Goal: Task Accomplishment & Management: Complete application form

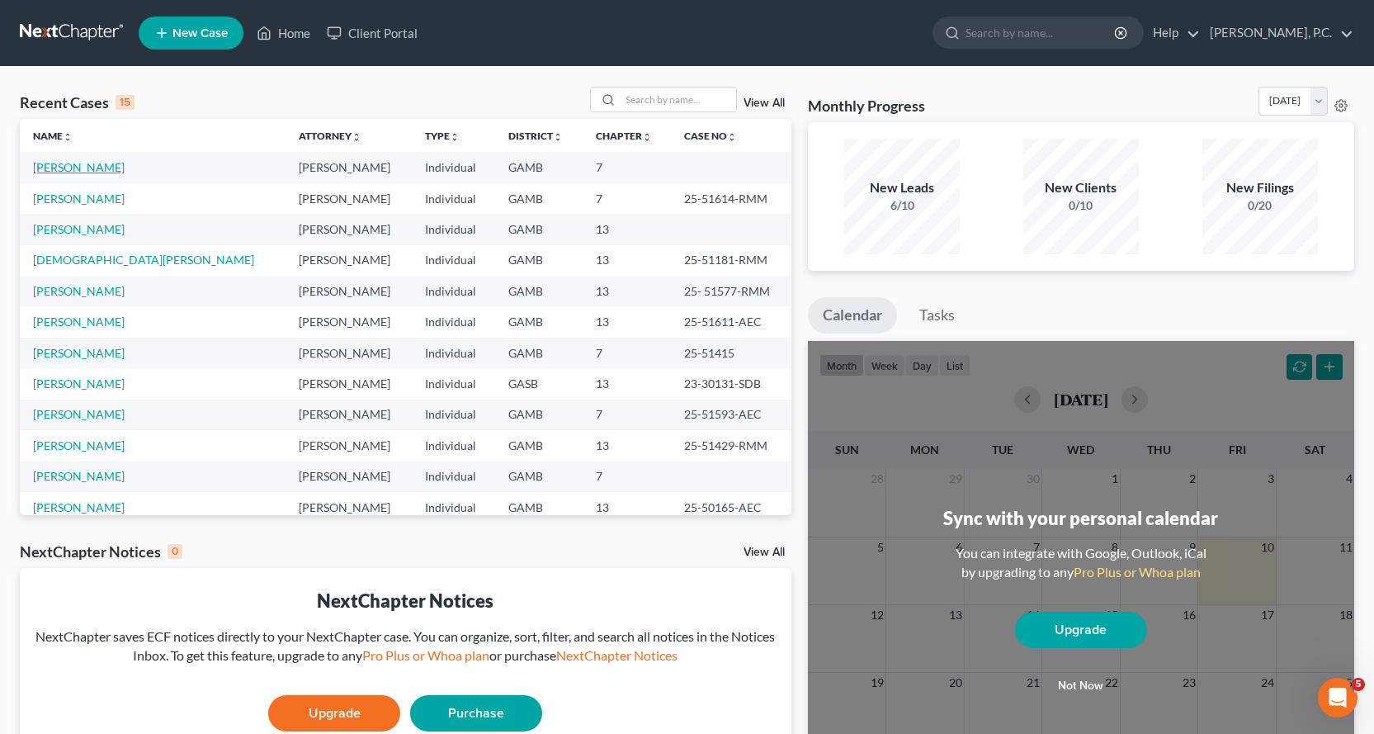
click at [73, 167] on link "[PERSON_NAME]" at bounding box center [79, 167] width 92 height 14
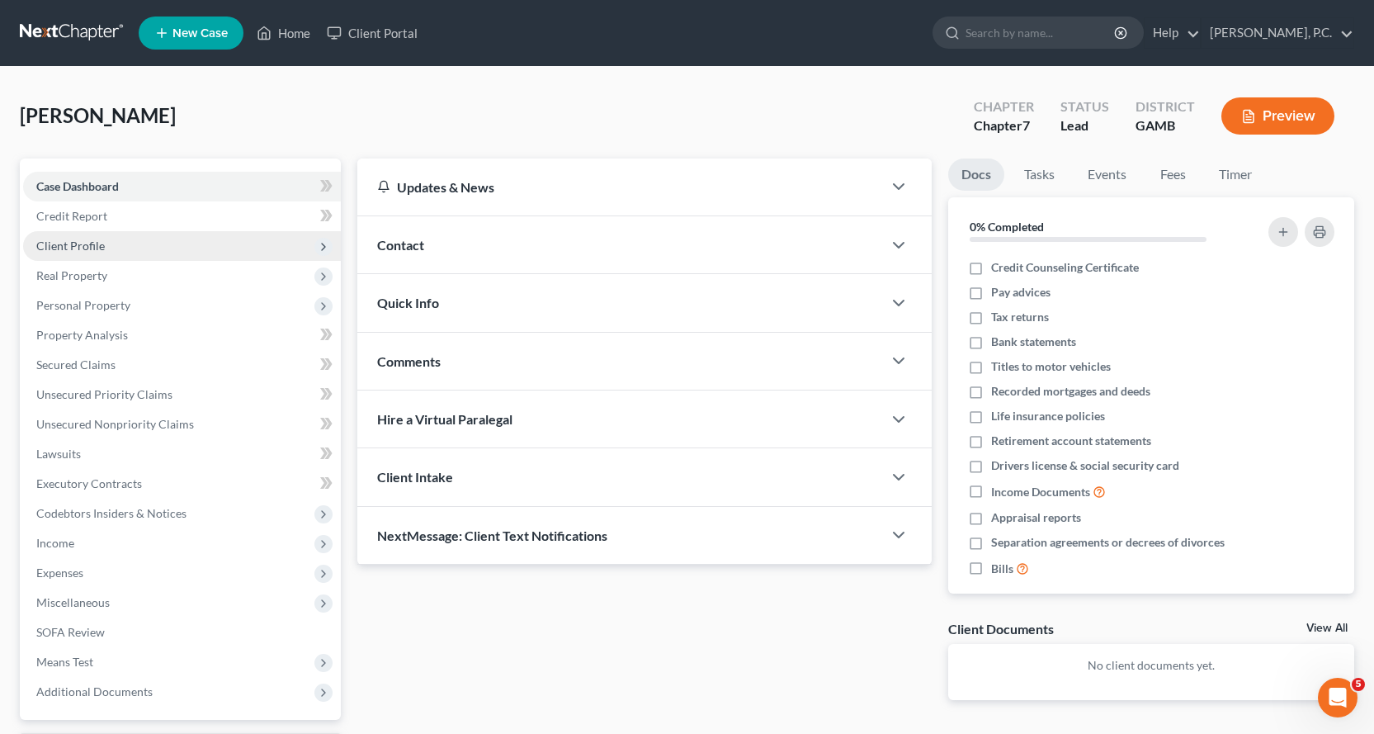
click at [90, 246] on span "Client Profile" at bounding box center [70, 246] width 69 height 14
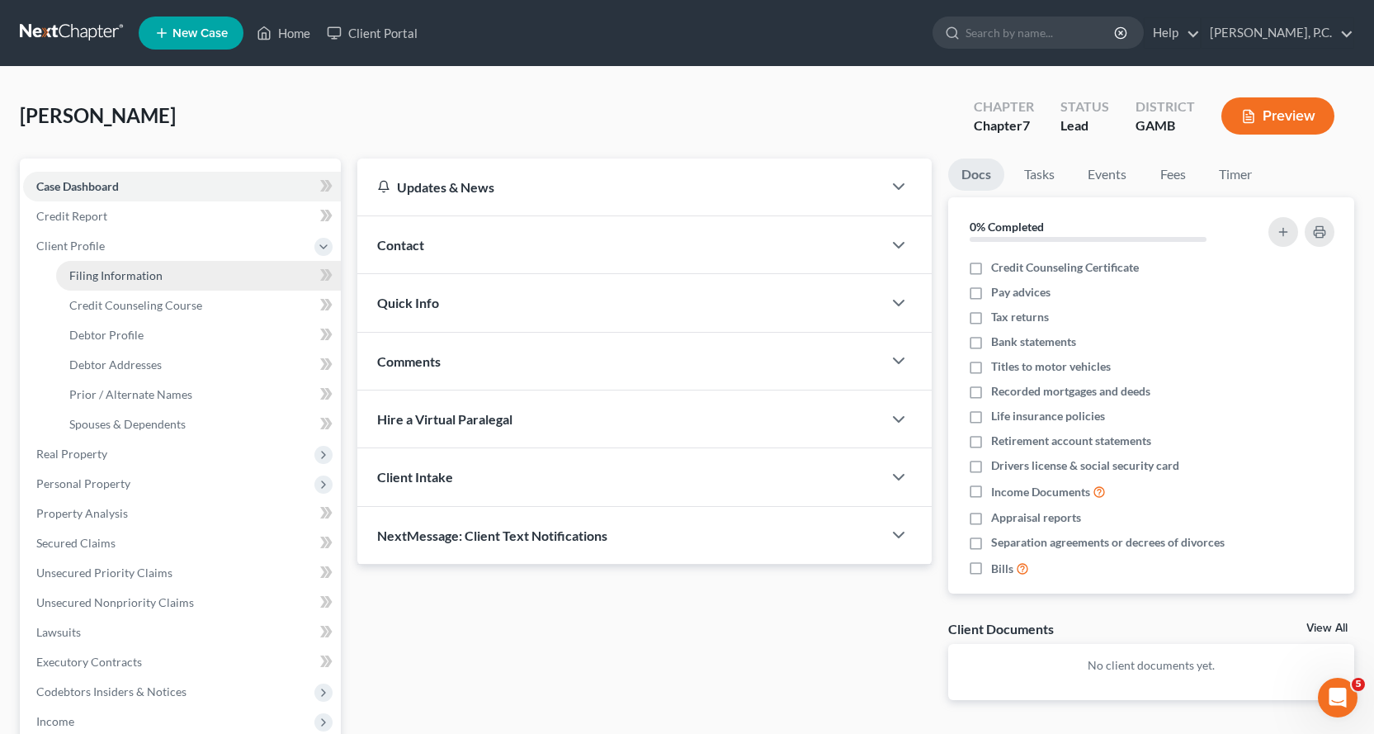
click at [136, 280] on span "Filing Information" at bounding box center [115, 275] width 93 height 14
select select "1"
select select "0"
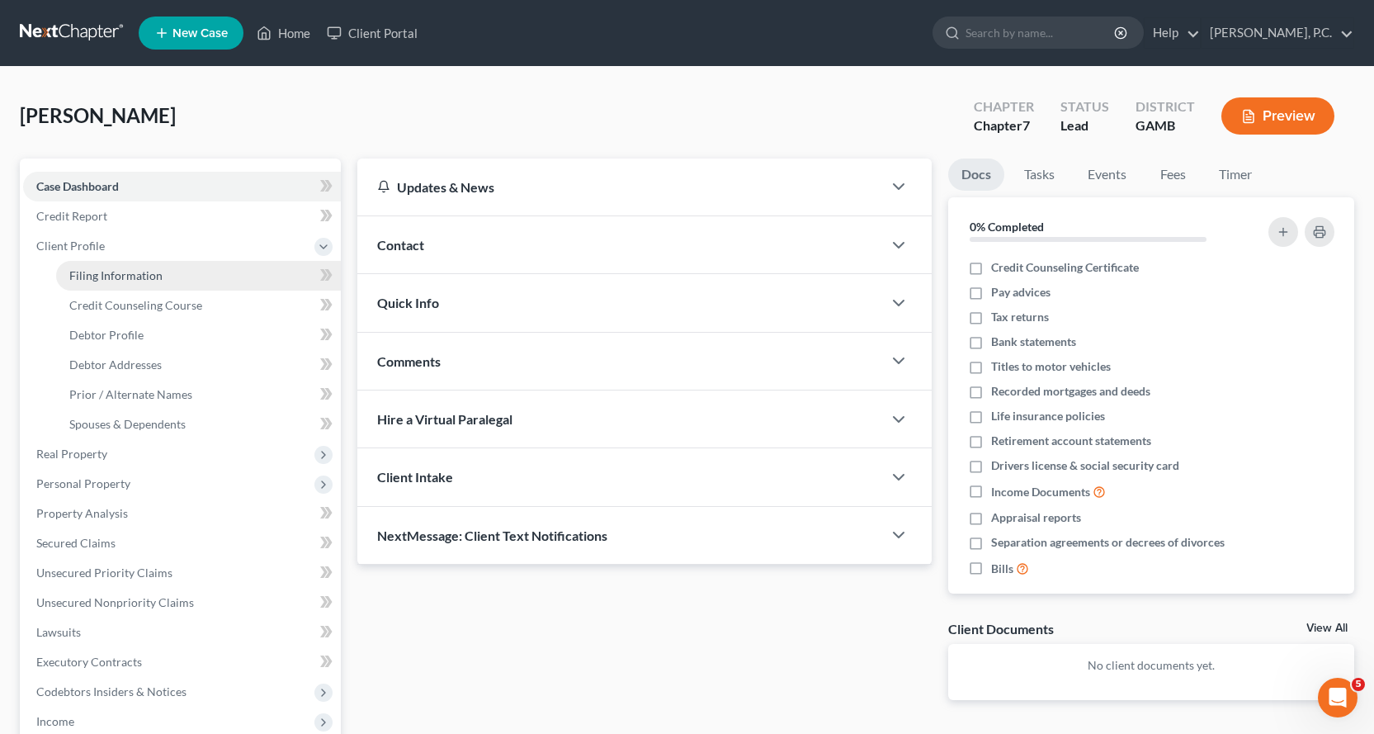
select select "10"
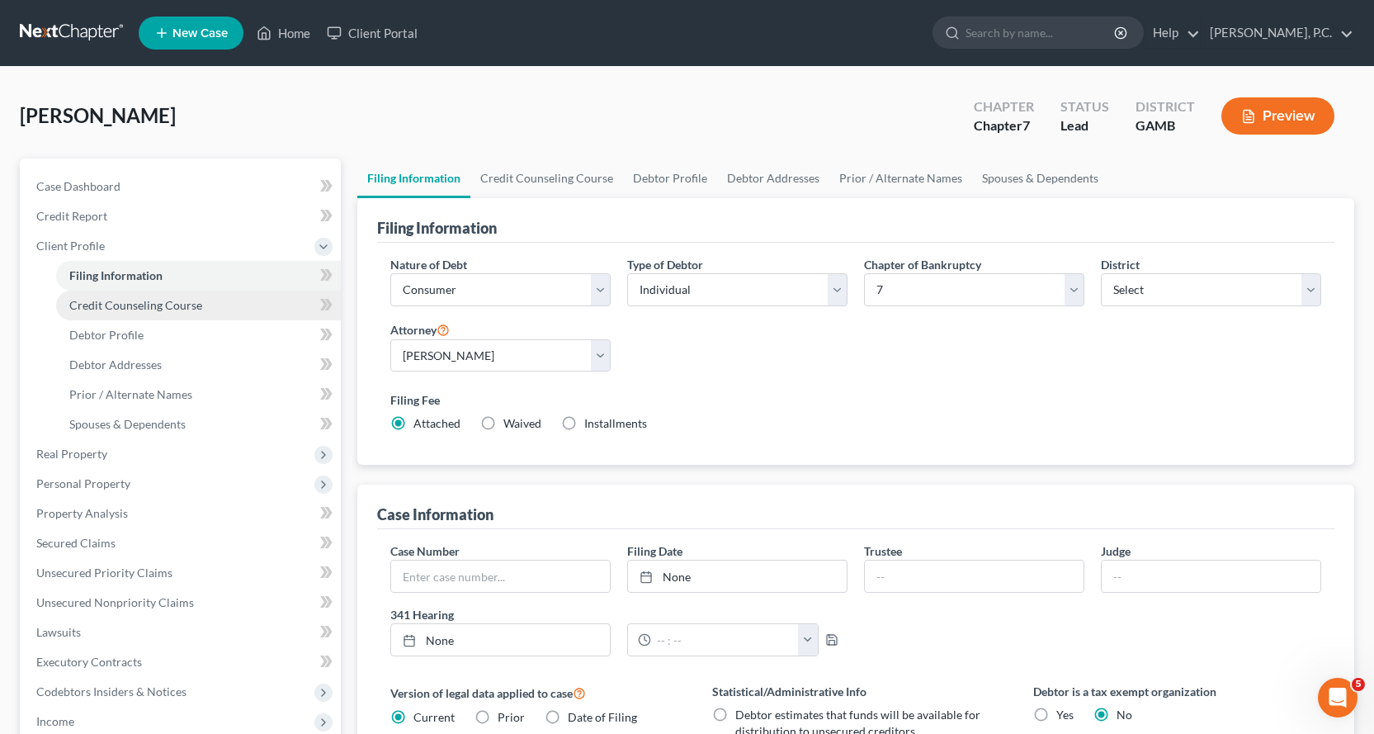
click at [169, 303] on span "Credit Counseling Course" at bounding box center [135, 305] width 133 height 14
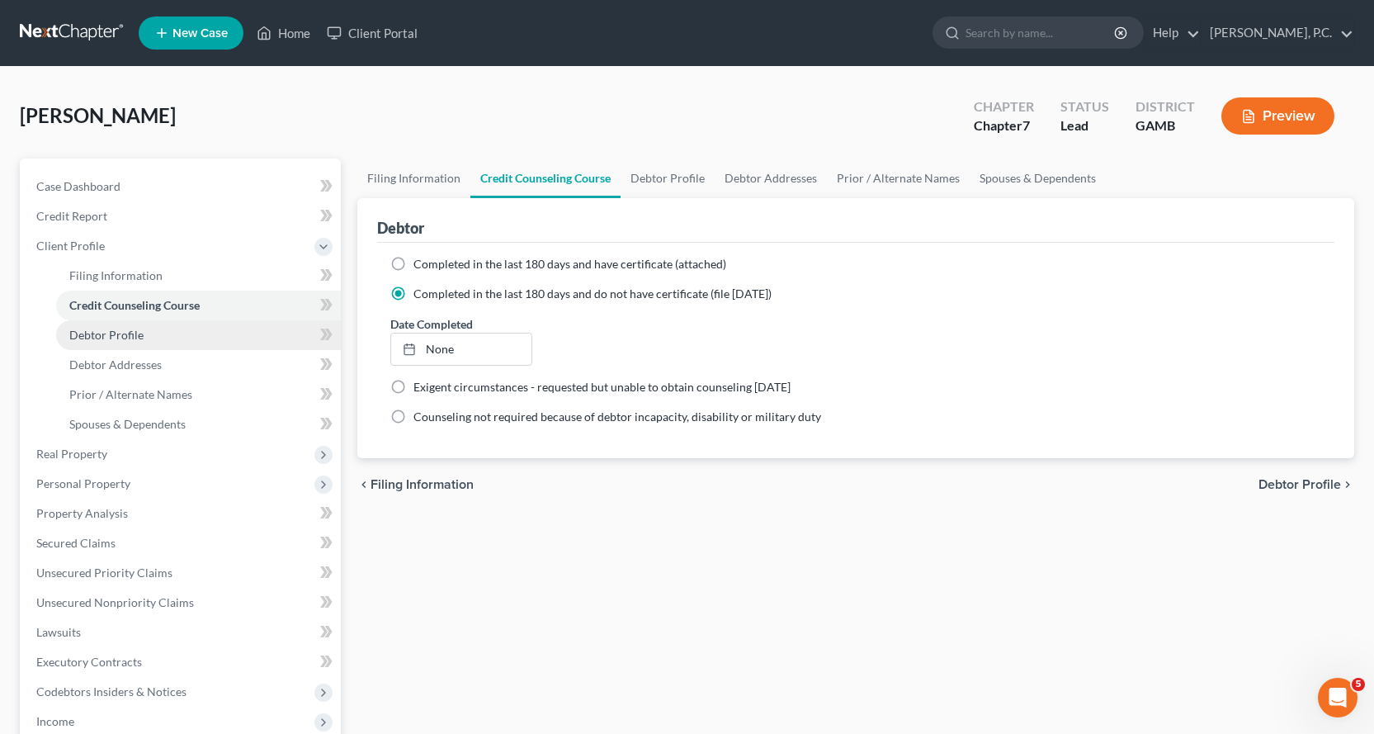
click at [111, 334] on span "Debtor Profile" at bounding box center [106, 335] width 74 height 14
select select "1"
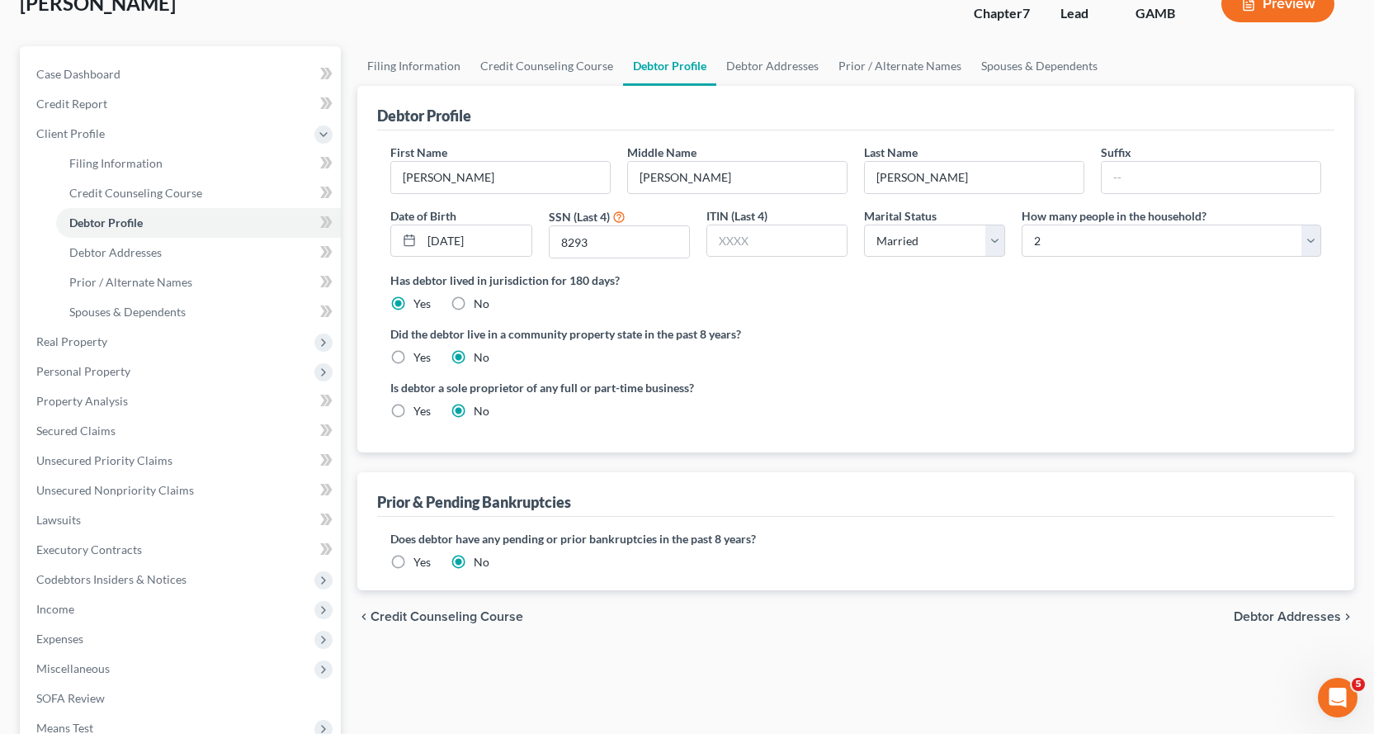
scroll to position [74, 0]
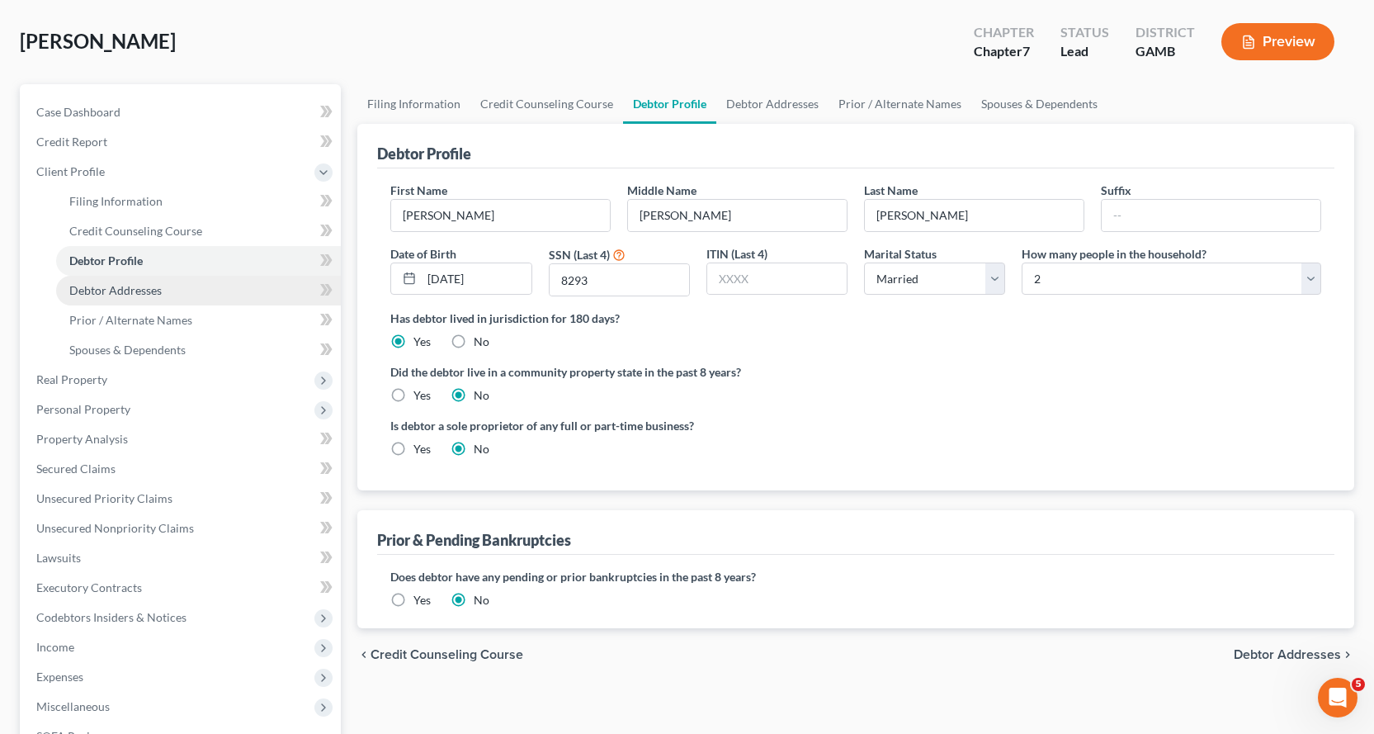
click at [125, 283] on span "Debtor Addresses" at bounding box center [115, 290] width 92 height 14
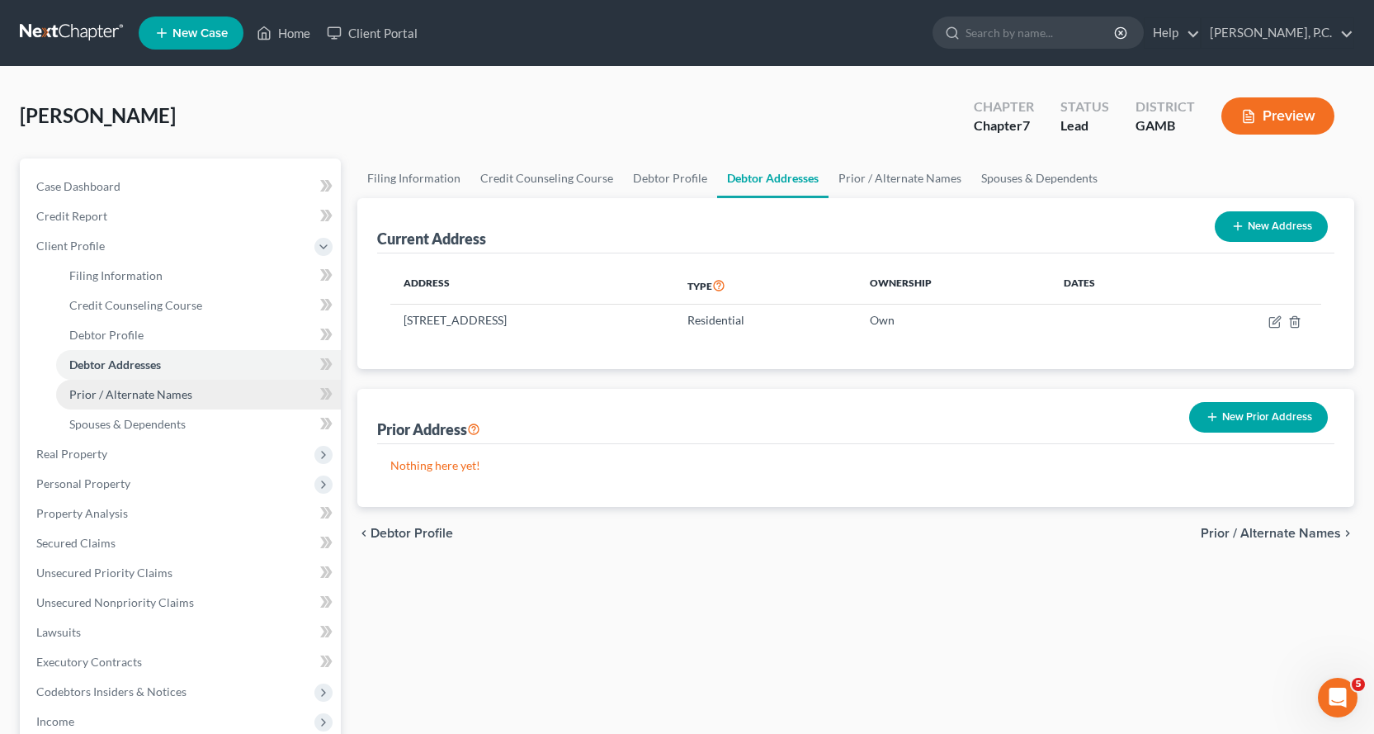
click at [141, 392] on span "Prior / Alternate Names" at bounding box center [130, 394] width 123 height 14
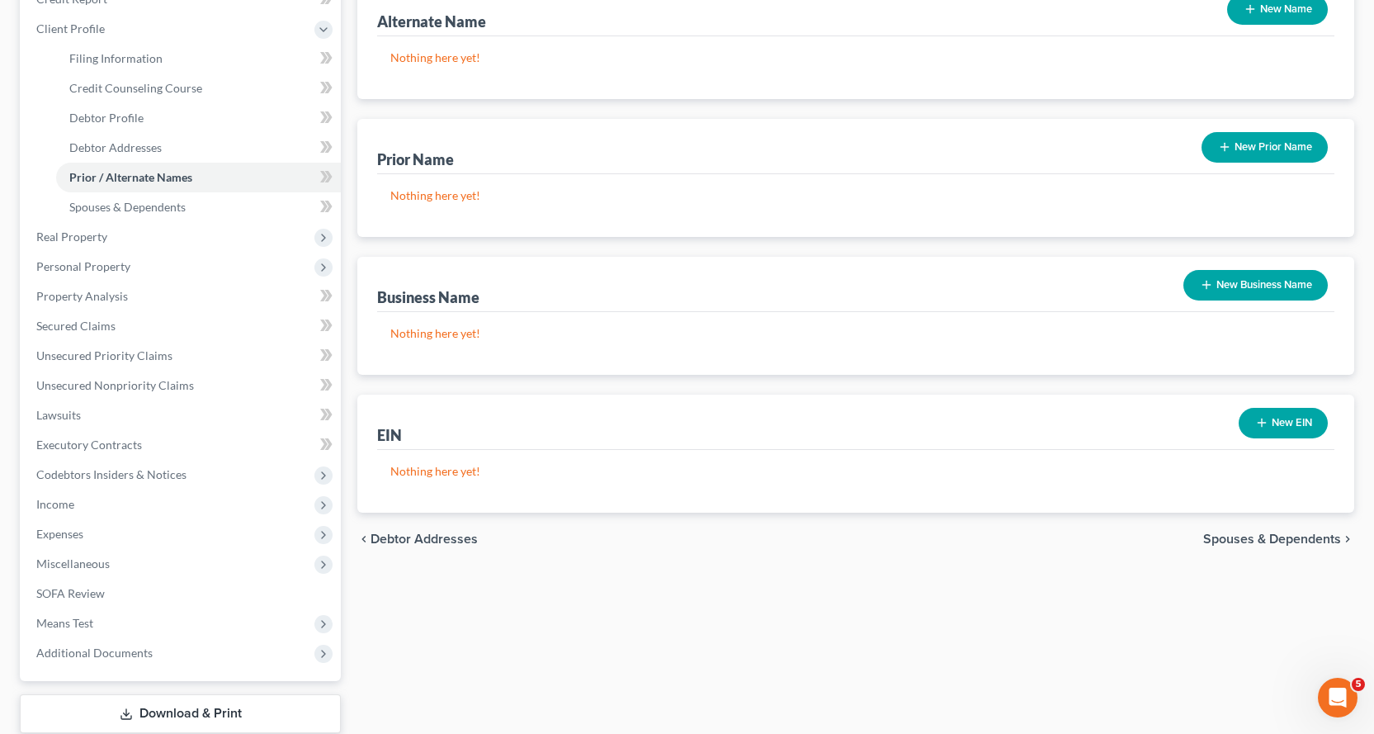
scroll to position [74, 0]
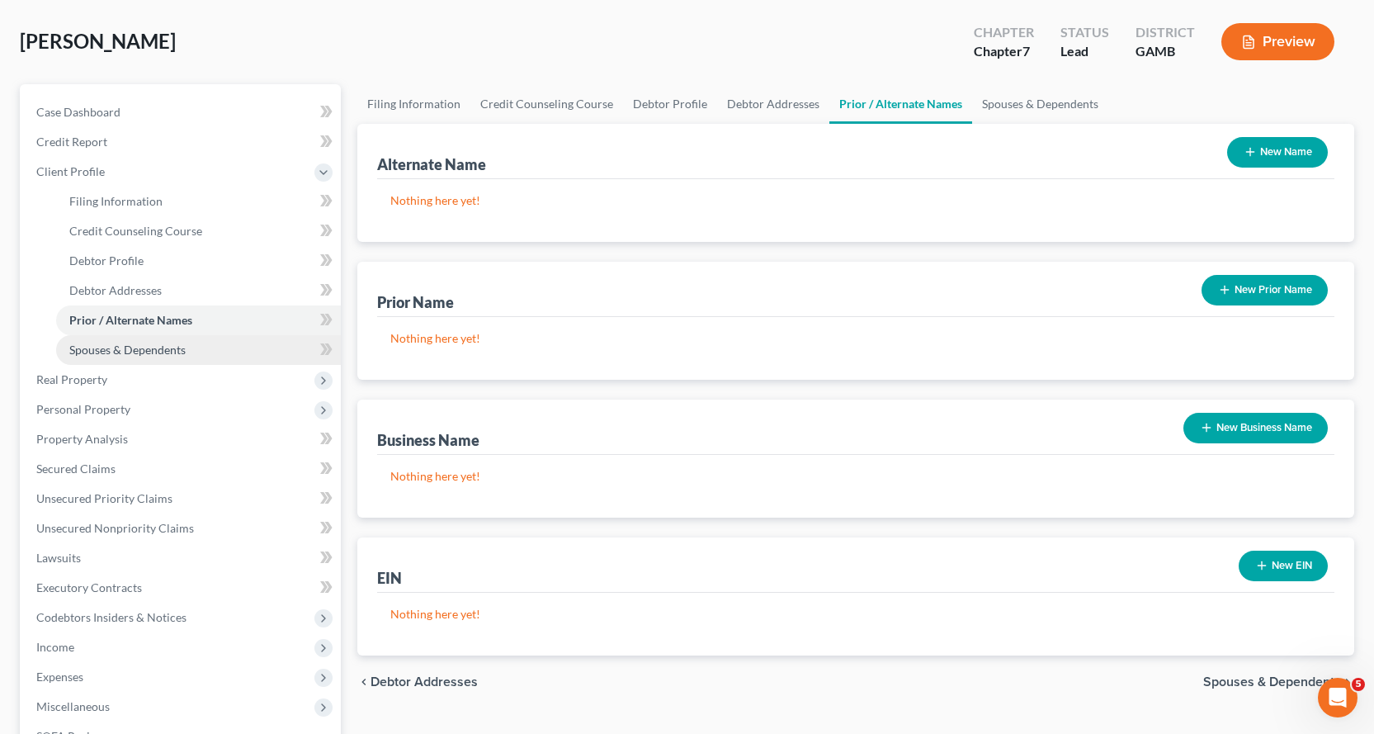
click at [139, 345] on span "Spouses & Dependents" at bounding box center [127, 350] width 116 height 14
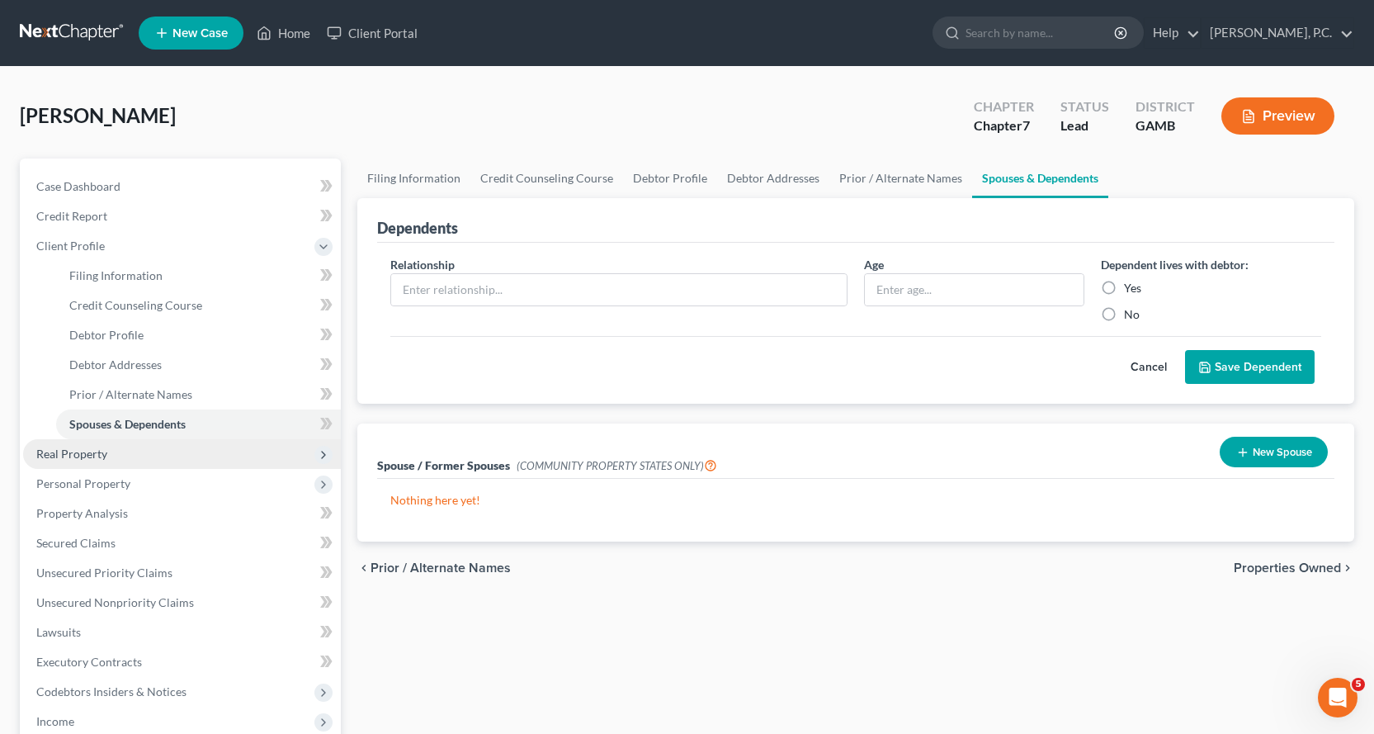
click at [83, 452] on span "Real Property" at bounding box center [71, 454] width 71 height 14
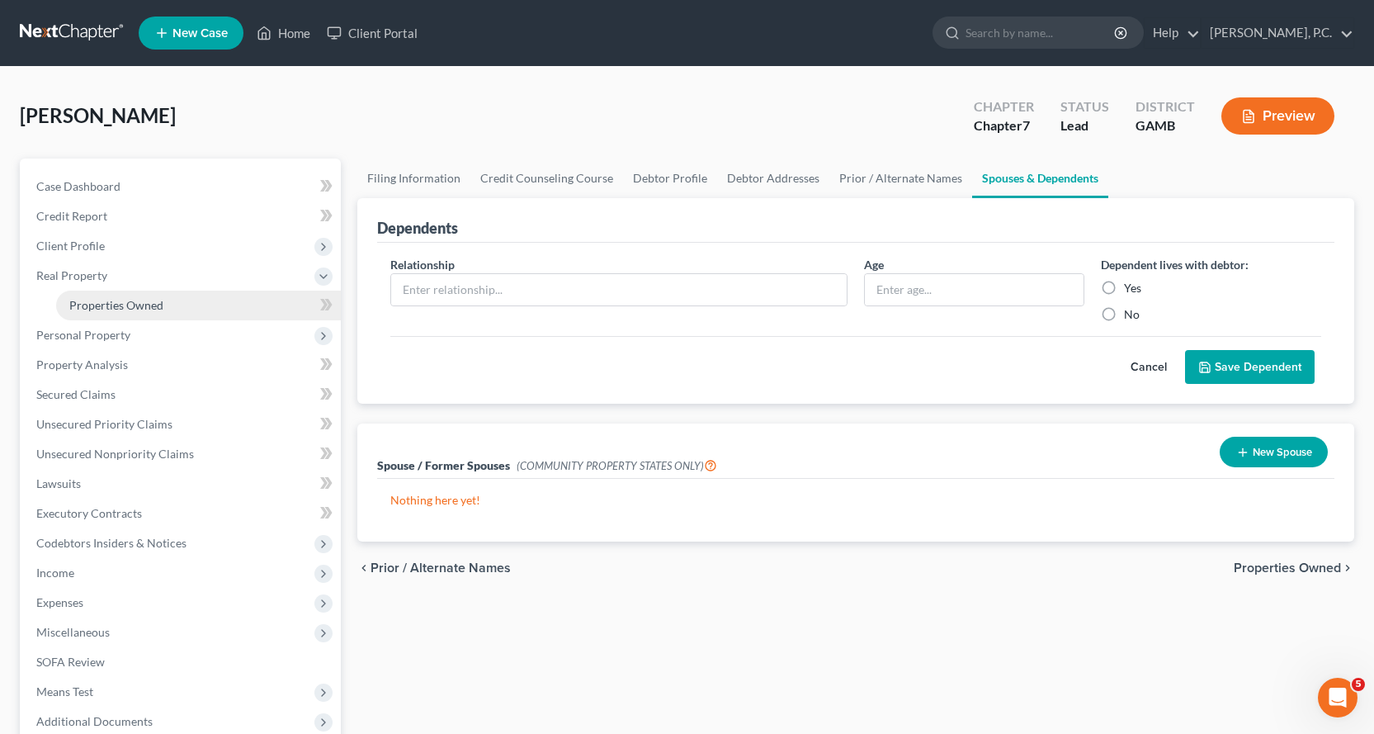
click at [127, 298] on span "Properties Owned" at bounding box center [116, 305] width 94 height 14
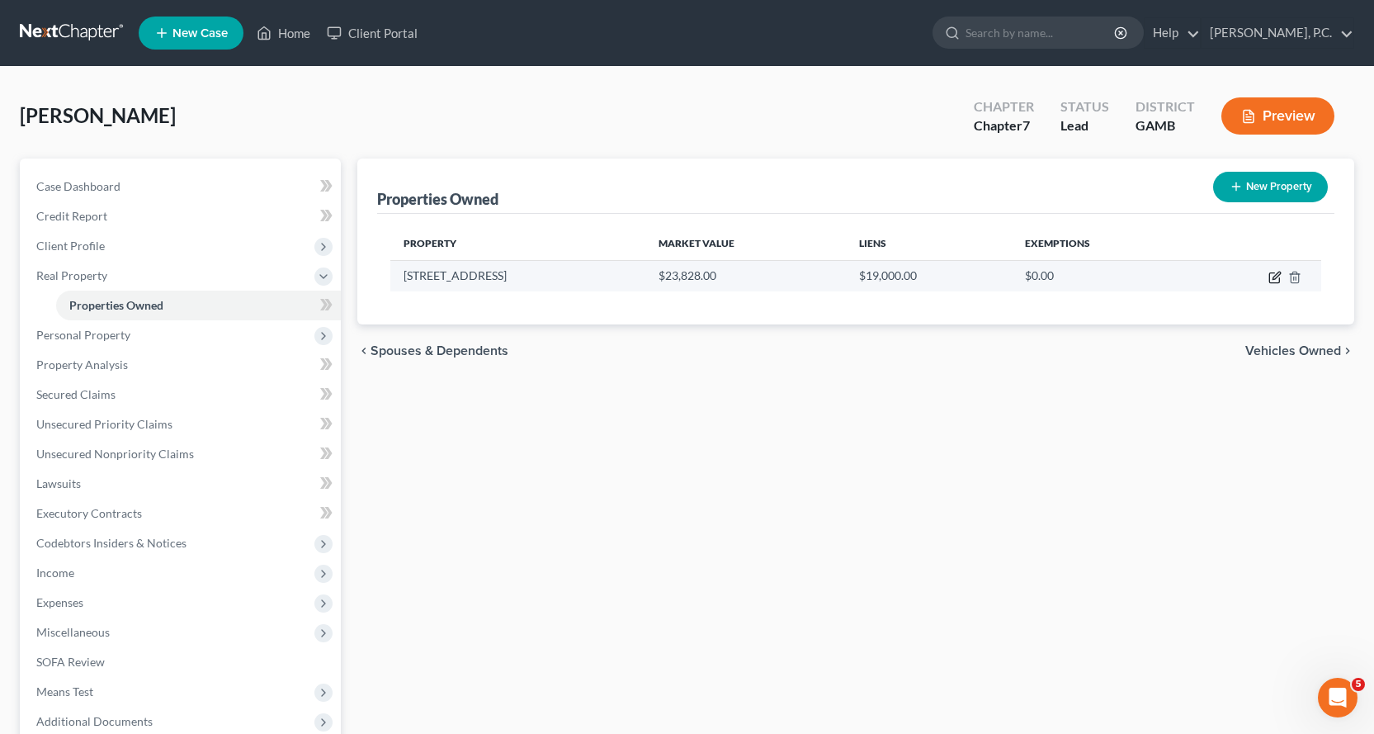
click at [1270, 277] on icon "button" at bounding box center [1275, 278] width 10 height 10
select select "10"
select select "0"
select select "1"
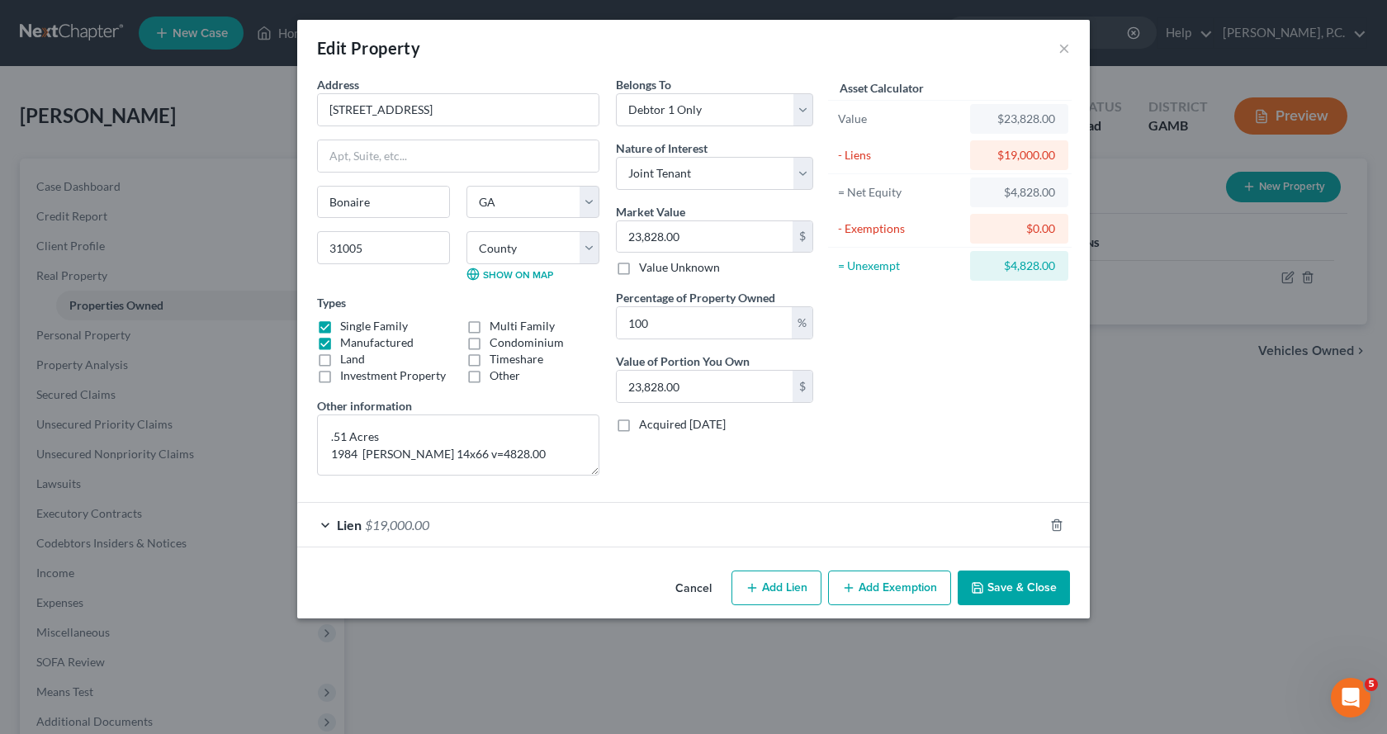
click at [490, 374] on label "Other" at bounding box center [505, 375] width 31 height 17
click at [496, 374] on input "Other" at bounding box center [501, 372] width 11 height 11
checkbox input "true"
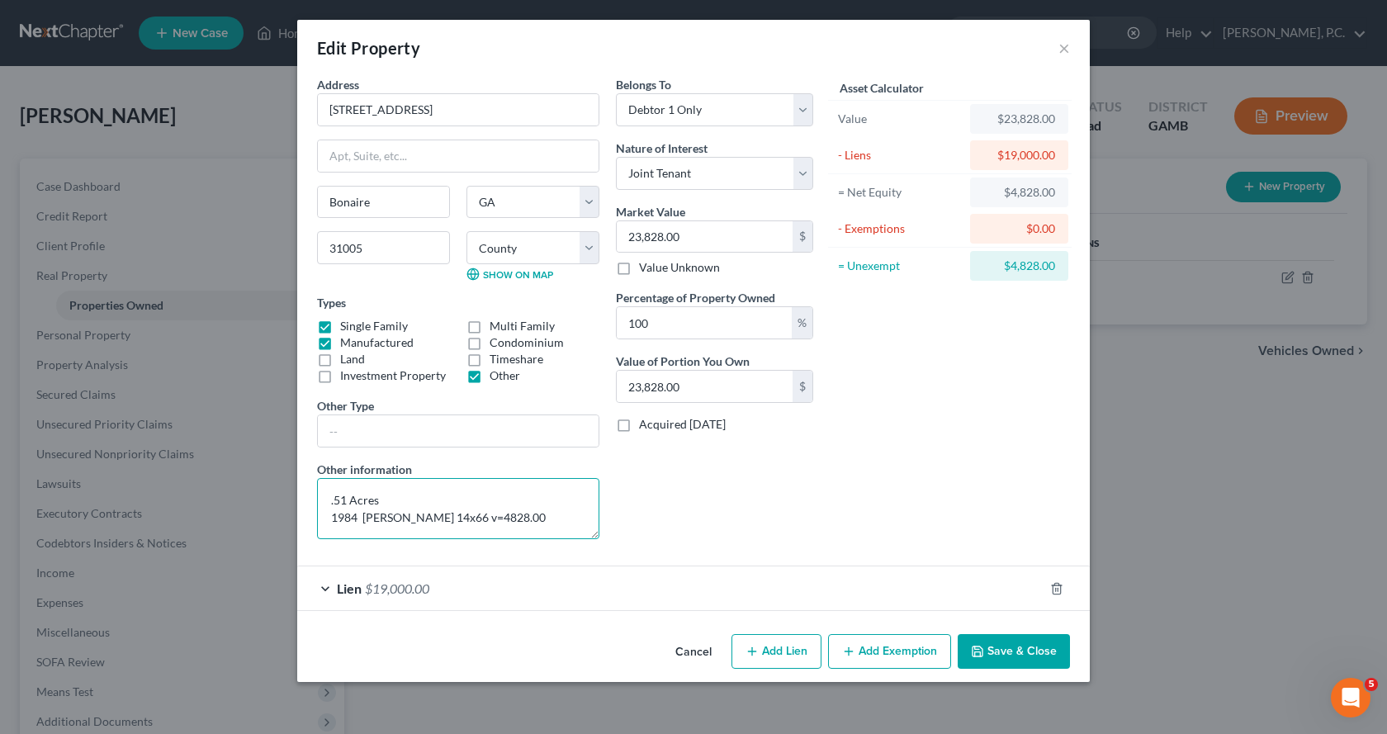
drag, startPoint x: 329, startPoint y: 497, endPoint x: 542, endPoint y: 527, distance: 214.2
click at [541, 527] on textarea ".51 Acres 1984 [PERSON_NAME] 14x66 v=4828.00" at bounding box center [458, 508] width 282 height 61
type textarea "0.51 acres and mobile home"
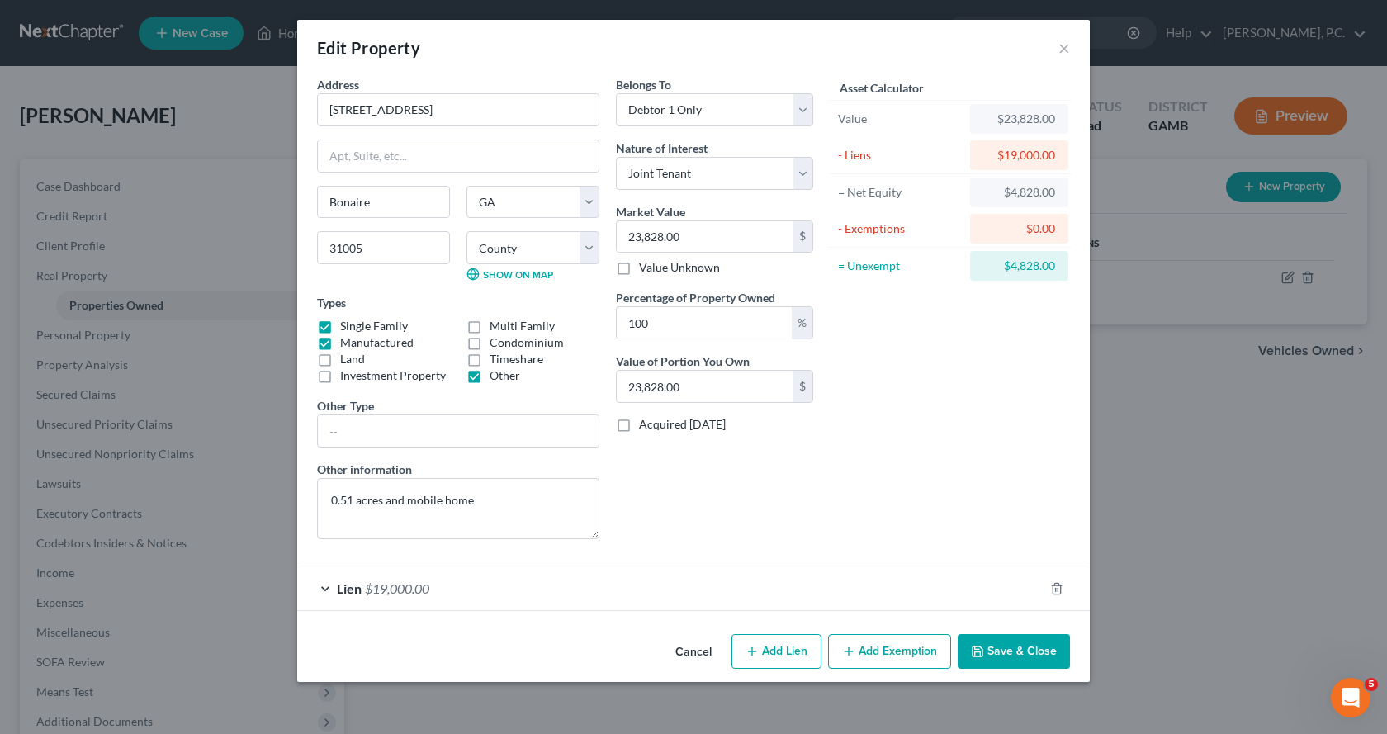
click at [328, 585] on div "Lien $19,000.00" at bounding box center [670, 588] width 746 height 44
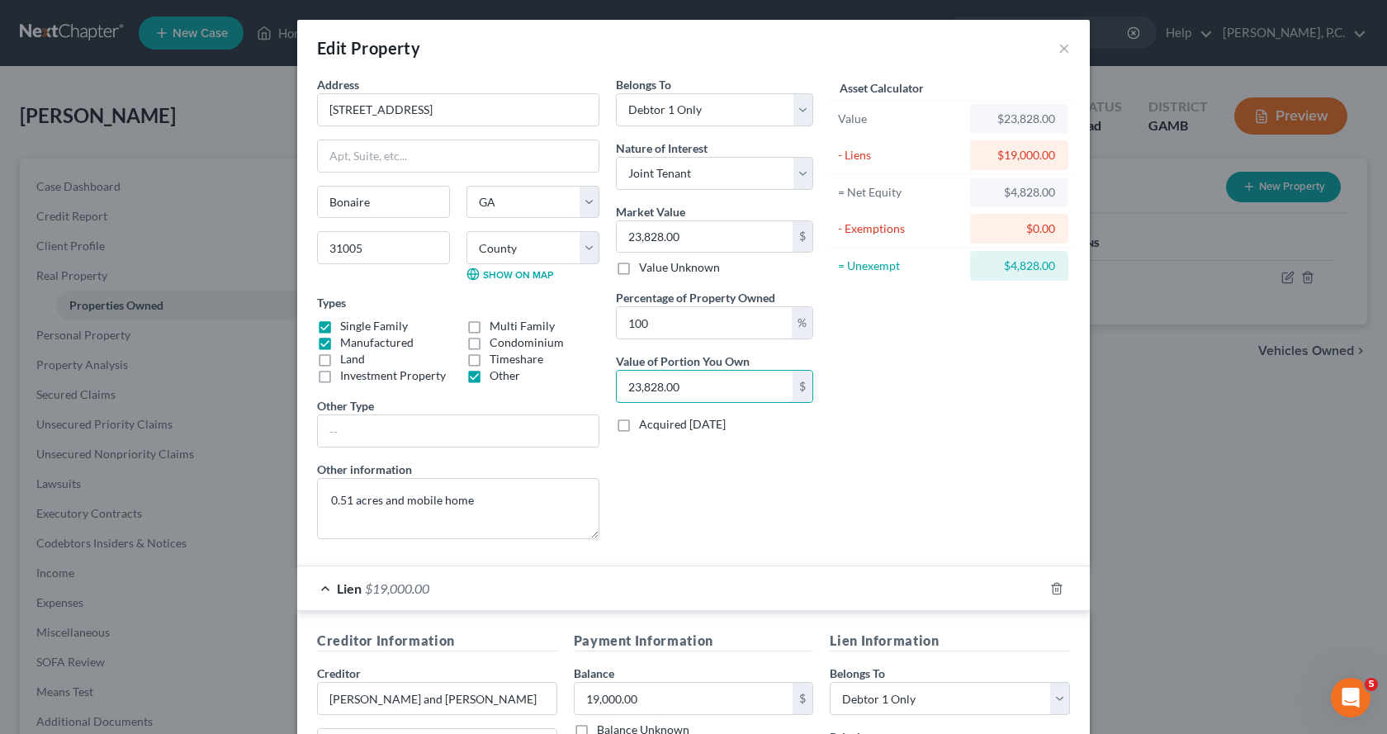
type input "0.01"
type input "3"
type input "0.15"
type input "35"
type input "1.47"
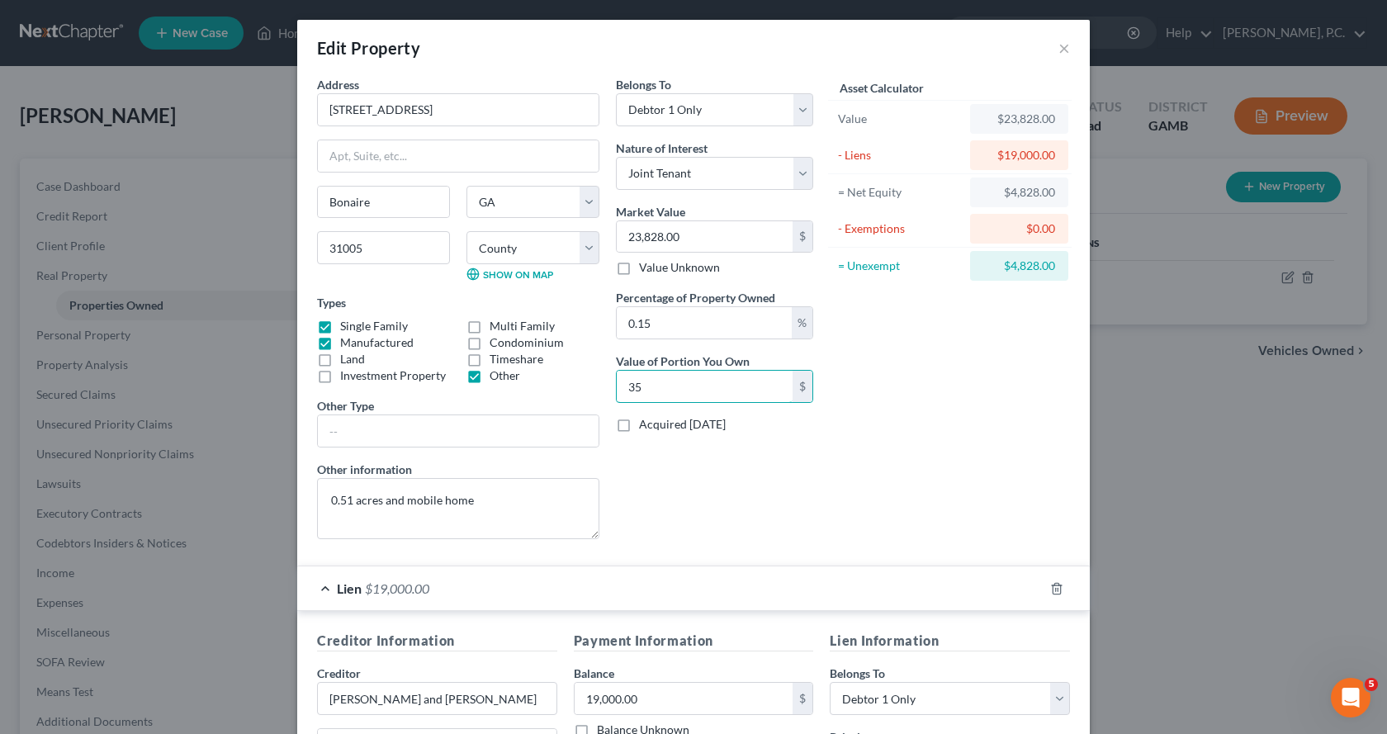
type input "350"
type input "14.69"
type input "3,500"
type input "146.89"
type input "35,000.00"
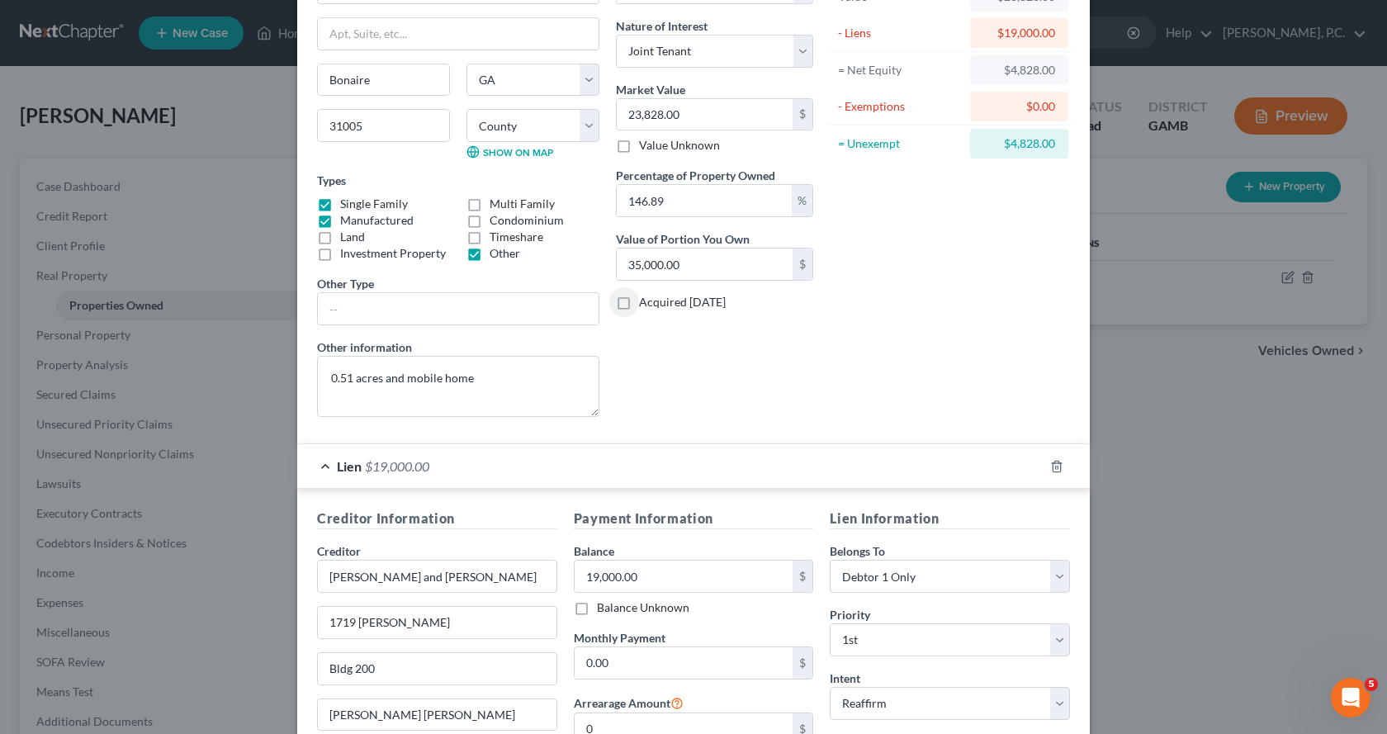
scroll to position [312, 0]
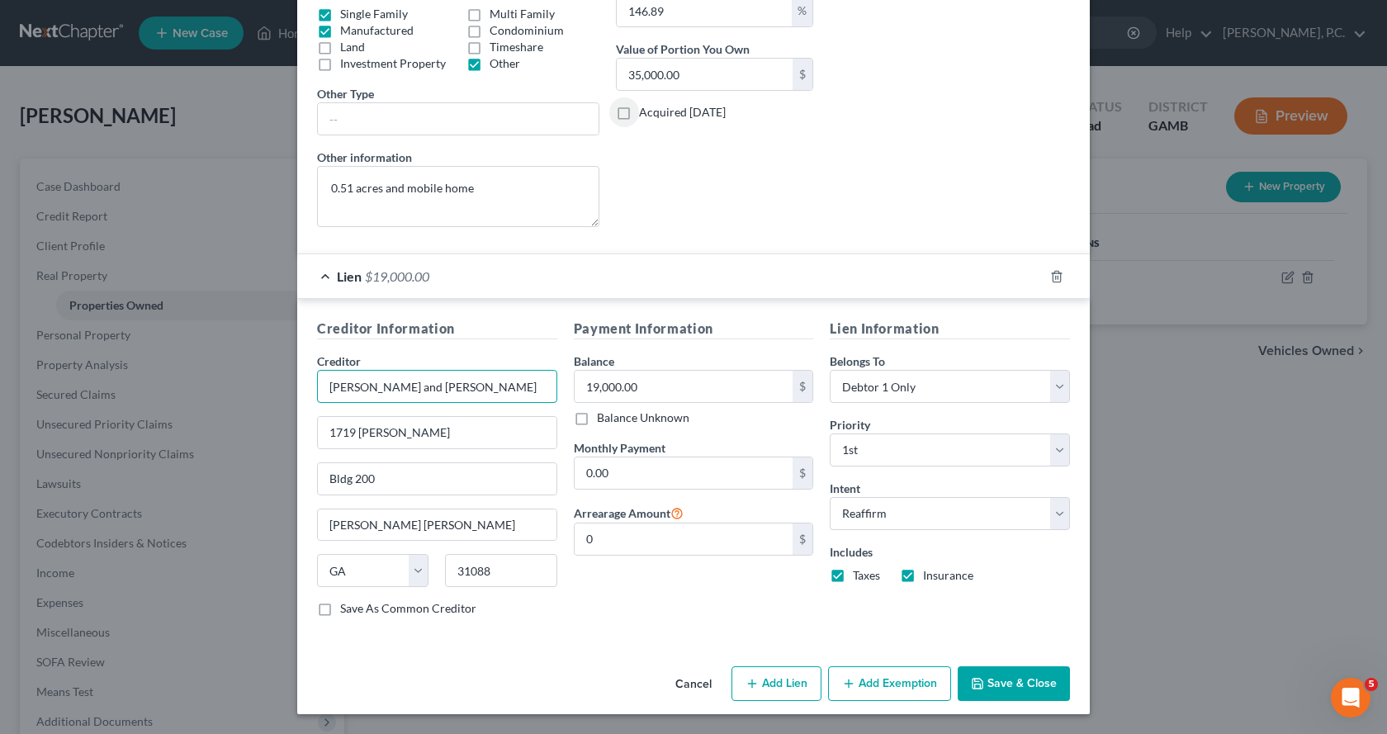
drag, startPoint x: 480, startPoint y: 393, endPoint x: 103, endPoint y: 401, distance: 377.3
click at [102, 401] on div "Edit Property × Address * [GEOGRAPHIC_DATA] [GEOGRAPHIC_DATA] [US_STATE][GEOGRA…" at bounding box center [693, 367] width 1387 height 734
type input "[PERSON_NAME]"
type input "[STREET_ADDRESS]"
type input "31088"
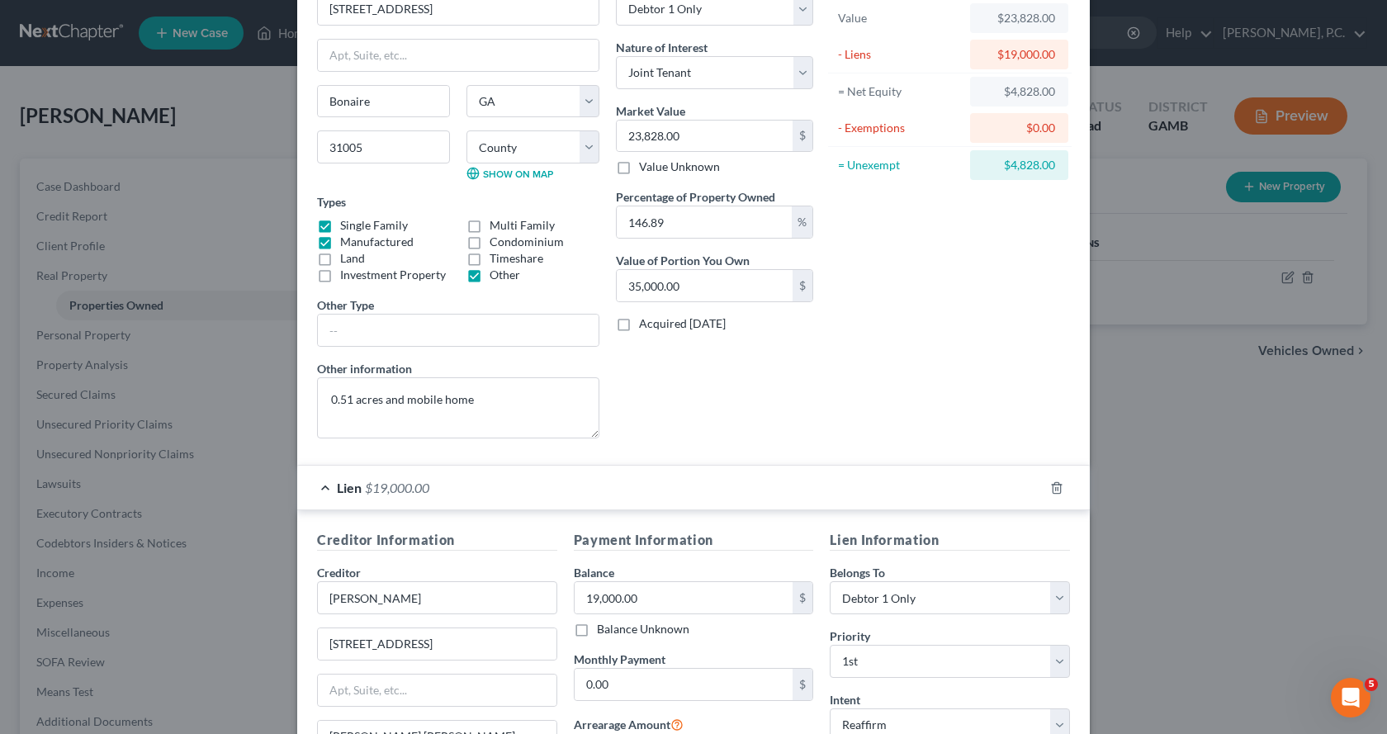
scroll to position [165, 0]
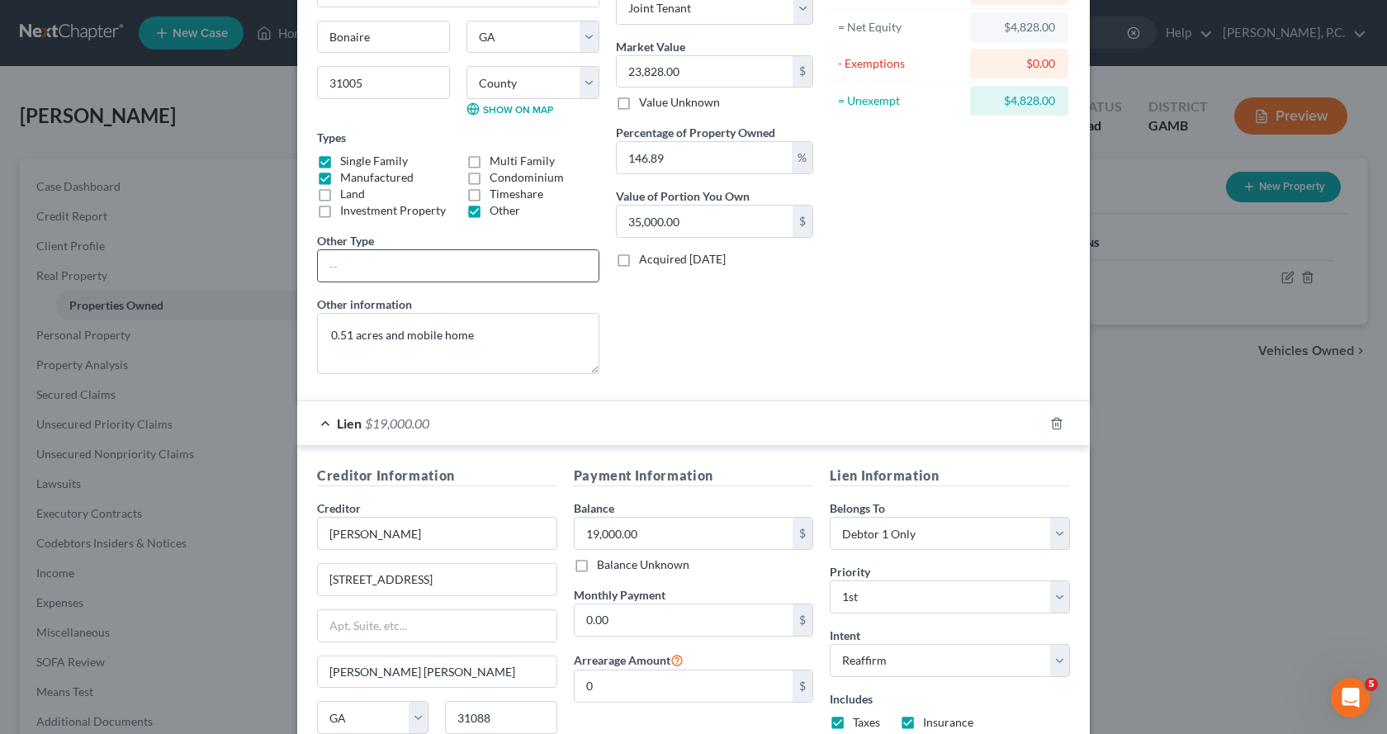
click at [355, 264] on input "text" at bounding box center [458, 265] width 281 height 31
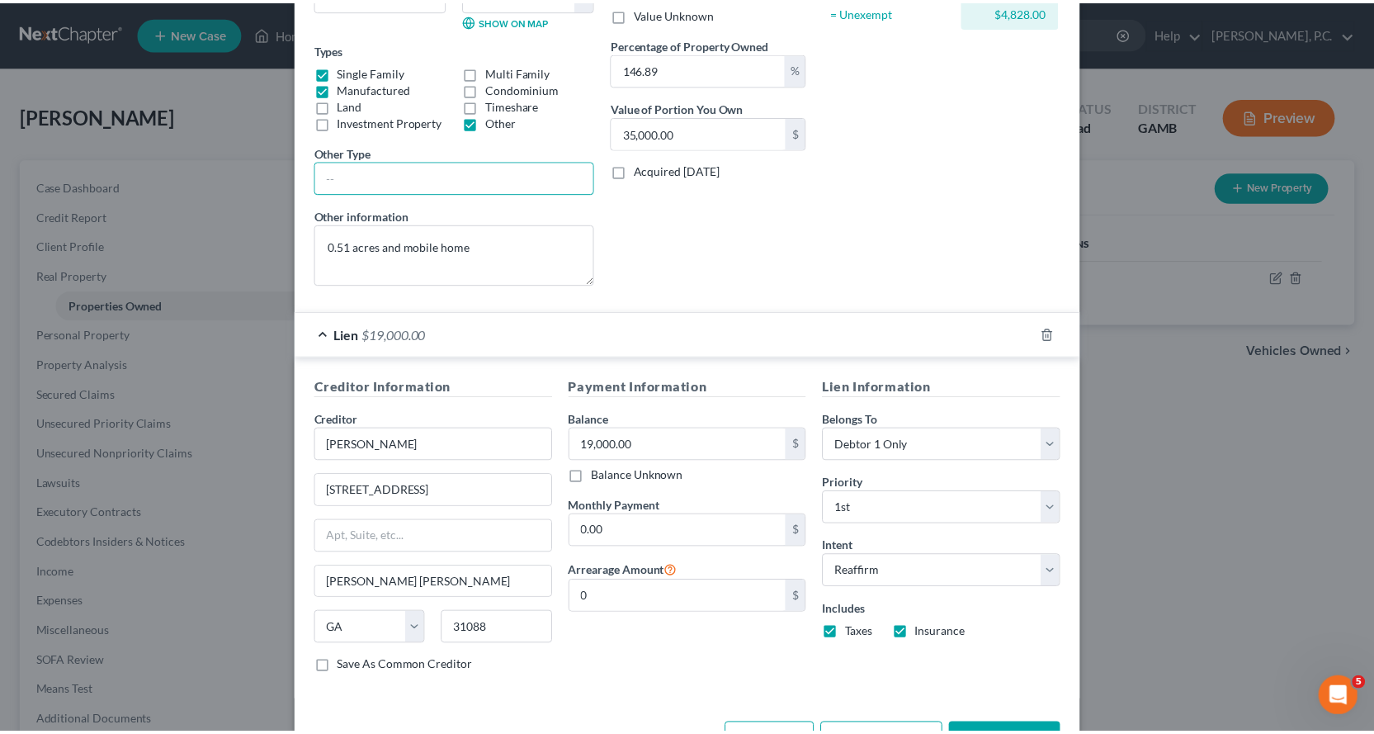
scroll to position [312, 0]
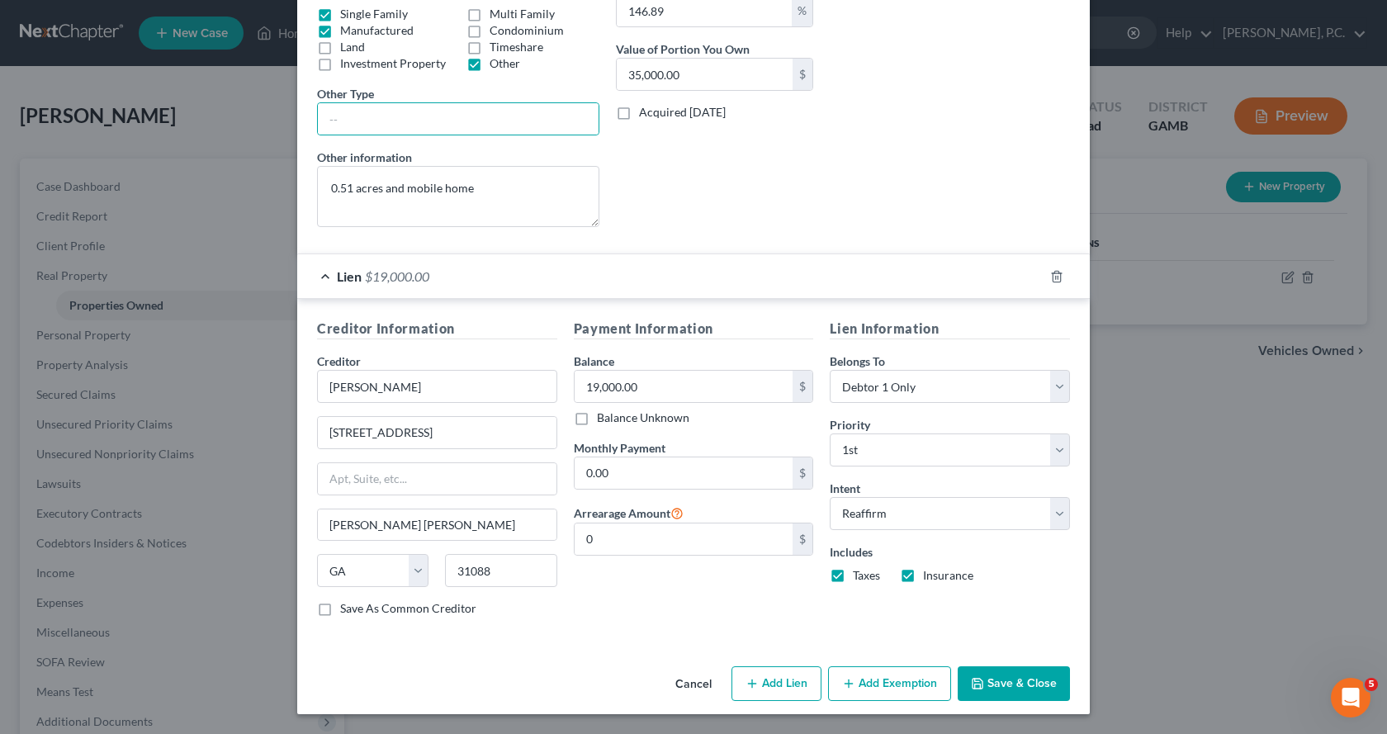
click at [1043, 683] on button "Save & Close" at bounding box center [1014, 683] width 112 height 35
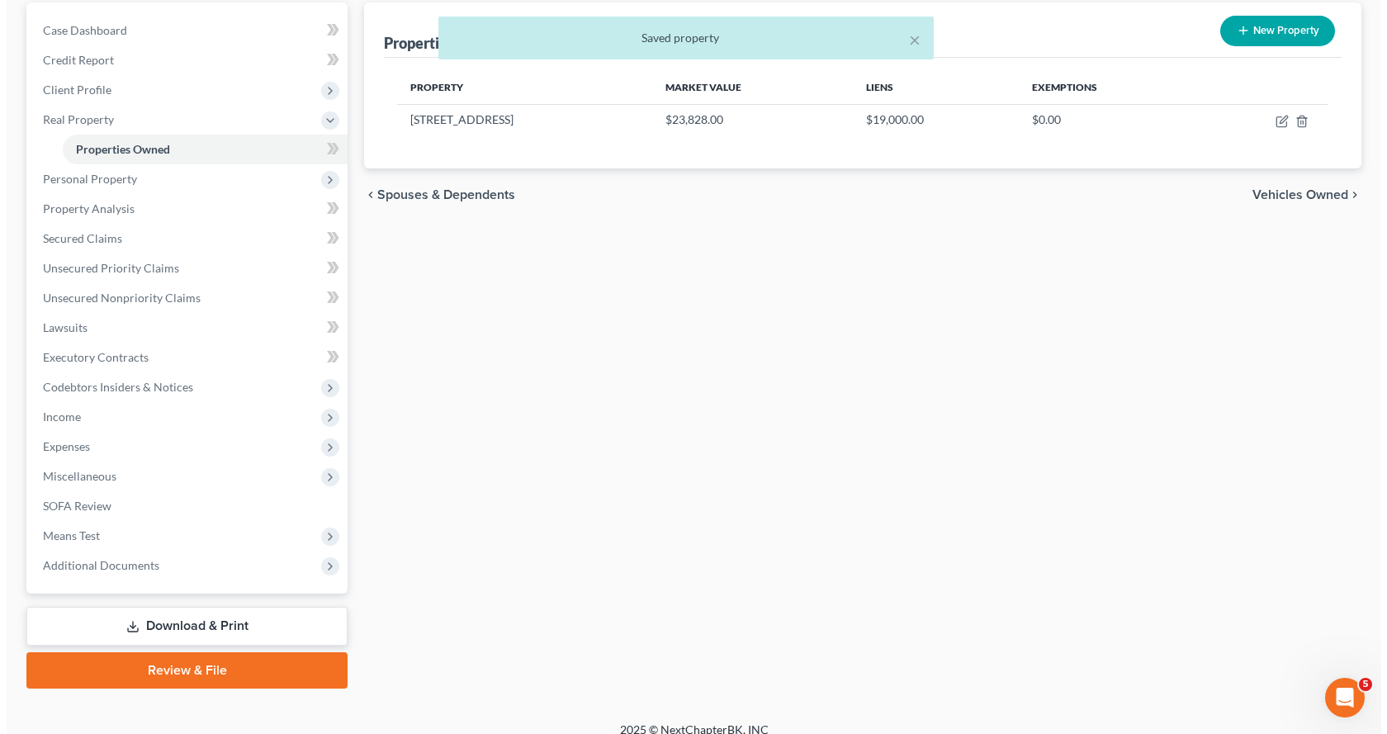
scroll to position [0, 0]
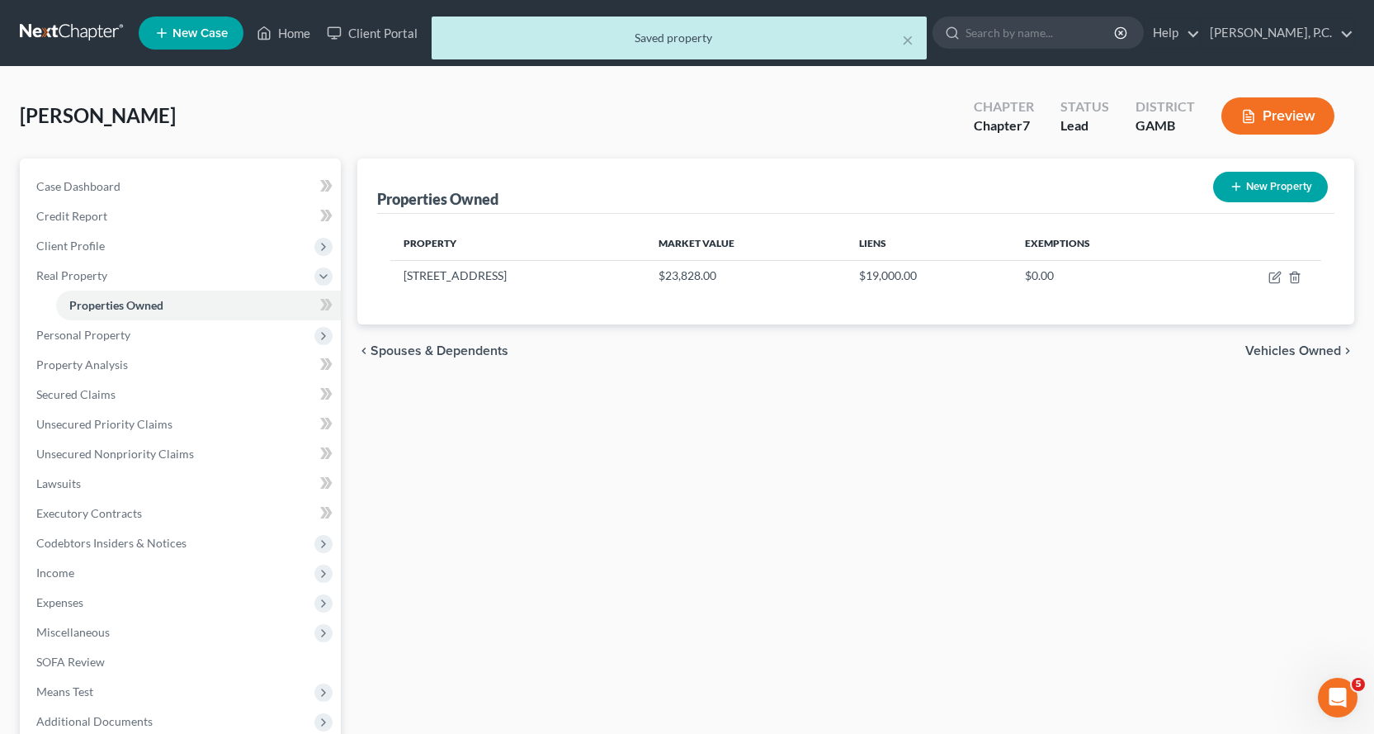
click at [1294, 113] on button "Preview" at bounding box center [1278, 115] width 113 height 37
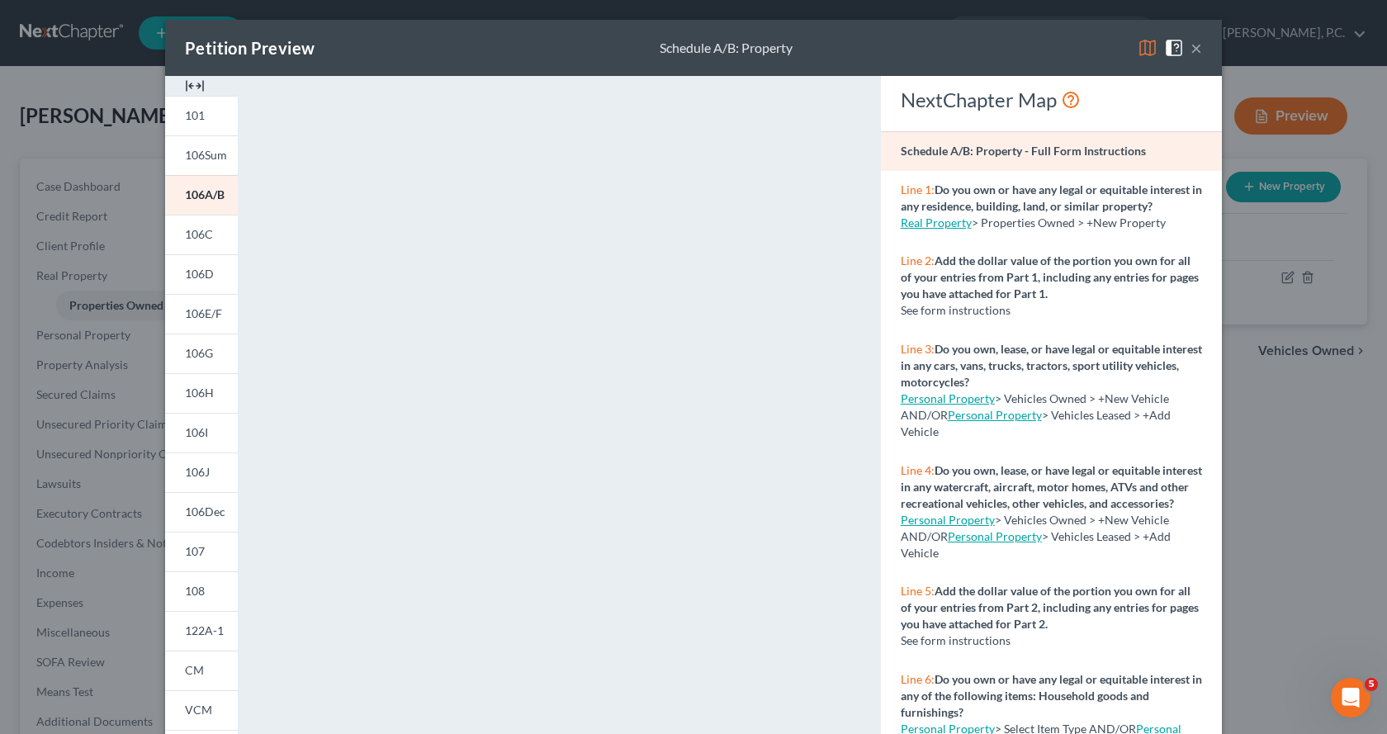
click at [1192, 47] on button "×" at bounding box center [1196, 48] width 12 height 20
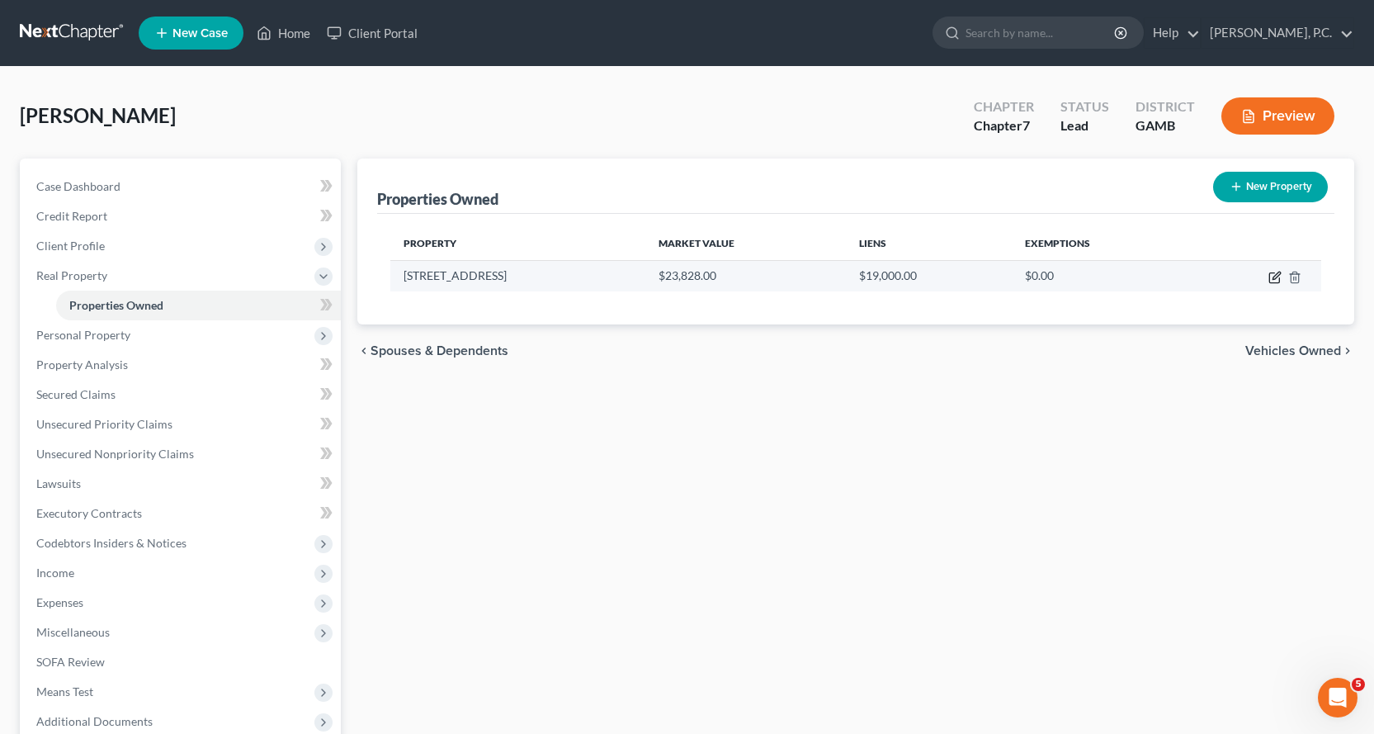
click at [1272, 272] on icon "button" at bounding box center [1275, 277] width 13 height 13
select select "10"
select select "75"
select select "0"
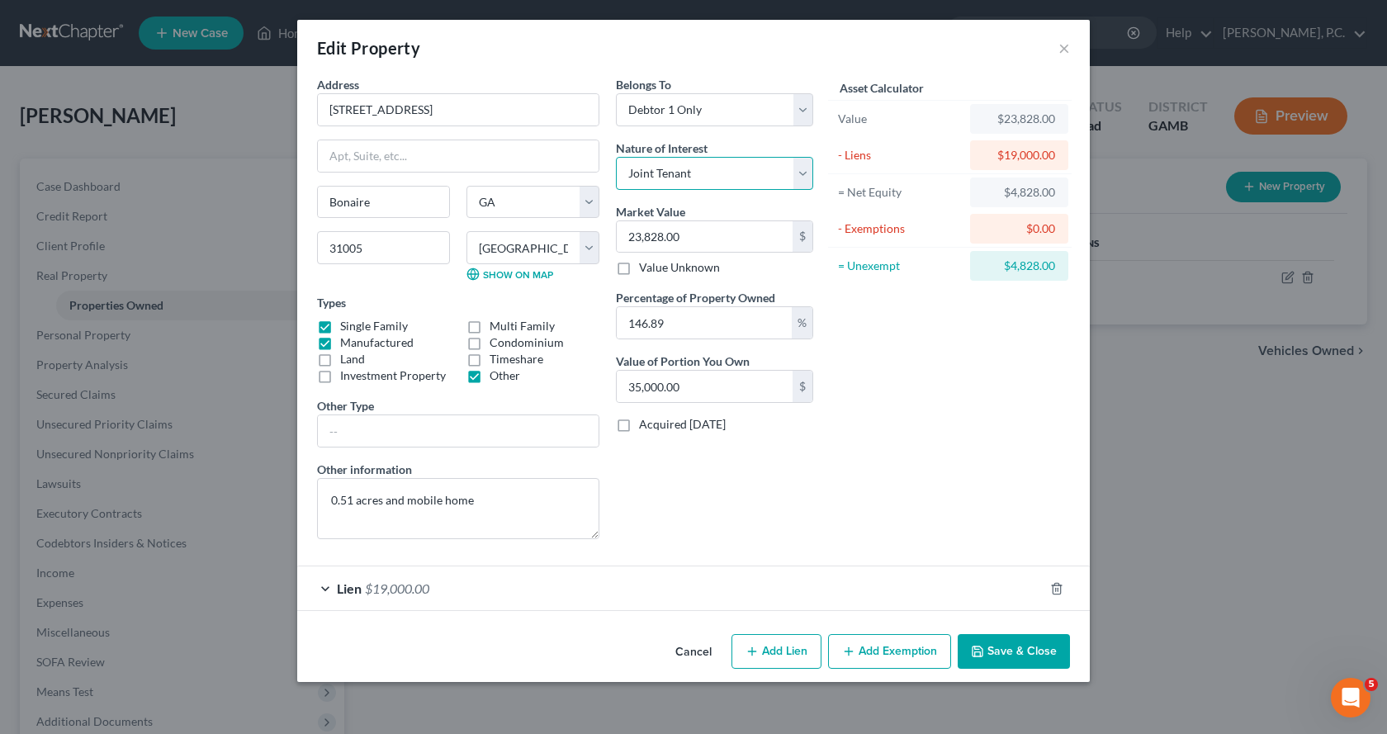
click at [800, 172] on select "Select Fee Simple Joint Tenant Life Estate Equitable Interest Future Interest T…" at bounding box center [714, 173] width 197 height 33
select select "0"
click at [616, 157] on select "Select Fee Simple Joint Tenant Life Estate Equitable Interest Future Interest T…" at bounding box center [714, 173] width 197 height 33
click at [1016, 650] on button "Save & Close" at bounding box center [1014, 651] width 112 height 35
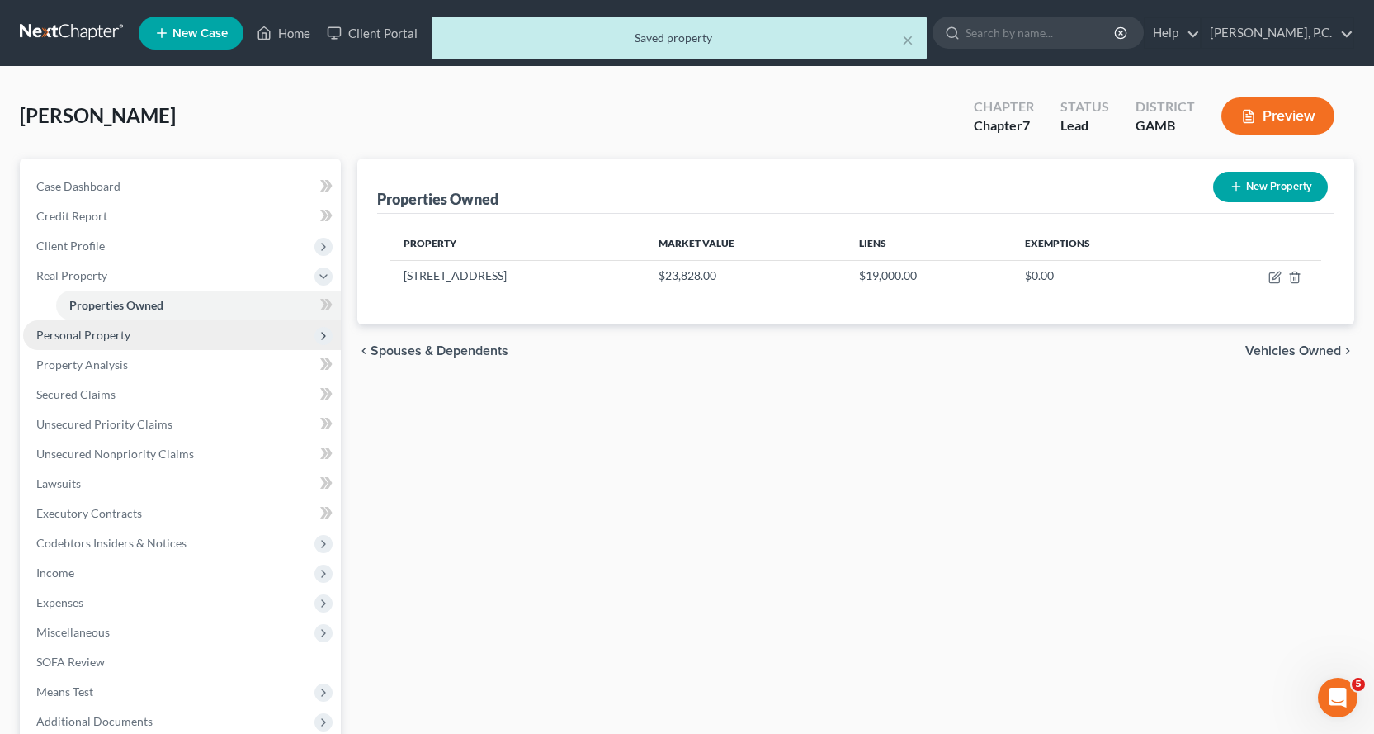
click at [83, 337] on span "Personal Property" at bounding box center [83, 335] width 94 height 14
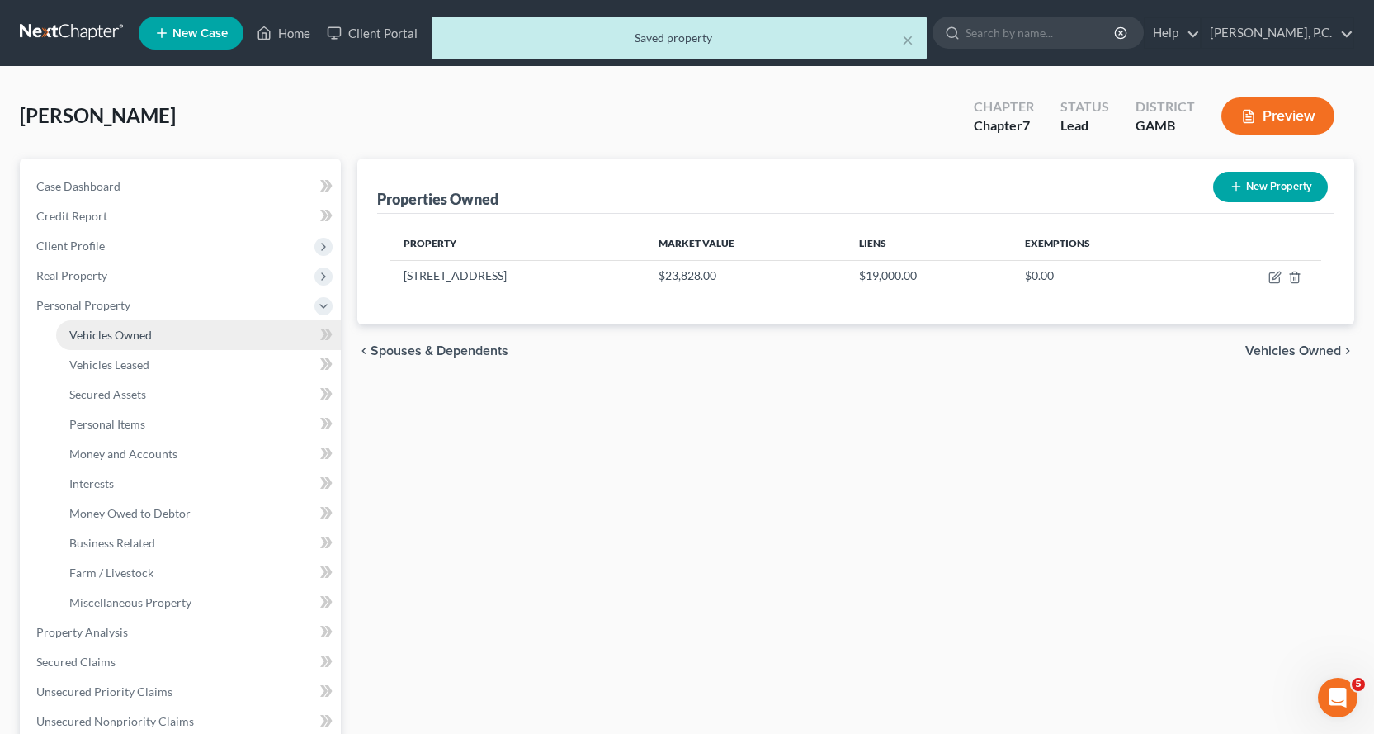
click at [113, 335] on span "Vehicles Owned" at bounding box center [110, 335] width 83 height 14
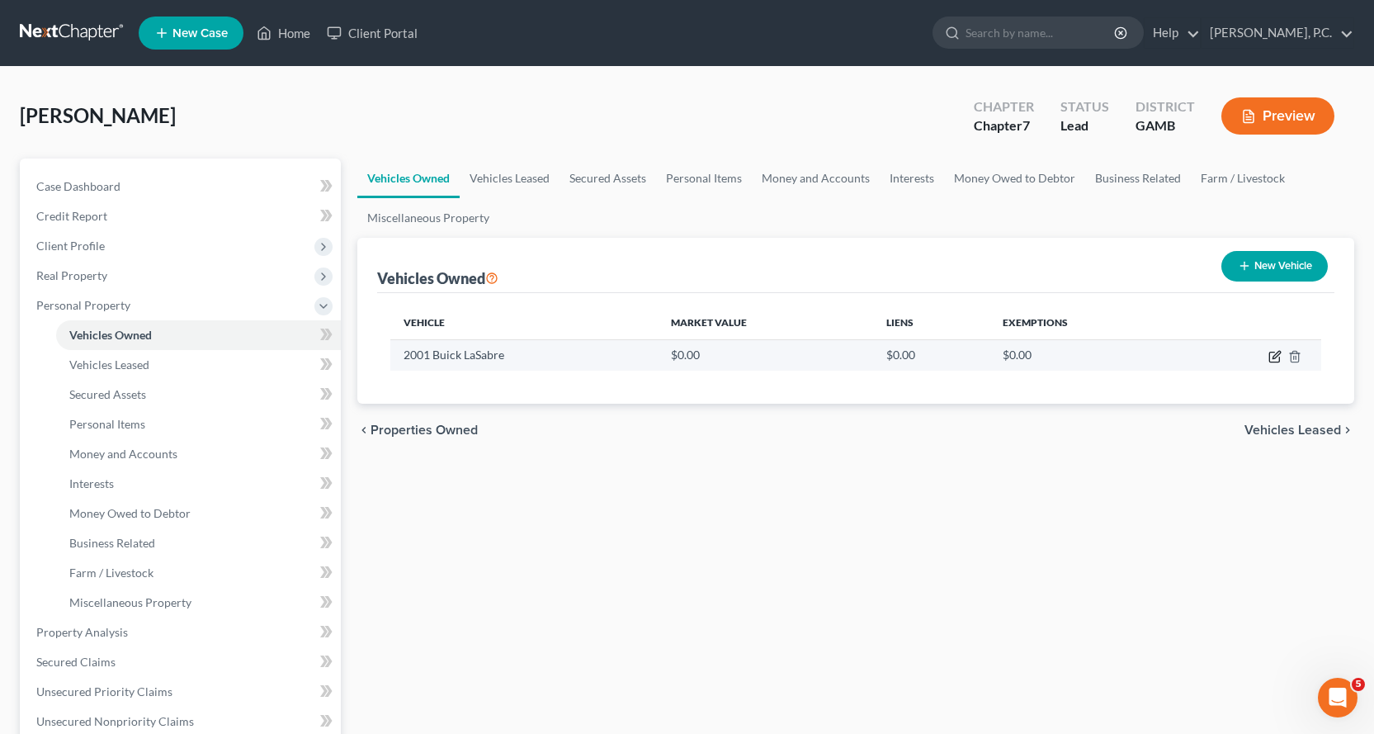
click at [1272, 355] on icon "button" at bounding box center [1275, 356] width 13 height 13
select select "0"
select select "25"
select select "3"
select select "0"
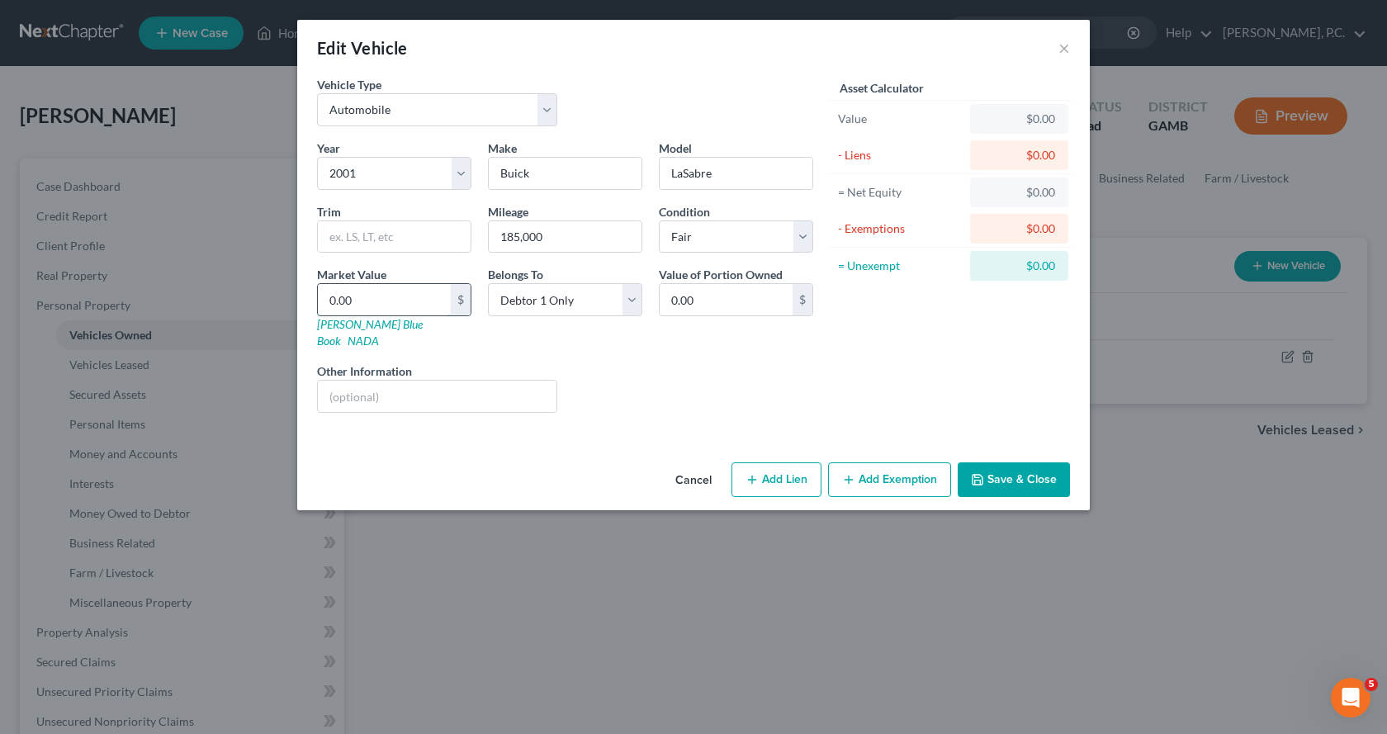
click at [351, 299] on input "0.00" at bounding box center [384, 299] width 133 height 31
type input "2"
type input "2.00"
type input "25"
type input "25.00"
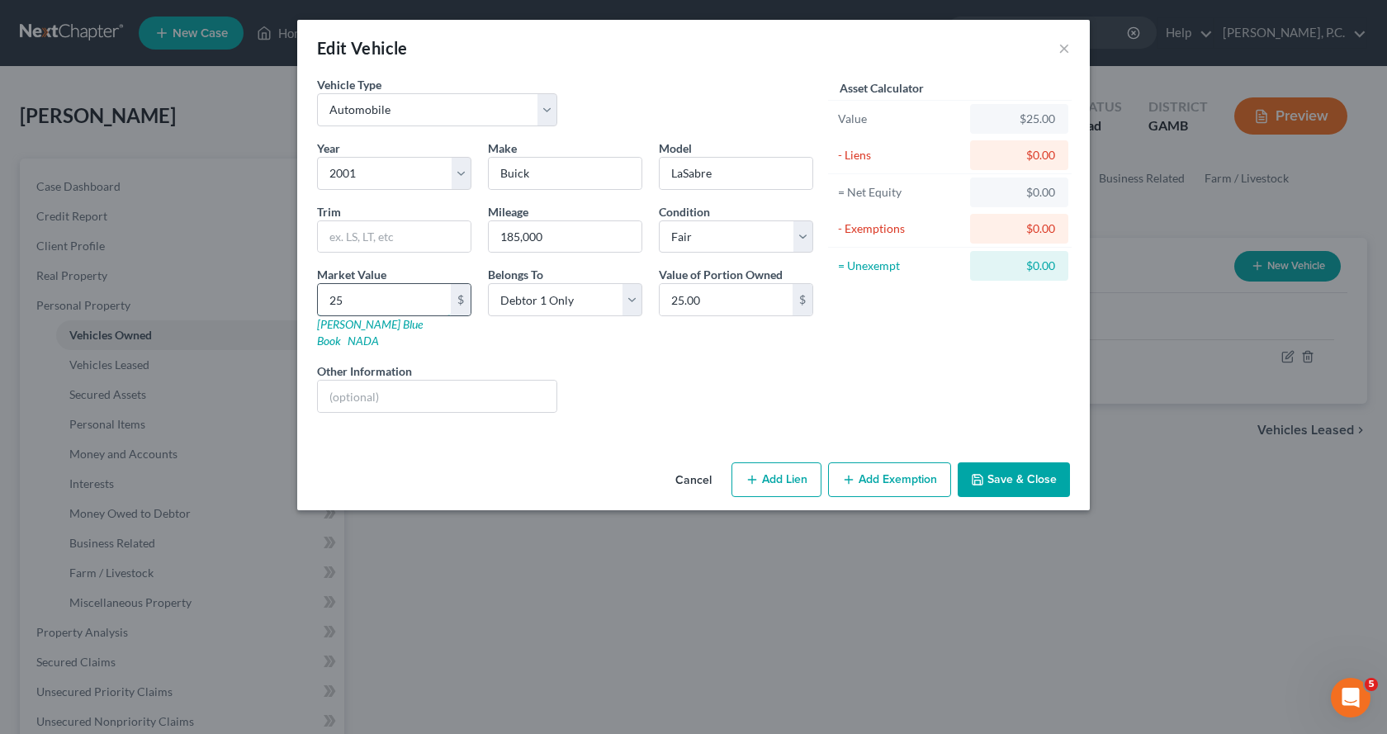
type input "250"
type input "250.00"
type input "2500"
type input "2,500.00"
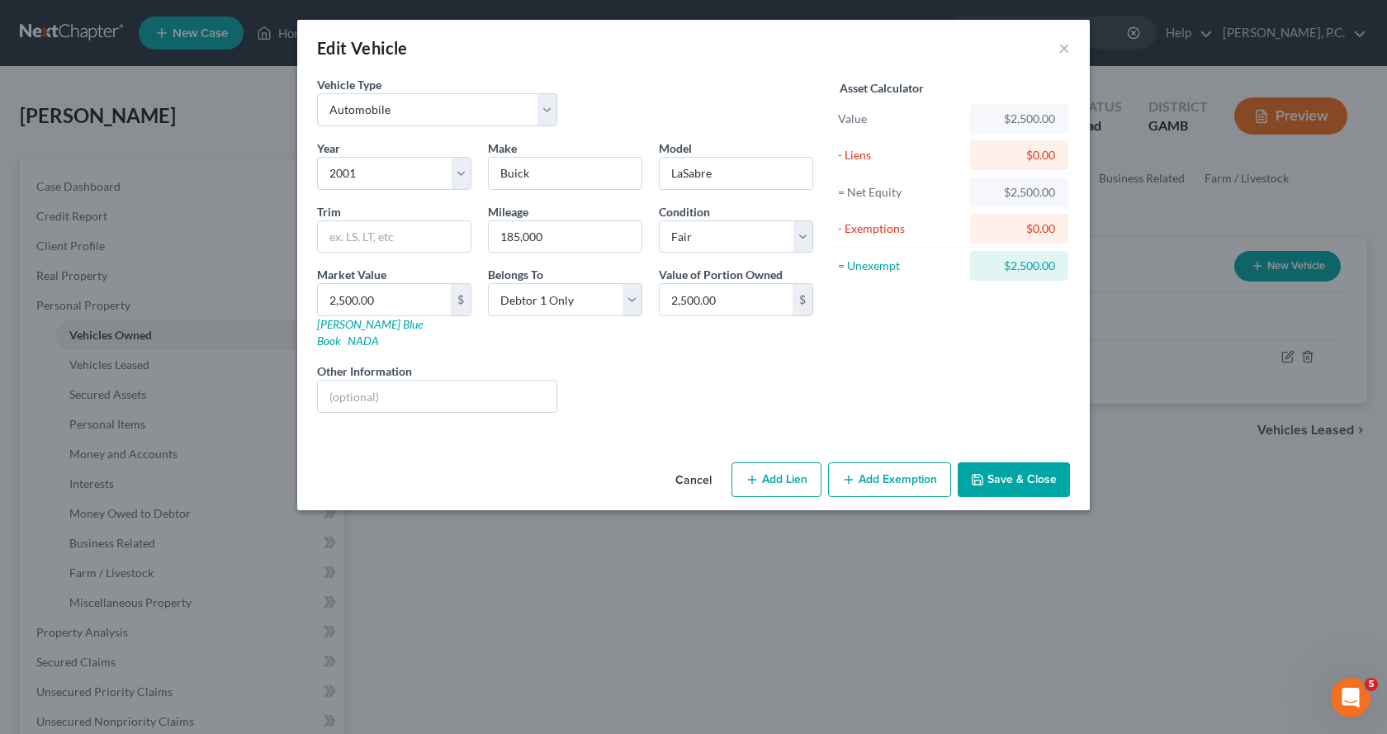
click at [880, 464] on button "Add Exemption" at bounding box center [889, 479] width 123 height 35
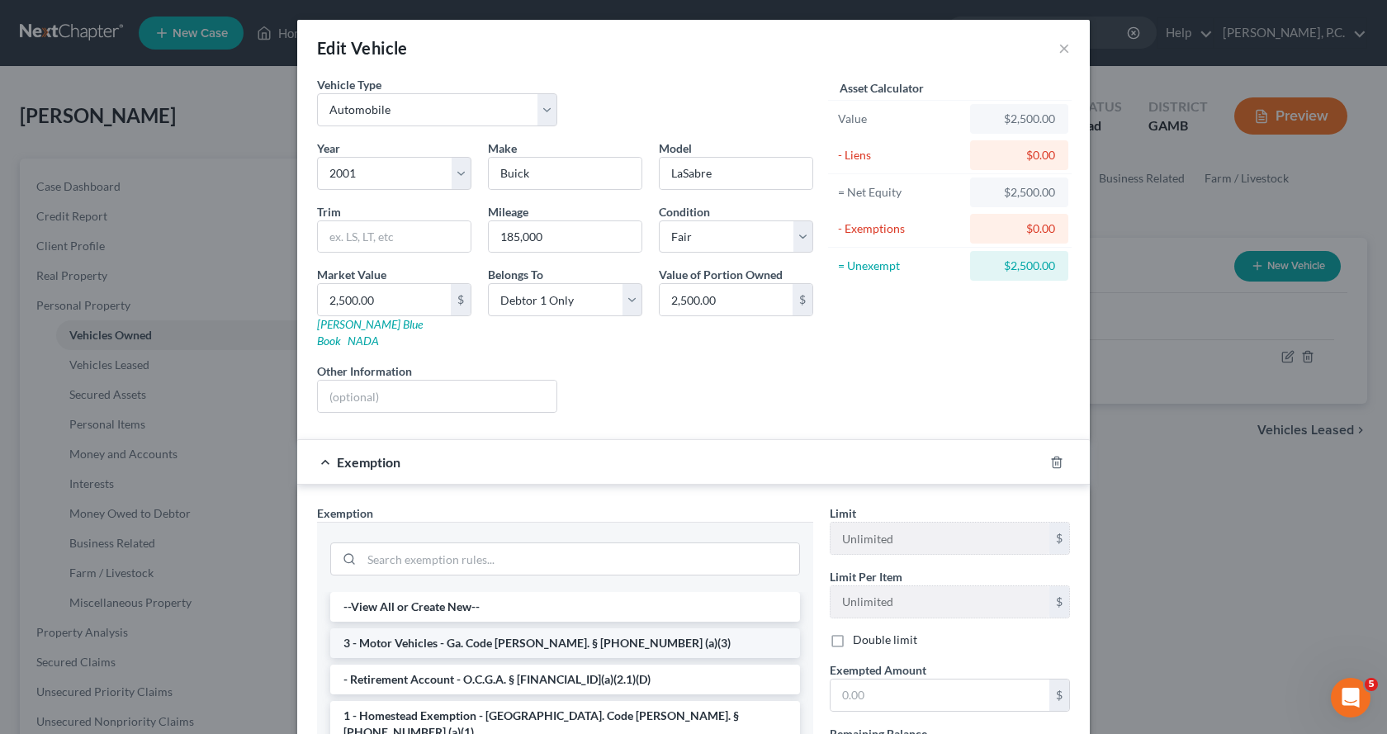
click at [359, 628] on li "3 - Motor Vehicles - Ga. Code [PERSON_NAME]. § [PHONE_NUMBER] (a)(3)" at bounding box center [565, 643] width 470 height 30
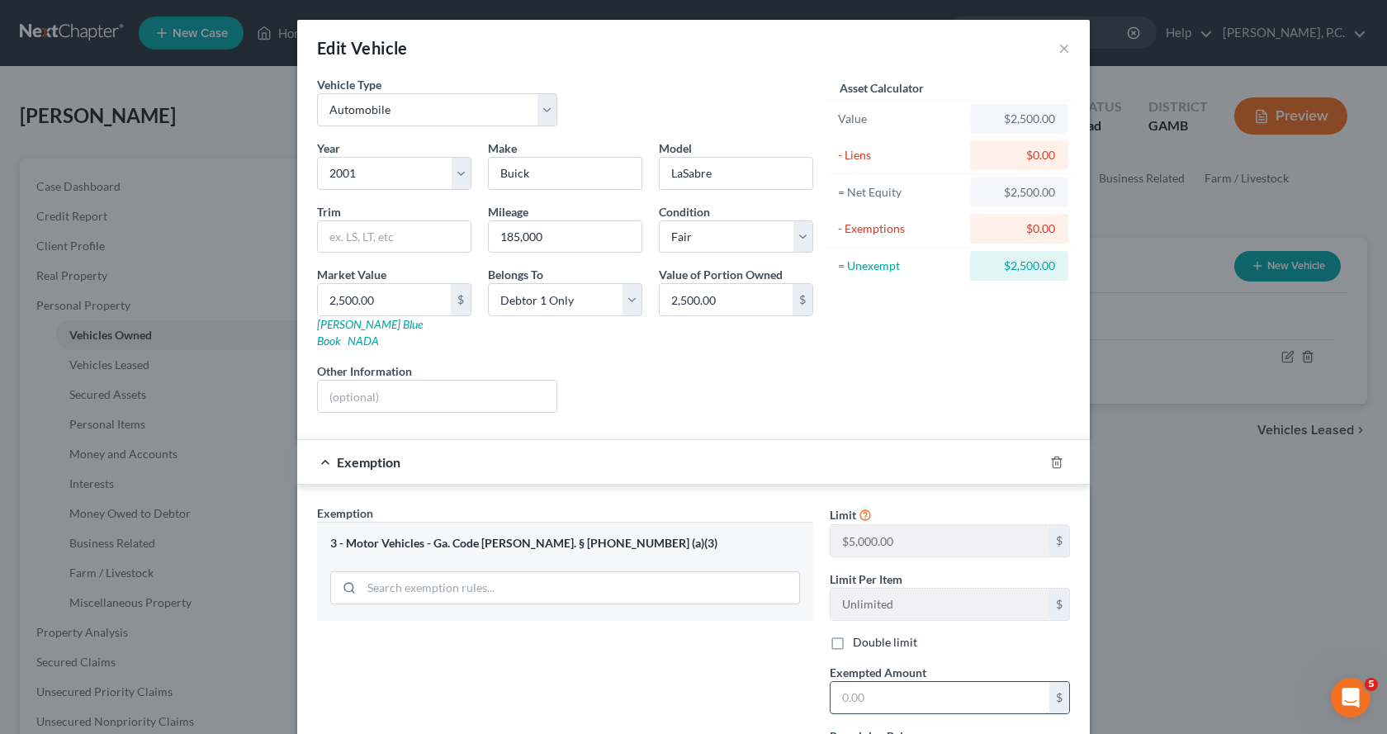
click at [877, 682] on input "text" at bounding box center [939, 697] width 219 height 31
type input "2,500.00"
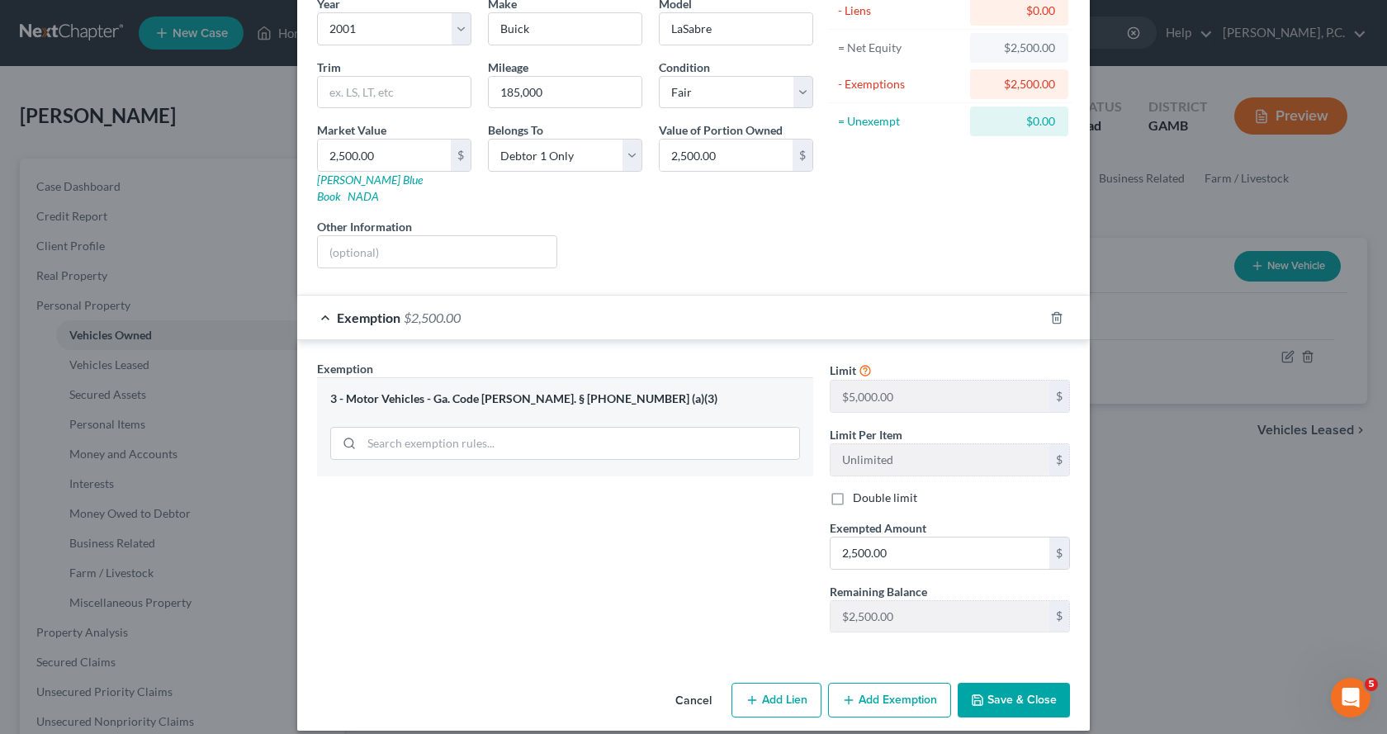
click at [1005, 683] on button "Save & Close" at bounding box center [1014, 700] width 112 height 35
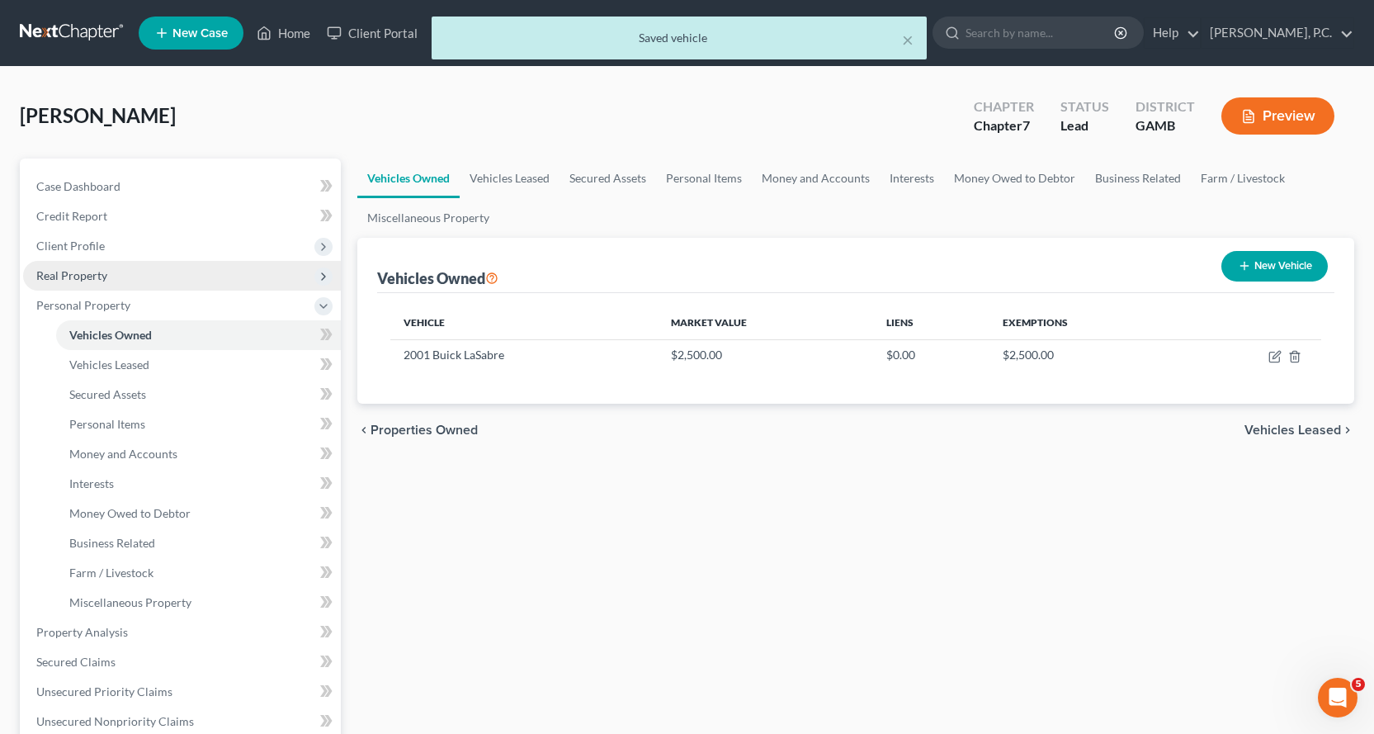
click at [69, 268] on span "Real Property" at bounding box center [71, 275] width 71 height 14
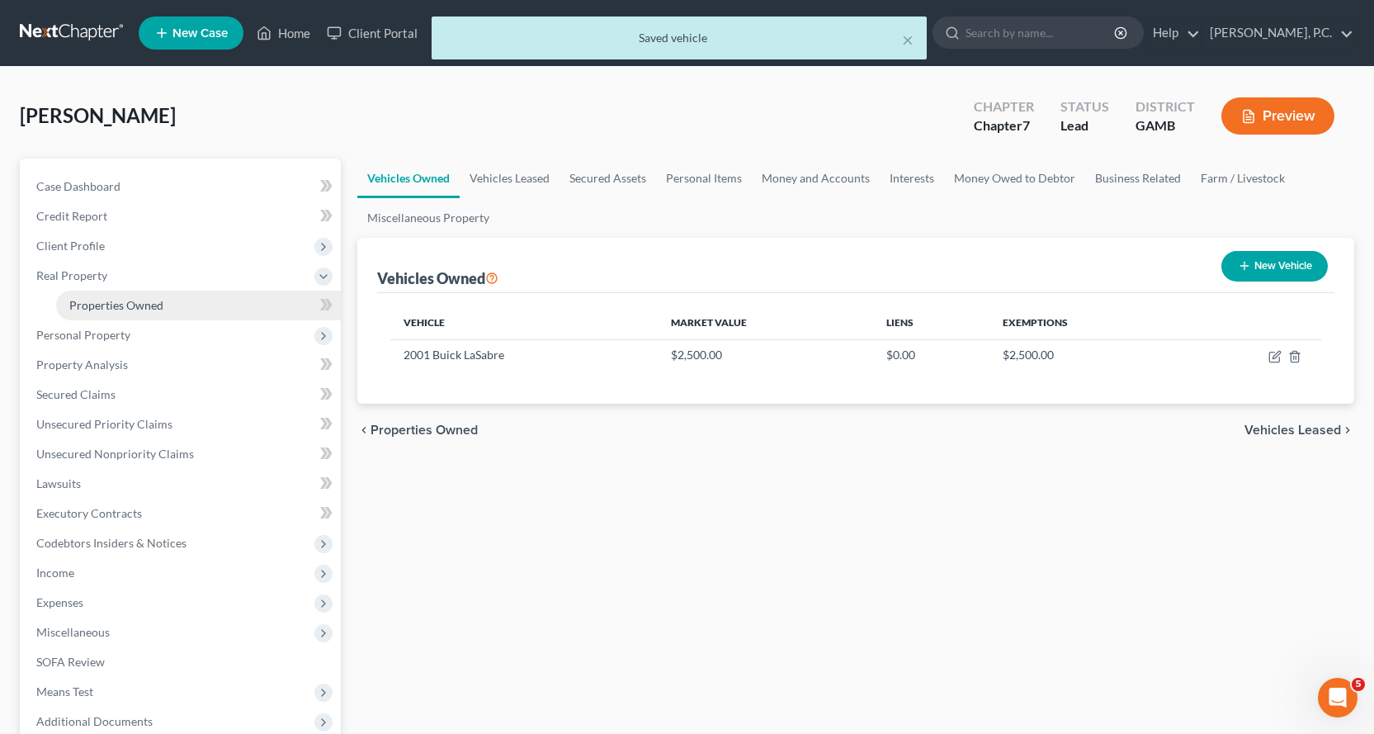
click at [142, 302] on span "Properties Owned" at bounding box center [116, 305] width 94 height 14
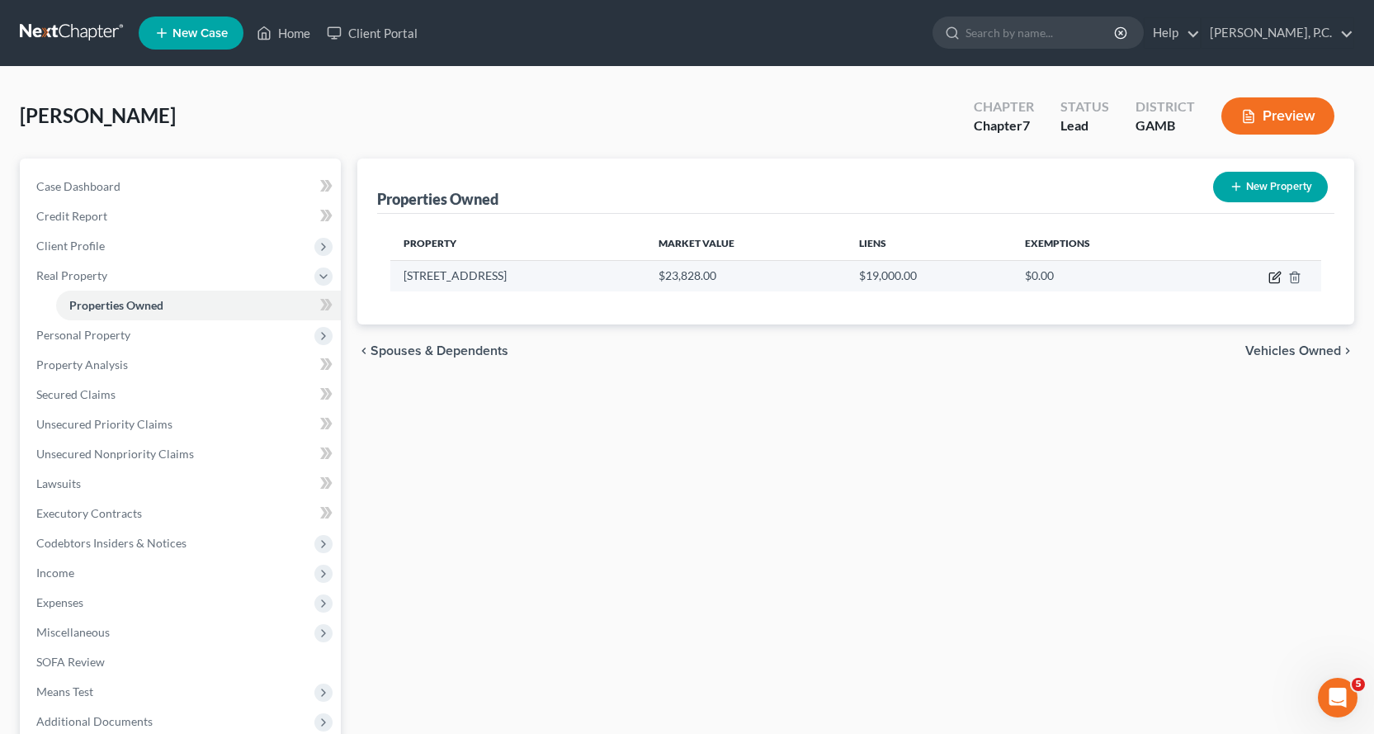
click at [1278, 275] on icon "button" at bounding box center [1275, 277] width 13 height 13
select select "10"
select select "75"
select select "0"
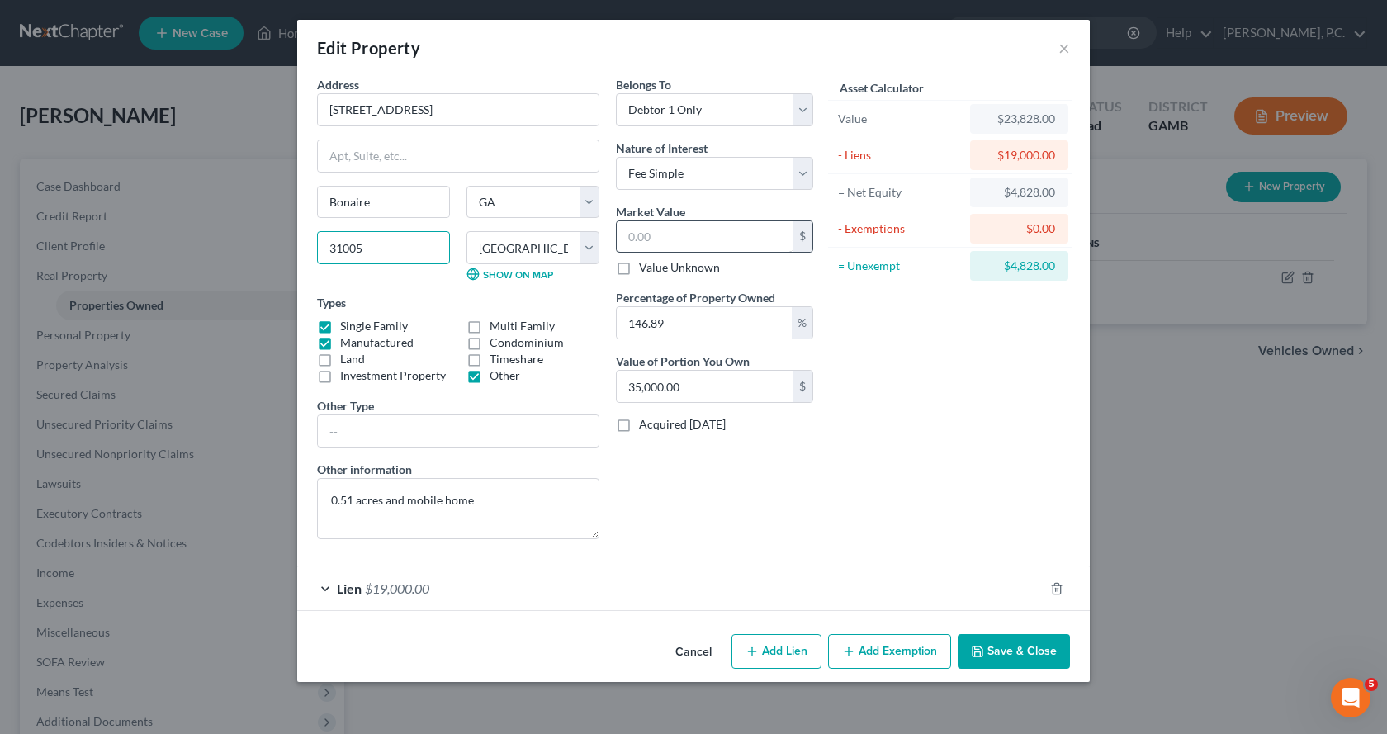
type input "23,828.0031005"
type input "0"
type input "31005"
click at [682, 229] on input "text" at bounding box center [705, 236] width 176 height 31
type input "3"
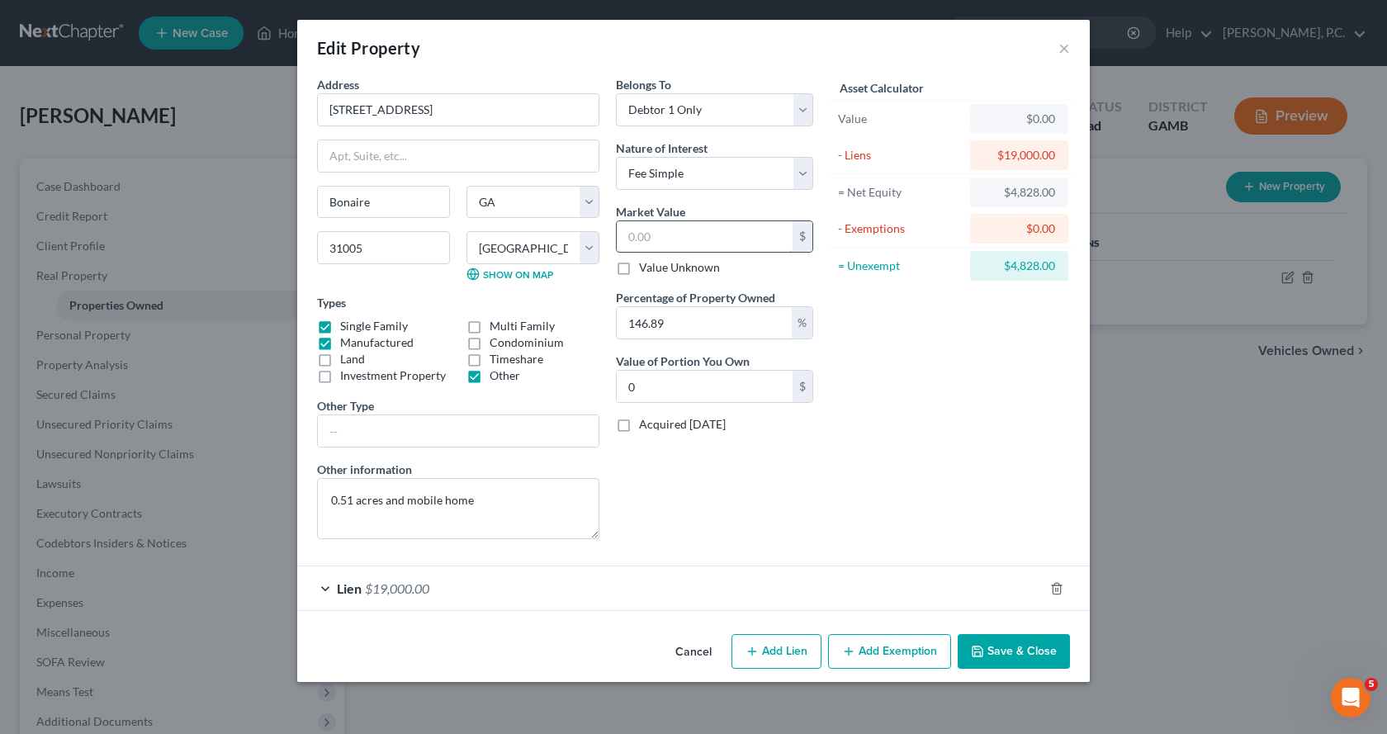
type input "4.40"
type input "35"
type input "51.41"
type input "350"
type input "514.11"
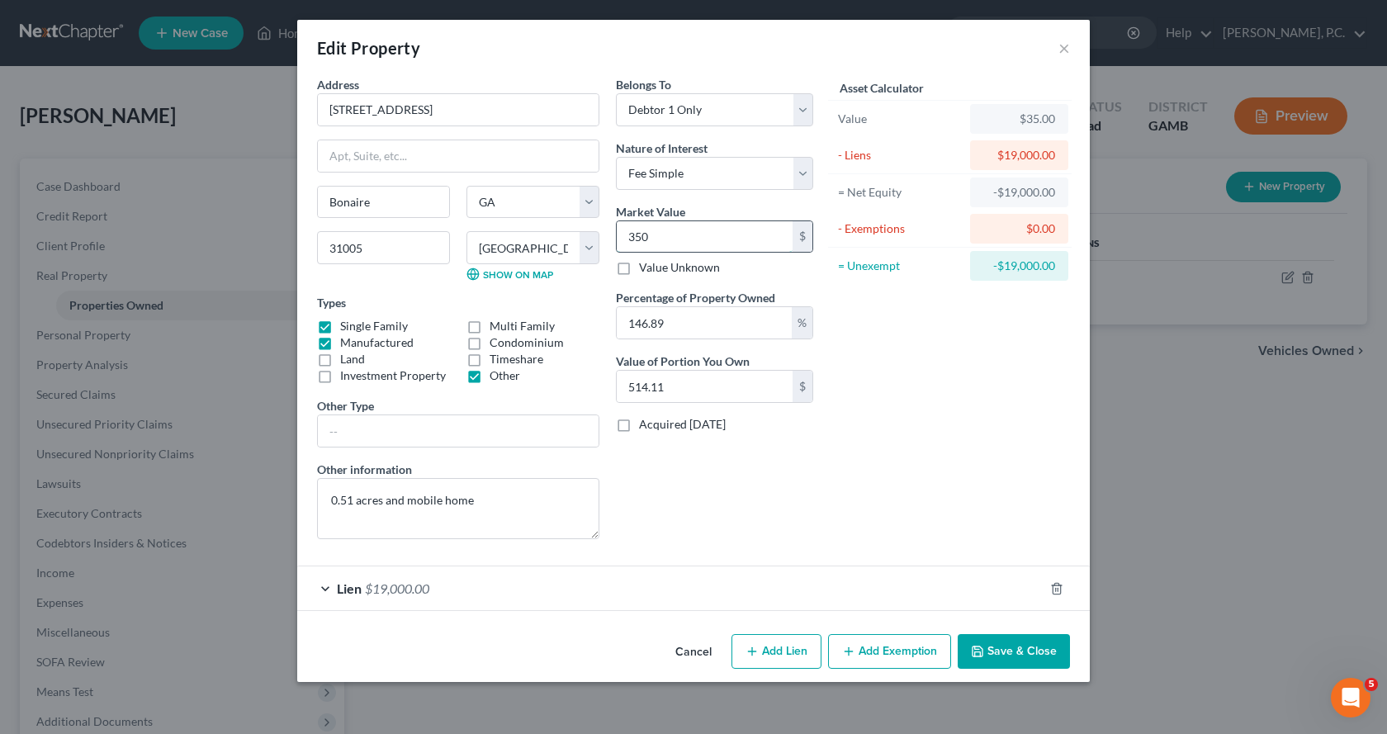
type input "3500"
type input "5,141.15"
type input "3,5000"
type input "51,411.49"
type input "35,000.00"
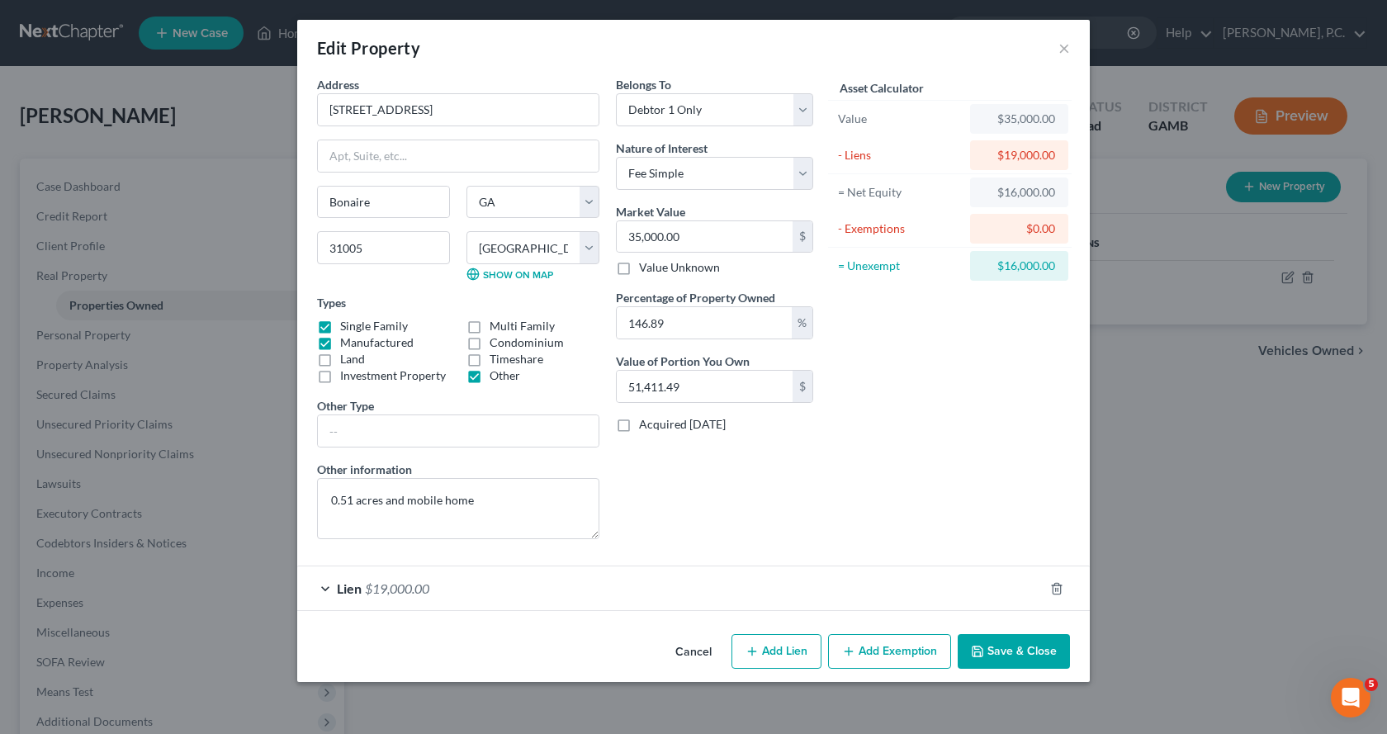
click at [894, 650] on button "Add Exemption" at bounding box center [889, 651] width 123 height 35
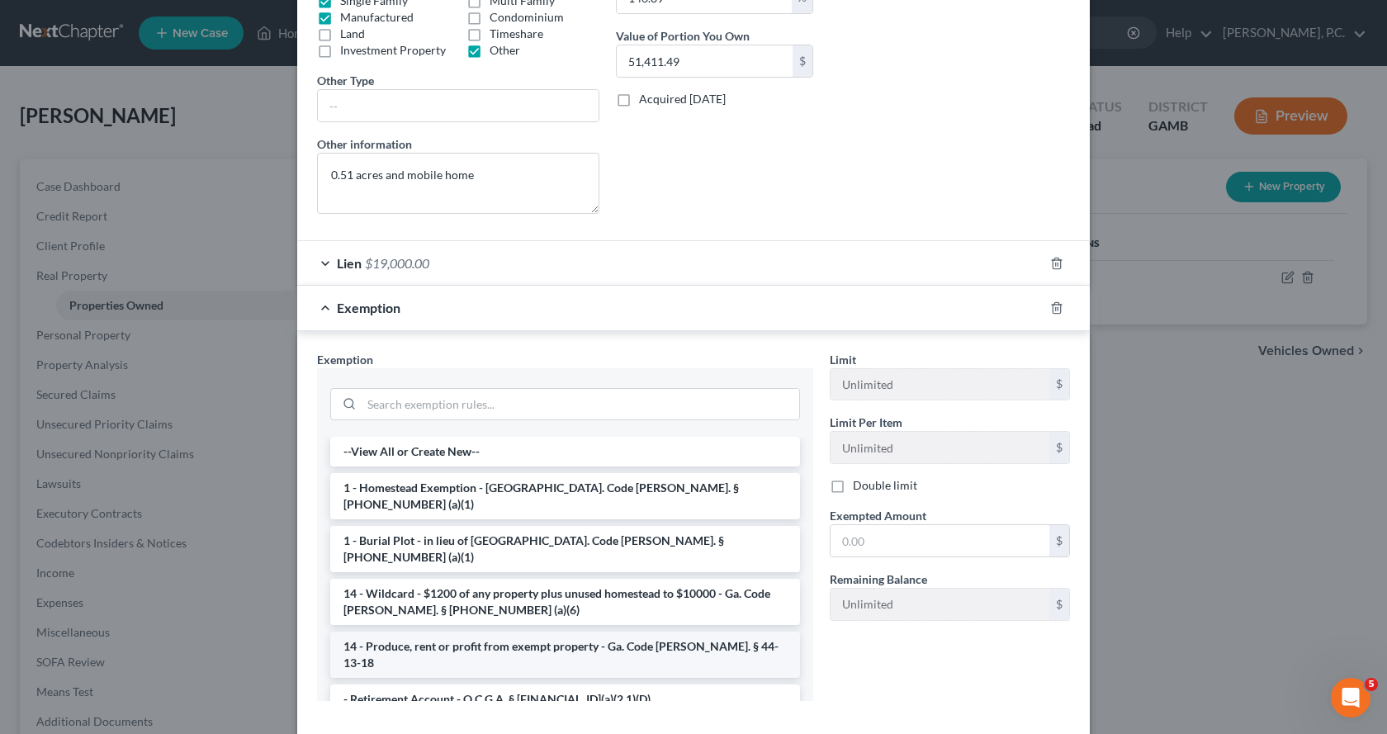
scroll to position [330, 0]
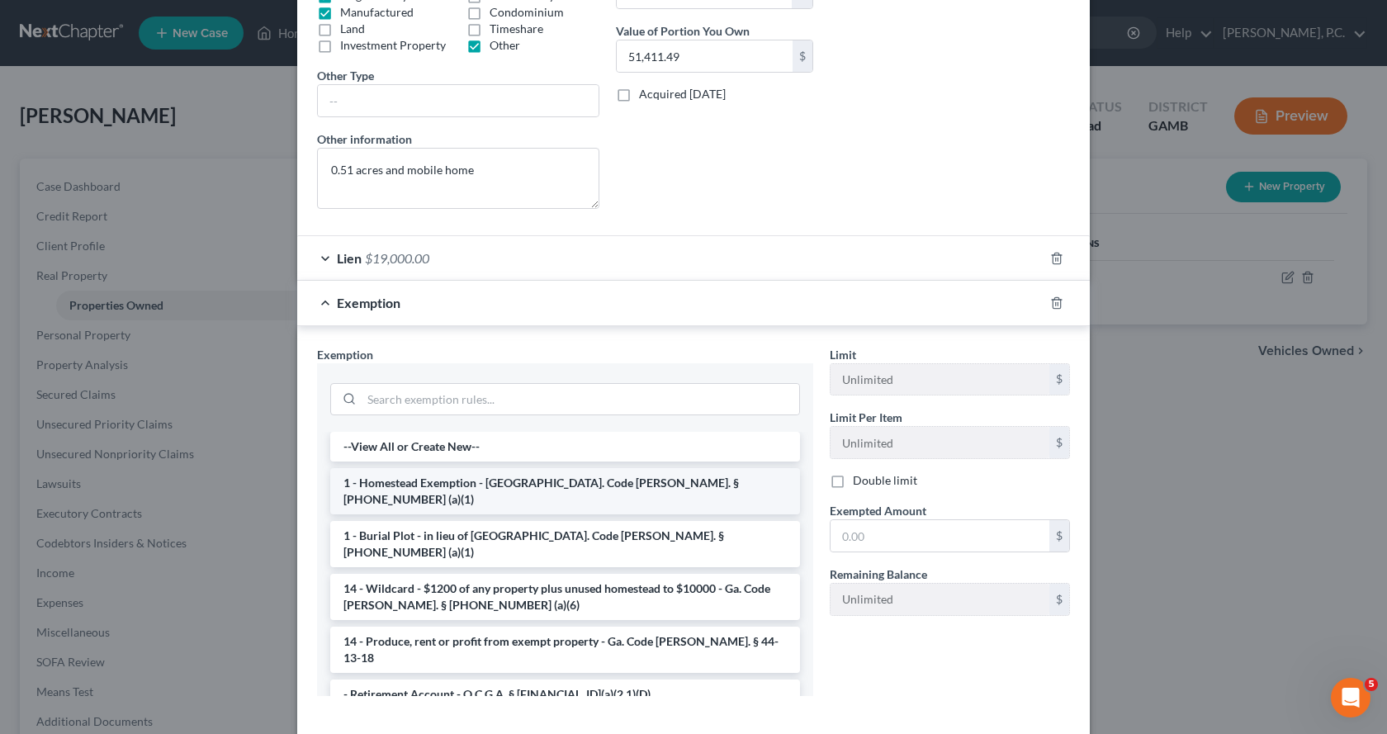
click at [421, 484] on li "1 - Homestead Exemption - [GEOGRAPHIC_DATA]. Code [PERSON_NAME]. § [PHONE_NUMBE…" at bounding box center [565, 491] width 470 height 46
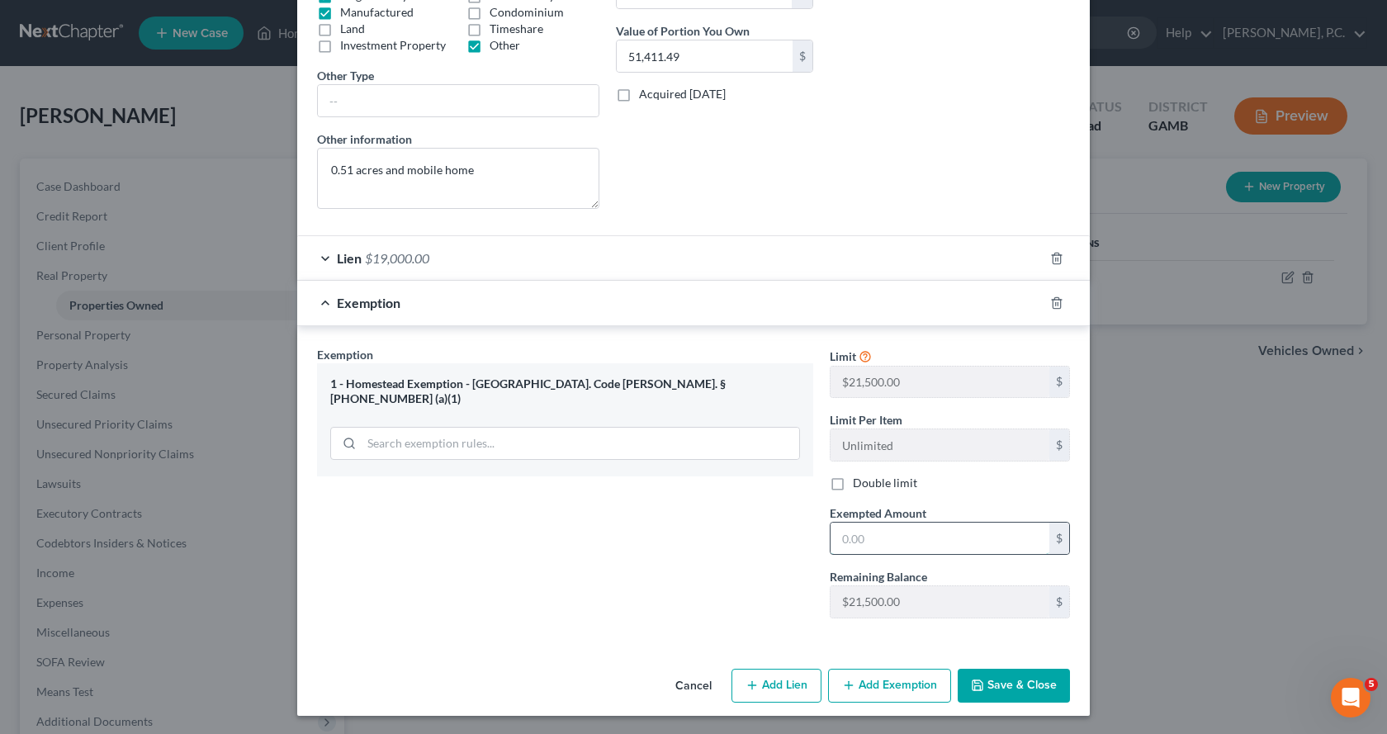
click at [906, 537] on input "text" at bounding box center [939, 538] width 219 height 31
type input "16,000.00"
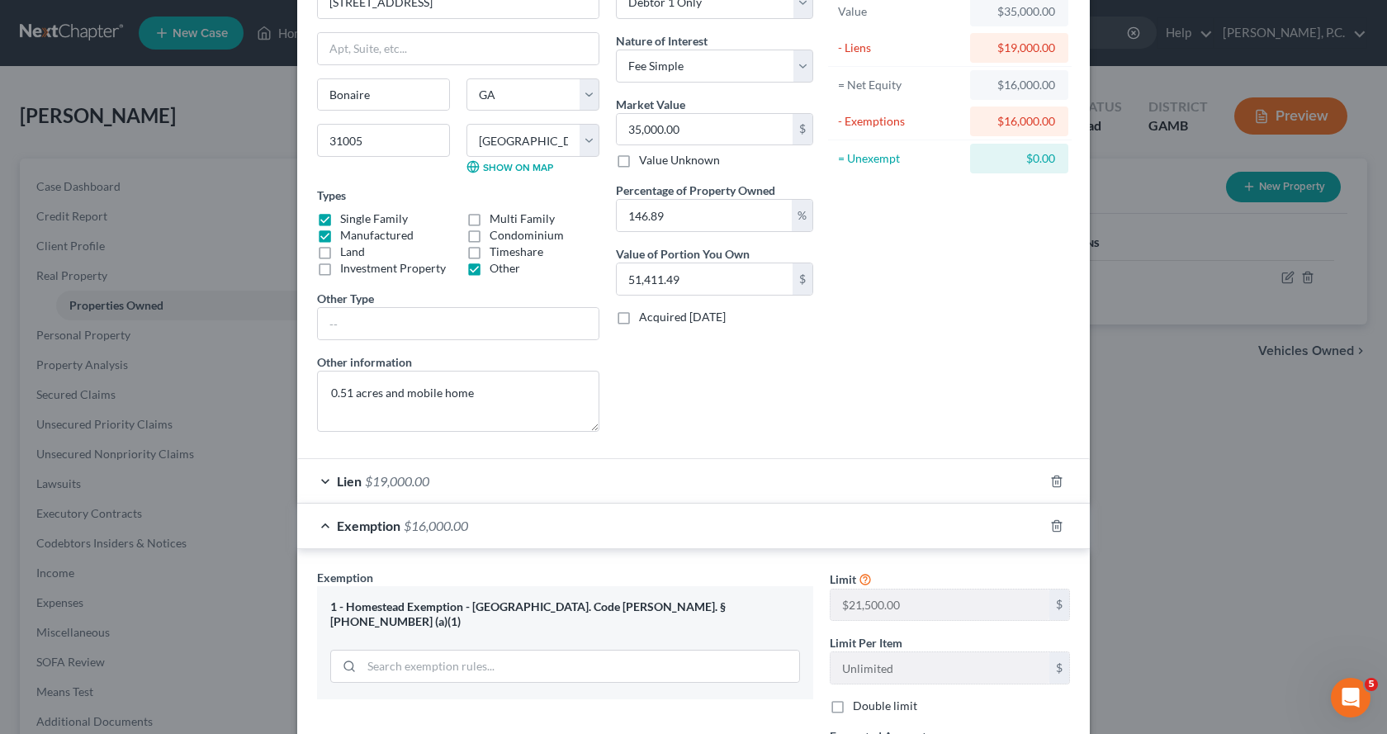
scroll to position [332, 0]
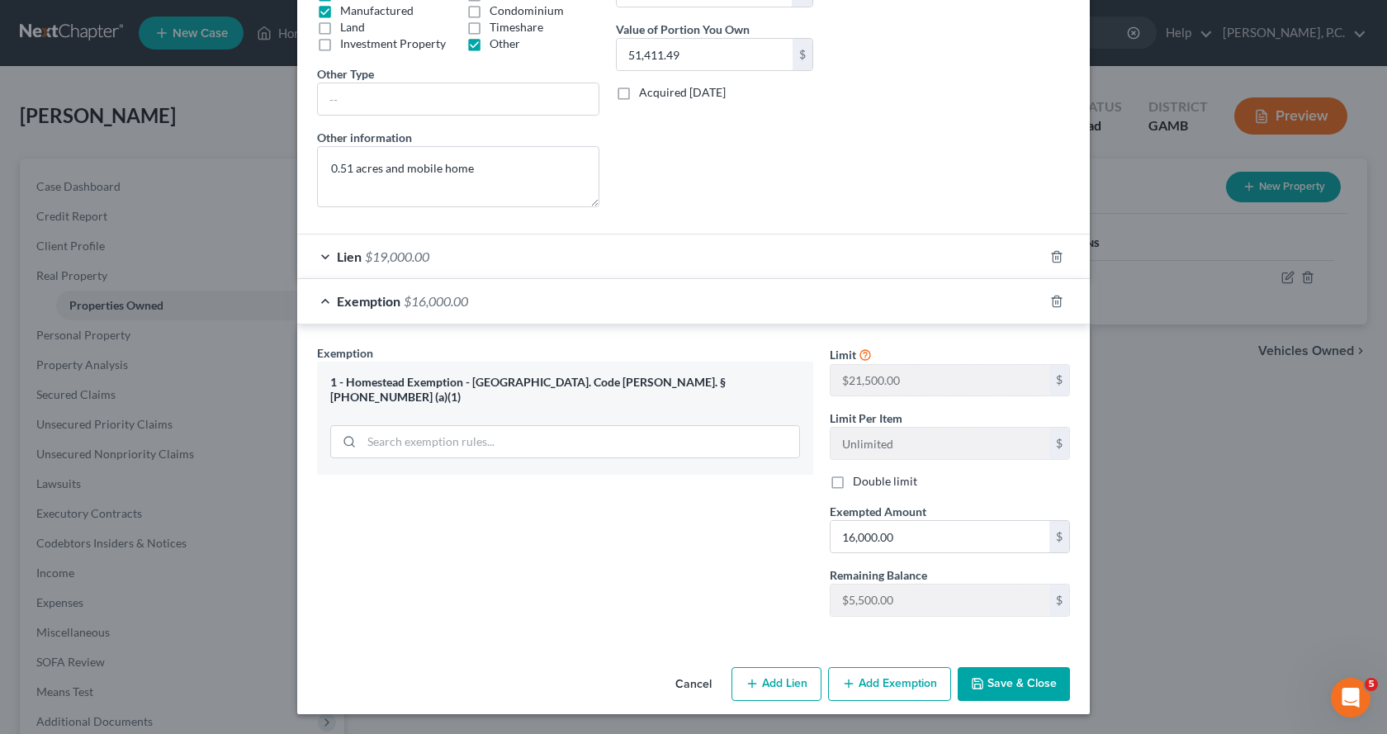
click at [997, 681] on button "Save & Close" at bounding box center [1014, 684] width 112 height 35
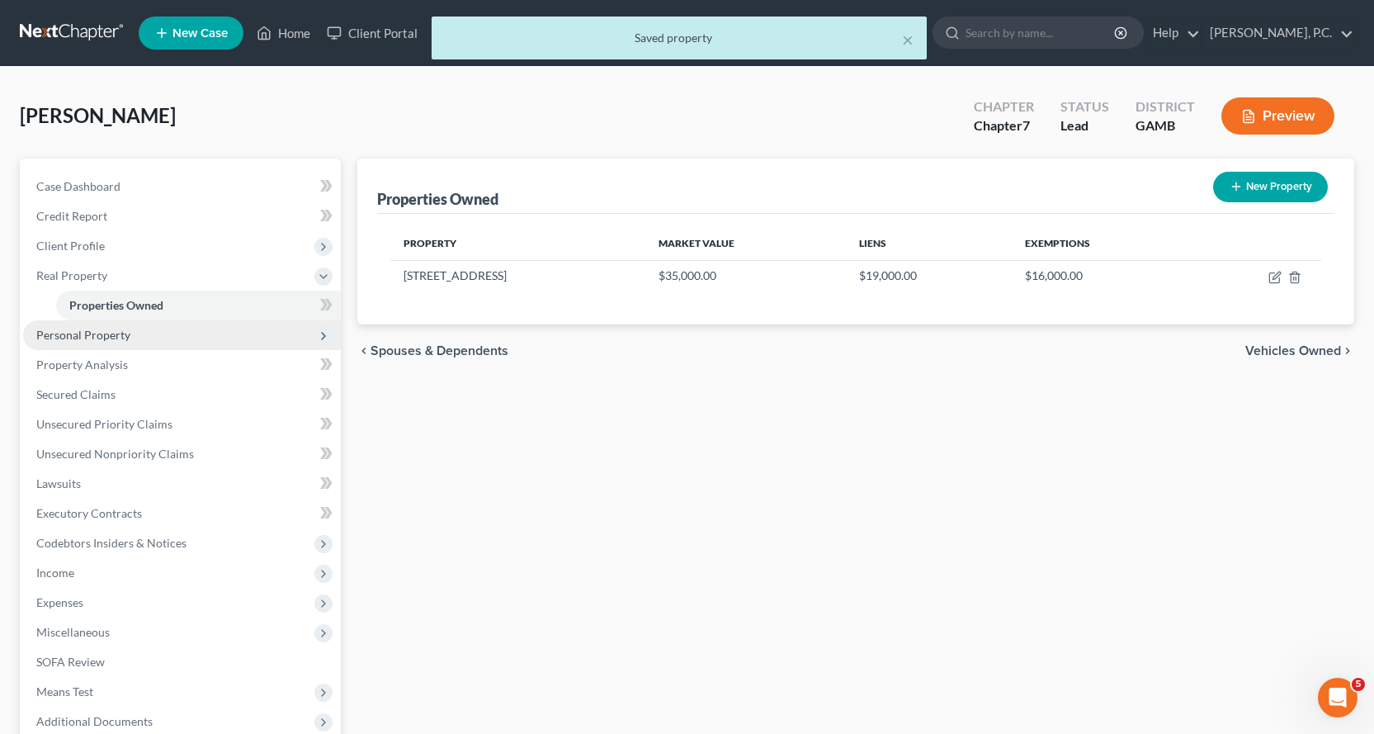
click at [100, 337] on span "Personal Property" at bounding box center [83, 335] width 94 height 14
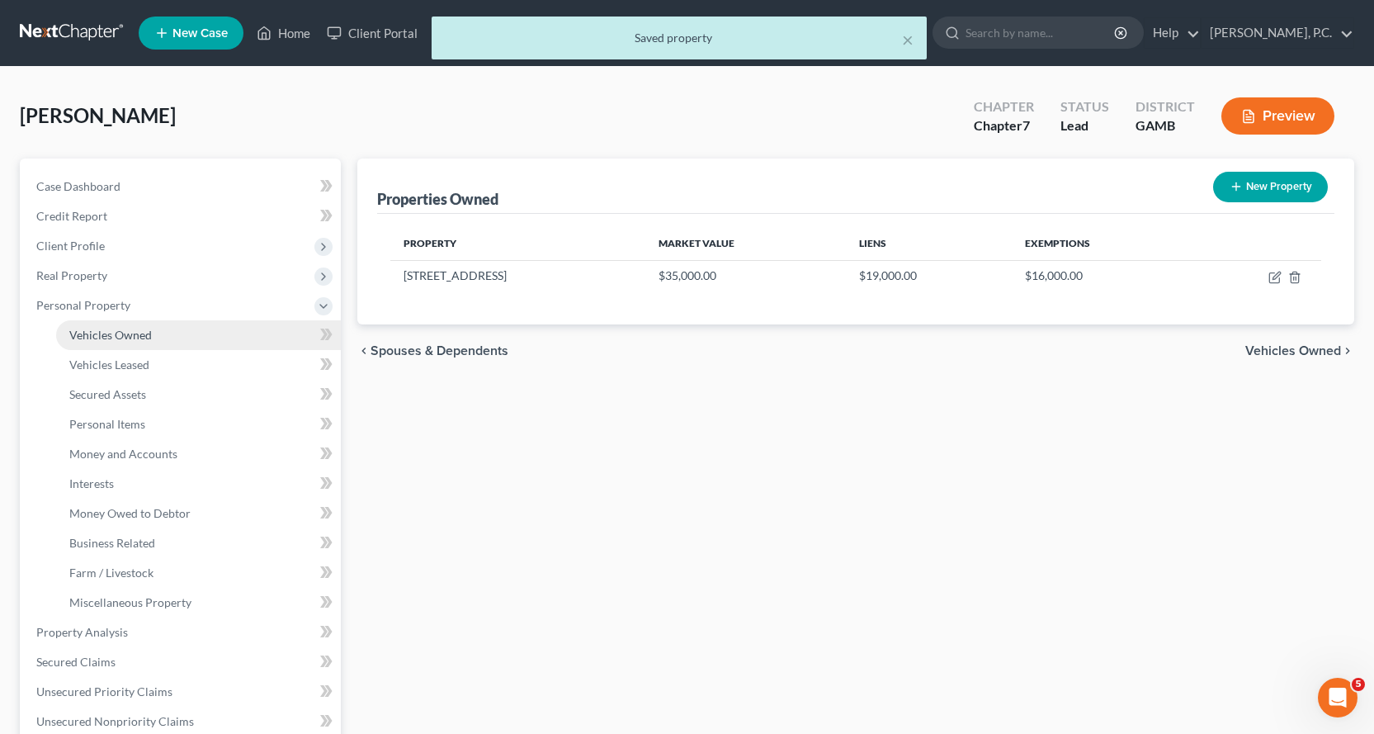
click at [114, 333] on span "Vehicles Owned" at bounding box center [110, 335] width 83 height 14
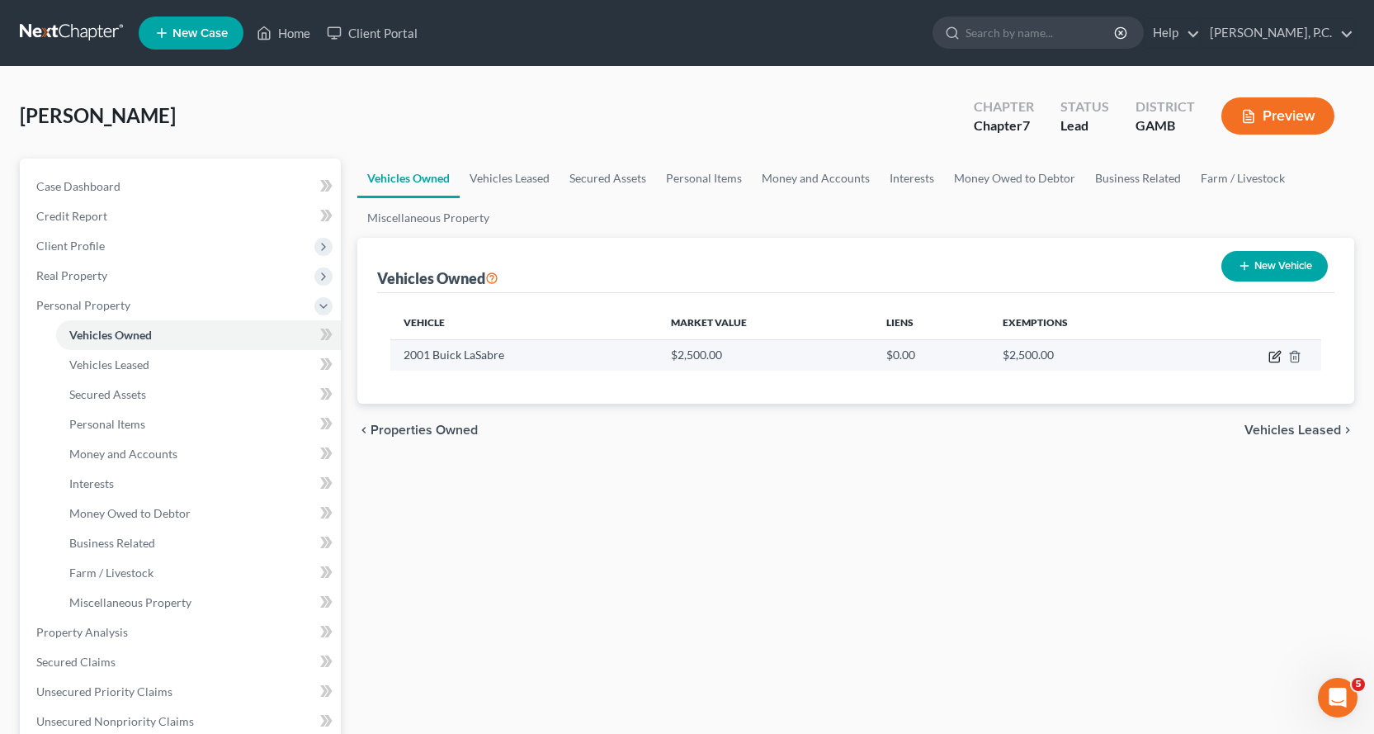
click at [1275, 352] on icon "button" at bounding box center [1275, 357] width 10 height 10
select select "0"
select select "25"
select select "3"
select select "0"
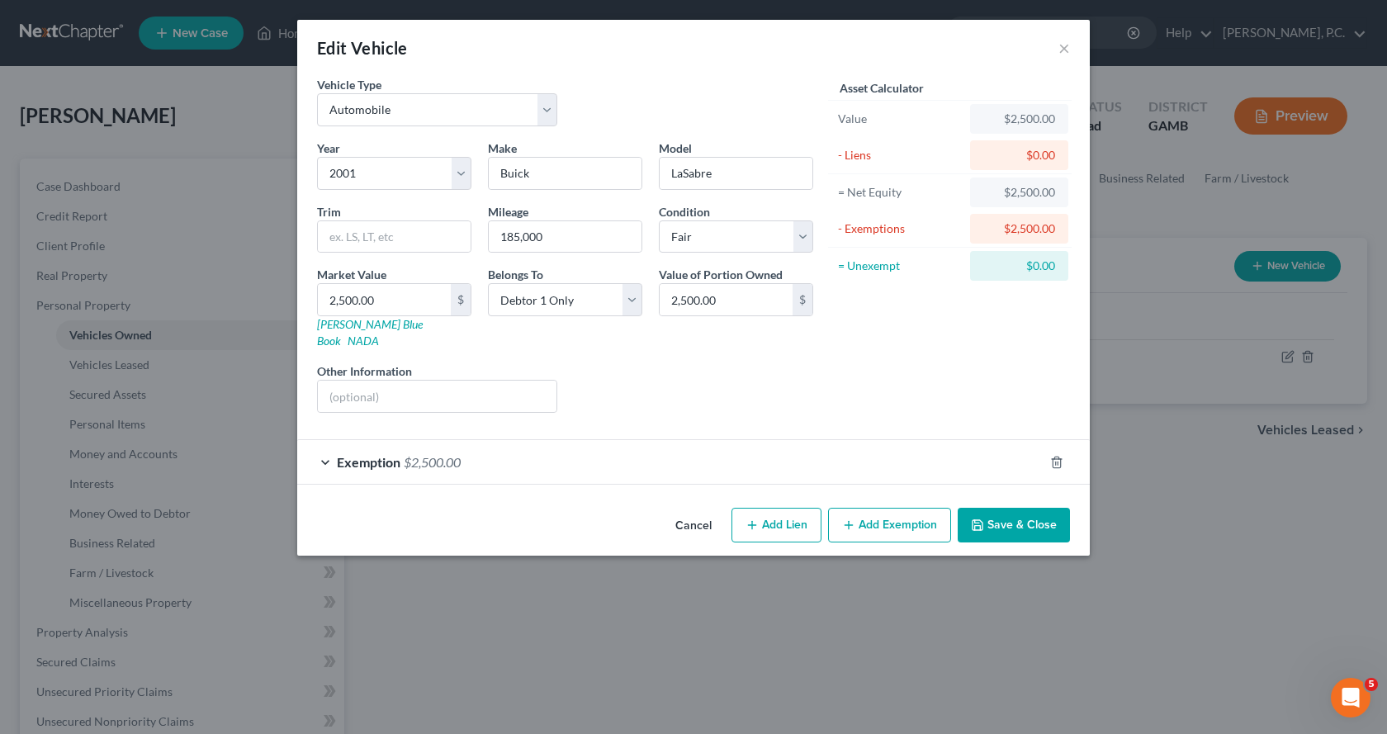
click at [1029, 509] on button "Save & Close" at bounding box center [1014, 525] width 112 height 35
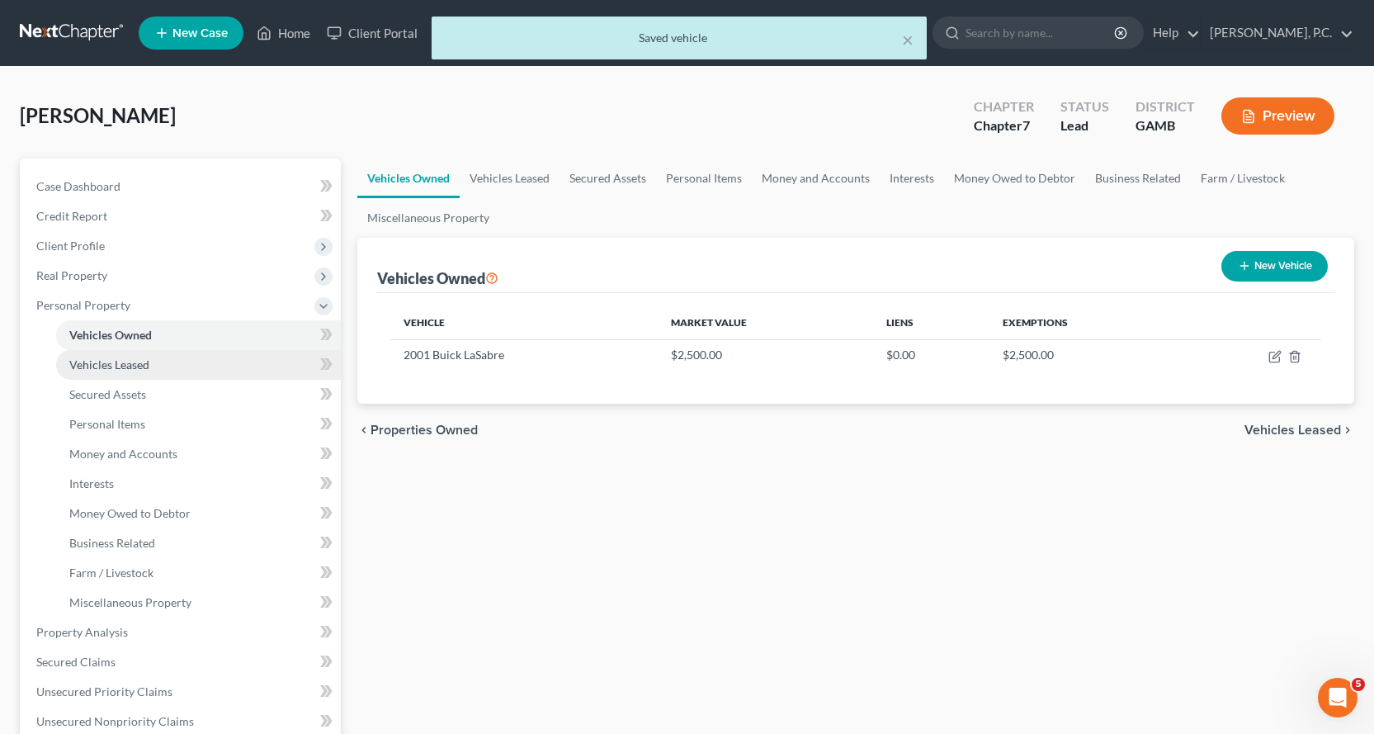
click at [121, 362] on span "Vehicles Leased" at bounding box center [109, 364] width 80 height 14
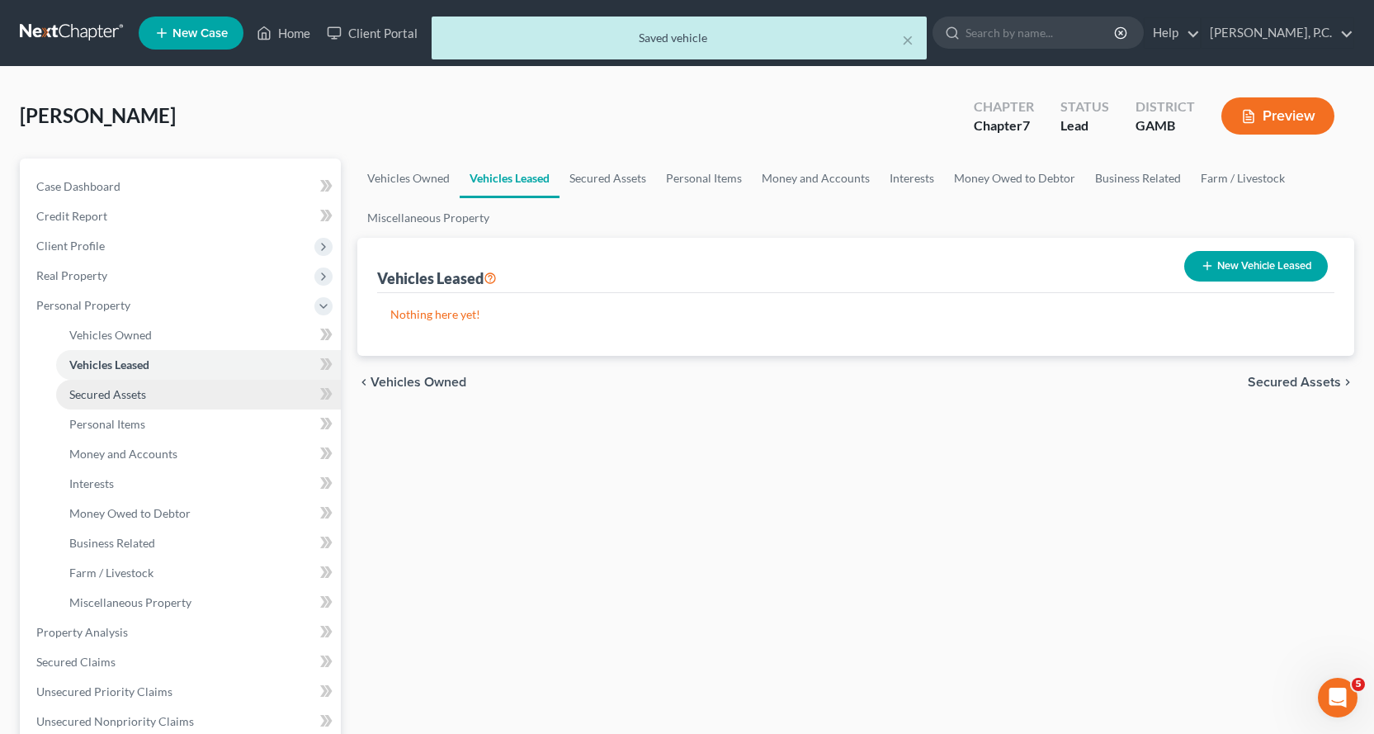
click at [129, 396] on span "Secured Assets" at bounding box center [107, 394] width 77 height 14
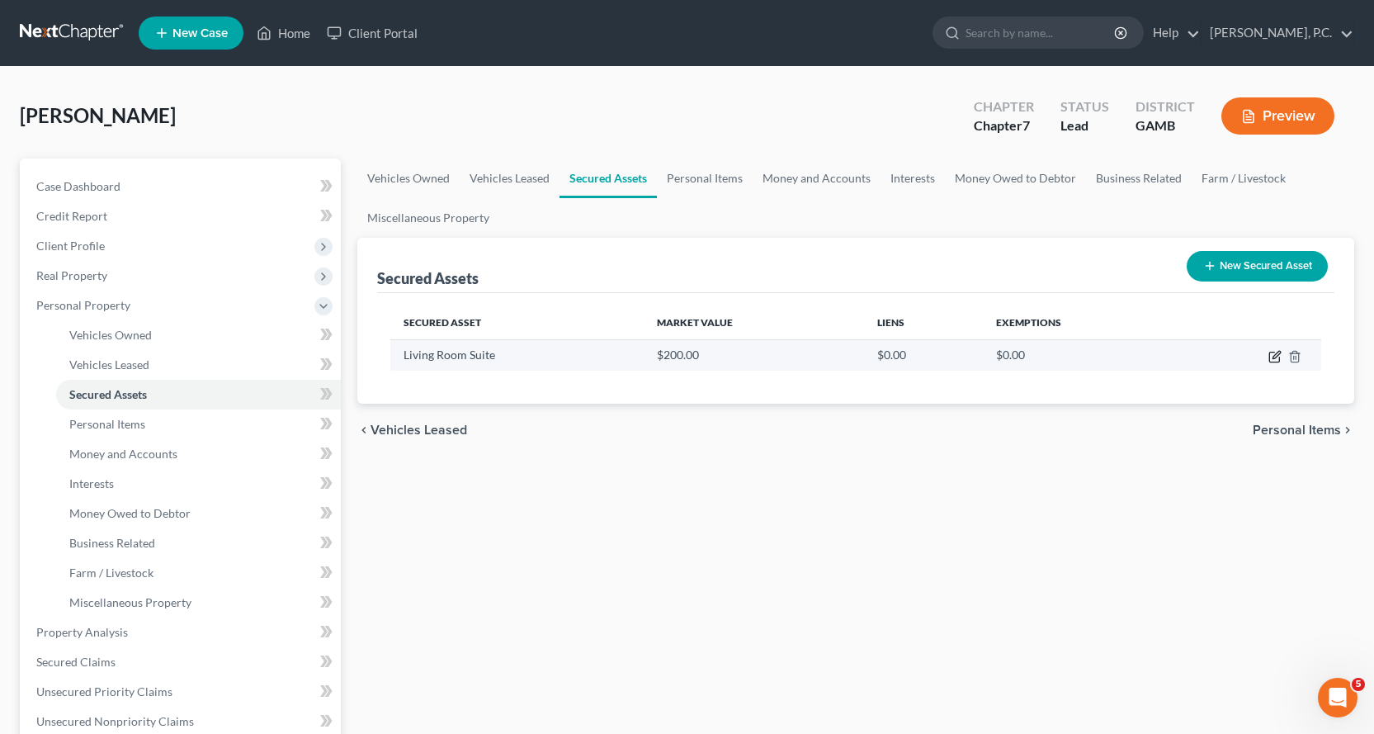
click at [1272, 354] on icon "button" at bounding box center [1275, 356] width 13 height 13
select select "household_goods"
select select "3"
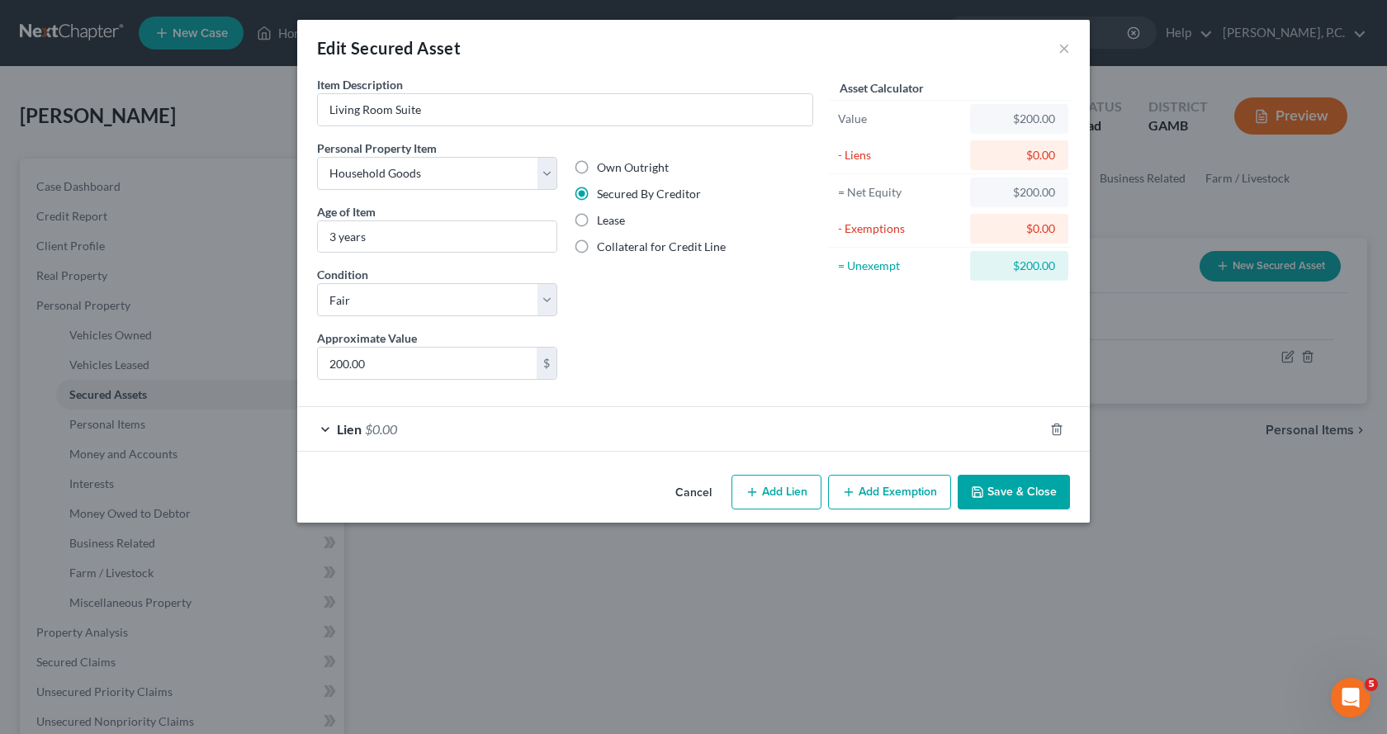
click at [325, 424] on div "Lien $0.00" at bounding box center [670, 429] width 746 height 44
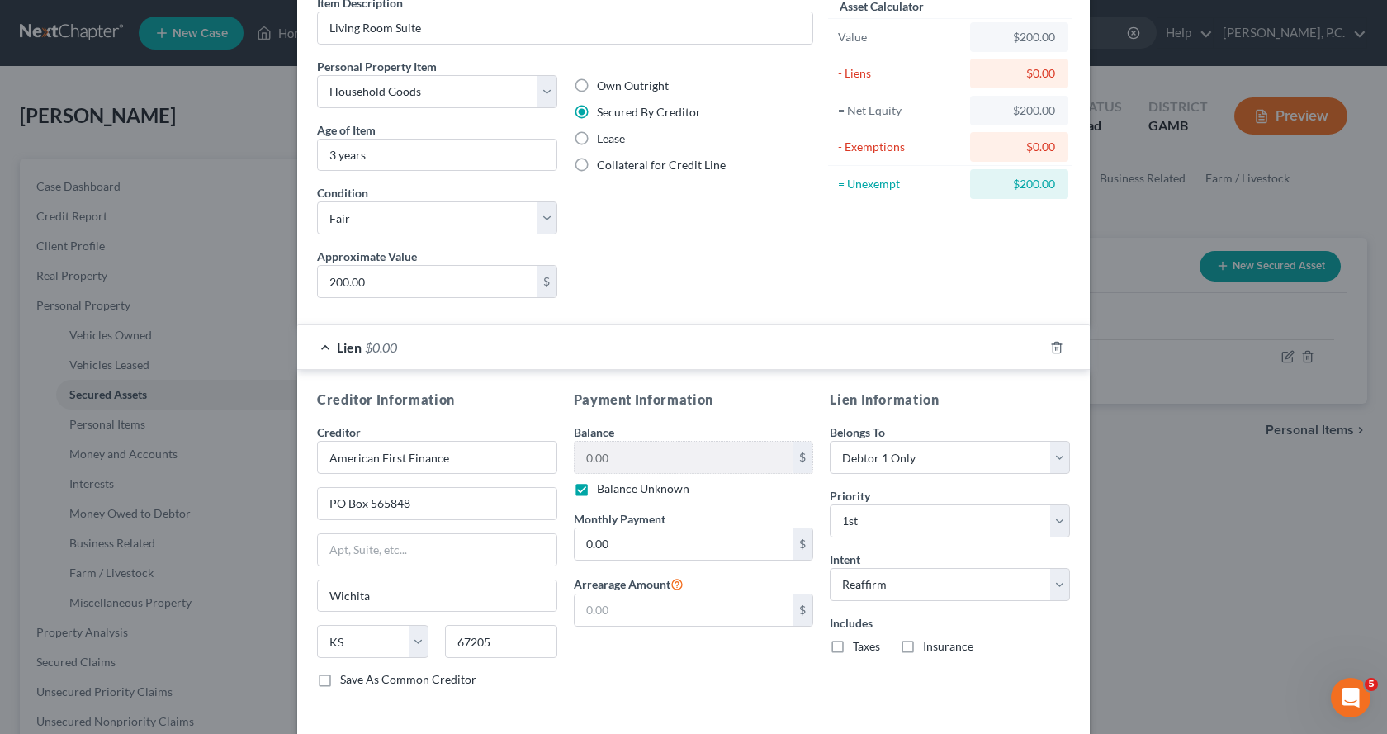
scroll to position [83, 0]
click at [597, 490] on label "Balance Unknown" at bounding box center [643, 488] width 92 height 17
click at [603, 490] on input "Balance Unknown" at bounding box center [608, 485] width 11 height 11
checkbox input "false"
type input "American First Finance"
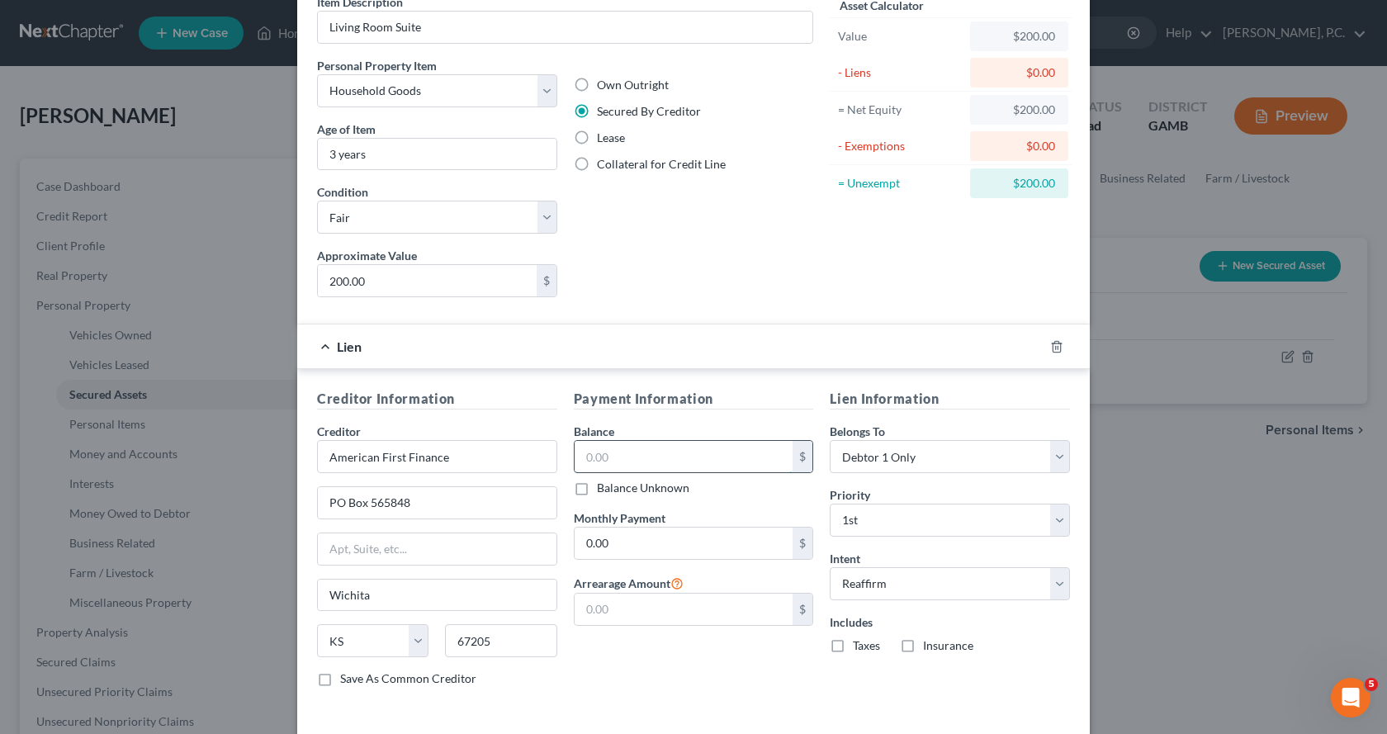
click at [695, 459] on input "text" at bounding box center [684, 456] width 219 height 31
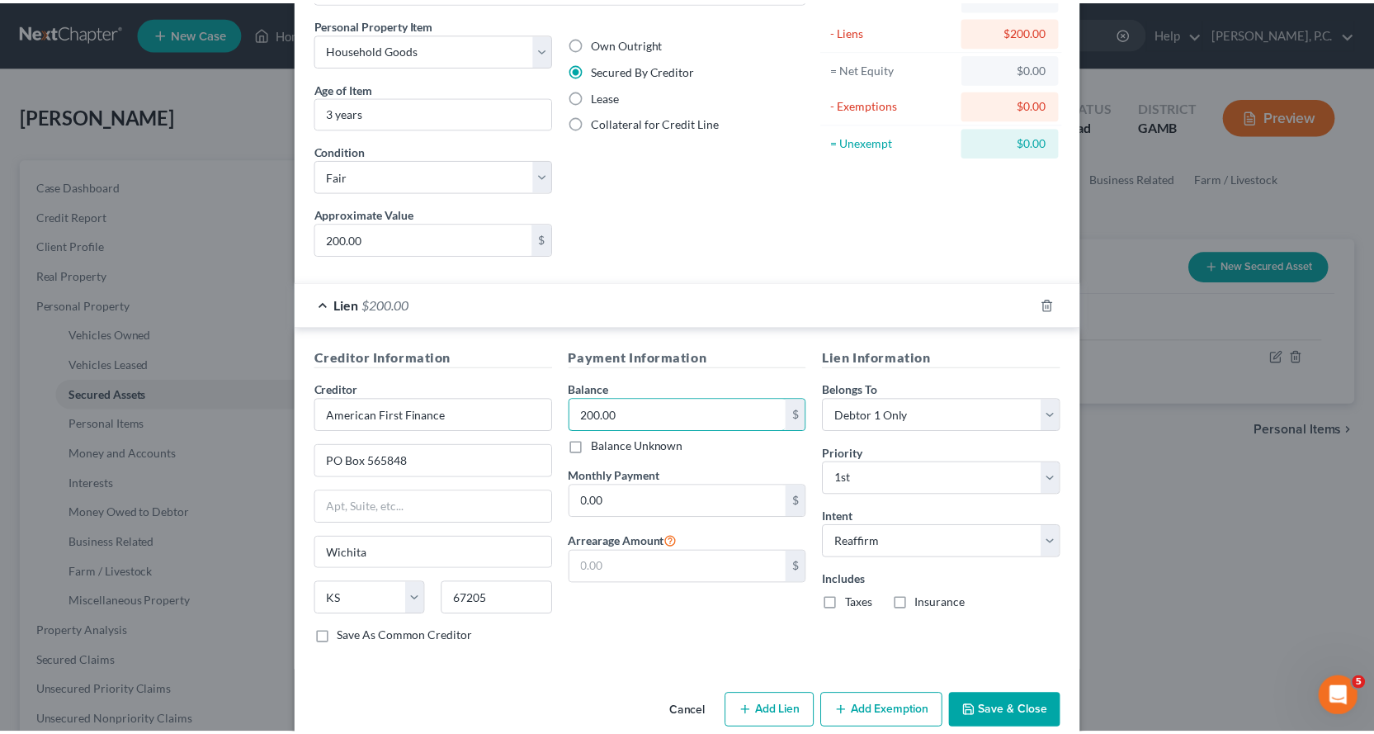
scroll to position [153, 0]
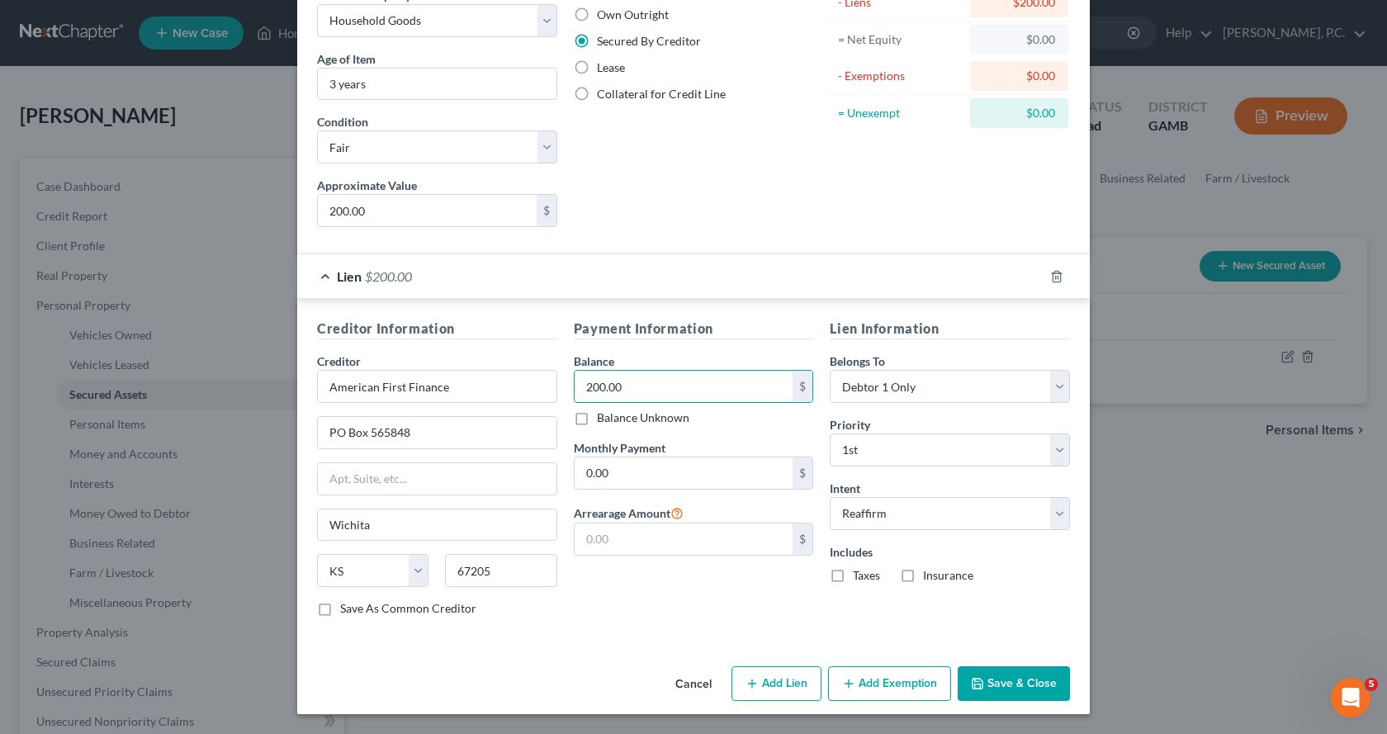
type input "200.00"
click at [1034, 684] on button "Save & Close" at bounding box center [1014, 683] width 112 height 35
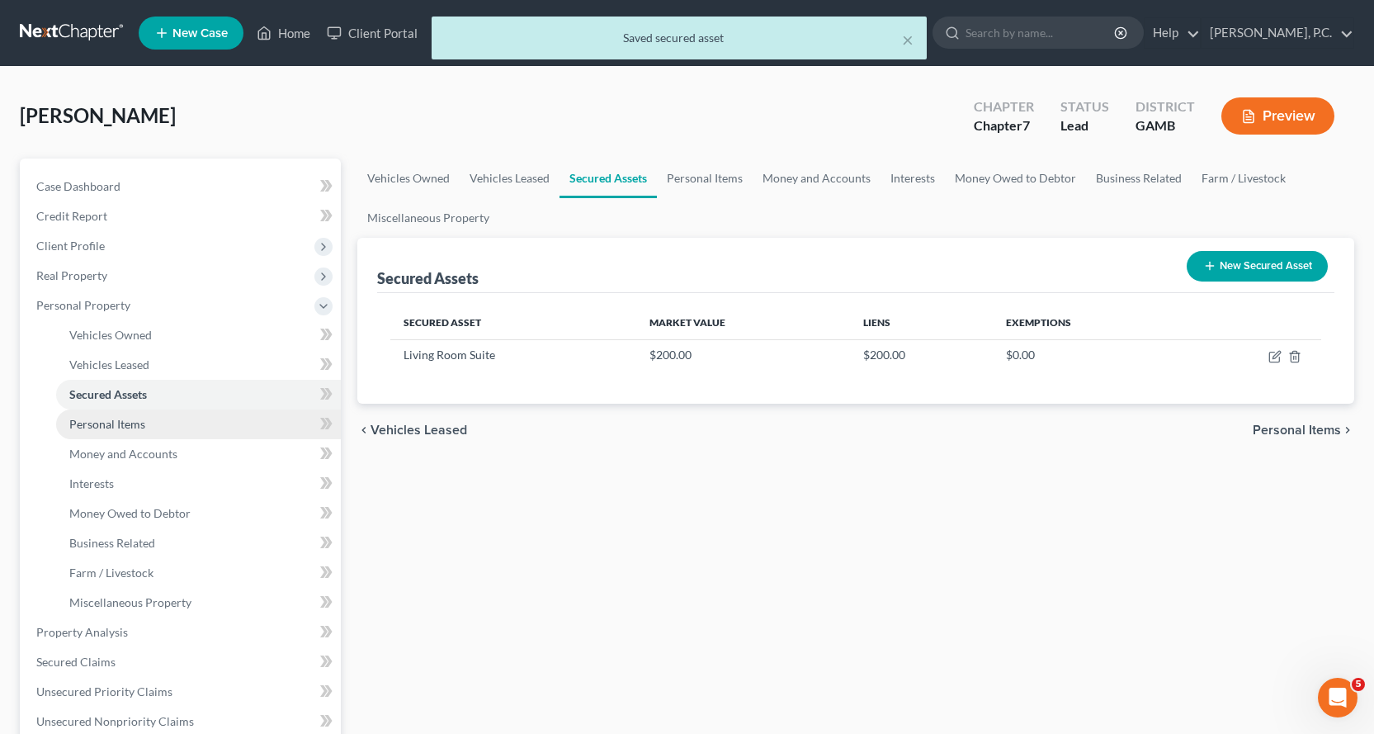
click at [112, 424] on span "Personal Items" at bounding box center [107, 424] width 76 height 14
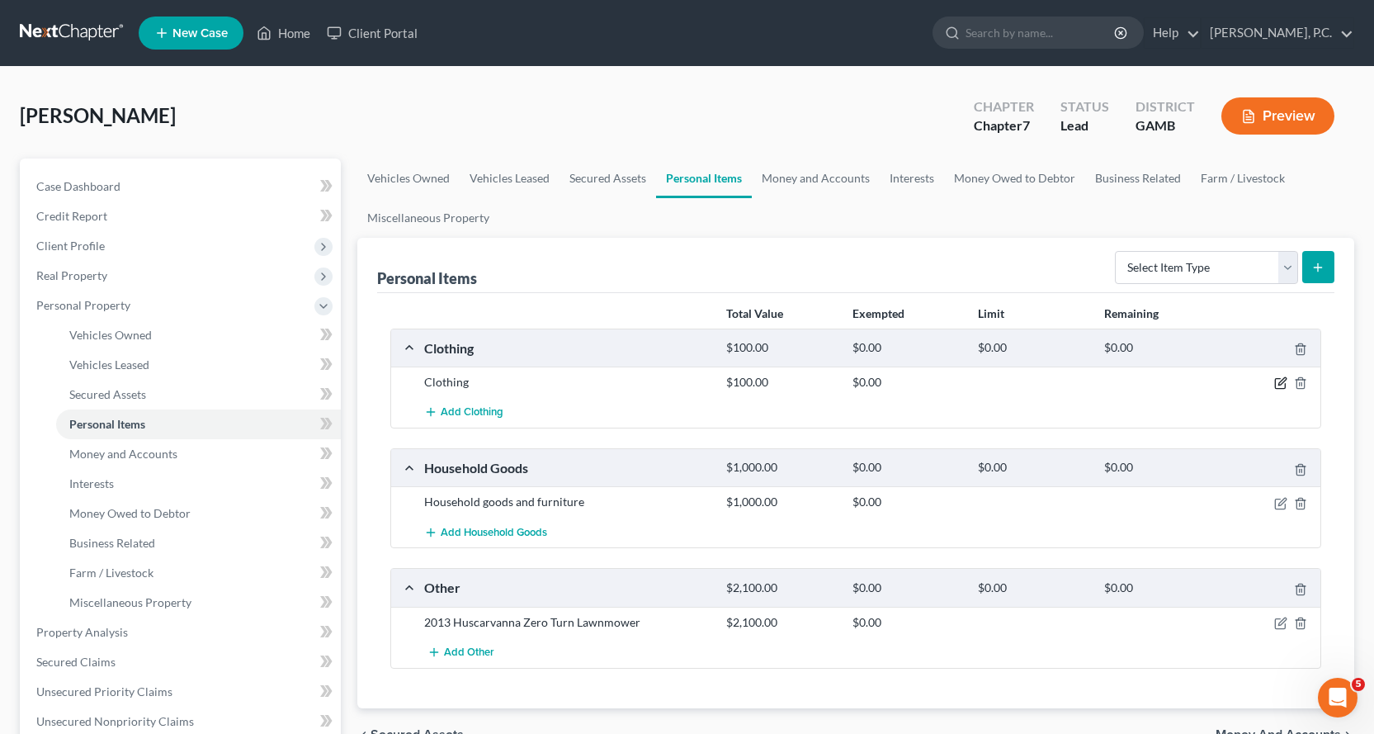
click at [1284, 381] on icon "button" at bounding box center [1282, 381] width 7 height 7
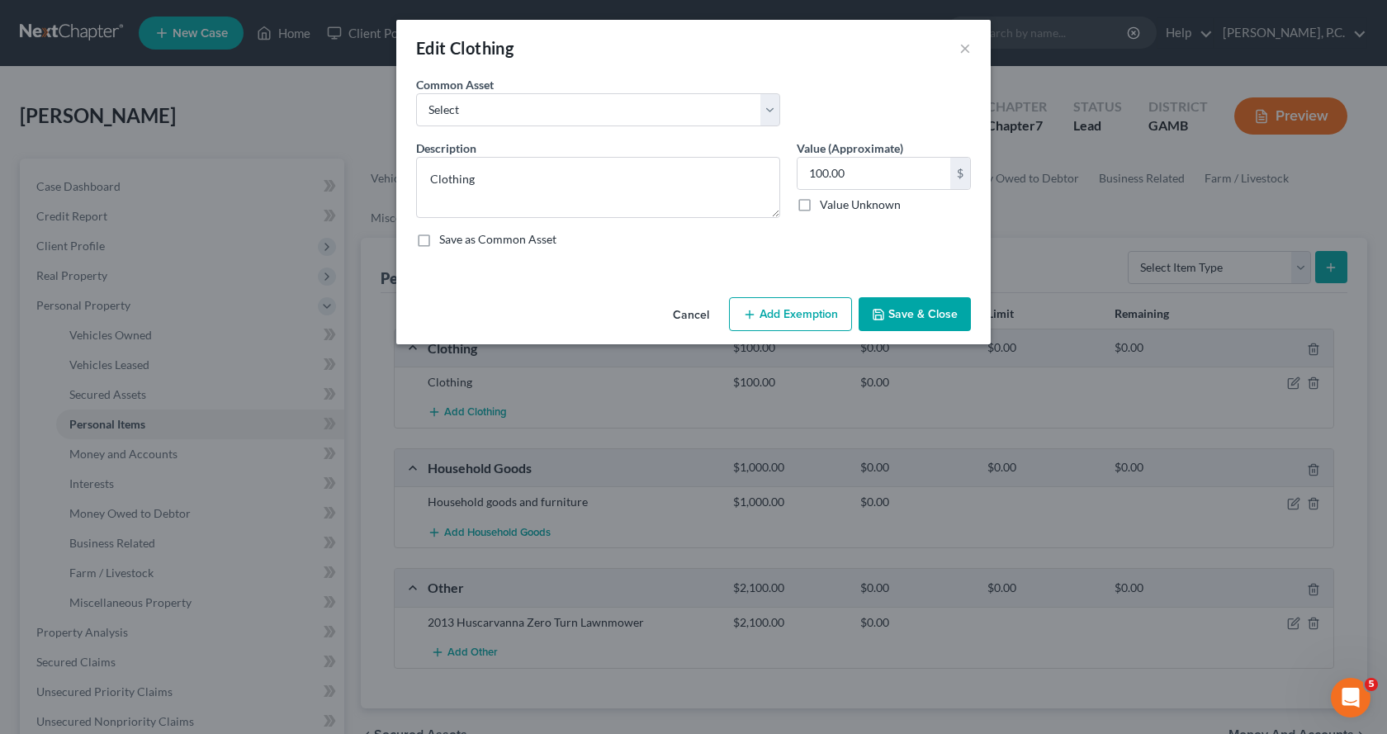
click at [771, 315] on button "Add Exemption" at bounding box center [790, 314] width 123 height 35
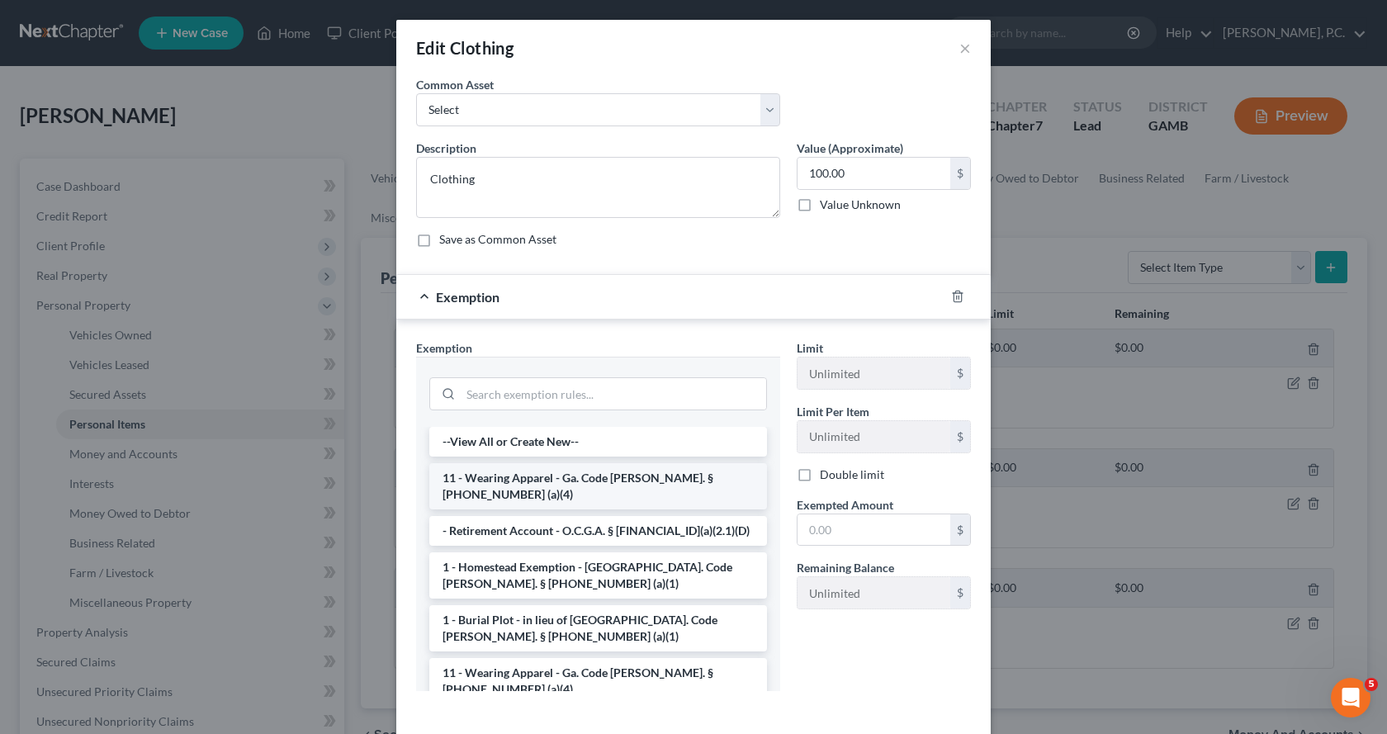
click at [478, 480] on li "11 - Wearing Apparel - Ga. Code [PERSON_NAME]. § [PHONE_NUMBER] (a)(4)" at bounding box center [598, 486] width 338 height 46
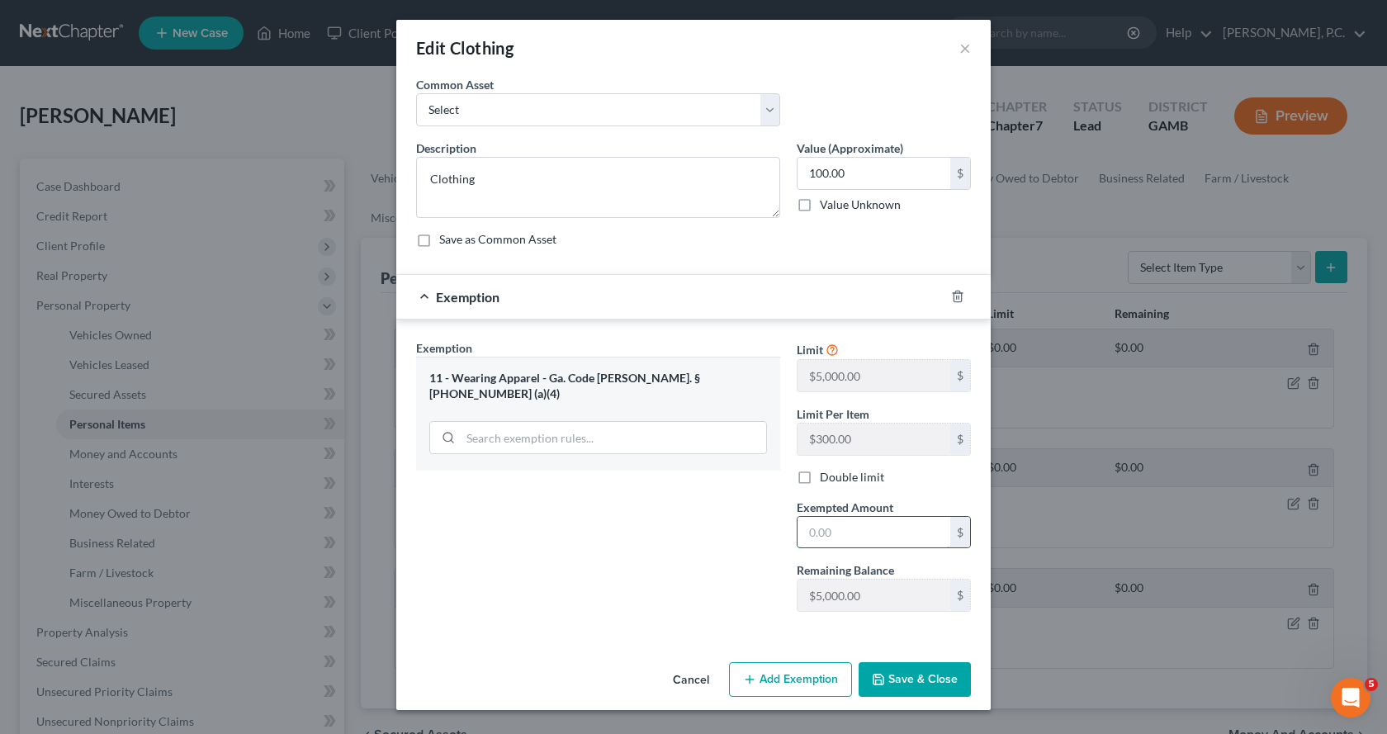
click at [873, 537] on input "text" at bounding box center [873, 532] width 153 height 31
type input "100.00"
click at [933, 686] on button "Save & Close" at bounding box center [915, 679] width 112 height 35
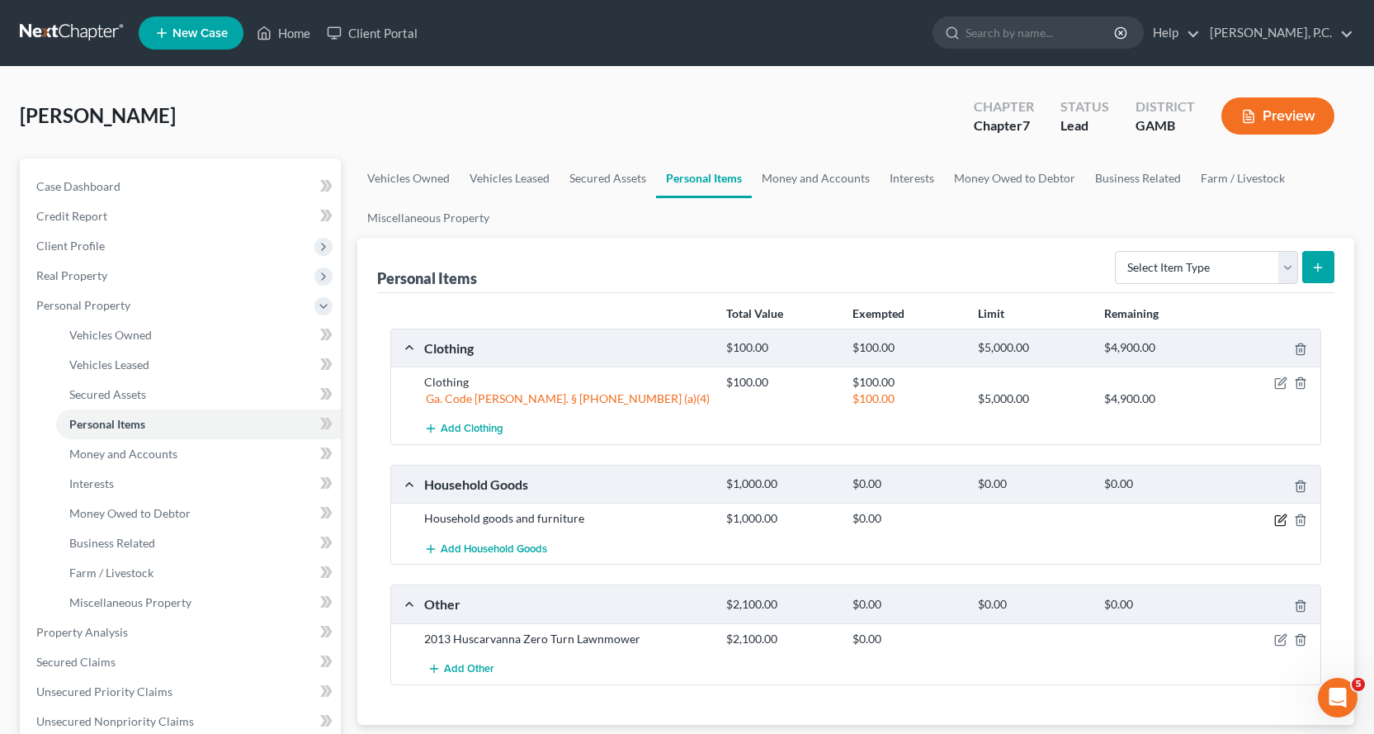
click at [1280, 522] on icon "button" at bounding box center [1282, 517] width 7 height 7
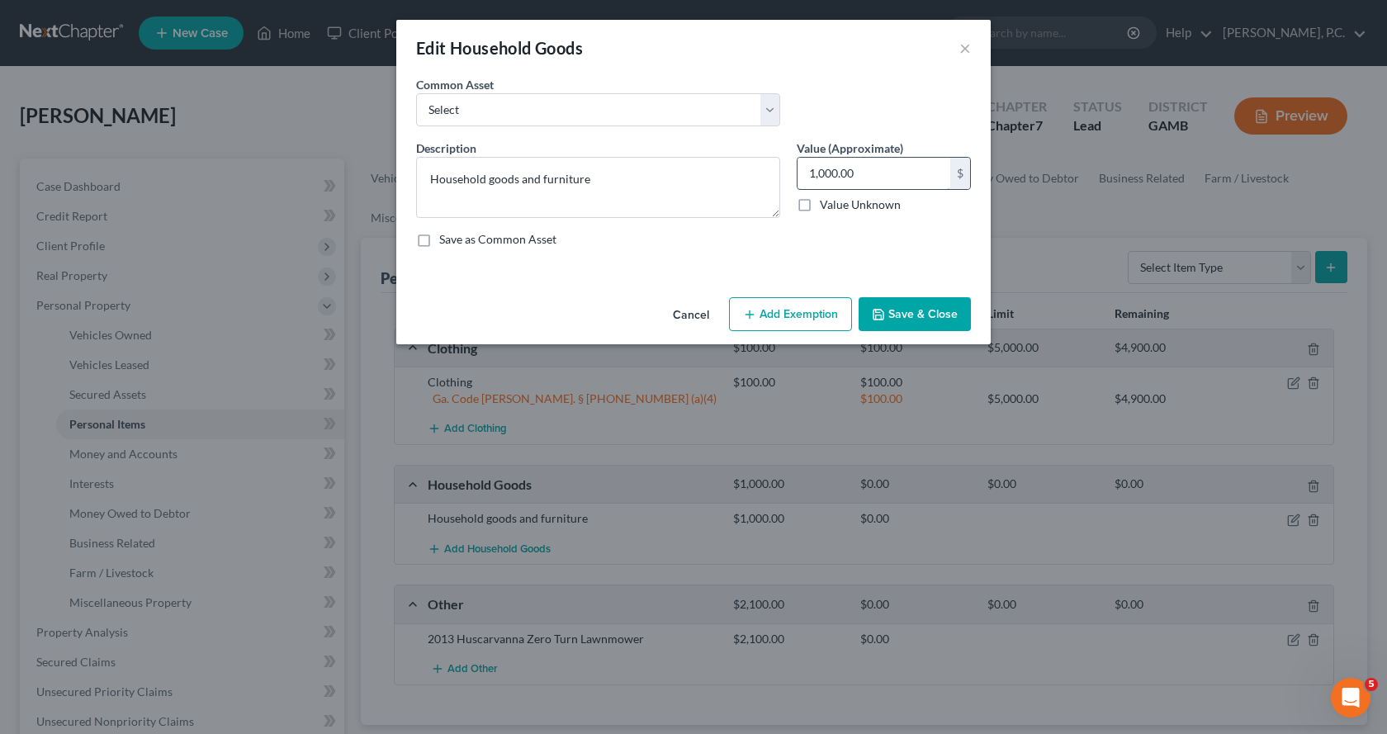
click at [897, 177] on input "1,000.00" at bounding box center [873, 173] width 153 height 31
type input "1,250.00"
click at [801, 317] on button "Add Exemption" at bounding box center [790, 314] width 123 height 35
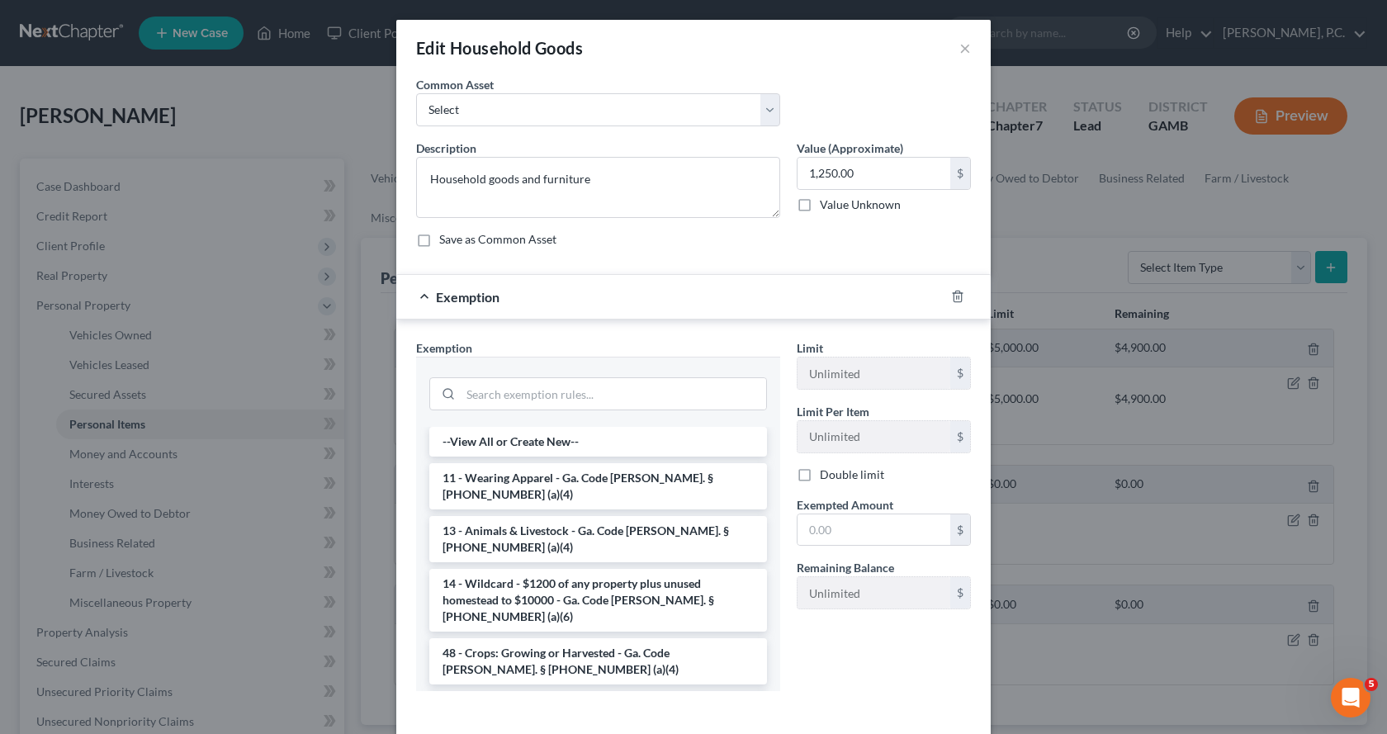
click at [558, 691] on li "6 - Household Goods and Furnishings - Ga. Code [PERSON_NAME]. § [PHONE_NUMBER] …" at bounding box center [598, 714] width 338 height 46
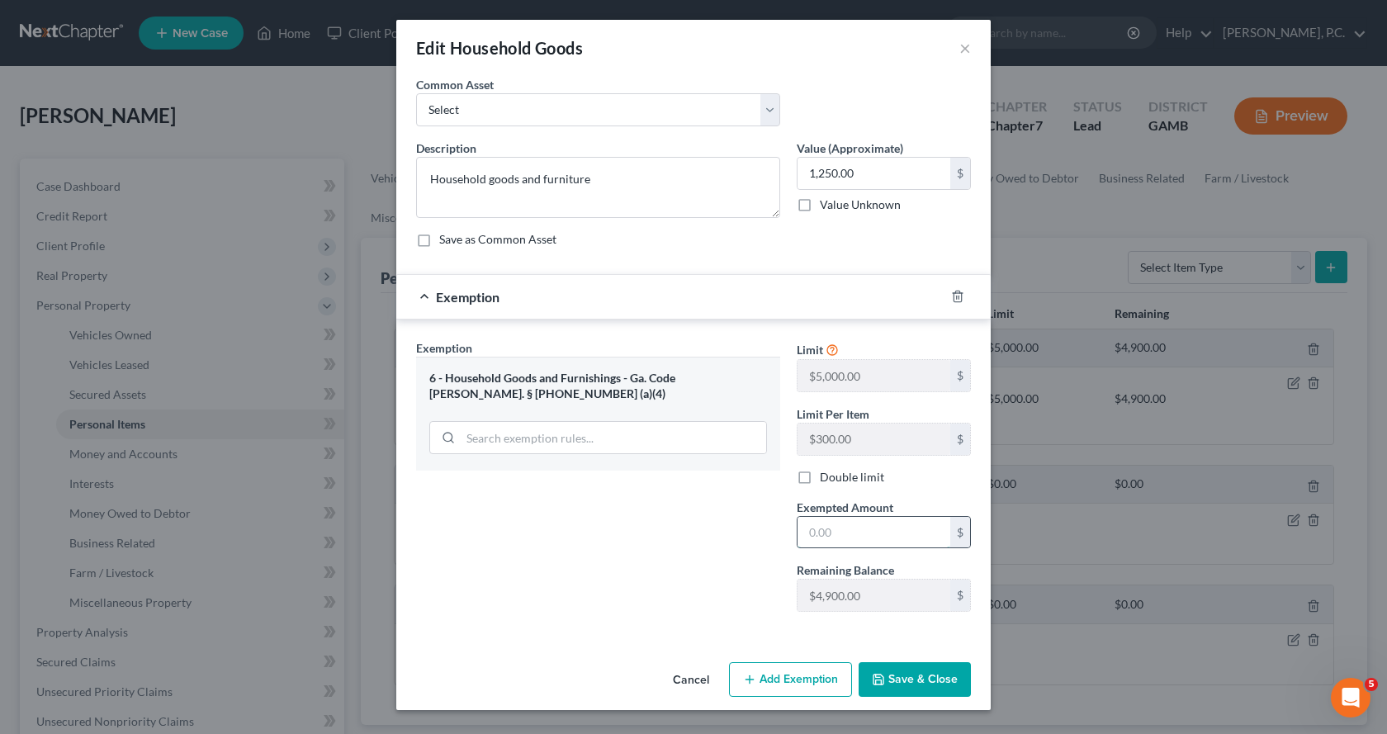
click at [890, 522] on input "text" at bounding box center [873, 532] width 153 height 31
type input "1,250.00"
click at [919, 680] on button "Save & Close" at bounding box center [915, 679] width 112 height 35
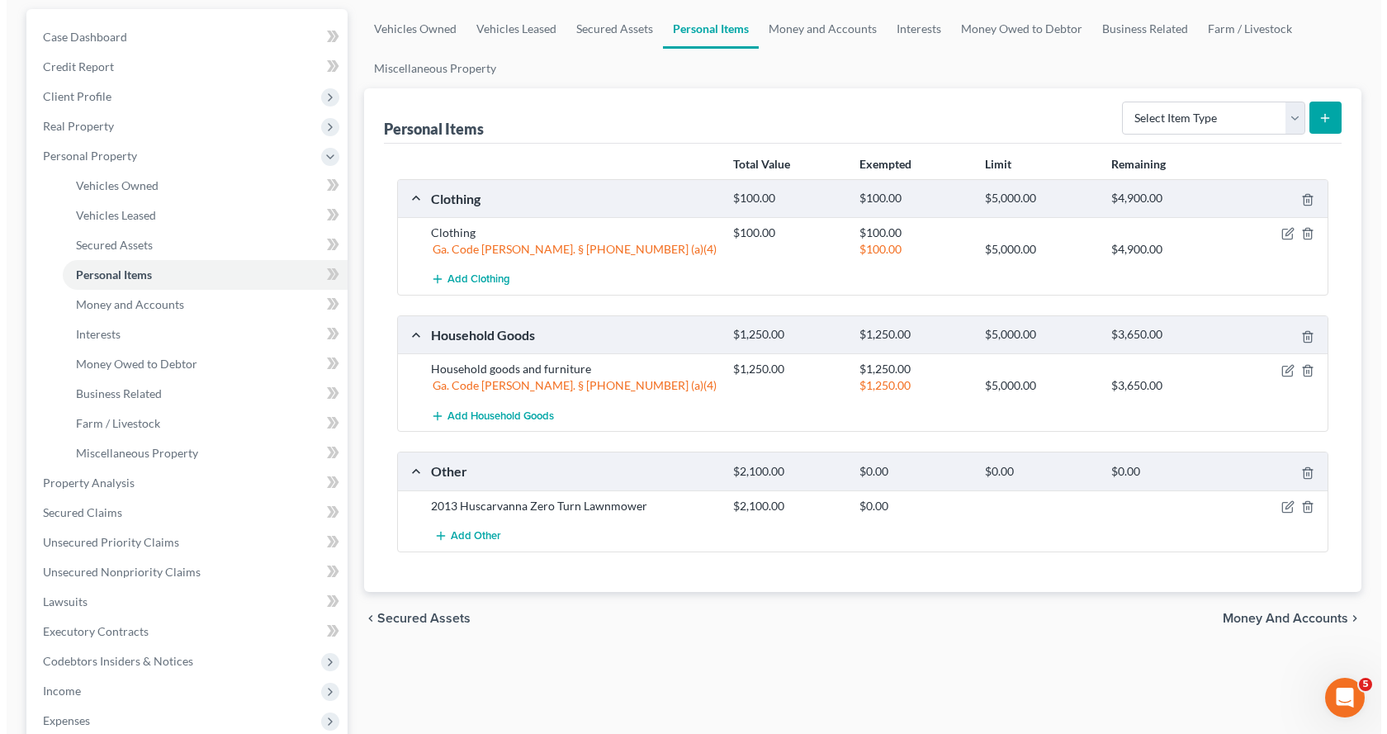
scroll to position [165, 0]
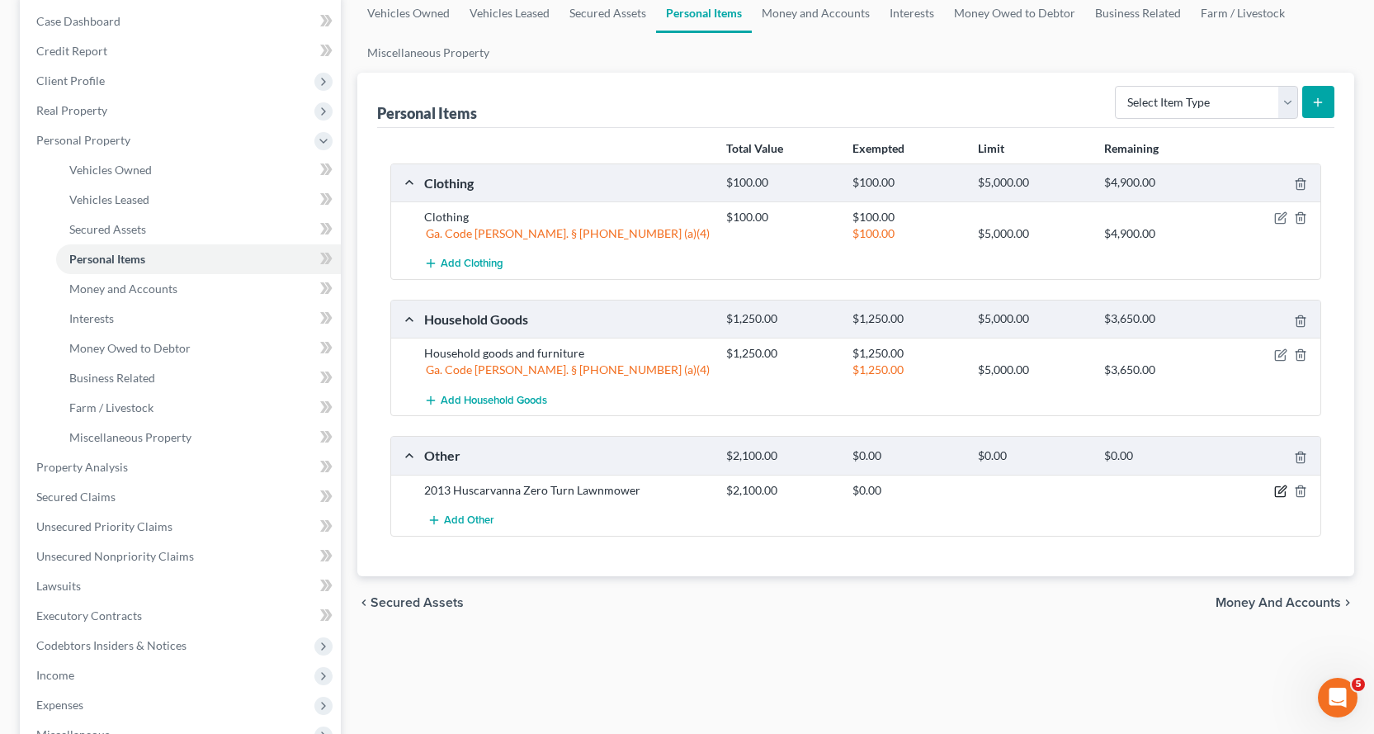
click at [1282, 487] on icon "button" at bounding box center [1281, 491] width 13 height 13
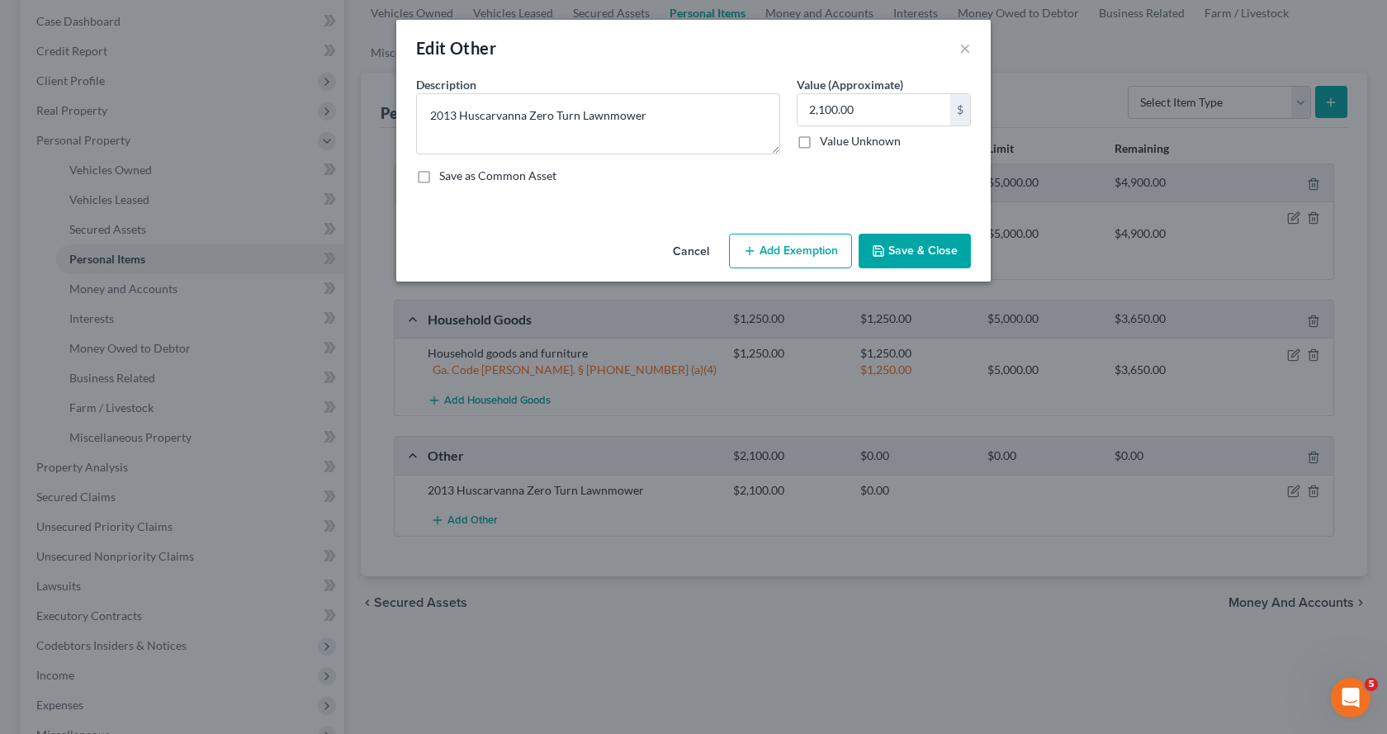
click at [792, 248] on button "Add Exemption" at bounding box center [790, 251] width 123 height 35
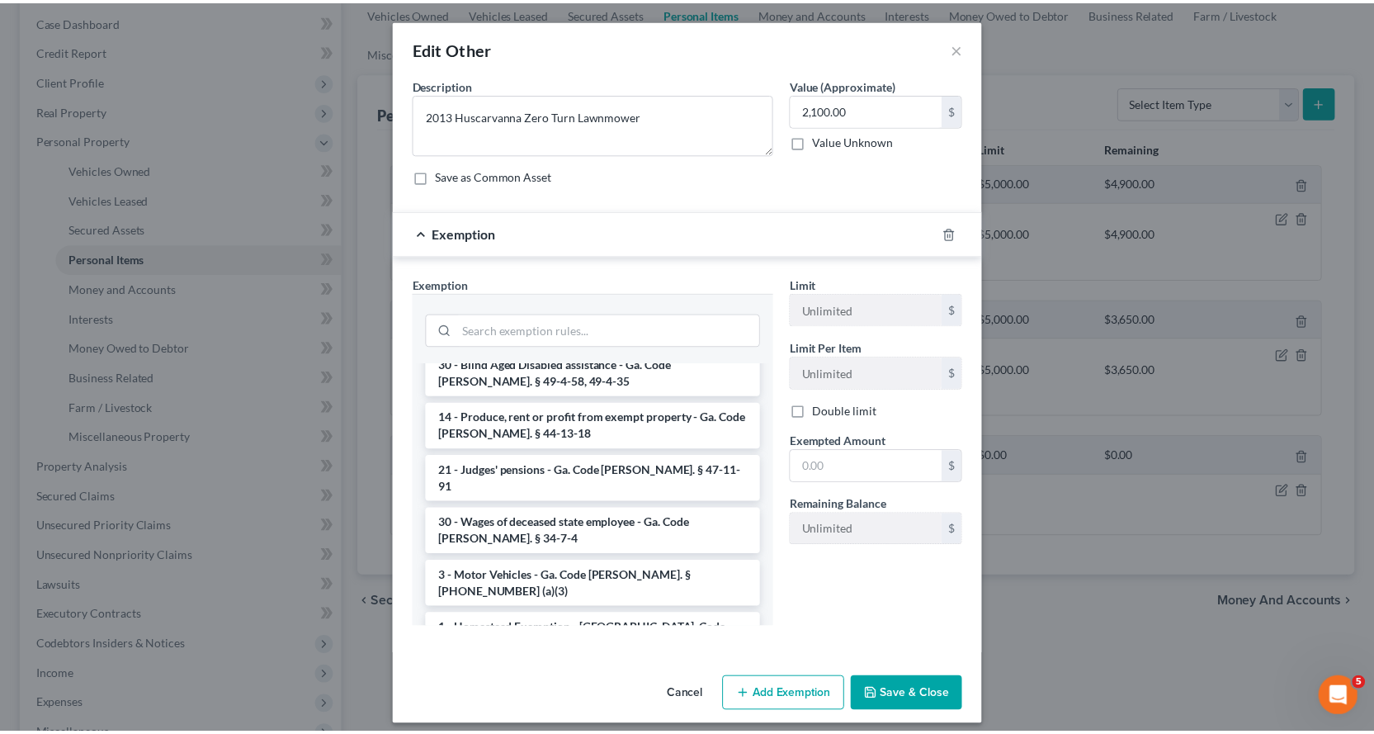
scroll to position [660, 0]
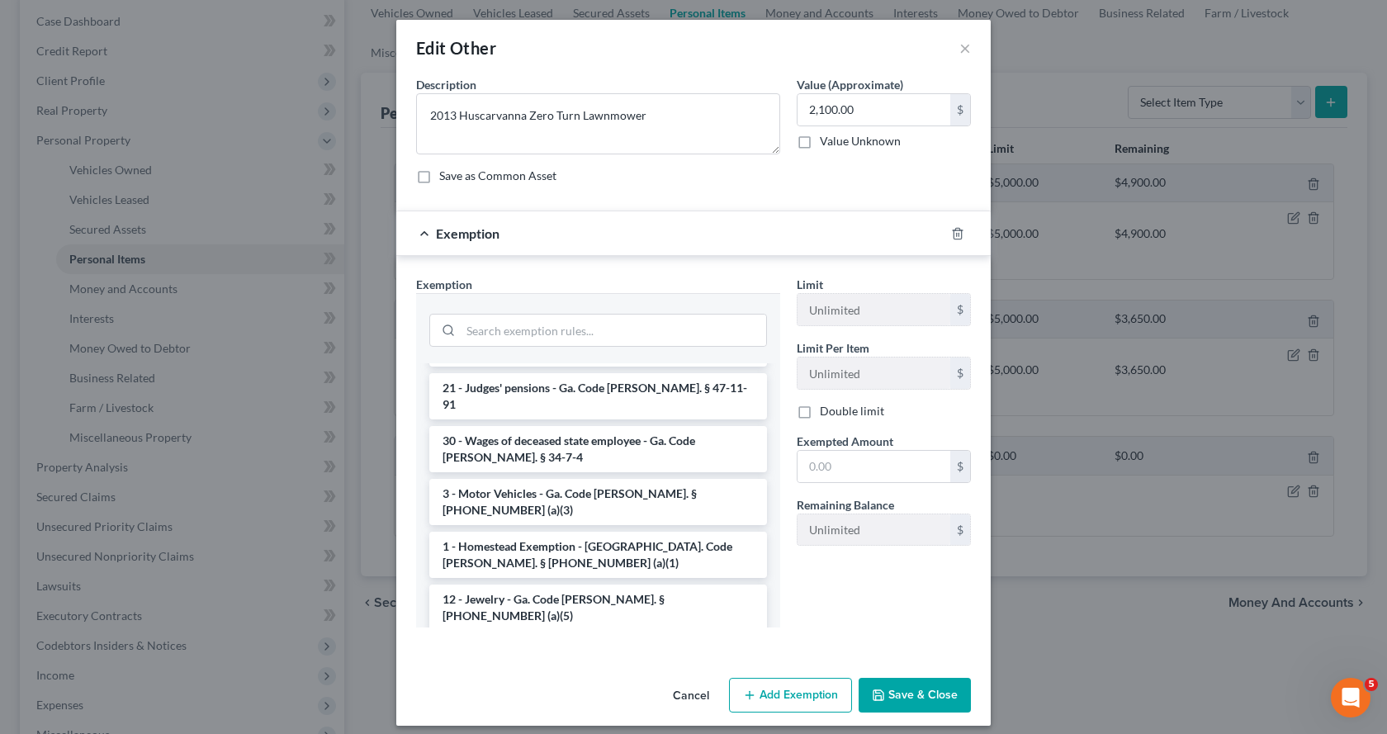
click at [600, 637] on li "14 - Wildcard - $1200 of any property plus unused homestead to $10000 - Ga. Cod…" at bounding box center [598, 668] width 338 height 63
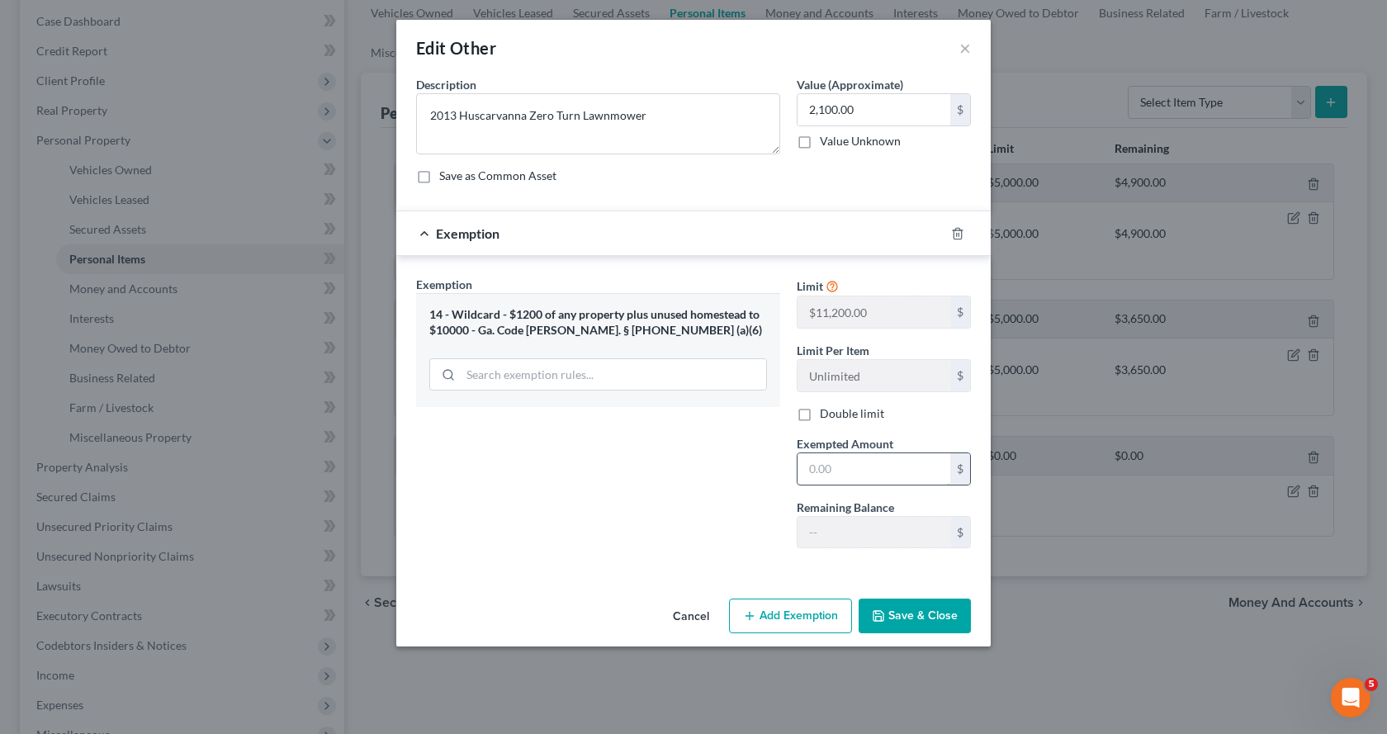
drag, startPoint x: 832, startPoint y: 466, endPoint x: 878, endPoint y: 471, distance: 46.4
click at [874, 469] on input "text" at bounding box center [873, 468] width 153 height 31
type input "2,100.00"
click at [921, 616] on button "Save & Close" at bounding box center [915, 615] width 112 height 35
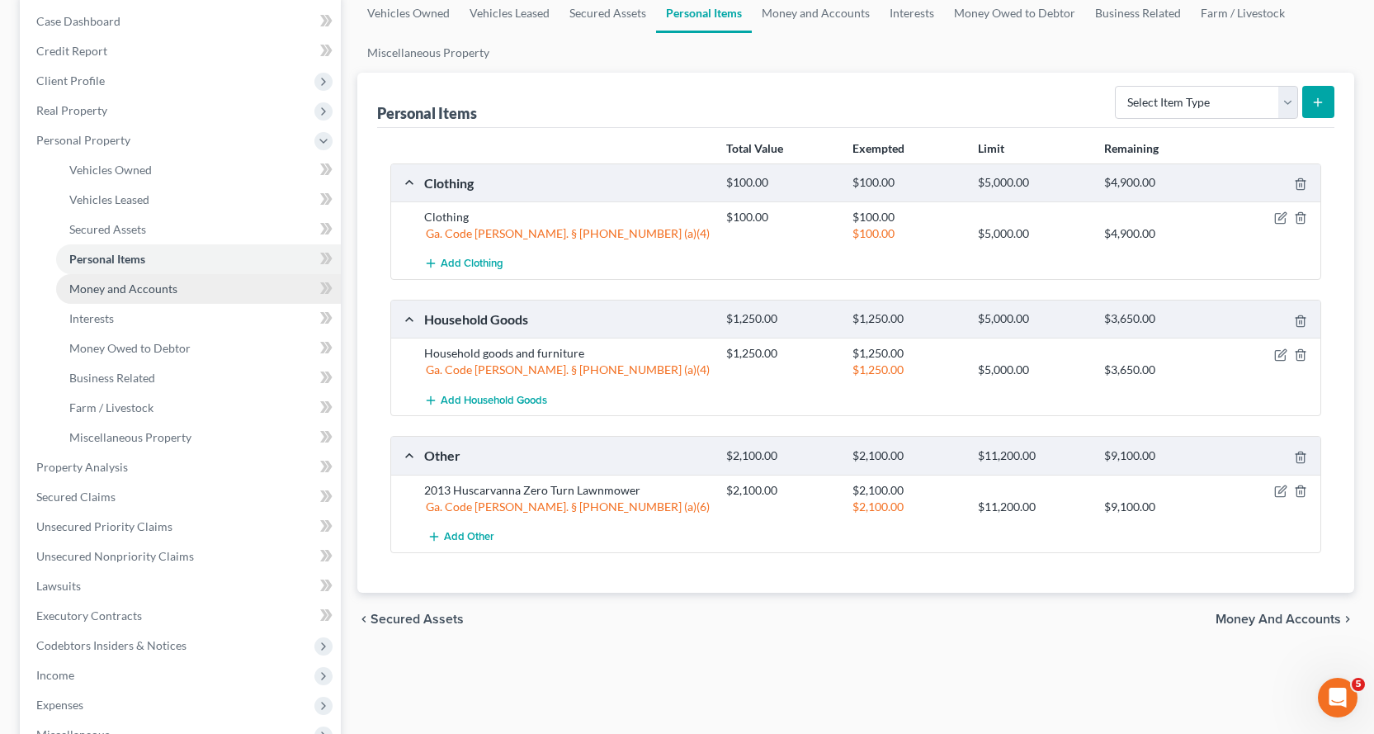
click at [138, 283] on span "Money and Accounts" at bounding box center [123, 288] width 108 height 14
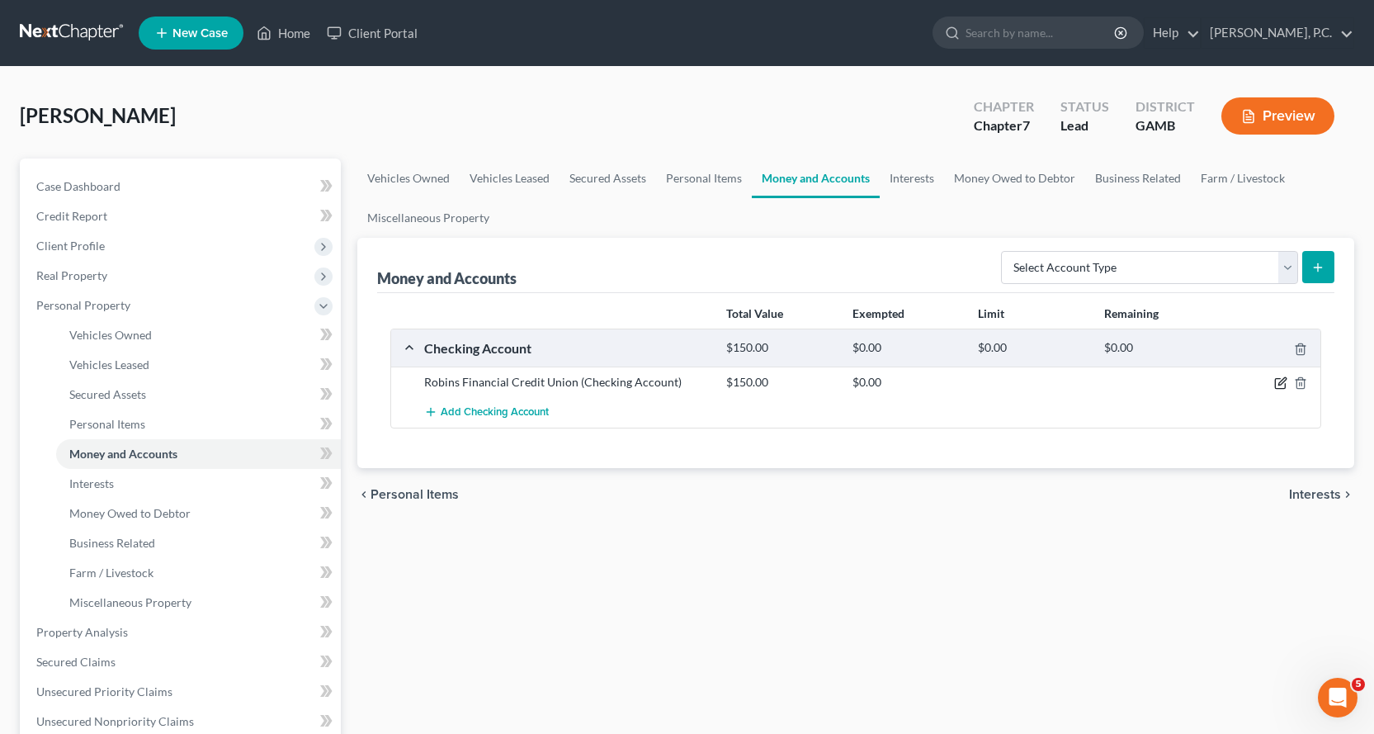
click at [1280, 383] on icon "button" at bounding box center [1282, 381] width 7 height 7
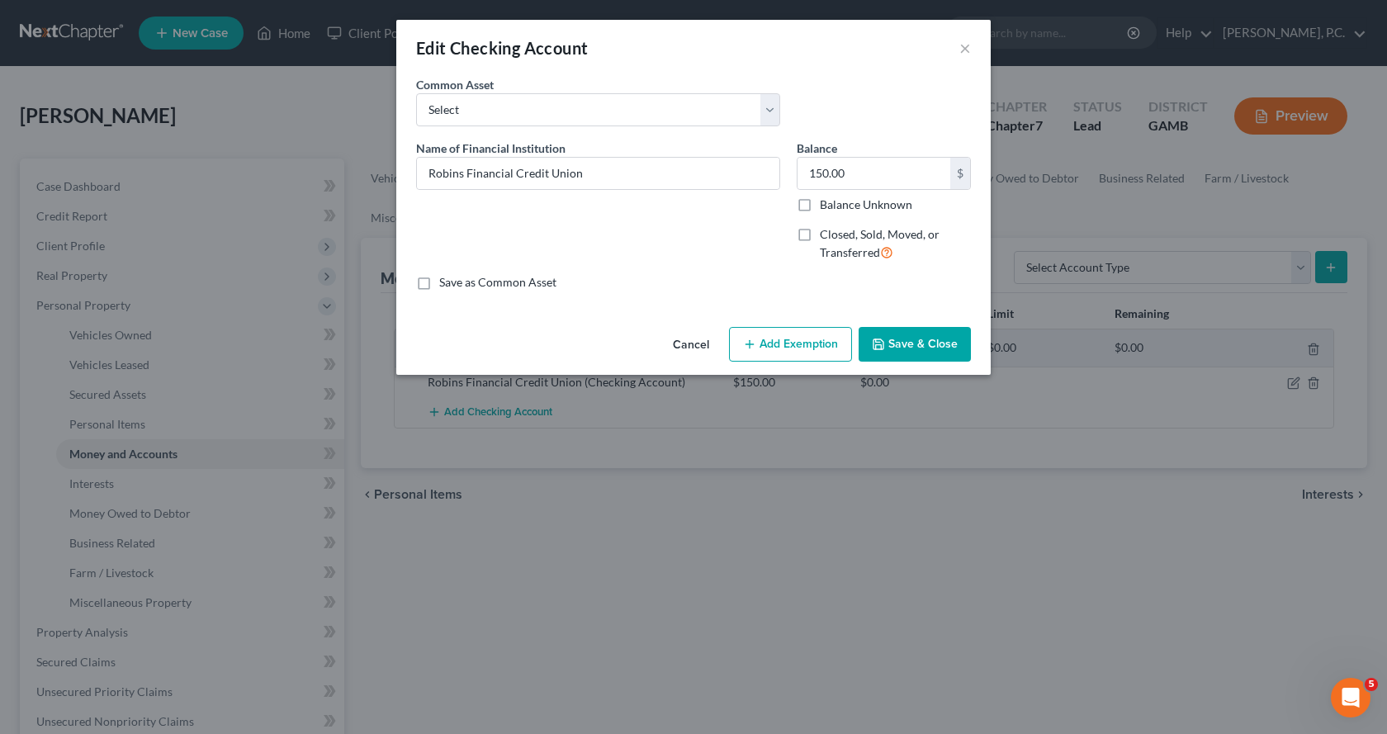
click at [821, 346] on button "Add Exemption" at bounding box center [790, 344] width 123 height 35
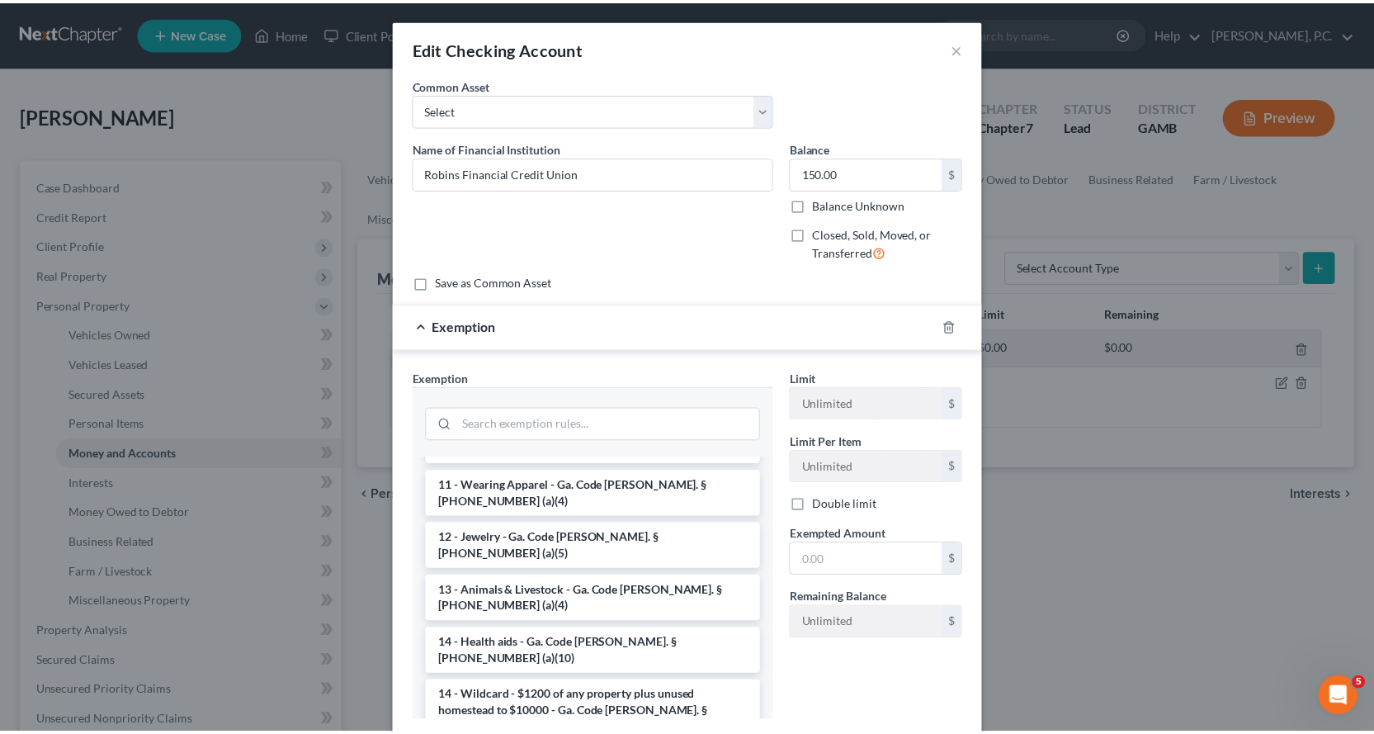
scroll to position [248, 0]
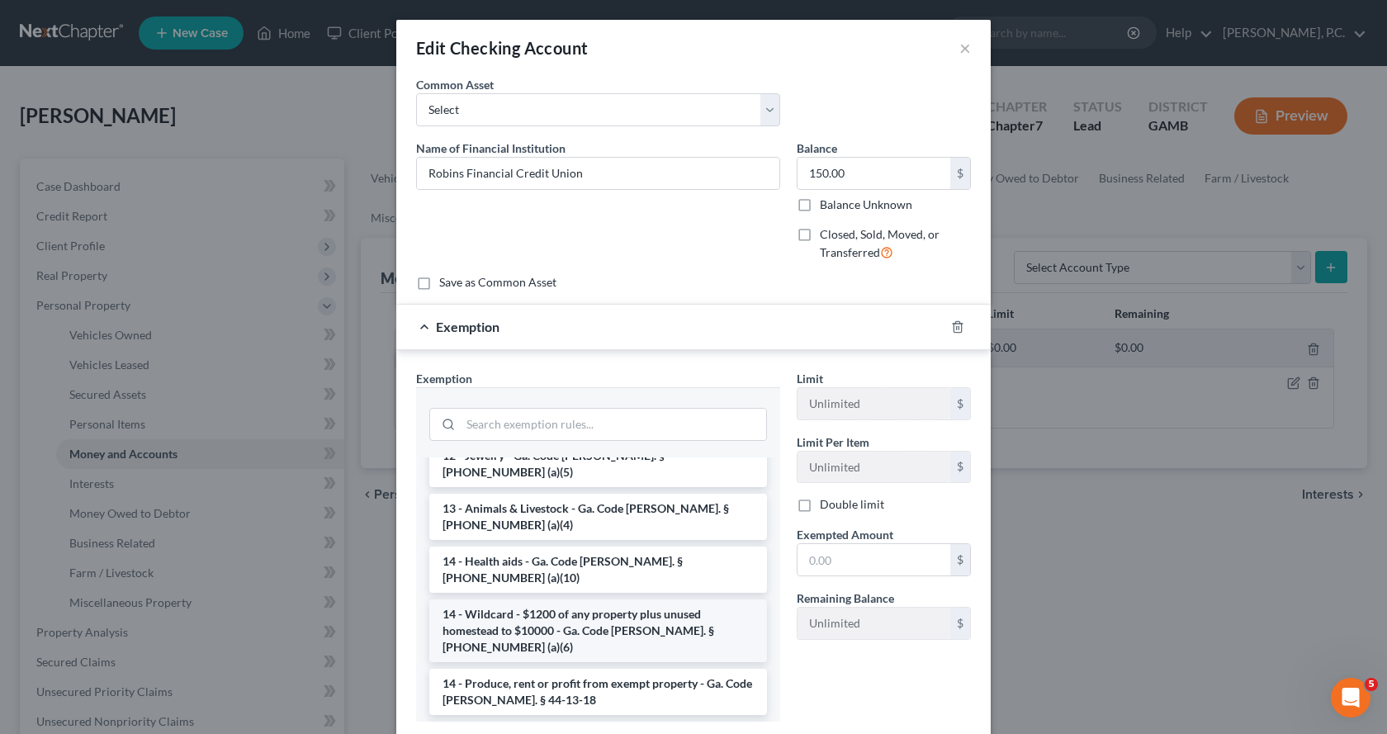
click at [552, 599] on li "14 - Wildcard - $1200 of any property plus unused homestead to $10000 - Ga. Cod…" at bounding box center [598, 630] width 338 height 63
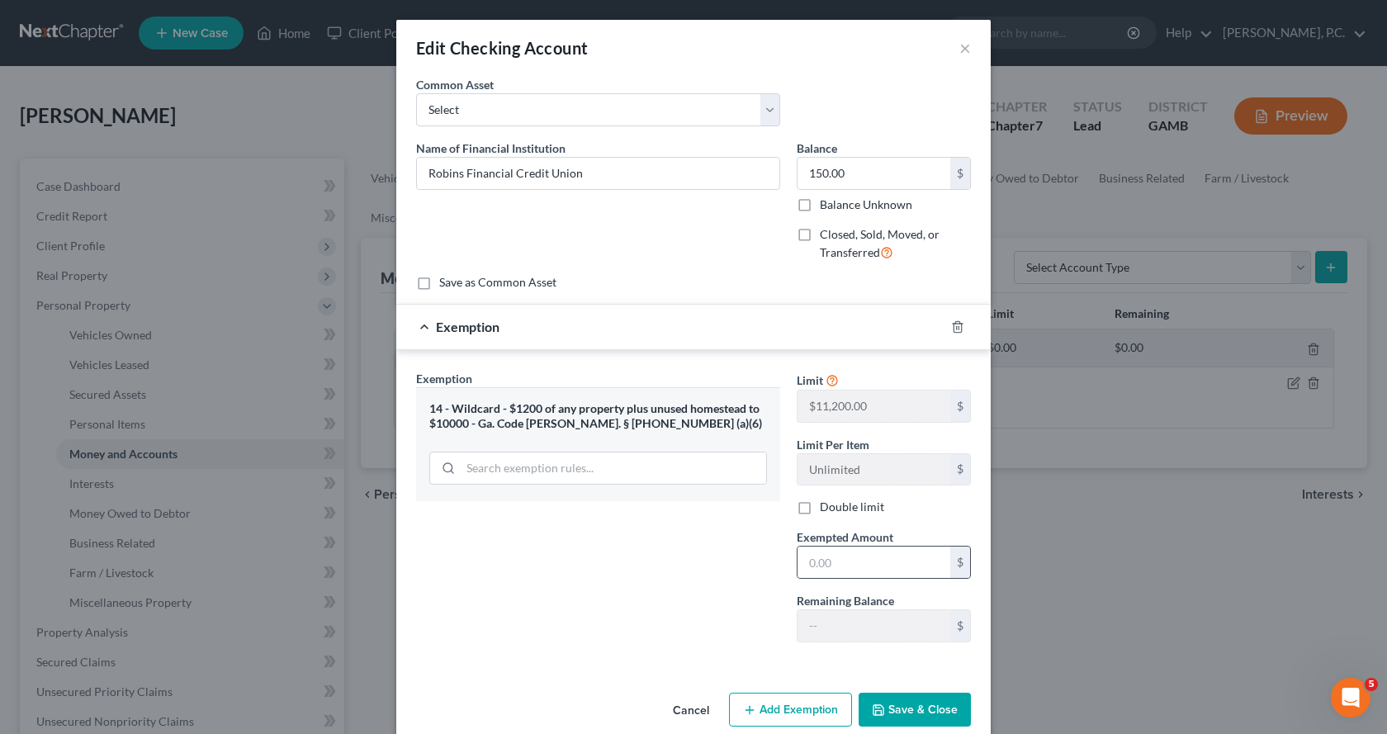
click at [846, 579] on div "Limit $11,200.00 $ Limit Per Item Unlimited $ Double limit Exempted Amount * $ …" at bounding box center [883, 513] width 191 height 286
click at [847, 567] on input "text" at bounding box center [873, 561] width 153 height 31
type input "150.00"
click at [917, 706] on button "Save & Close" at bounding box center [915, 710] width 112 height 35
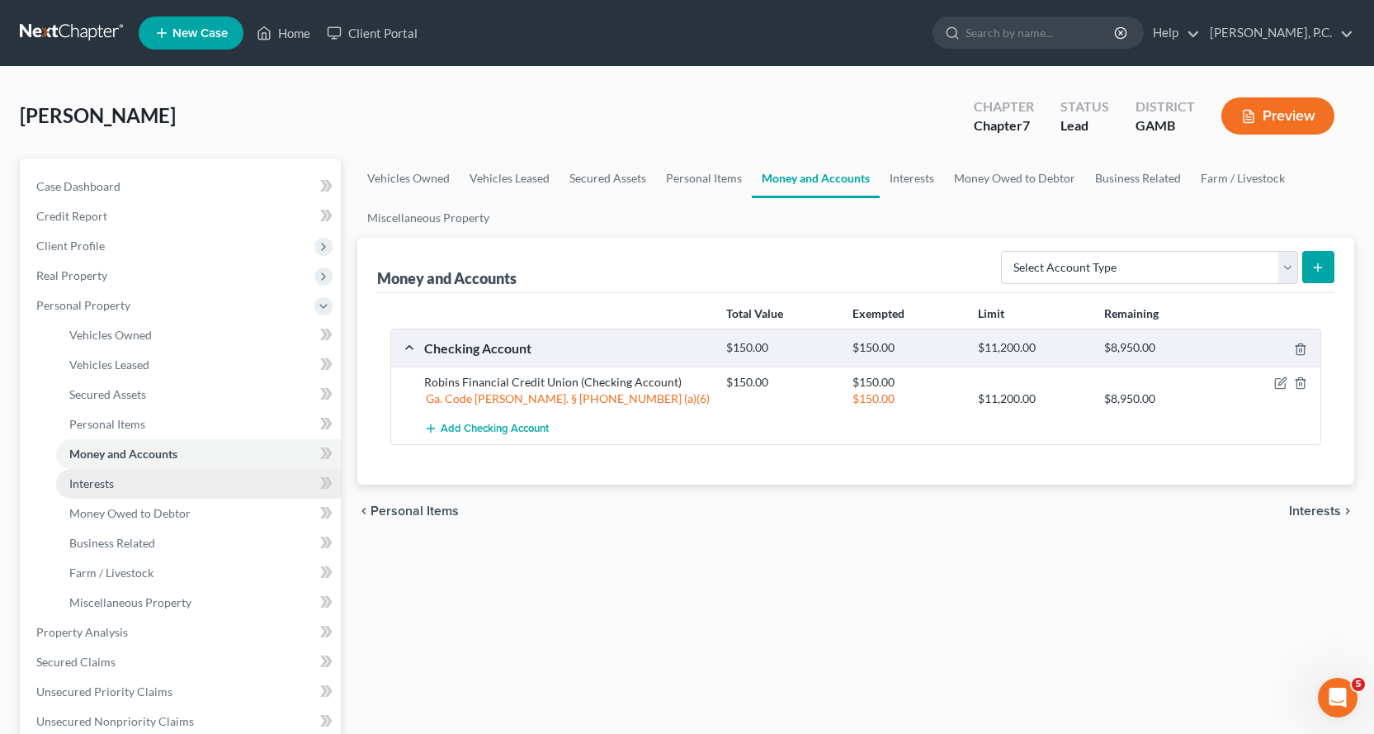
click at [106, 485] on span "Interests" at bounding box center [91, 483] width 45 height 14
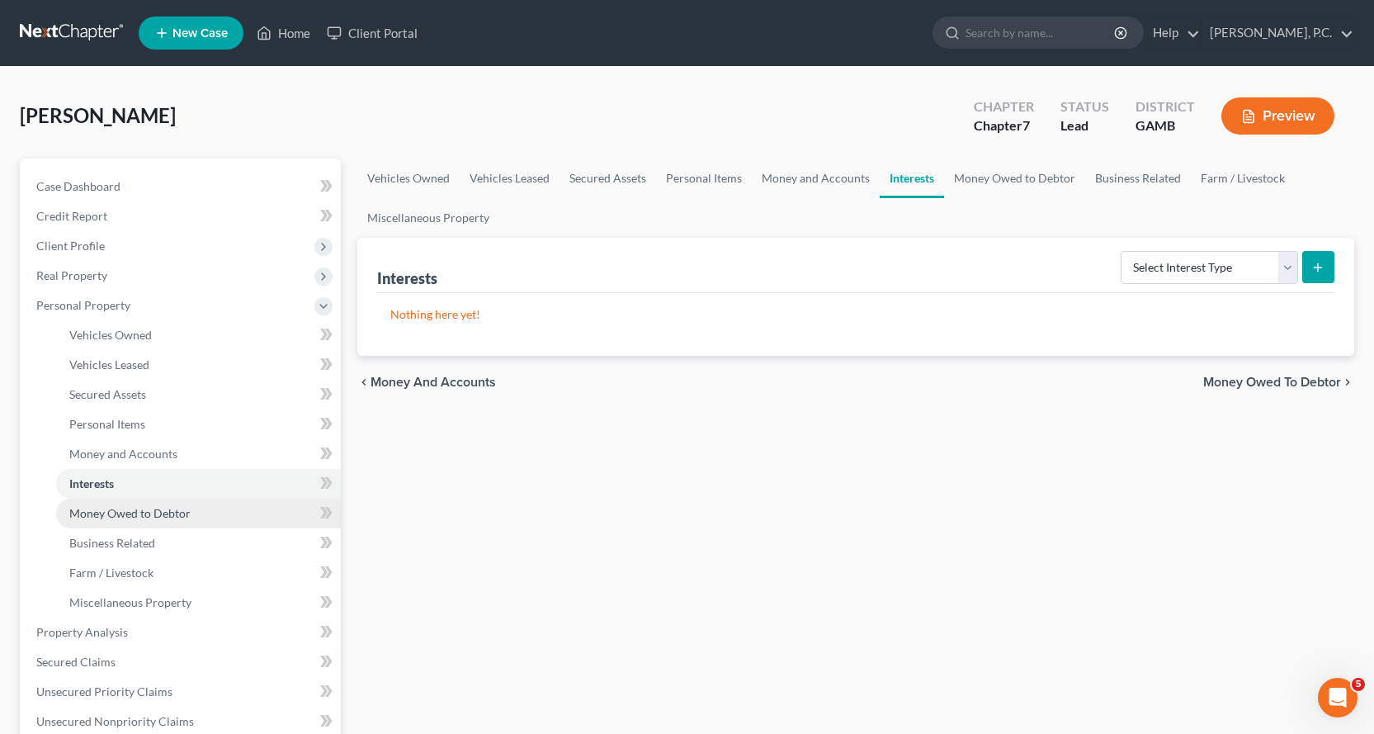
click at [145, 510] on span "Money Owed to Debtor" at bounding box center [129, 513] width 121 height 14
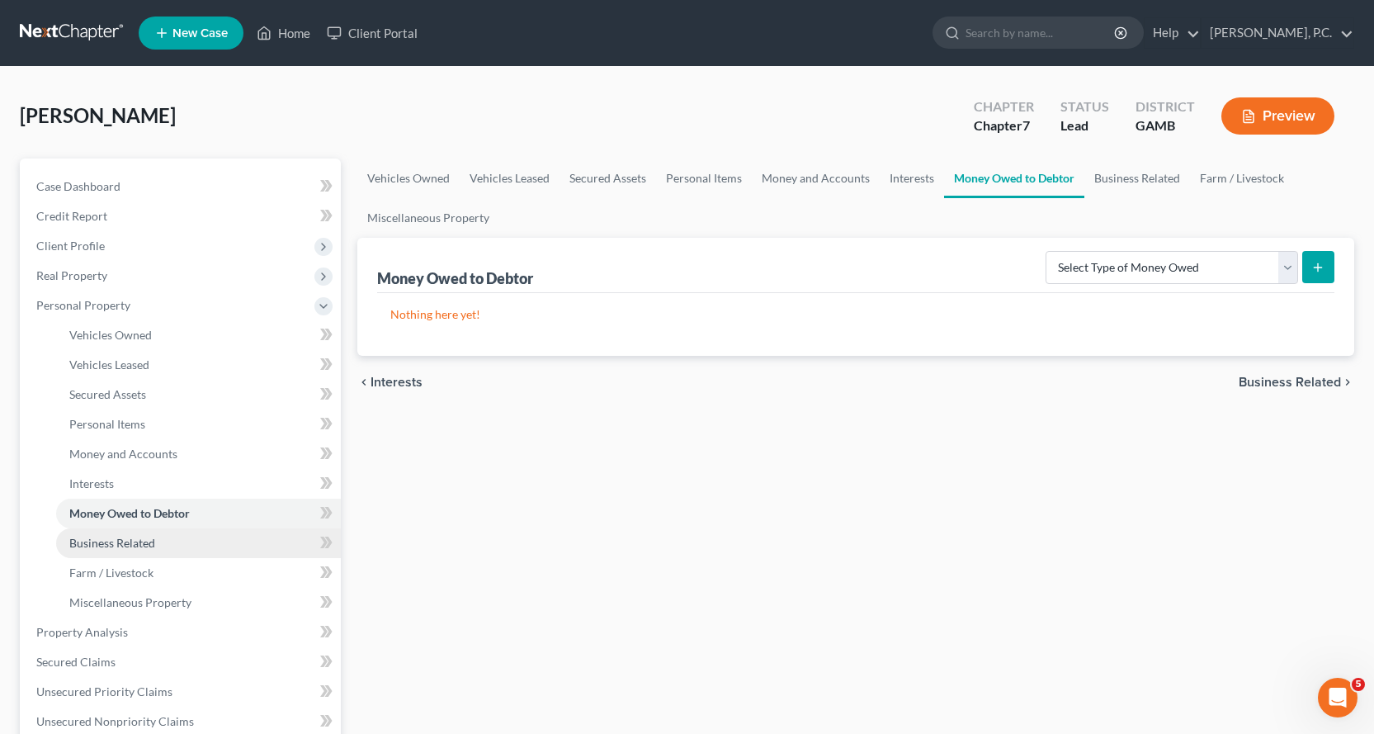
click at [114, 537] on span "Business Related" at bounding box center [112, 543] width 86 height 14
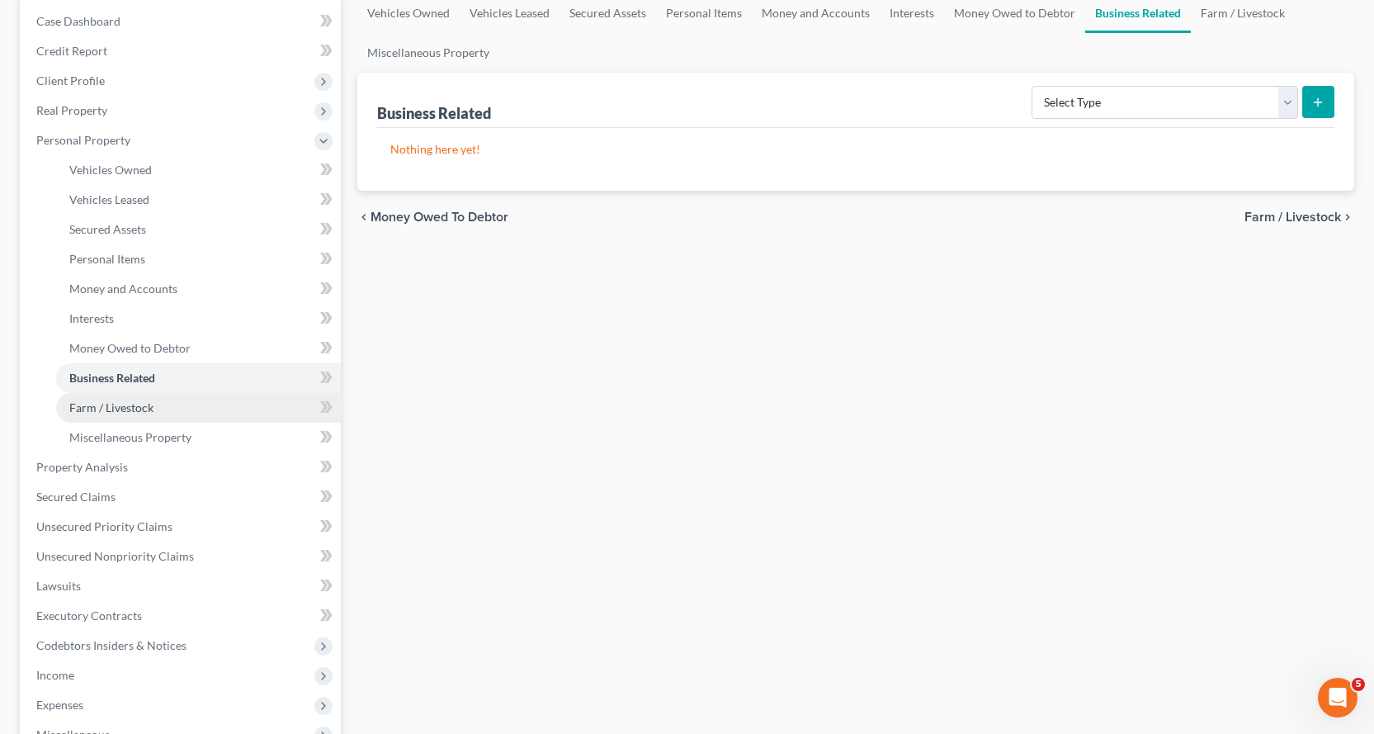
click at [110, 406] on span "Farm / Livestock" at bounding box center [111, 407] width 84 height 14
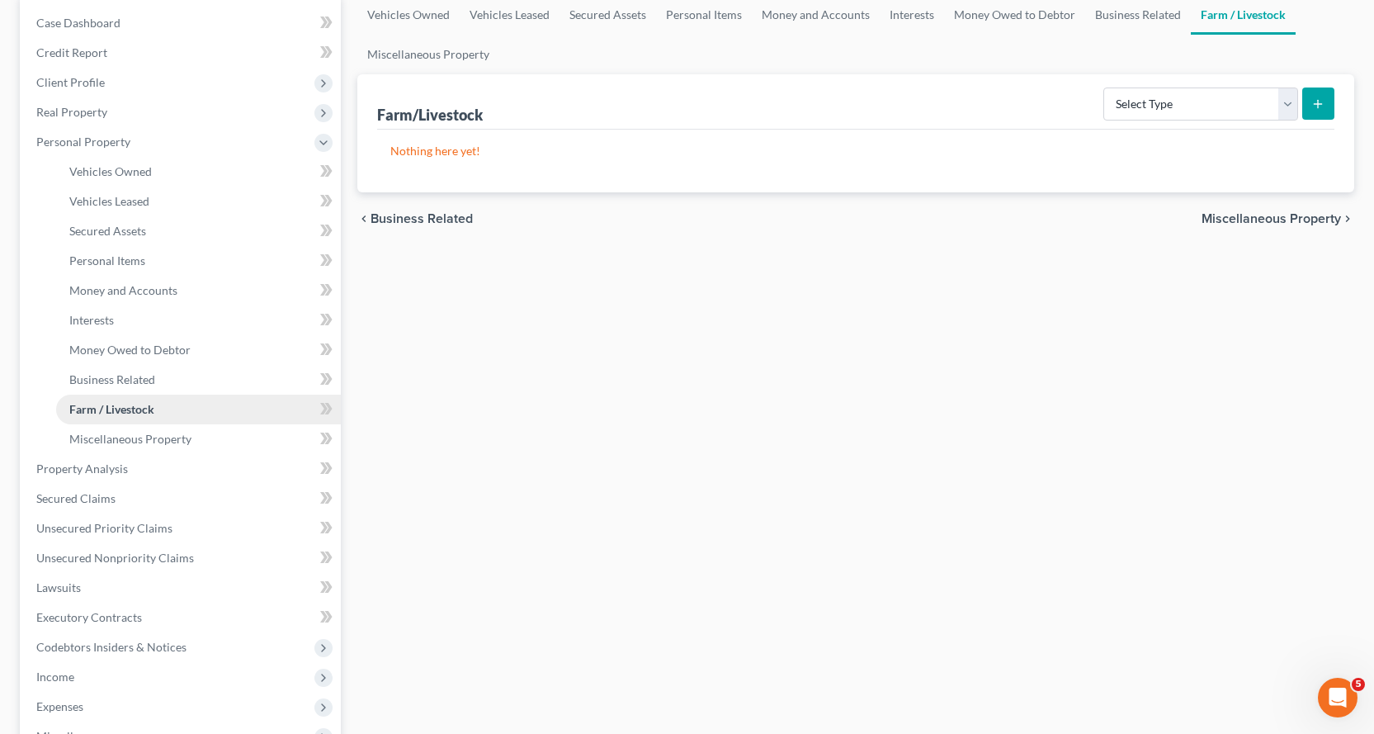
scroll to position [165, 0]
click at [152, 434] on span "Miscellaneous Property" at bounding box center [130, 437] width 122 height 14
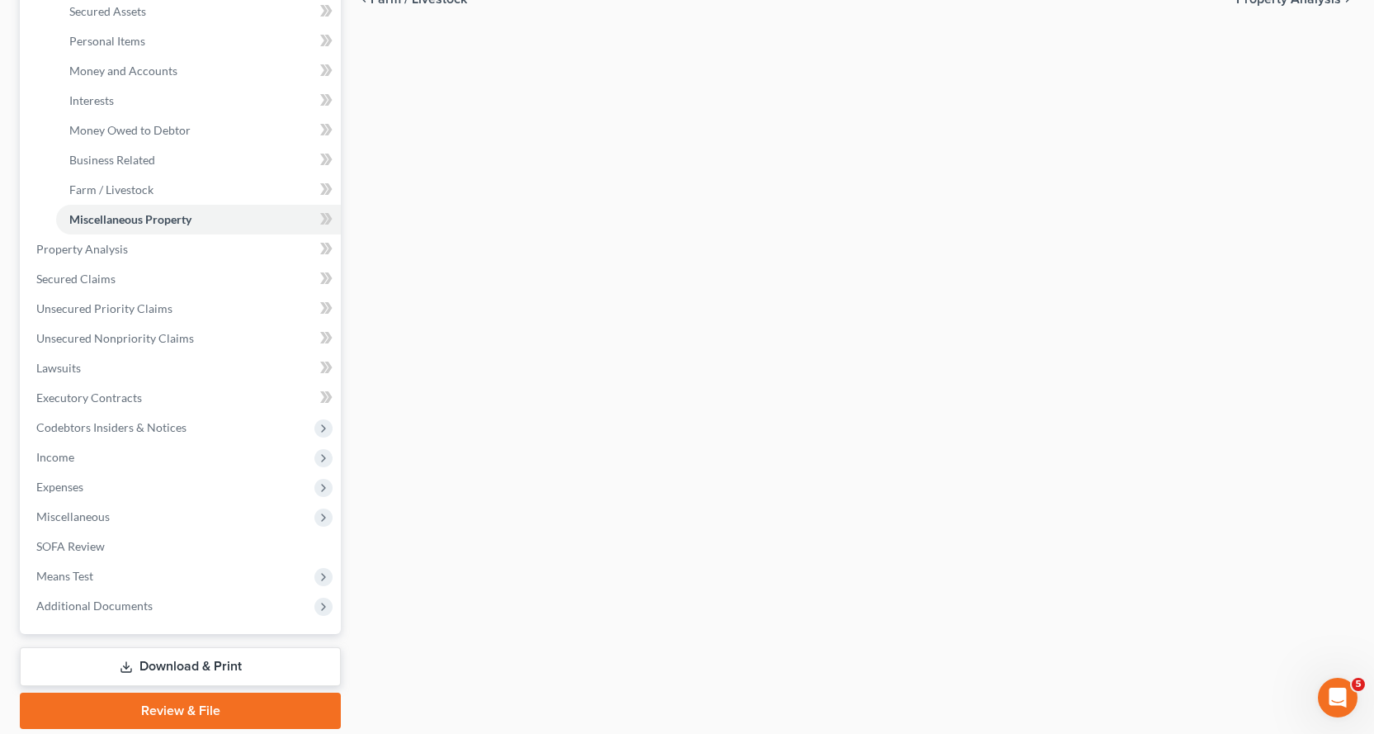
scroll to position [413, 0]
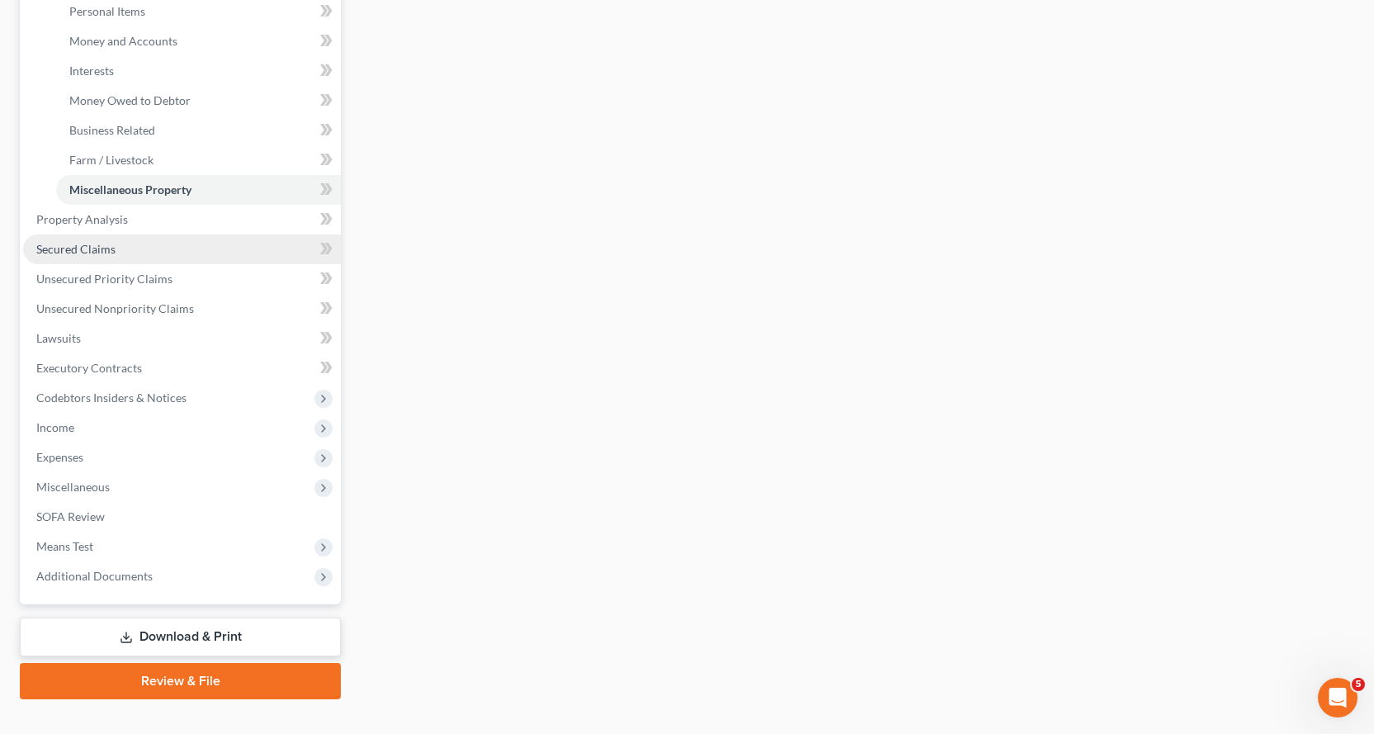
click at [61, 246] on span "Secured Claims" at bounding box center [75, 249] width 79 height 14
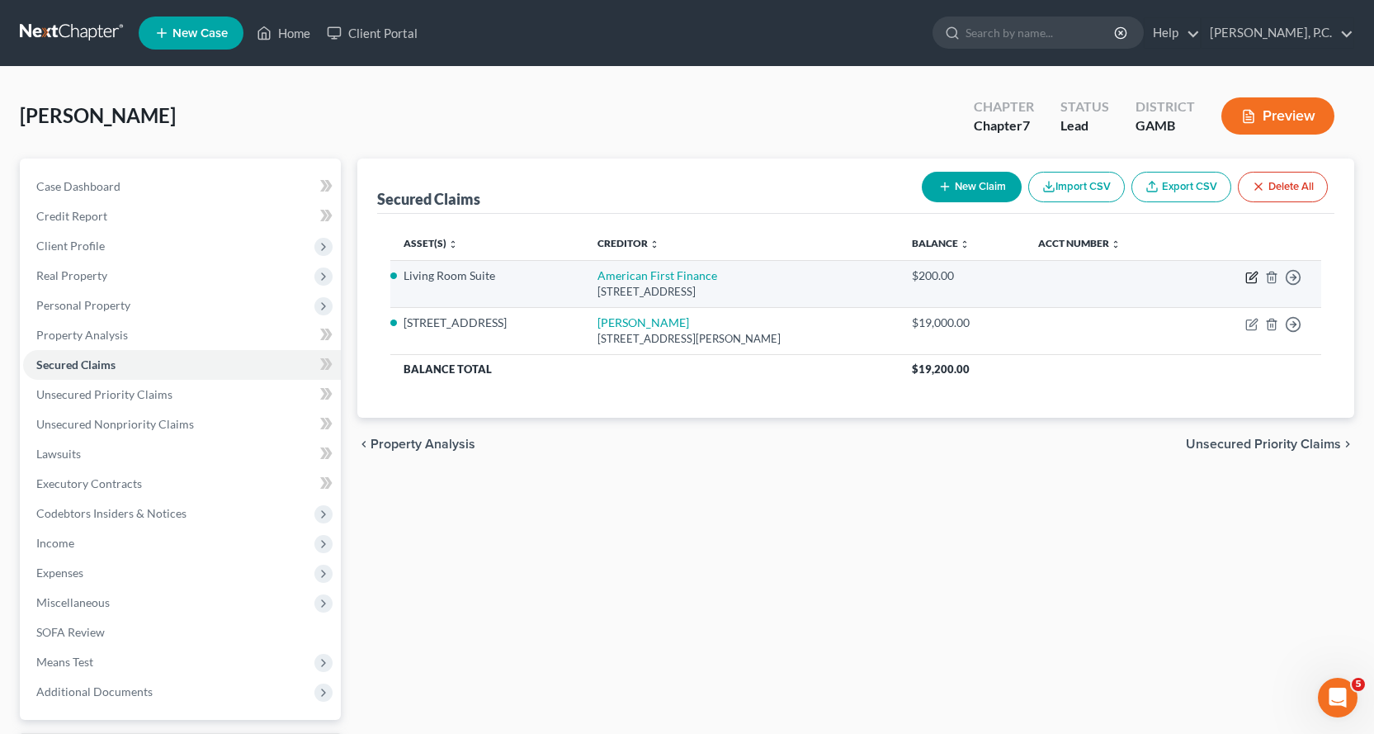
click at [1251, 273] on icon "button" at bounding box center [1252, 278] width 10 height 10
select select "17"
select select "8"
select select "2"
select select "0"
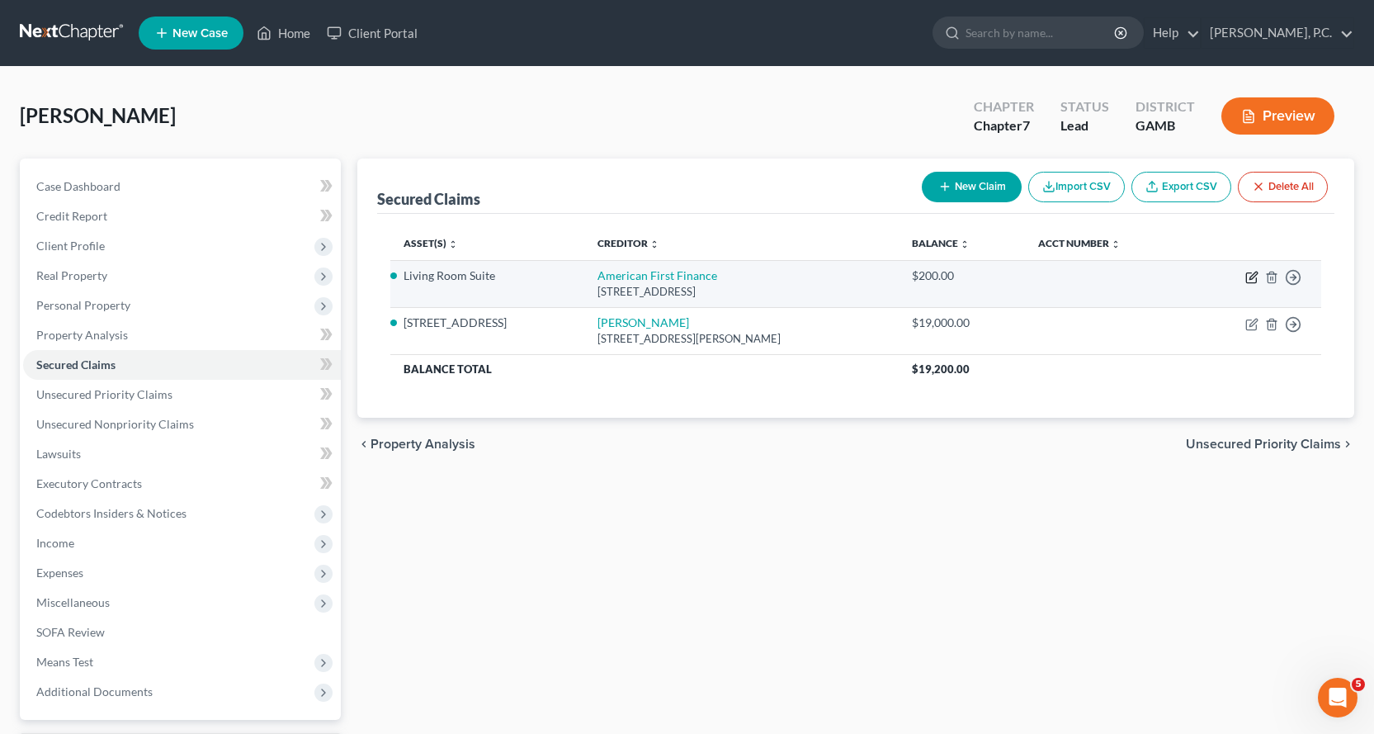
select select "0"
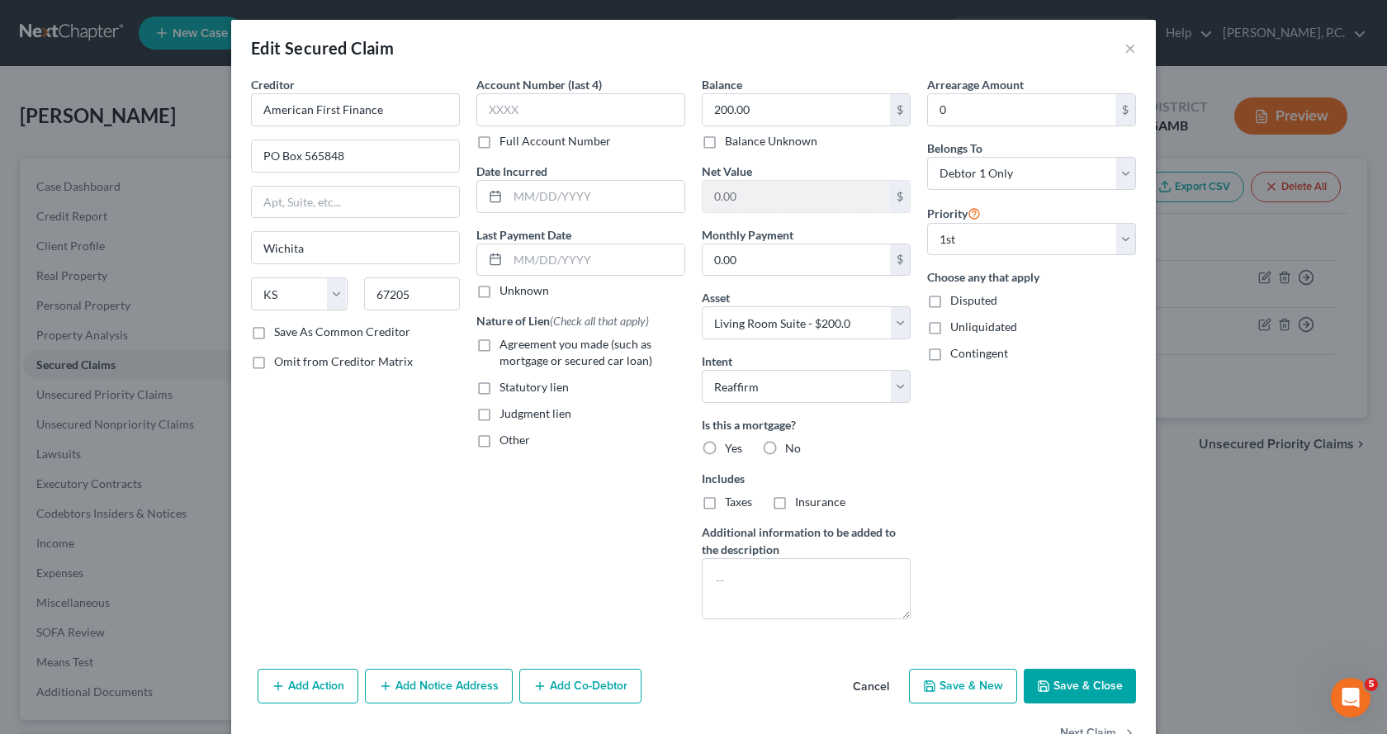
click at [785, 449] on label "No" at bounding box center [793, 448] width 16 height 17
click at [792, 449] on input "No" at bounding box center [797, 445] width 11 height 11
radio input "true"
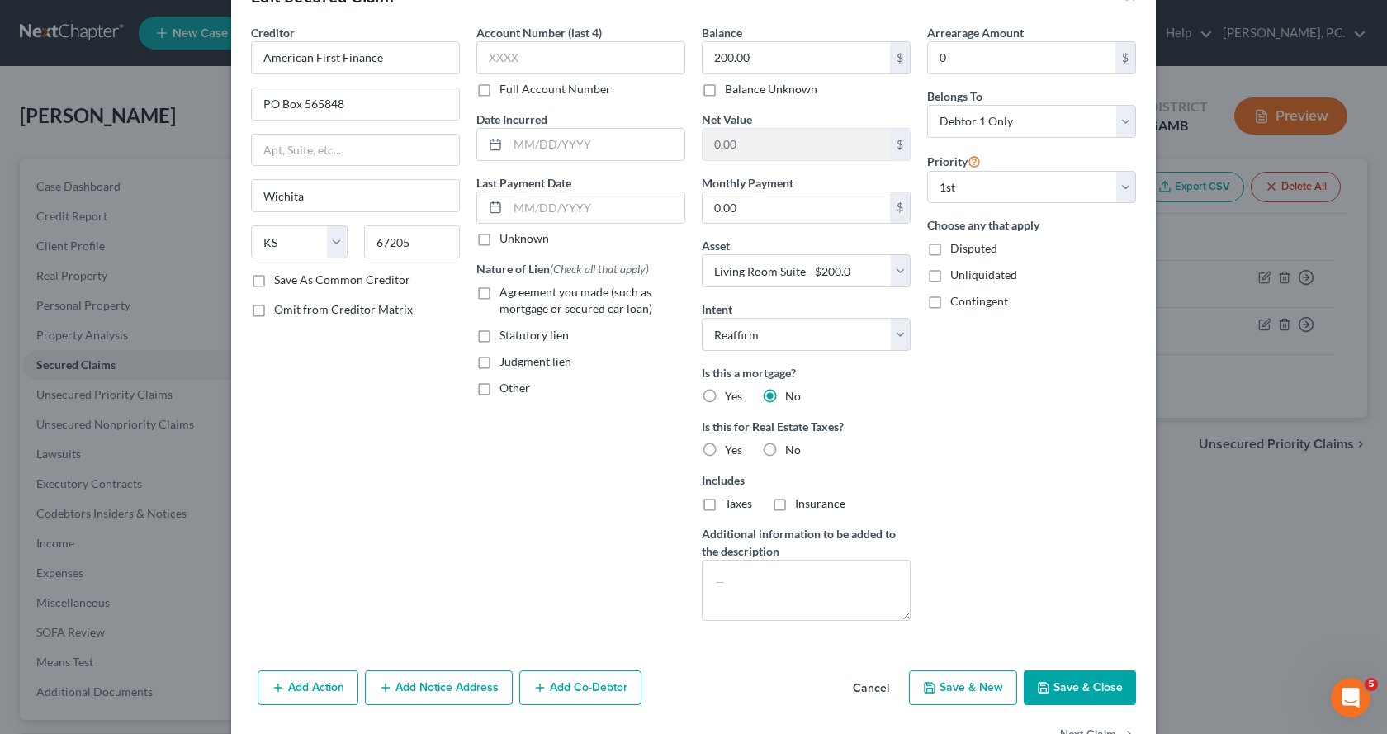
scroll to position [103, 0]
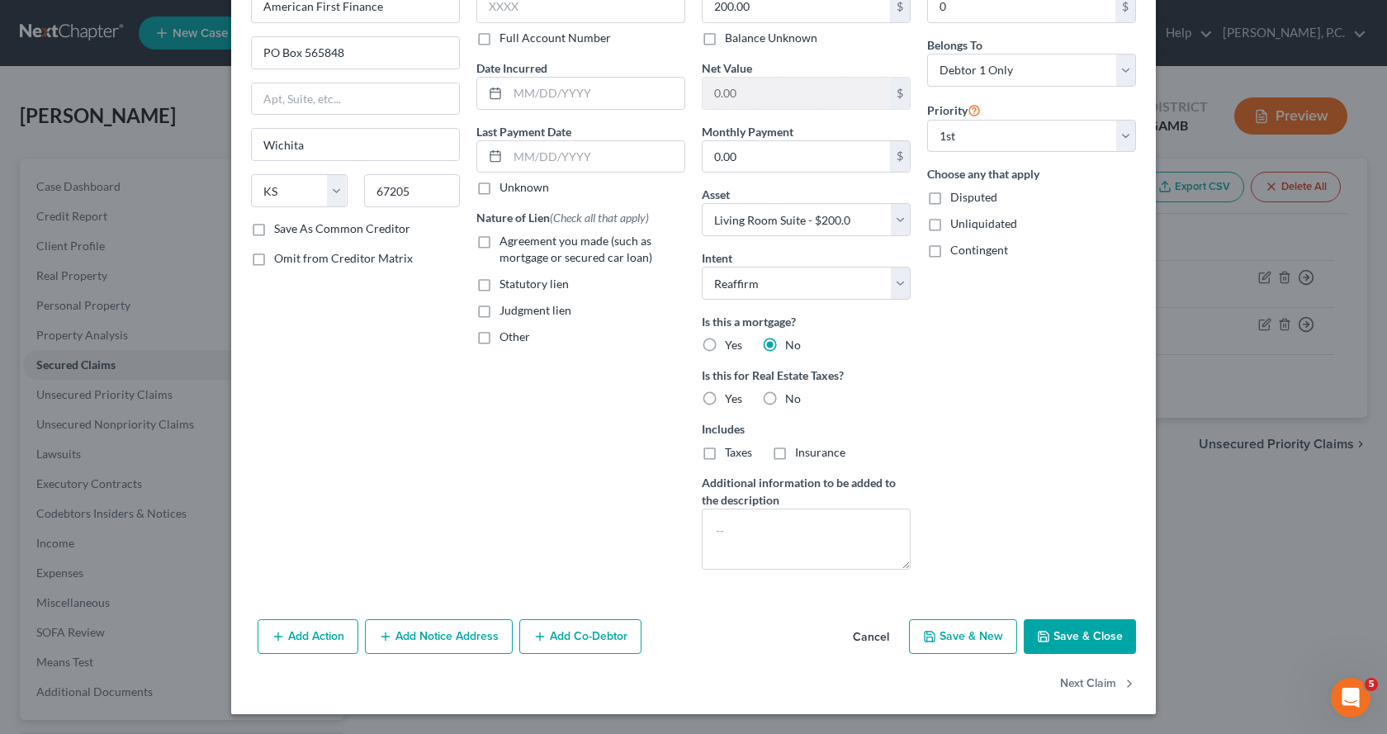
click at [1098, 635] on button "Save & Close" at bounding box center [1080, 636] width 112 height 35
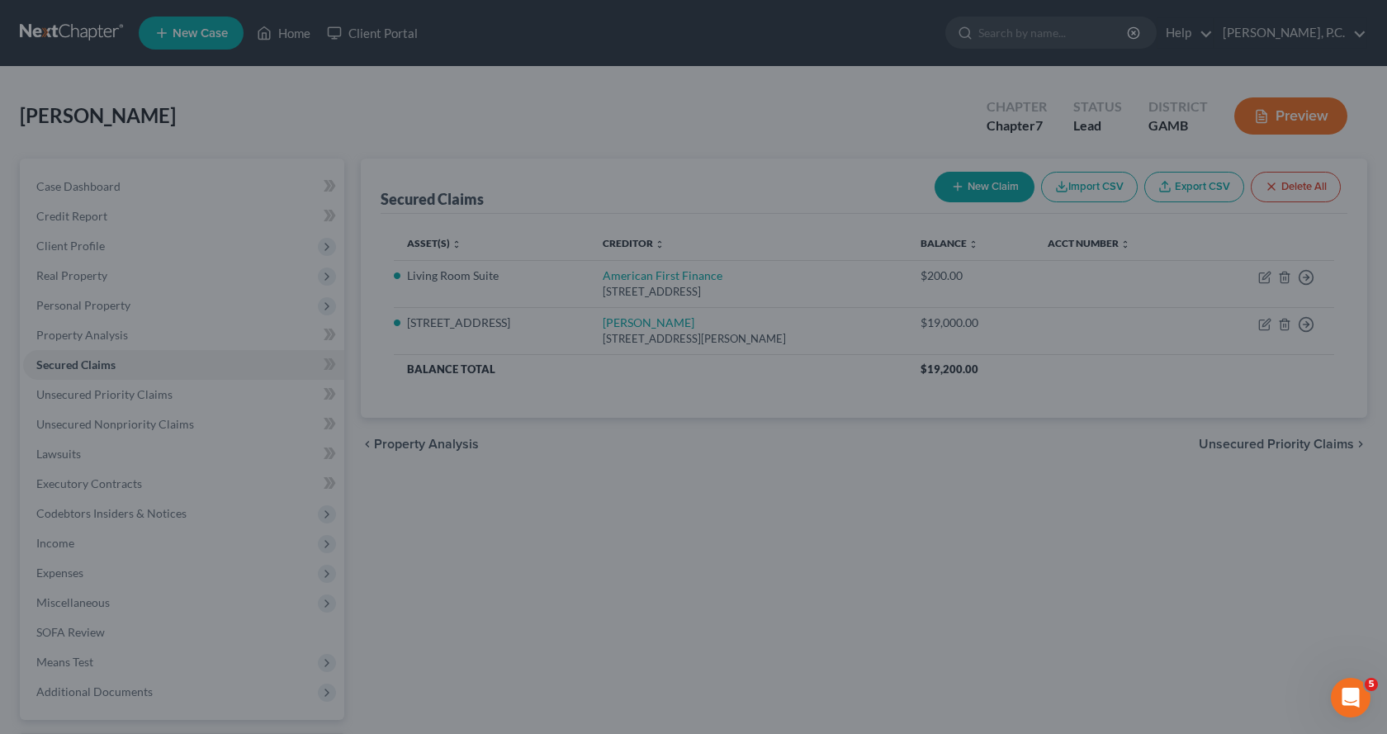
select select "8"
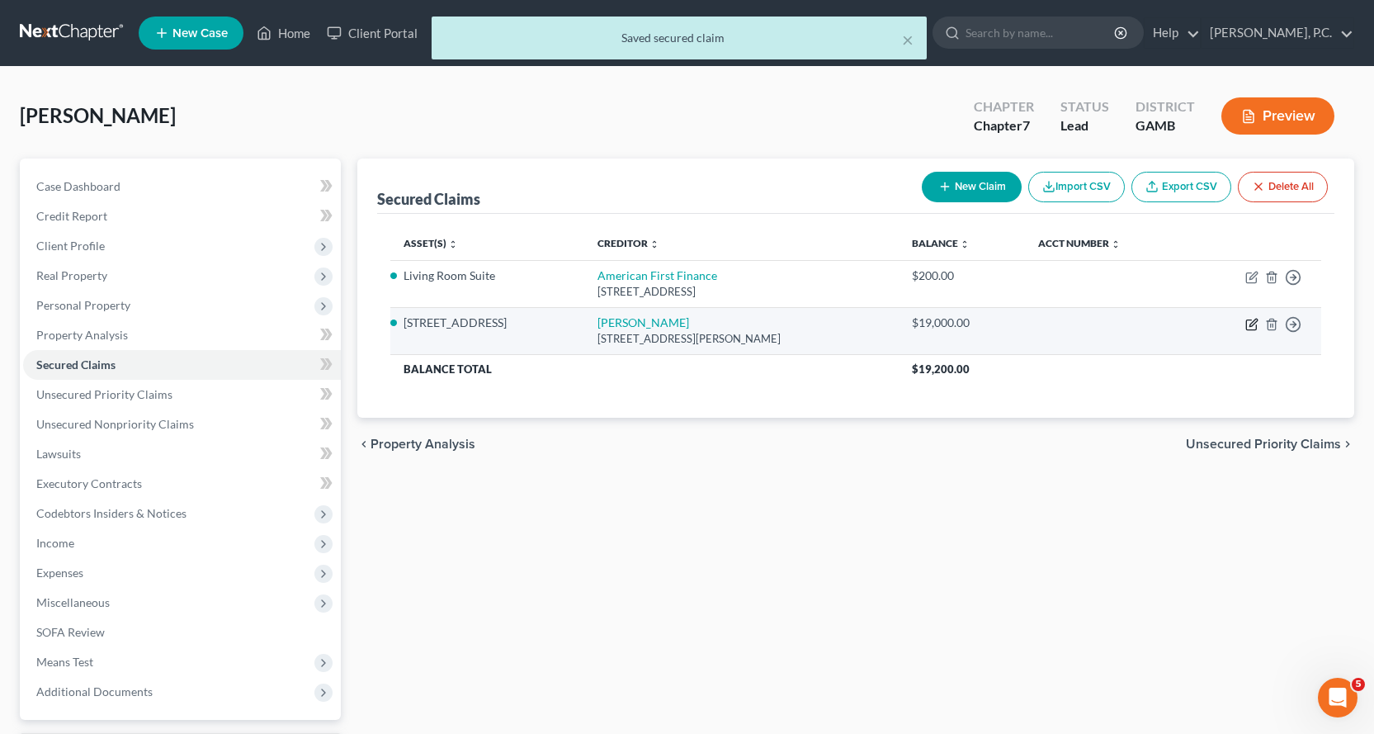
click at [1251, 321] on icon "button" at bounding box center [1252, 324] width 13 height 13
select select "10"
select select "5"
select select "2"
select select "0"
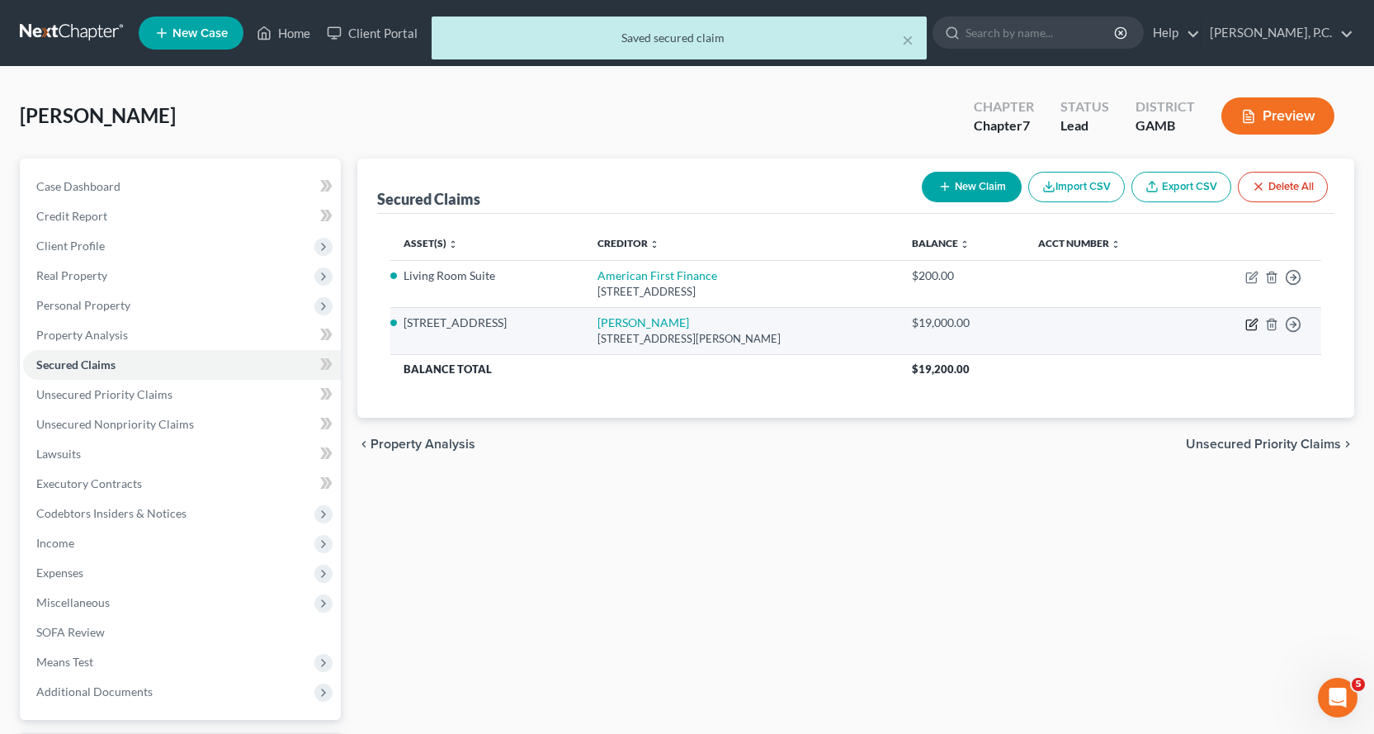
select select "0"
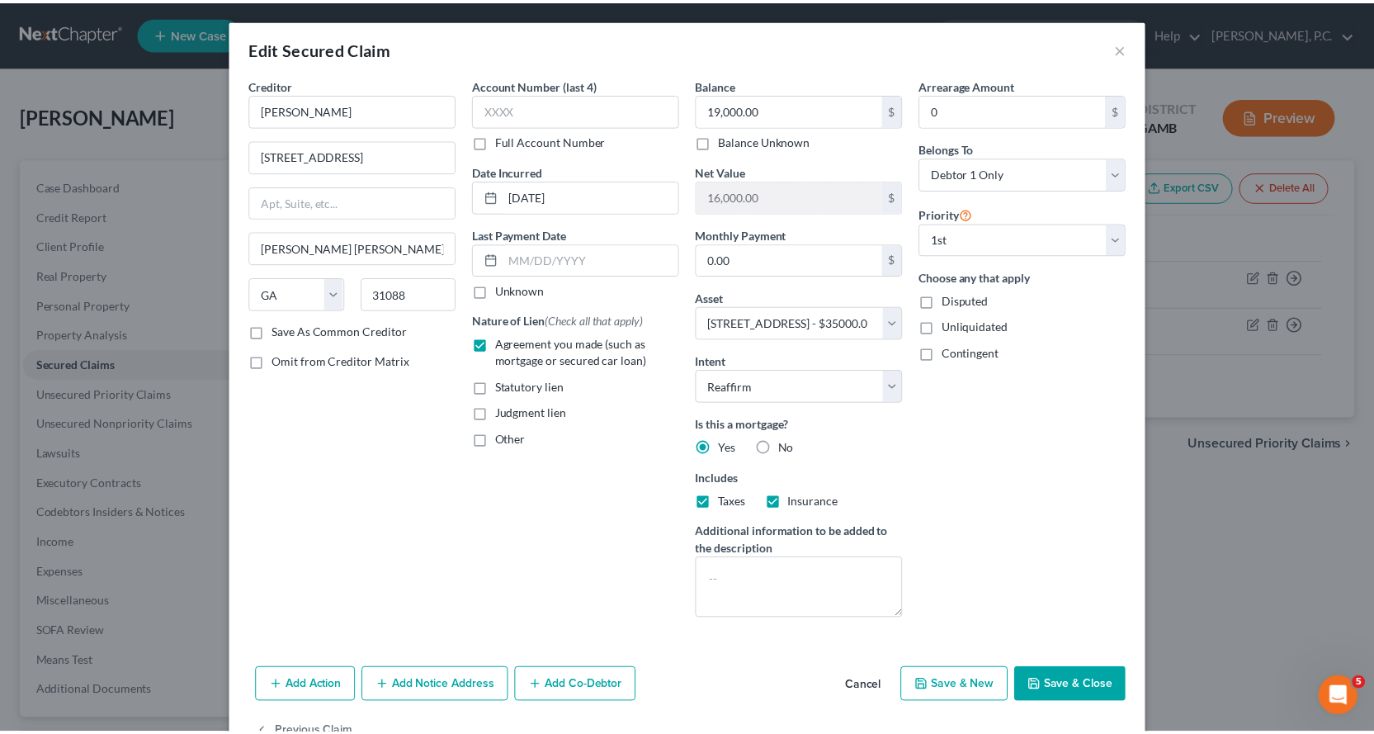
scroll to position [50, 0]
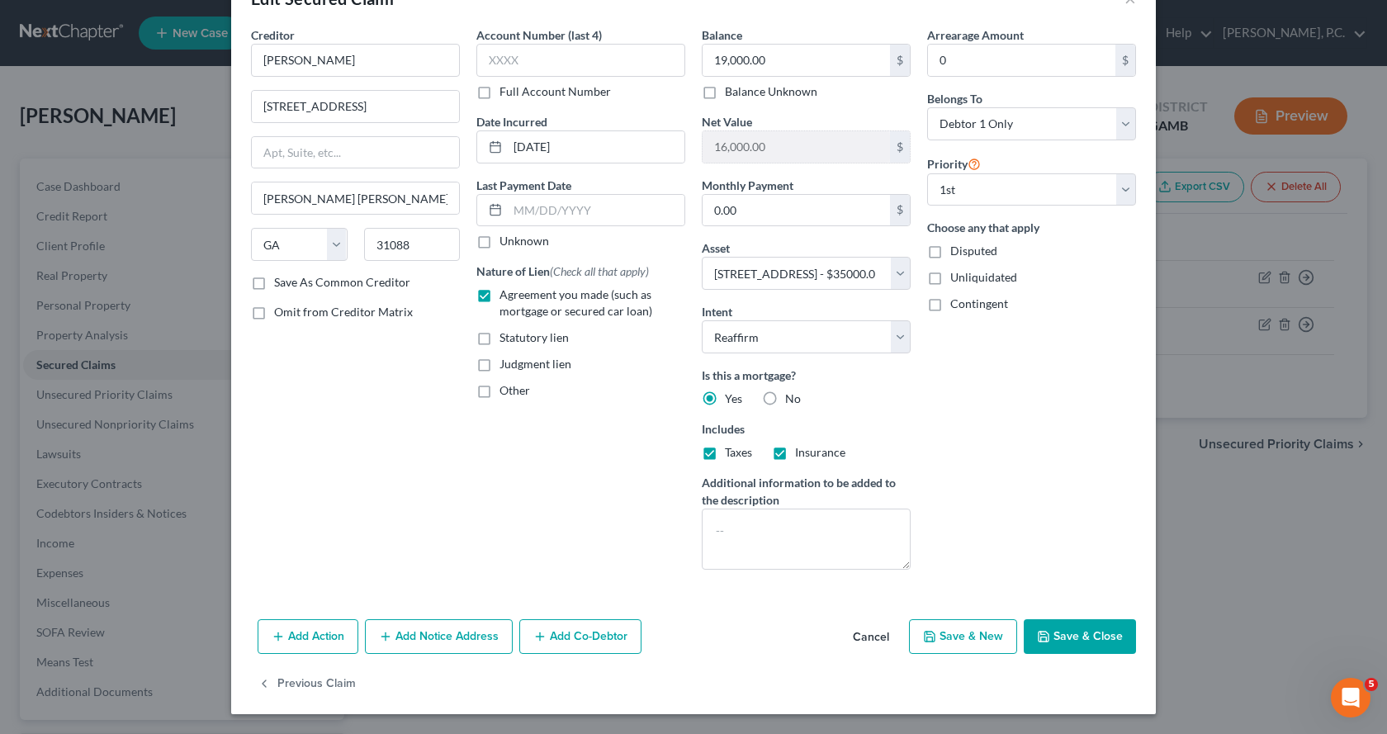
click at [1073, 636] on button "Save & Close" at bounding box center [1080, 636] width 112 height 35
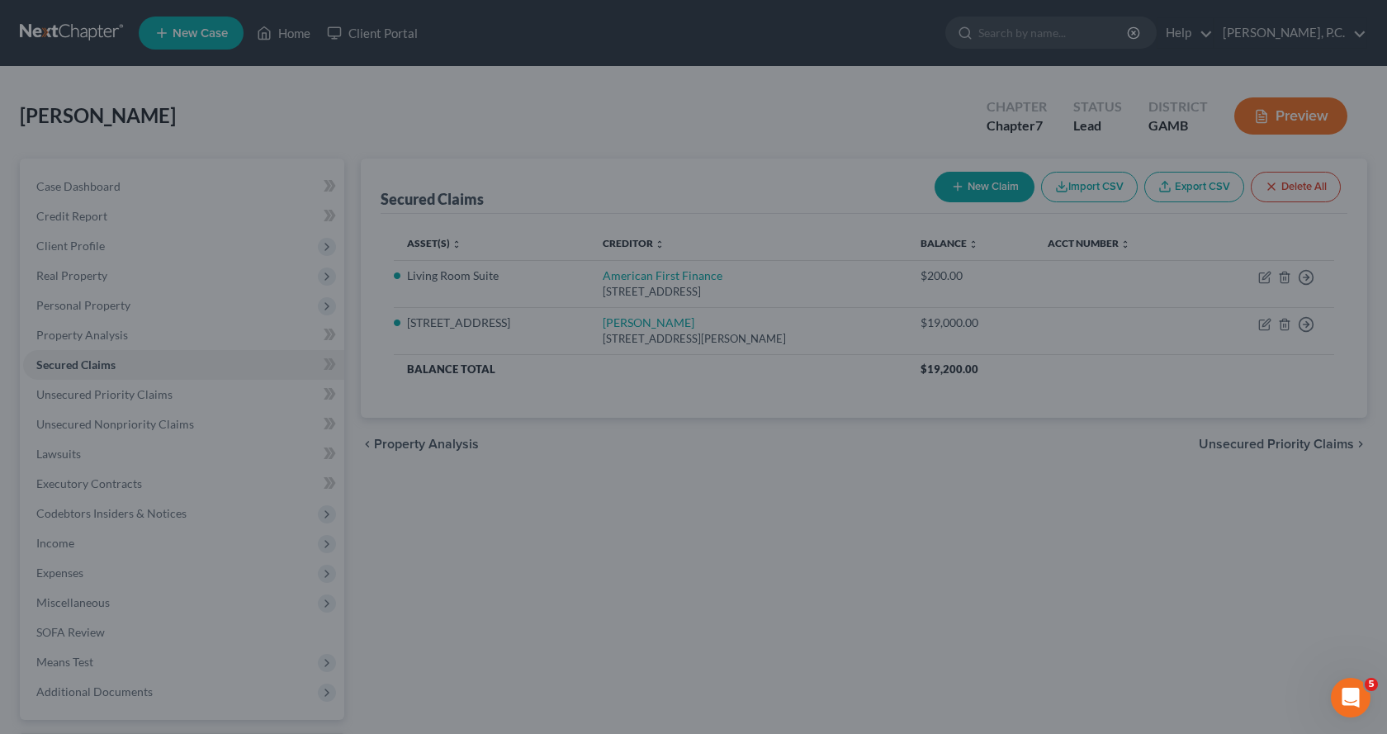
select select "5"
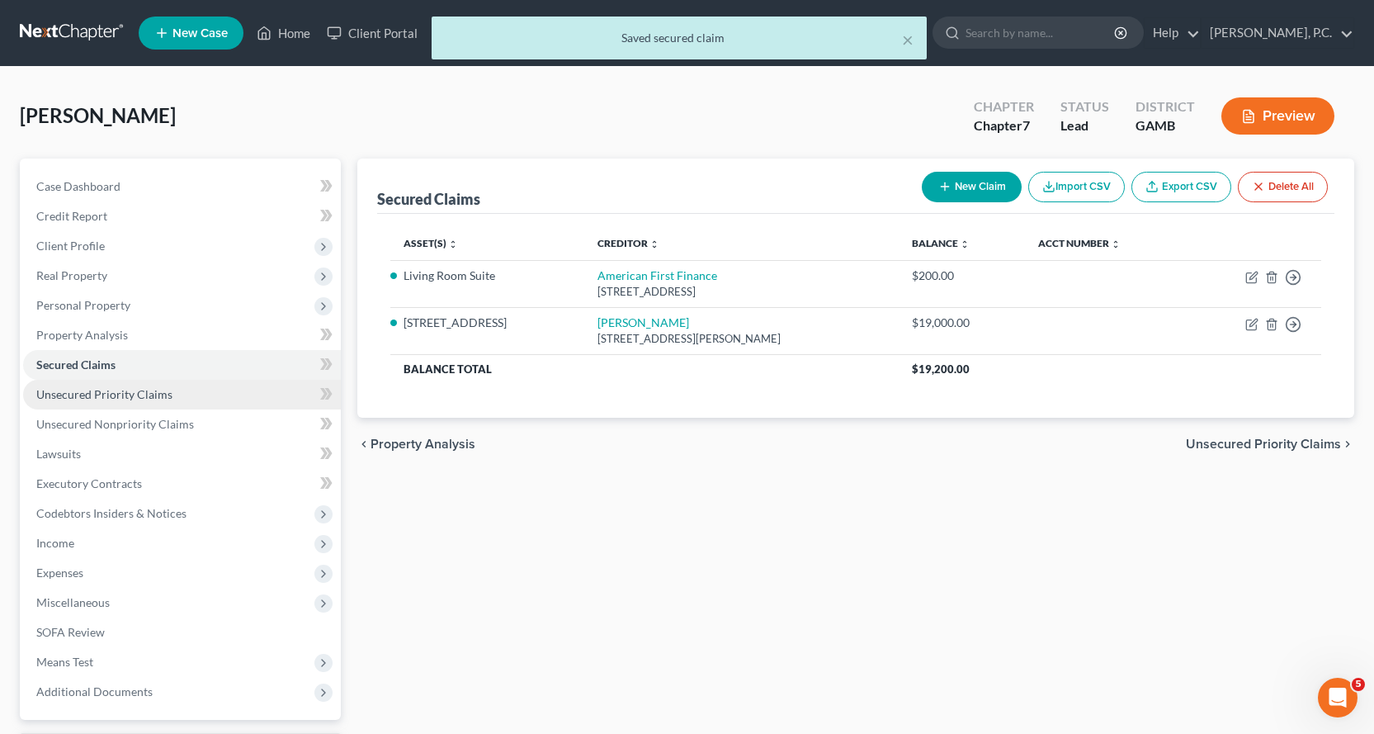
click at [101, 393] on span "Unsecured Priority Claims" at bounding box center [104, 394] width 136 height 14
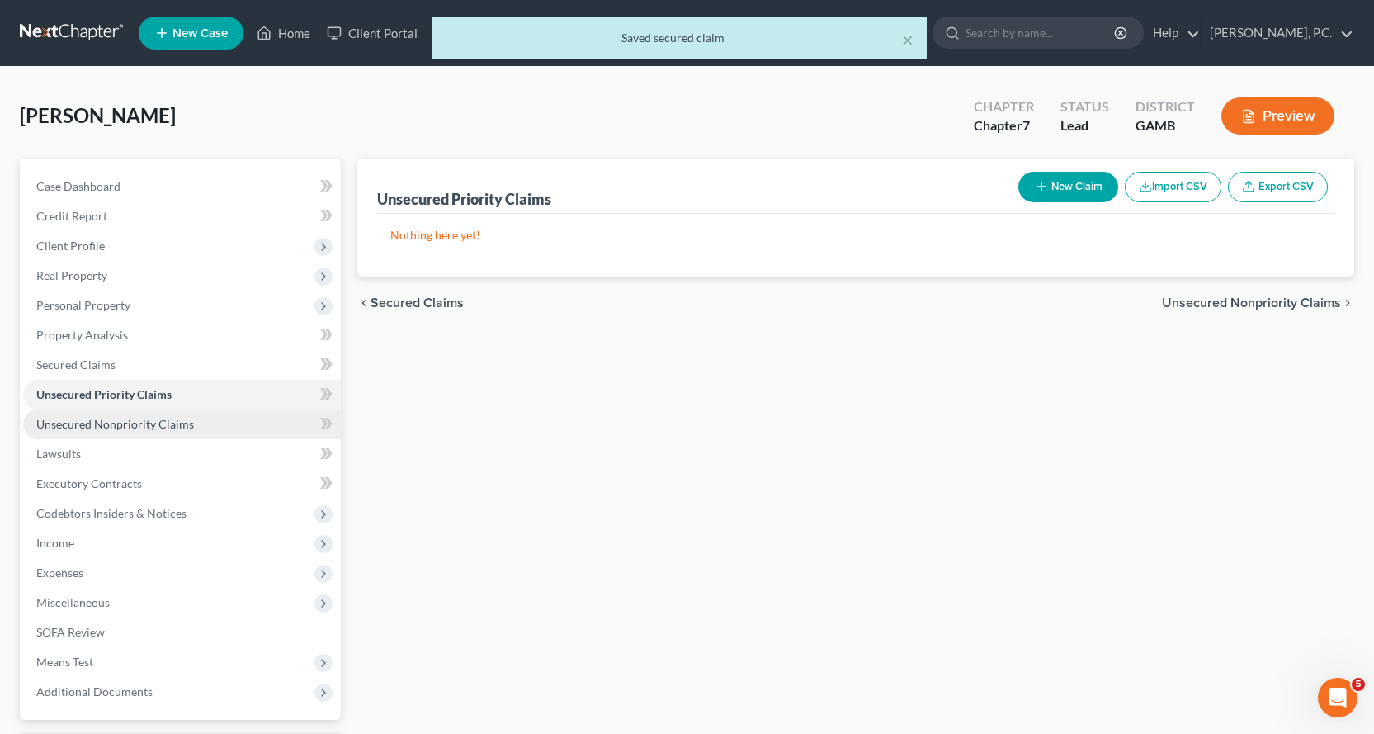
click at [118, 425] on span "Unsecured Nonpriority Claims" at bounding box center [115, 424] width 158 height 14
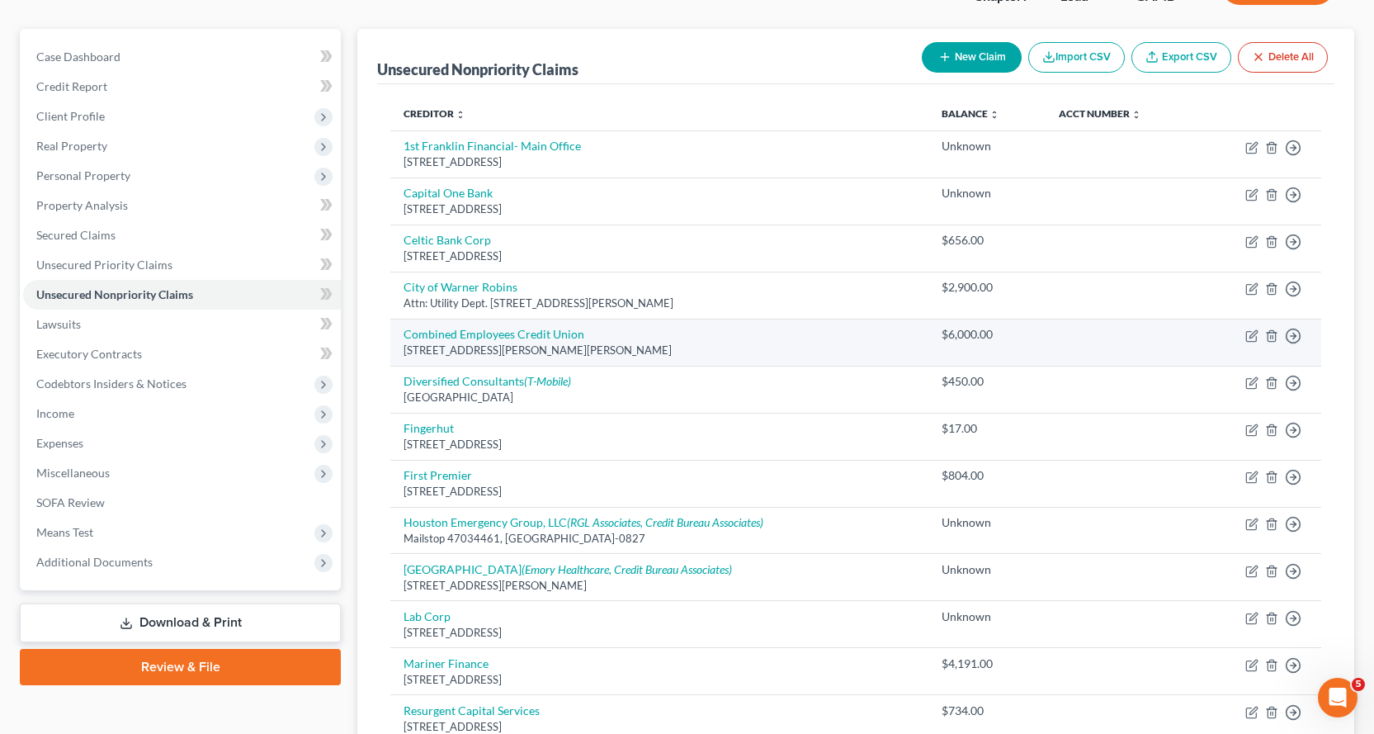
scroll to position [127, 0]
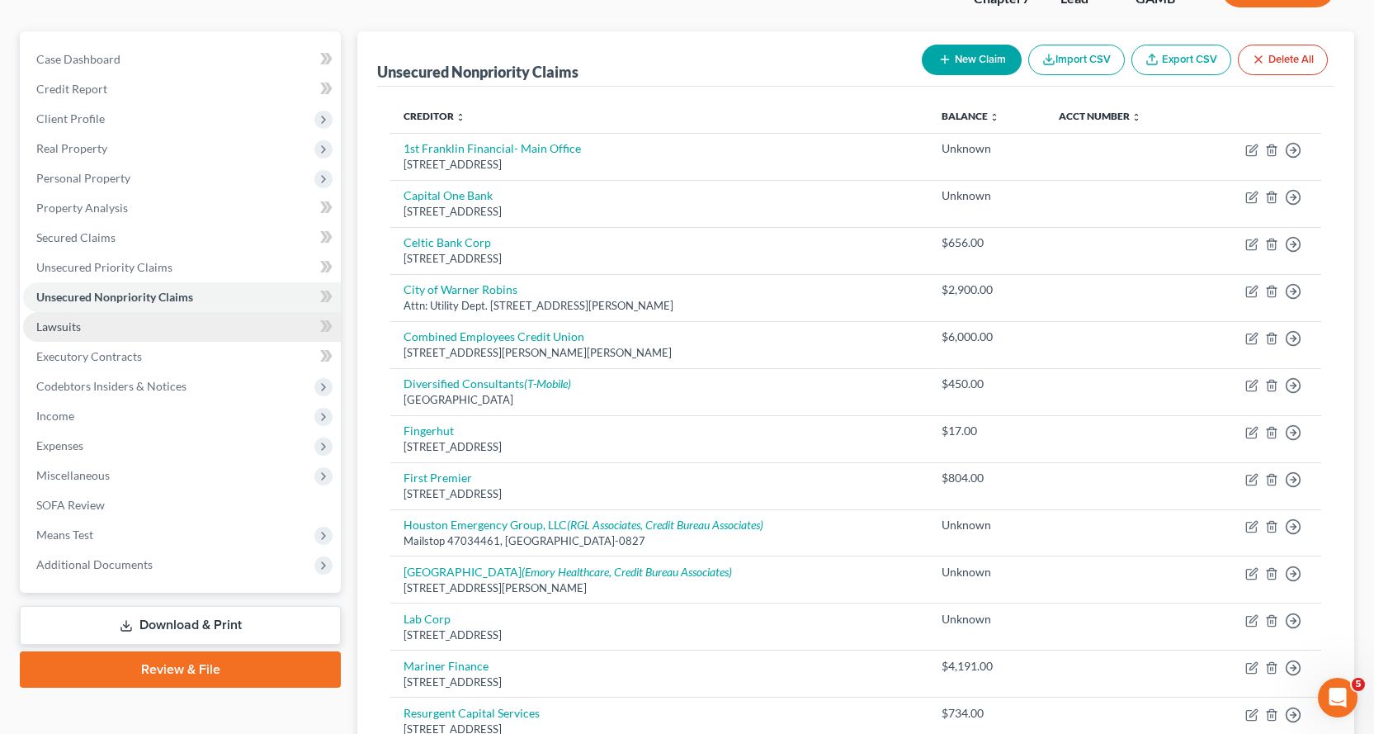
click at [56, 322] on span "Lawsuits" at bounding box center [58, 326] width 45 height 14
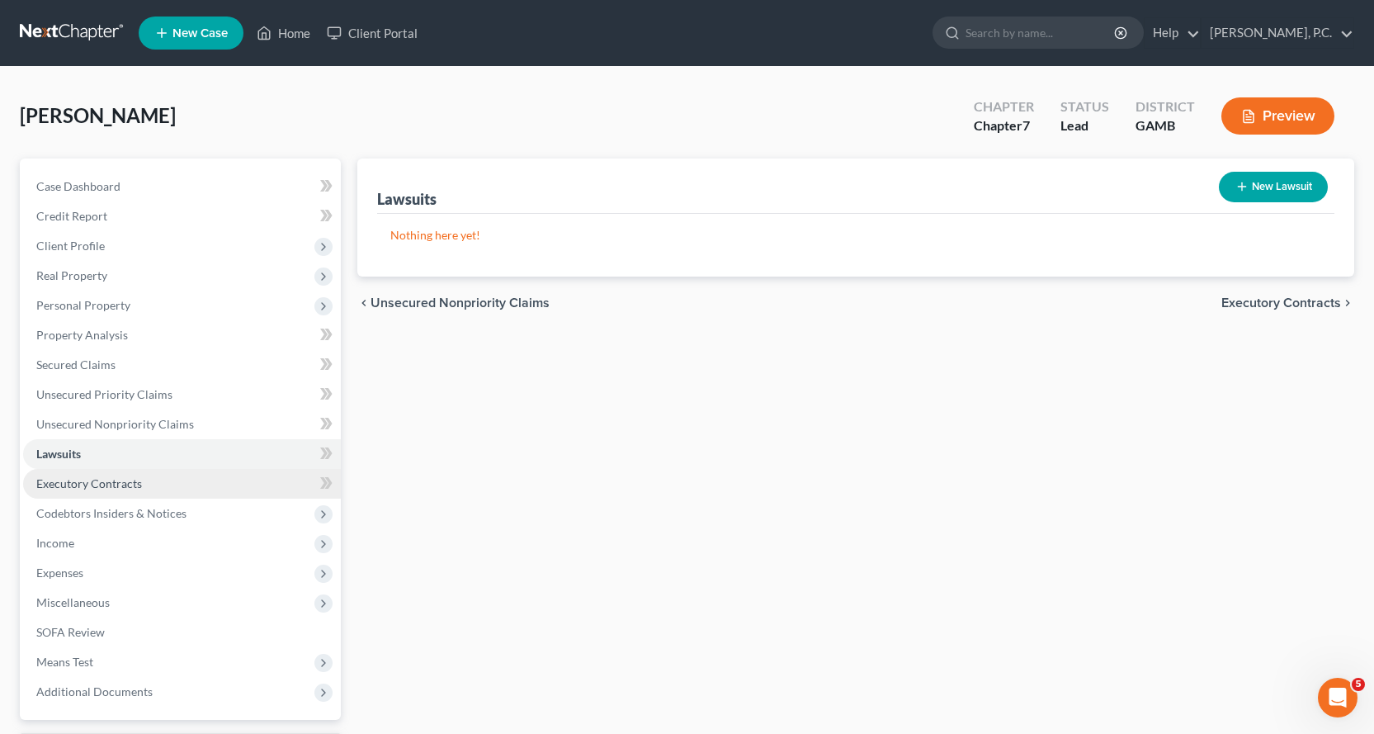
click at [98, 483] on span "Executory Contracts" at bounding box center [89, 483] width 106 height 14
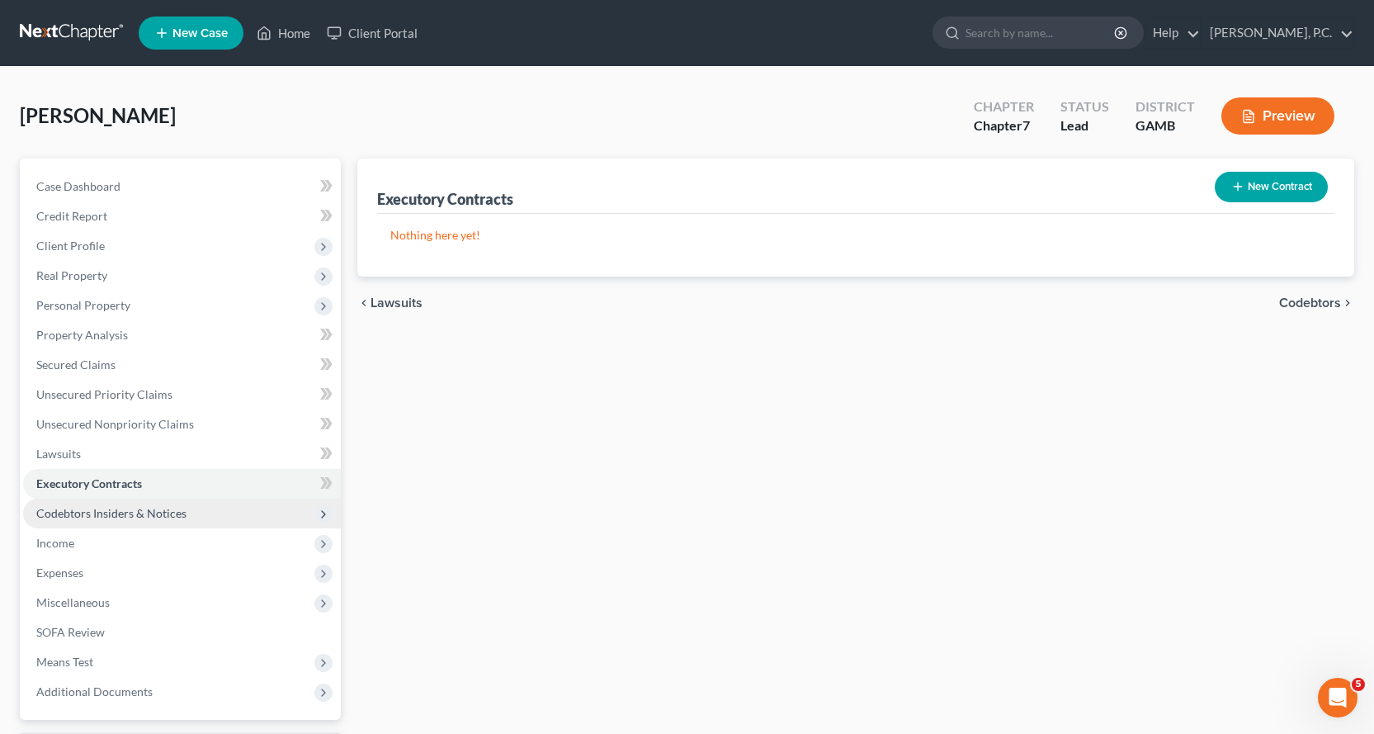
click at [102, 515] on span "Codebtors Insiders & Notices" at bounding box center [111, 513] width 150 height 14
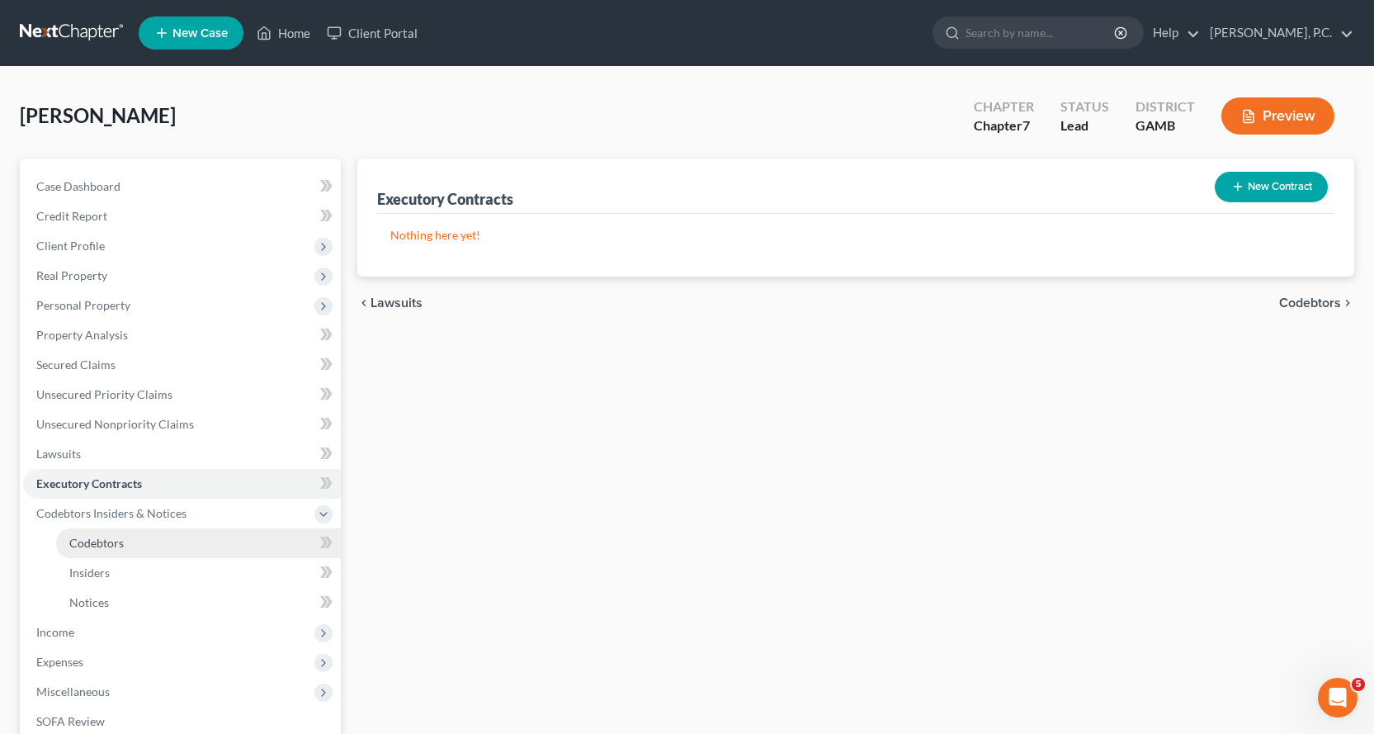
click at [98, 542] on span "Codebtors" at bounding box center [96, 543] width 54 height 14
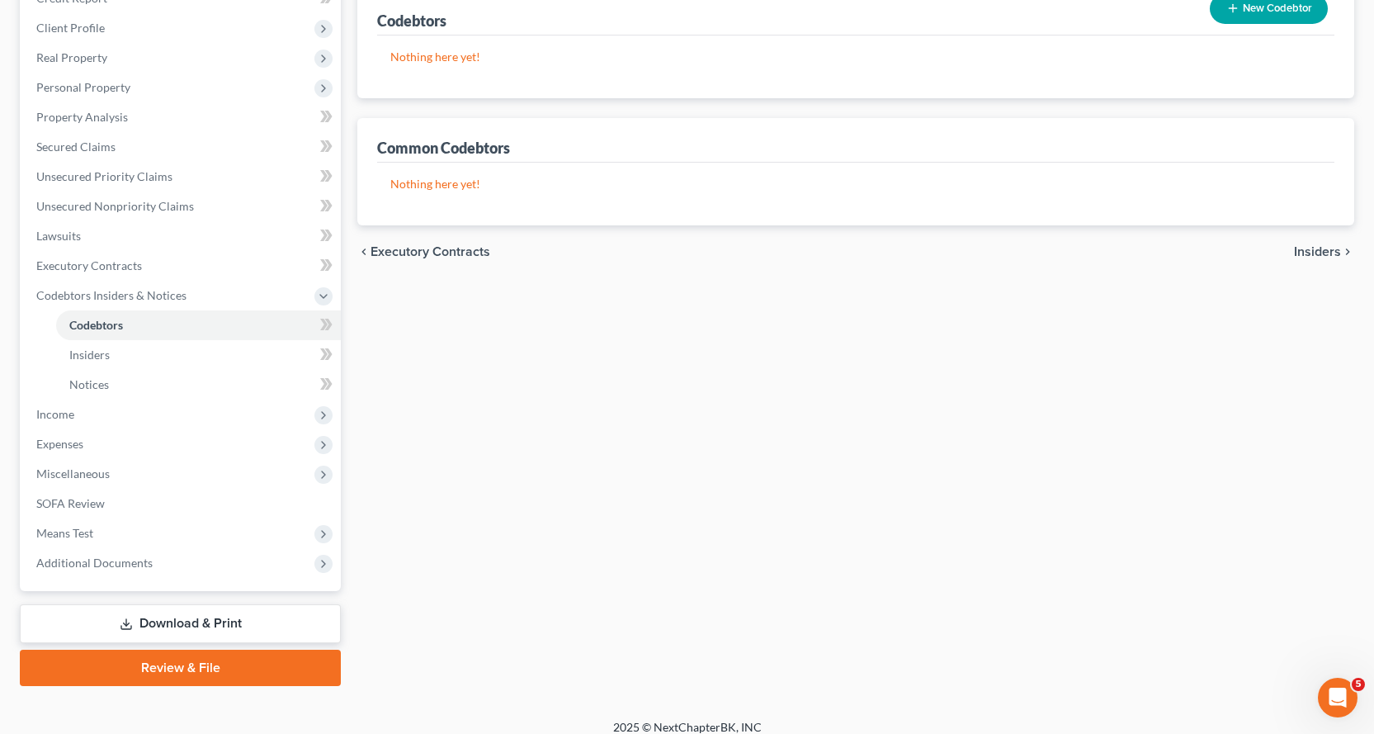
scroll to position [233, 0]
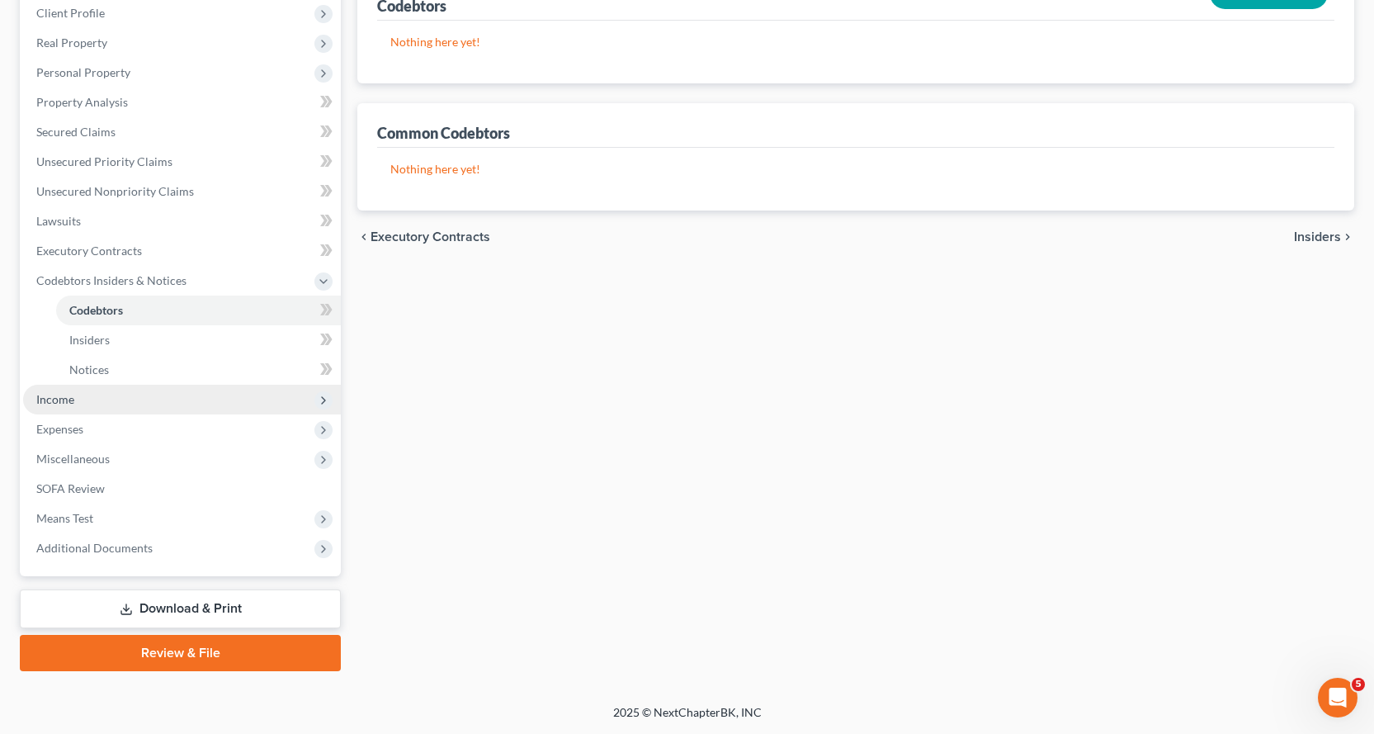
click at [53, 397] on span "Income" at bounding box center [55, 399] width 38 height 14
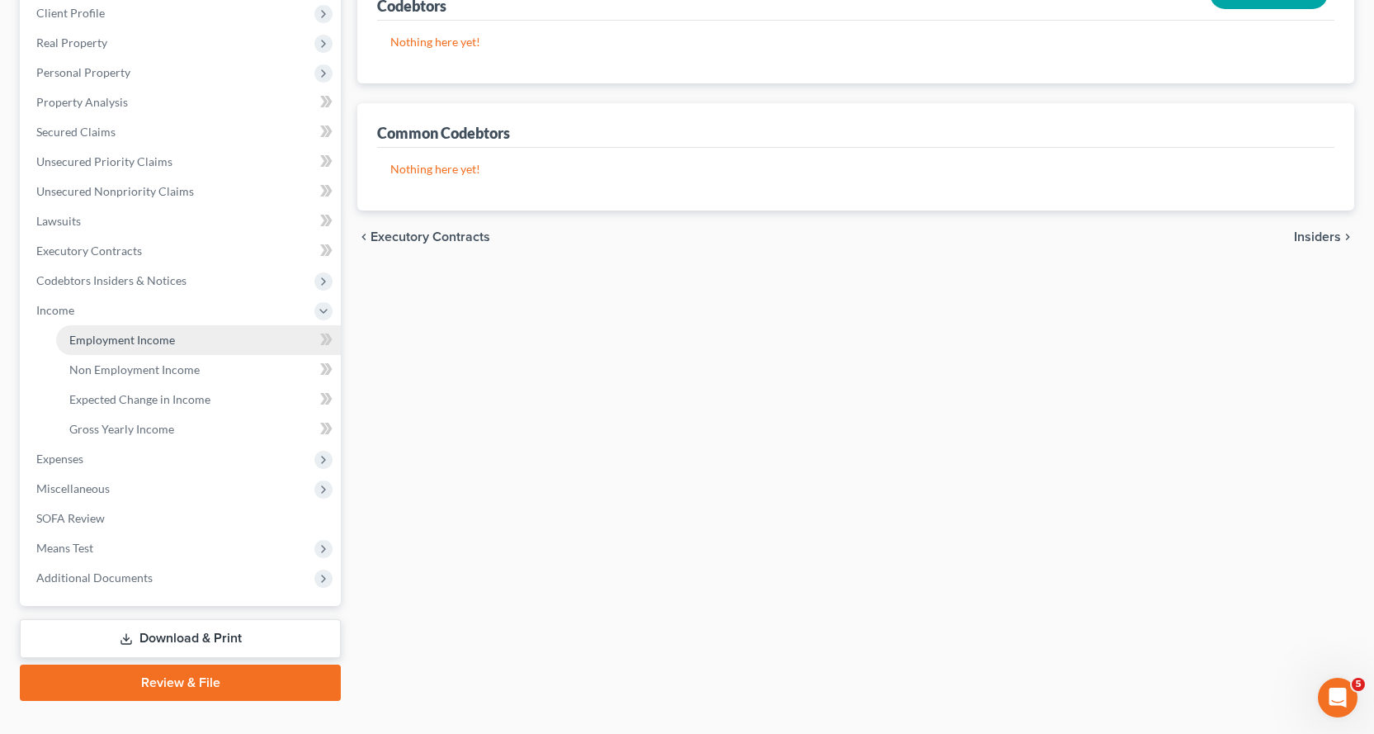
click at [155, 334] on span "Employment Income" at bounding box center [122, 340] width 106 height 14
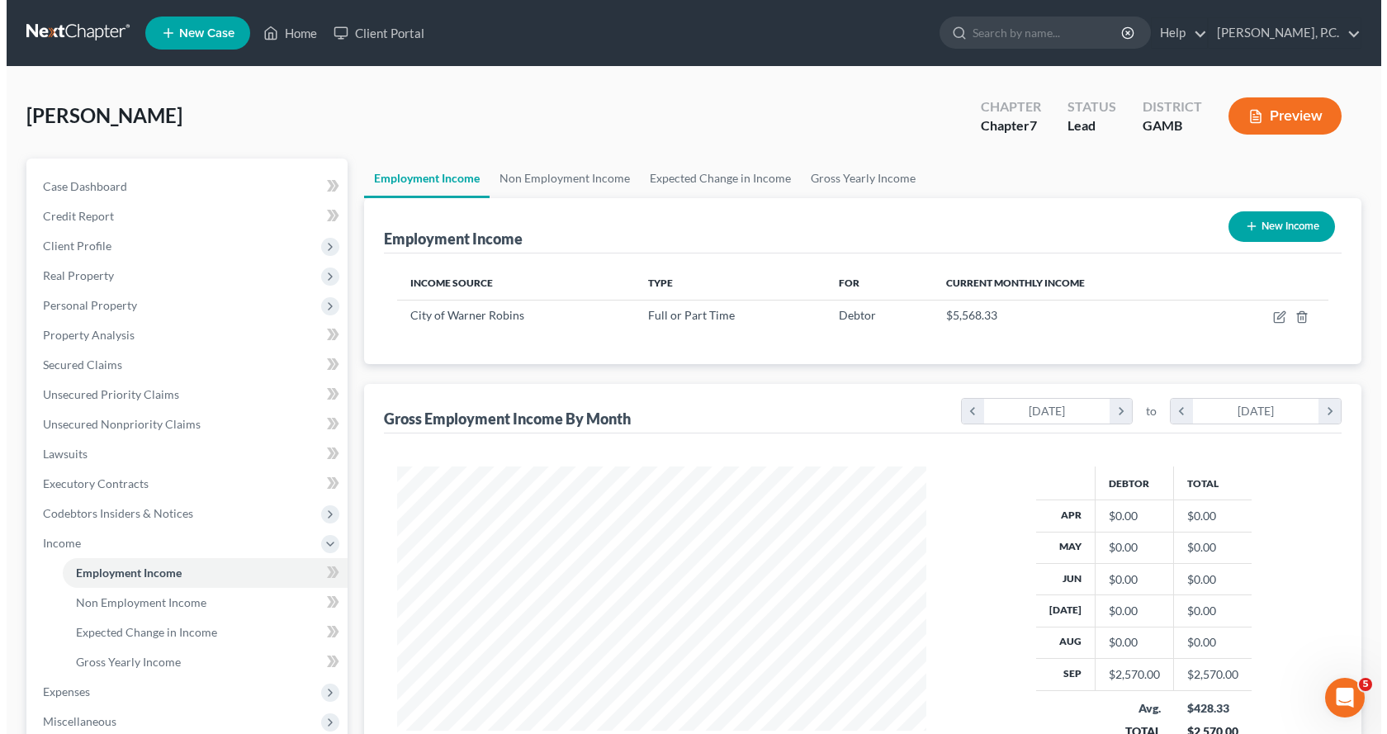
scroll to position [296, 562]
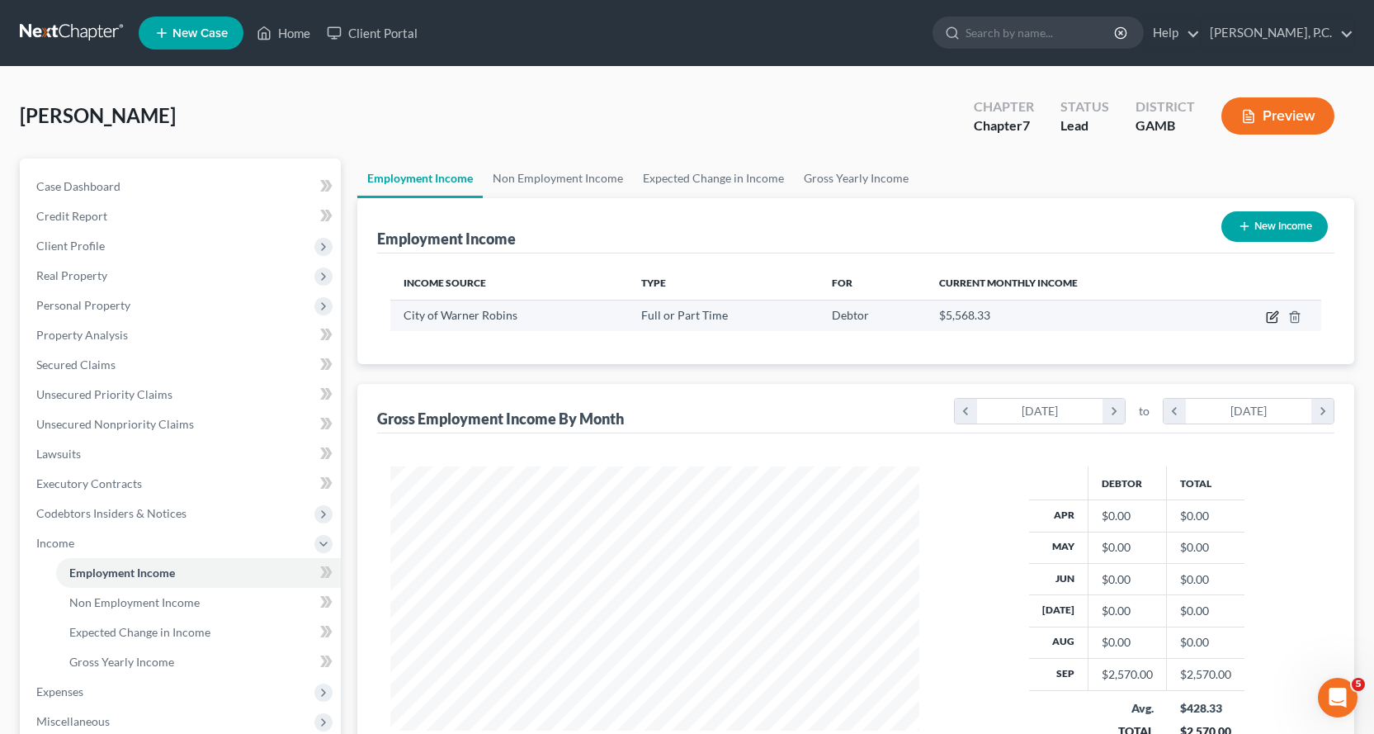
click at [1269, 317] on icon "button" at bounding box center [1272, 316] width 13 height 13
select select "0"
select select "10"
select select "2"
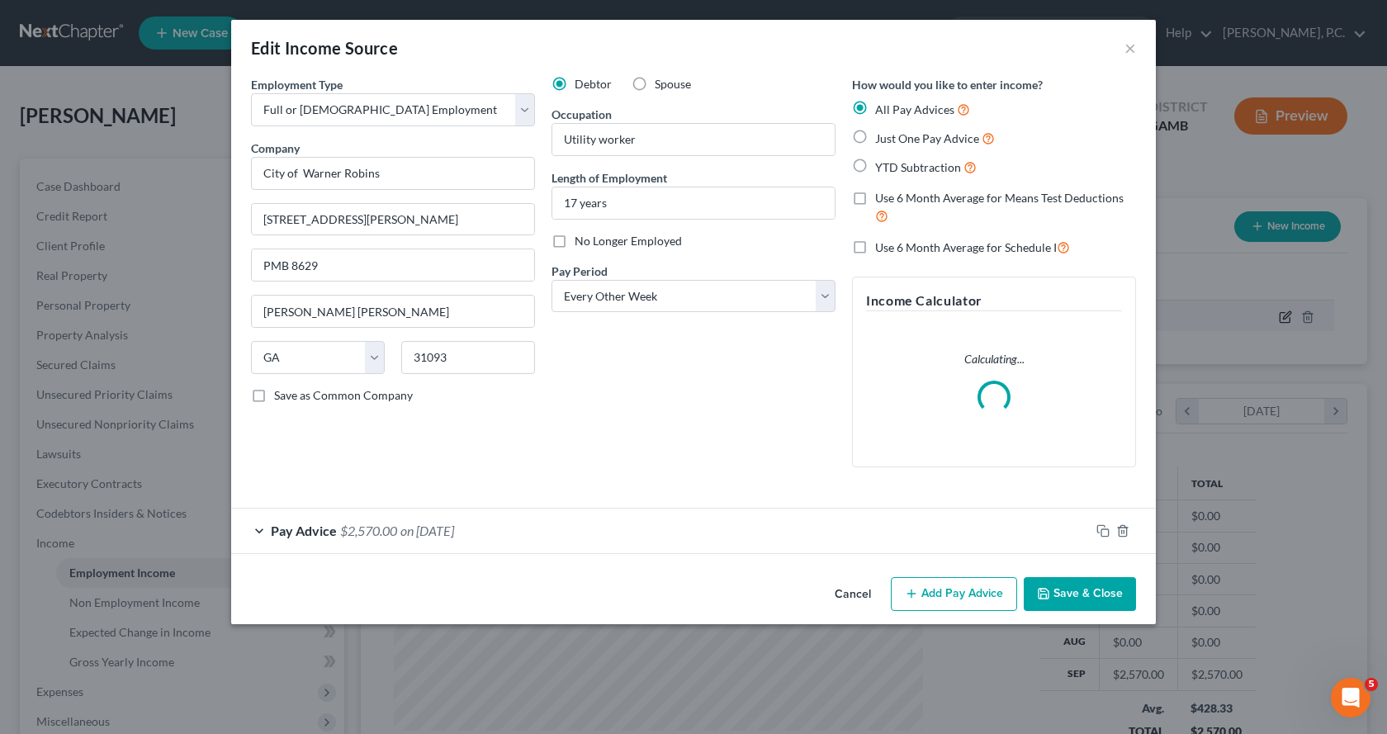
scroll to position [296, 568]
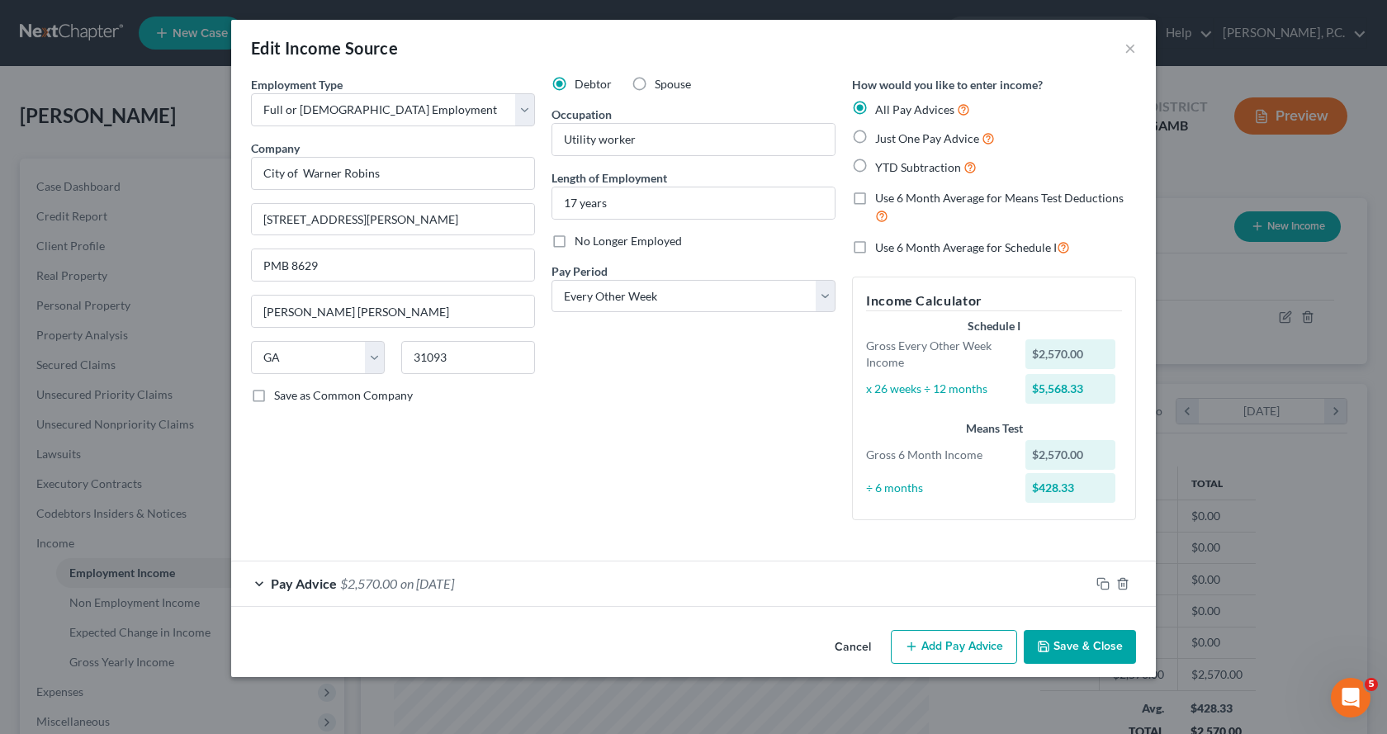
click at [875, 136] on label "Just One Pay Advice" at bounding box center [935, 138] width 120 height 19
click at [882, 136] on input "Just One Pay Advice" at bounding box center [887, 134] width 11 height 11
radio input "true"
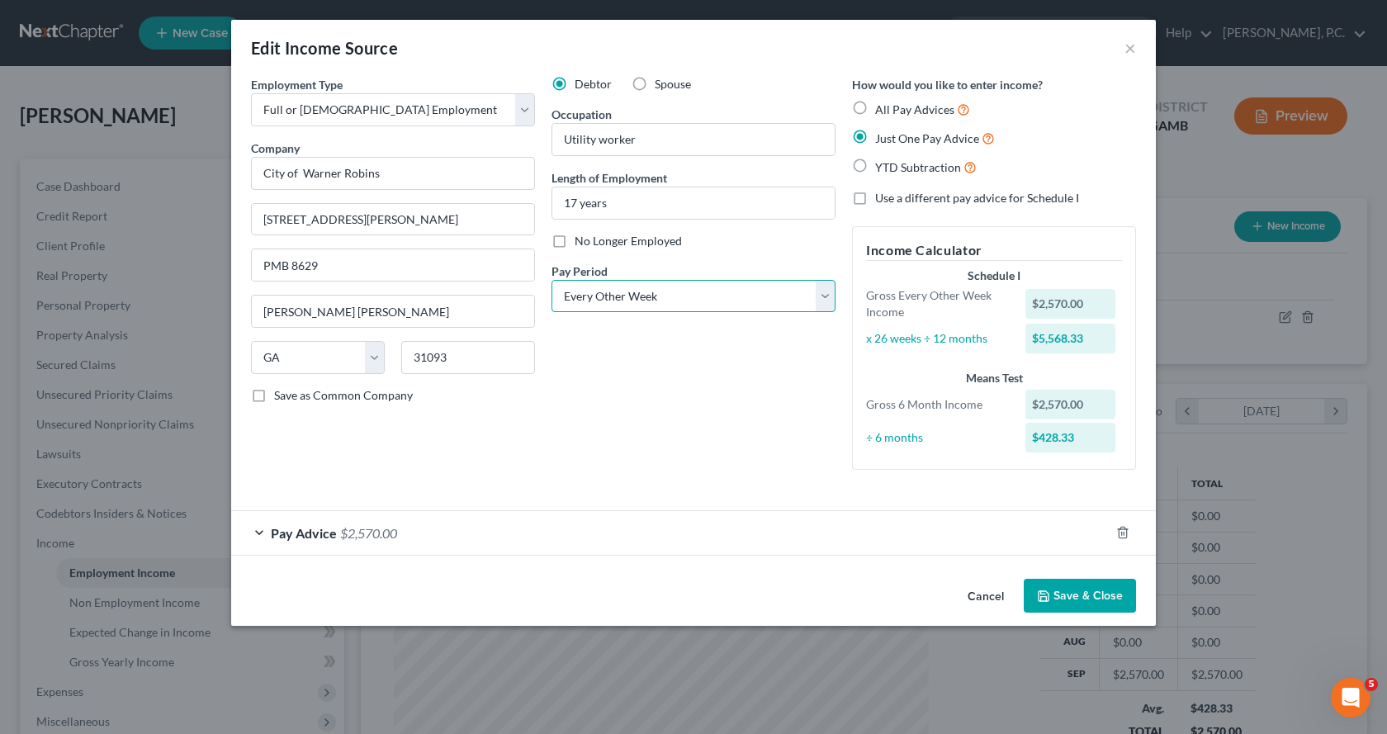
drag, startPoint x: 827, startPoint y: 296, endPoint x: 811, endPoint y: 300, distance: 16.4
click at [827, 296] on select "Select Monthly Twice Monthly Every Other Week Weekly" at bounding box center [693, 296] width 284 height 33
select select "0"
click at [551, 280] on select "Select Monthly Twice Monthly Every Other Week Weekly" at bounding box center [693, 296] width 284 height 33
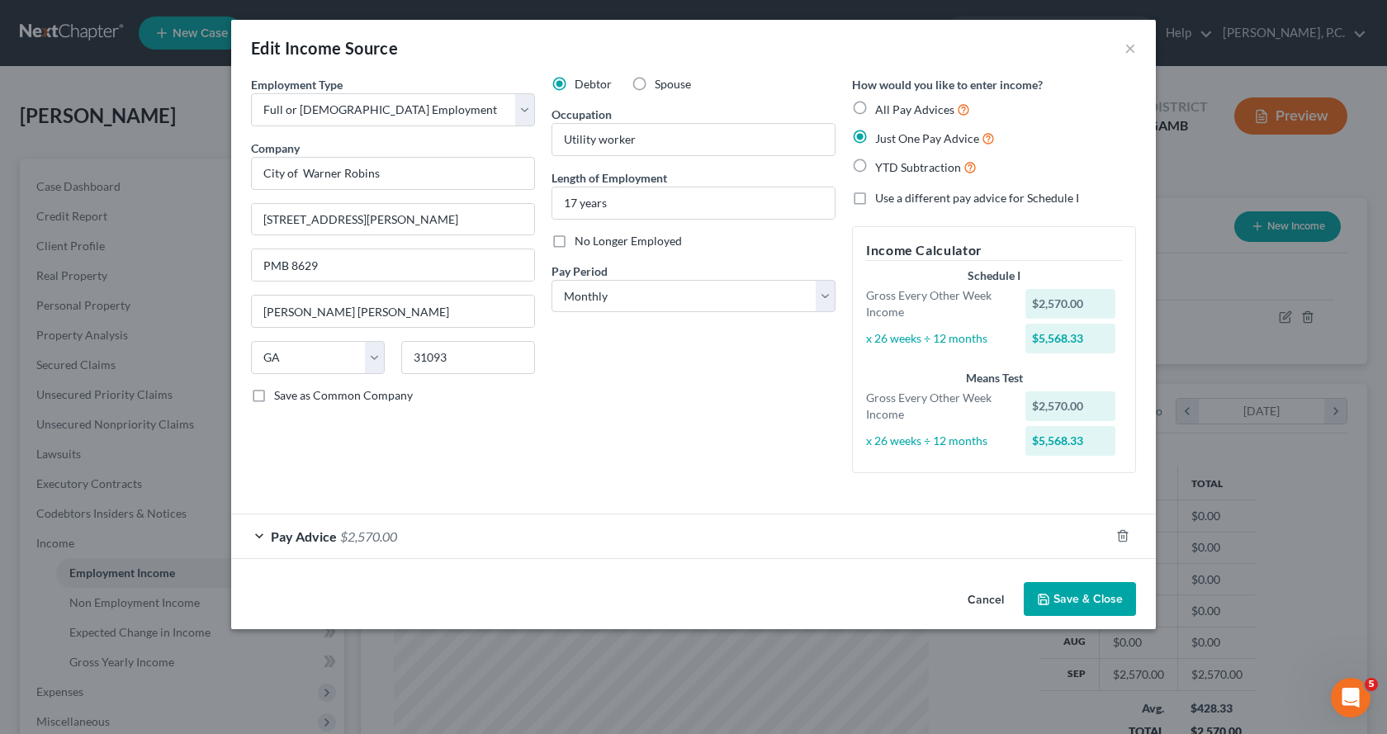
click at [258, 532] on div "Pay Advice $2,570.00" at bounding box center [670, 536] width 878 height 44
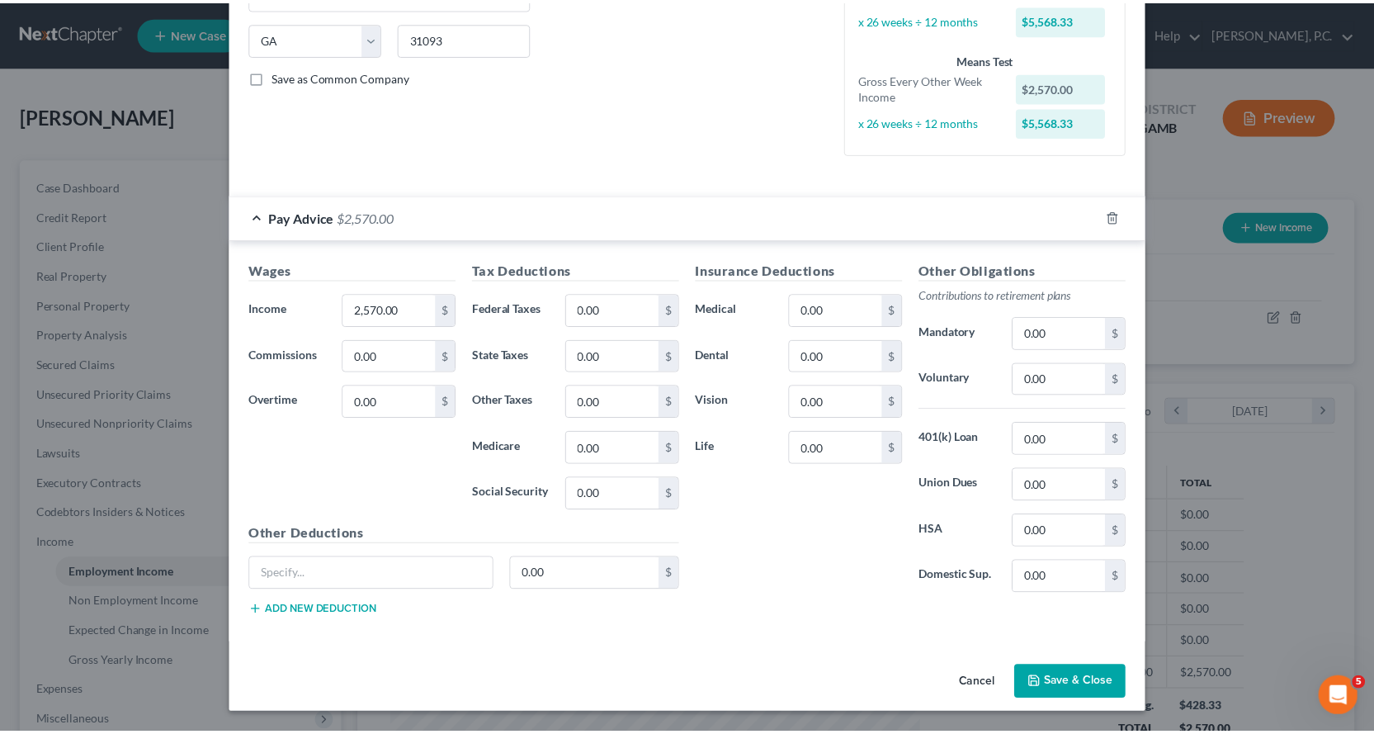
scroll to position [249, 0]
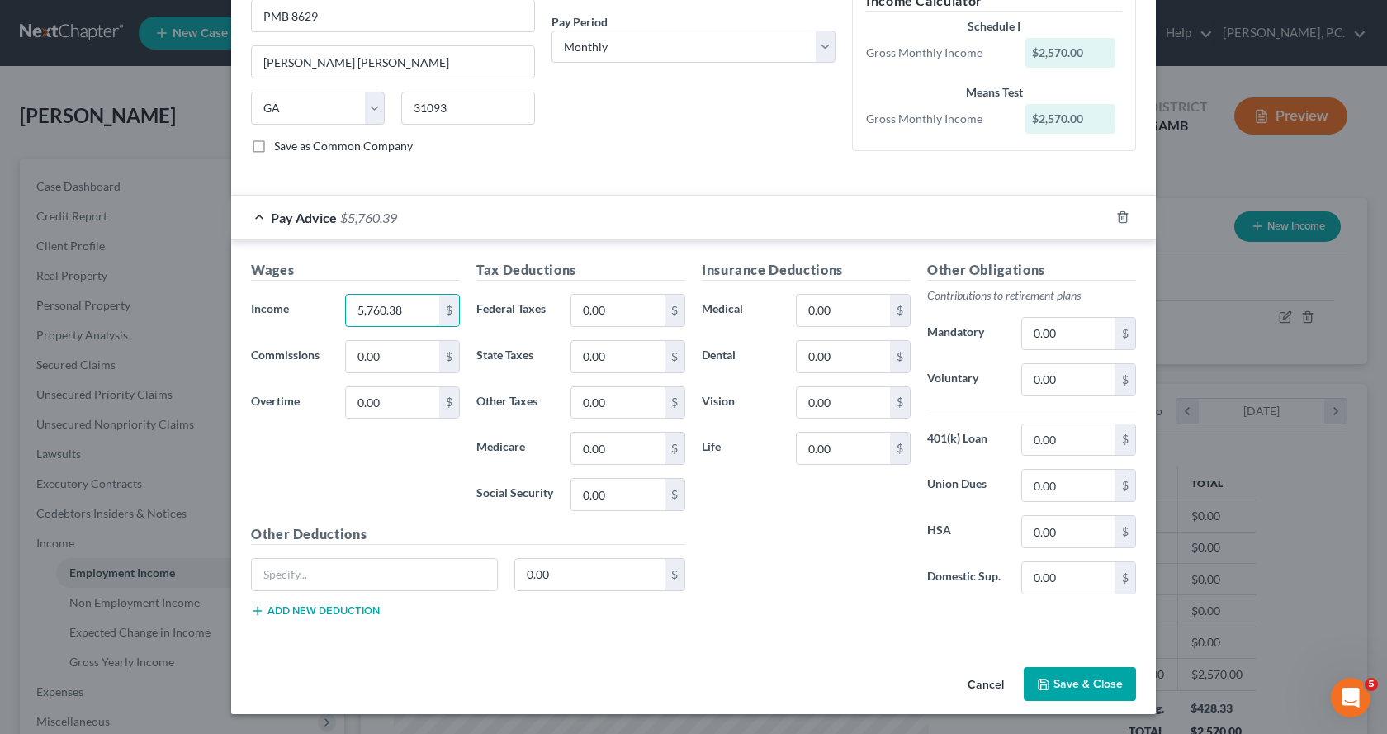
type input "5,760.38"
click at [631, 299] on input "0.00" at bounding box center [617, 310] width 93 height 31
type input "1,154.09"
click at [840, 446] on input "0.00" at bounding box center [843, 448] width 93 height 31
type input "71.78"
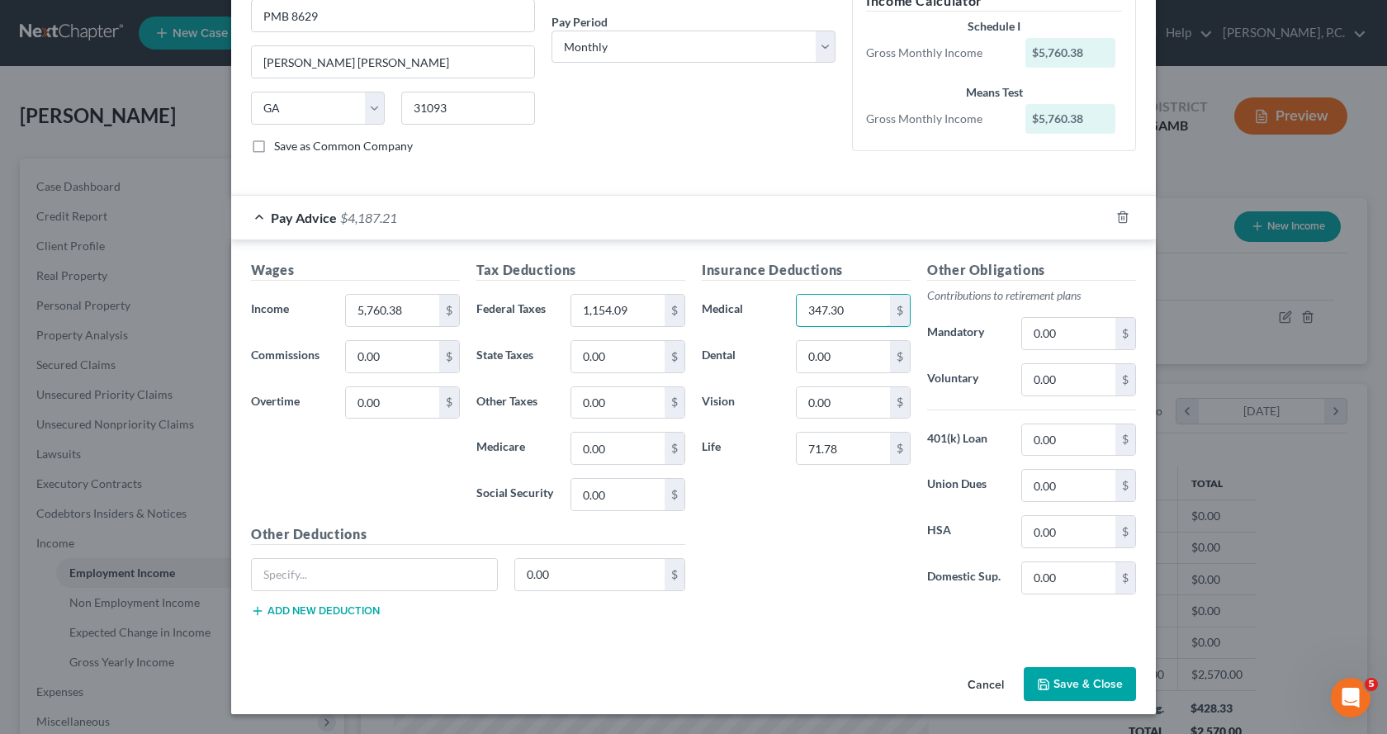
type input "347.30"
click at [1111, 687] on button "Save & Close" at bounding box center [1080, 684] width 112 height 35
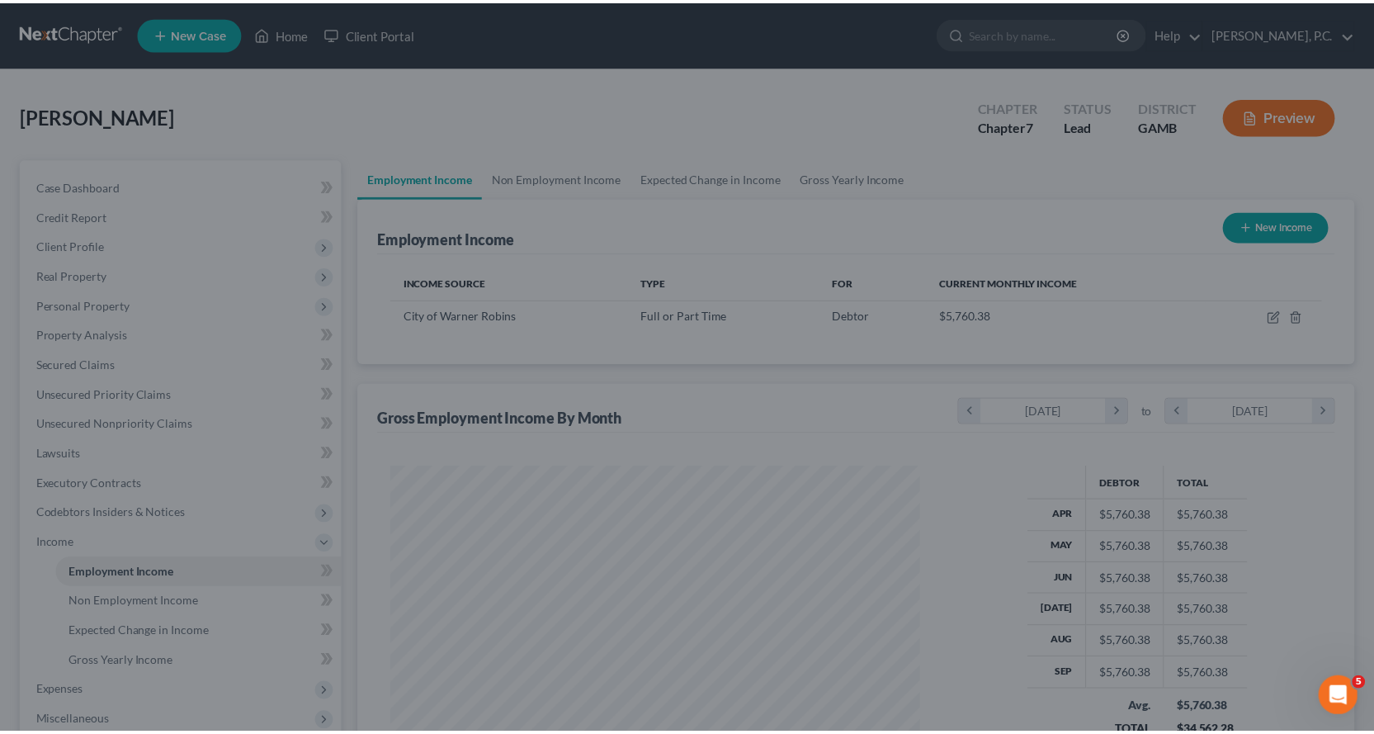
scroll to position [825211, 824945]
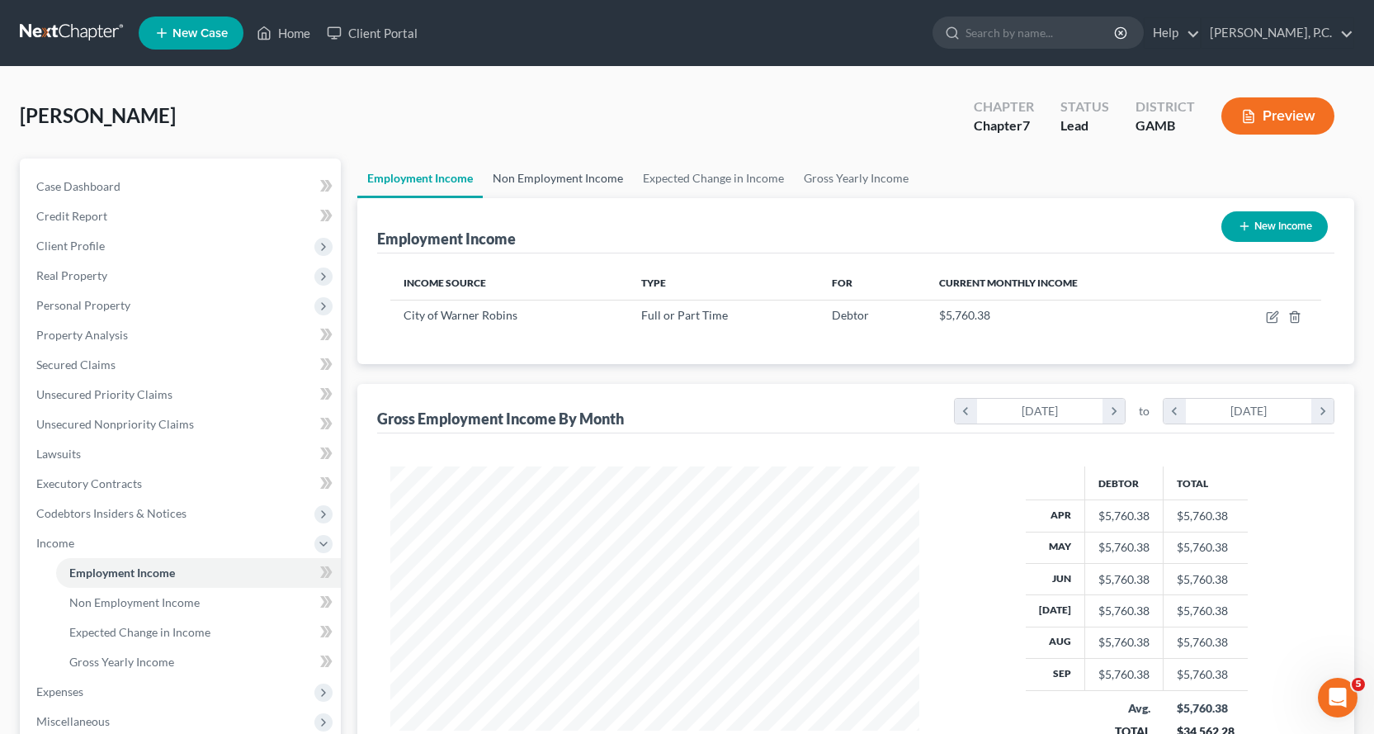
click at [552, 175] on link "Non Employment Income" at bounding box center [558, 178] width 150 height 40
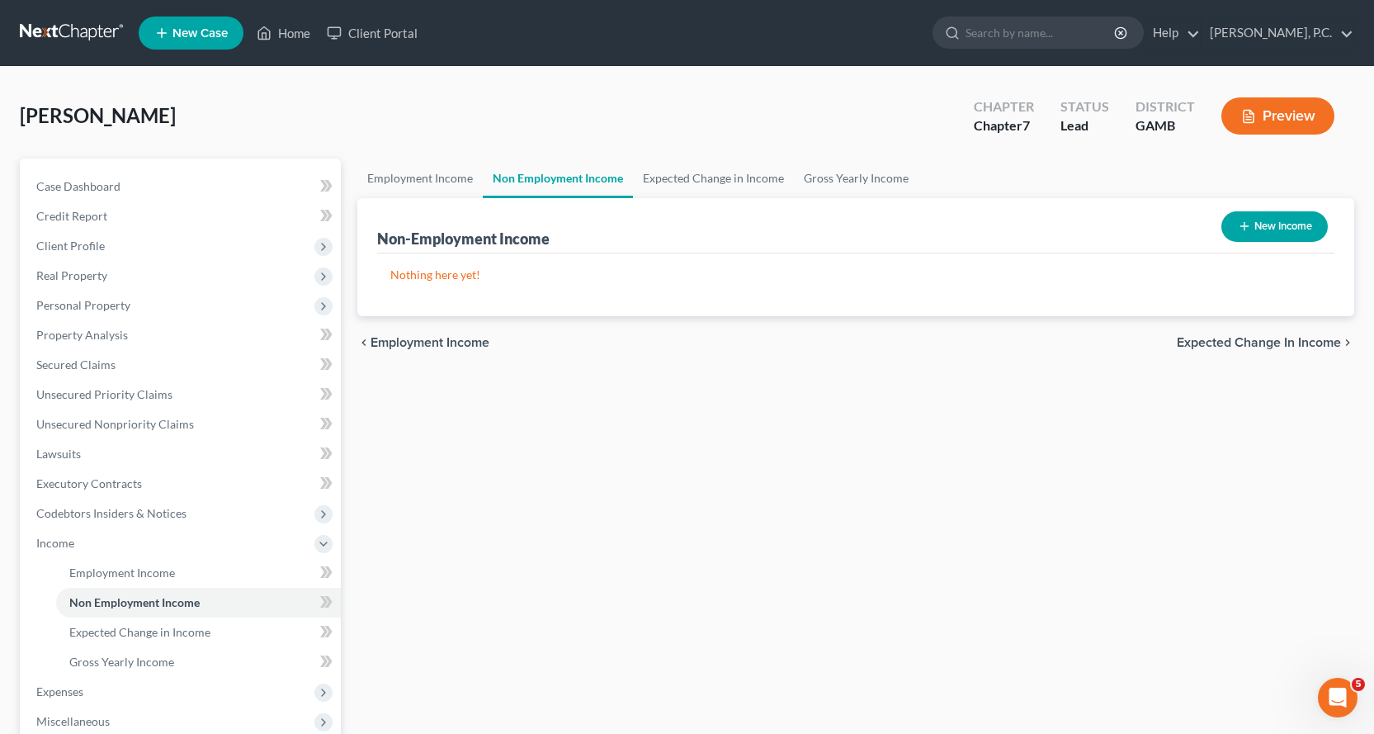
click at [1282, 228] on button "New Income" at bounding box center [1275, 226] width 106 height 31
select select "0"
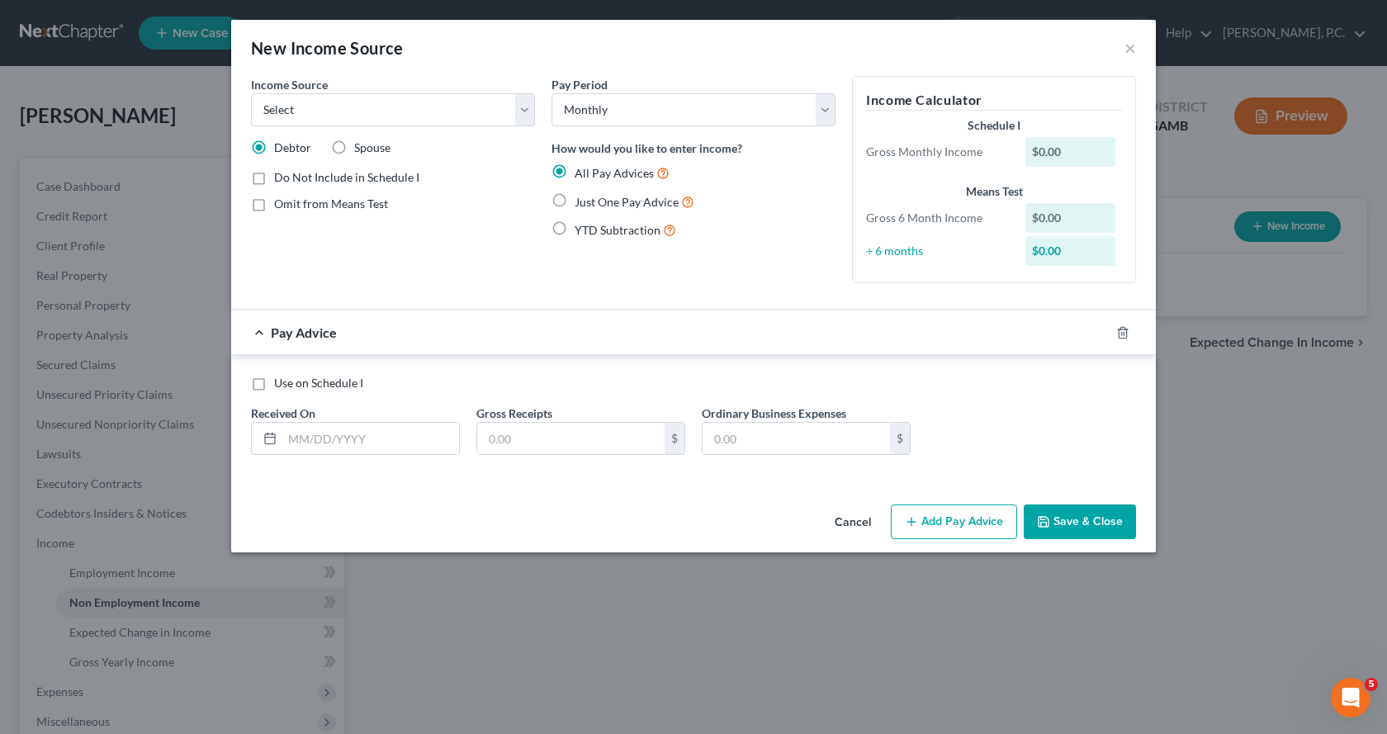
click at [1074, 509] on button "Save & Close" at bounding box center [1080, 521] width 112 height 35
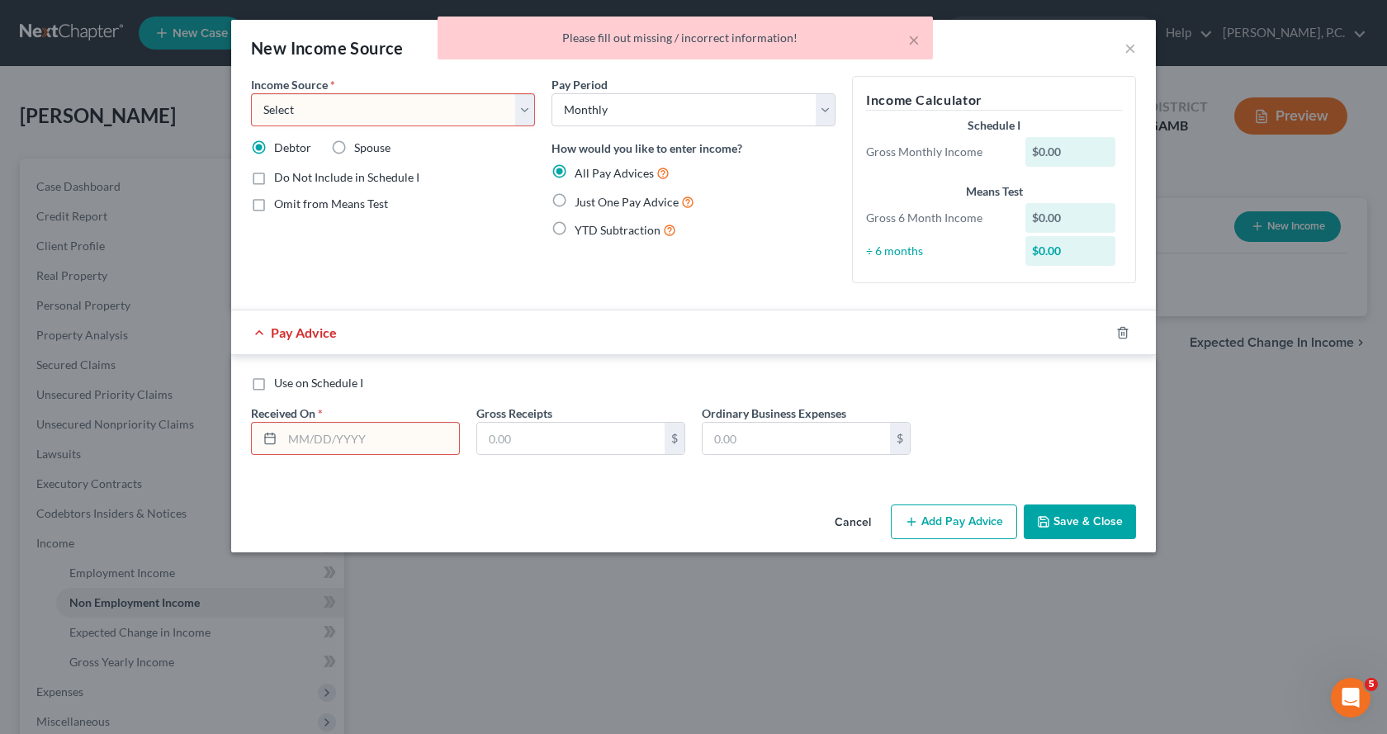
click at [1125, 49] on div "× Please fill out missing / incorrect information!" at bounding box center [685, 42] width 1387 height 51
click at [844, 523] on button "Cancel" at bounding box center [852, 522] width 63 height 33
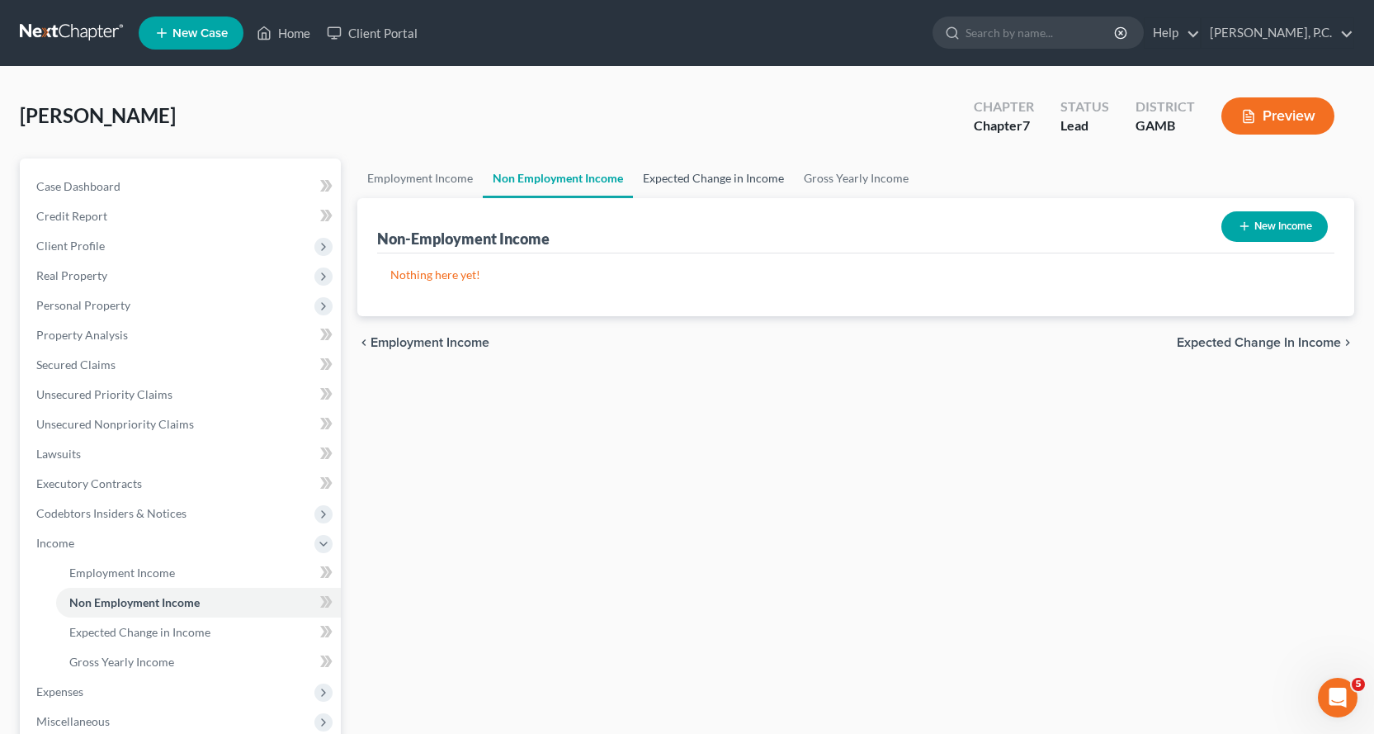
click at [760, 175] on link "Expected Change in Income" at bounding box center [713, 178] width 161 height 40
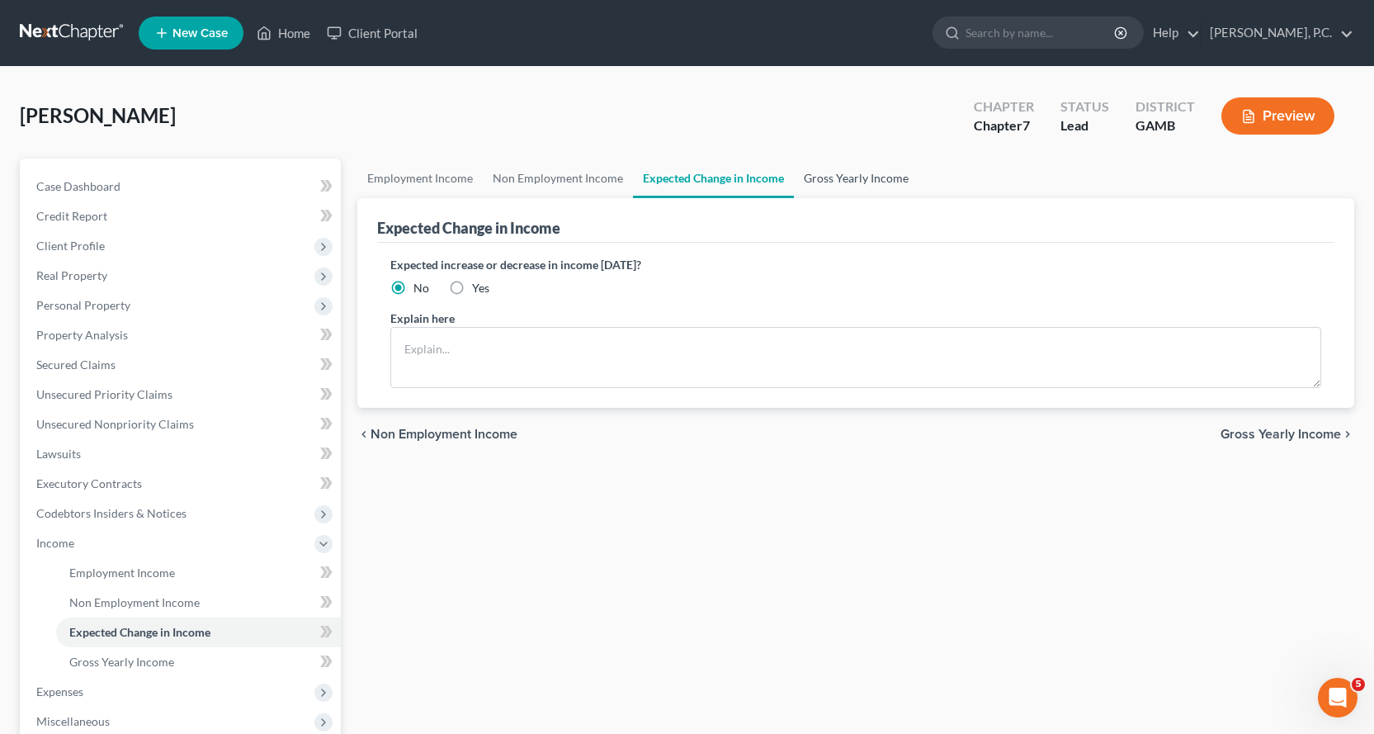
click at [853, 178] on link "Gross Yearly Income" at bounding box center [856, 178] width 125 height 40
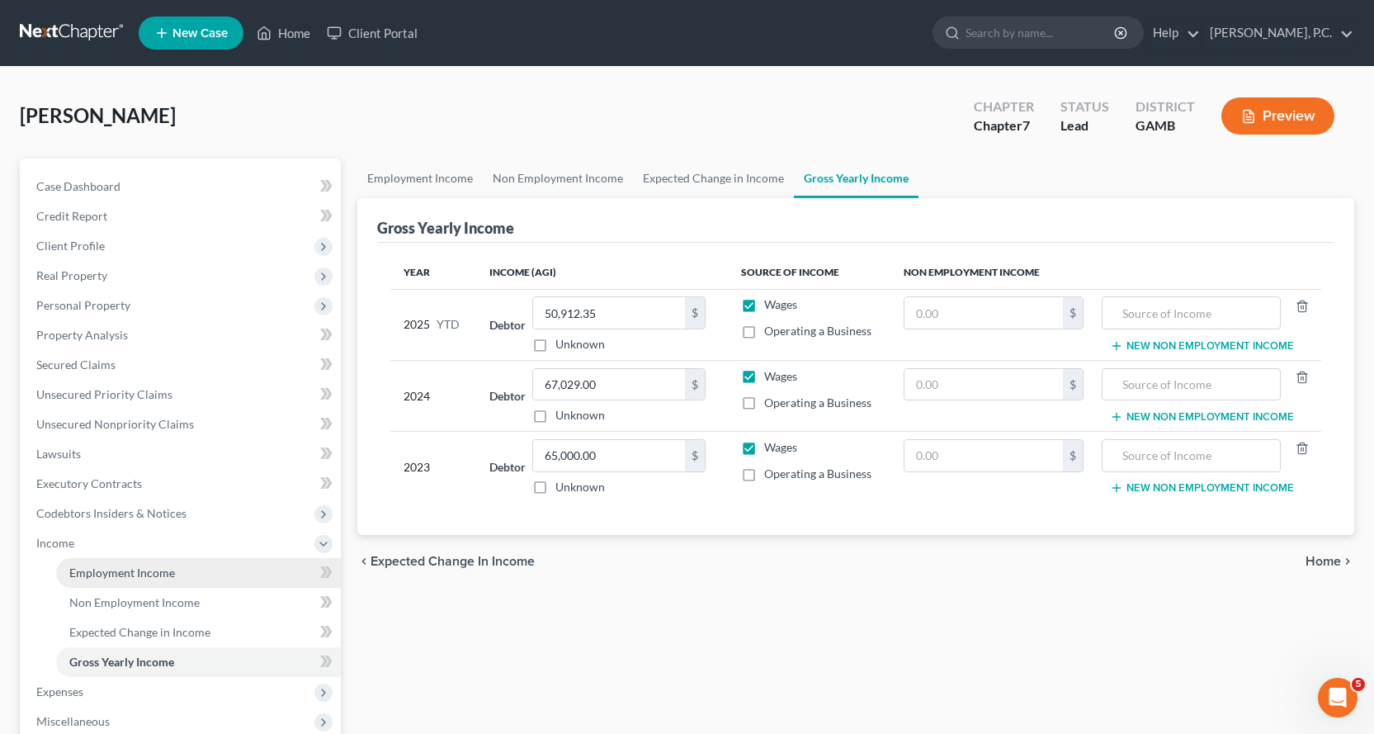
scroll to position [248, 0]
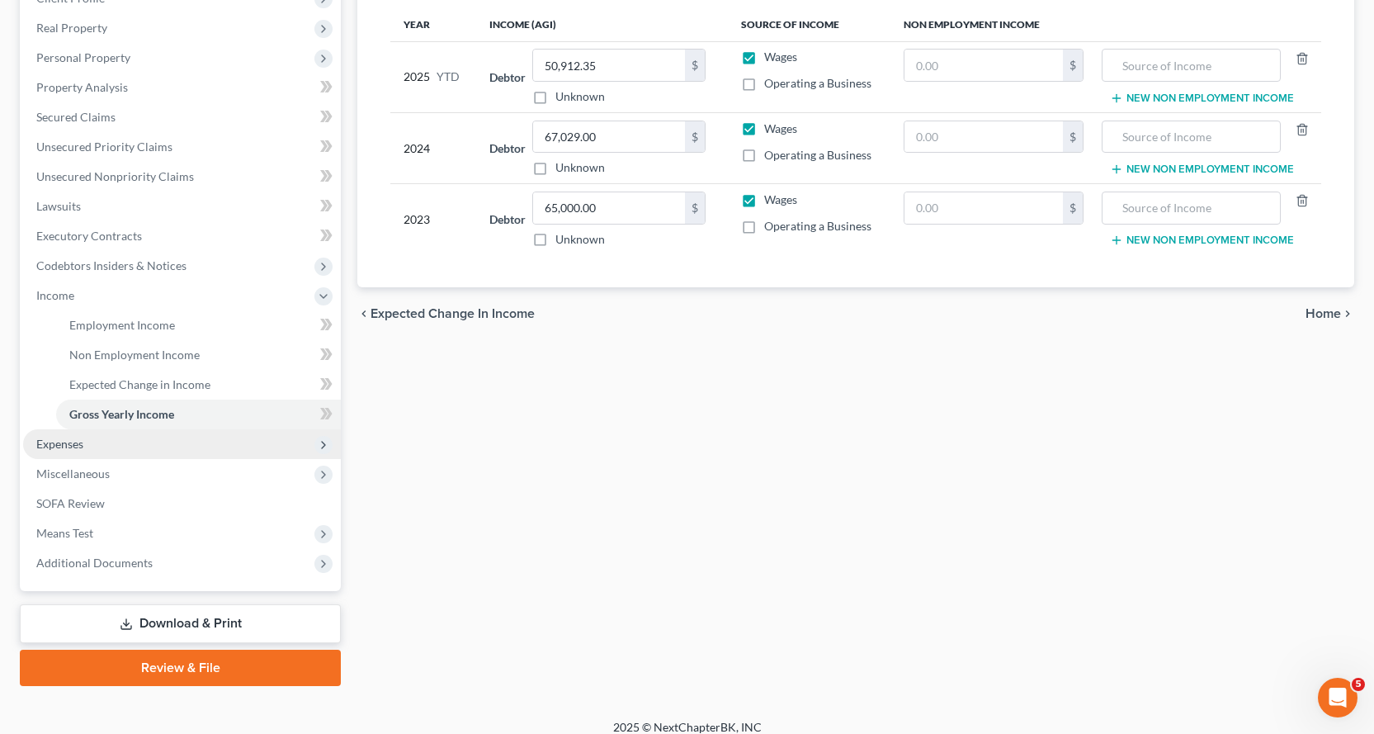
click at [71, 447] on span "Expenses" at bounding box center [59, 444] width 47 height 14
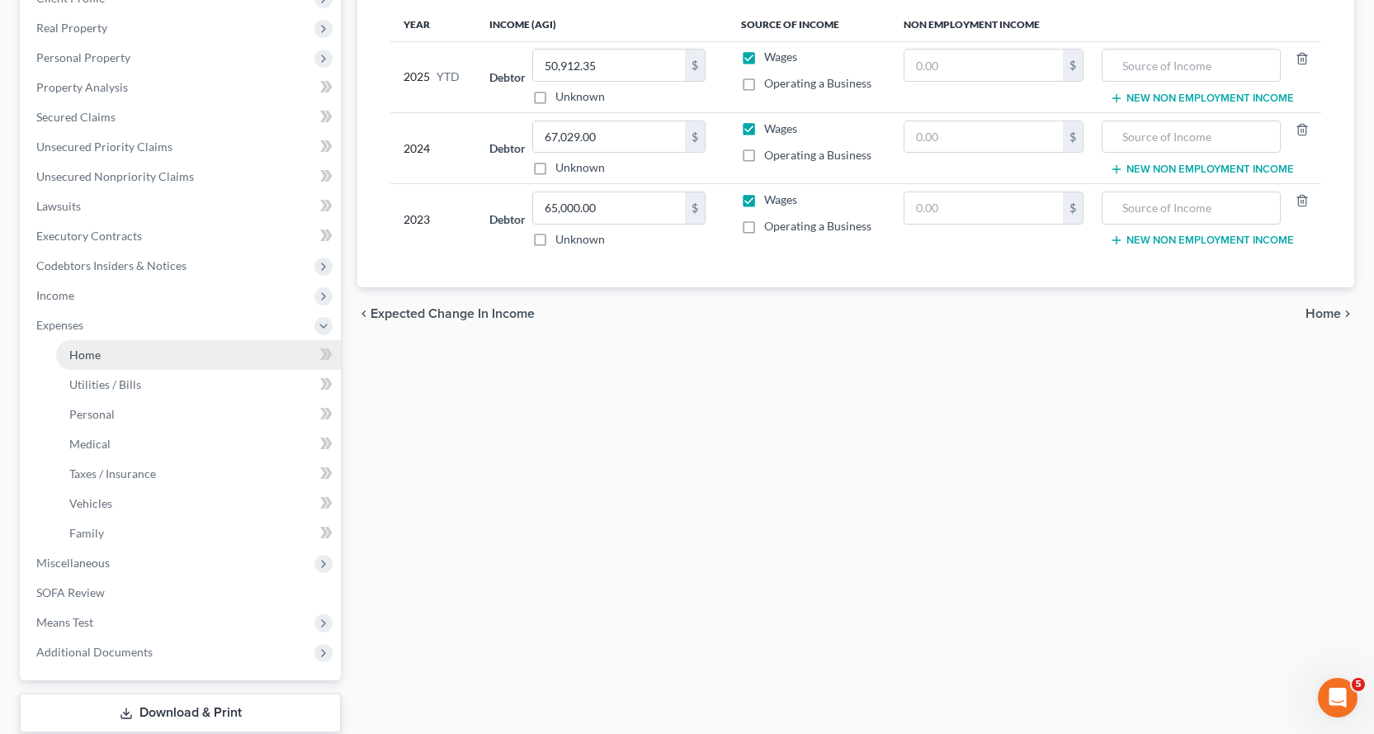
click at [91, 353] on span "Home" at bounding box center [84, 355] width 31 height 14
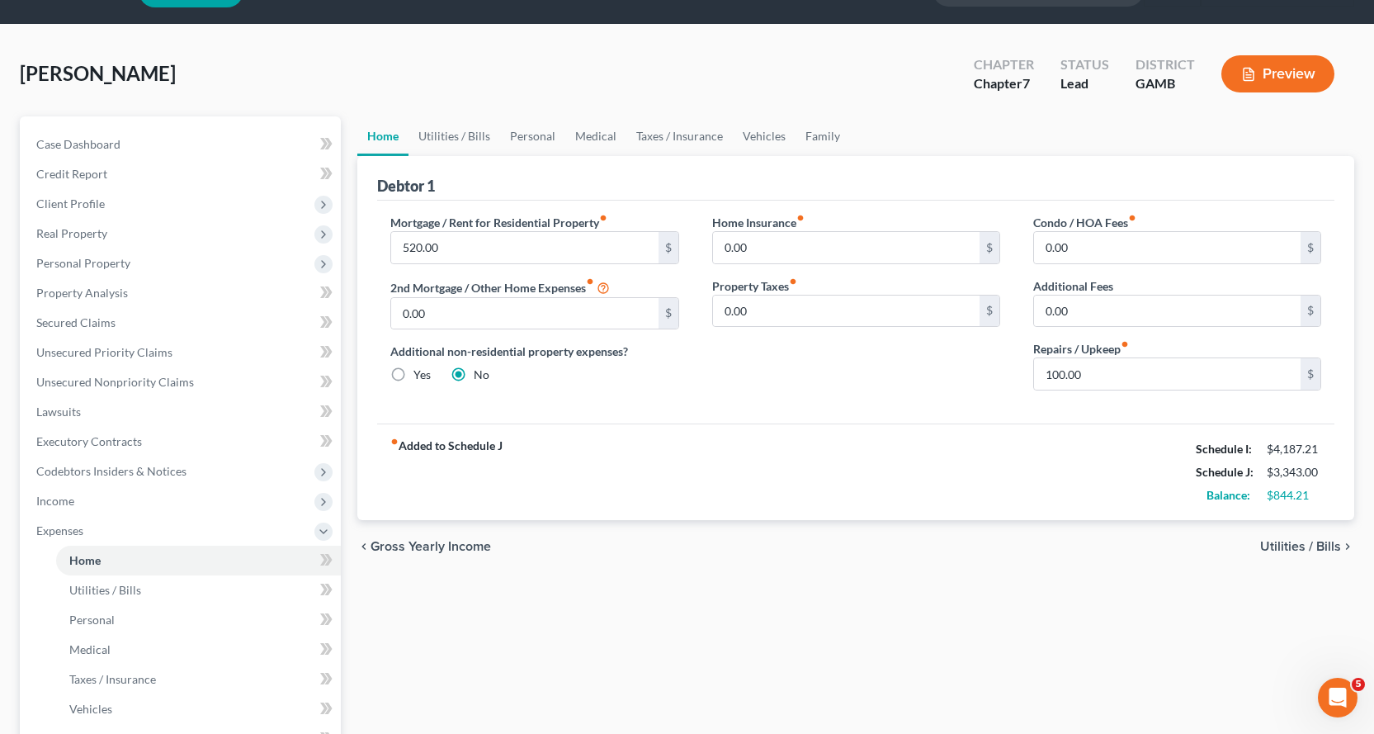
scroll to position [83, 0]
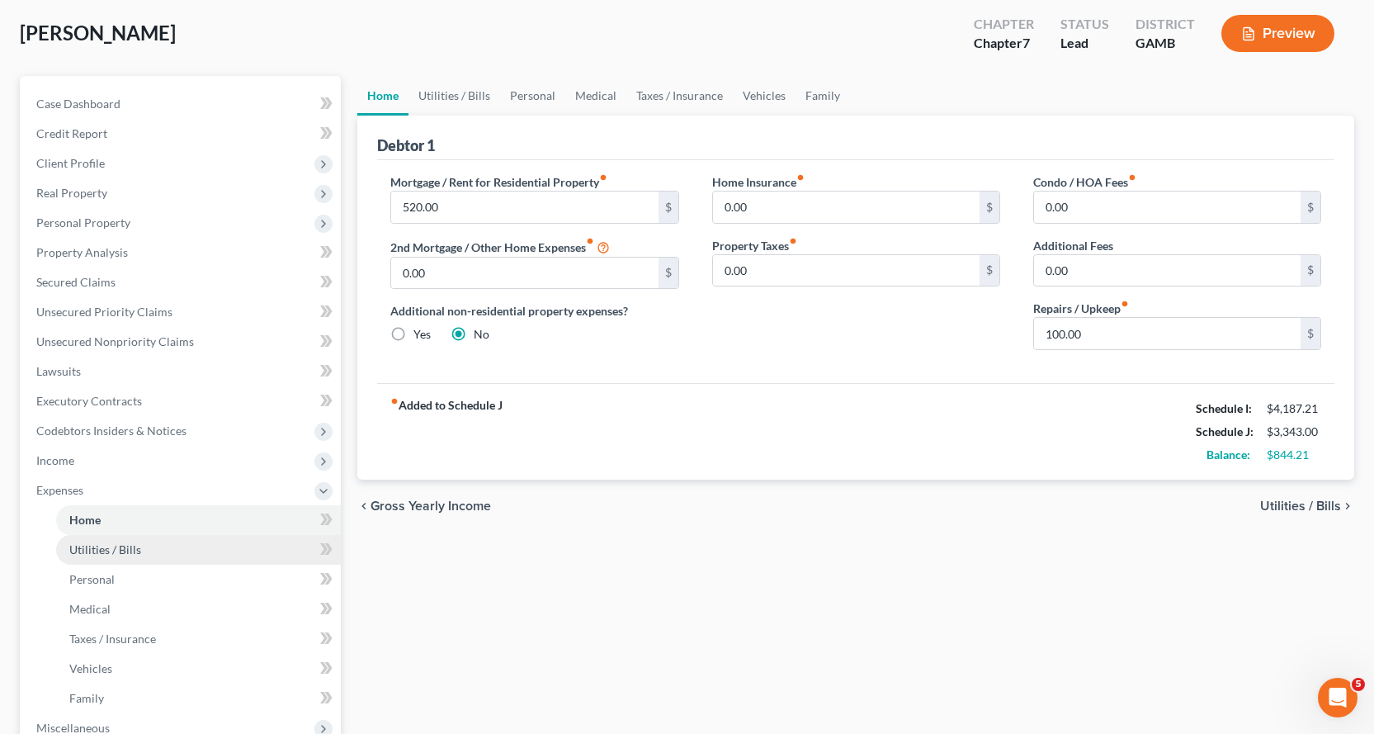
click at [117, 546] on span "Utilities / Bills" at bounding box center [105, 549] width 72 height 14
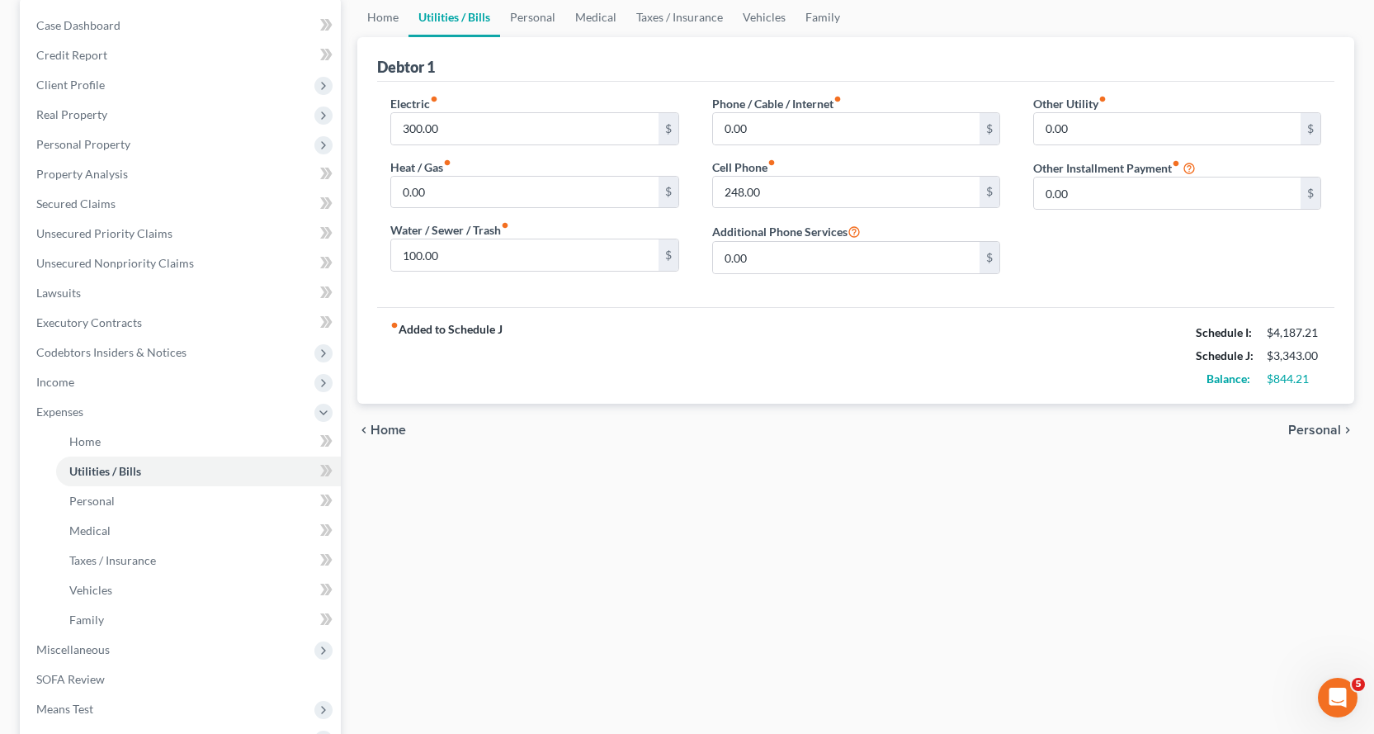
scroll to position [248, 0]
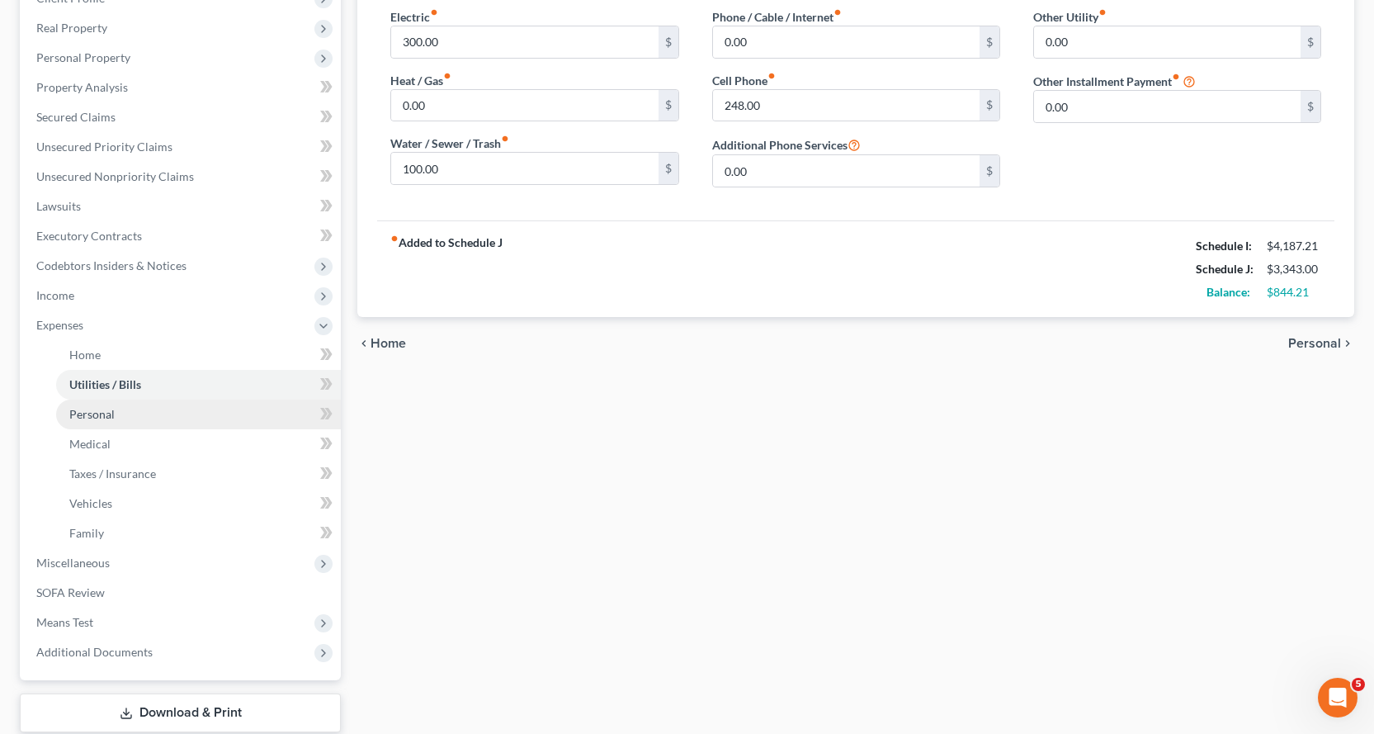
click at [86, 412] on span "Personal" at bounding box center [91, 414] width 45 height 14
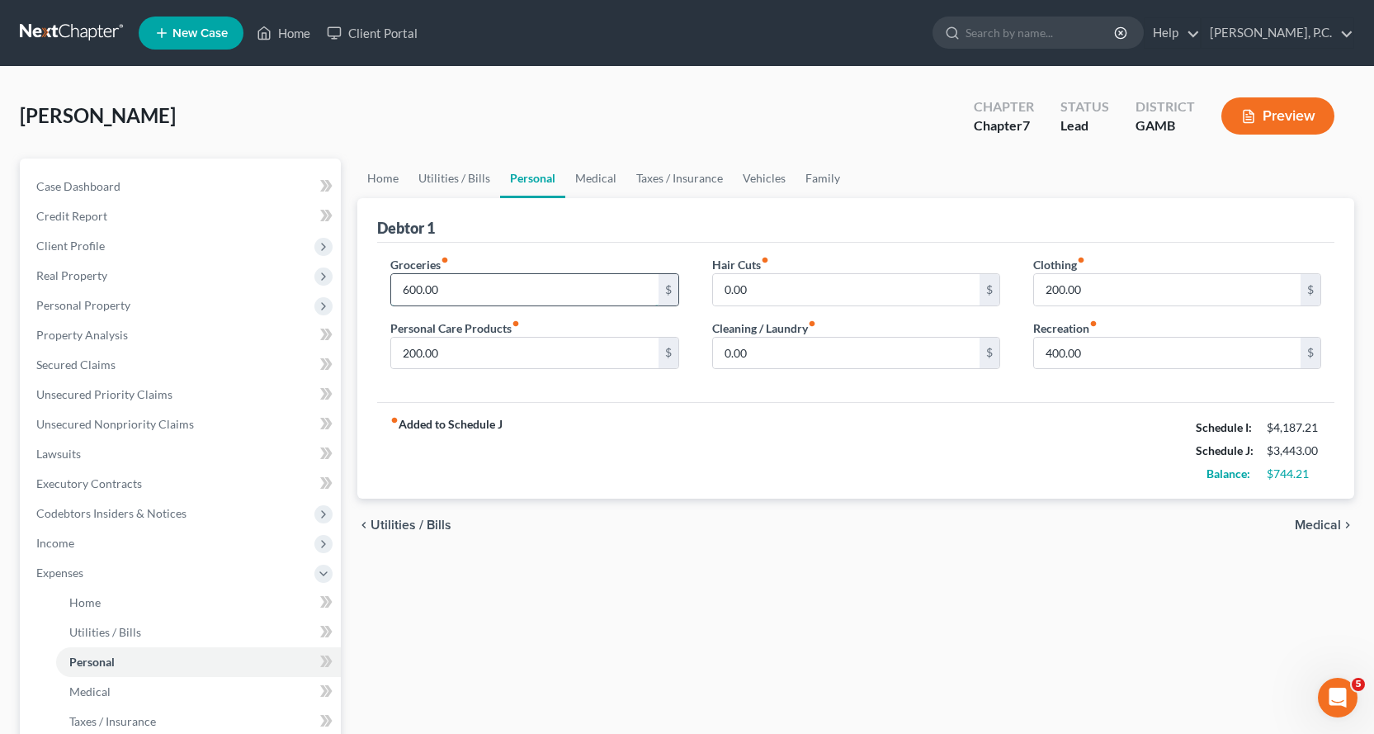
type input "600.00"
type input "100.00"
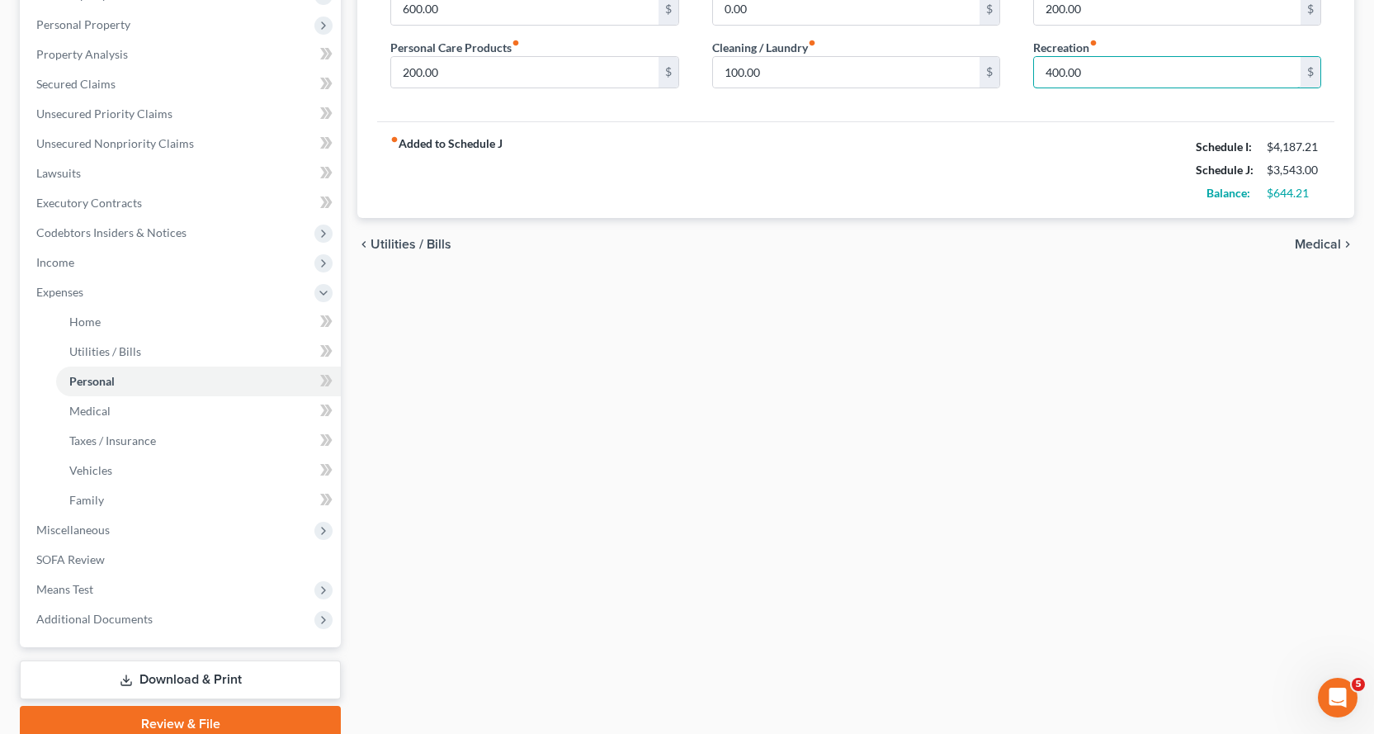
scroll to position [330, 0]
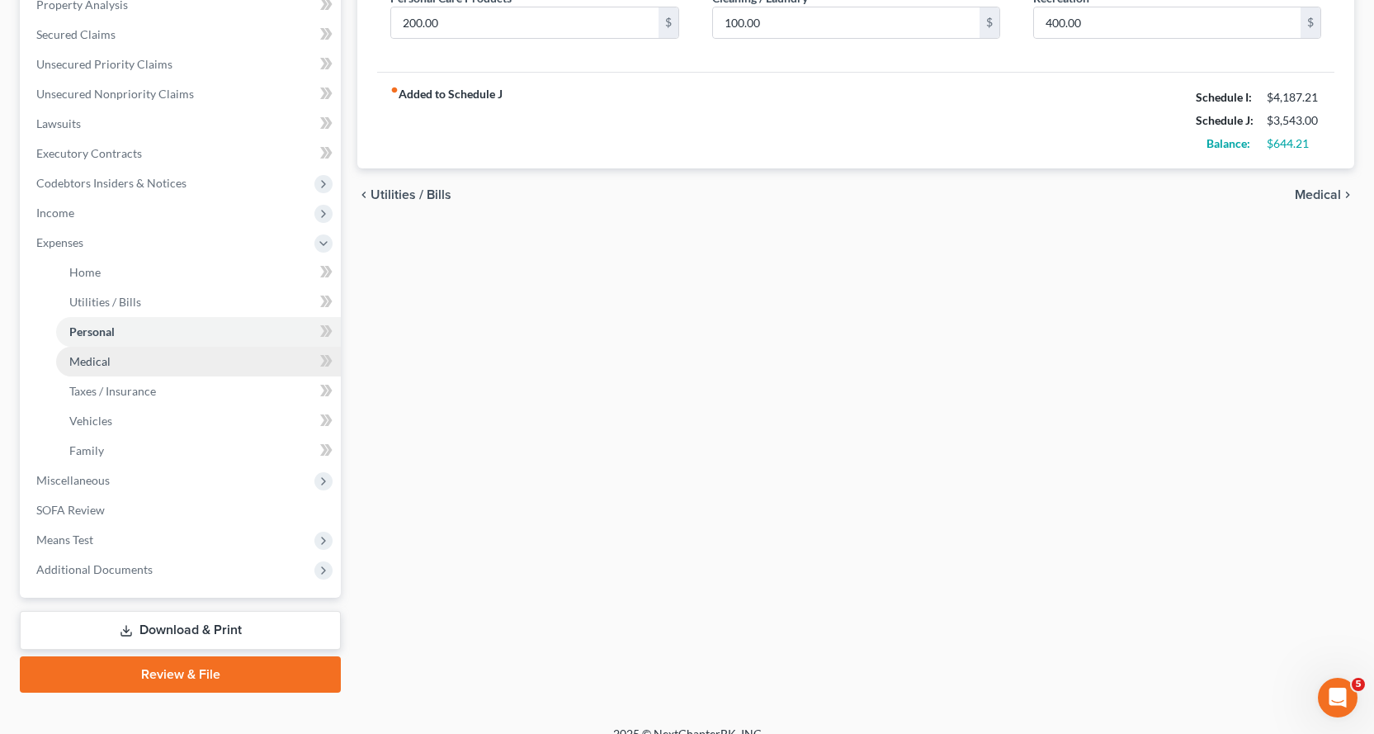
click at [93, 357] on span "Medical" at bounding box center [89, 361] width 41 height 14
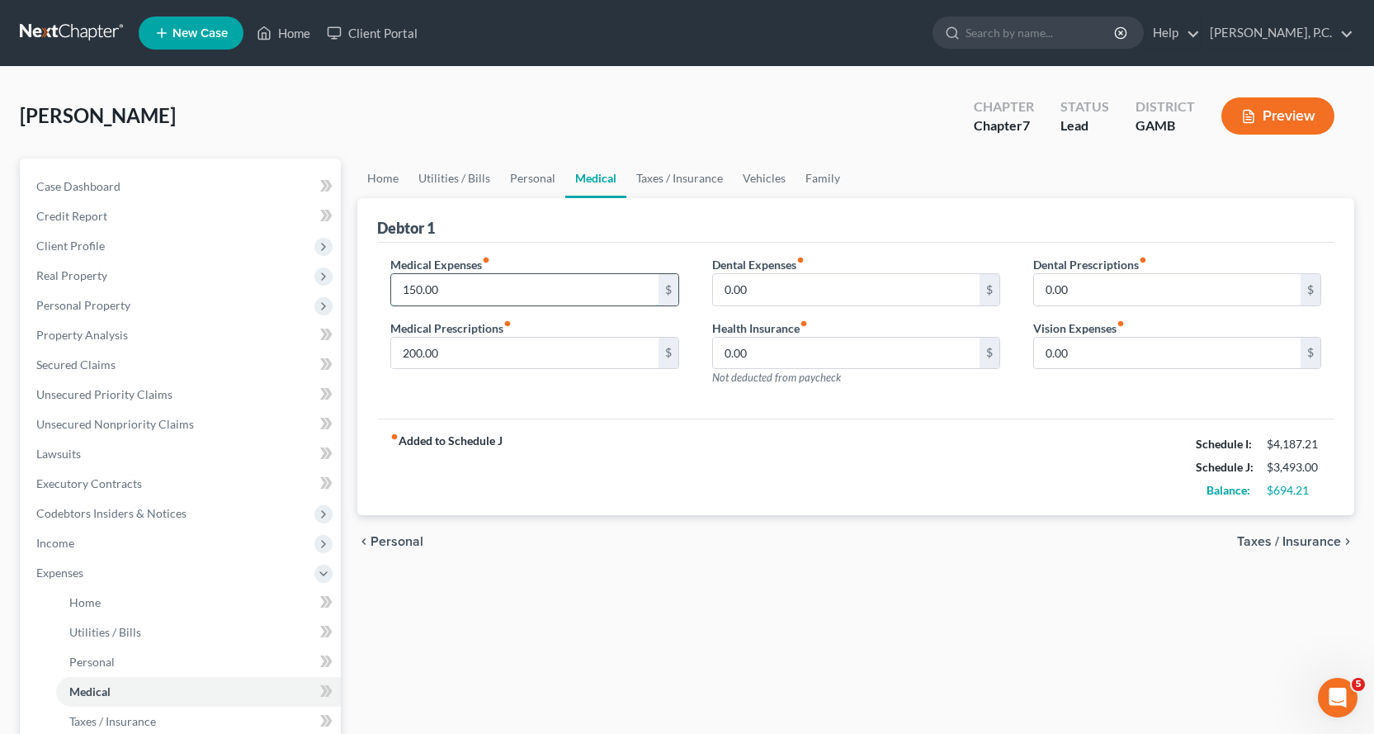
type input "150.00"
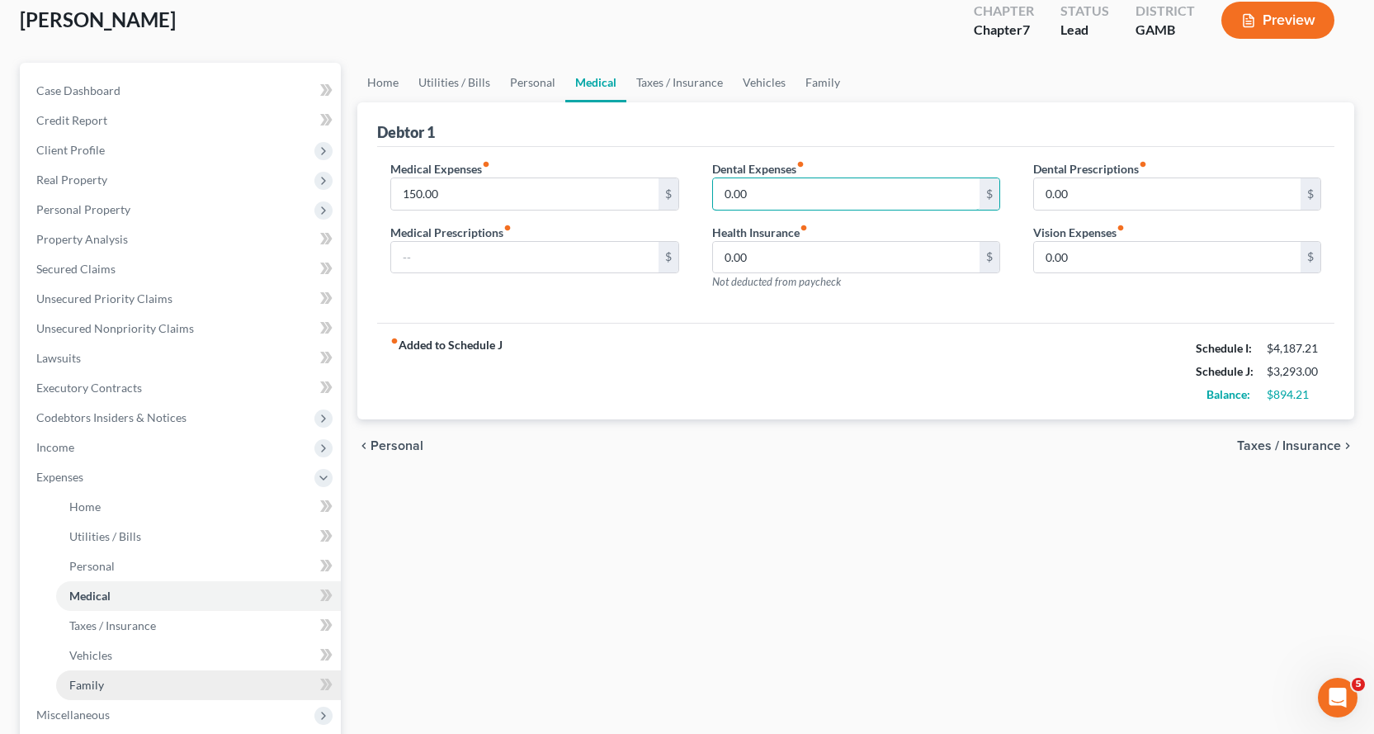
scroll to position [248, 0]
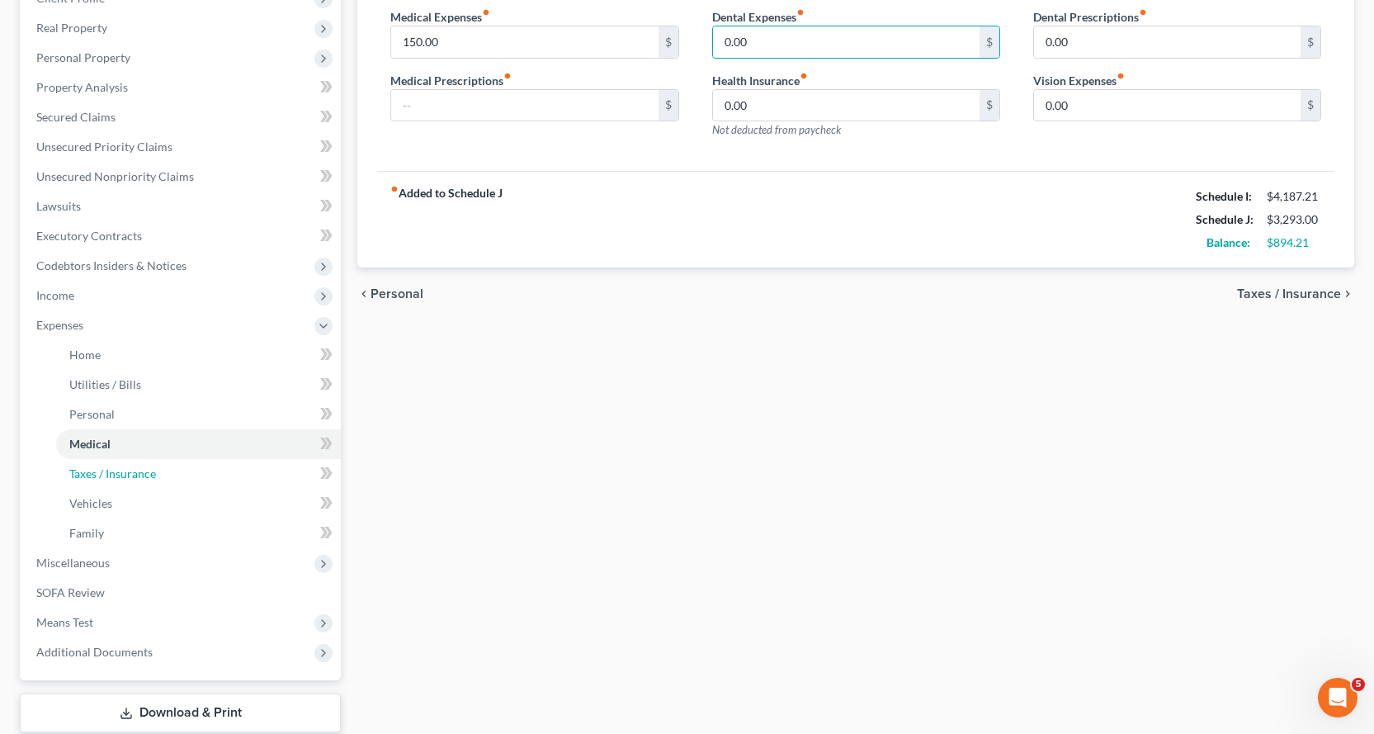
drag, startPoint x: 125, startPoint y: 474, endPoint x: 392, endPoint y: 523, distance: 271.9
click at [125, 473] on span "Taxes / Insurance" at bounding box center [112, 473] width 87 height 14
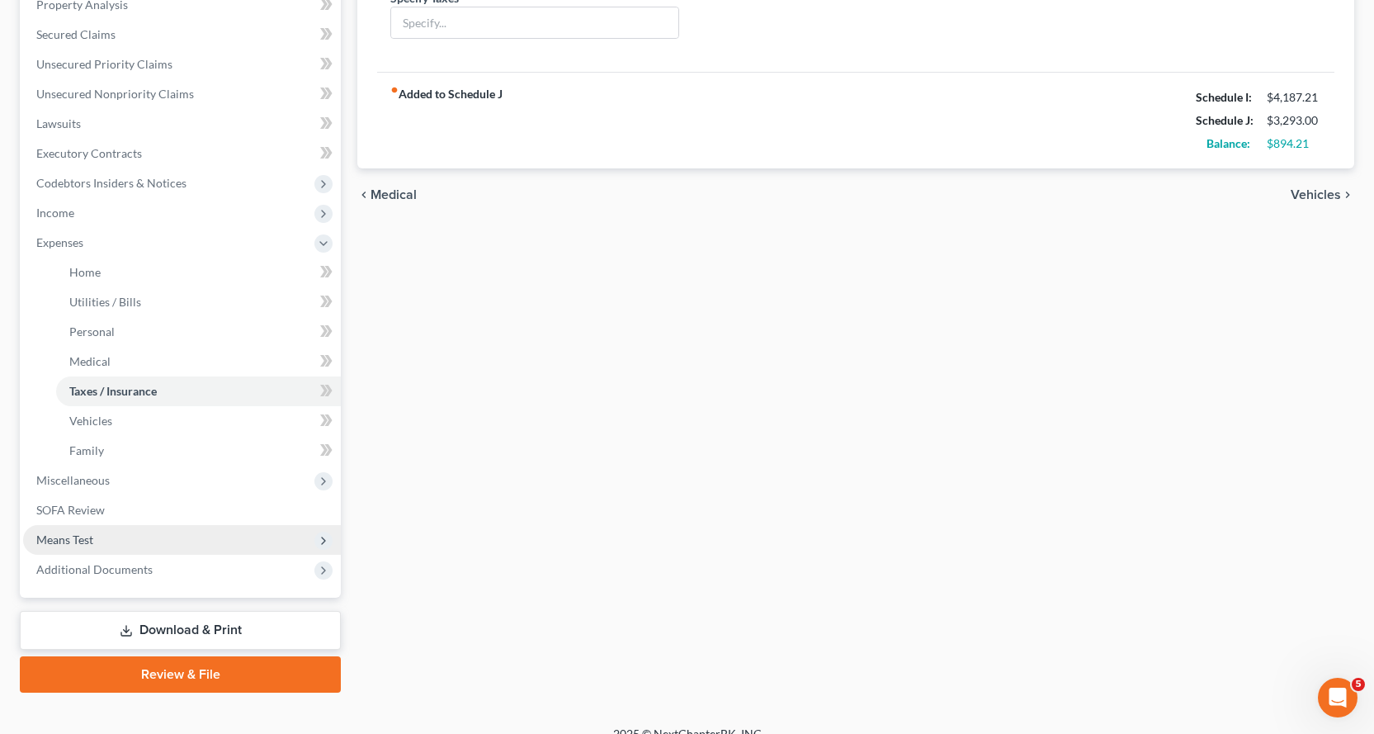
scroll to position [352, 0]
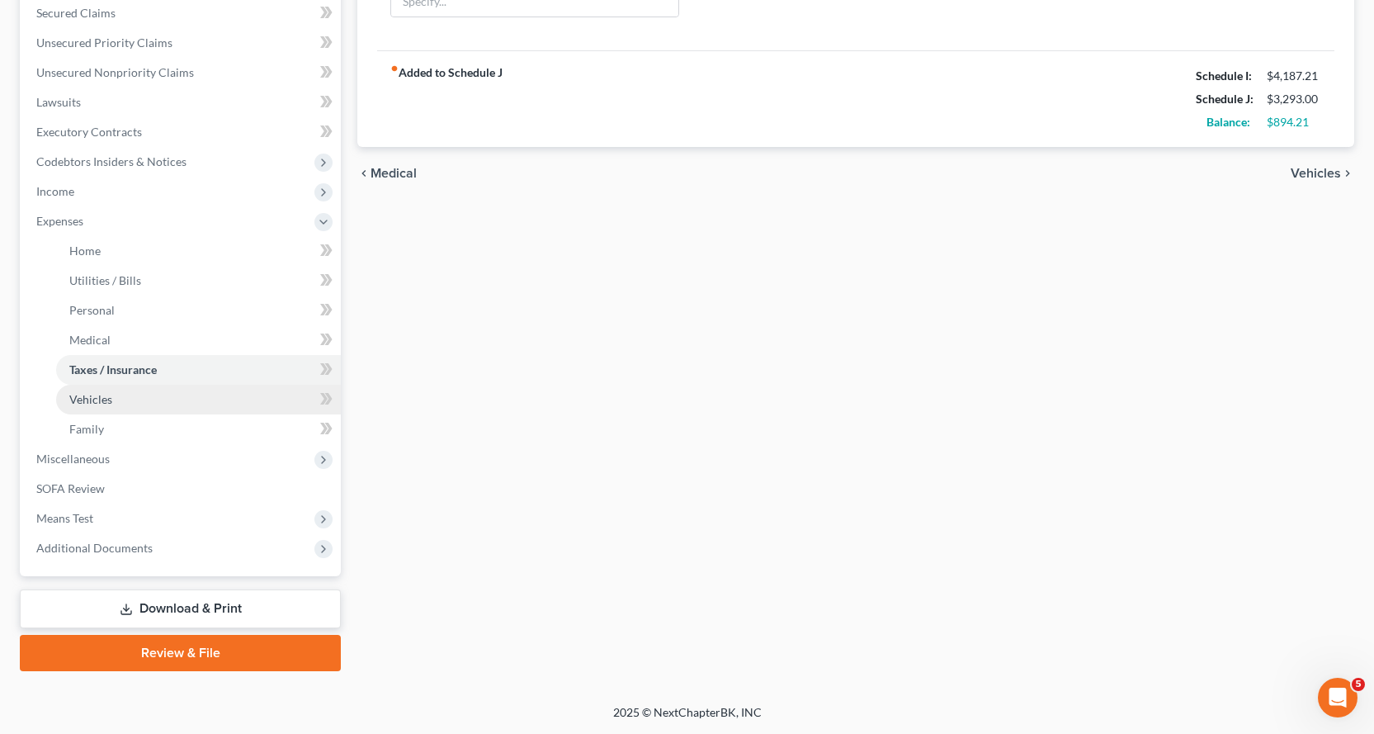
click at [92, 401] on span "Vehicles" at bounding box center [90, 399] width 43 height 14
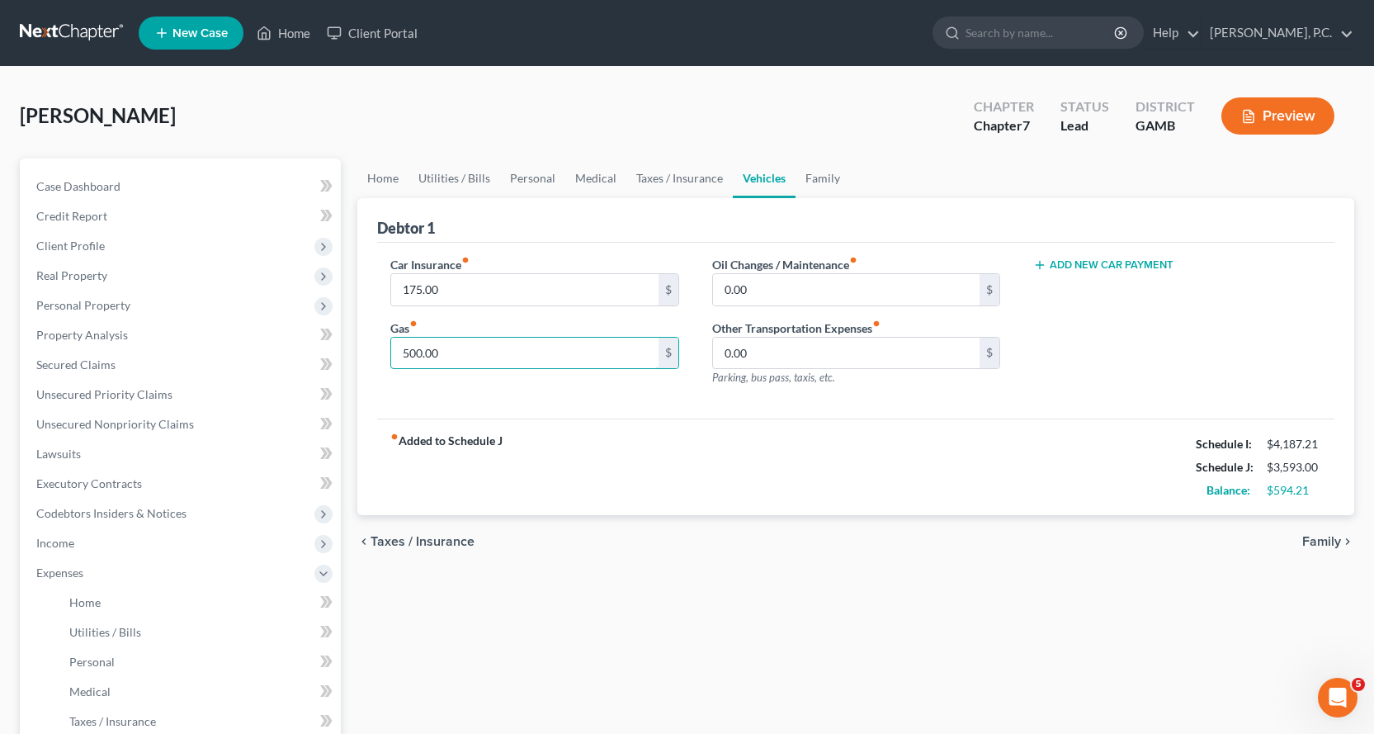
type input "500.00"
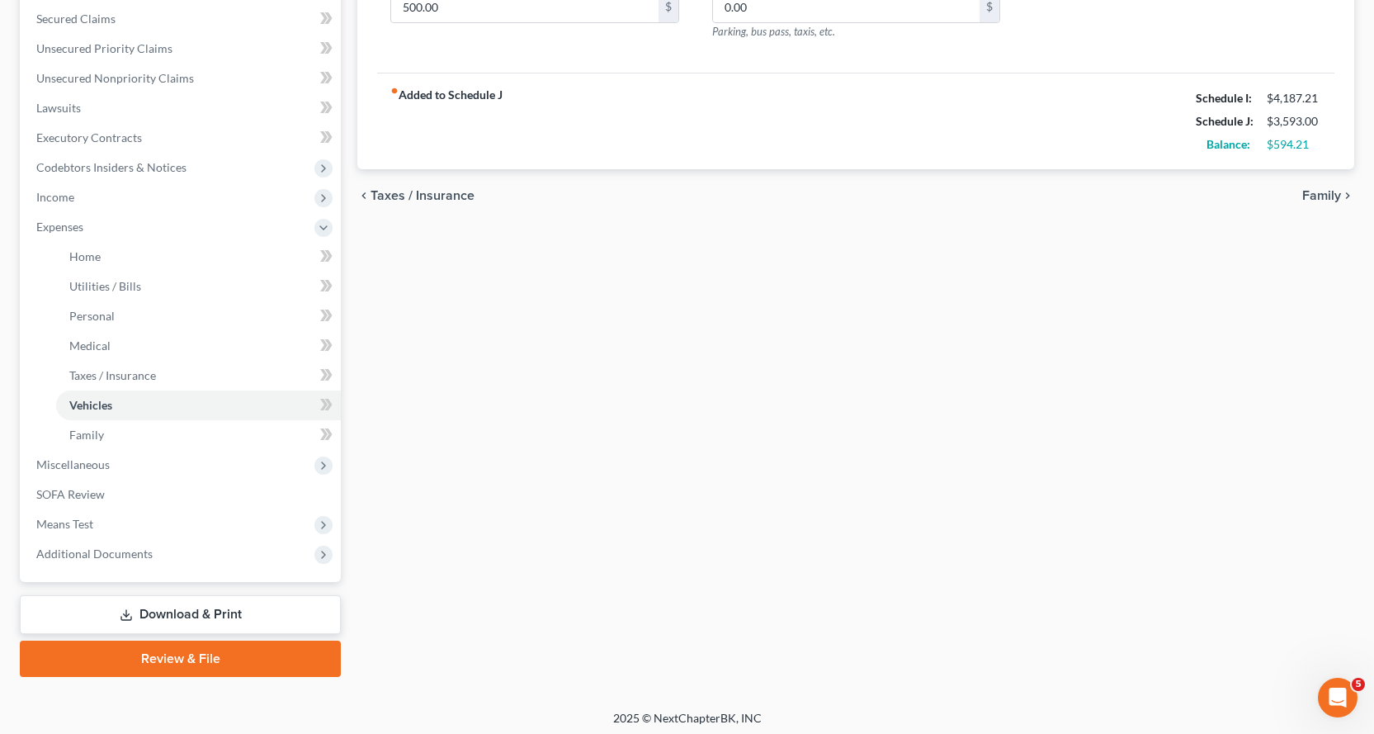
scroll to position [352, 0]
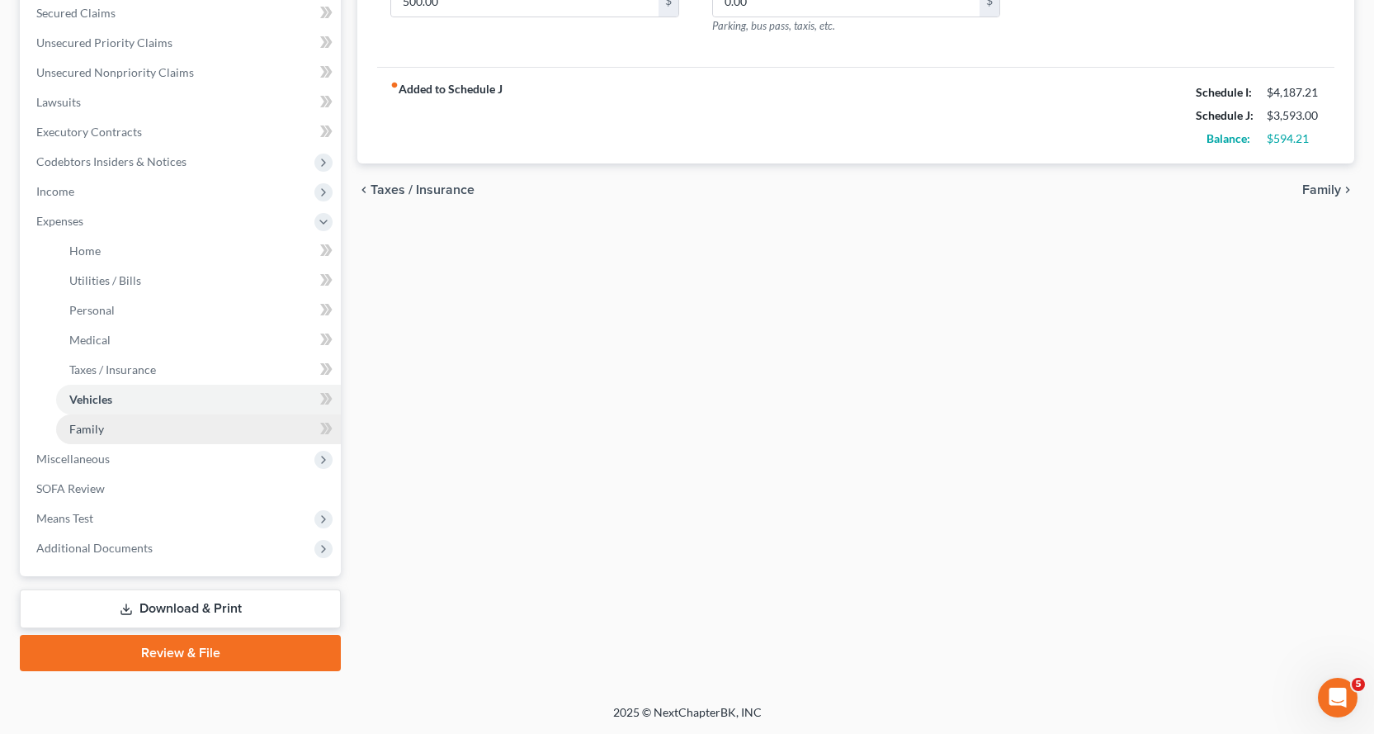
click at [92, 429] on span "Family" at bounding box center [86, 429] width 35 height 14
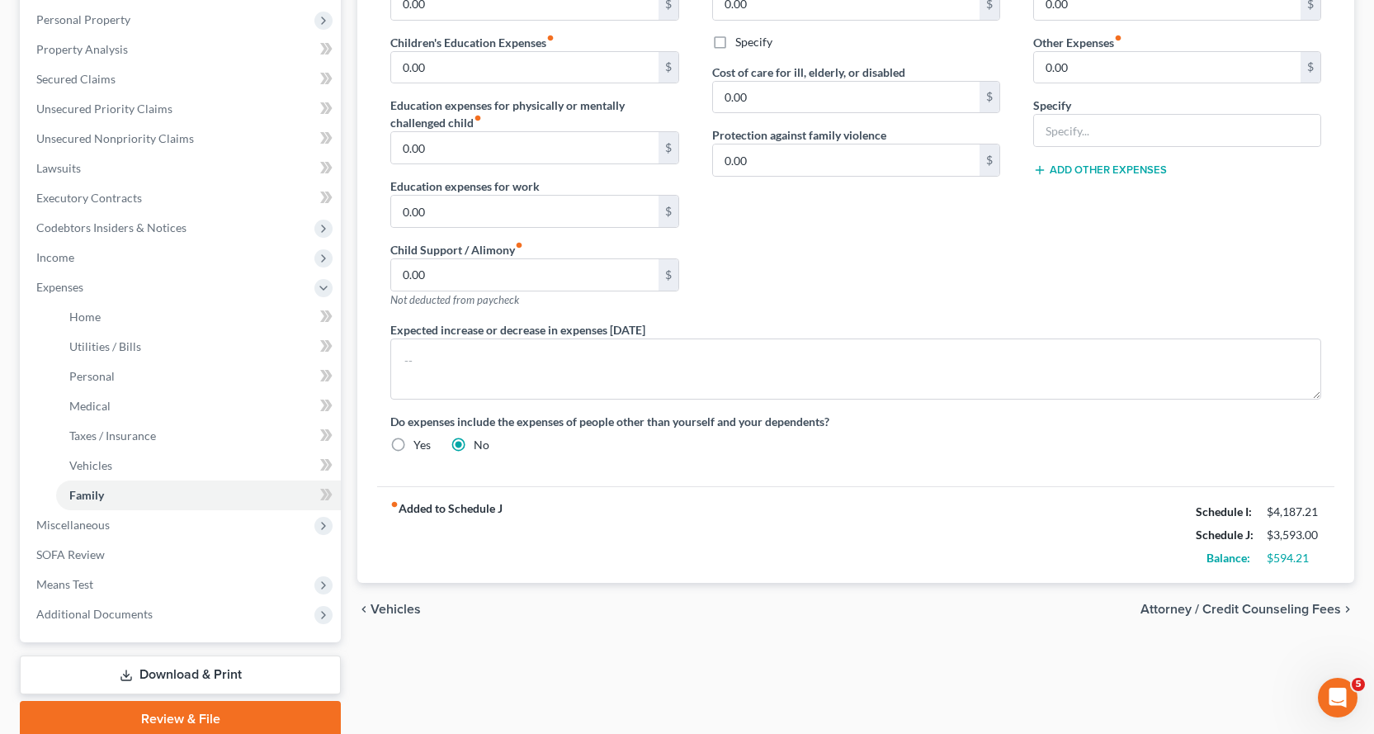
scroll to position [187, 0]
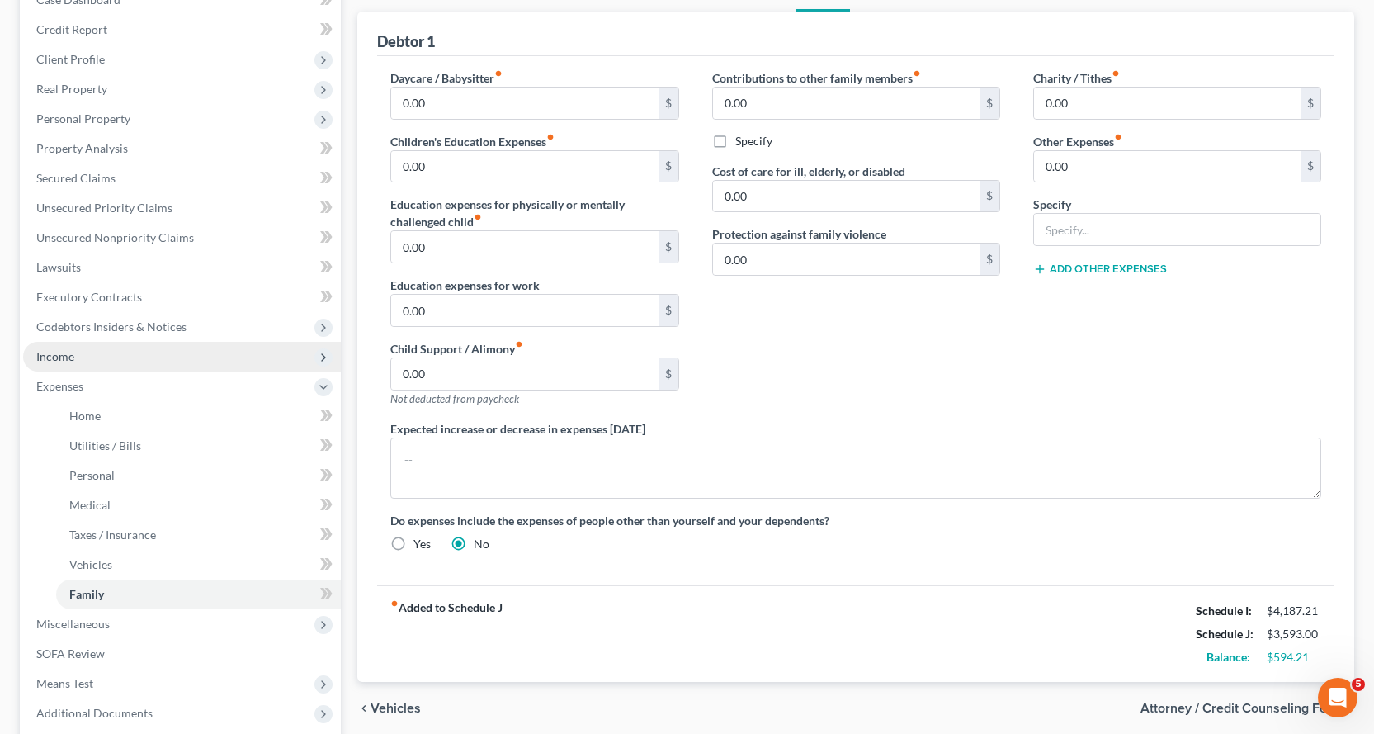
click at [51, 358] on span "Income" at bounding box center [55, 356] width 38 height 14
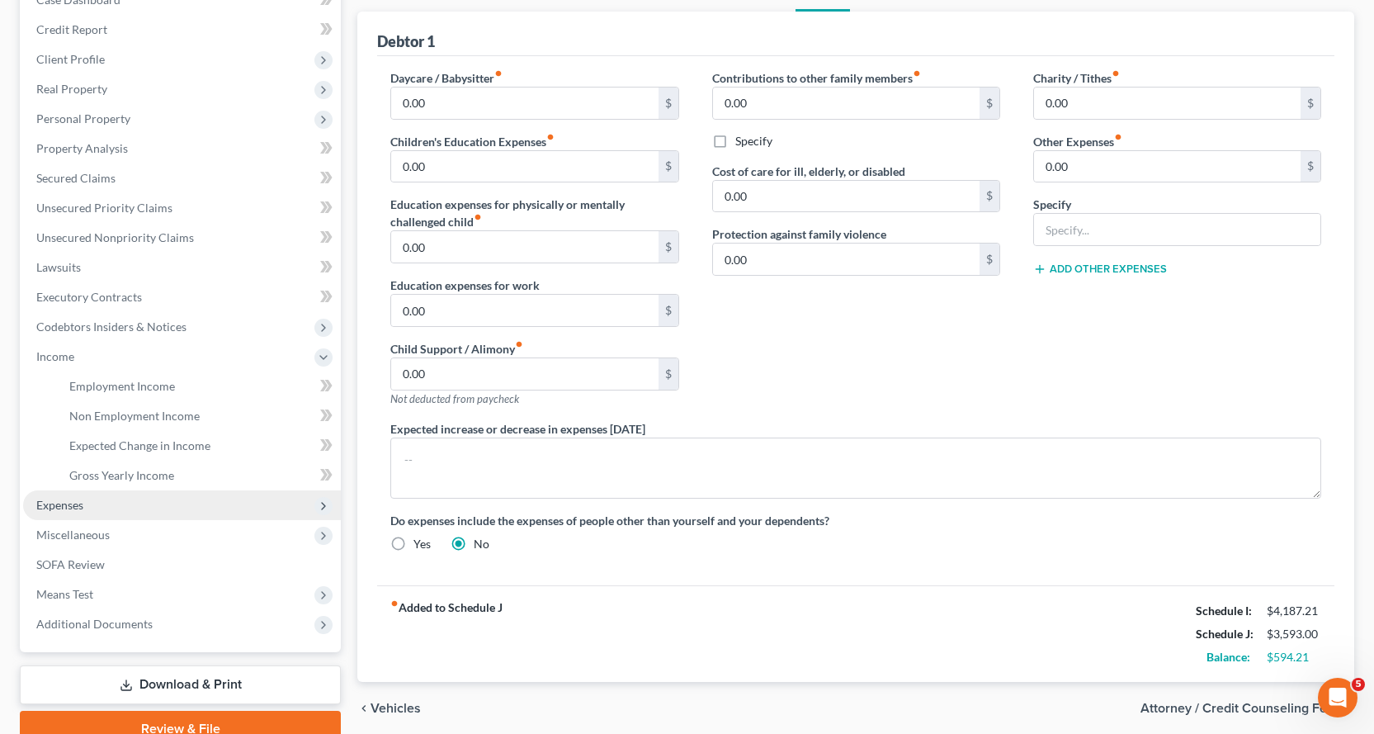
click at [62, 507] on span "Expenses" at bounding box center [59, 505] width 47 height 14
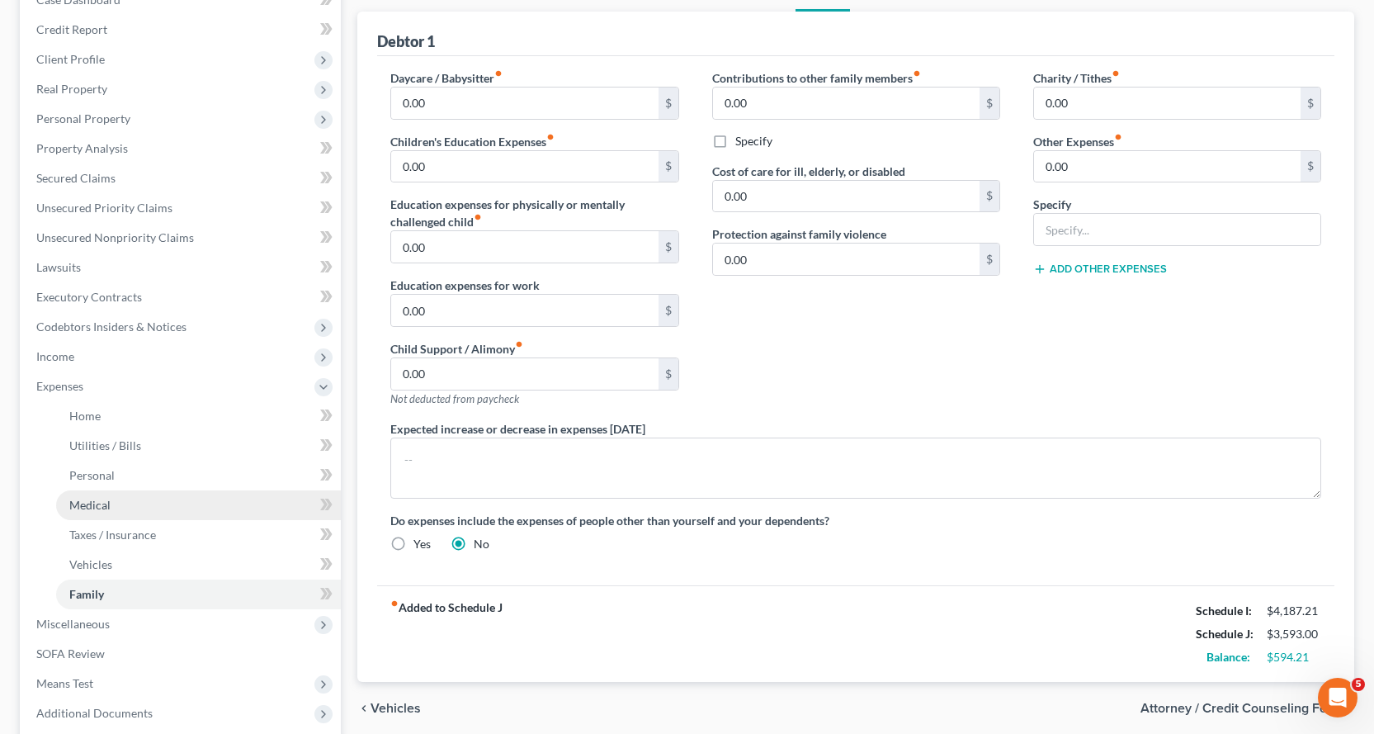
click at [86, 510] on span "Medical" at bounding box center [89, 505] width 41 height 14
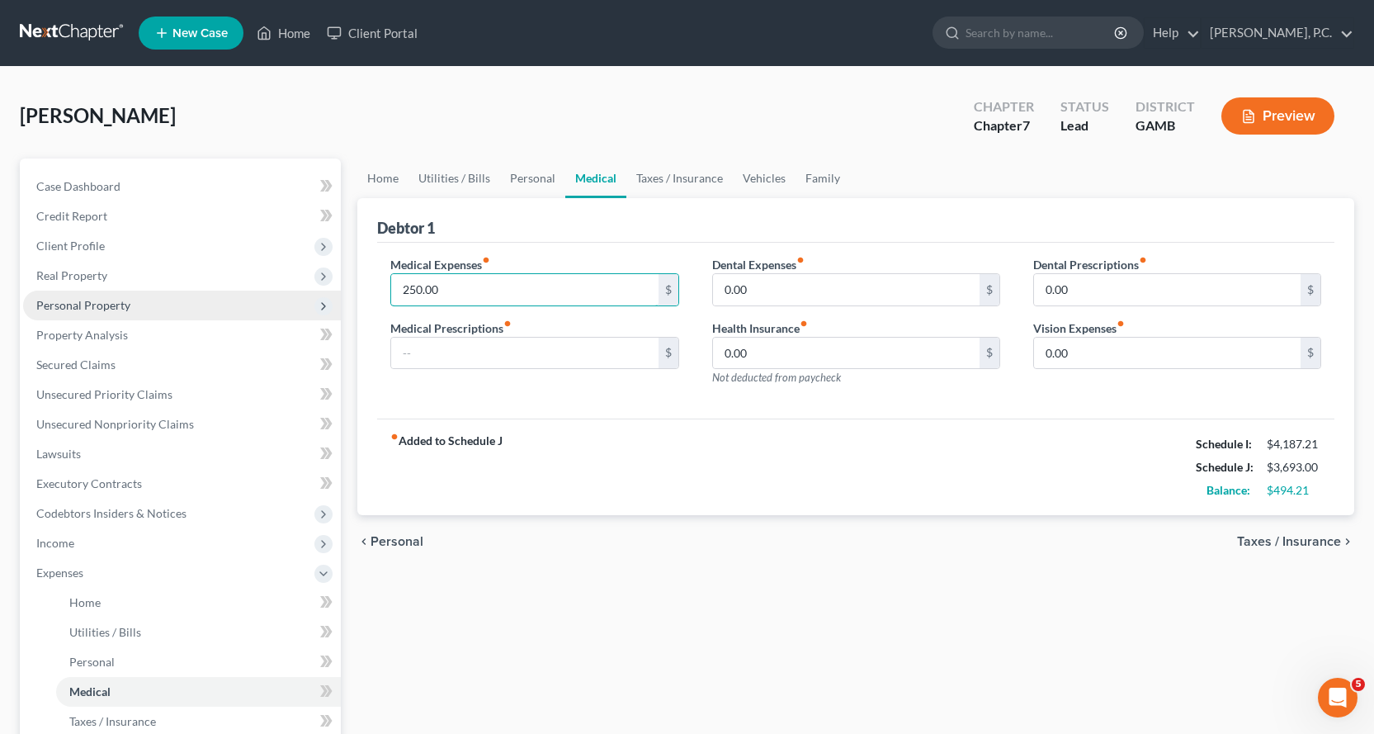
type input "250.00"
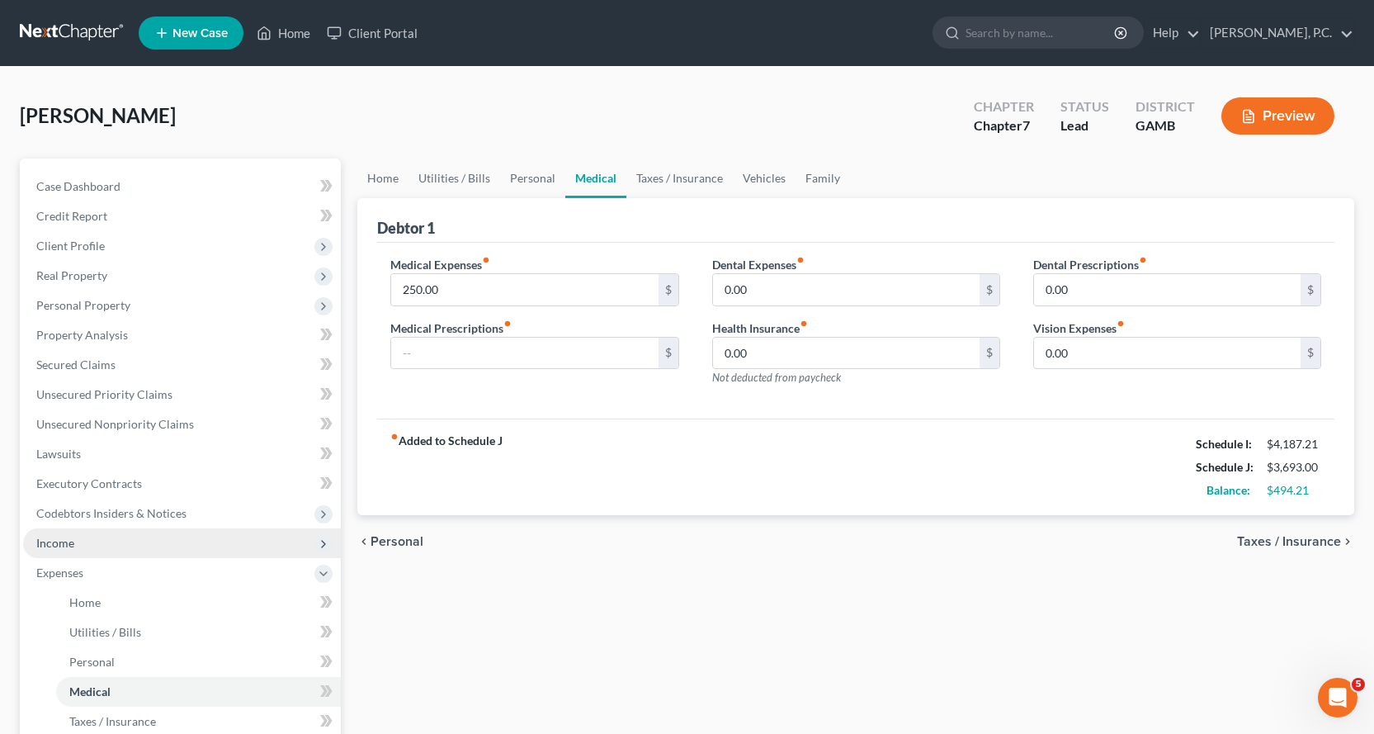
click at [58, 537] on span "Income" at bounding box center [55, 543] width 38 height 14
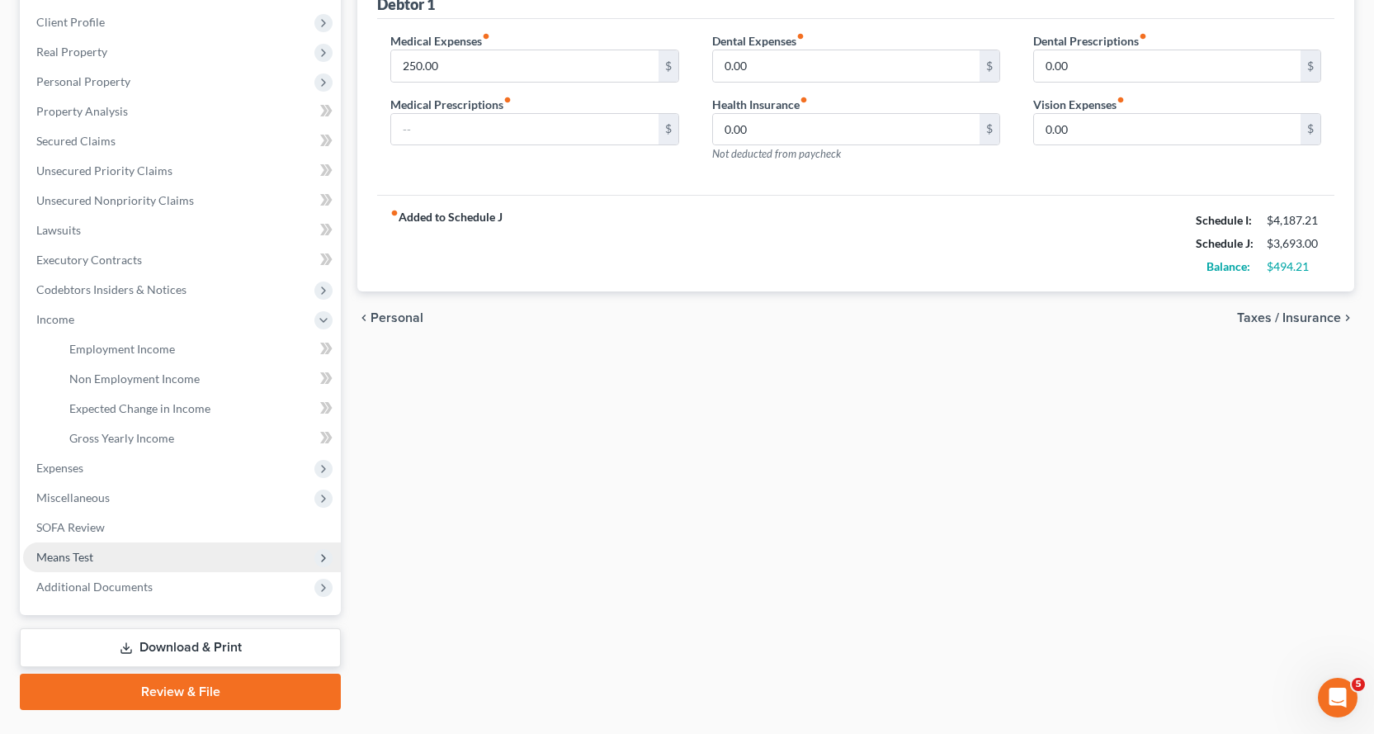
scroll to position [248, 0]
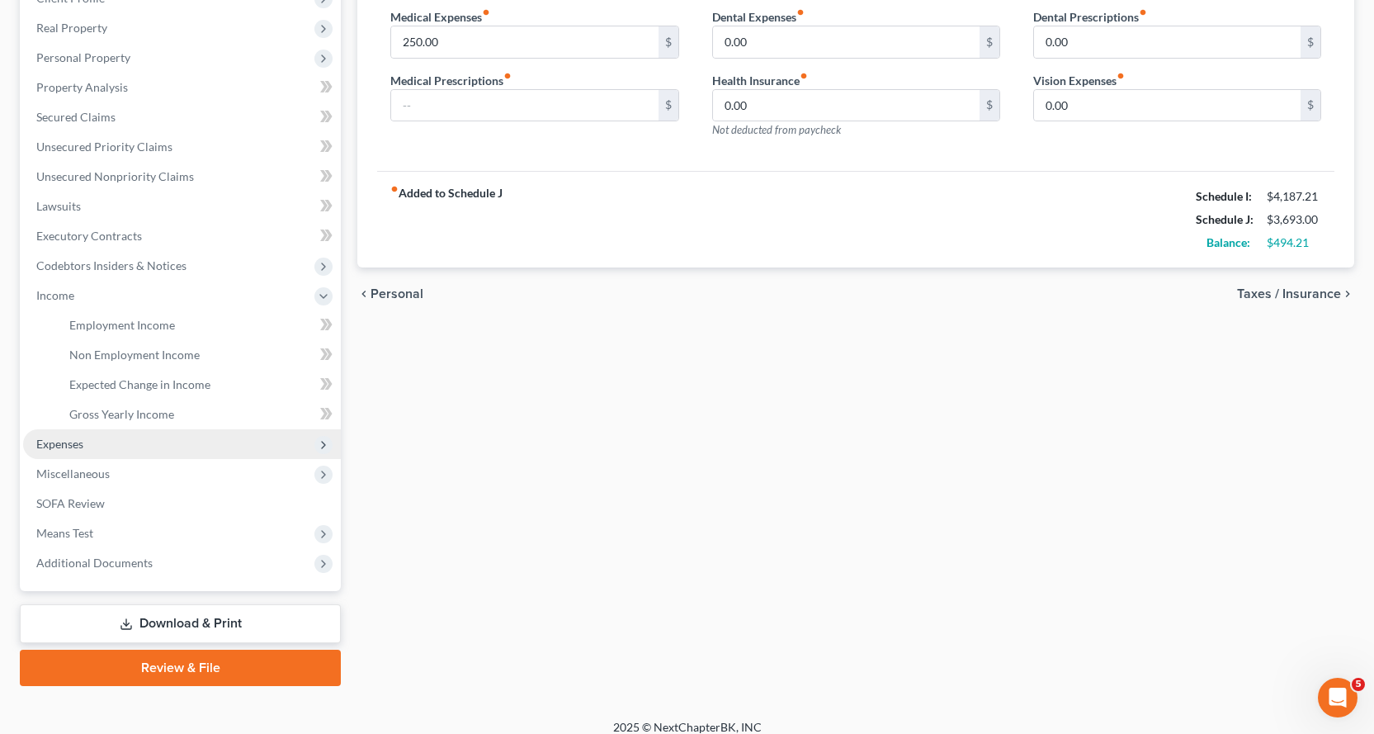
drag, startPoint x: 58, startPoint y: 446, endPoint x: 182, endPoint y: 457, distance: 125.1
click at [58, 445] on span "Expenses" at bounding box center [59, 444] width 47 height 14
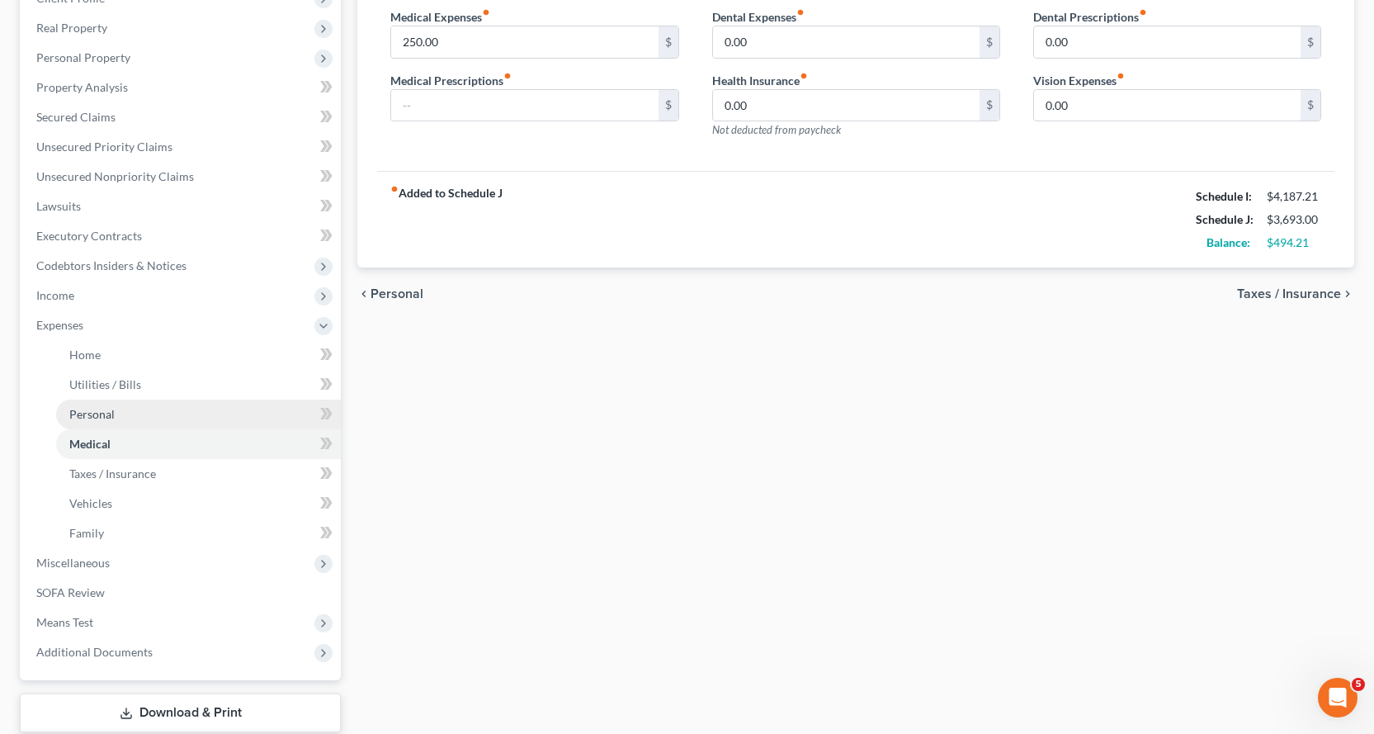
click at [99, 412] on span "Personal" at bounding box center [91, 414] width 45 height 14
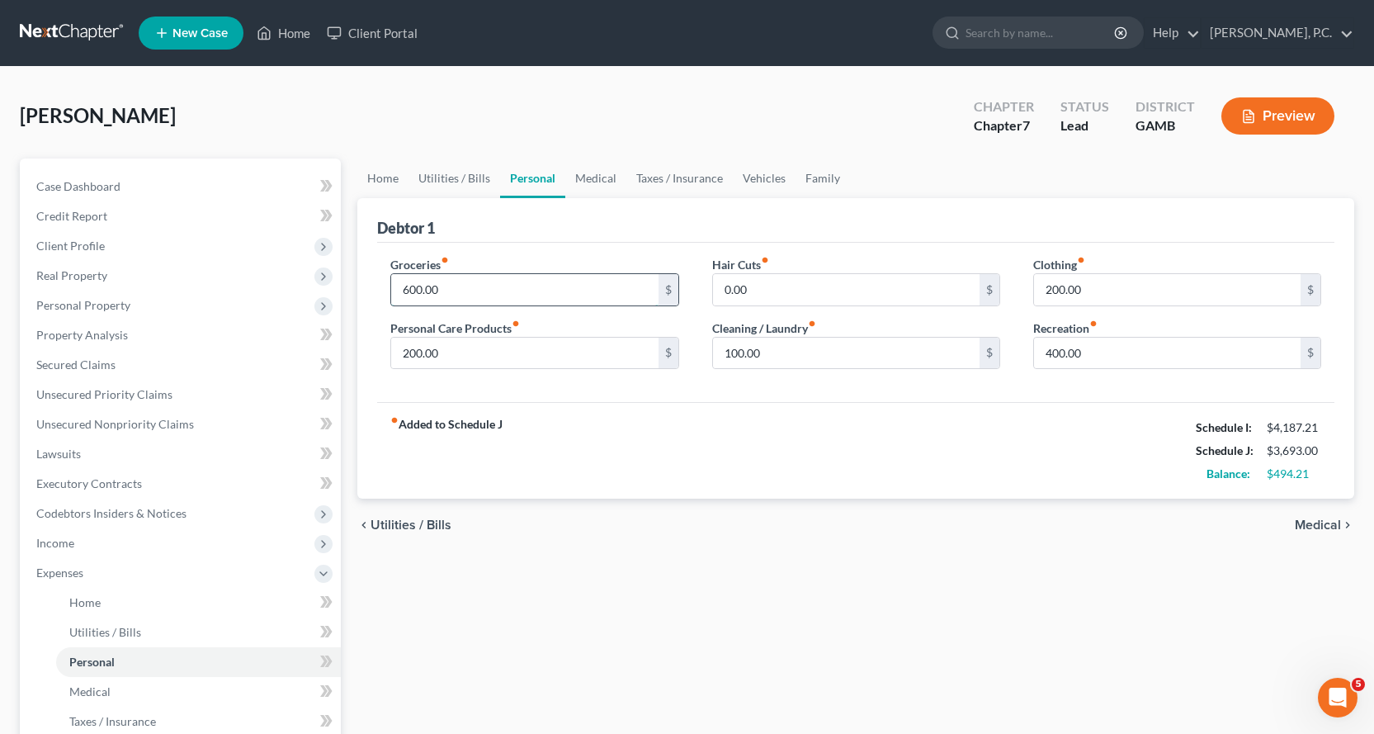
click at [552, 296] on input "600.00" at bounding box center [524, 289] width 267 height 31
type input "800.00"
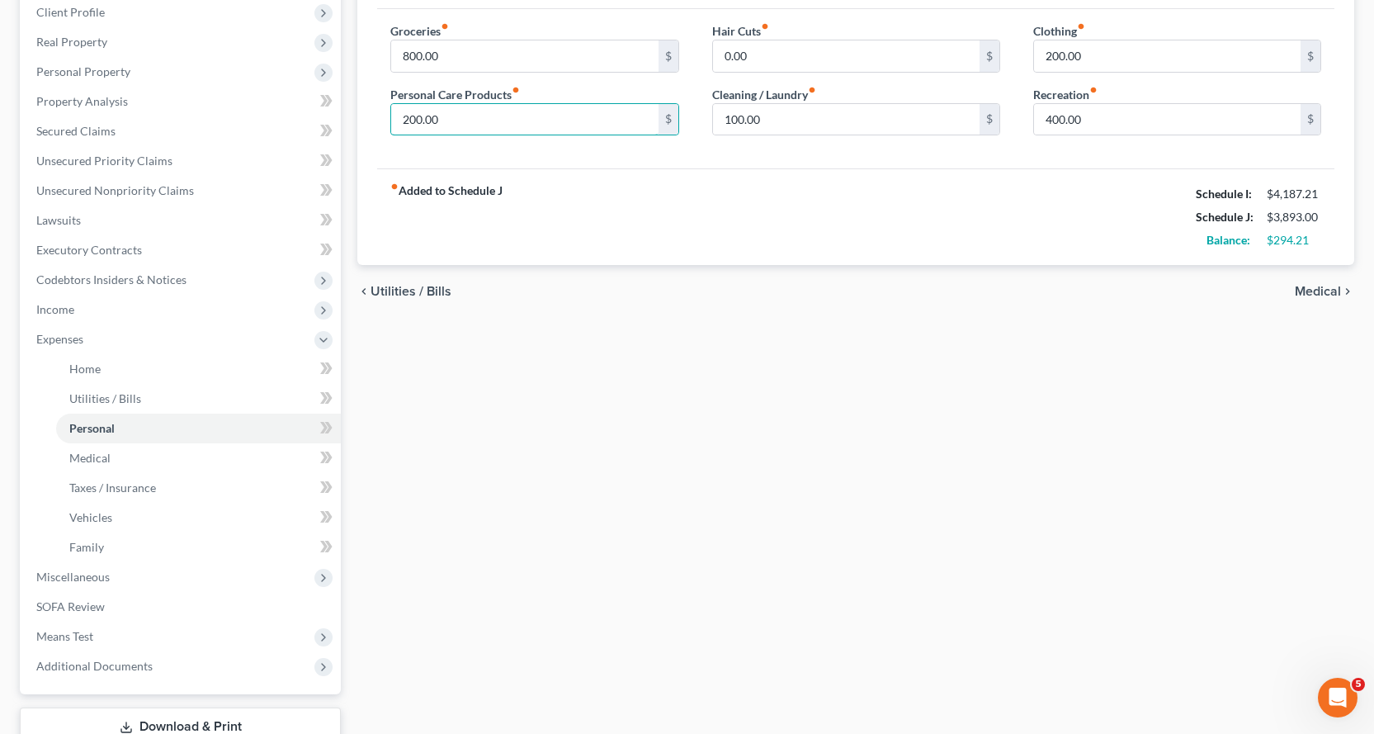
scroll to position [352, 0]
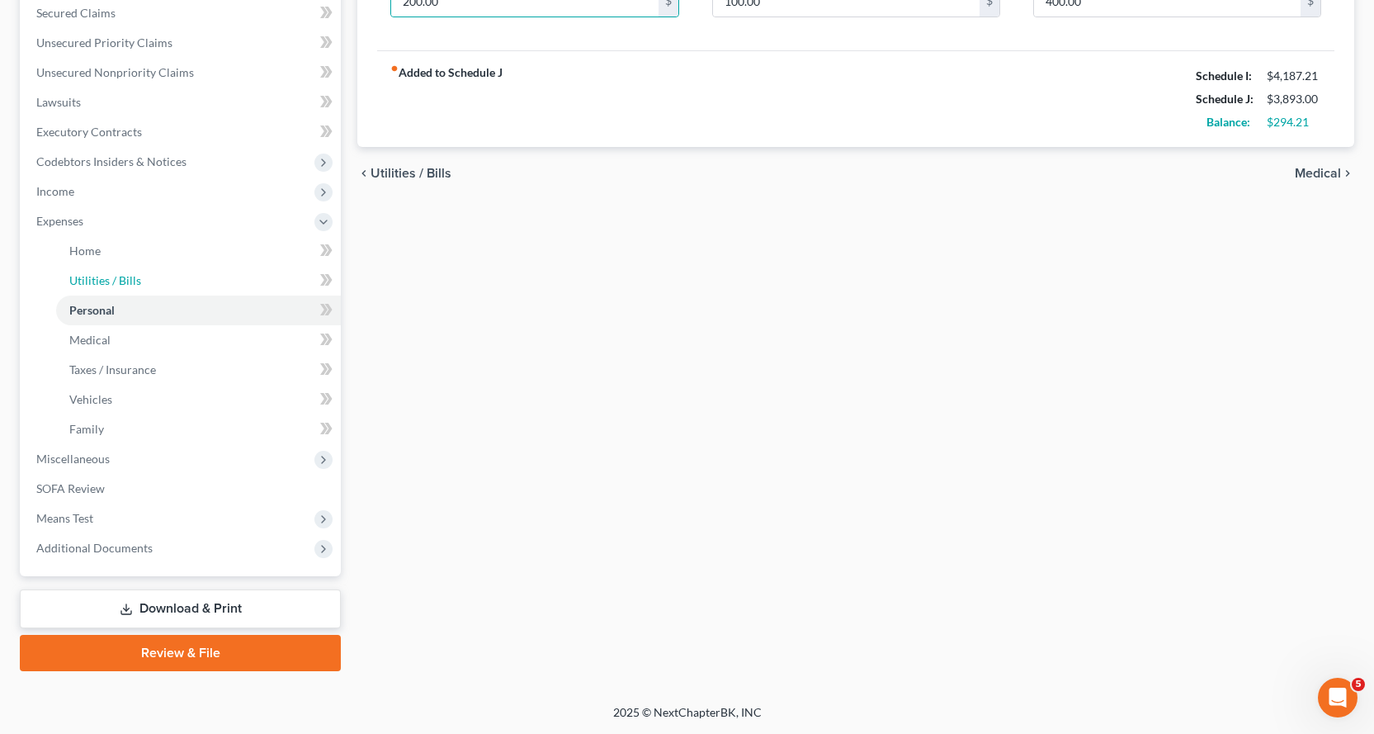
click at [106, 276] on span "Utilities / Bills" at bounding box center [105, 280] width 72 height 14
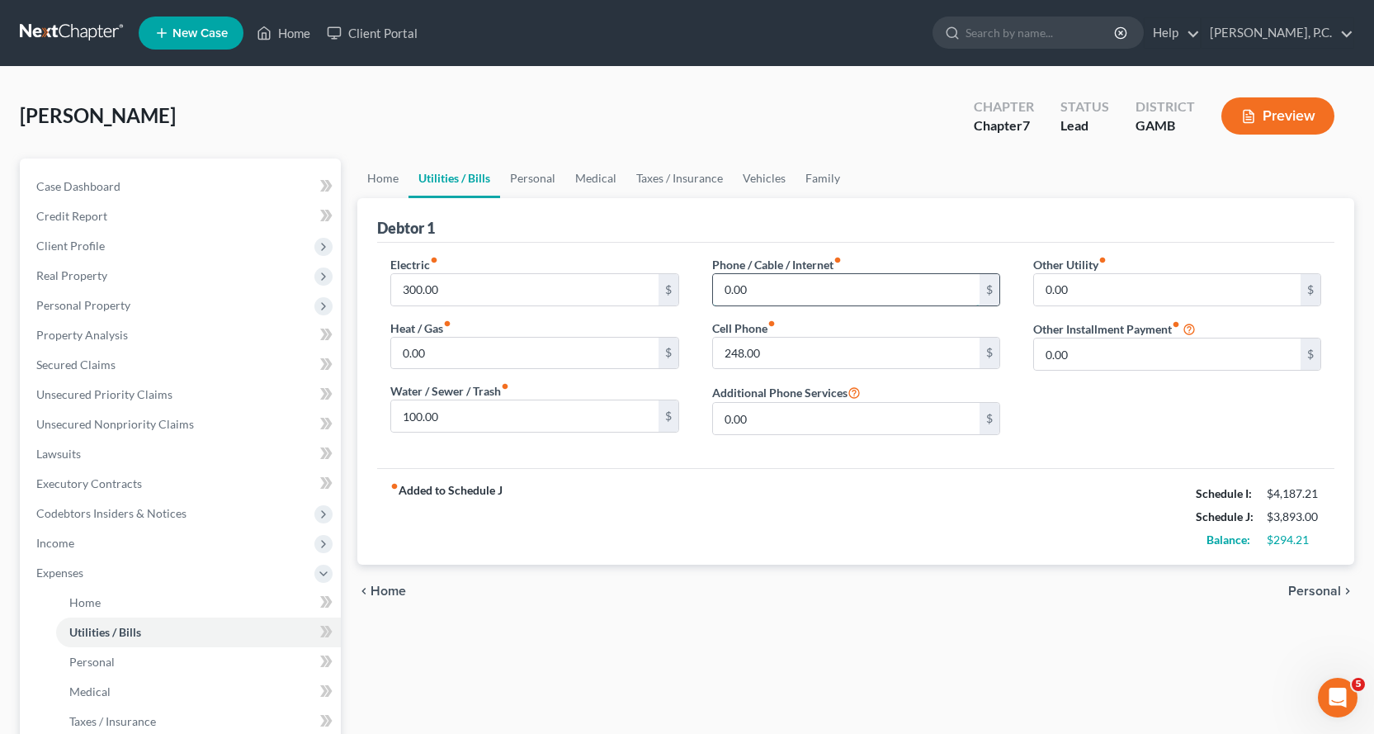
click at [788, 300] on input "0.00" at bounding box center [846, 289] width 267 height 31
type input "120.00"
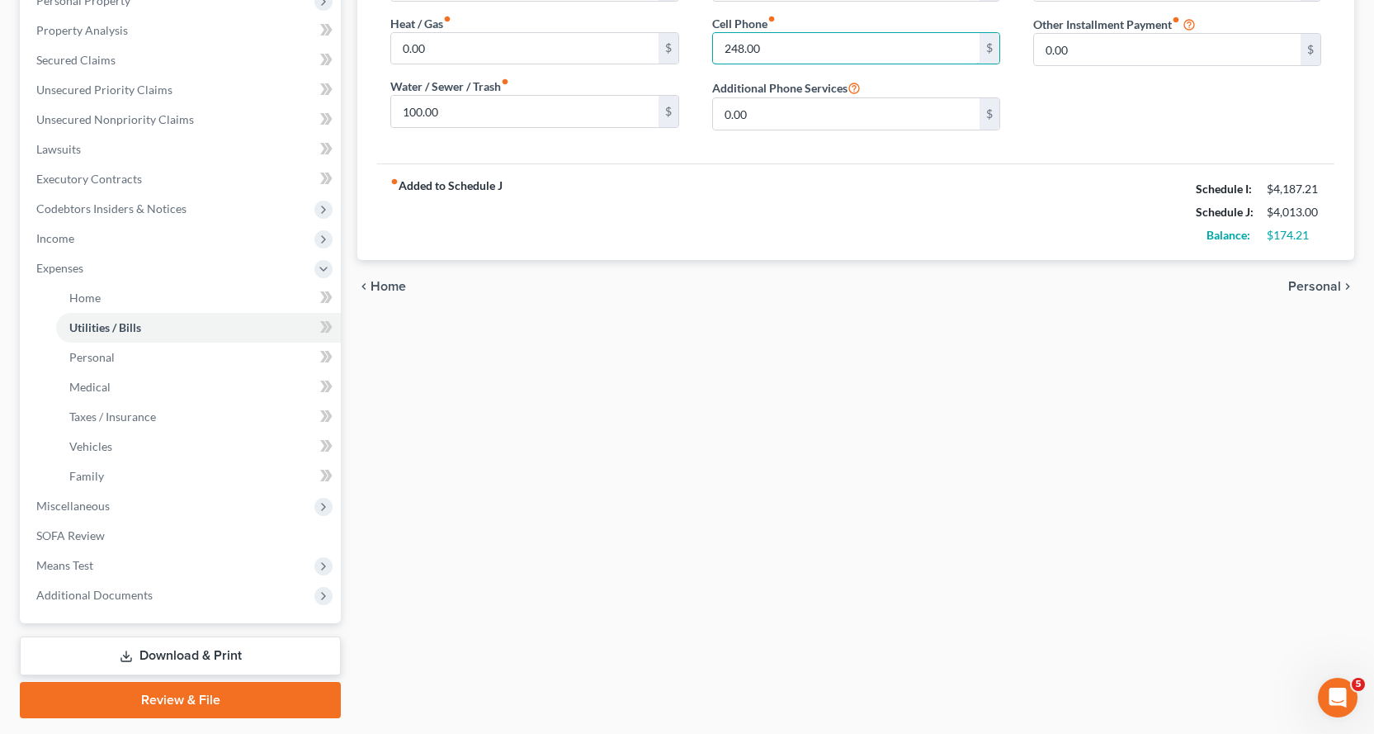
scroll to position [330, 0]
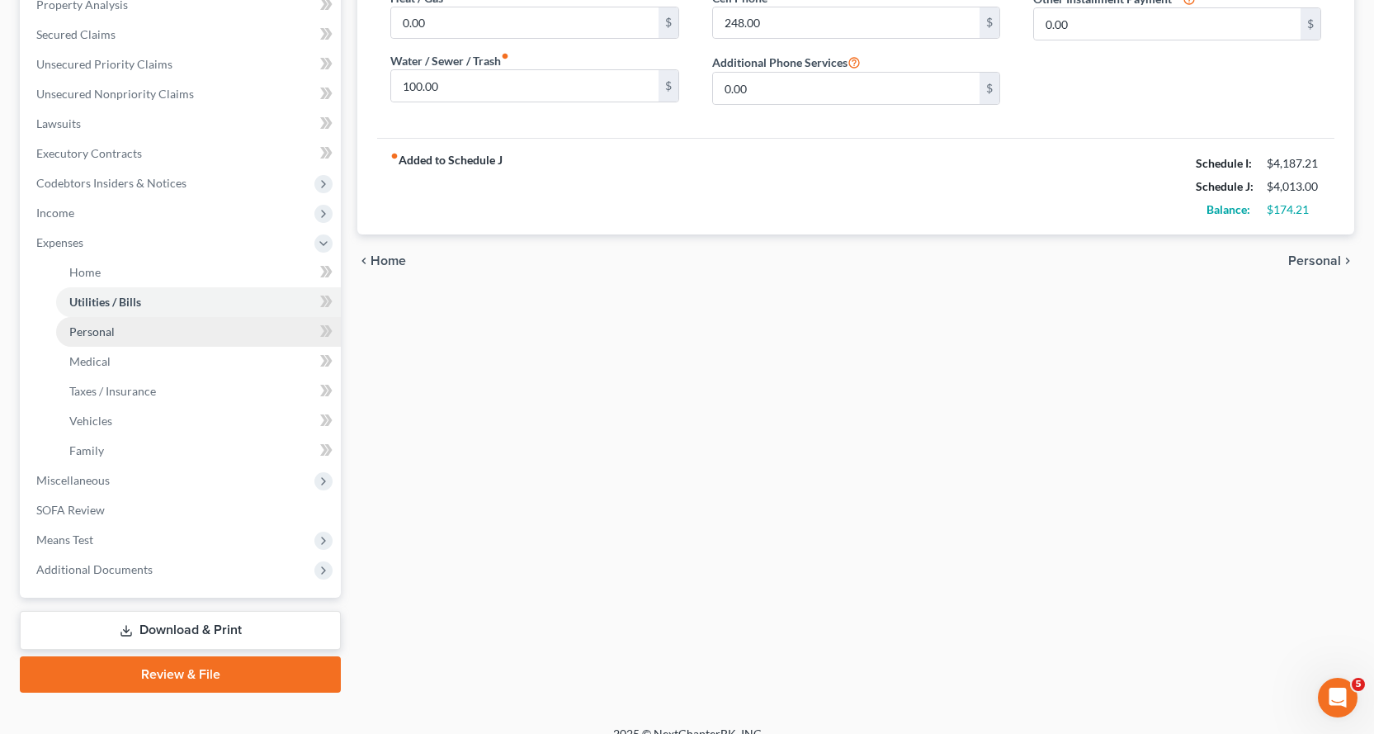
click at [97, 328] on span "Personal" at bounding box center [91, 331] width 45 height 14
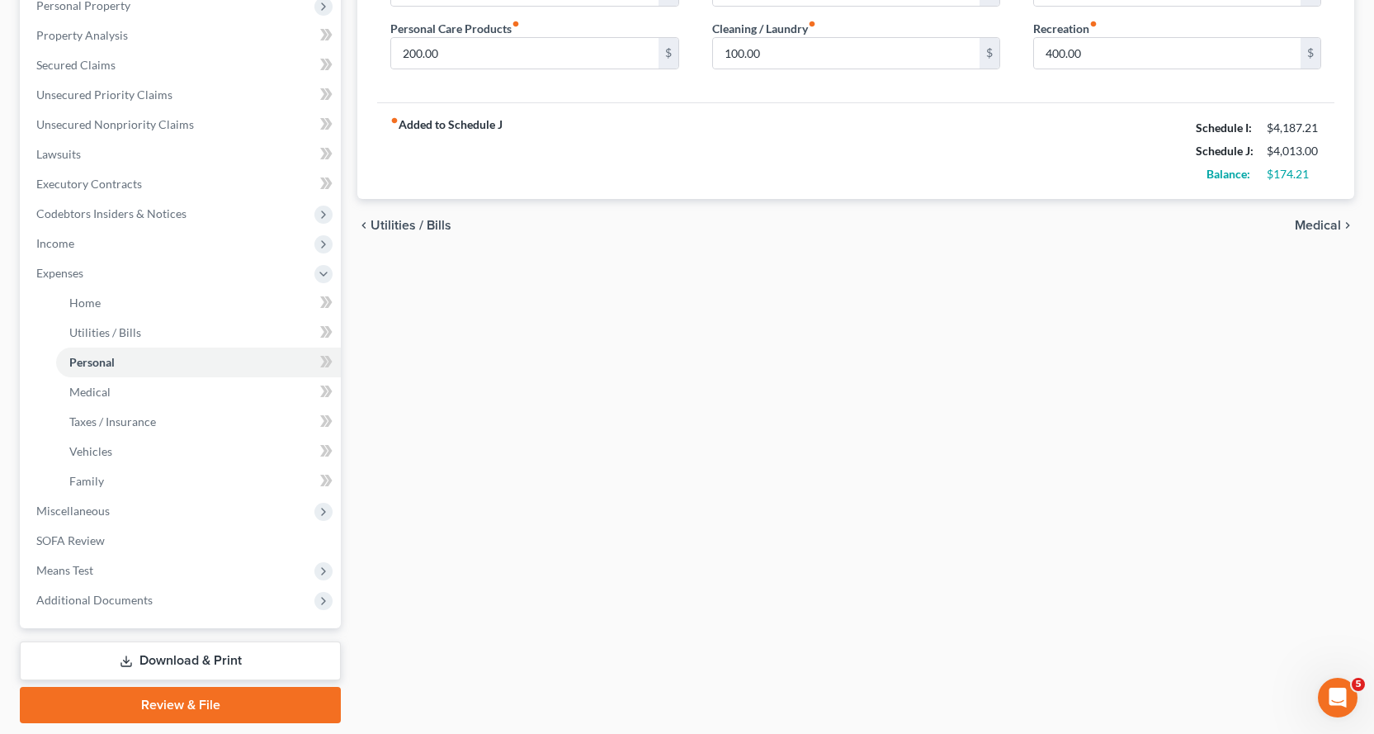
scroll to position [330, 0]
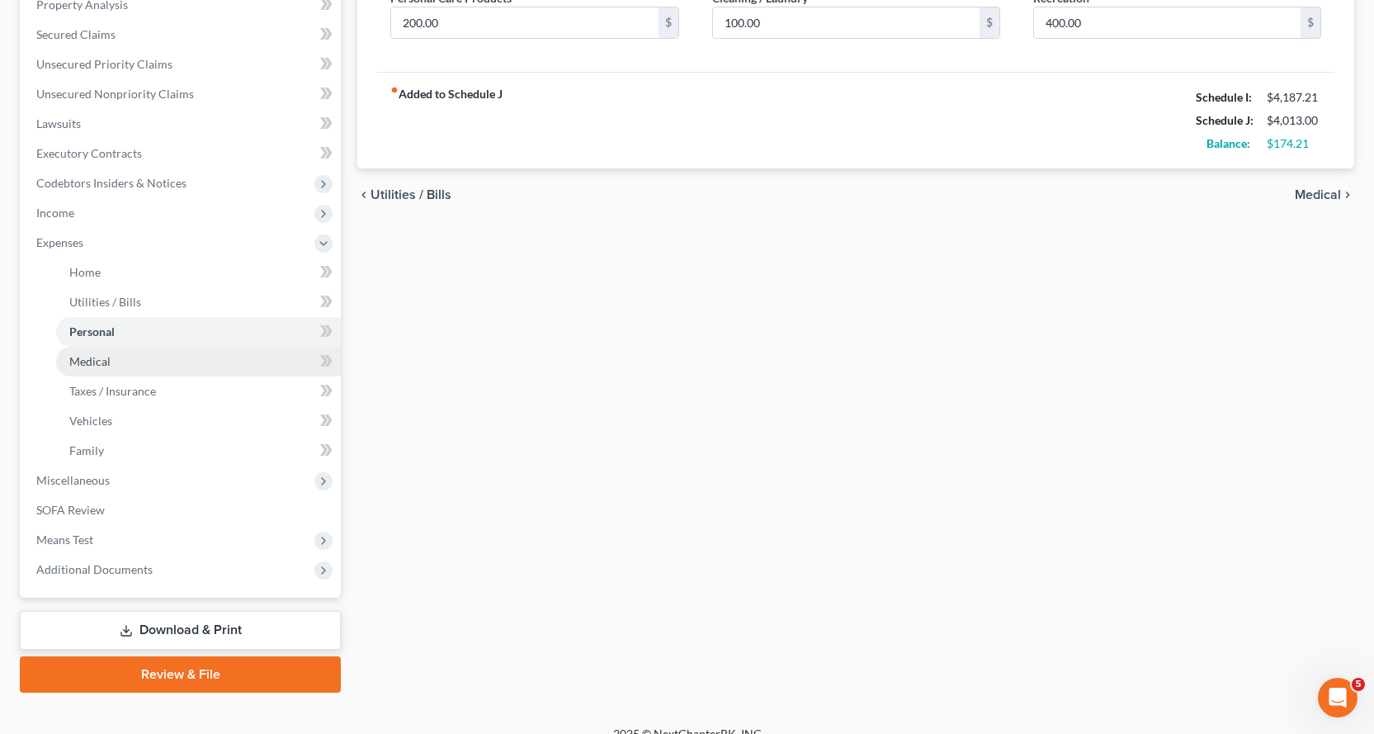
click at [81, 359] on span "Medical" at bounding box center [89, 361] width 41 height 14
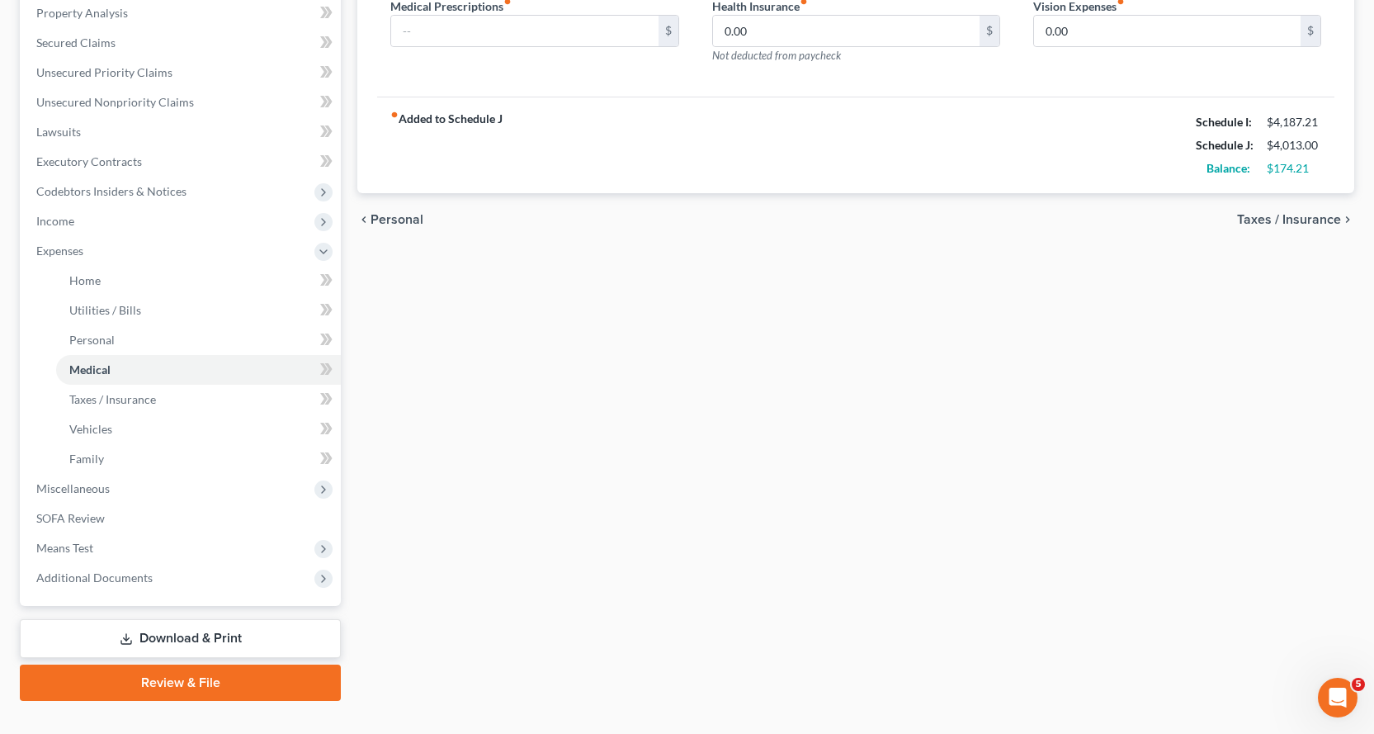
scroll to position [330, 0]
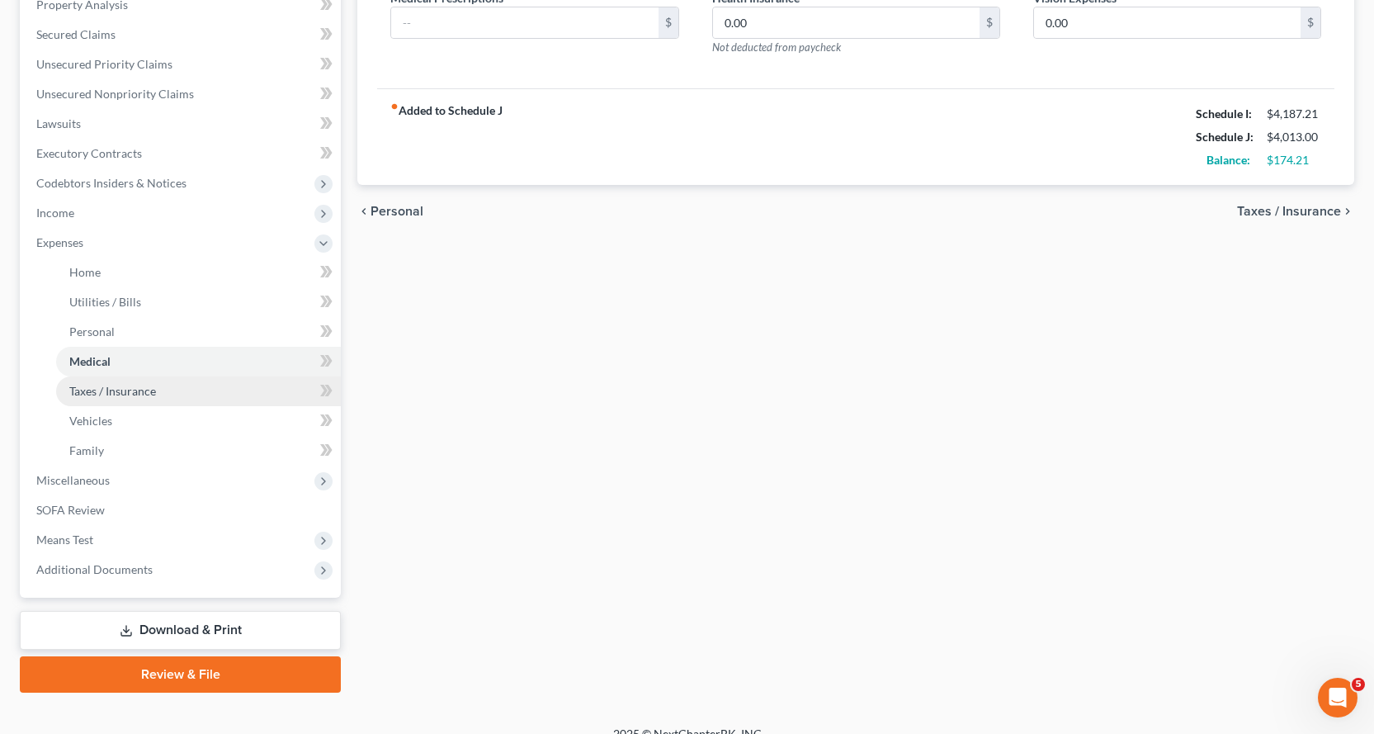
click at [109, 390] on span "Taxes / Insurance" at bounding box center [112, 391] width 87 height 14
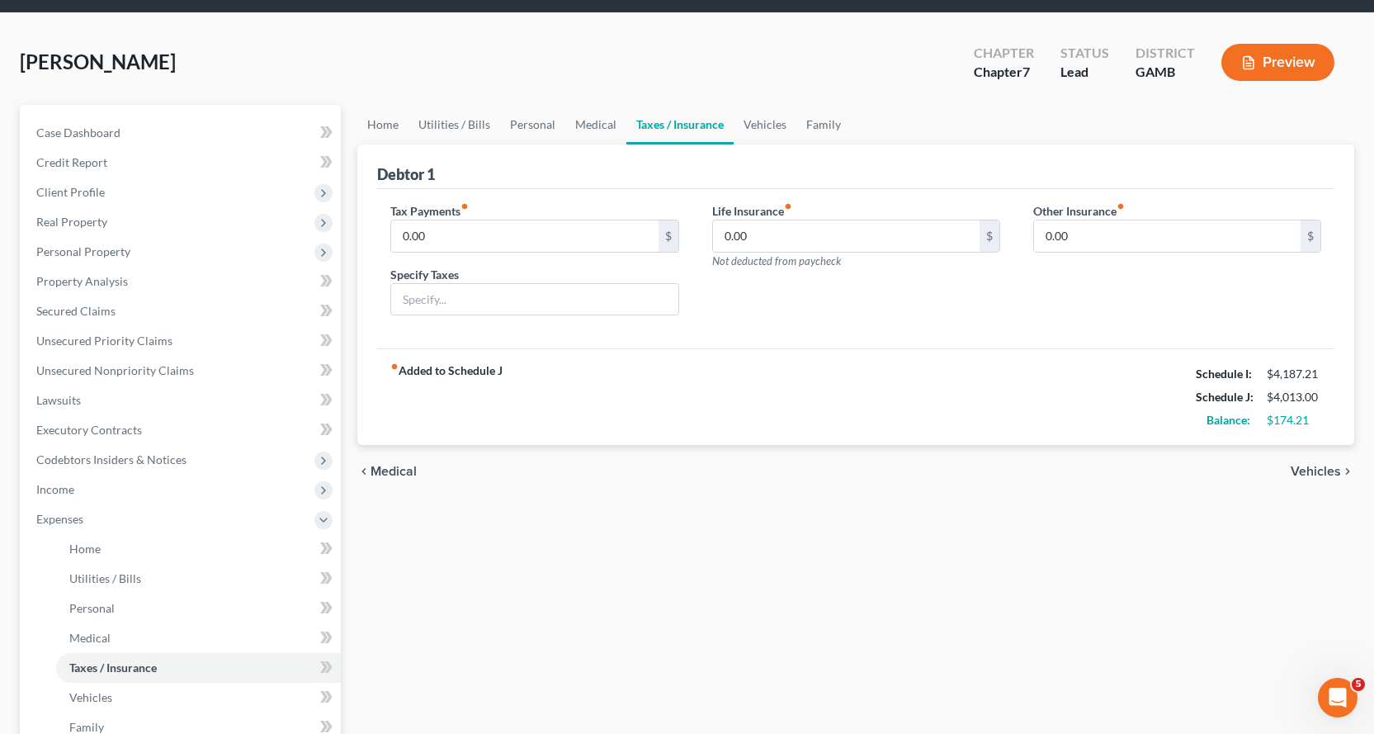
scroll to position [330, 0]
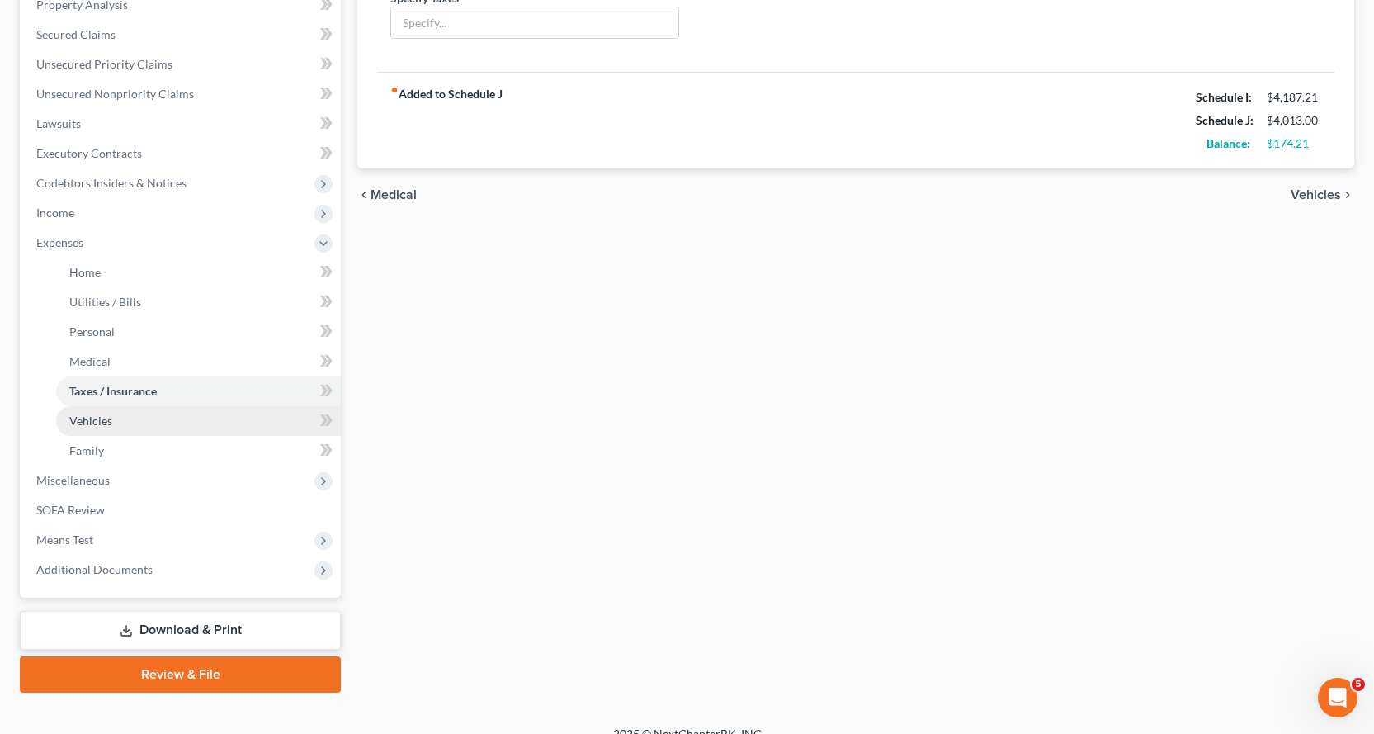
click at [82, 420] on span "Vehicles" at bounding box center [90, 421] width 43 height 14
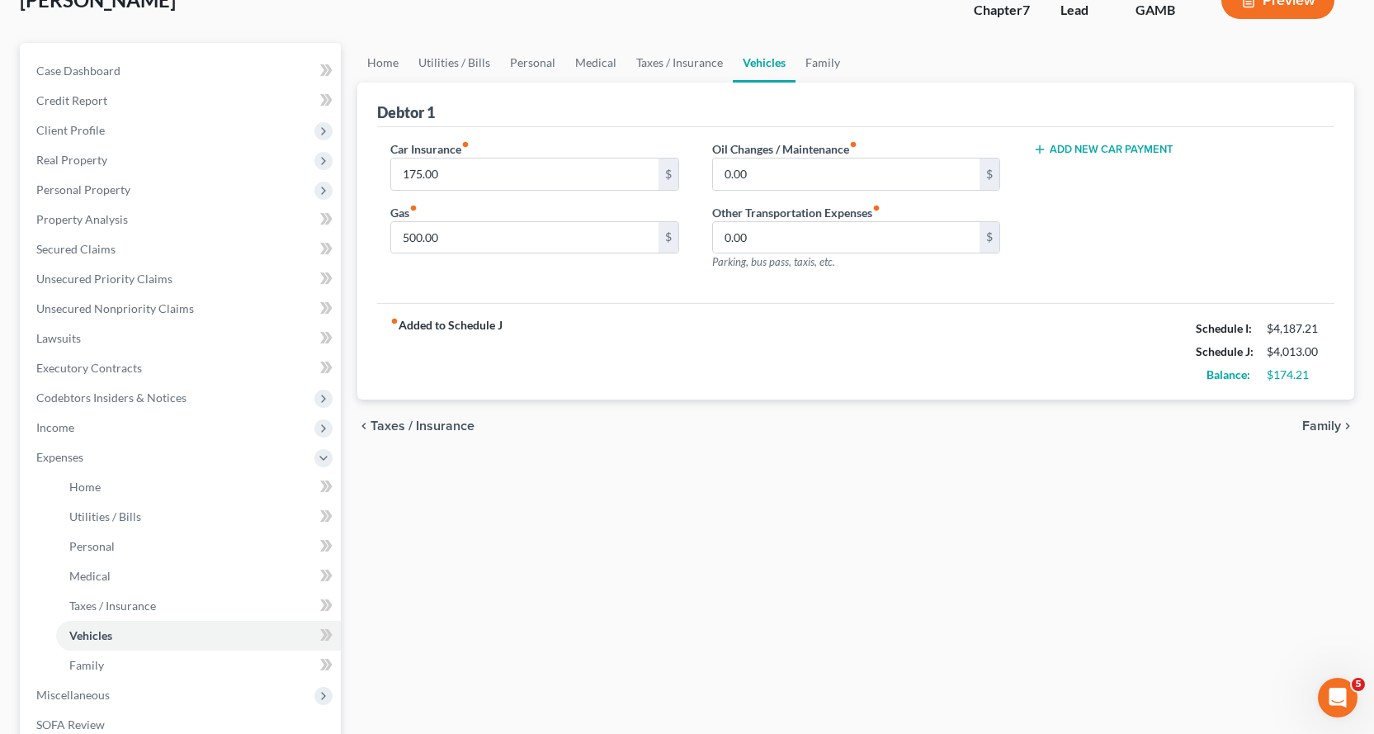
scroll to position [248, 0]
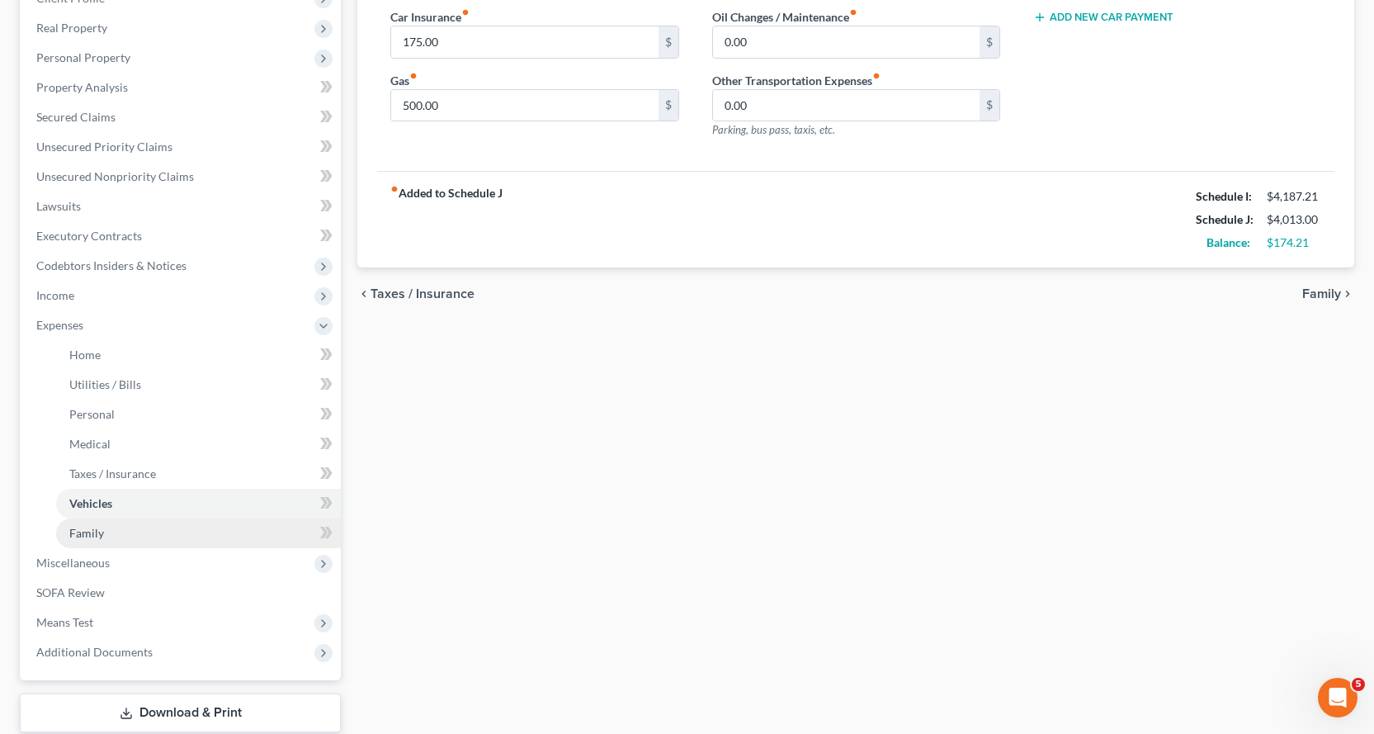
click at [92, 533] on span "Family" at bounding box center [86, 533] width 35 height 14
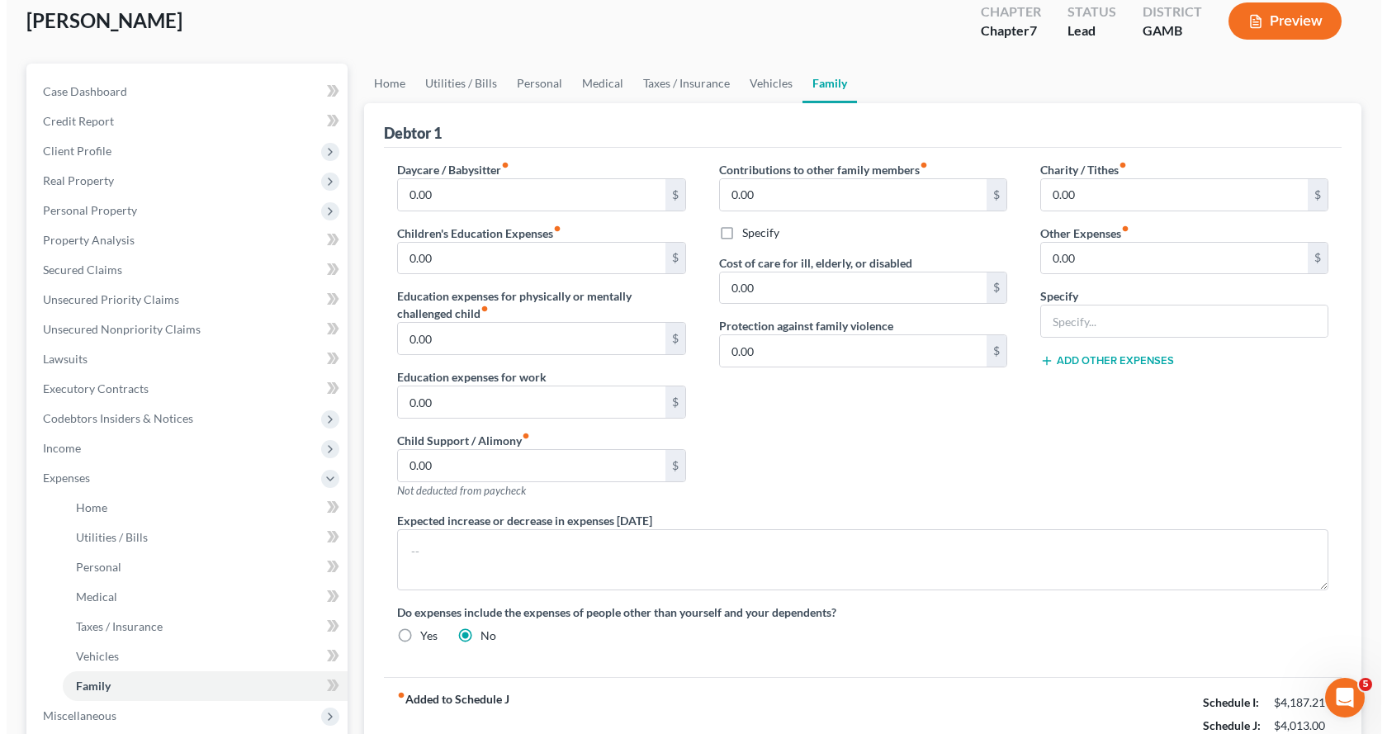
scroll to position [83, 0]
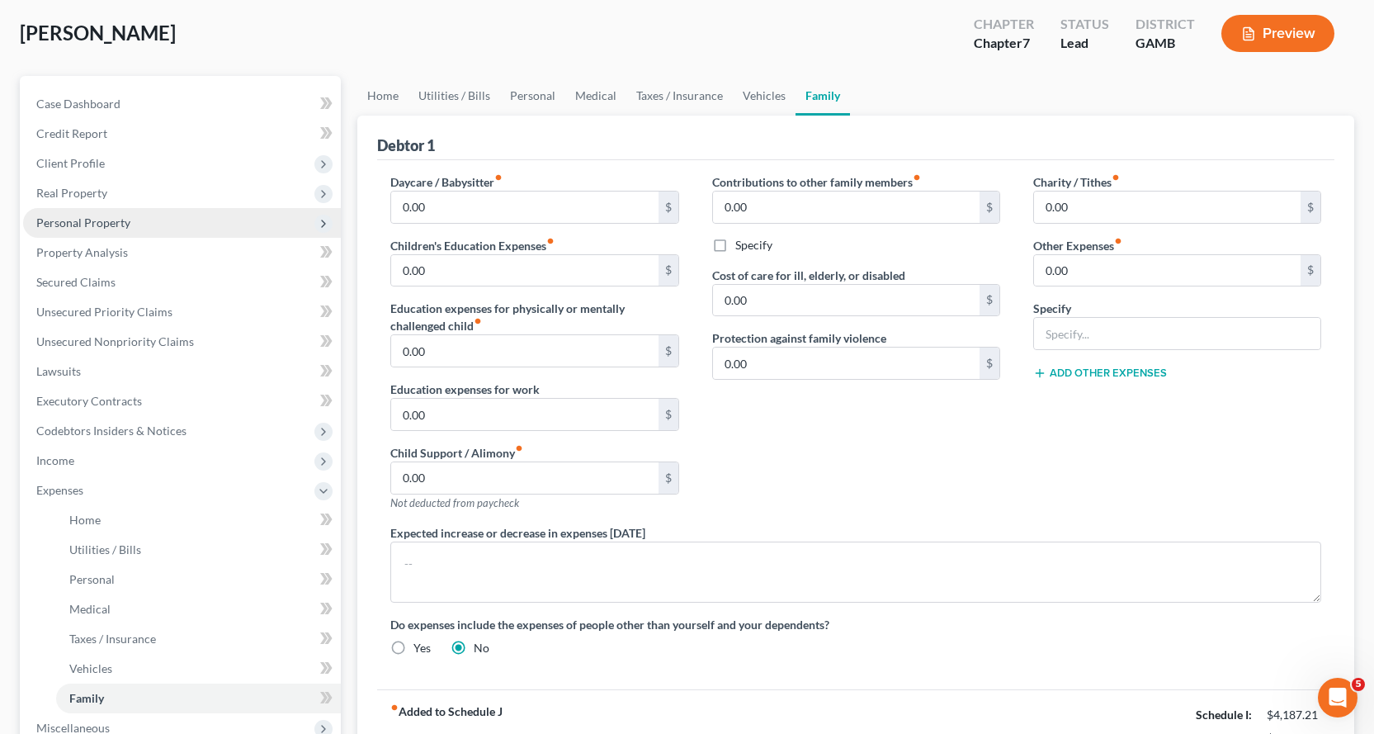
click at [94, 225] on span "Personal Property" at bounding box center [83, 222] width 94 height 14
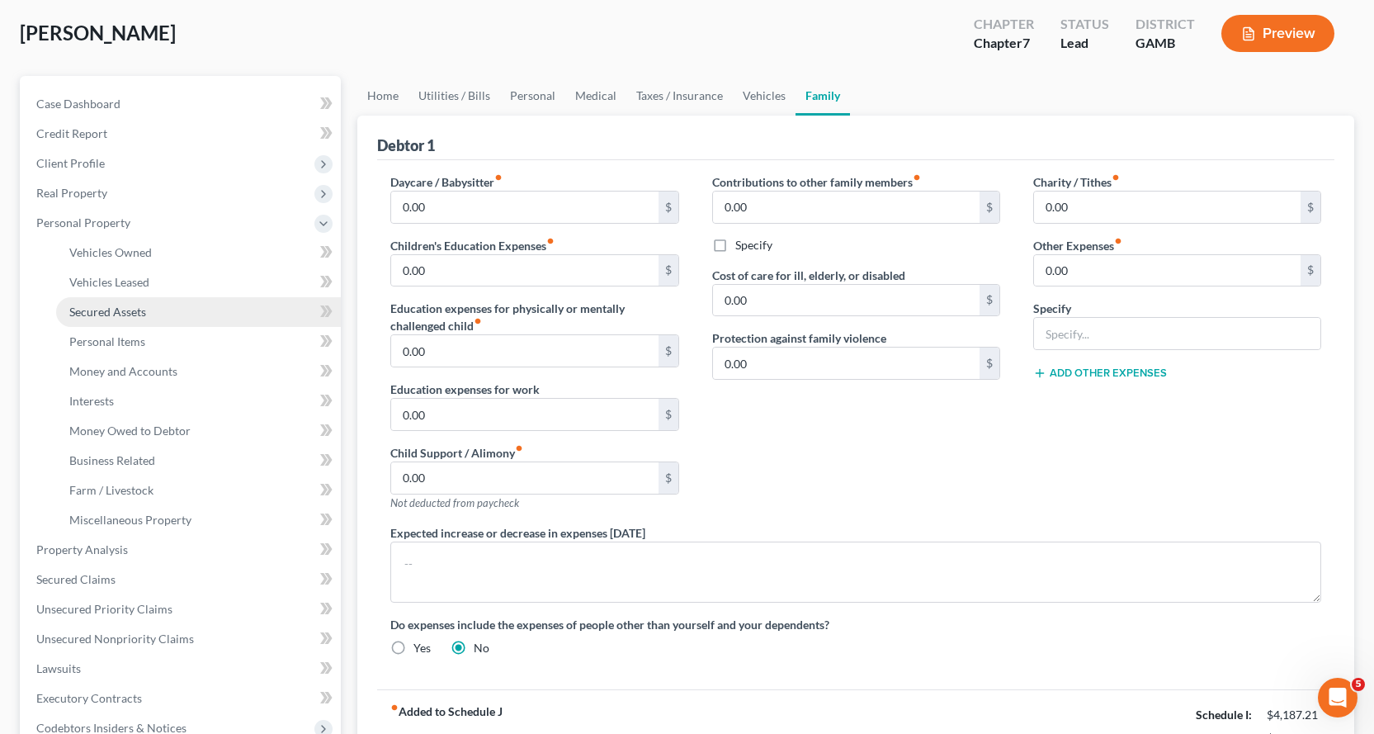
click at [127, 311] on span "Secured Assets" at bounding box center [107, 312] width 77 height 14
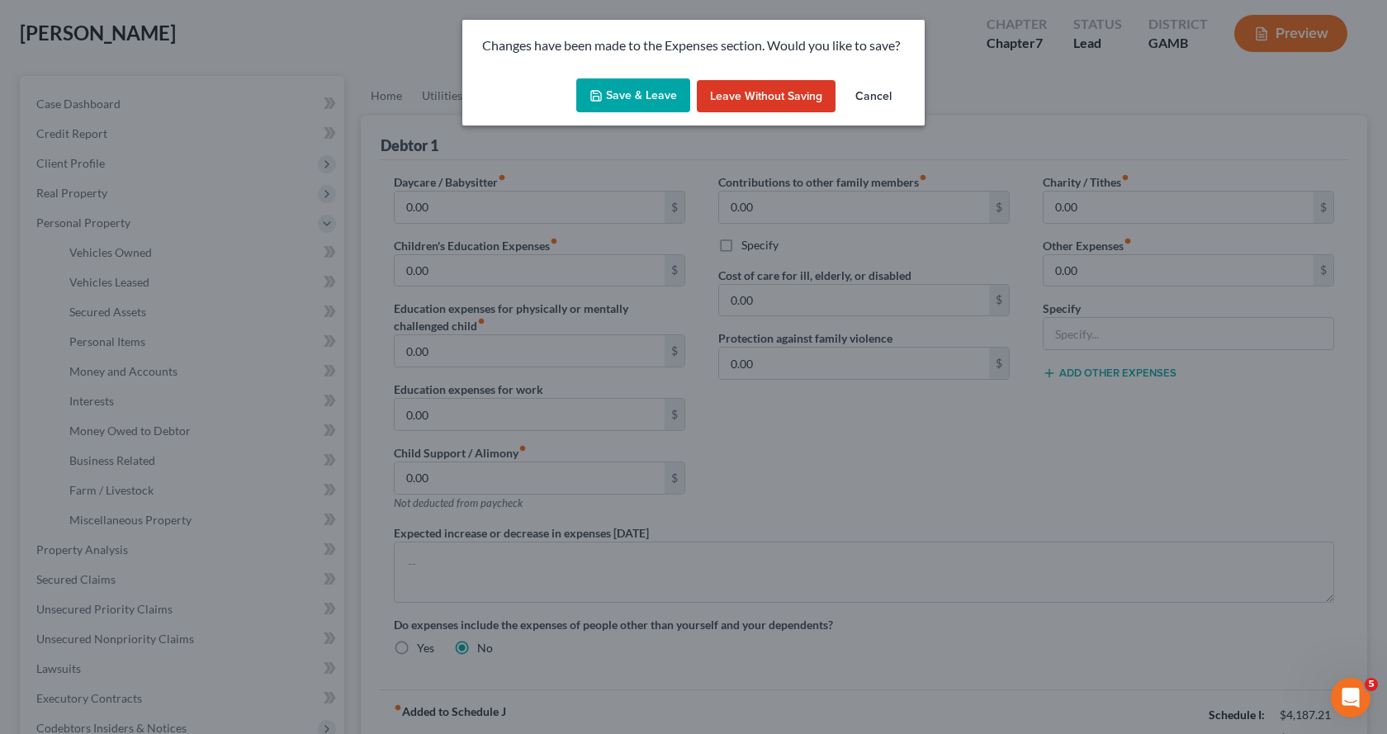
click at [629, 86] on button "Save & Leave" at bounding box center [633, 95] width 114 height 35
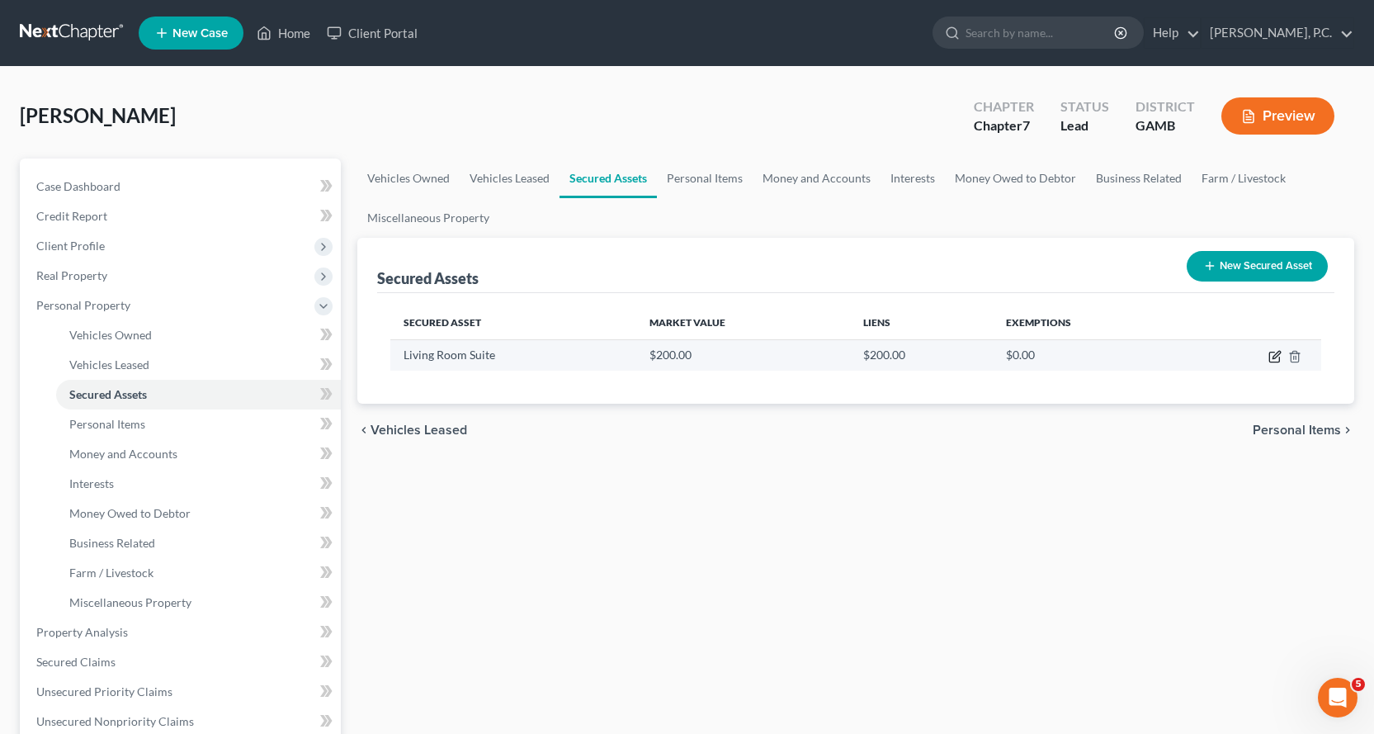
click at [1274, 355] on icon "button" at bounding box center [1275, 356] width 13 height 13
select select "household_goods"
select select "3"
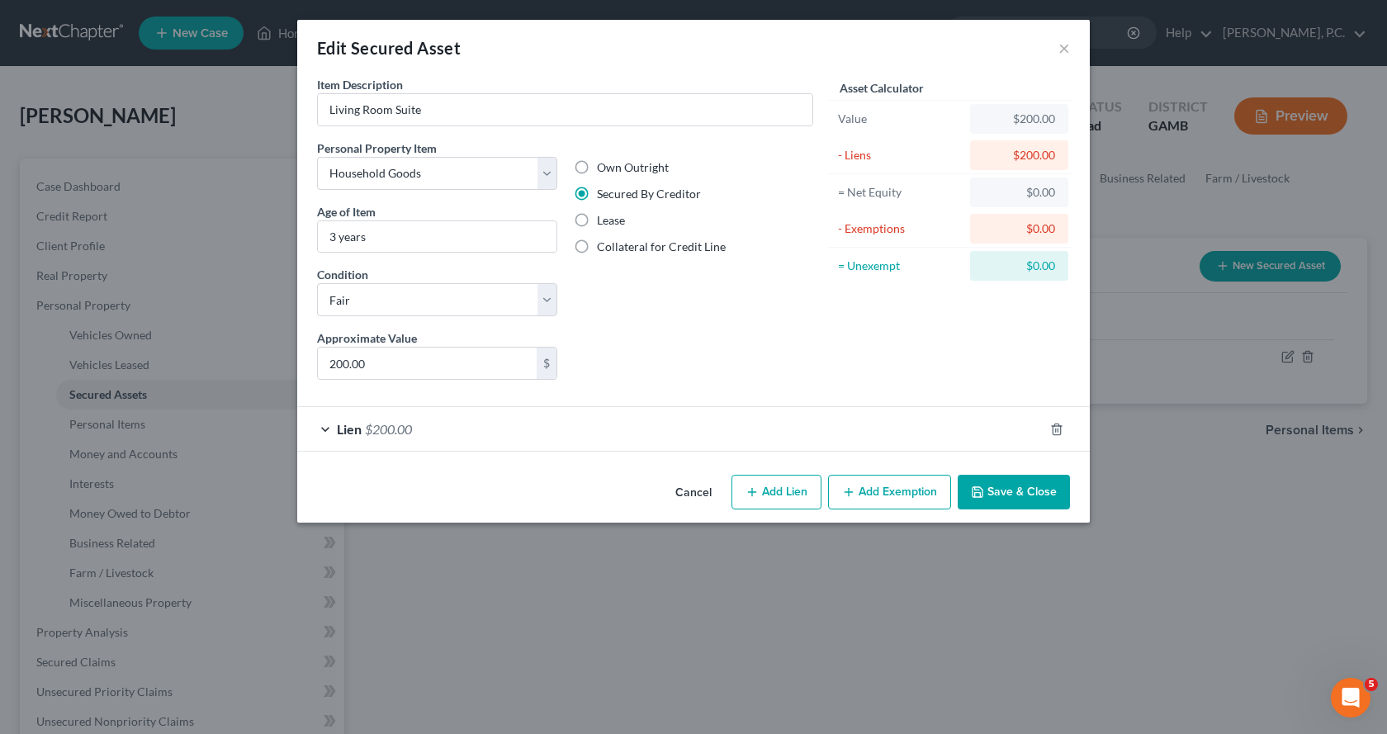
click at [326, 428] on div "Lien $200.00" at bounding box center [670, 429] width 746 height 44
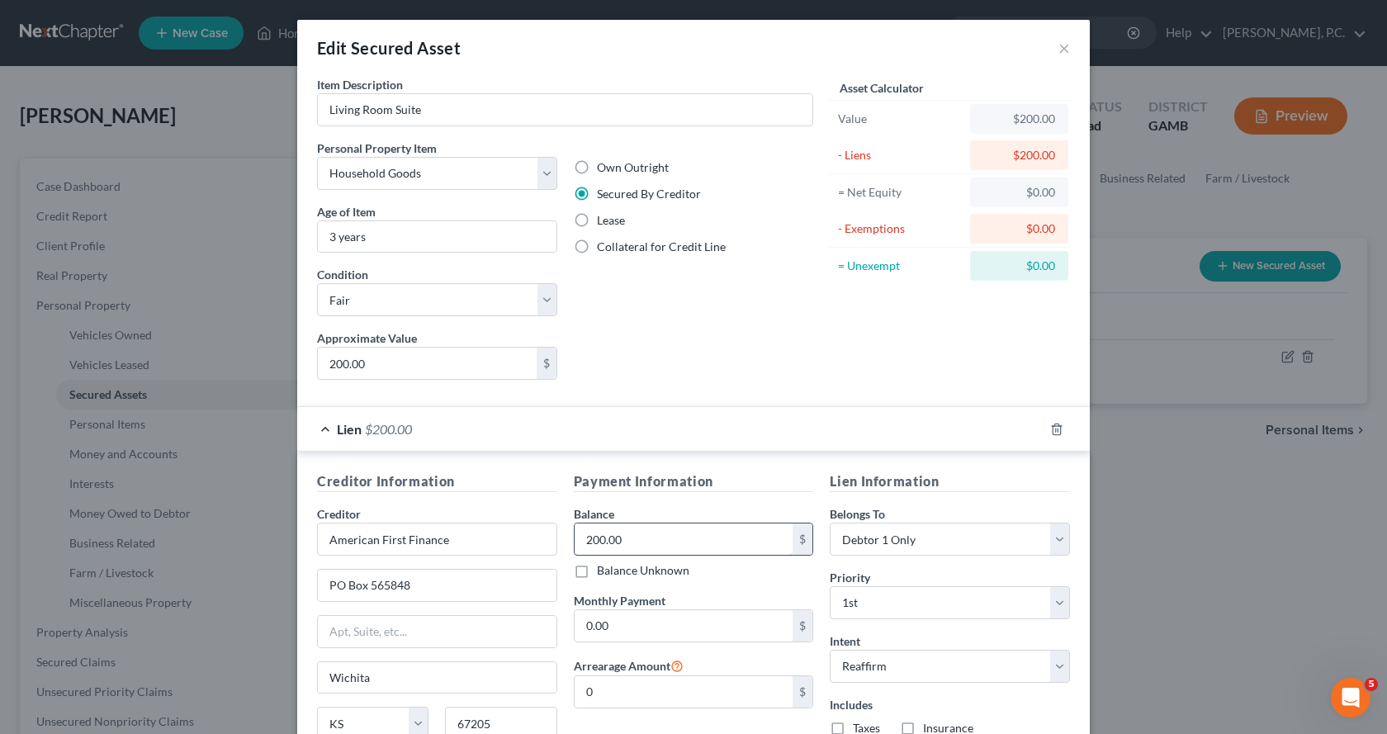
click at [645, 534] on input "200.00" at bounding box center [684, 538] width 219 height 31
type input "1,500.00"
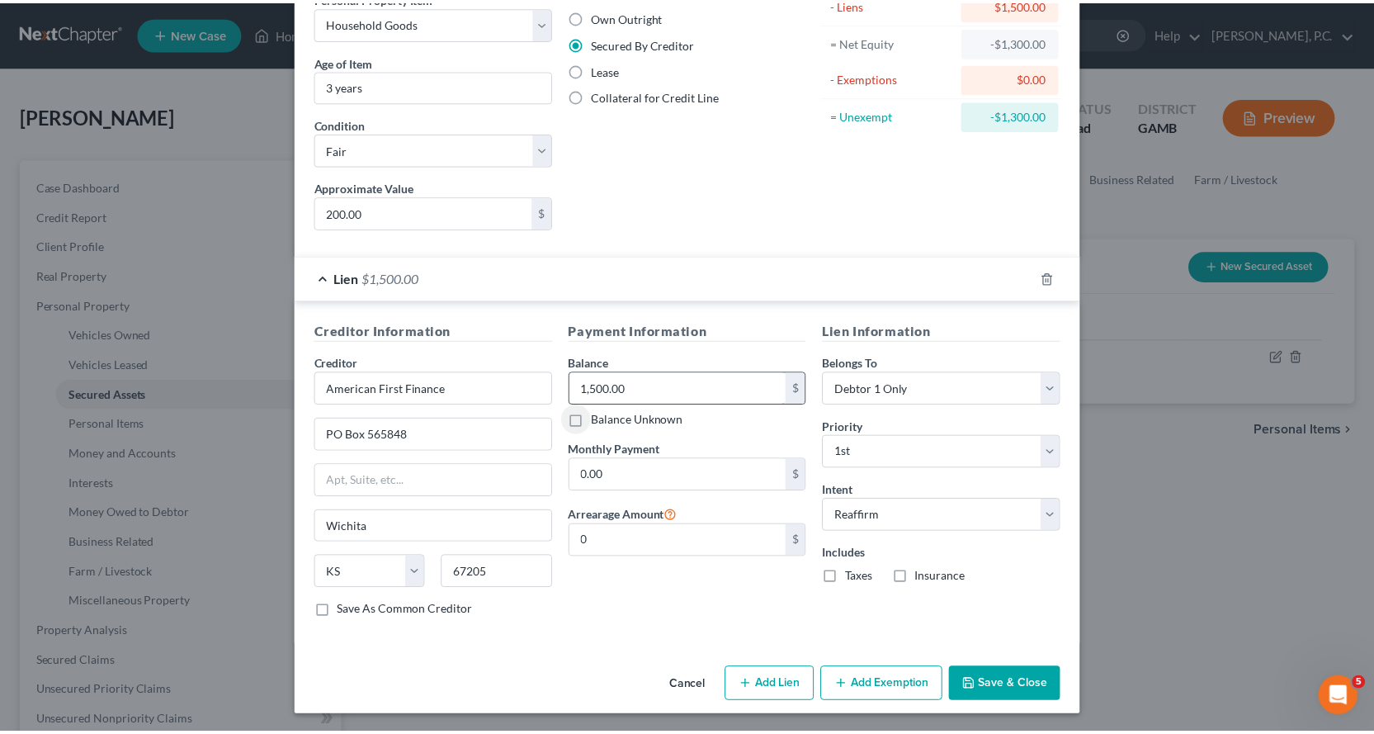
scroll to position [153, 0]
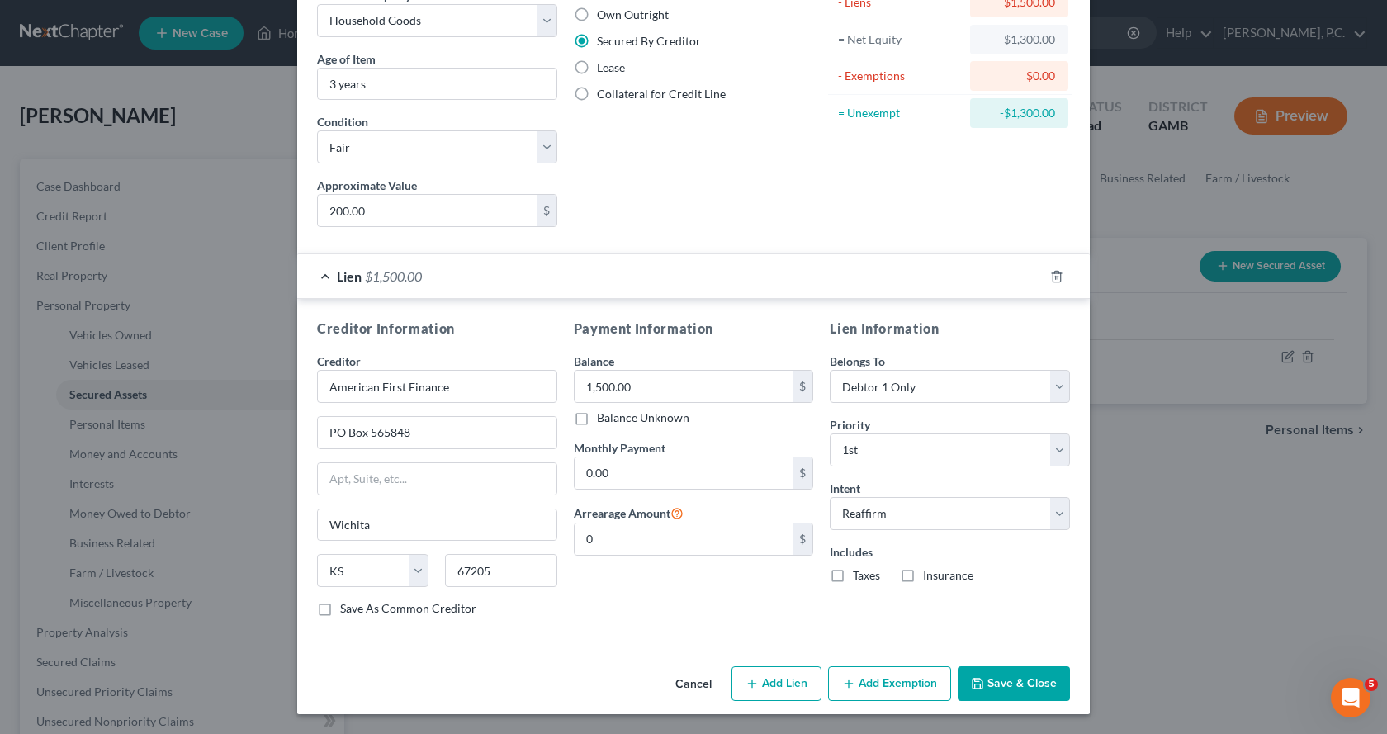
click at [995, 685] on button "Save & Close" at bounding box center [1014, 683] width 112 height 35
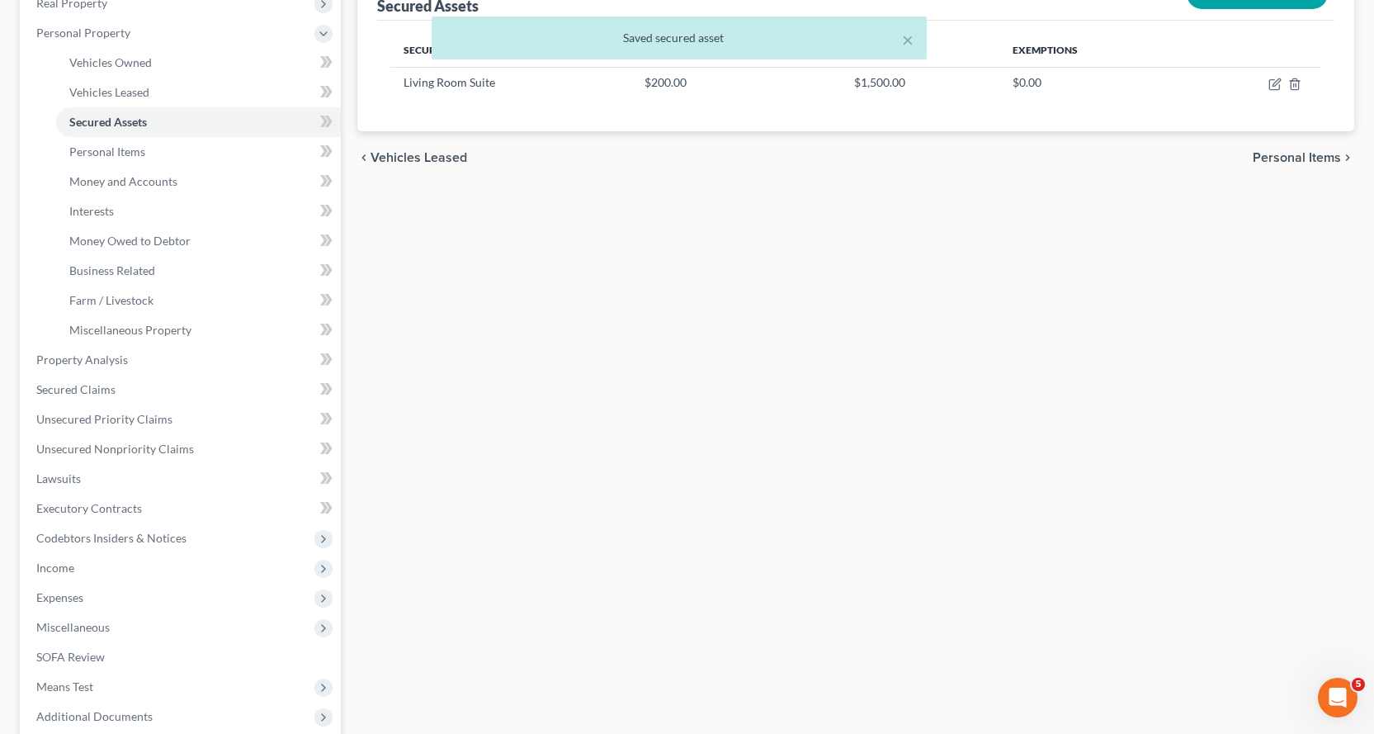
scroll to position [330, 0]
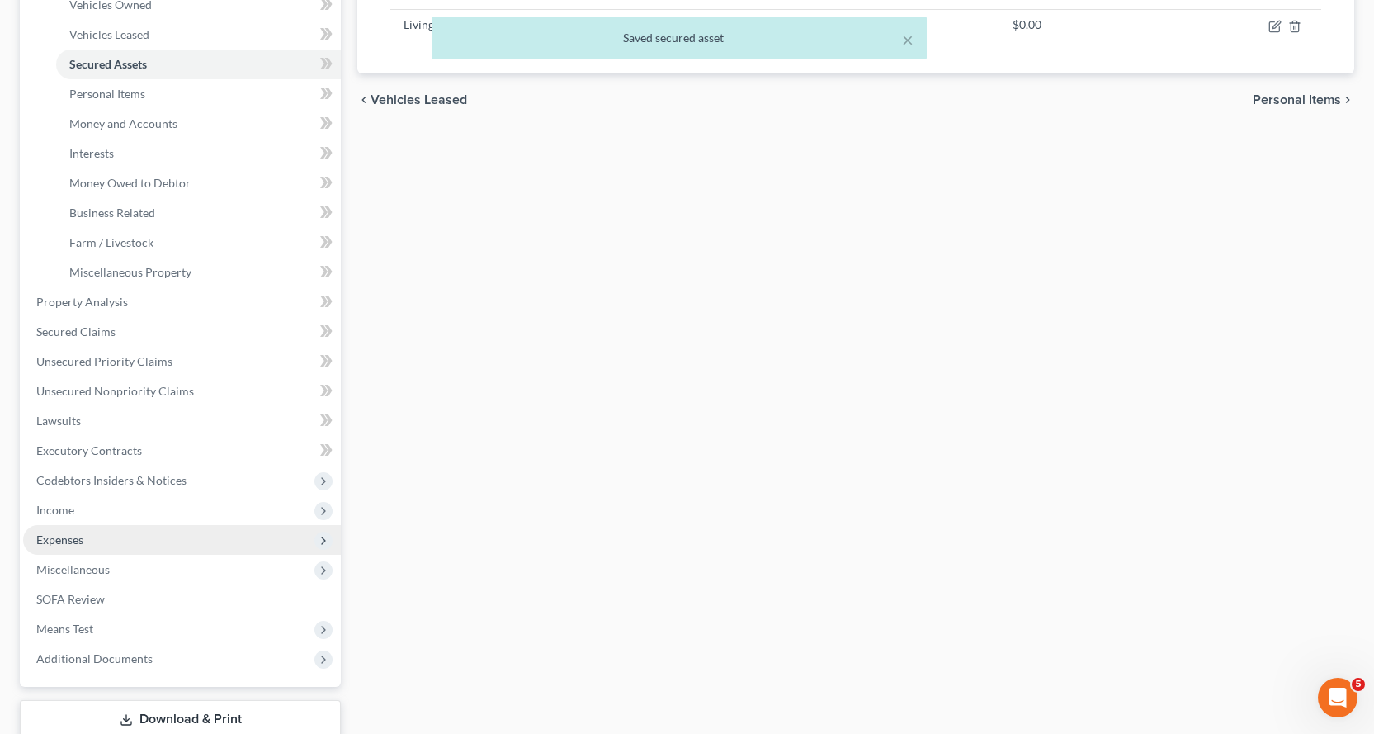
click at [59, 538] on span "Expenses" at bounding box center [59, 539] width 47 height 14
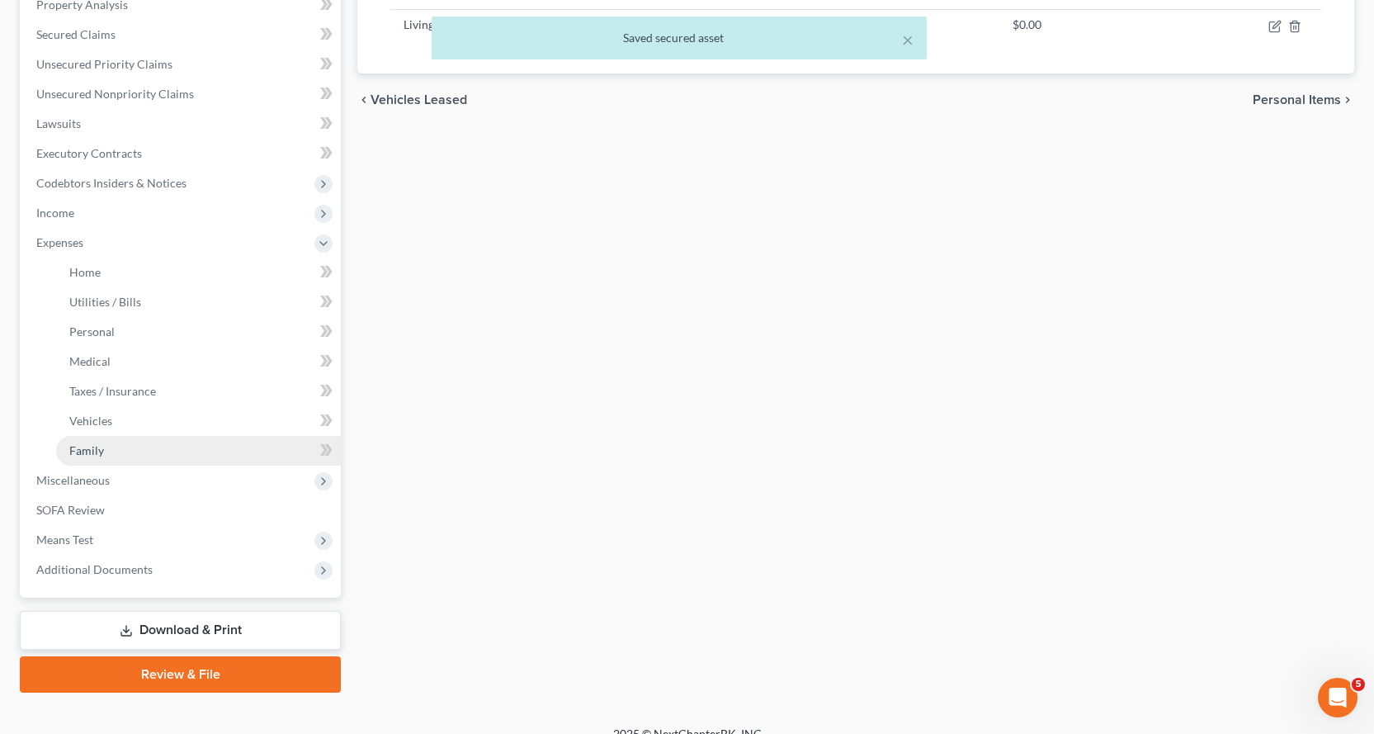
click at [80, 447] on span "Family" at bounding box center [86, 450] width 35 height 14
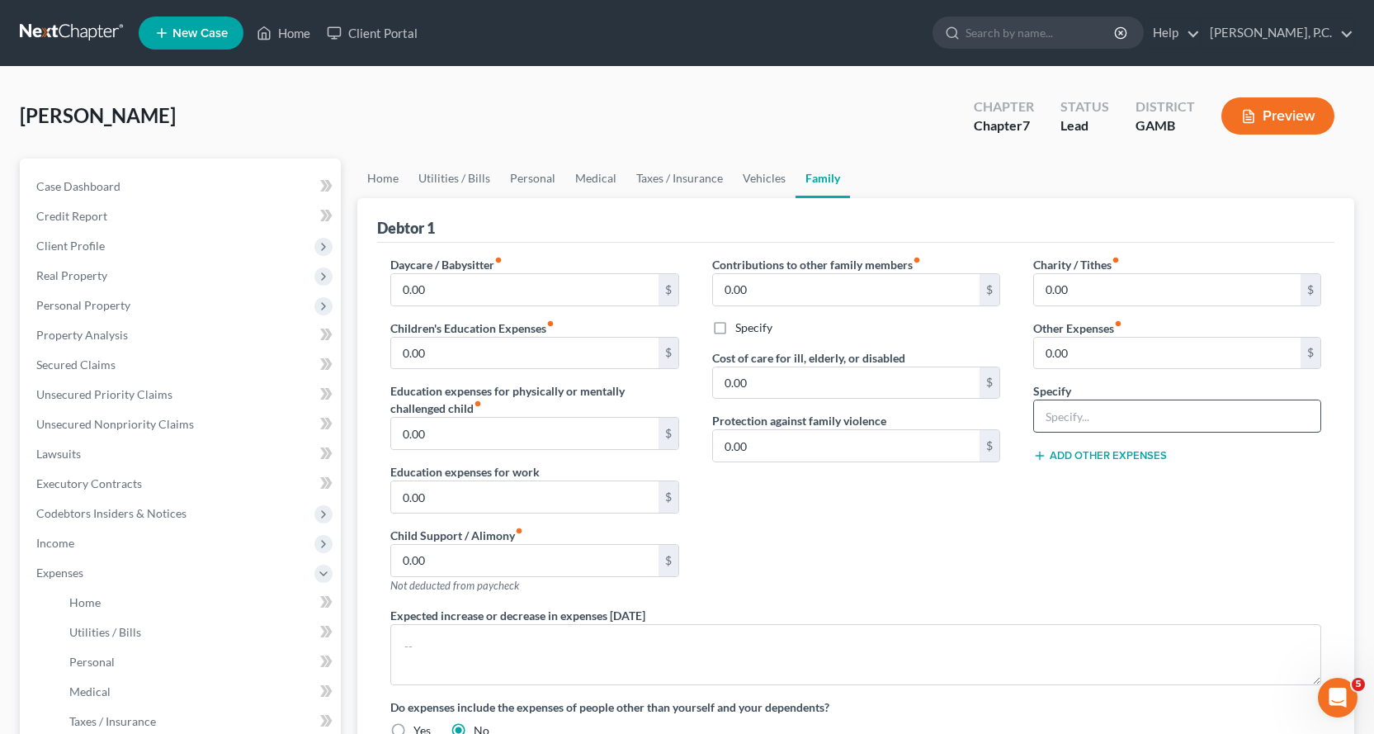
click at [1140, 422] on input "text" at bounding box center [1177, 415] width 286 height 31
click at [1110, 366] on input "0.00" at bounding box center [1167, 353] width 267 height 31
type input "100.00"
click at [1101, 419] on input "text" at bounding box center [1177, 415] width 286 height 31
type input "a"
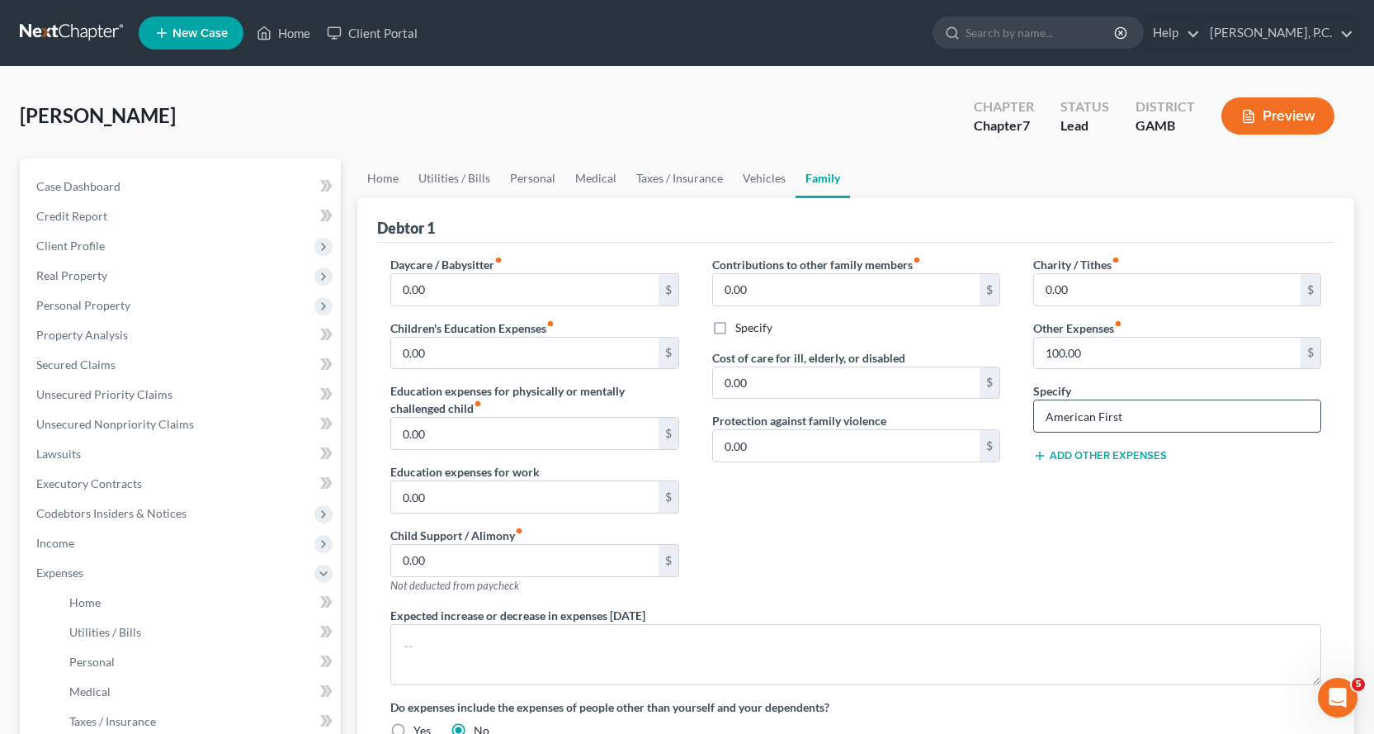
type input "American First"
click at [85, 244] on span "Client Profile" at bounding box center [70, 246] width 69 height 14
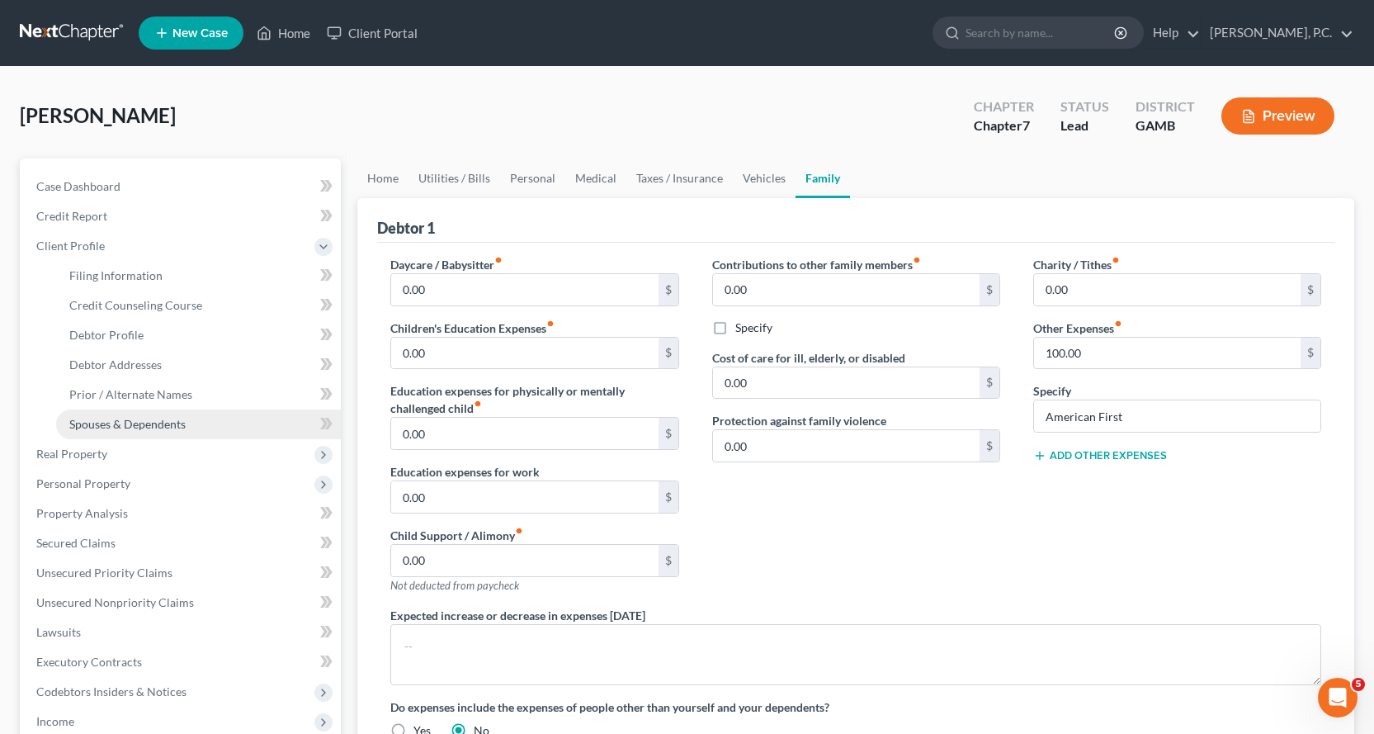
click at [138, 422] on span "Spouses & Dependents" at bounding box center [127, 424] width 116 height 14
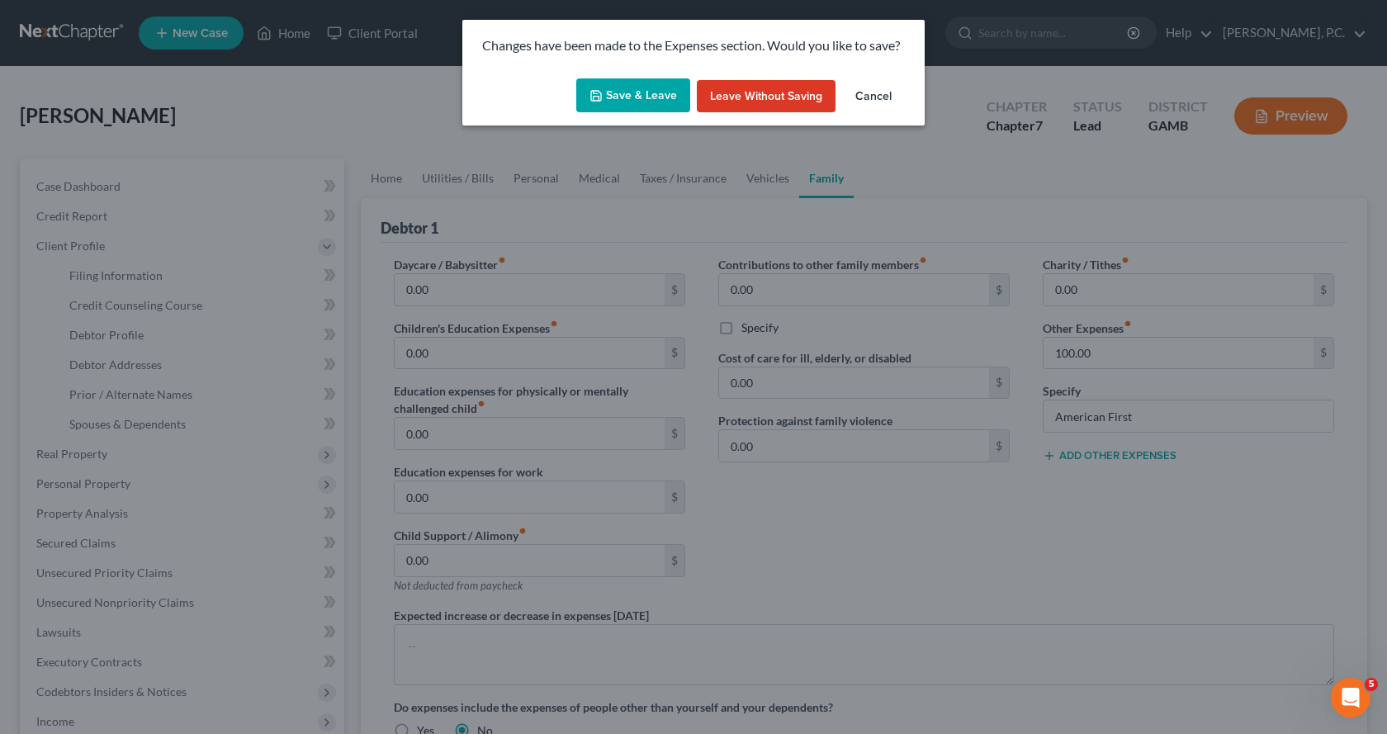
click at [619, 95] on button "Save & Leave" at bounding box center [633, 95] width 114 height 35
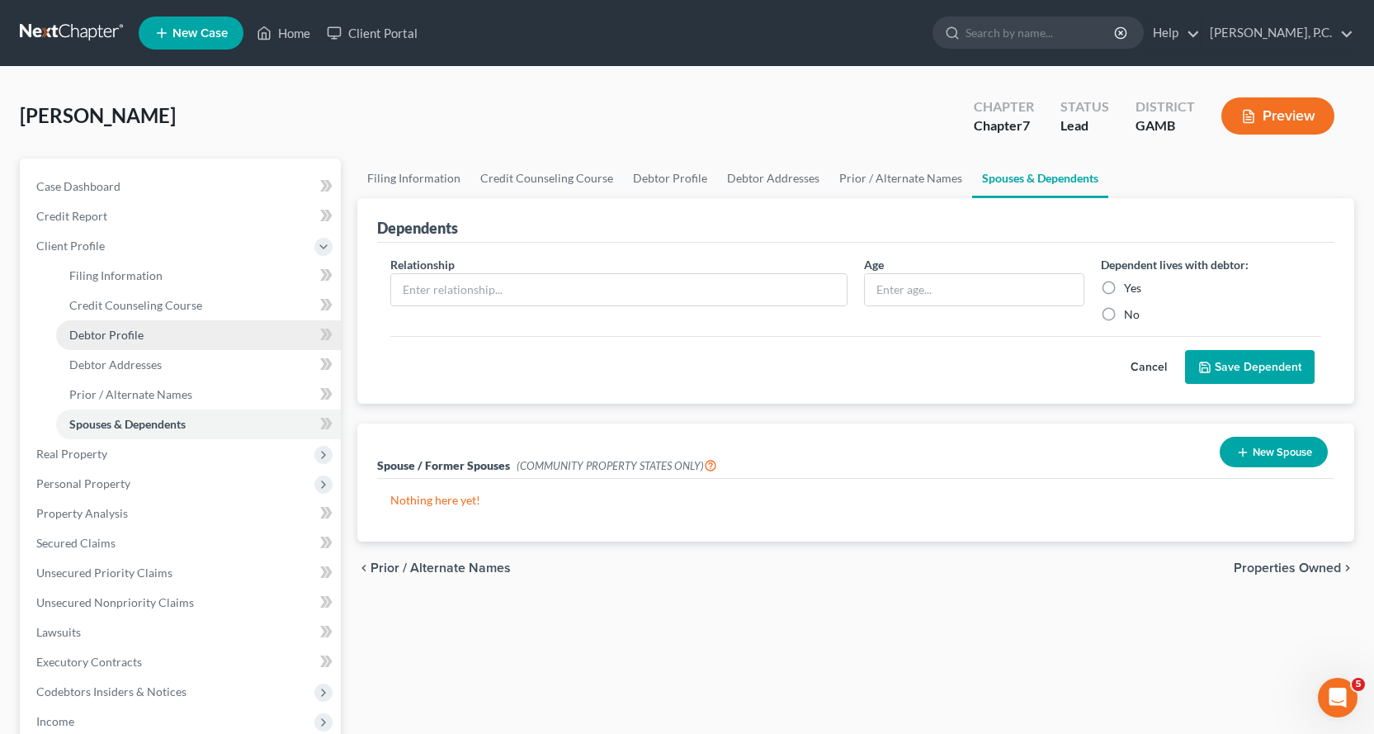
click at [115, 334] on span "Debtor Profile" at bounding box center [106, 335] width 74 height 14
select select "1"
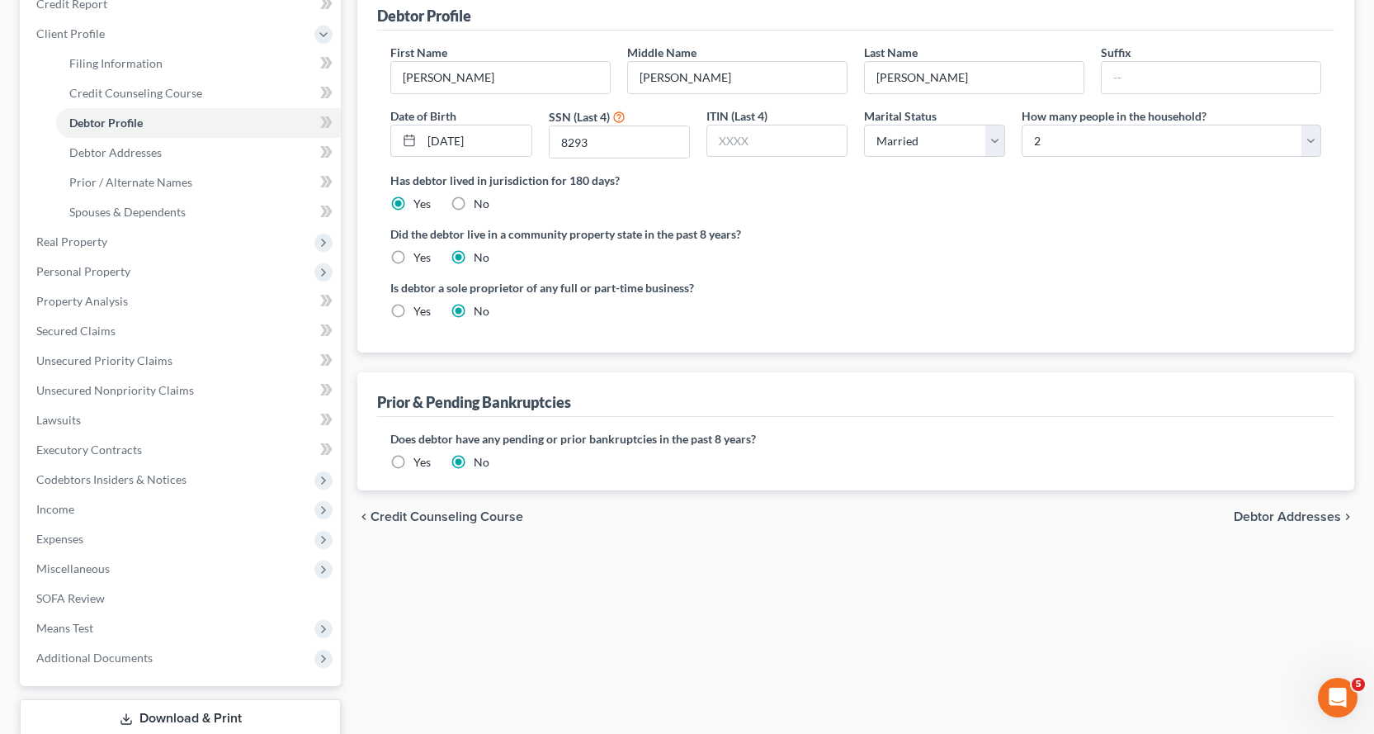
scroll to position [248, 0]
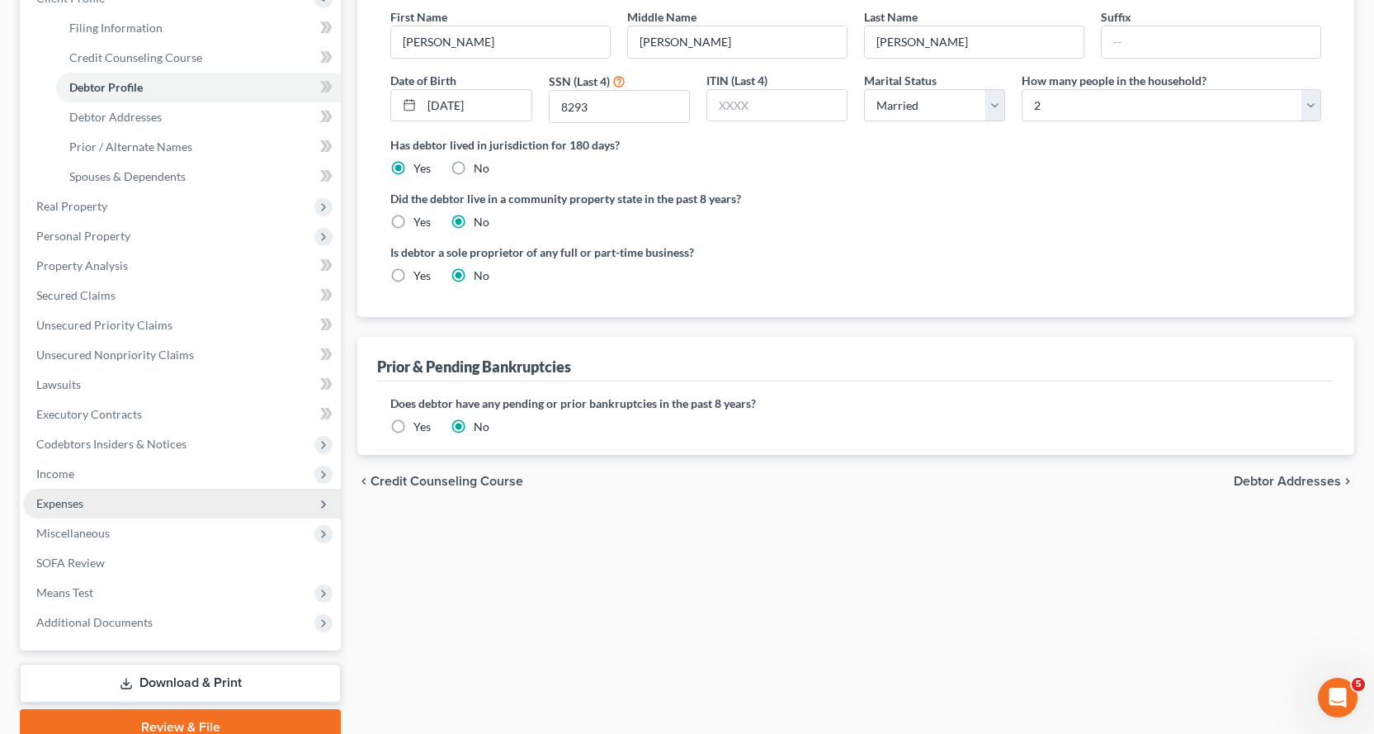
click at [58, 501] on span "Expenses" at bounding box center [59, 503] width 47 height 14
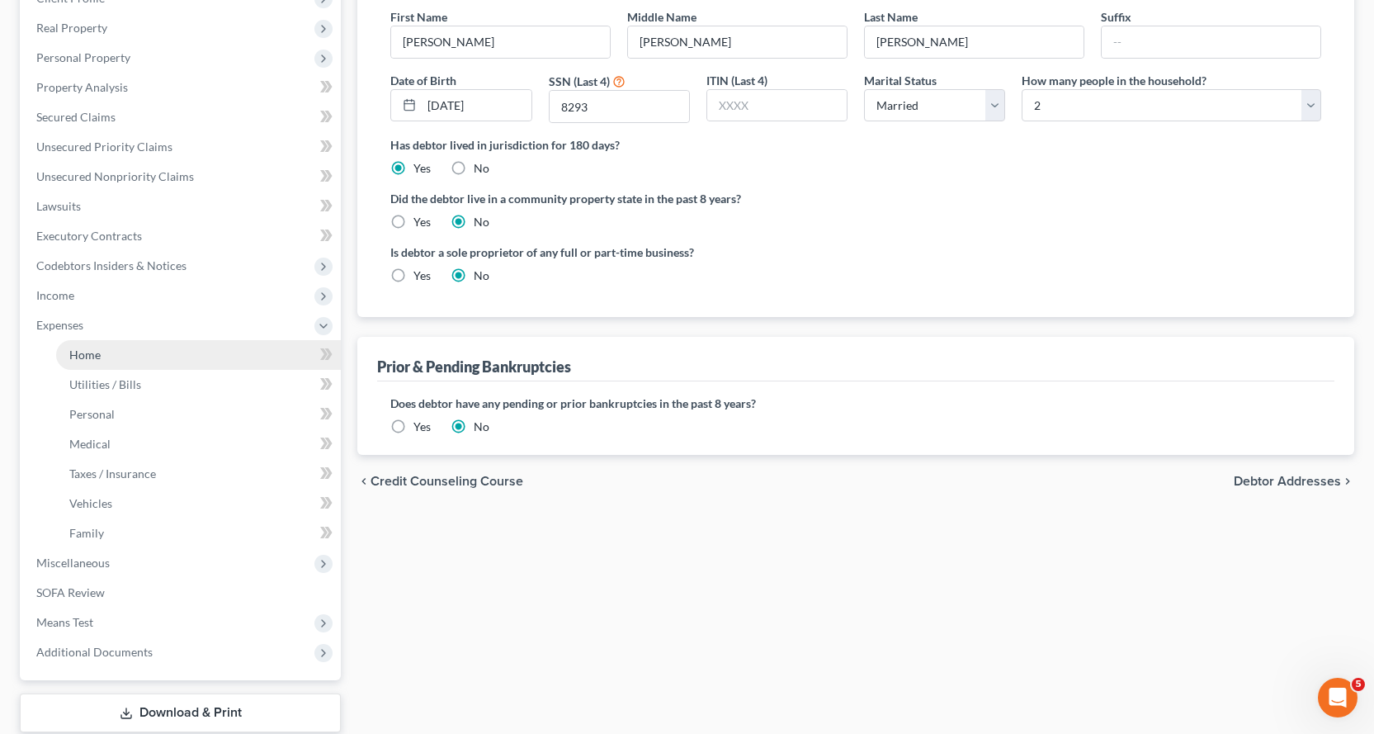
click at [83, 352] on span "Home" at bounding box center [84, 355] width 31 height 14
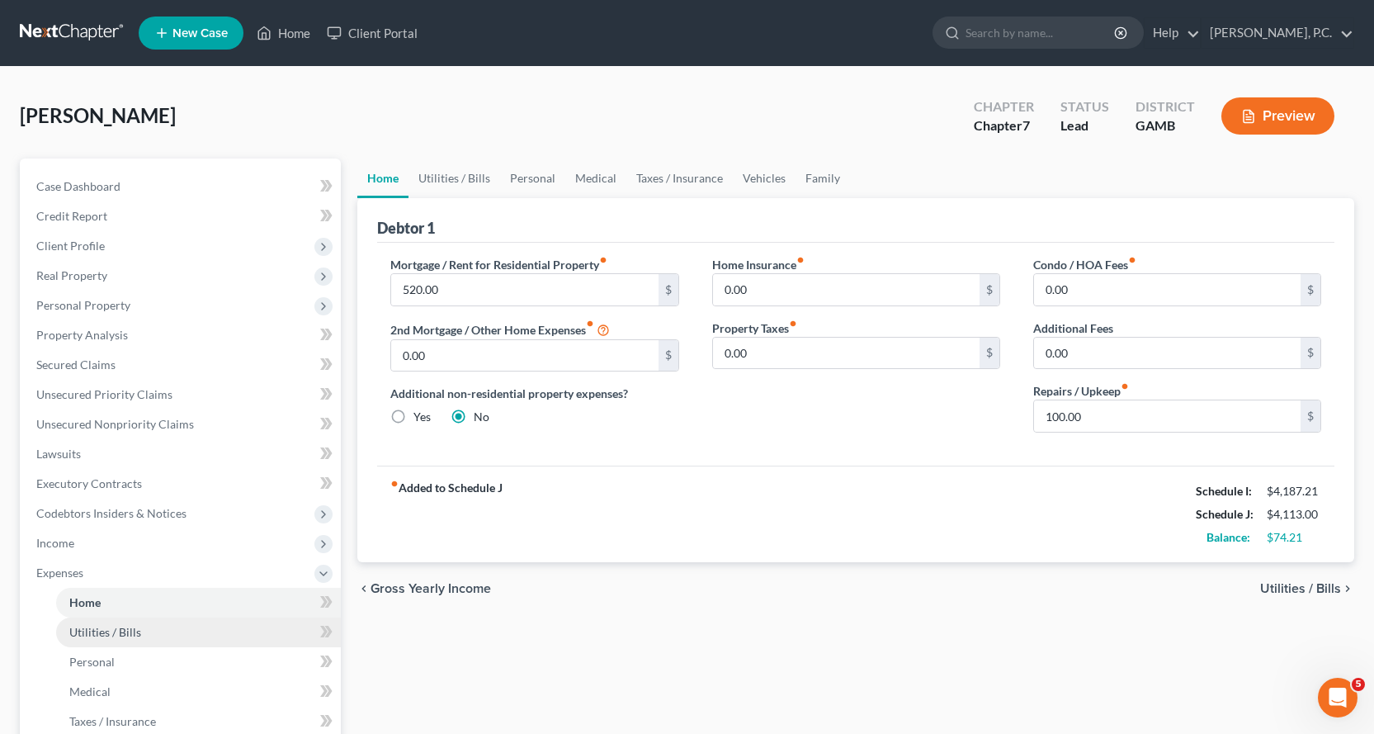
click at [97, 634] on span "Utilities / Bills" at bounding box center [105, 632] width 72 height 14
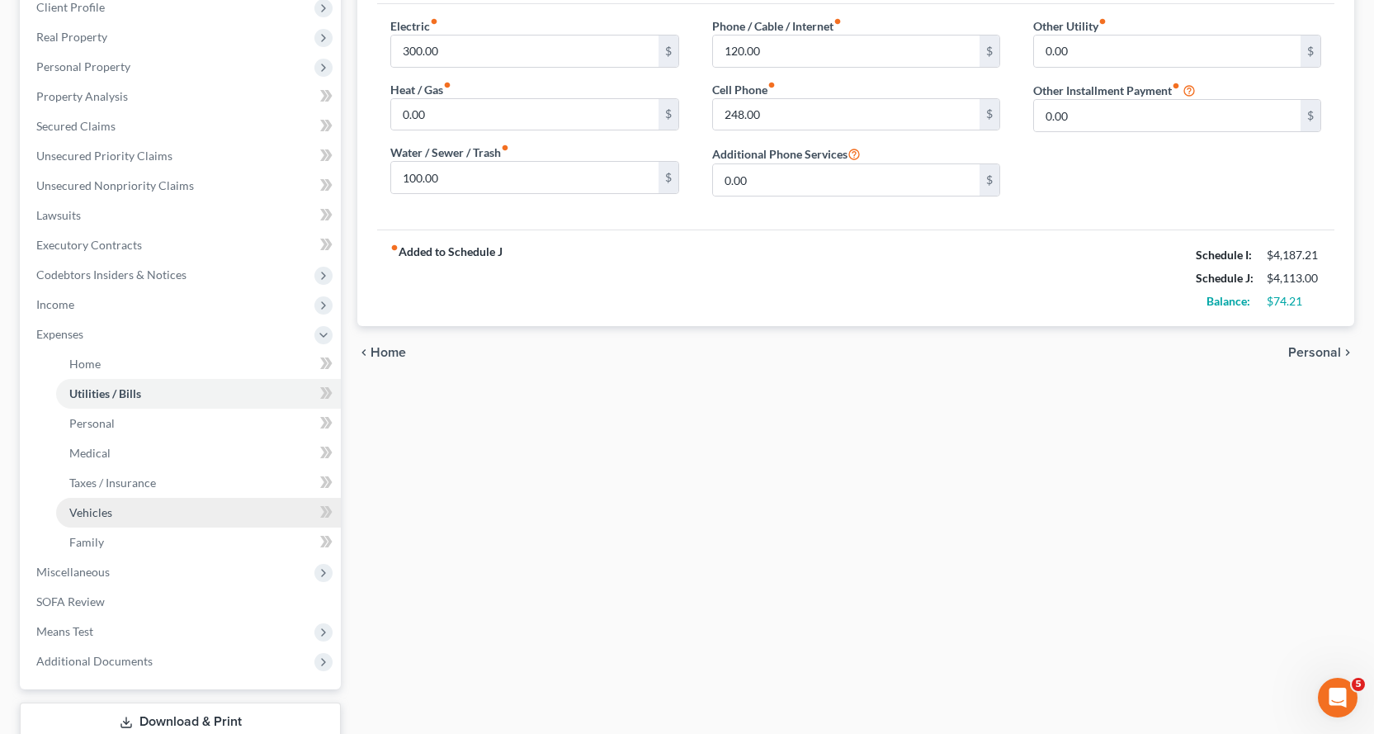
scroll to position [248, 0]
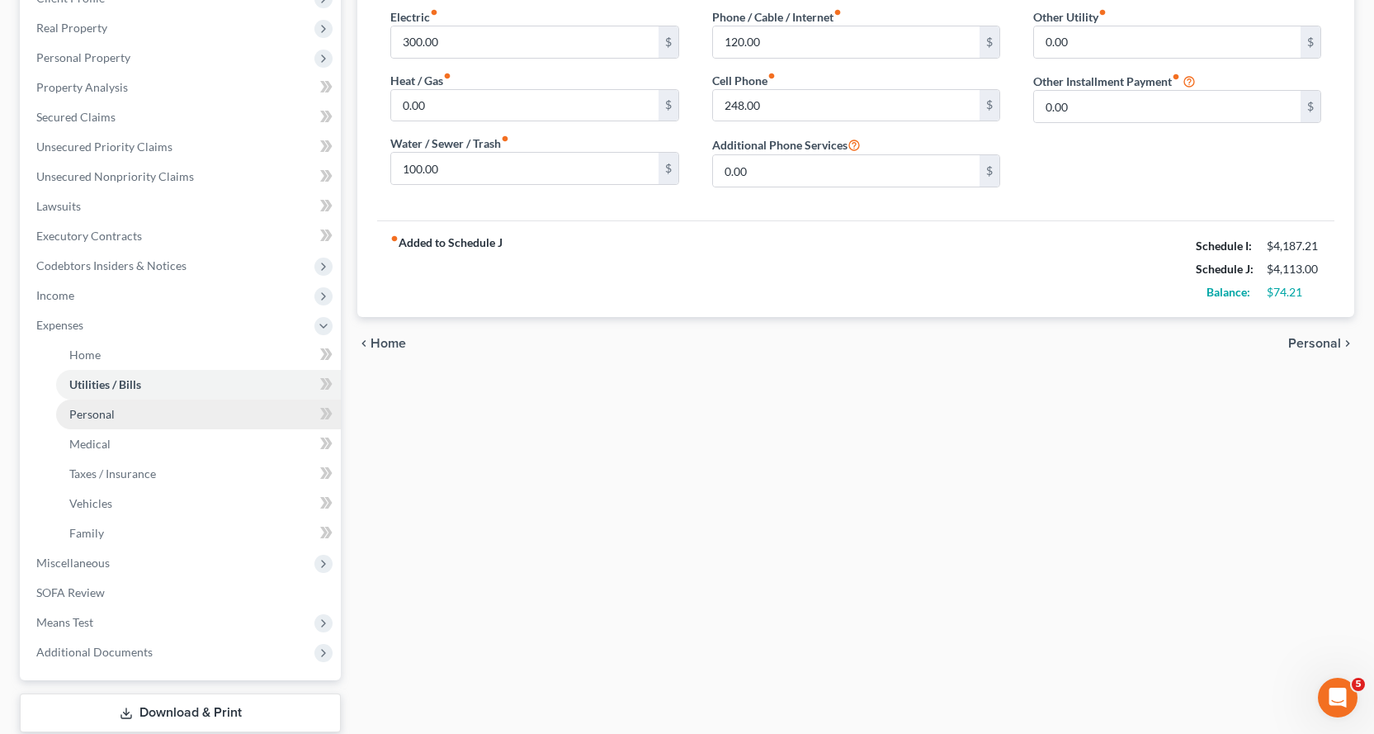
click at [100, 413] on span "Personal" at bounding box center [91, 414] width 45 height 14
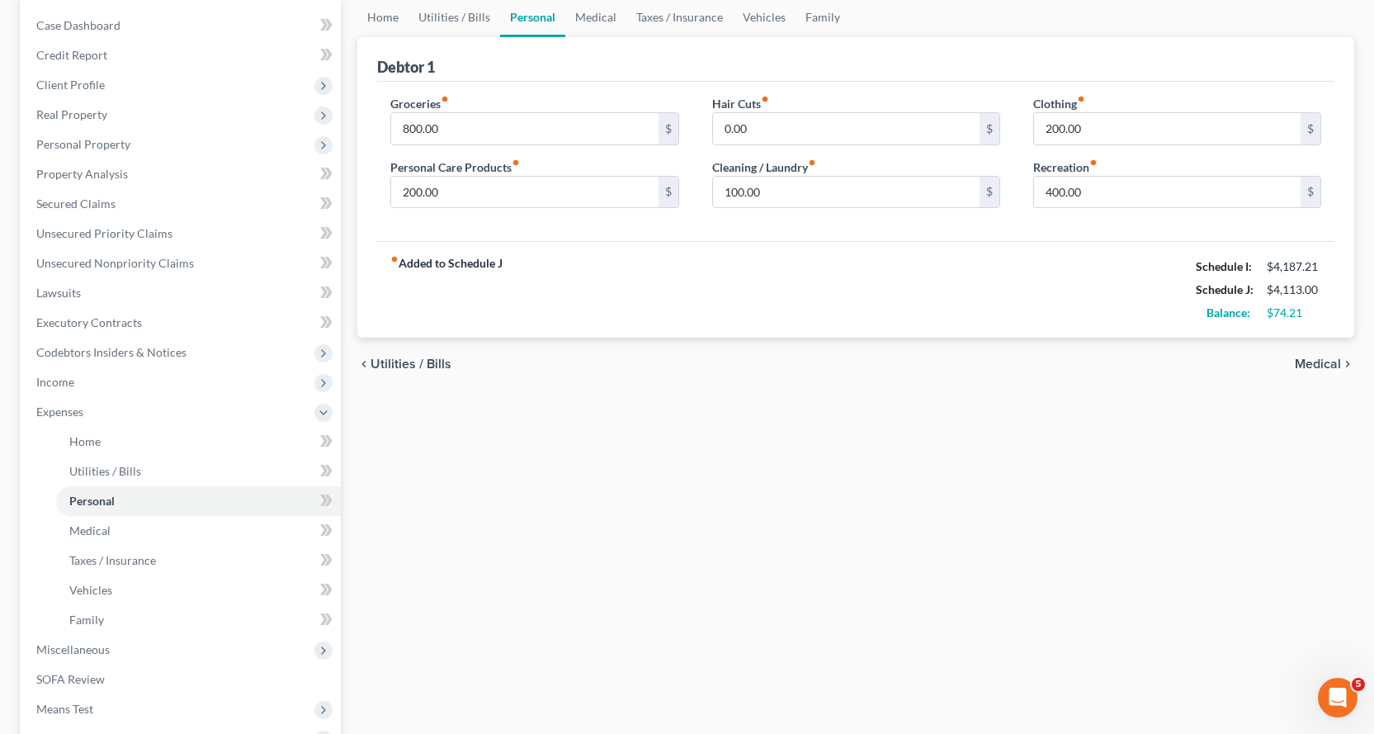
scroll to position [165, 0]
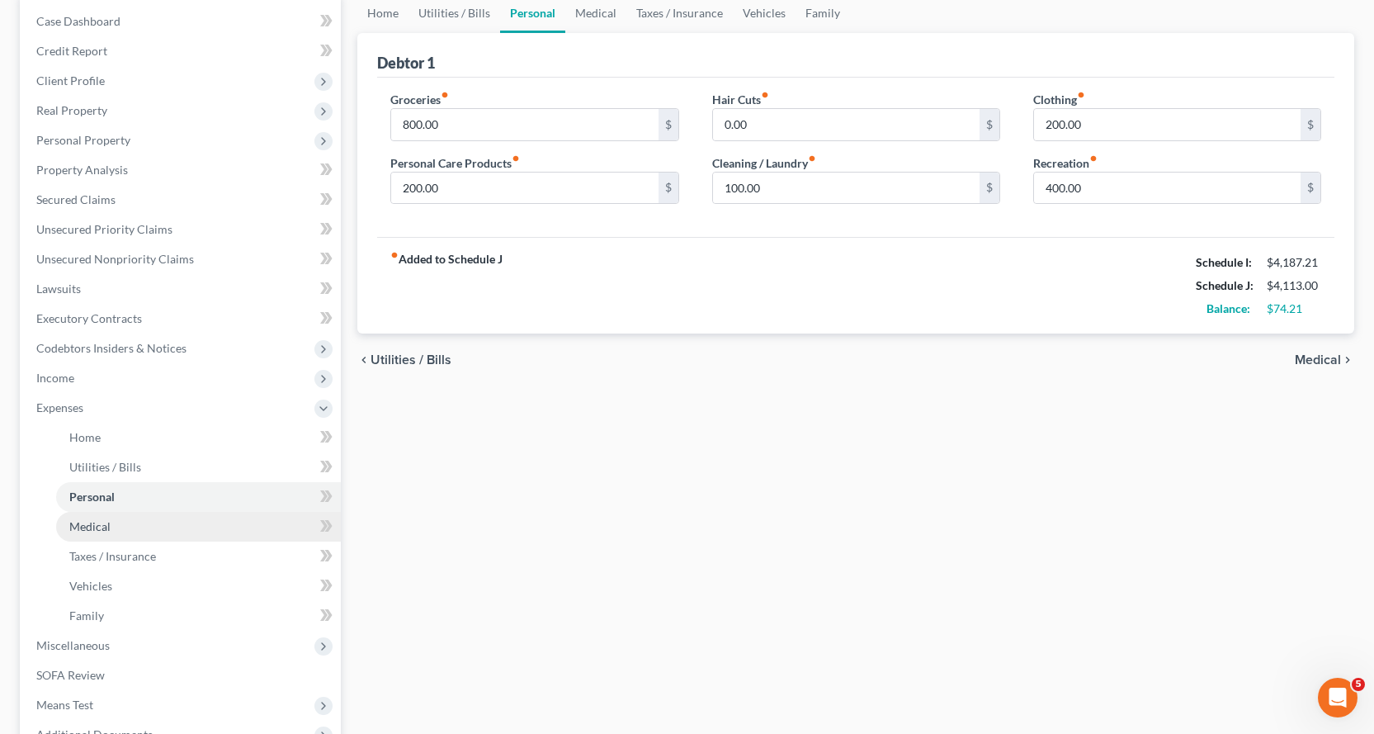
click at [84, 529] on span "Medical" at bounding box center [89, 526] width 41 height 14
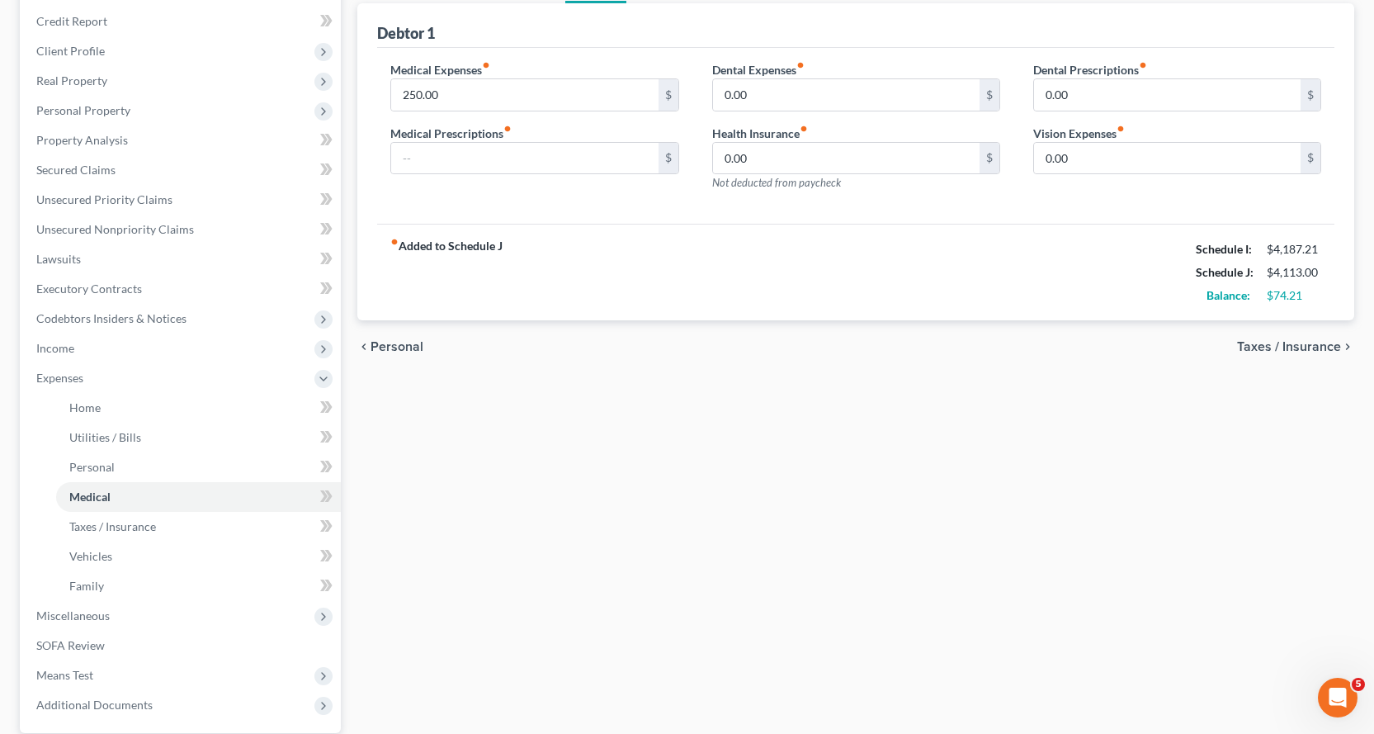
scroll to position [248, 0]
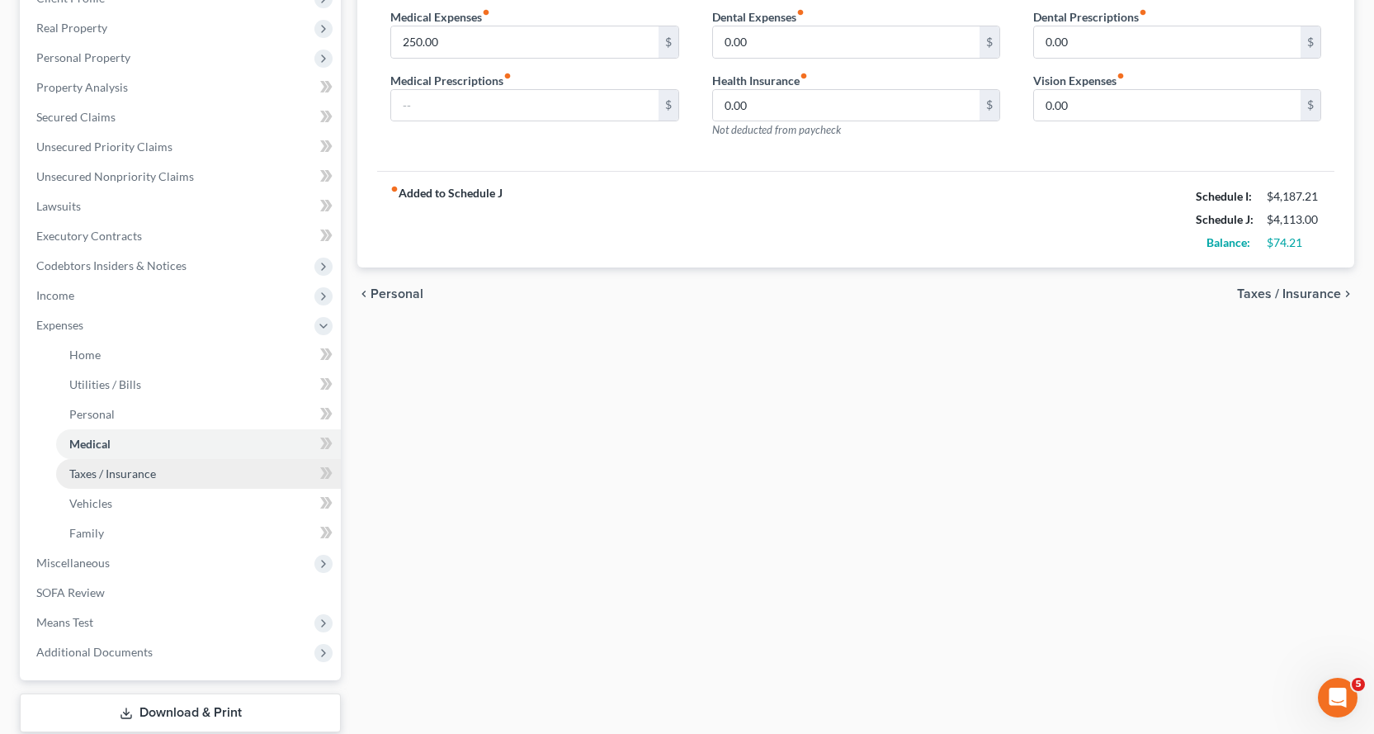
click at [90, 472] on span "Taxes / Insurance" at bounding box center [112, 473] width 87 height 14
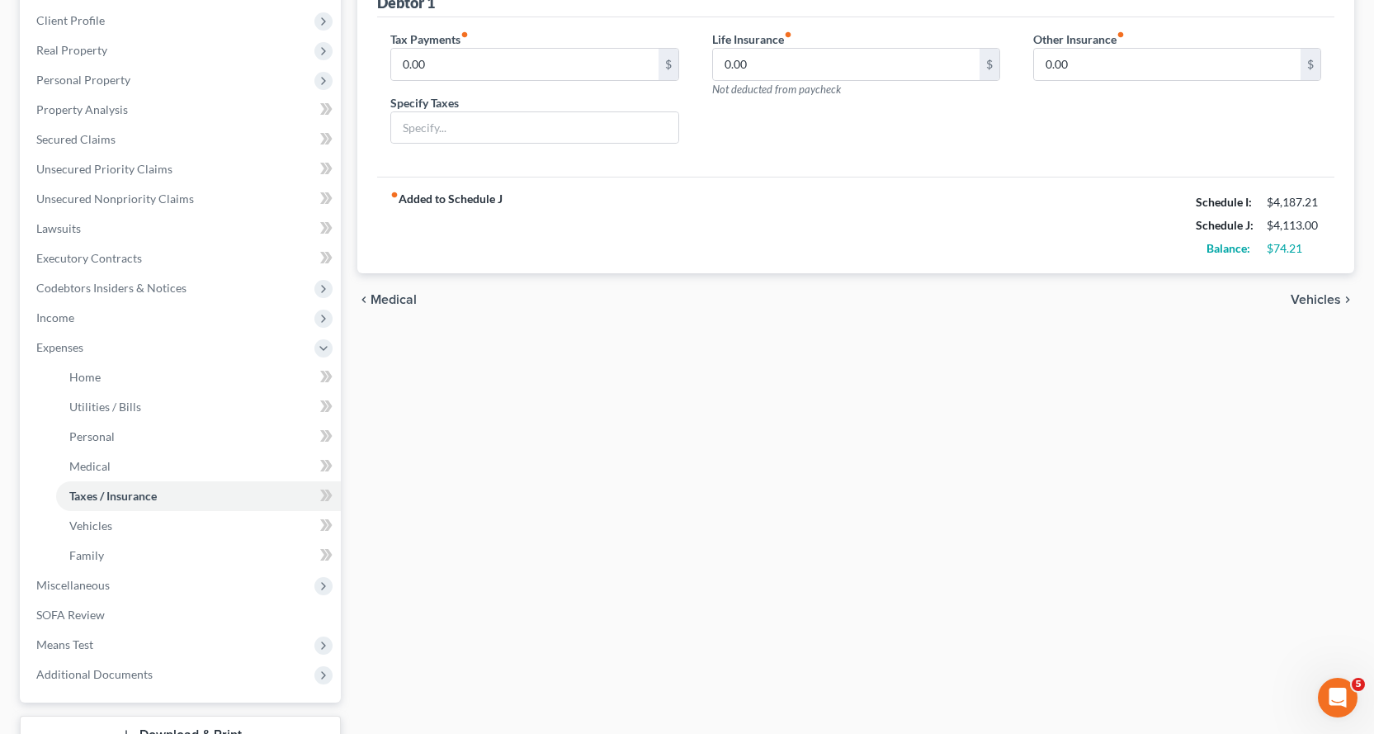
scroll to position [352, 0]
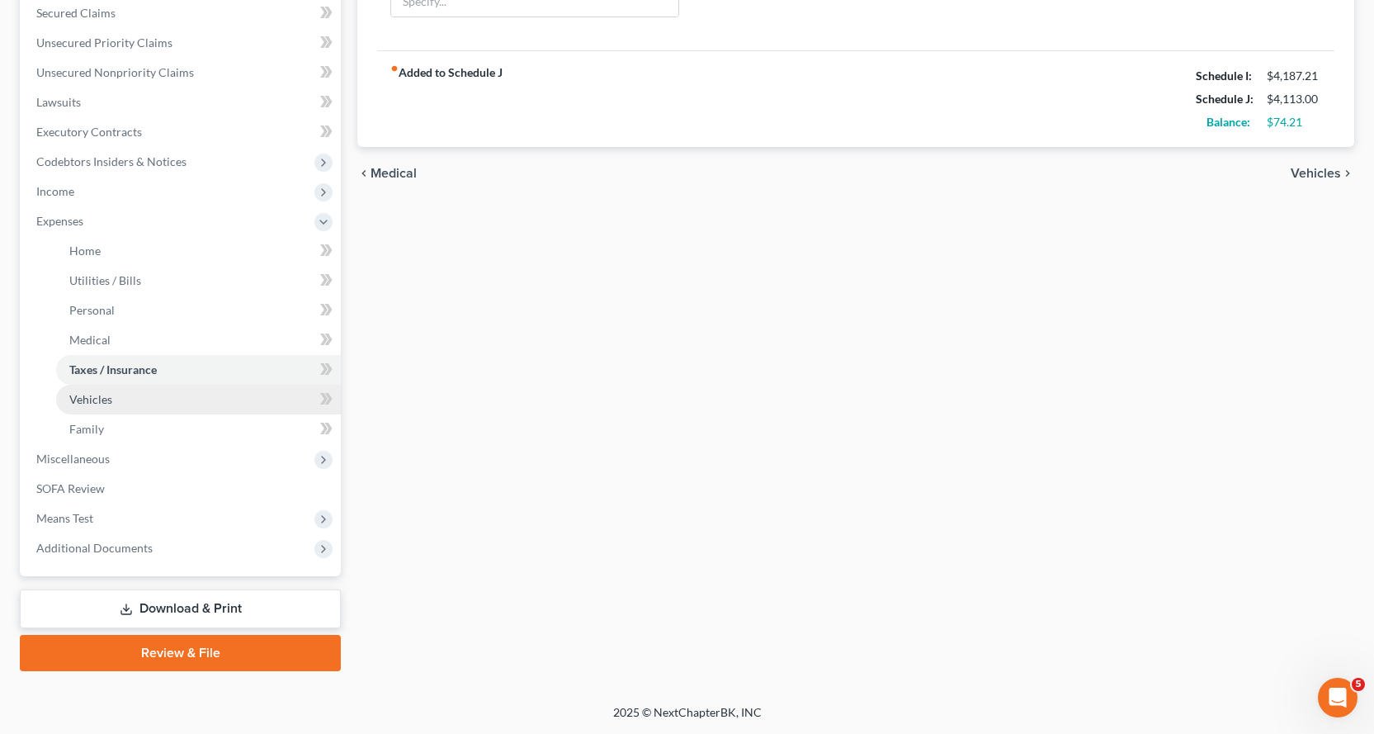
click at [92, 396] on span "Vehicles" at bounding box center [90, 399] width 43 height 14
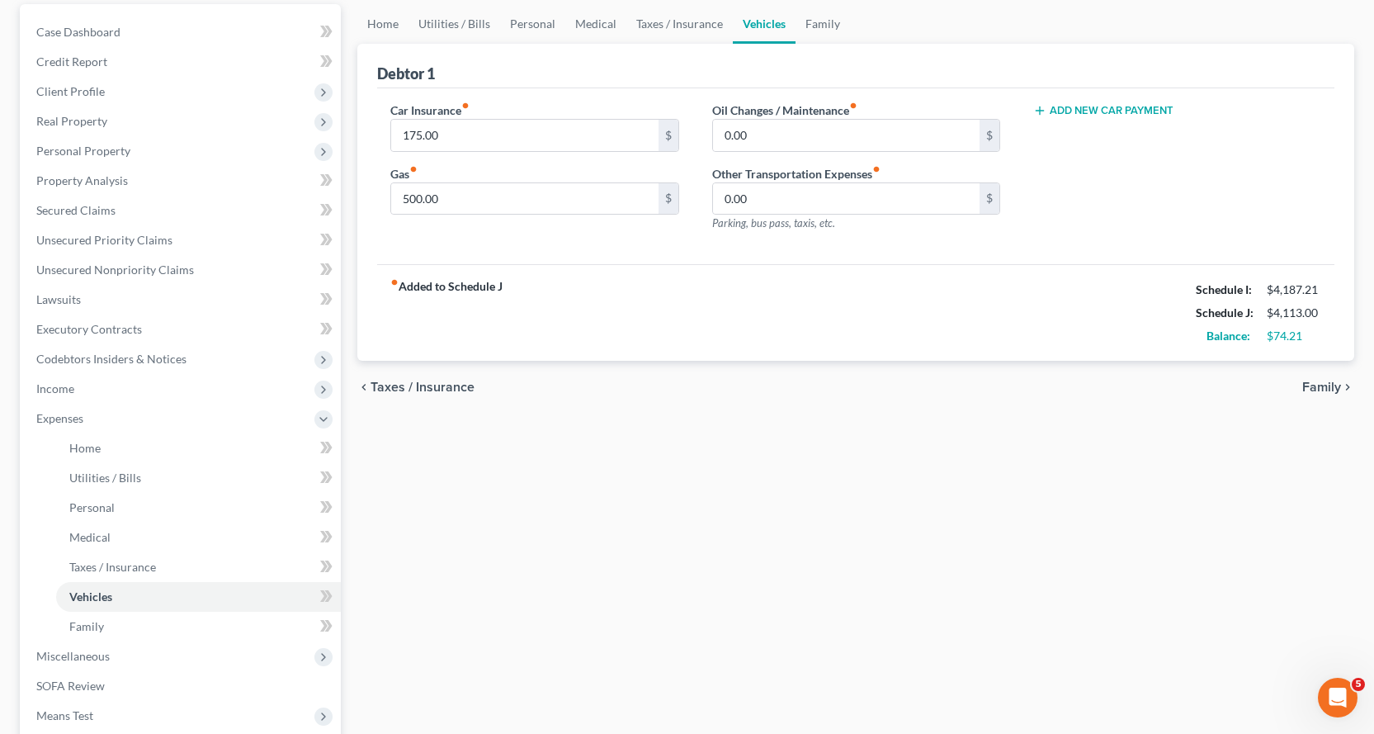
scroll to position [330, 0]
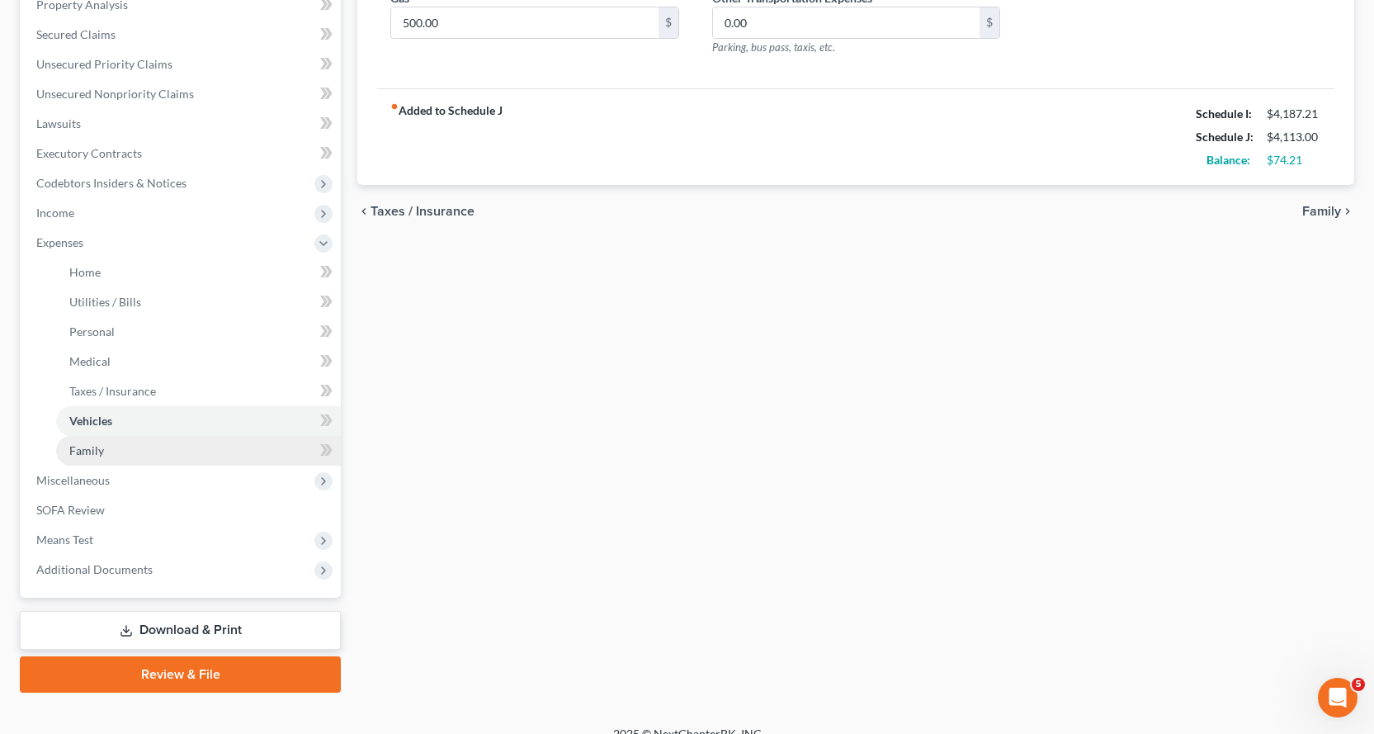
click at [94, 447] on span "Family" at bounding box center [86, 450] width 35 height 14
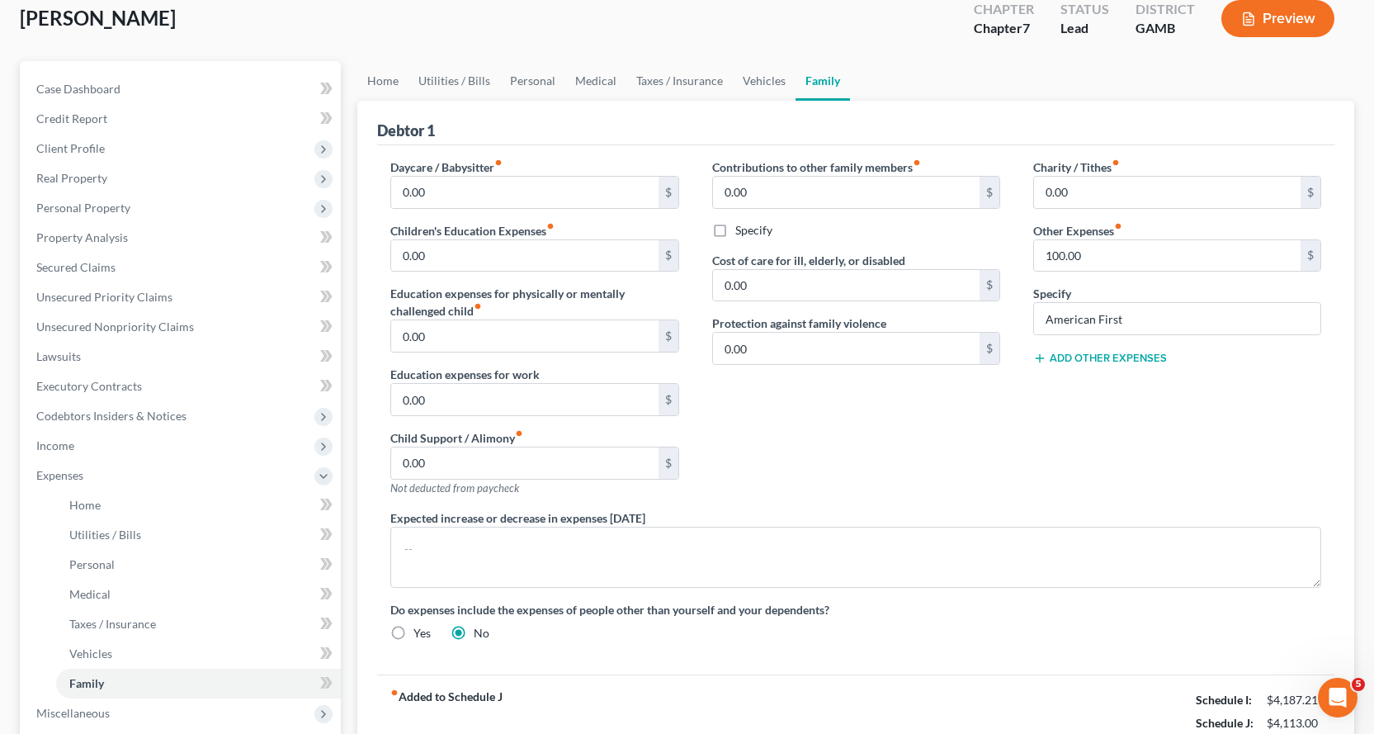
scroll to position [248, 0]
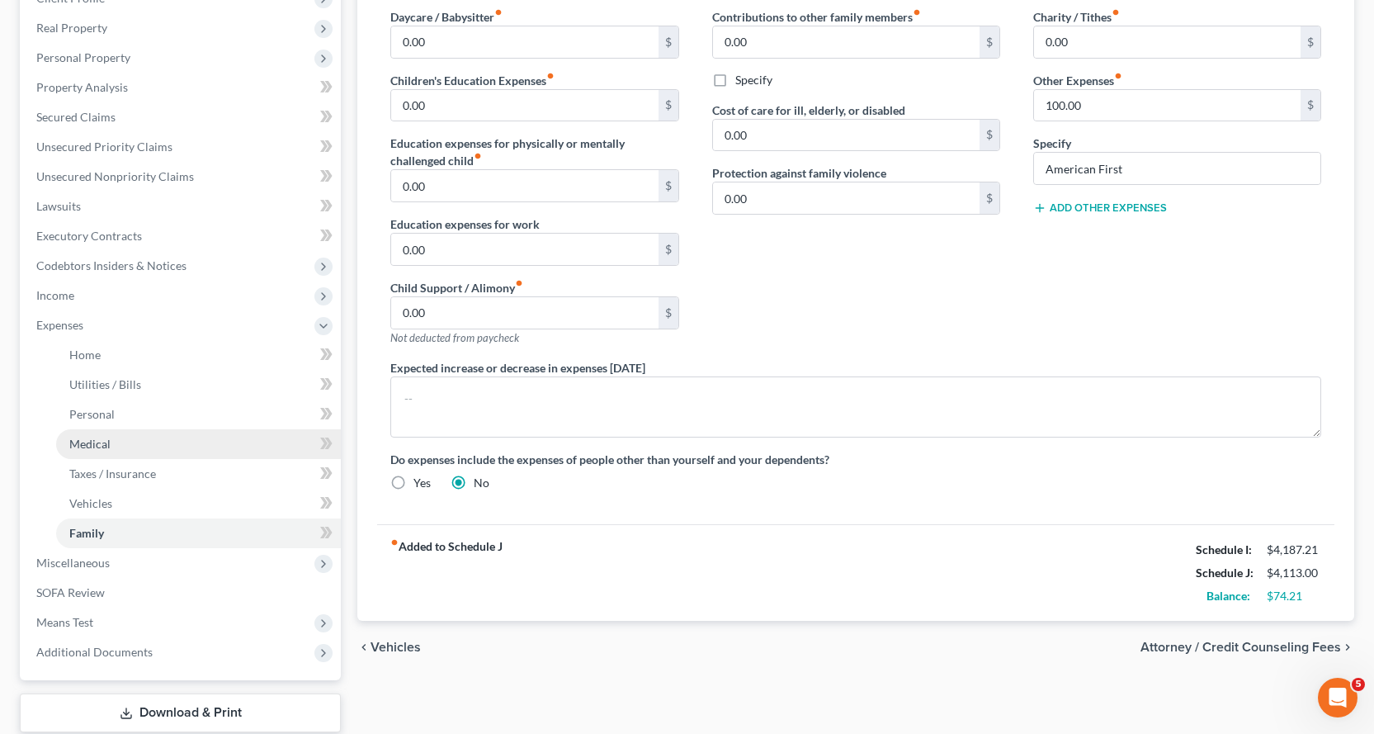
click at [96, 442] on span "Medical" at bounding box center [89, 444] width 41 height 14
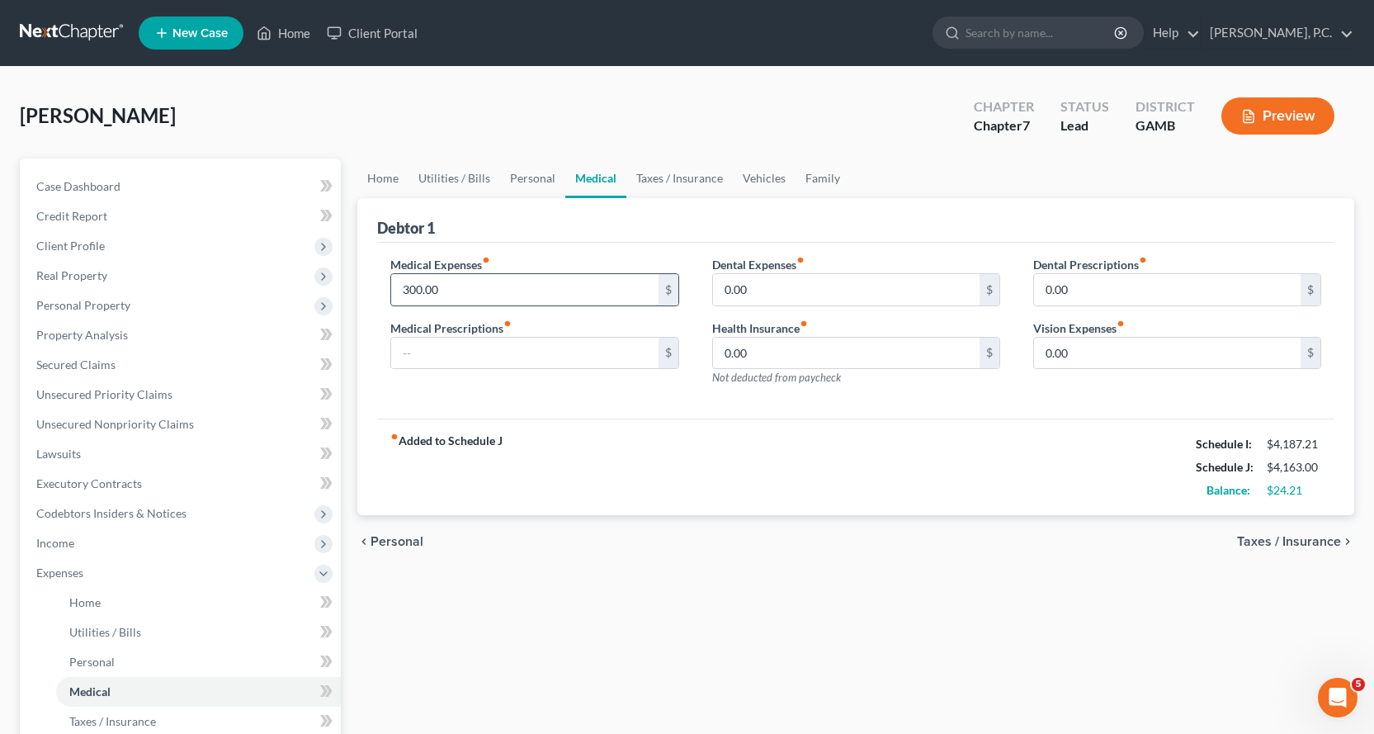
type input "300.00"
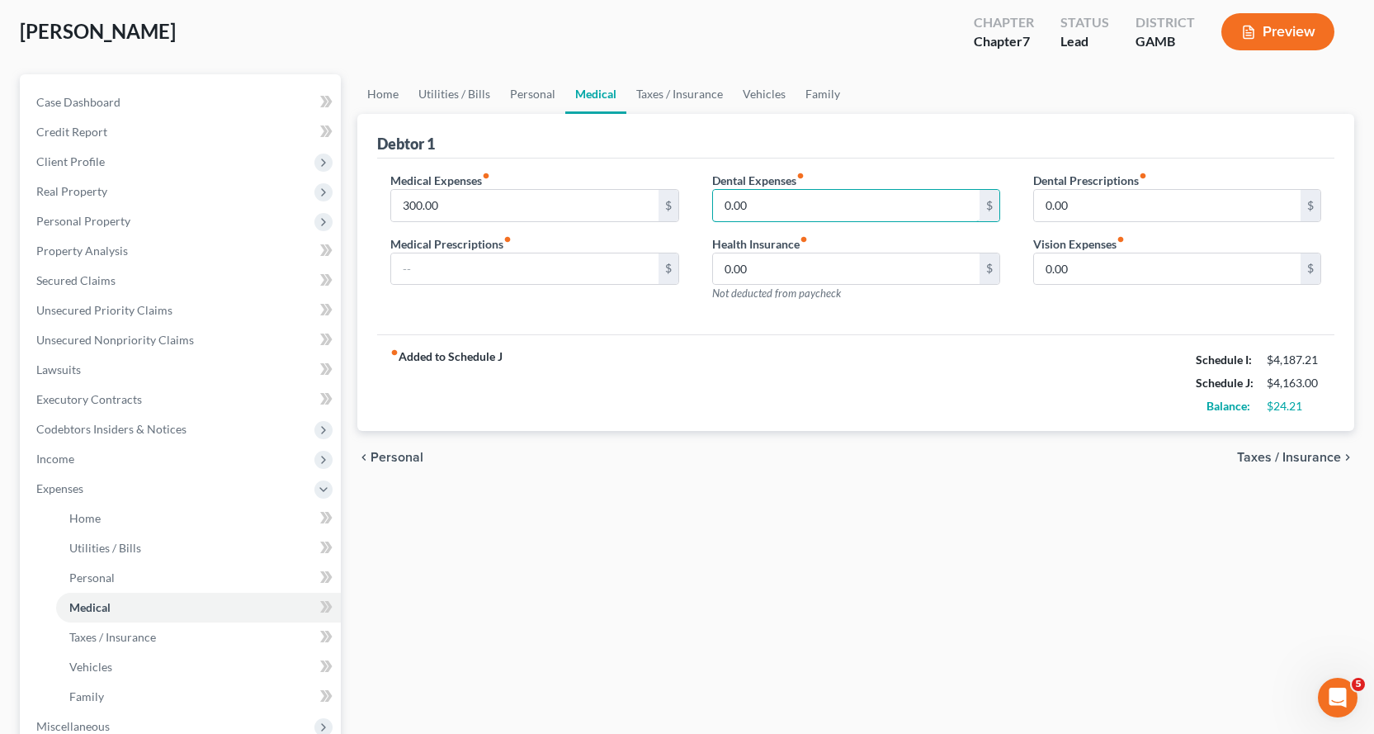
scroll to position [352, 0]
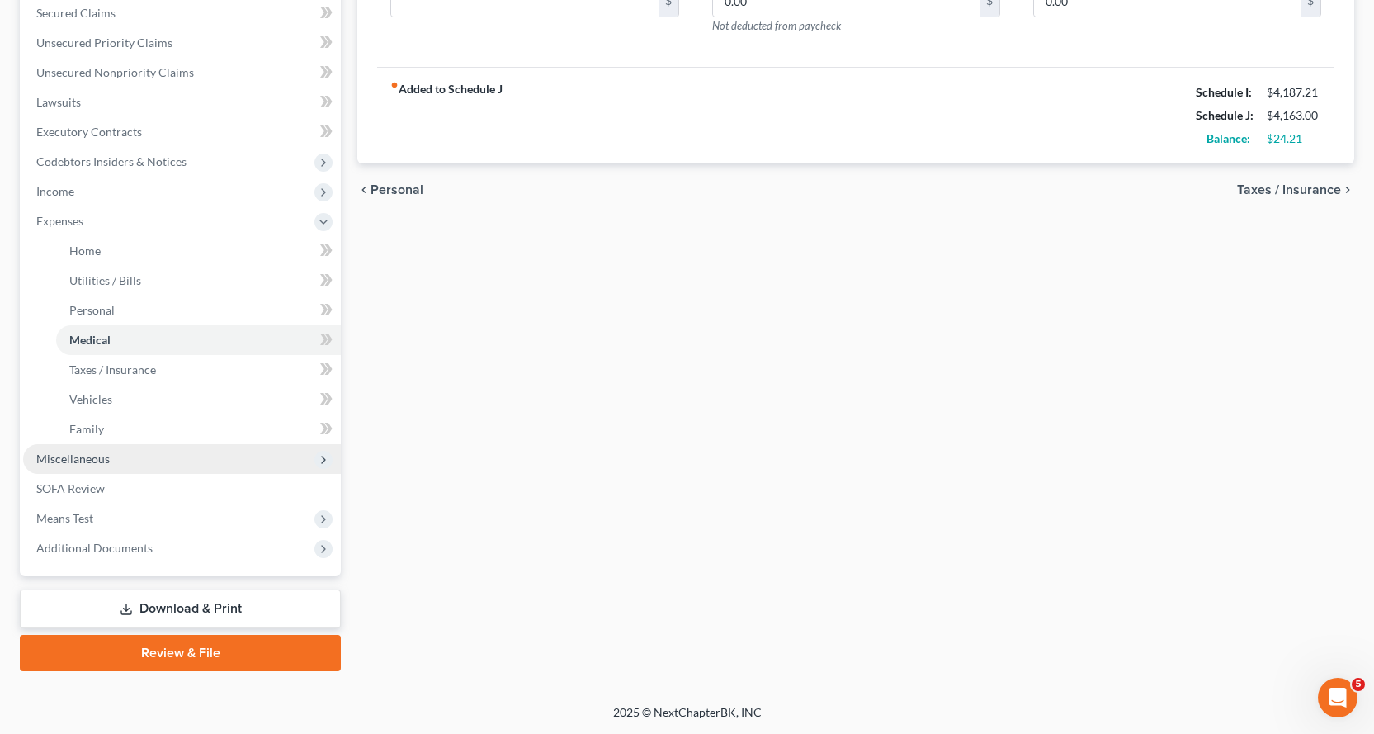
click at [63, 453] on span "Miscellaneous" at bounding box center [72, 459] width 73 height 14
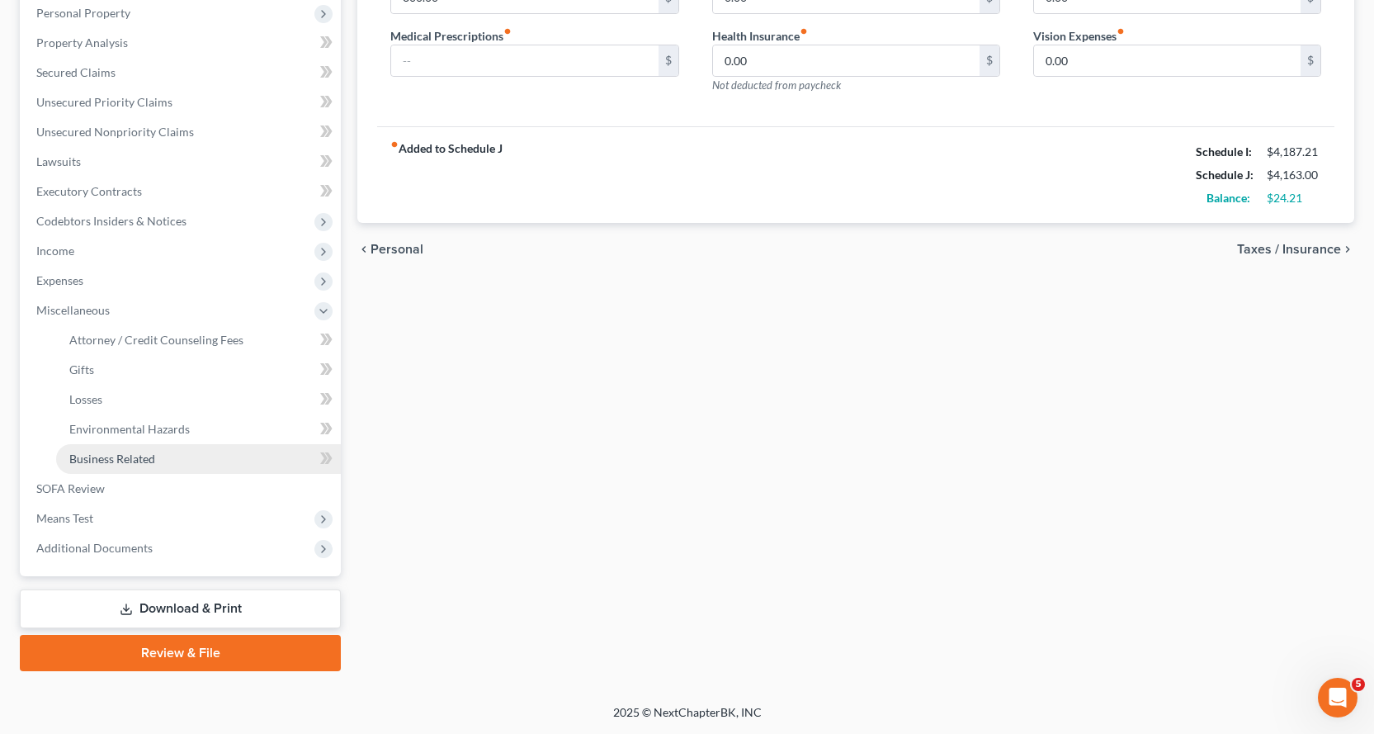
scroll to position [292, 0]
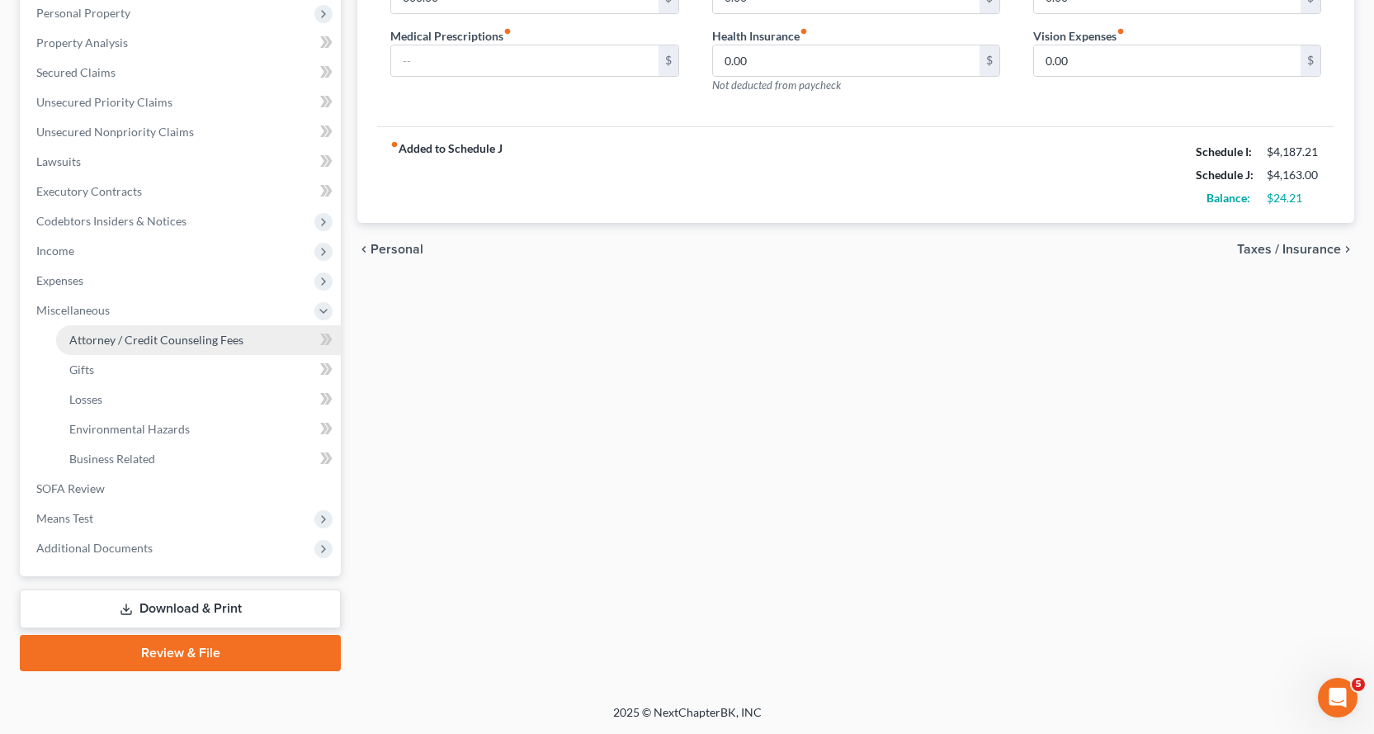
click at [85, 338] on span "Attorney / Credit Counseling Fees" at bounding box center [156, 340] width 174 height 14
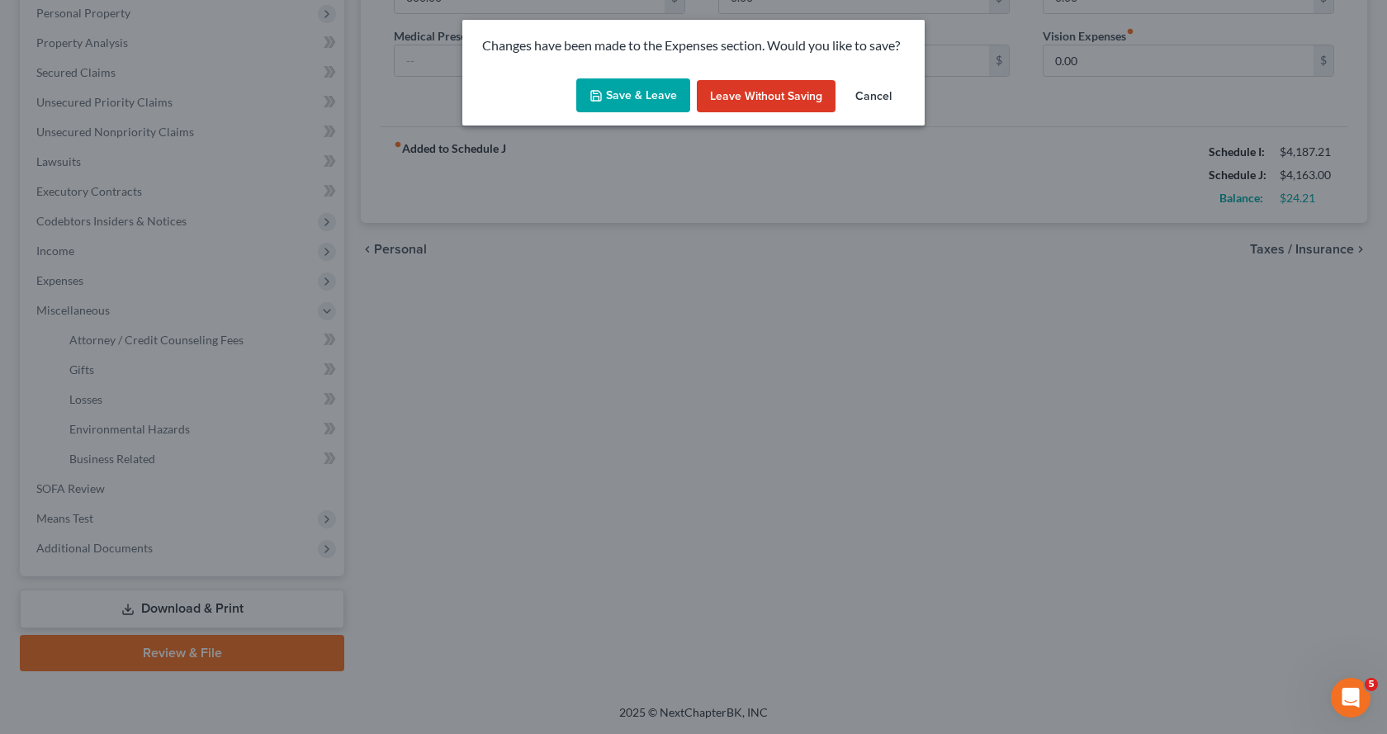
click at [603, 100] on icon "button" at bounding box center [595, 95] width 13 height 13
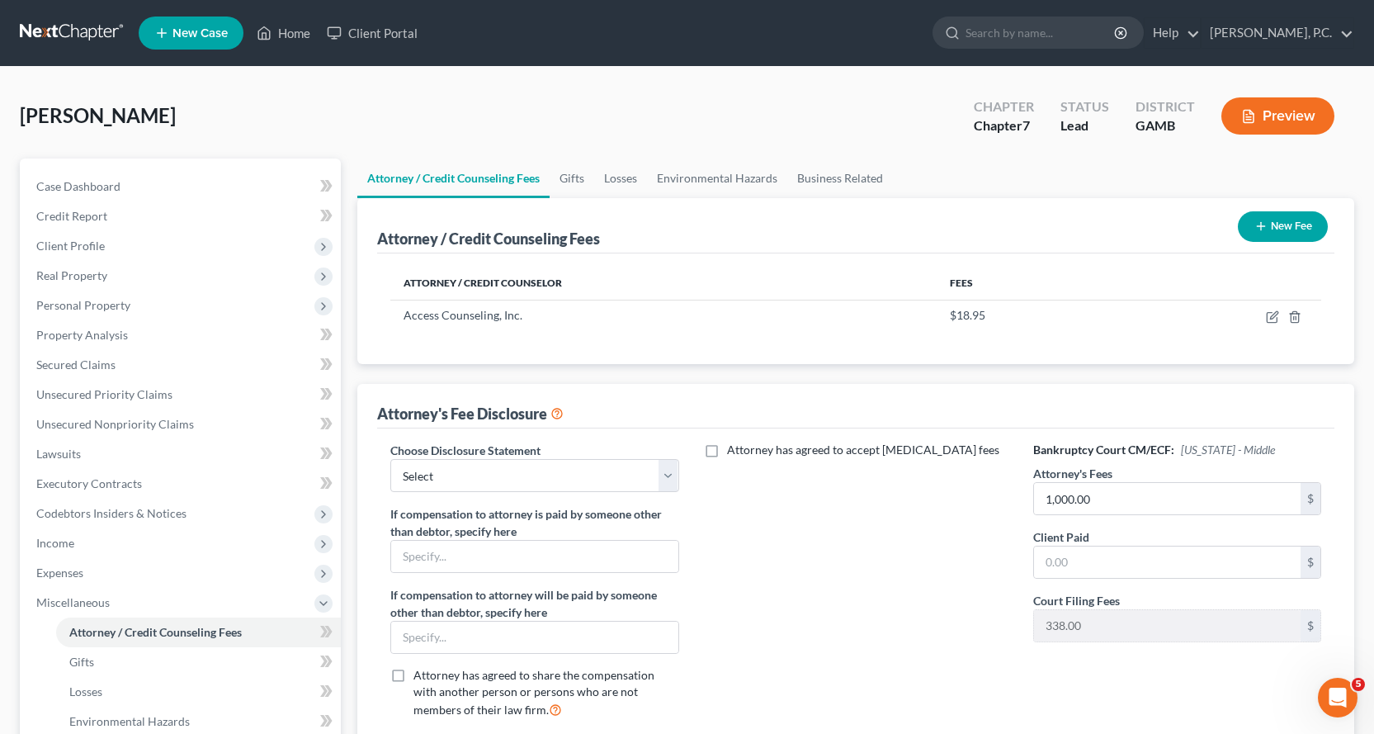
click at [1284, 220] on button "New Fee" at bounding box center [1283, 226] width 90 height 31
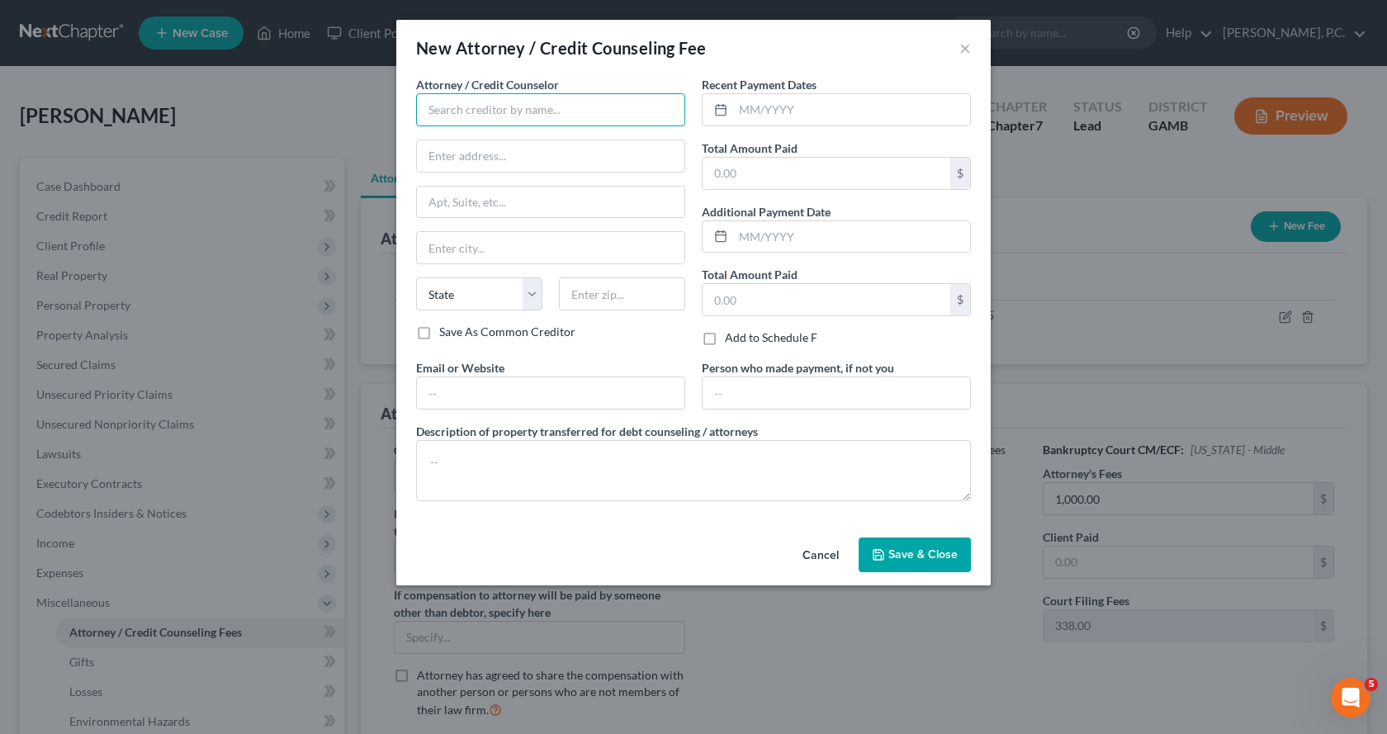
click at [481, 108] on input "text" at bounding box center [550, 109] width 269 height 33
type input "[PERSON_NAME] PC"
type input "P.O. Box 7221"
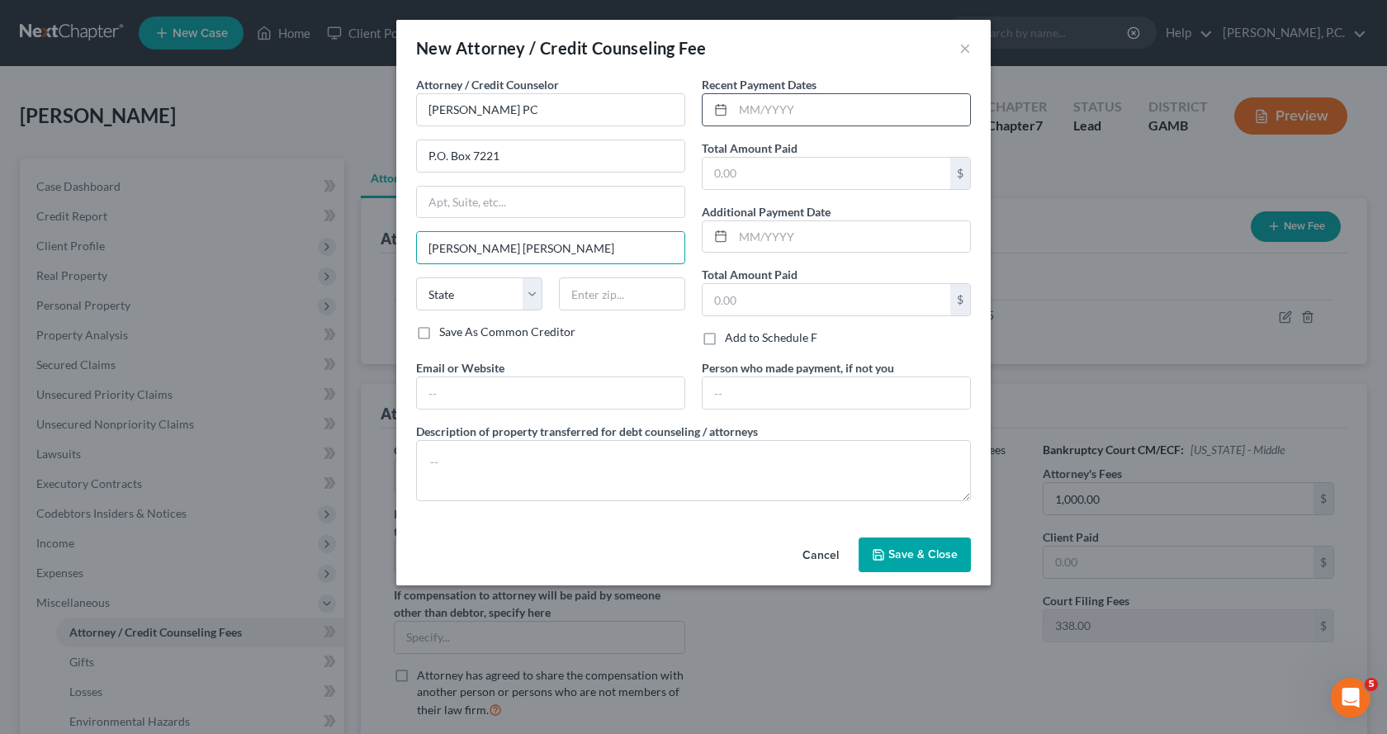
type input "[PERSON_NAME] [PERSON_NAME]"
select select "10"
type input "31095"
click at [760, 103] on input "text" at bounding box center [851, 109] width 237 height 31
type input "10/2025"
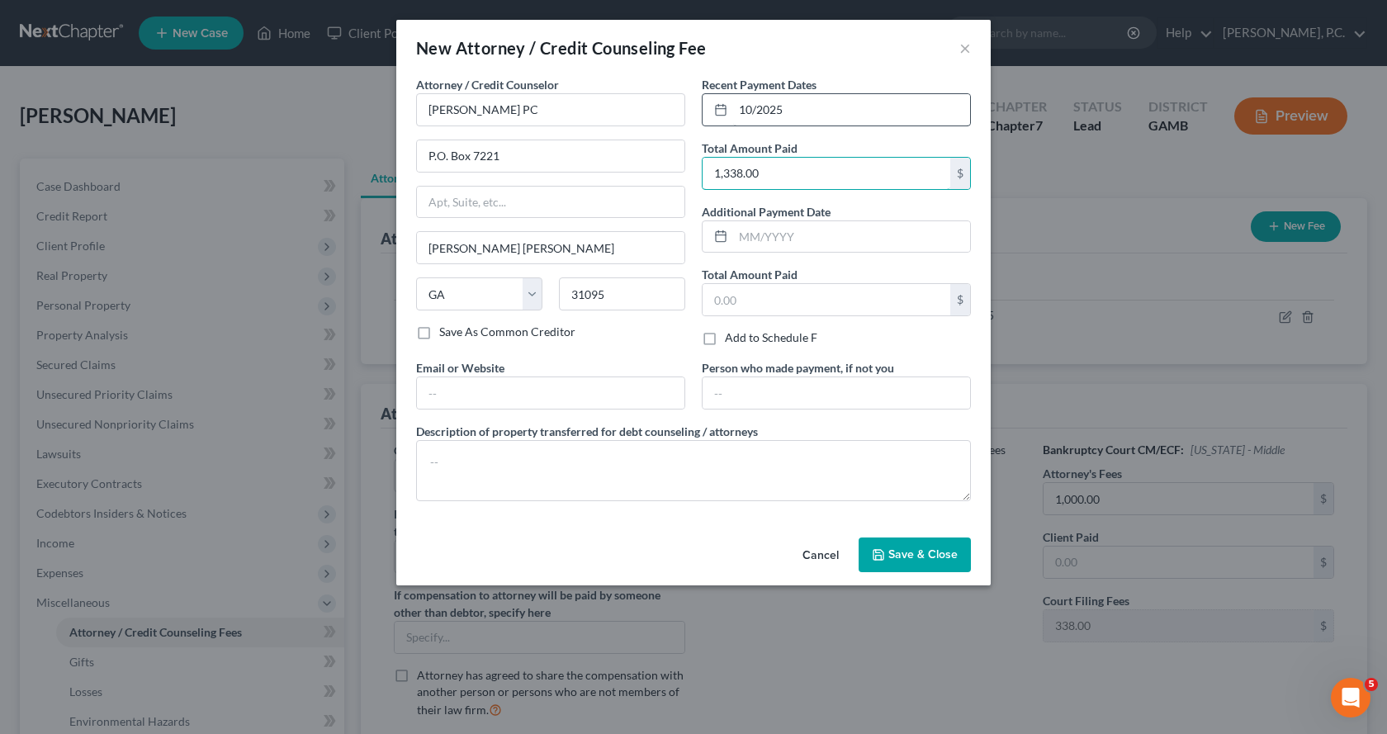
type input "1,338.00"
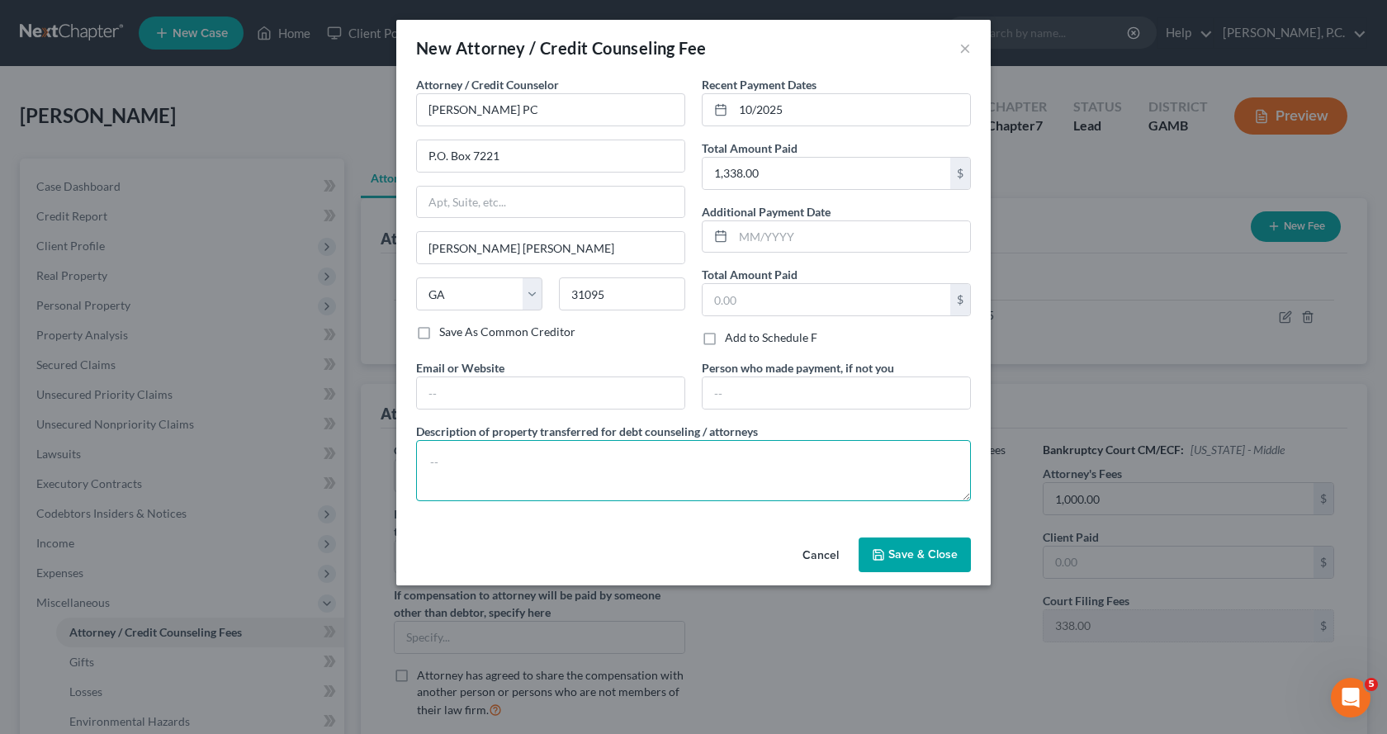
click at [686, 480] on textarea at bounding box center [693, 470] width 555 height 61
type textarea "$338.00 applied to court filing fee; $1,000.00 applied to attorney fees."
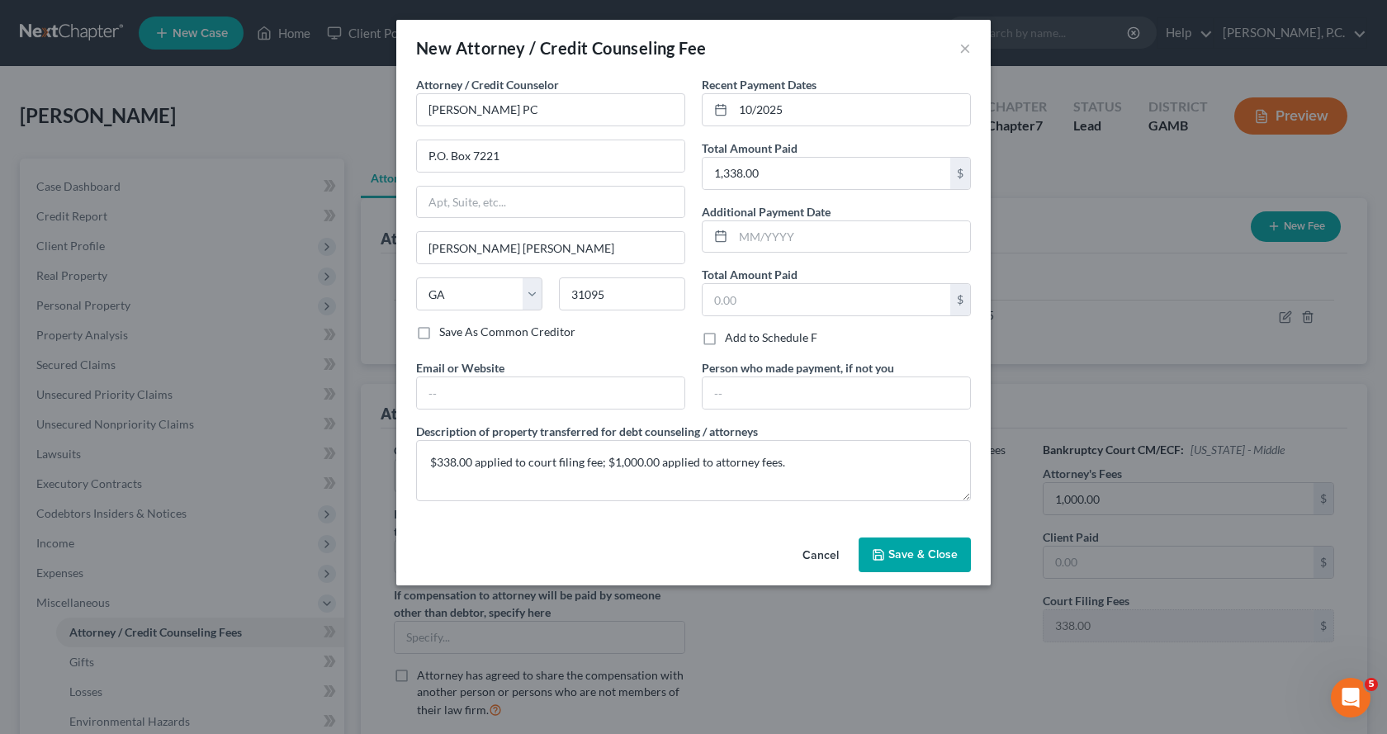
click at [913, 557] on span "Save & Close" at bounding box center [922, 554] width 69 height 14
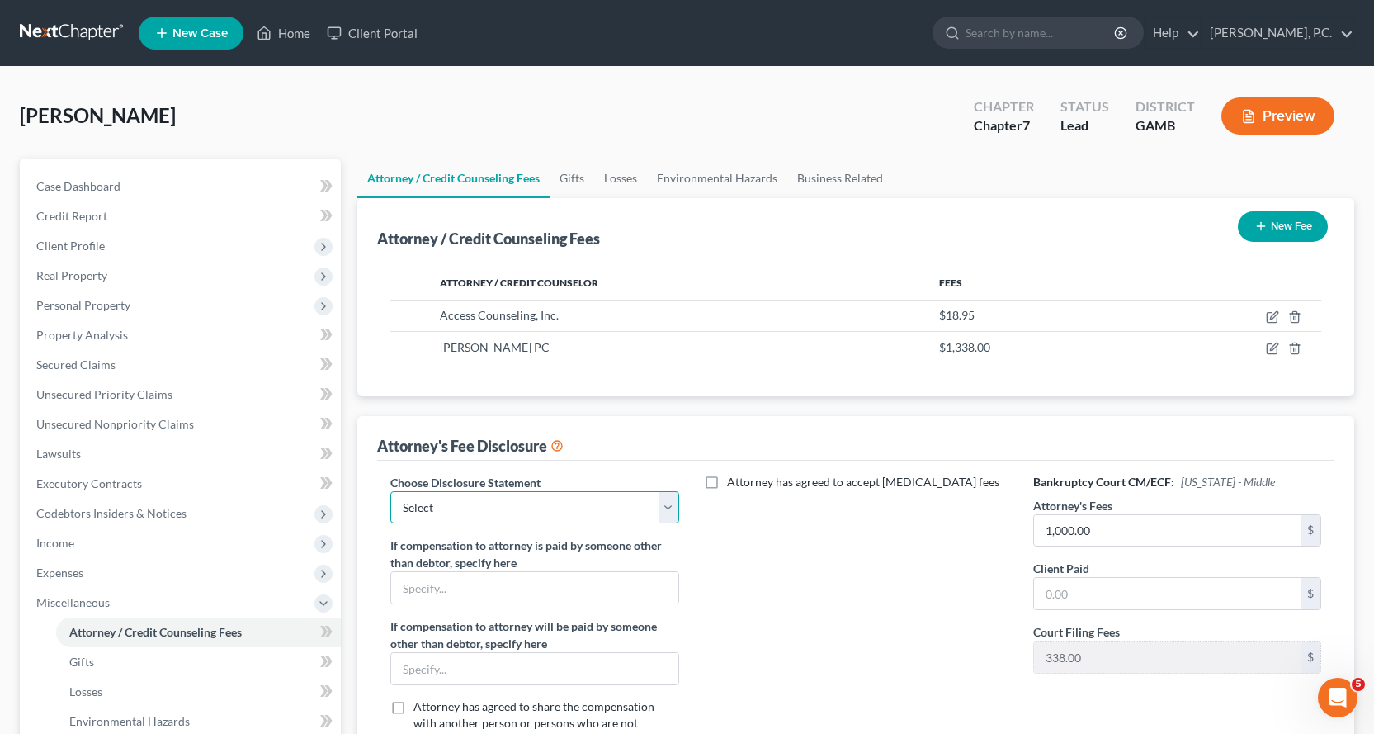
click at [668, 504] on select "Select Attorney" at bounding box center [534, 507] width 288 height 33
select select "0"
click at [390, 491] on select "Select Attorney" at bounding box center [534, 507] width 288 height 33
click at [1127, 589] on input "text" at bounding box center [1167, 593] width 267 height 31
type input "1,000.00"
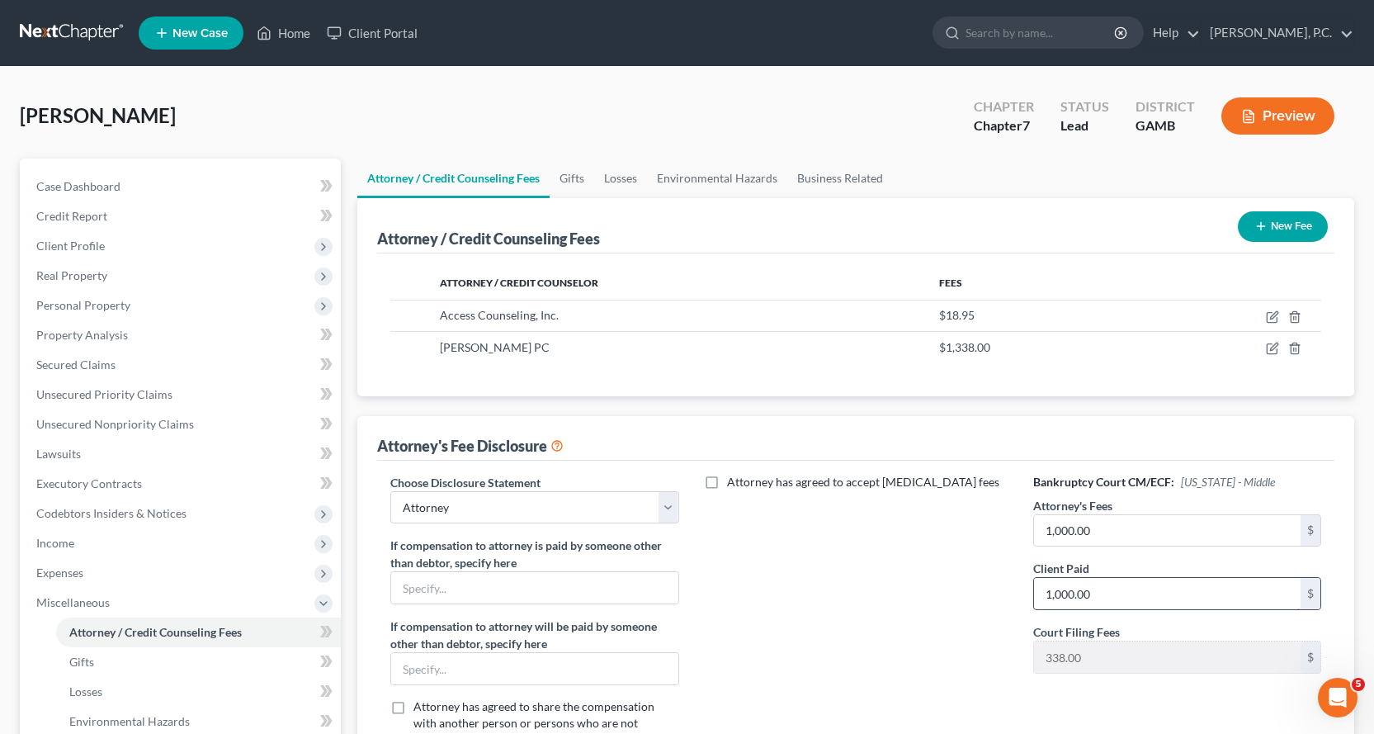
scroll to position [292, 0]
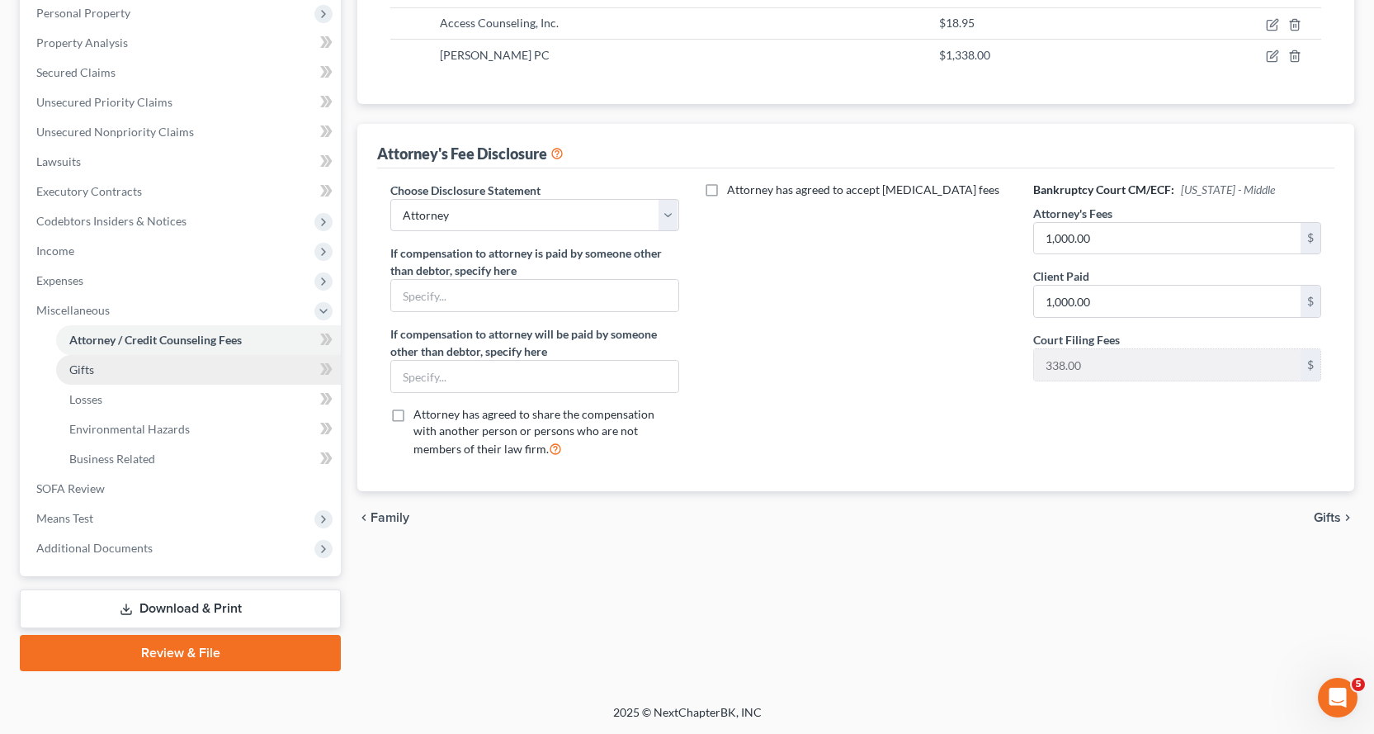
click at [78, 372] on span "Gifts" at bounding box center [81, 369] width 25 height 14
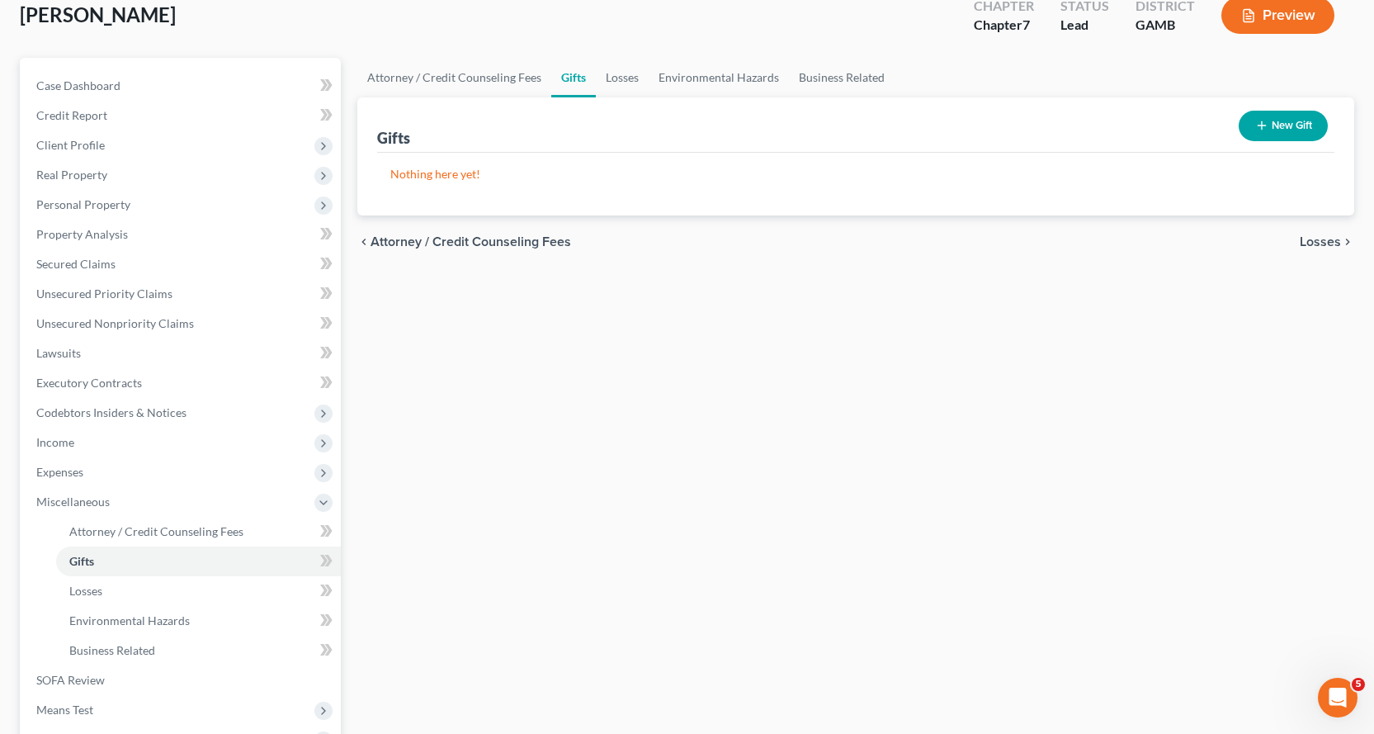
scroll to position [292, 0]
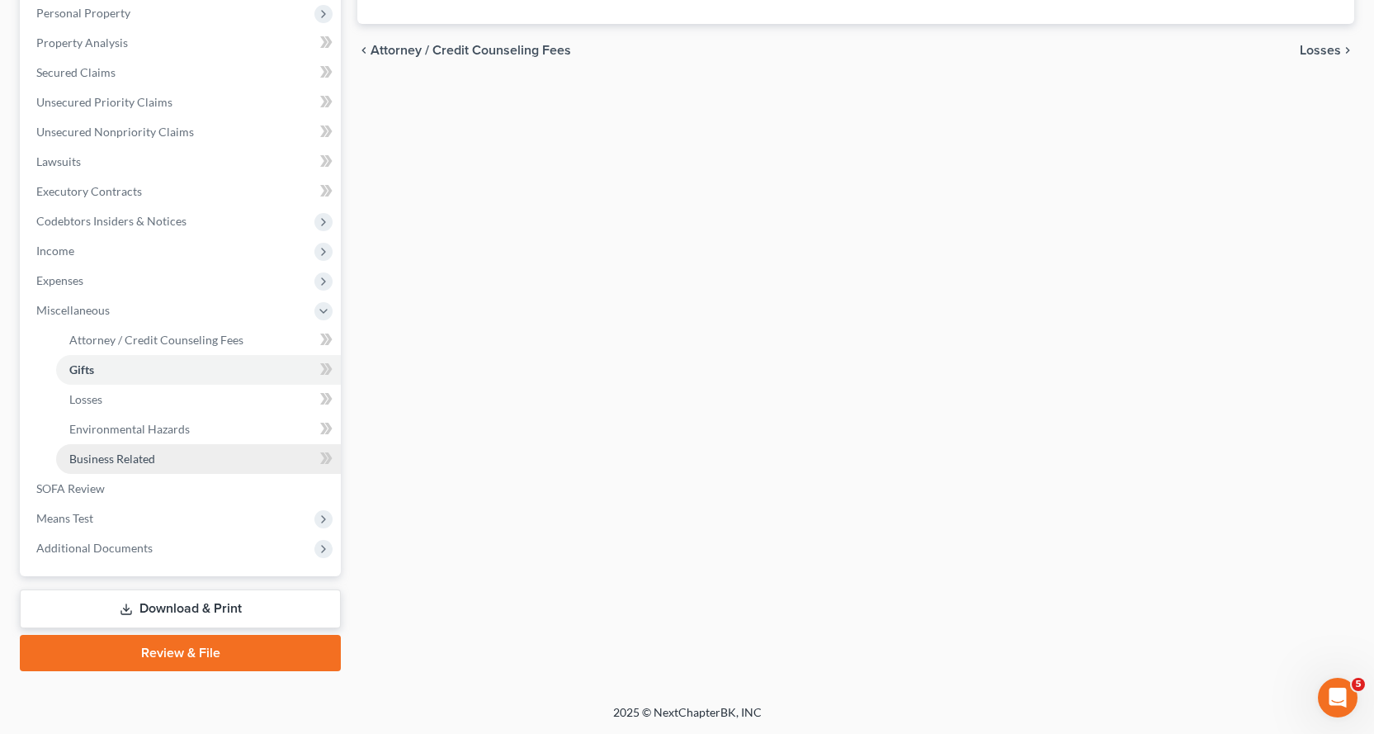
click at [138, 457] on span "Business Related" at bounding box center [112, 459] width 86 height 14
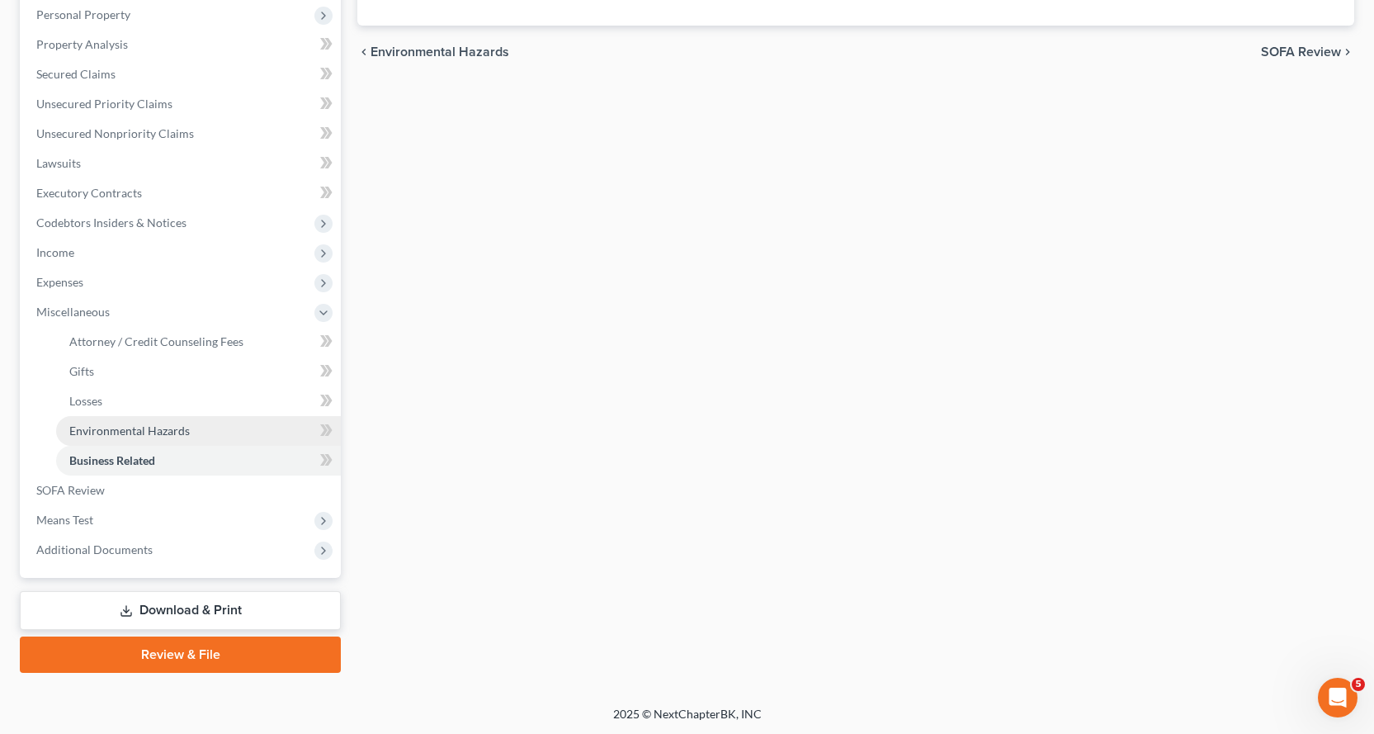
scroll to position [292, 0]
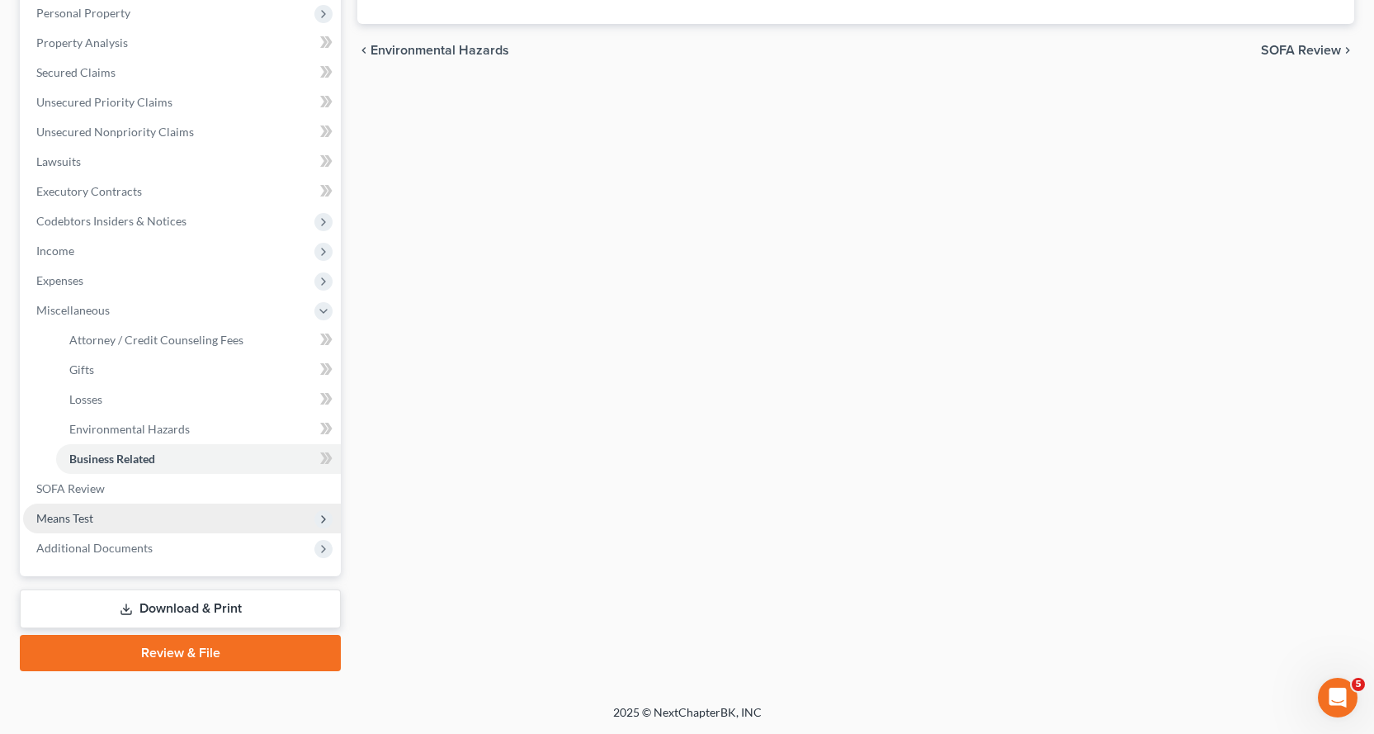
click at [71, 517] on span "Means Test" at bounding box center [64, 518] width 57 height 14
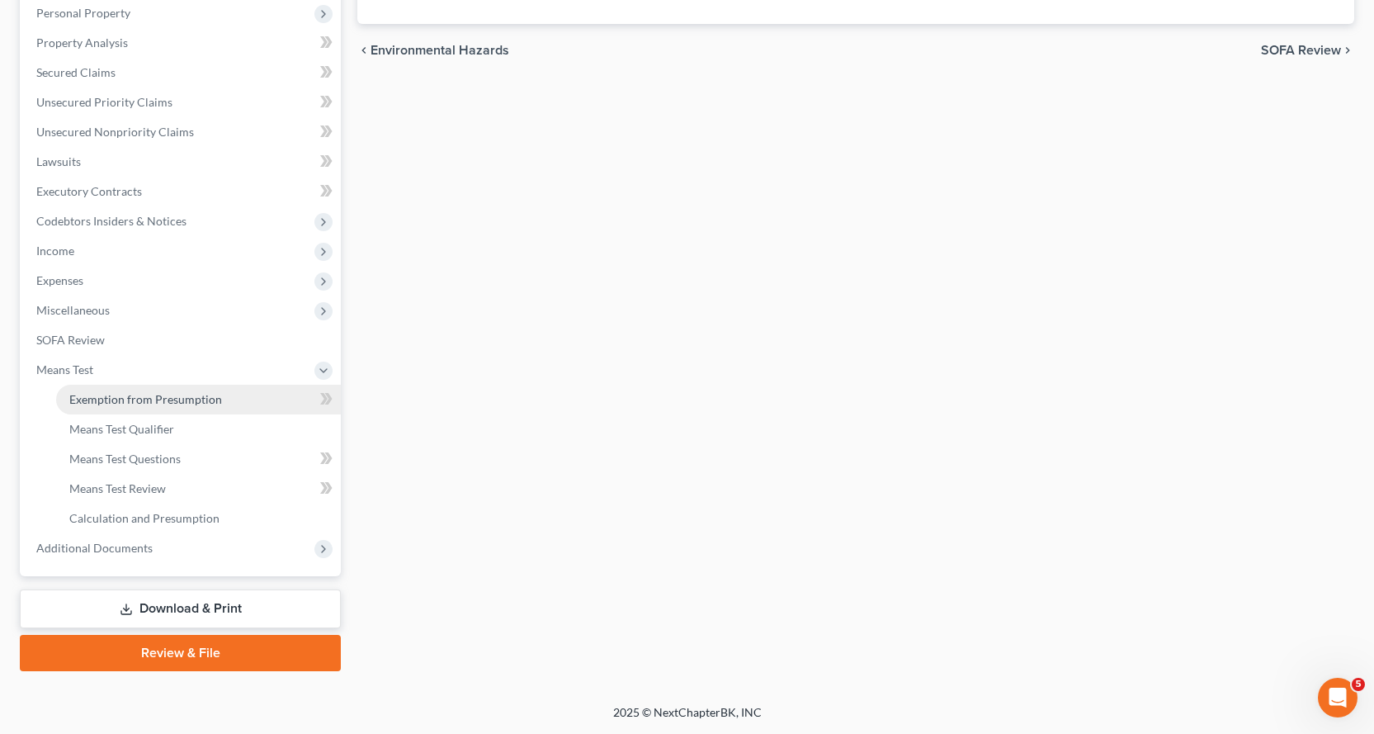
click at [189, 393] on span "Exemption from Presumption" at bounding box center [145, 399] width 153 height 14
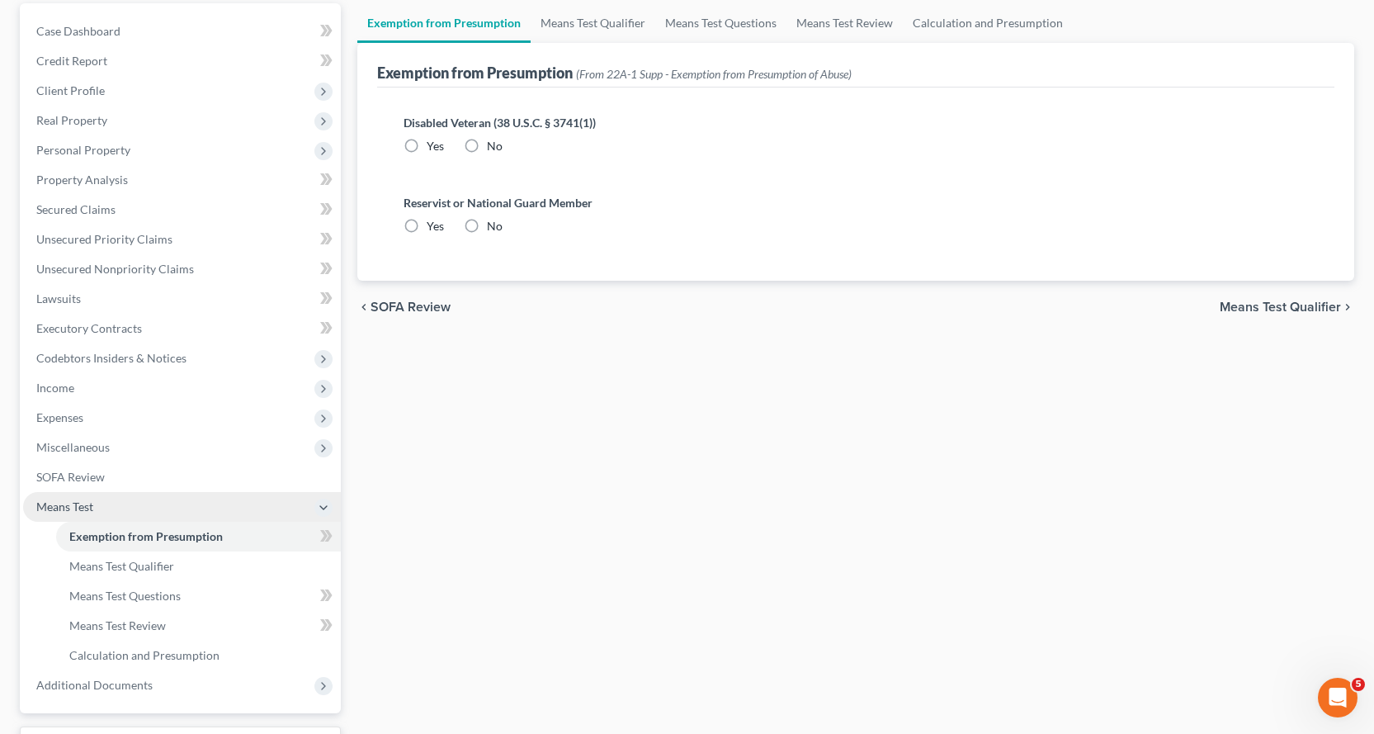
radio input "true"
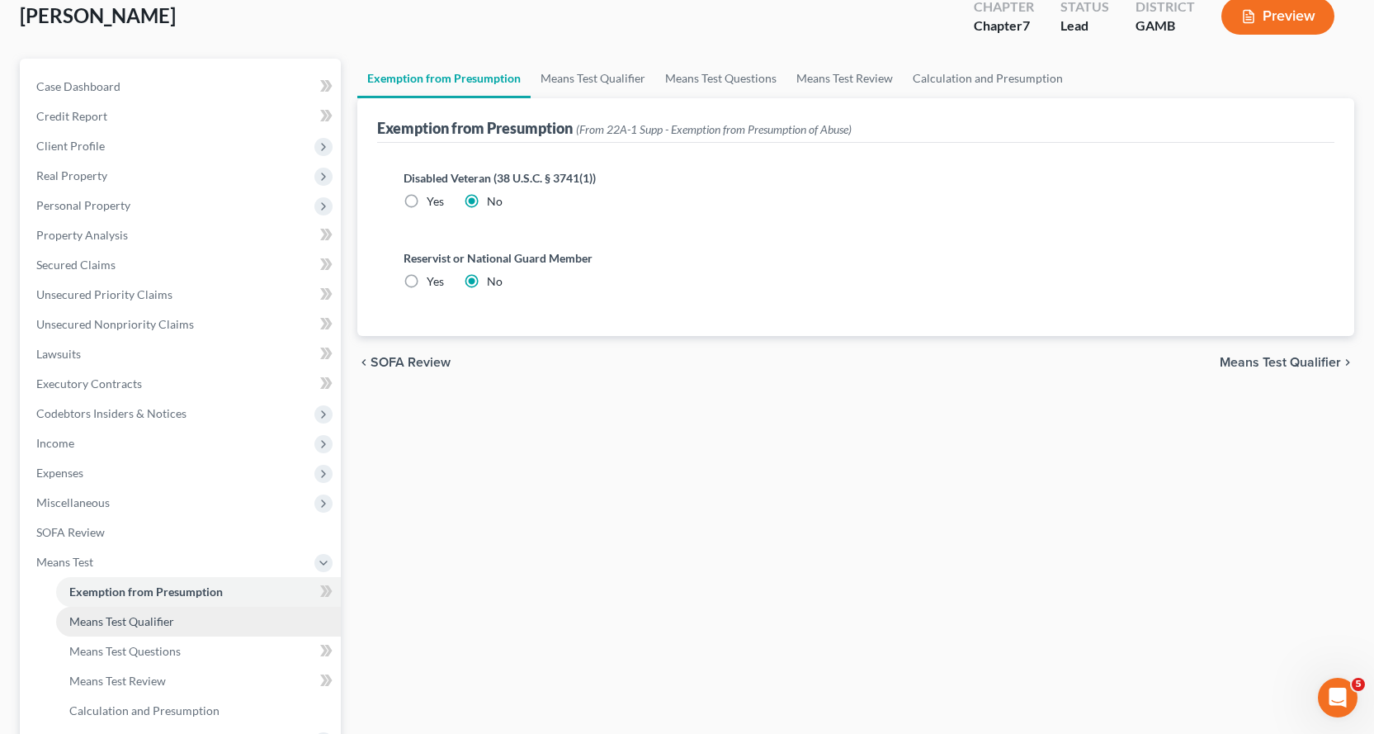
scroll to position [292, 0]
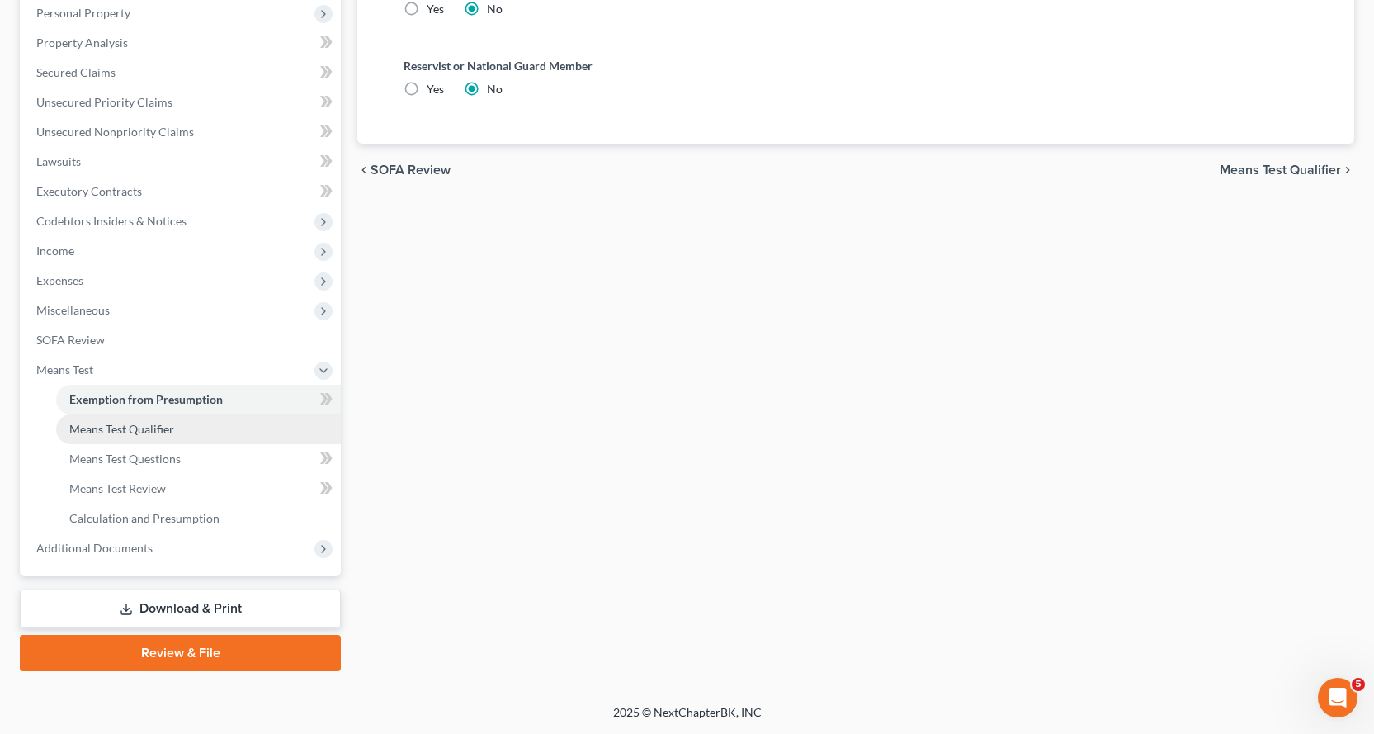
click at [131, 432] on span "Means Test Qualifier" at bounding box center [121, 429] width 105 height 14
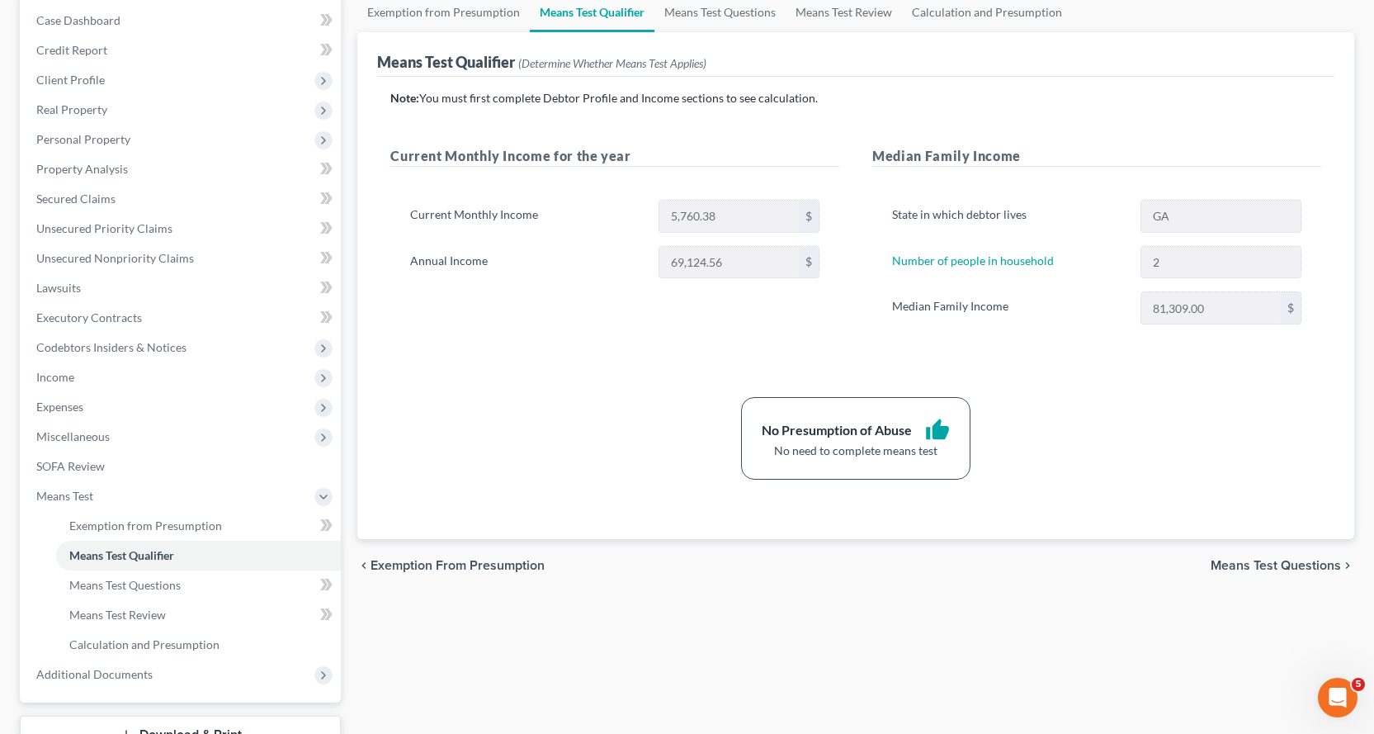
scroll to position [292, 0]
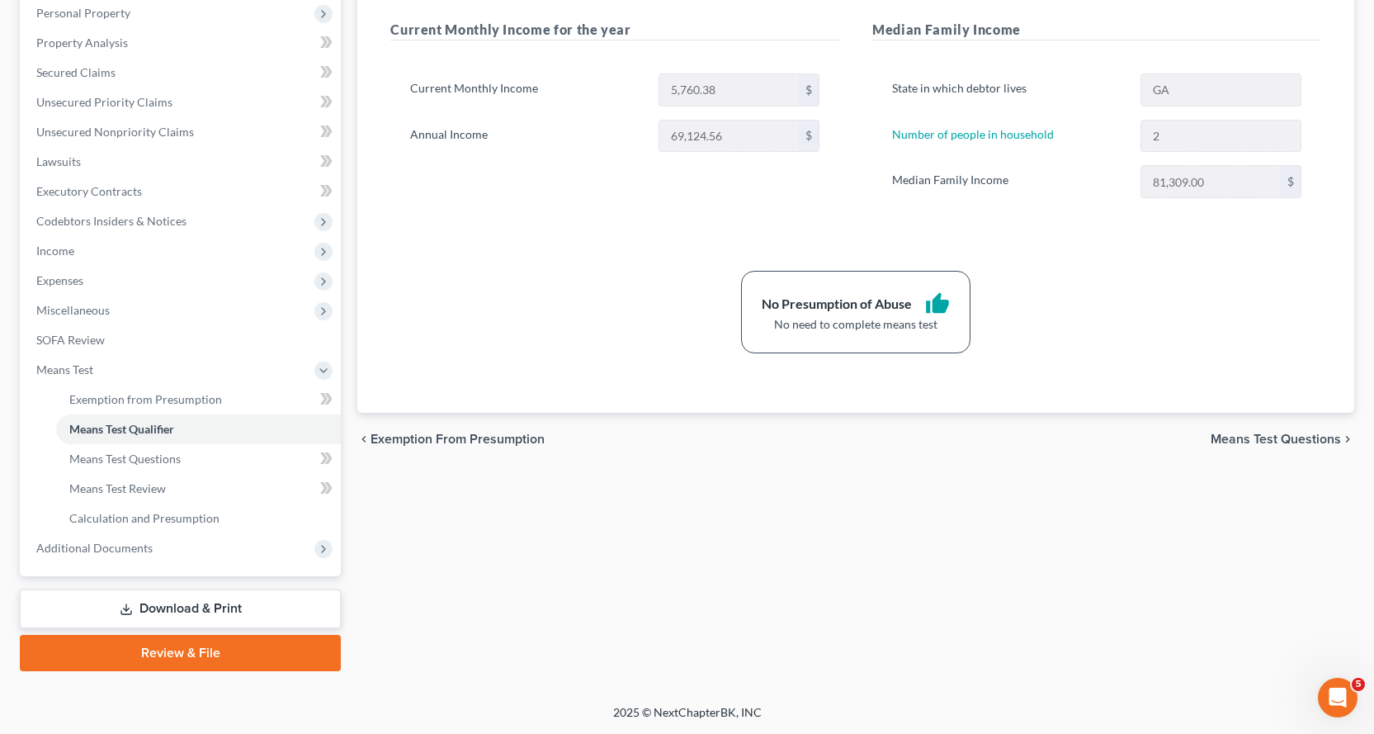
click at [181, 606] on link "Download & Print" at bounding box center [180, 608] width 321 height 39
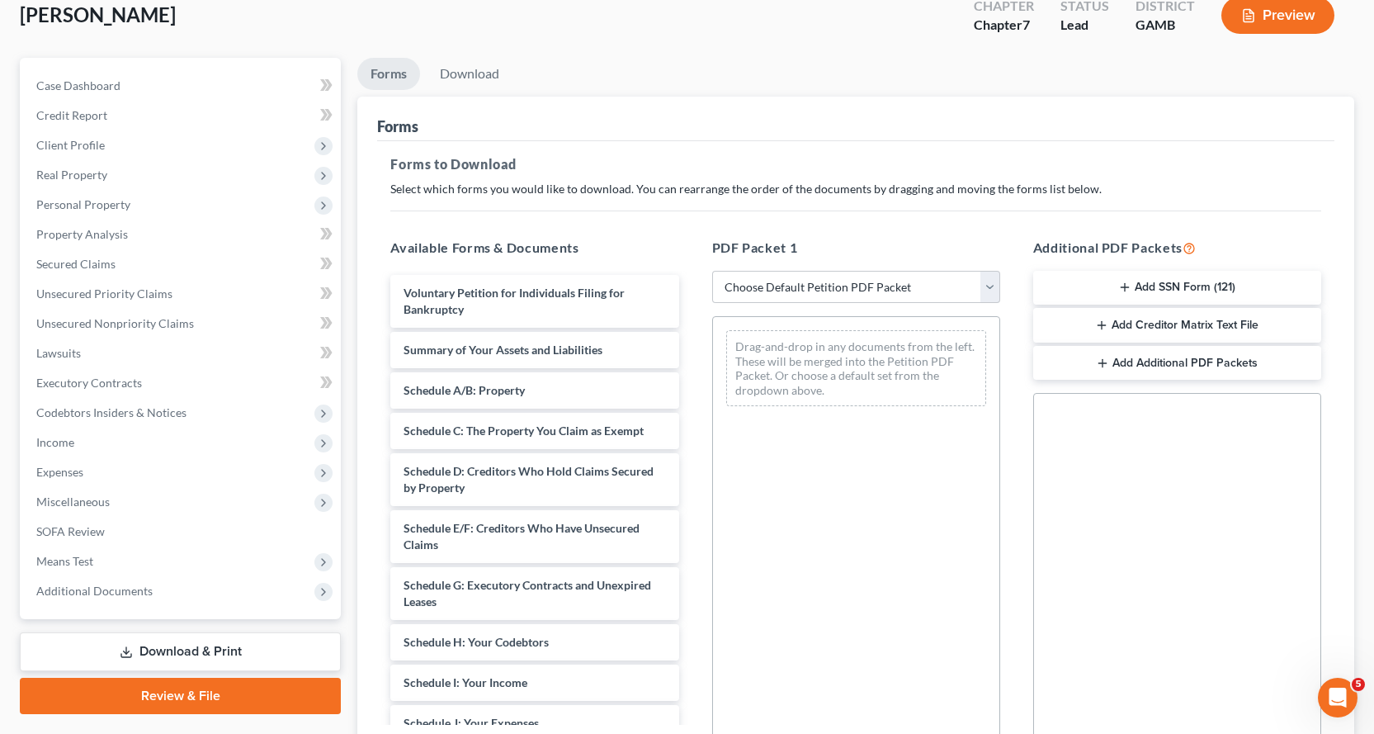
scroll to position [286, 0]
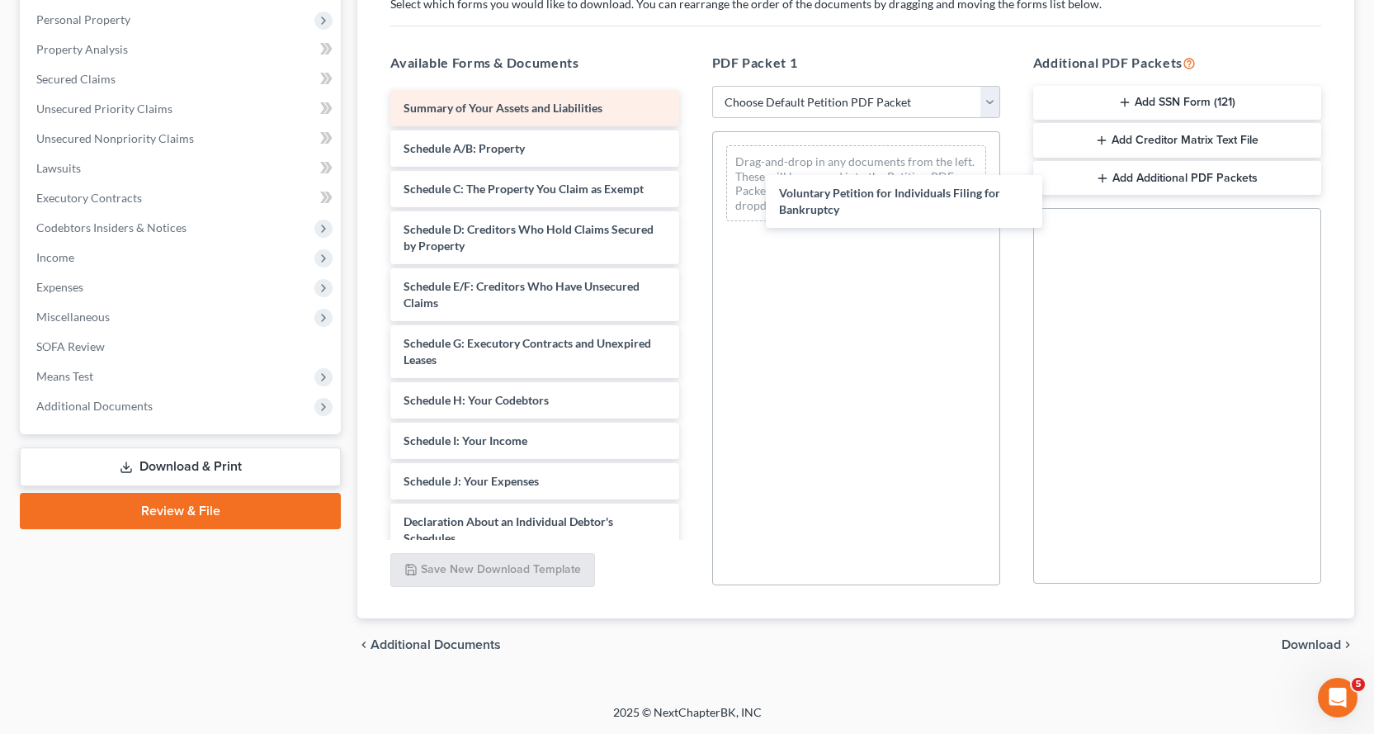
drag, startPoint x: 425, startPoint y: 112, endPoint x: 530, endPoint y: 125, distance: 105.7
click at [692, 192] on div "Voluntary Petition for Individuals Filing for Bankruptcy Voluntary Petition for…" at bounding box center [534, 498] width 315 height 816
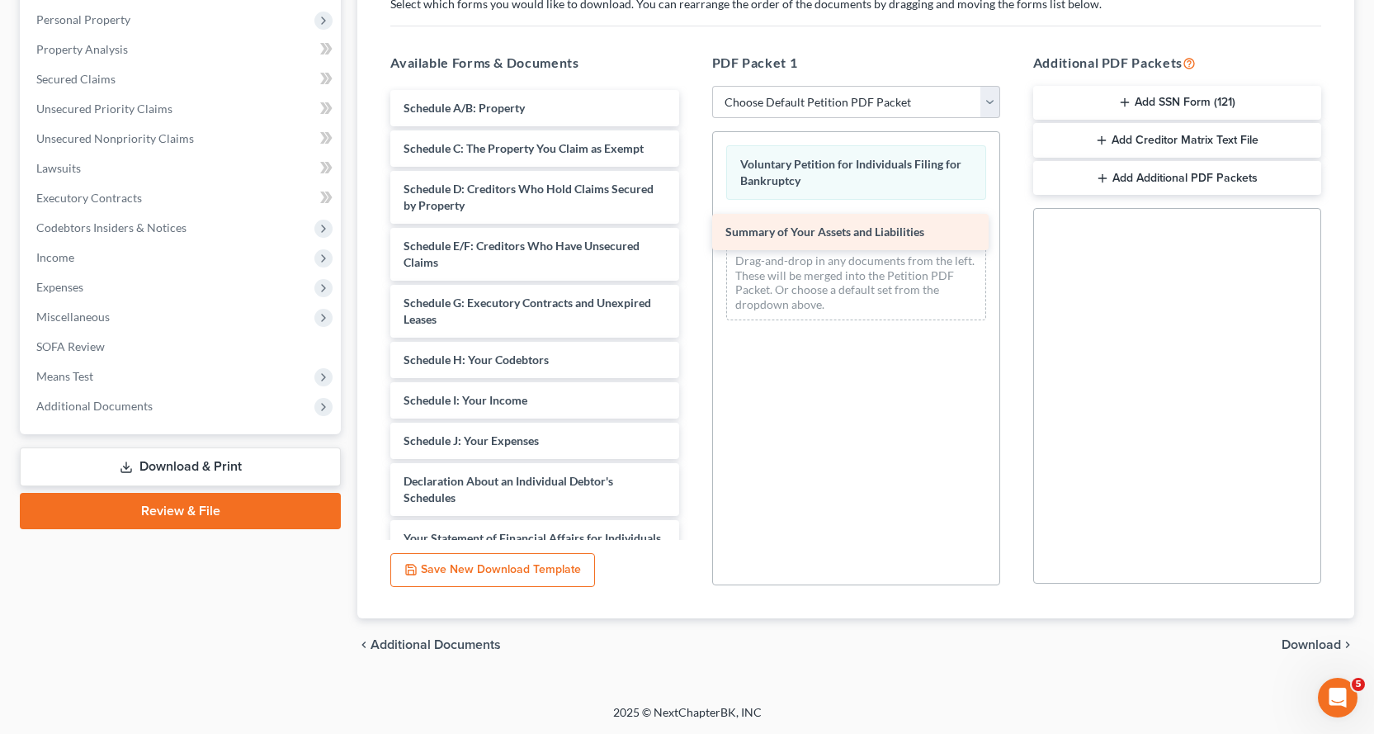
drag, startPoint x: 419, startPoint y: 109, endPoint x: 741, endPoint y: 233, distance: 345.7
click at [692, 233] on div "Summary of Your Assets and Liabilities Summary of Your Assets and Liabilities S…" at bounding box center [534, 477] width 315 height 775
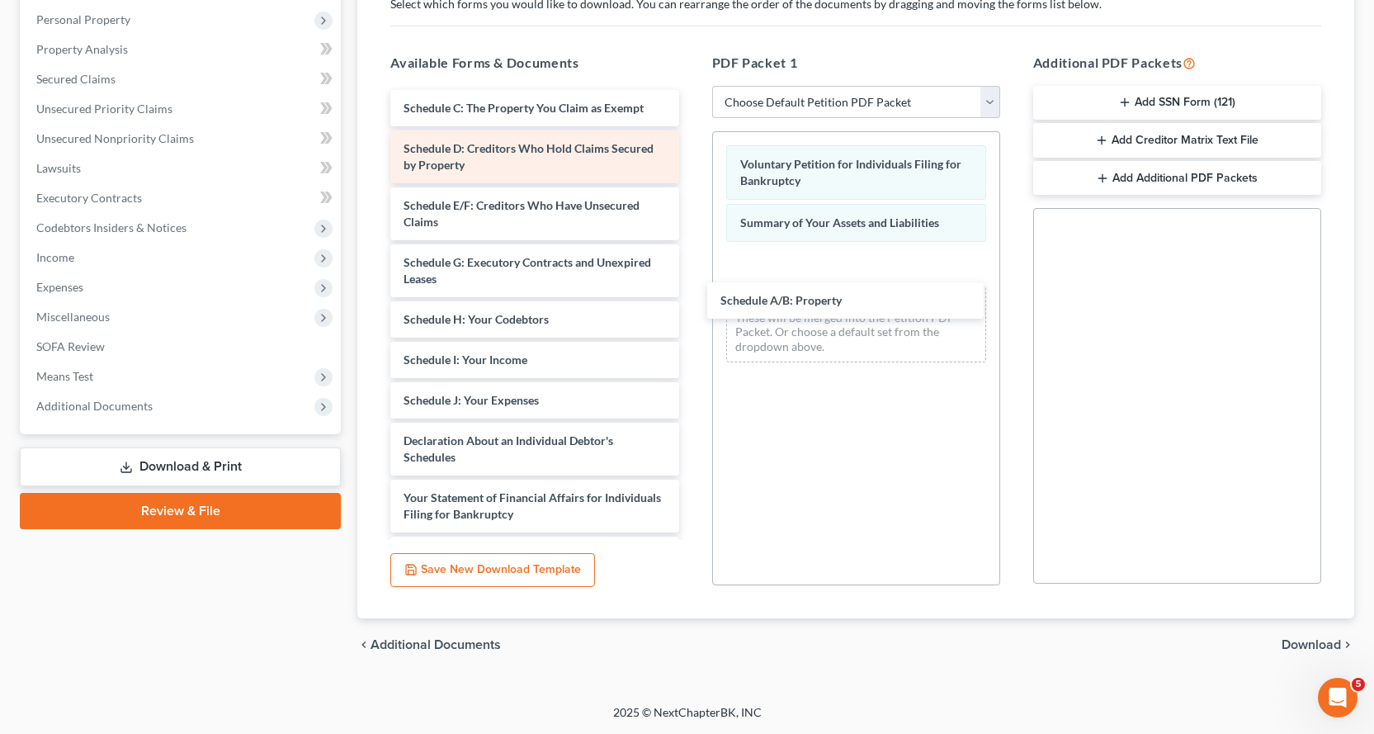
drag, startPoint x: 423, startPoint y: 106, endPoint x: 489, endPoint y: 152, distance: 79.5
click at [692, 285] on div "Schedule A/B: Property Schedule A/B: Property Schedule C: The Property You Clai…" at bounding box center [534, 457] width 315 height 735
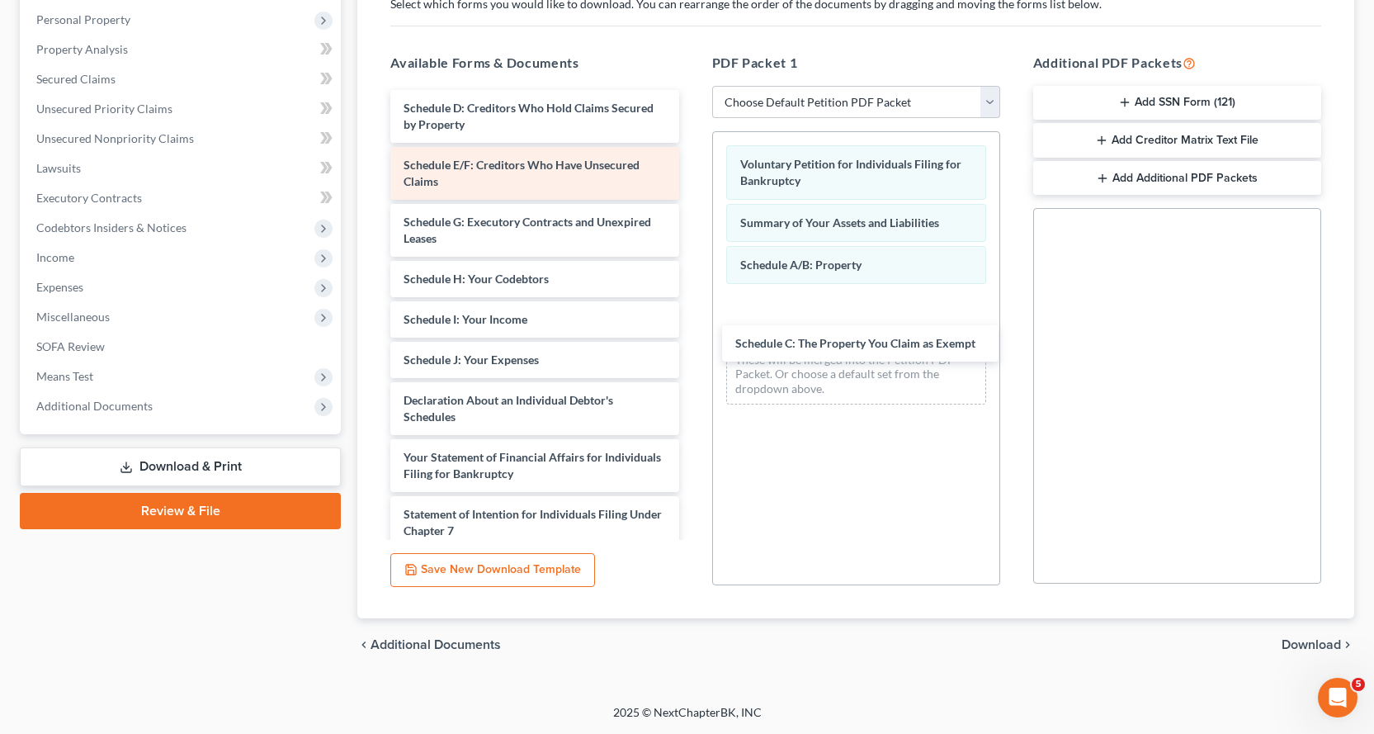
drag, startPoint x: 433, startPoint y: 110, endPoint x: 578, endPoint y: 198, distance: 170.0
click at [692, 335] on div "Schedule C: The Property You Claim as Exempt Schedule C: The Property You Claim…" at bounding box center [534, 437] width 315 height 694
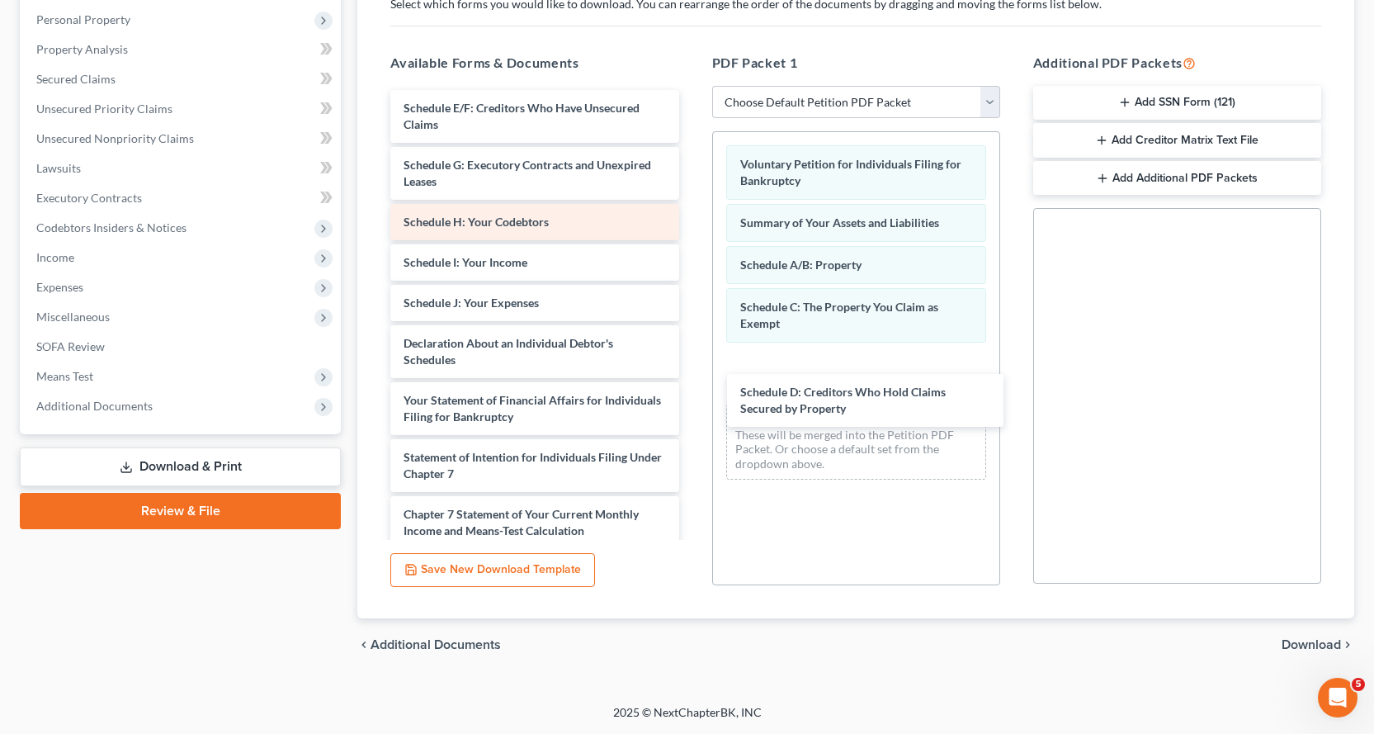
drag, startPoint x: 437, startPoint y: 110, endPoint x: 576, endPoint y: 213, distance: 173.5
click at [692, 383] on div "Schedule D: Creditors Who Hold Claims Secured by Property Schedule D: Creditors…" at bounding box center [534, 408] width 315 height 637
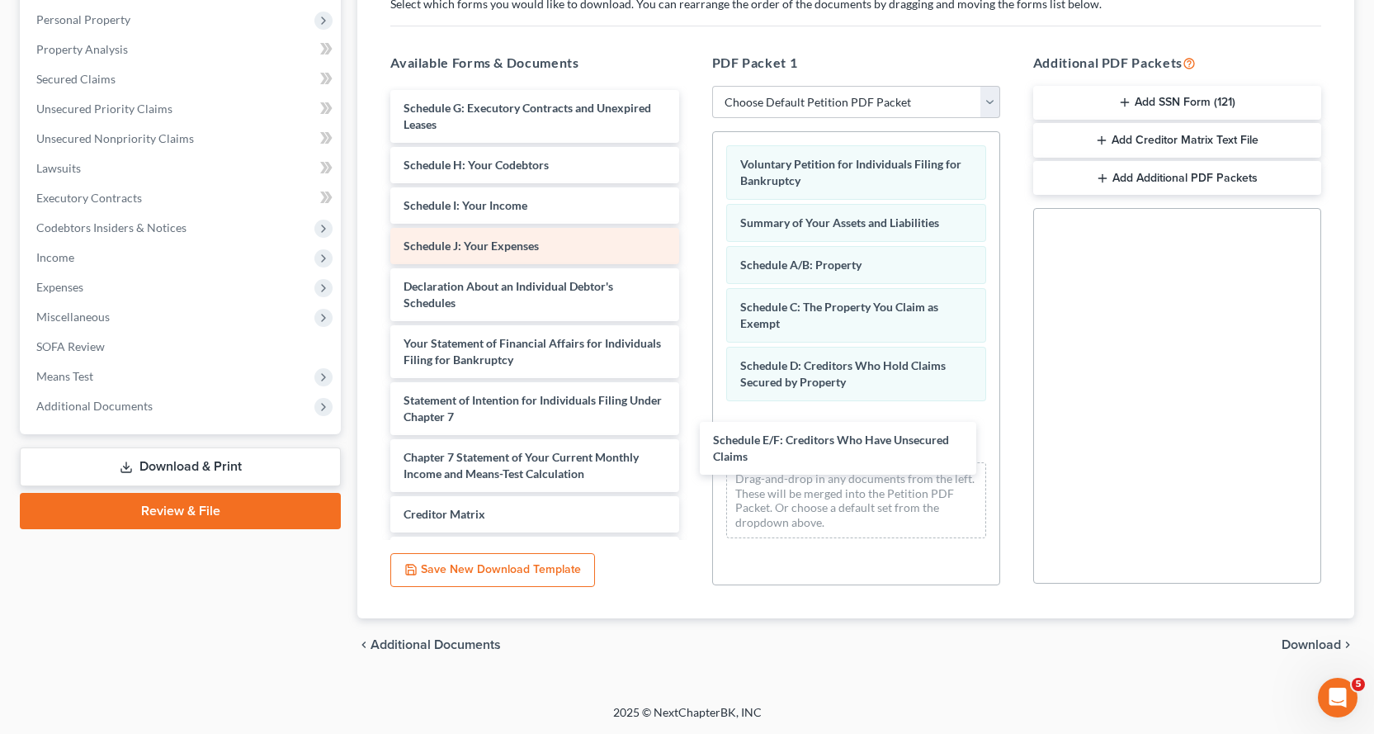
drag, startPoint x: 444, startPoint y: 109, endPoint x: 592, endPoint y: 242, distance: 198.7
click at [692, 438] on div "Schedule E/F: Creditors Who Have Unsecured Claims Schedule E/F: Creditors Who H…" at bounding box center [534, 380] width 315 height 580
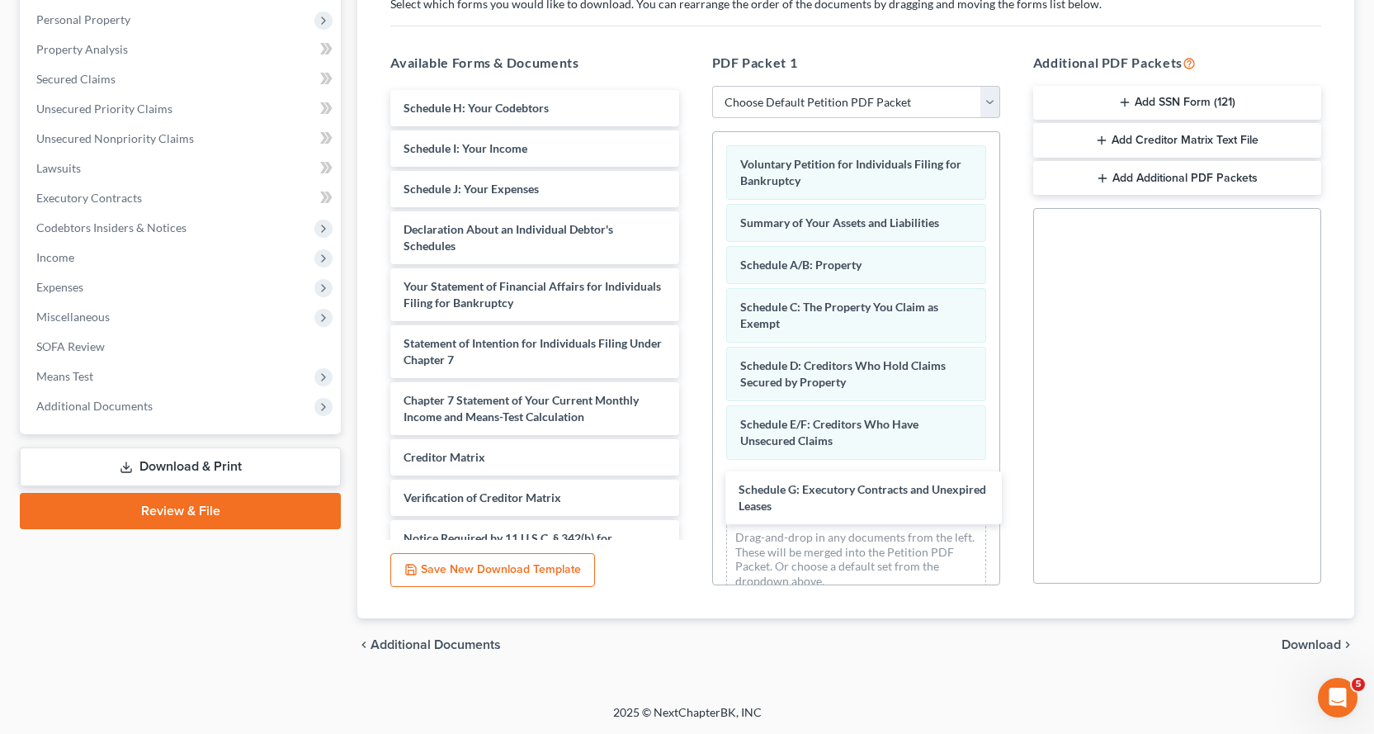
drag, startPoint x: 422, startPoint y: 114, endPoint x: 688, endPoint y: 298, distance: 323.3
click at [692, 487] on div "Schedule G: Executory Contracts and Unexpired Leases Schedule G: Executory Cont…" at bounding box center [534, 351] width 315 height 523
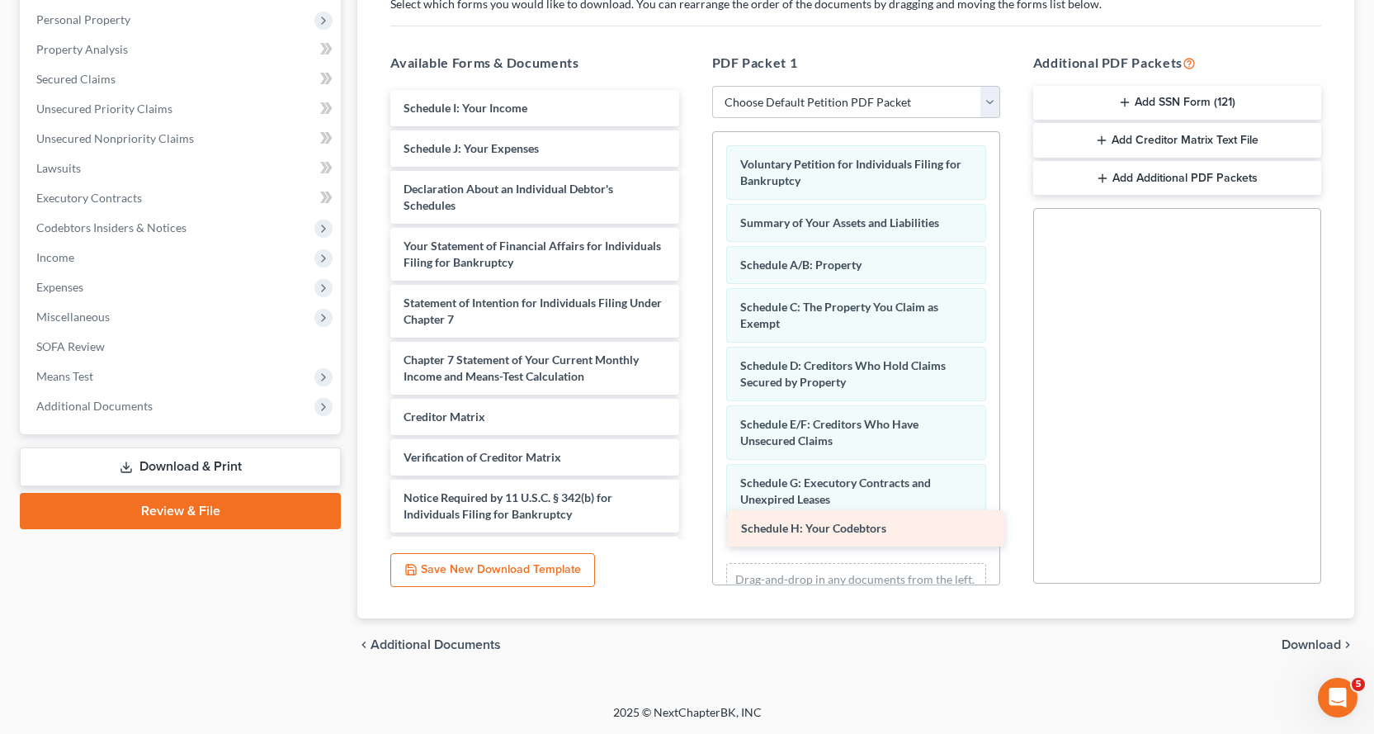
drag, startPoint x: 507, startPoint y: 108, endPoint x: 845, endPoint y: 527, distance: 538.9
click at [692, 527] on div "Schedule H: Your Codebtors Schedule H: Your Codebtors Schedule I: Your Income S…" at bounding box center [534, 331] width 315 height 483
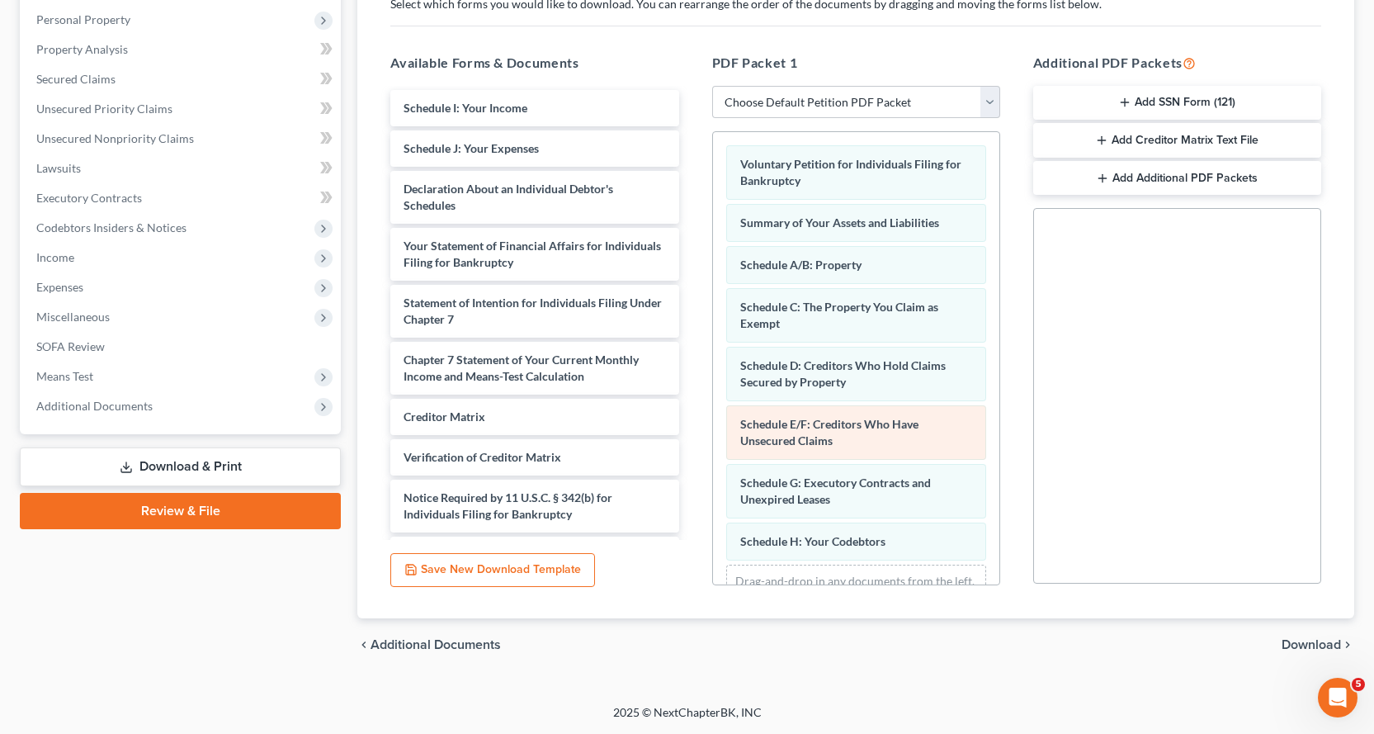
scroll to position [69, 0]
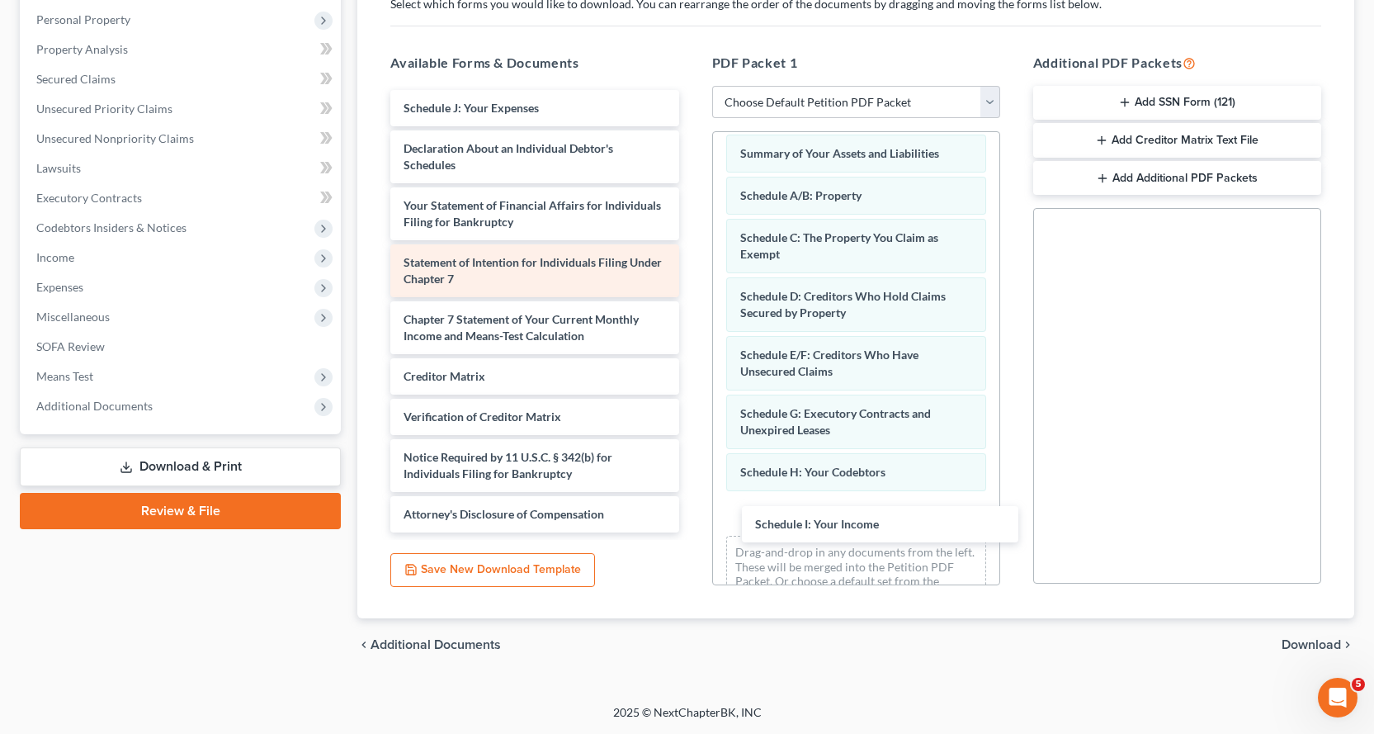
drag, startPoint x: 471, startPoint y: 105, endPoint x: 646, endPoint y: 263, distance: 236.7
click at [692, 518] on div "Schedule I: Your Income Schedule I: Your Income Schedule J: Your Expenses Decla…" at bounding box center [534, 311] width 315 height 442
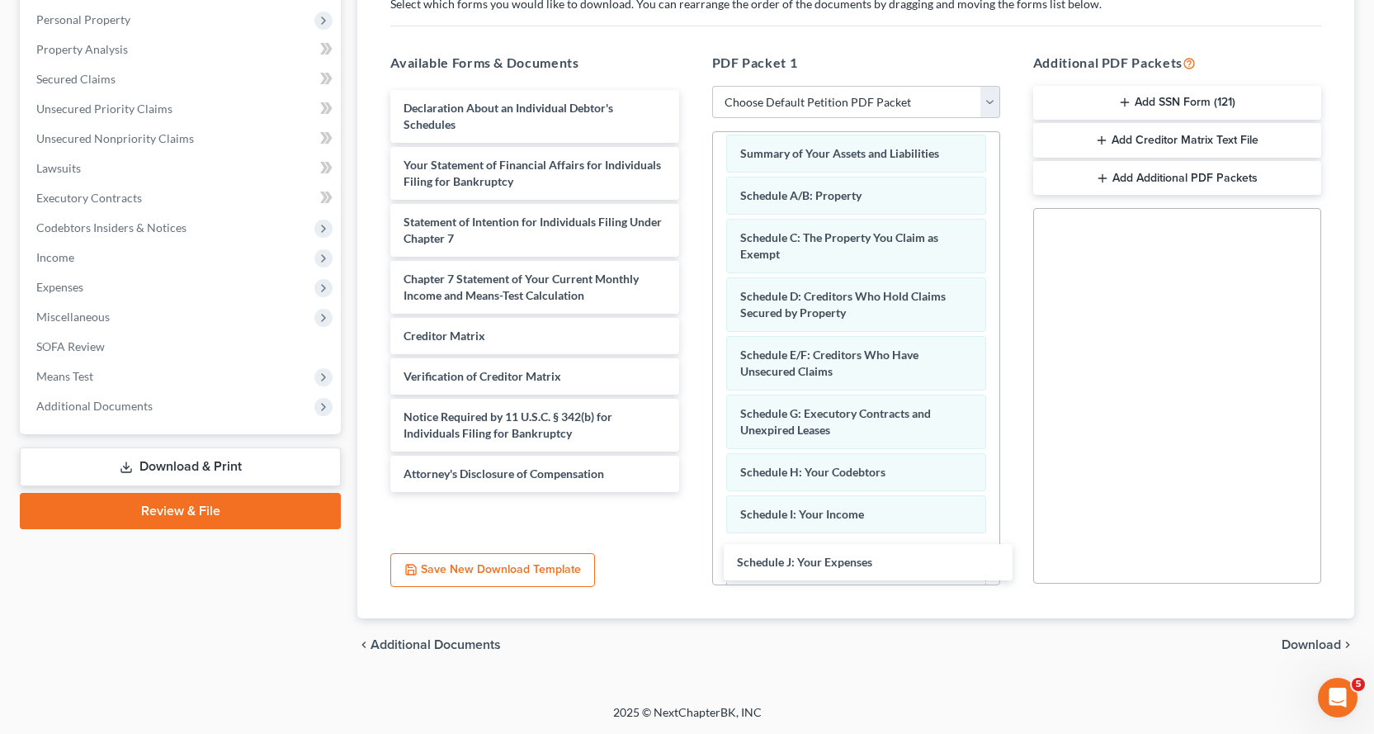
drag, startPoint x: 499, startPoint y: 107, endPoint x: 856, endPoint y: 493, distance: 525.7
click at [692, 492] on div "Schedule J: Your Expenses Schedule J: Your Expenses Declaration About an Indivi…" at bounding box center [534, 291] width 315 height 402
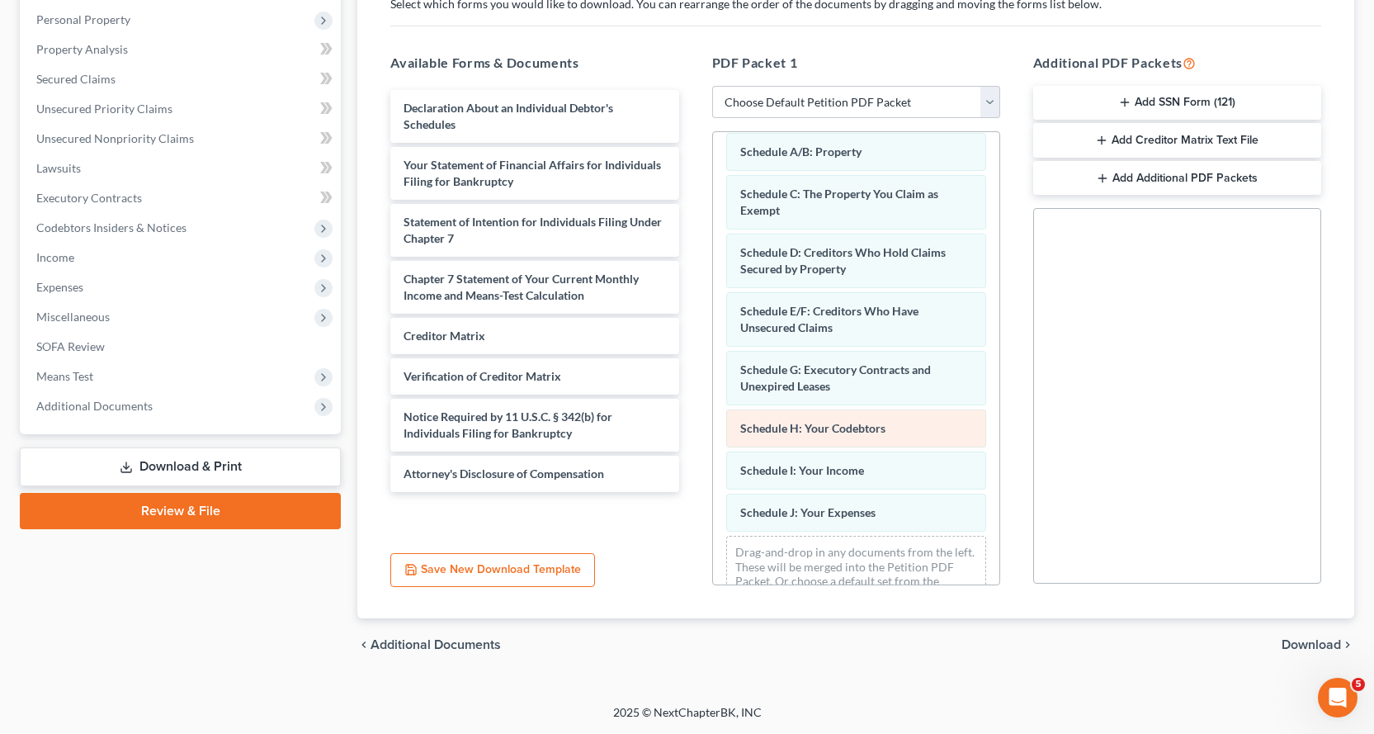
scroll to position [154, 0]
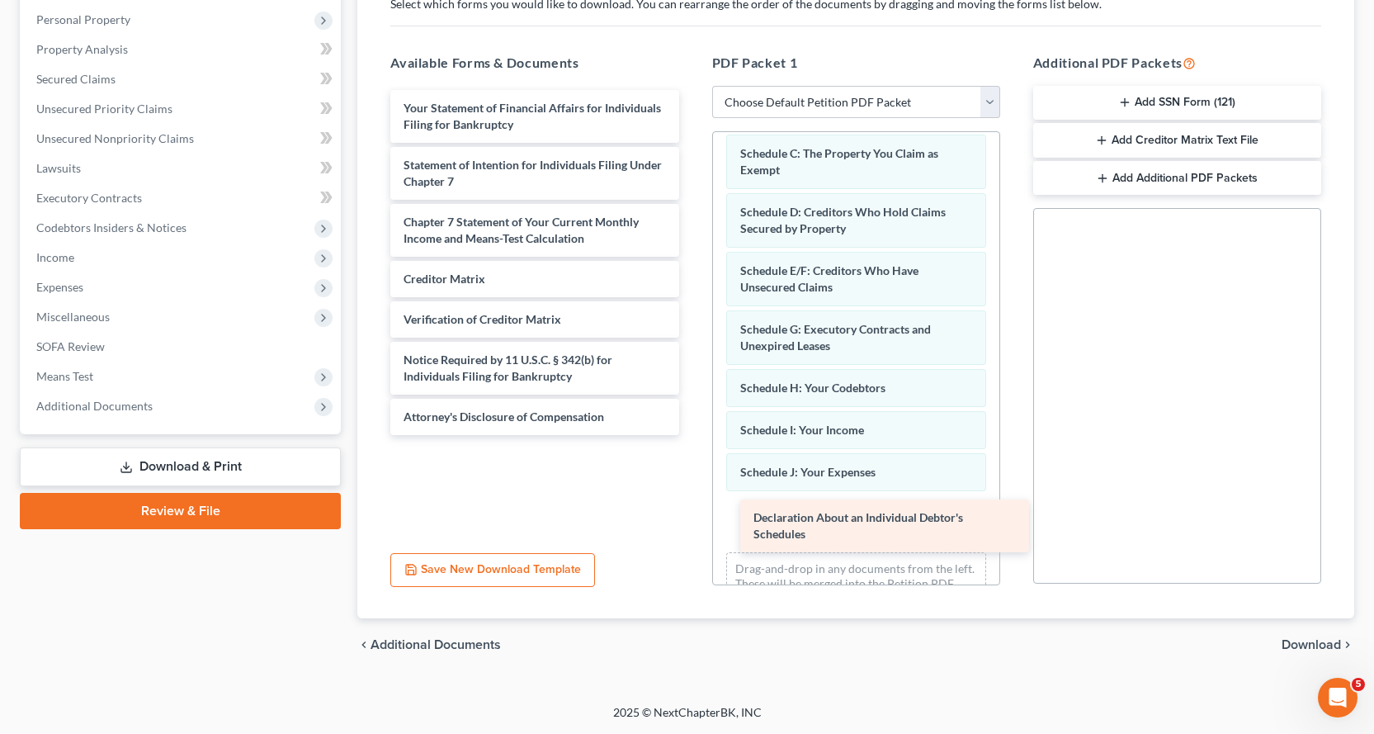
drag, startPoint x: 429, startPoint y: 125, endPoint x: 774, endPoint y: 518, distance: 523.6
click at [692, 435] on div "Declaration About an Individual Debtor's Schedules Declaration About an Individ…" at bounding box center [534, 262] width 315 height 345
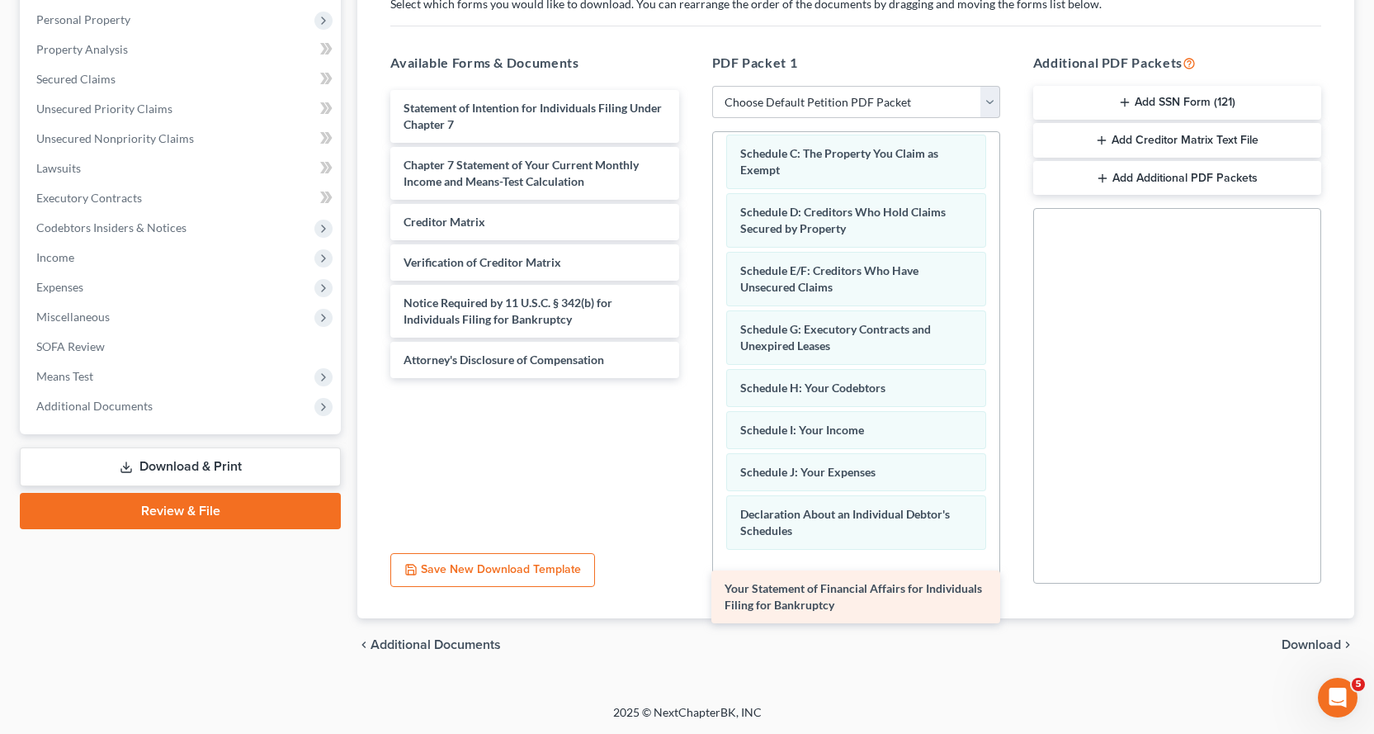
drag, startPoint x: 437, startPoint y: 117, endPoint x: 788, endPoint y: 547, distance: 555.0
click at [692, 378] on div "Your Statement of Financial Affairs for Individuals Filing for Bankruptcy Your …" at bounding box center [534, 234] width 315 height 288
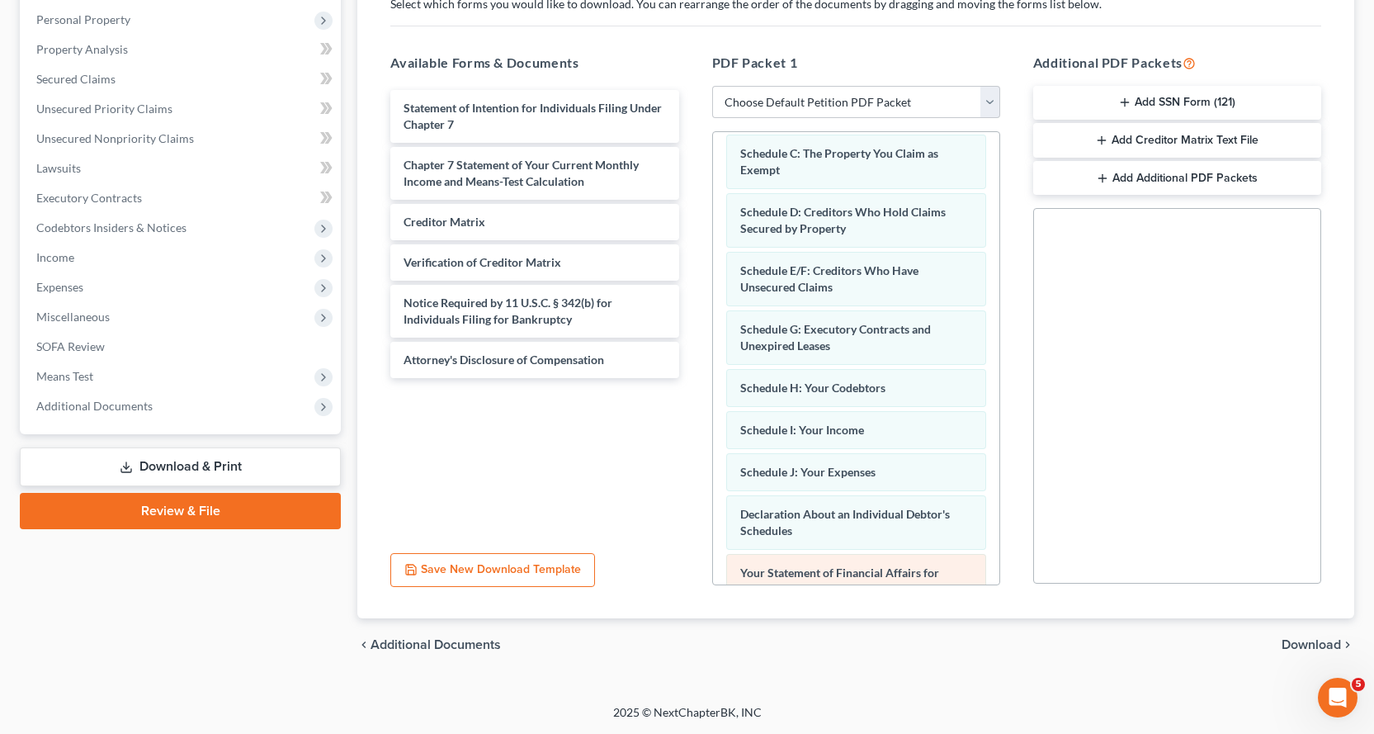
scroll to position [271, 0]
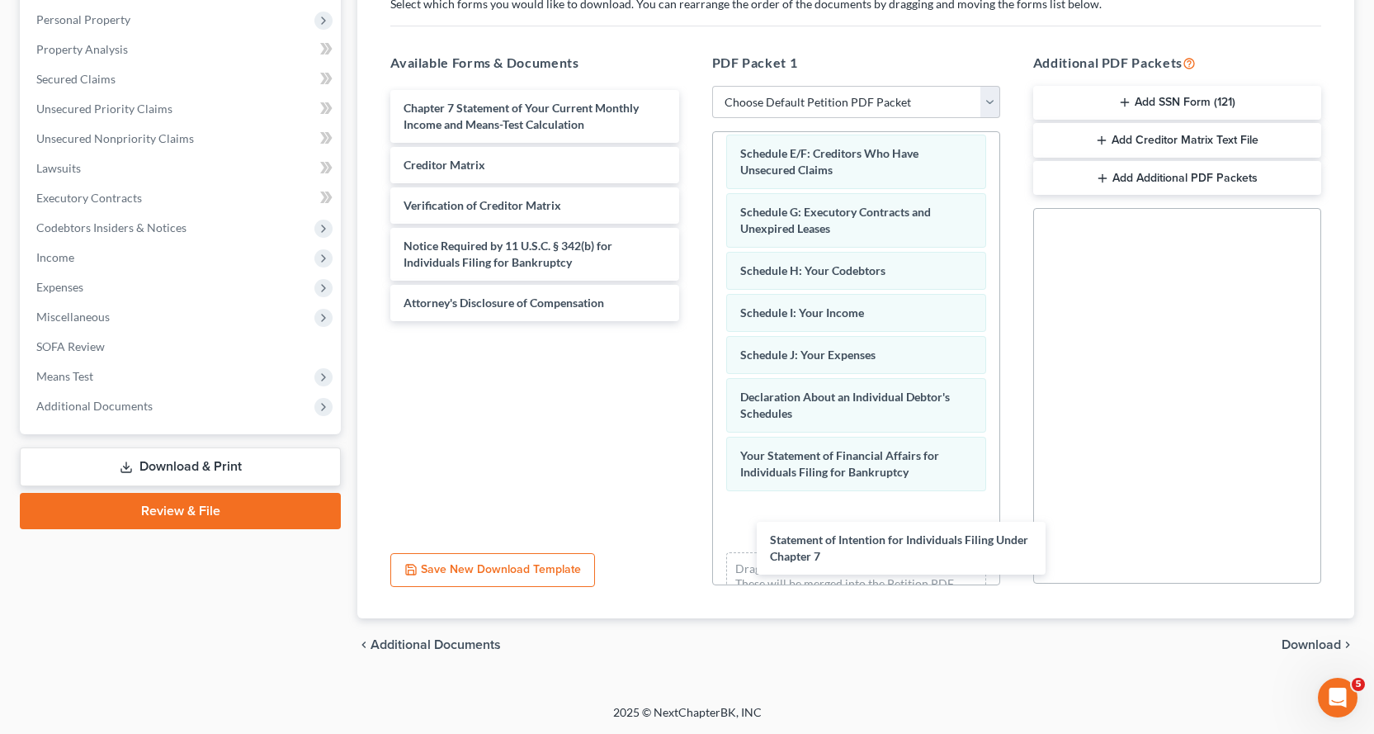
drag, startPoint x: 423, startPoint y: 121, endPoint x: 641, endPoint y: 367, distance: 329.8
click at [692, 321] on div "Statement of Intention for Individuals Filing Under Chapter 7 Statement of Inte…" at bounding box center [534, 205] width 315 height 231
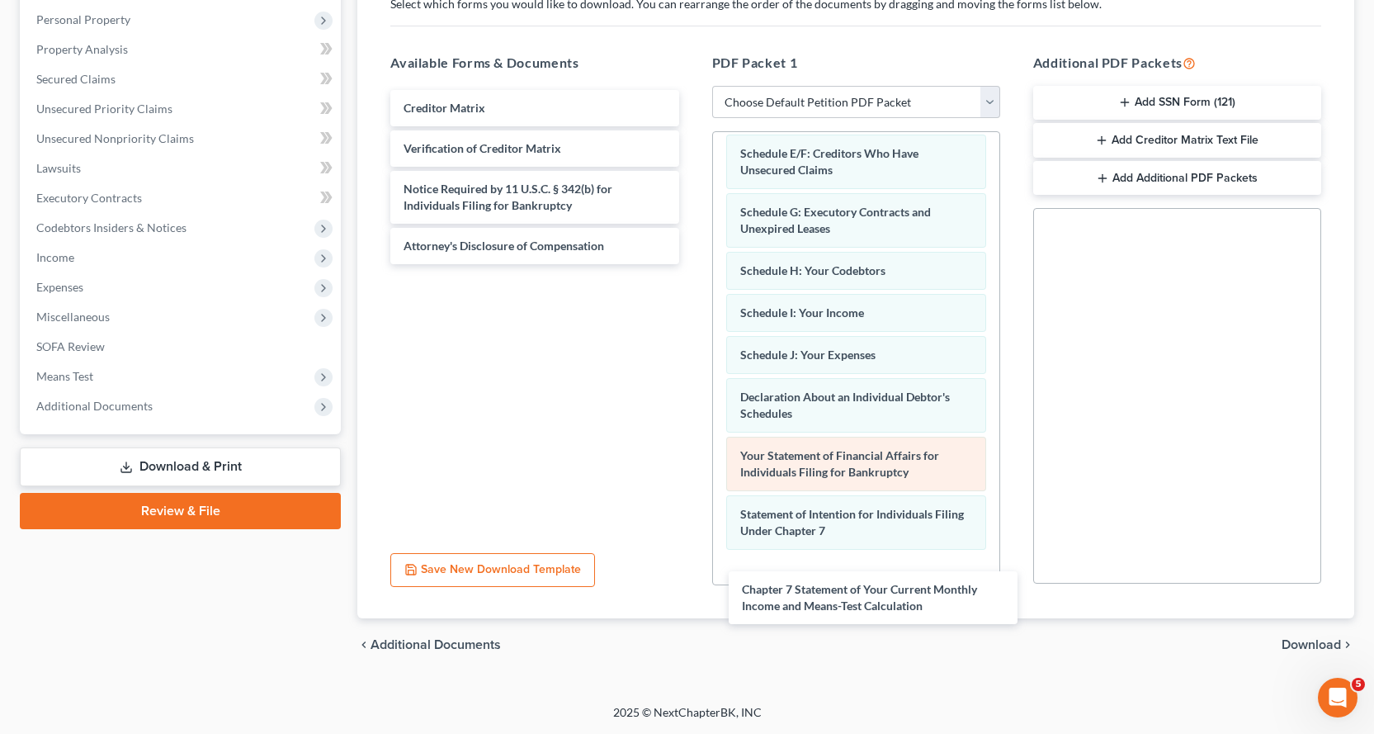
drag, startPoint x: 458, startPoint y: 117, endPoint x: 813, endPoint y: 480, distance: 507.3
click at [692, 264] on div "Chapter 7 Statement of Your Current Monthly Income and Means-Test Calculation C…" at bounding box center [534, 177] width 315 height 174
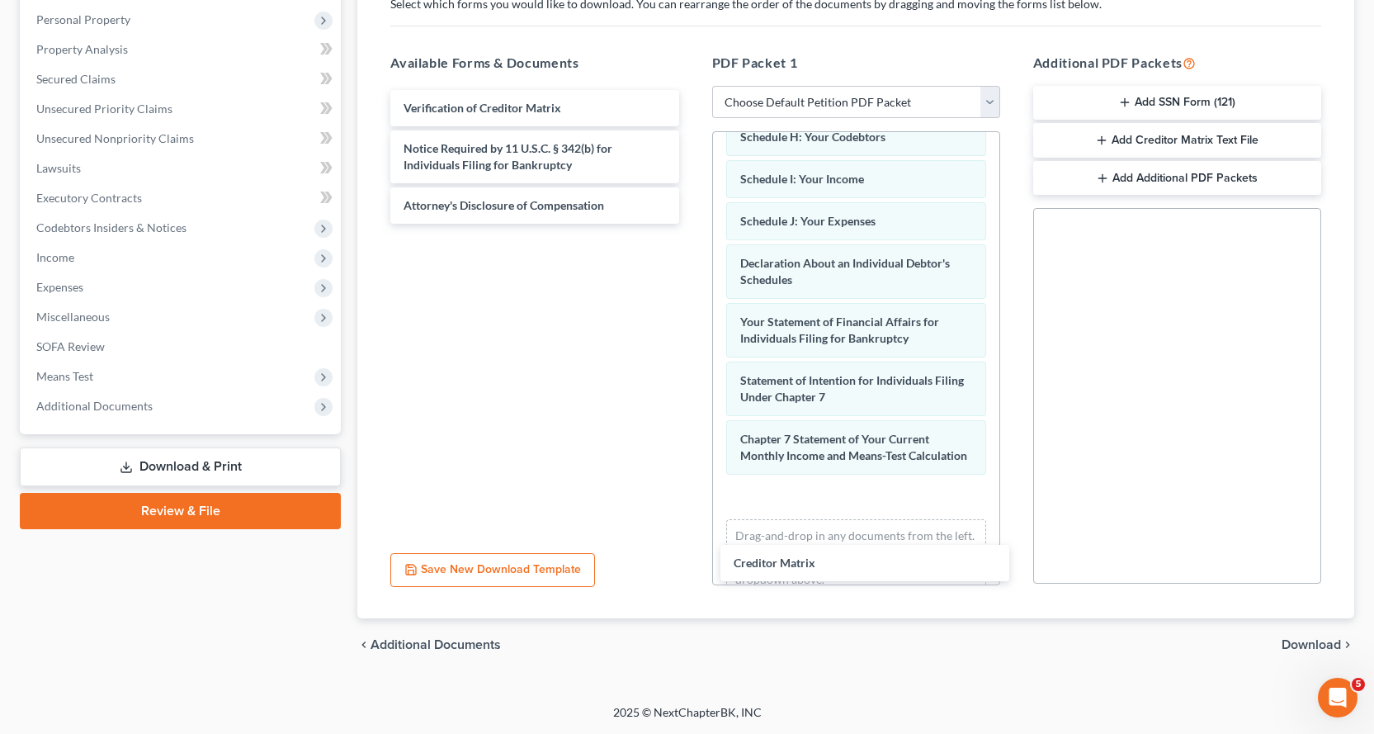
drag, startPoint x: 456, startPoint y: 106, endPoint x: 830, endPoint y: 492, distance: 538.3
click at [692, 224] on div "Creditor Matrix Creditor Matrix Verification of Creditor Matrix Notice Required…" at bounding box center [534, 157] width 315 height 134
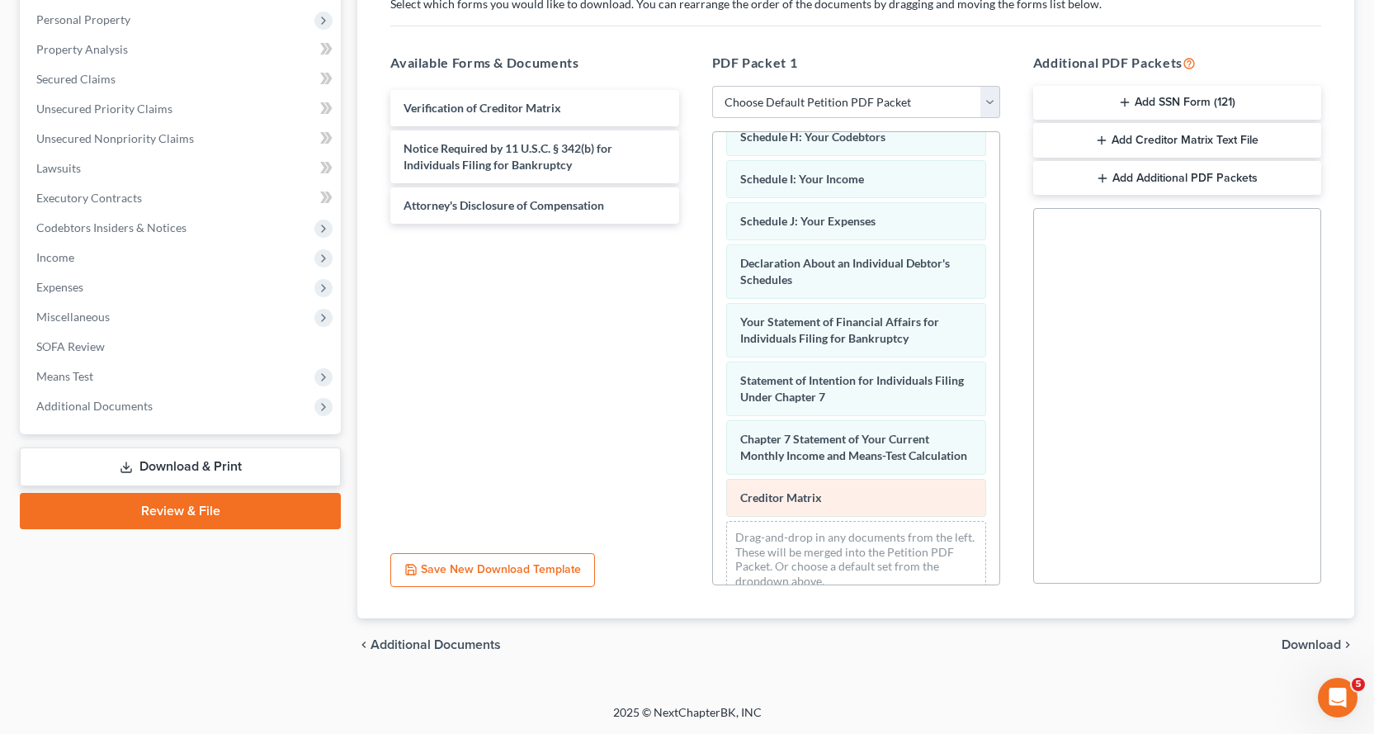
scroll to position [447, 0]
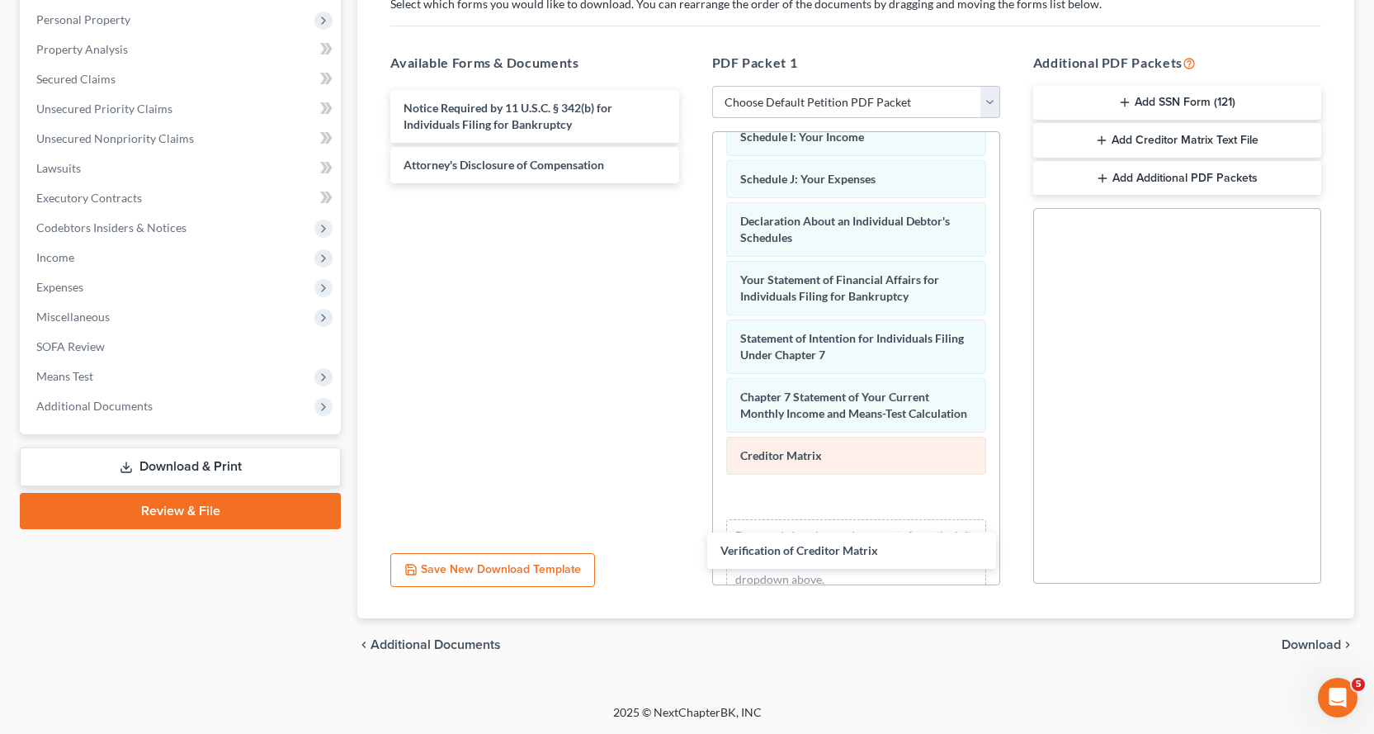
drag, startPoint x: 537, startPoint y: 108, endPoint x: 885, endPoint y: 461, distance: 496.2
click at [692, 183] on div "Verification of Creditor Matrix Verification of Creditor Matrix Notice Required…" at bounding box center [534, 136] width 315 height 93
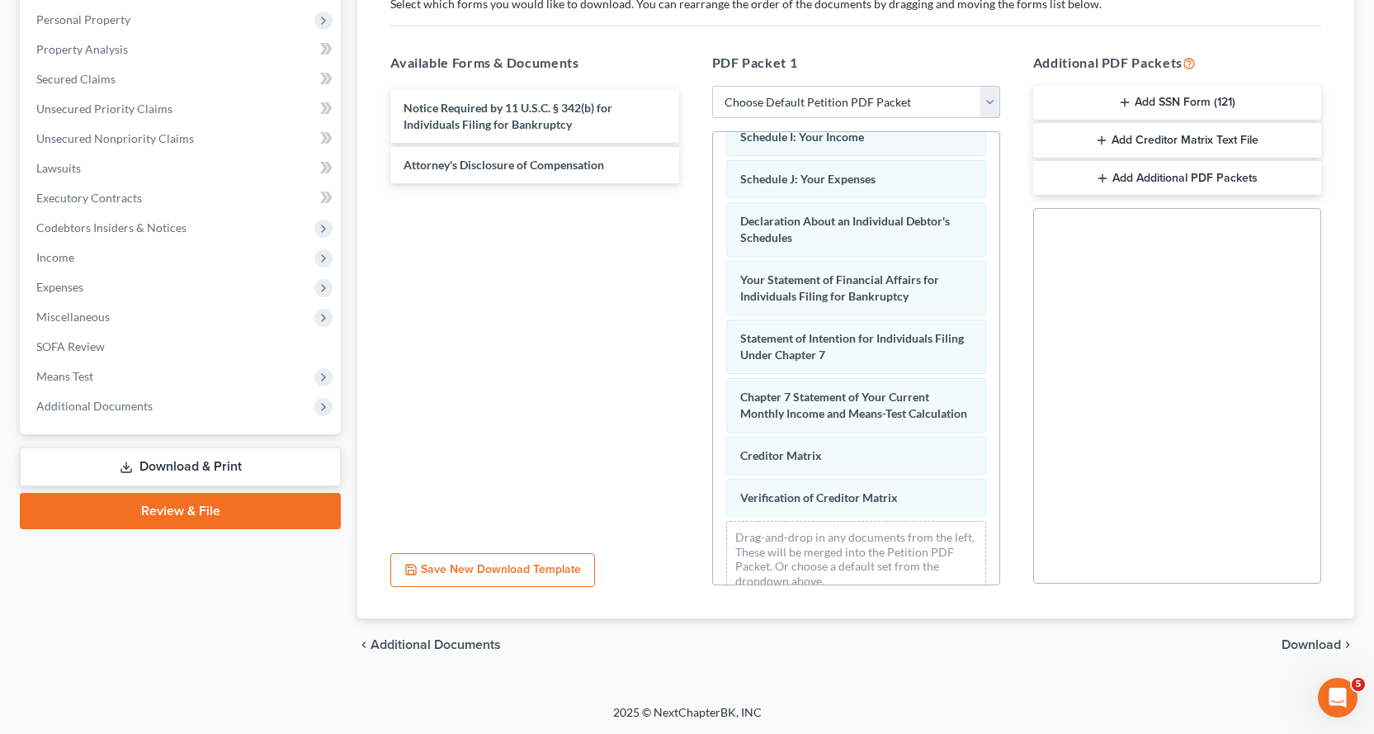
scroll to position [489, 0]
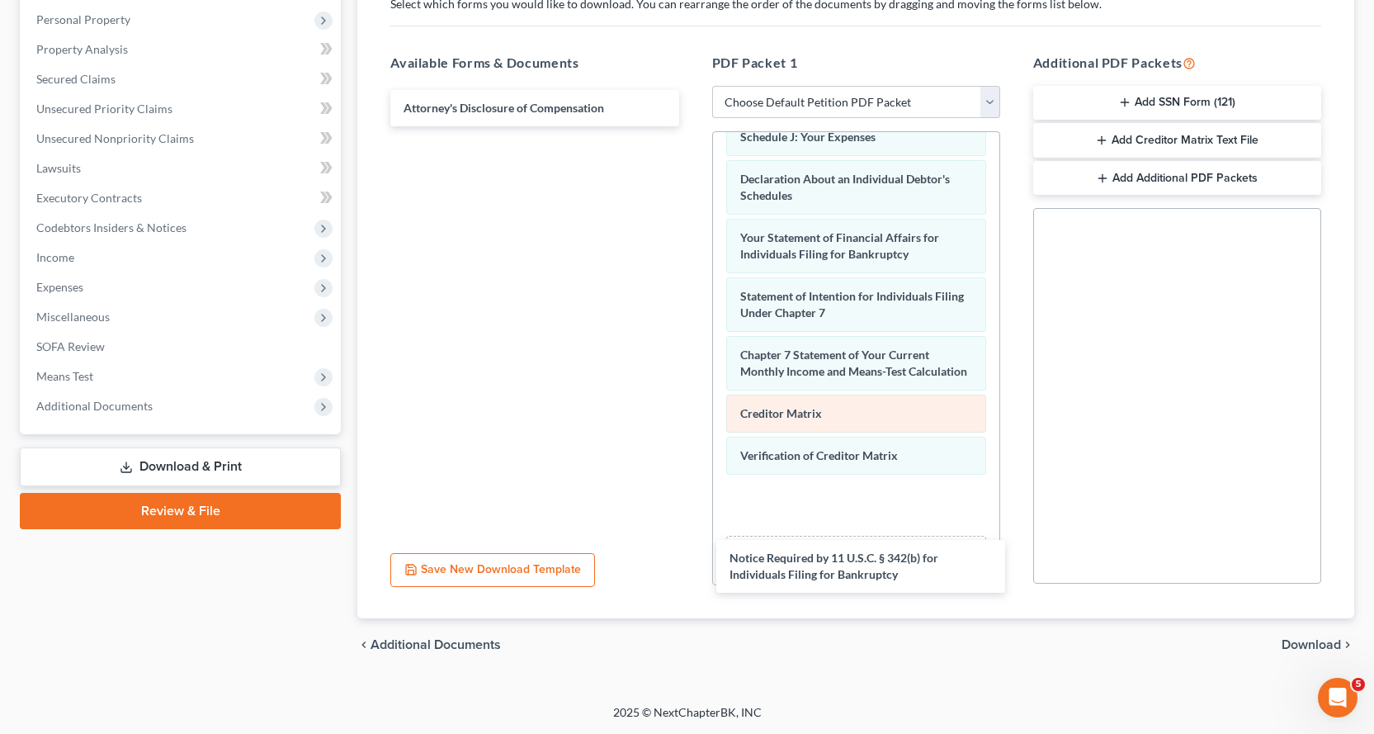
drag, startPoint x: 502, startPoint y: 109, endPoint x: 844, endPoint y: 438, distance: 475.2
click at [692, 126] on div "Notice Required by 11 U.S.C. § 342(b) for Individuals Filing for Bankruptcy Not…" at bounding box center [534, 108] width 315 height 36
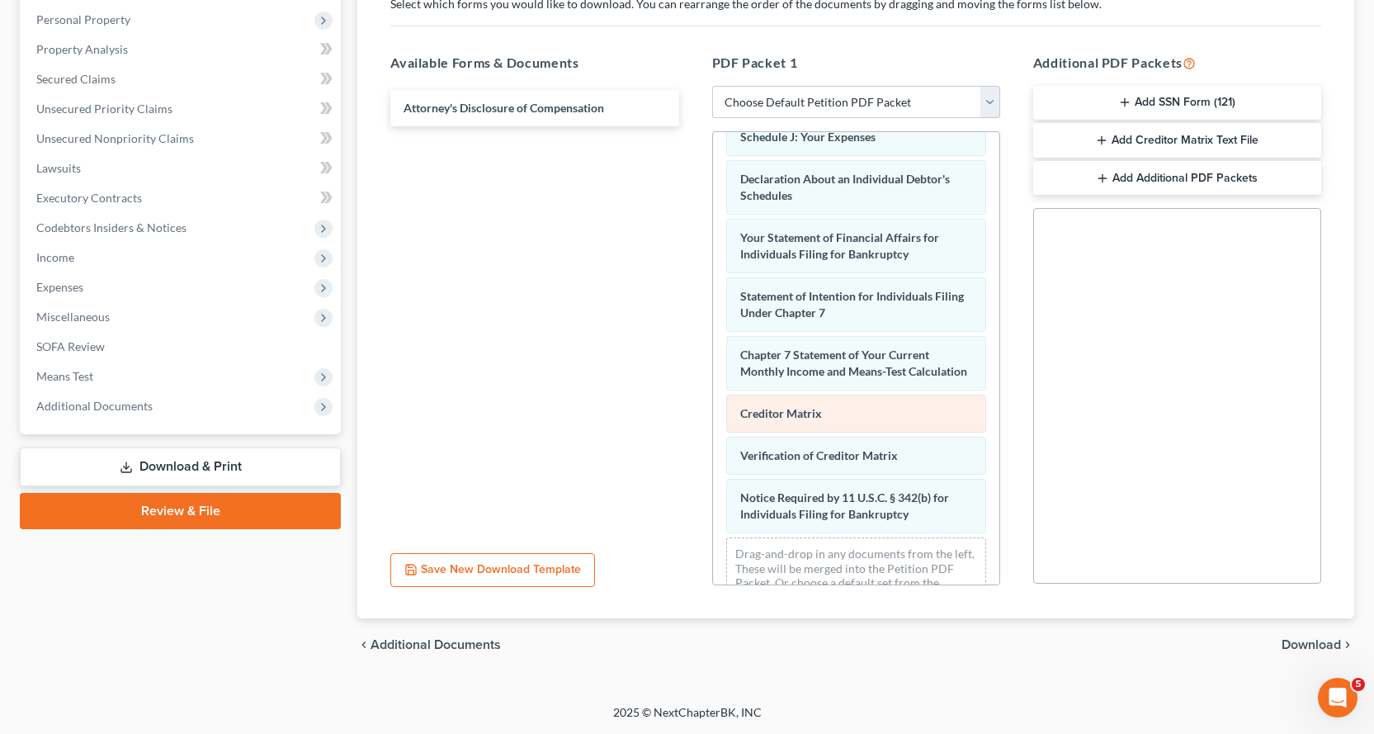
scroll to position [547, 0]
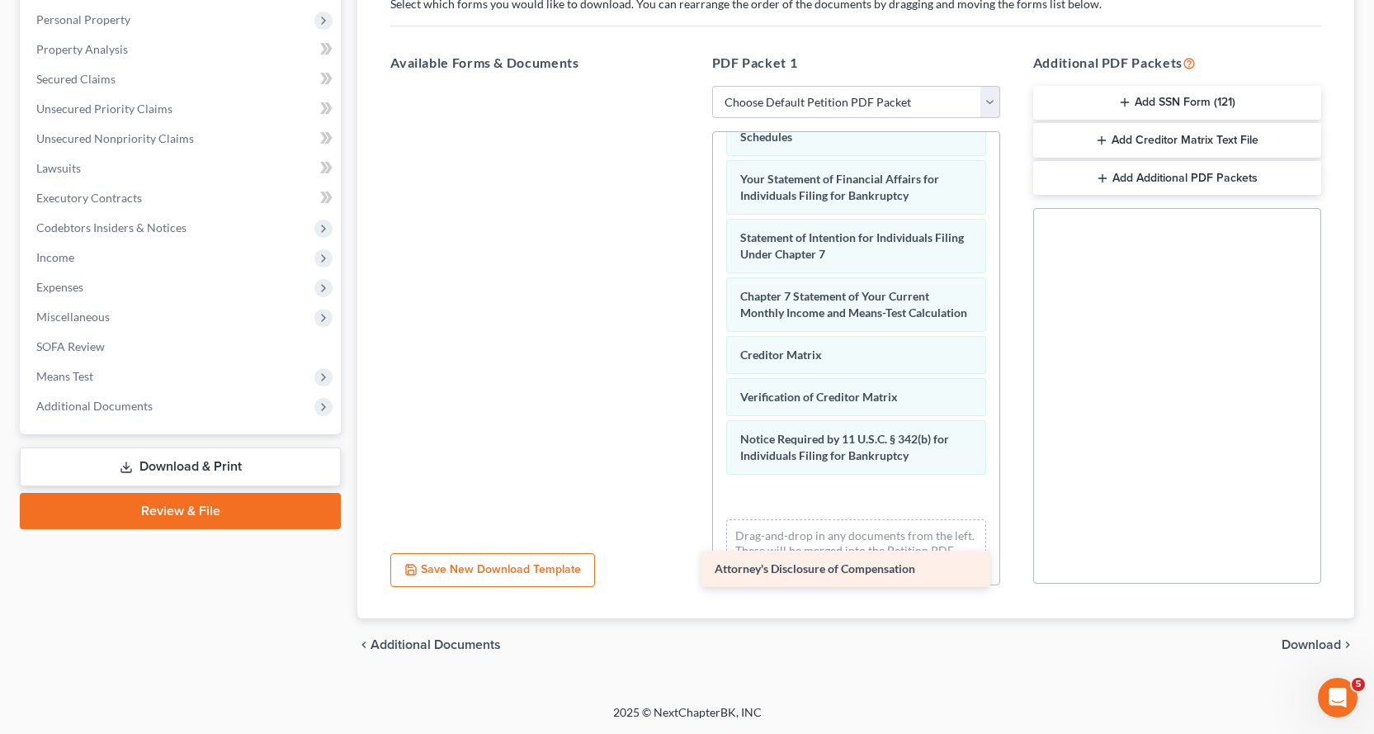
drag, startPoint x: 494, startPoint y: 108, endPoint x: 827, endPoint y: 518, distance: 527.6
click at [692, 86] on div "Attorney's Disclosure of Compensation Attorney's Disclosure of Compensation" at bounding box center [534, 86] width 315 height 0
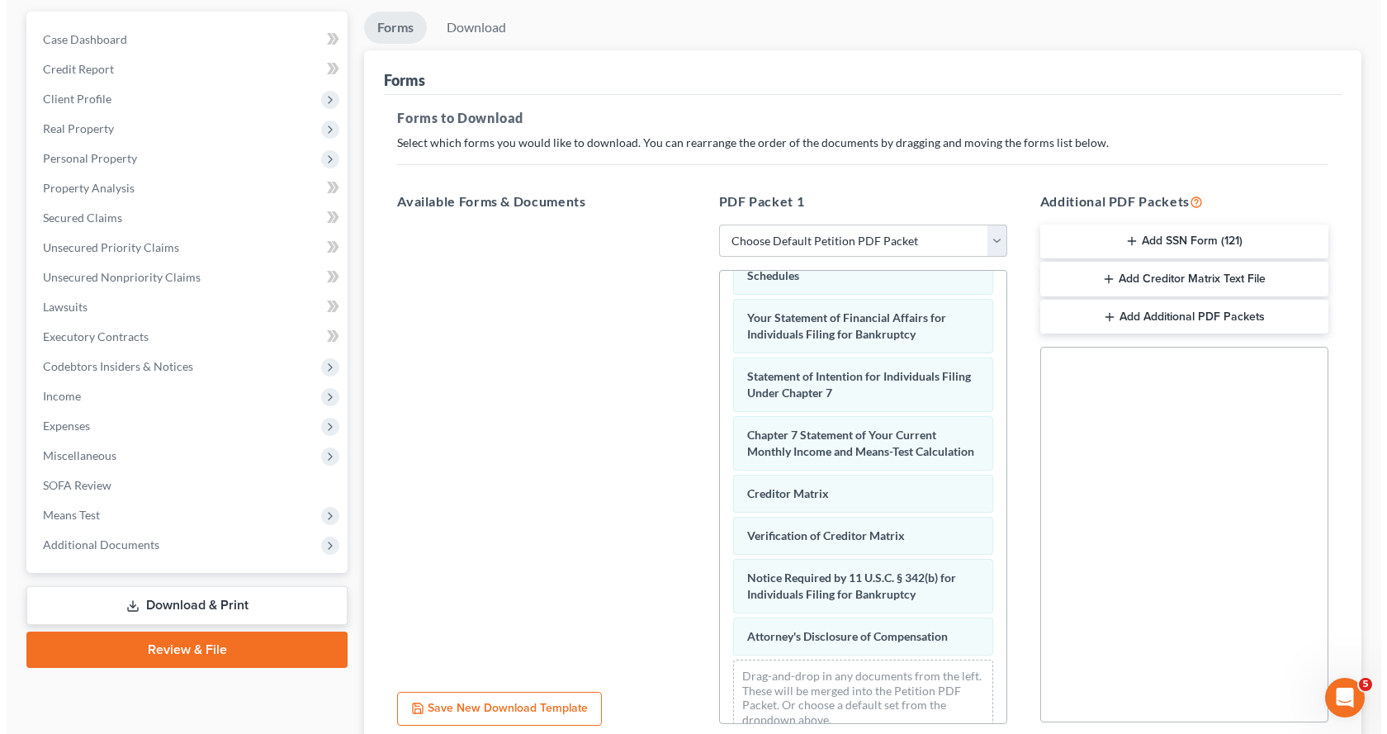
scroll to position [0, 0]
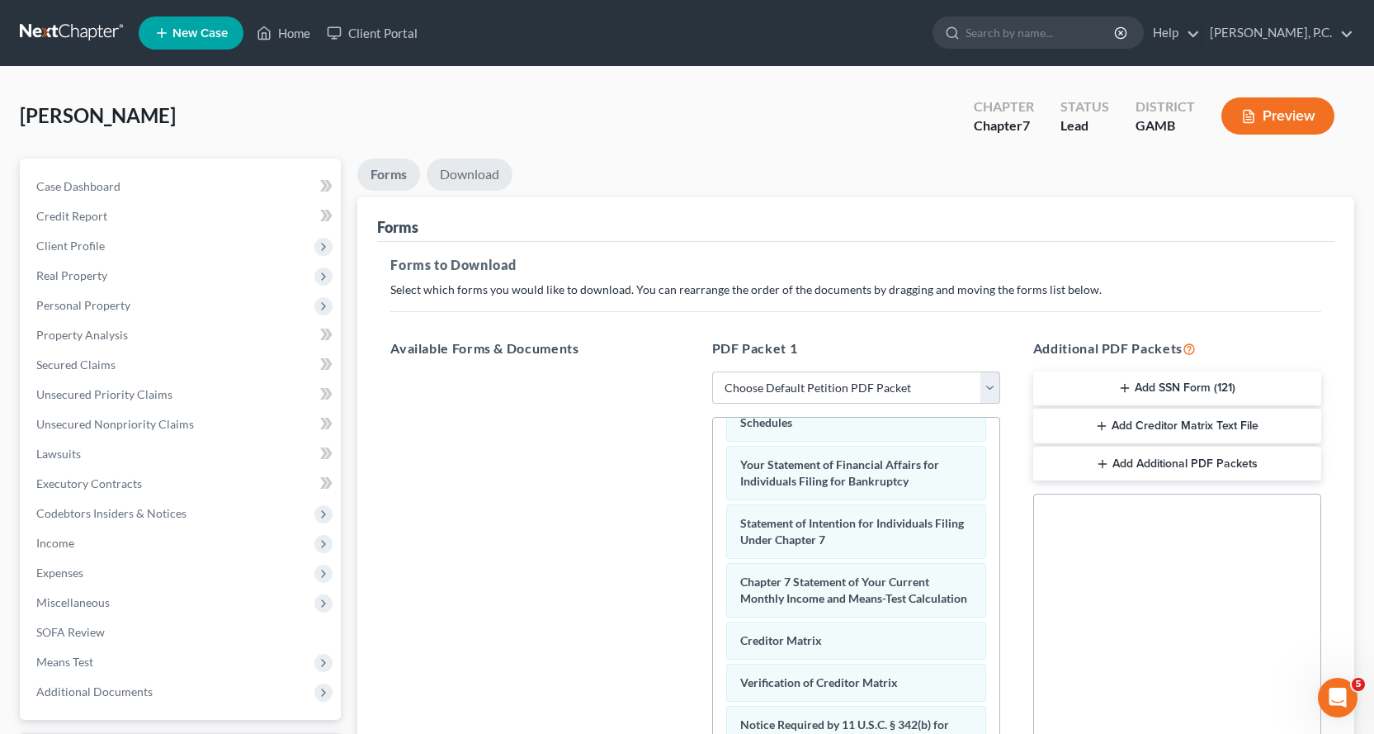
click at [490, 164] on link "Download" at bounding box center [470, 174] width 86 height 32
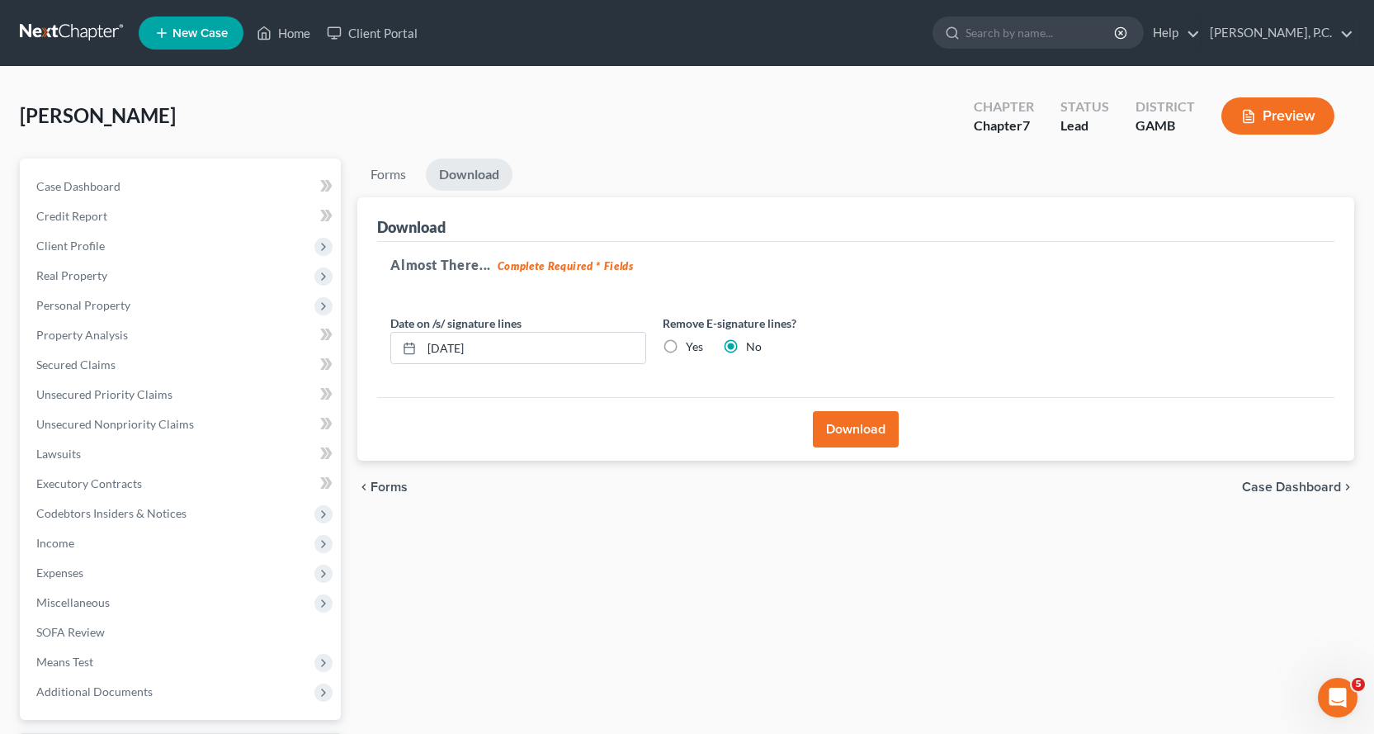
click at [854, 422] on button "Download" at bounding box center [856, 429] width 86 height 36
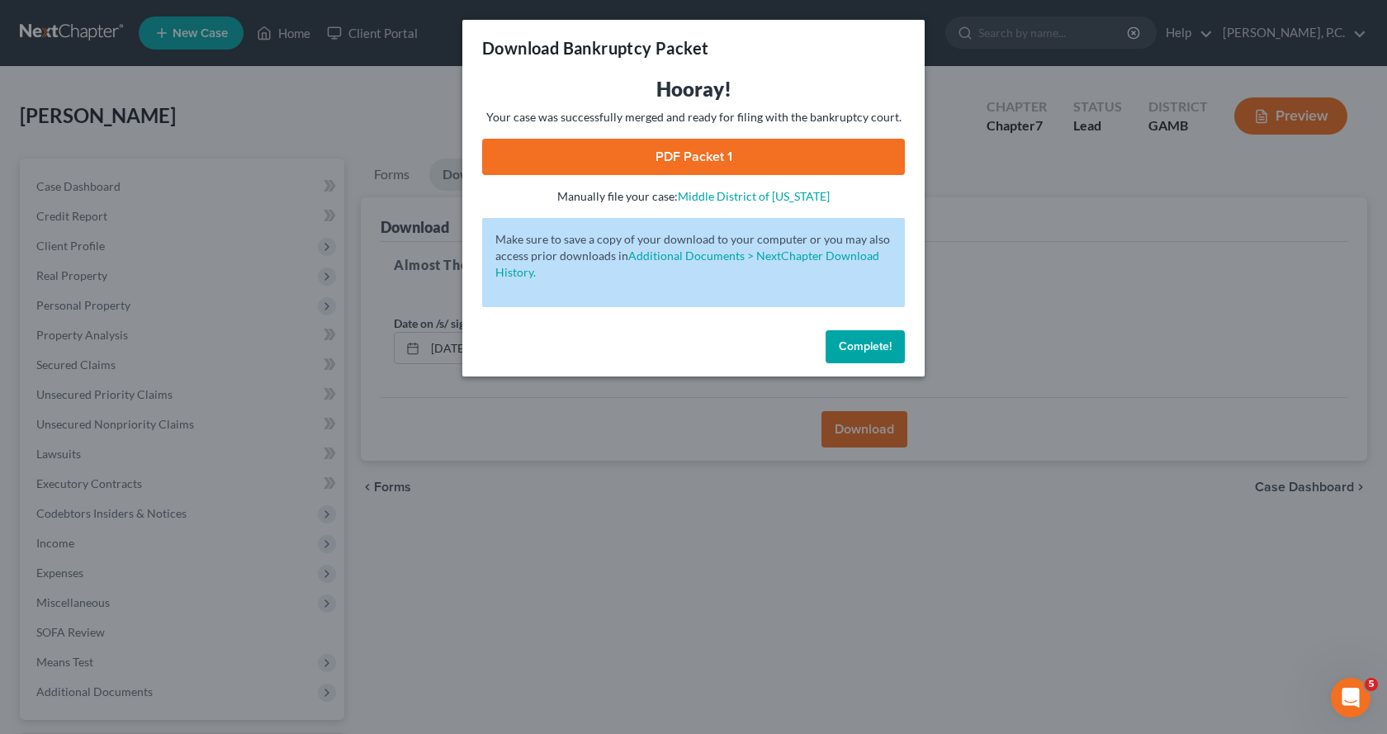
click at [678, 156] on link "PDF Packet 1" at bounding box center [693, 157] width 423 height 36
click at [850, 344] on span "Complete!" at bounding box center [865, 346] width 53 height 14
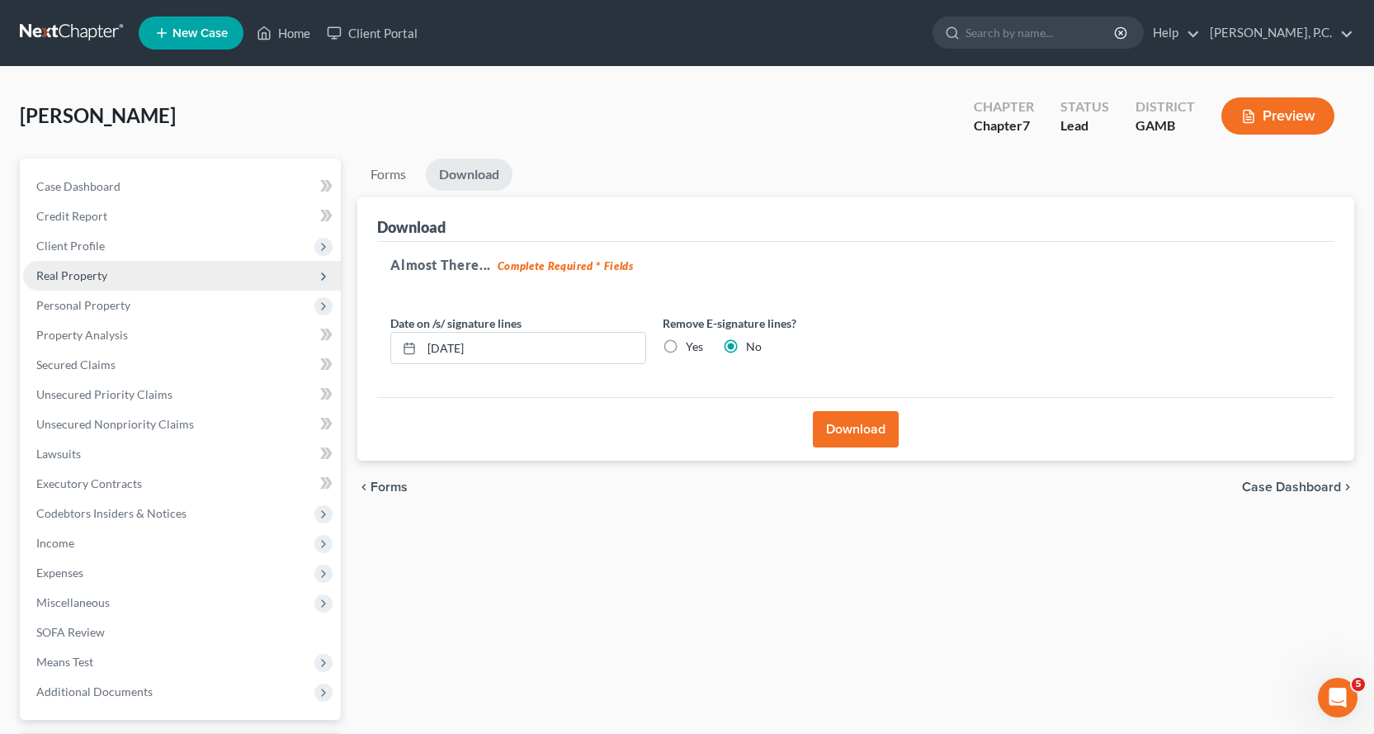
click at [95, 272] on span "Real Property" at bounding box center [71, 275] width 71 height 14
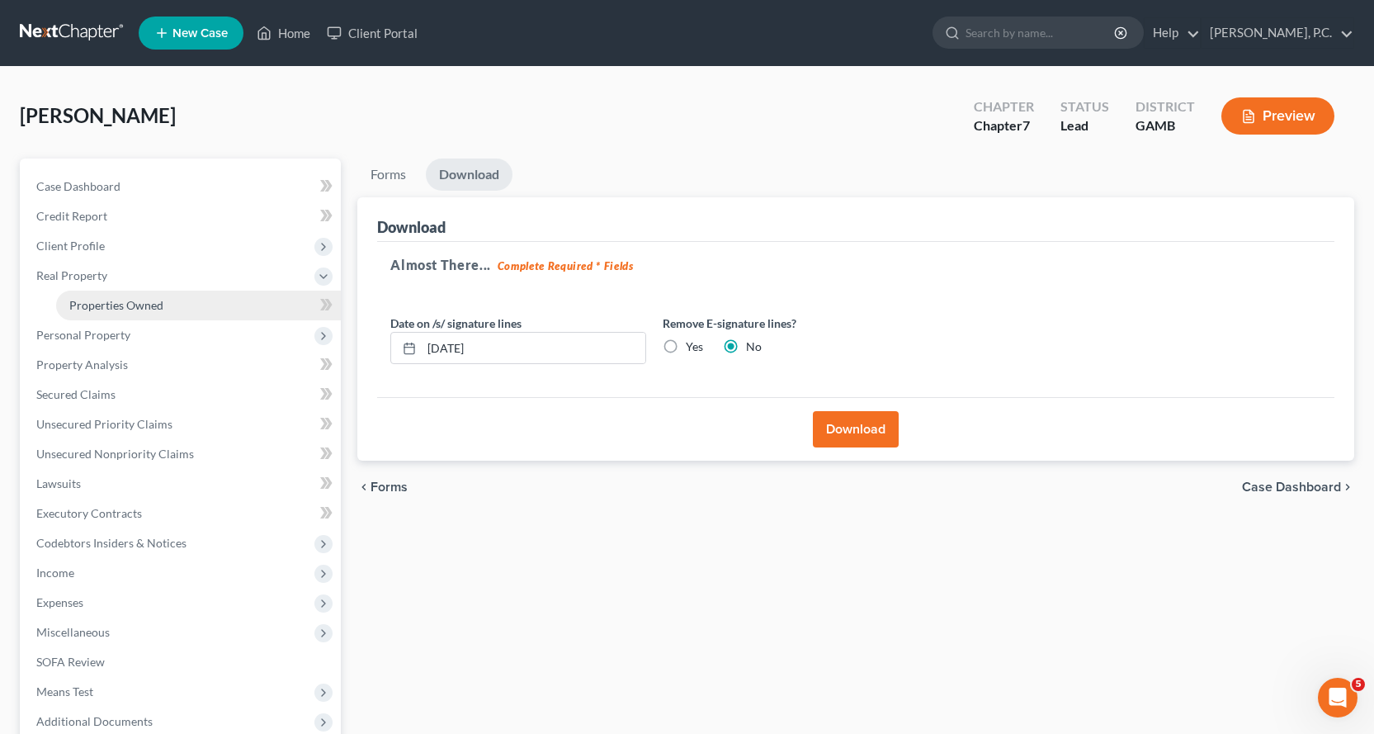
click at [141, 303] on span "Properties Owned" at bounding box center [116, 305] width 94 height 14
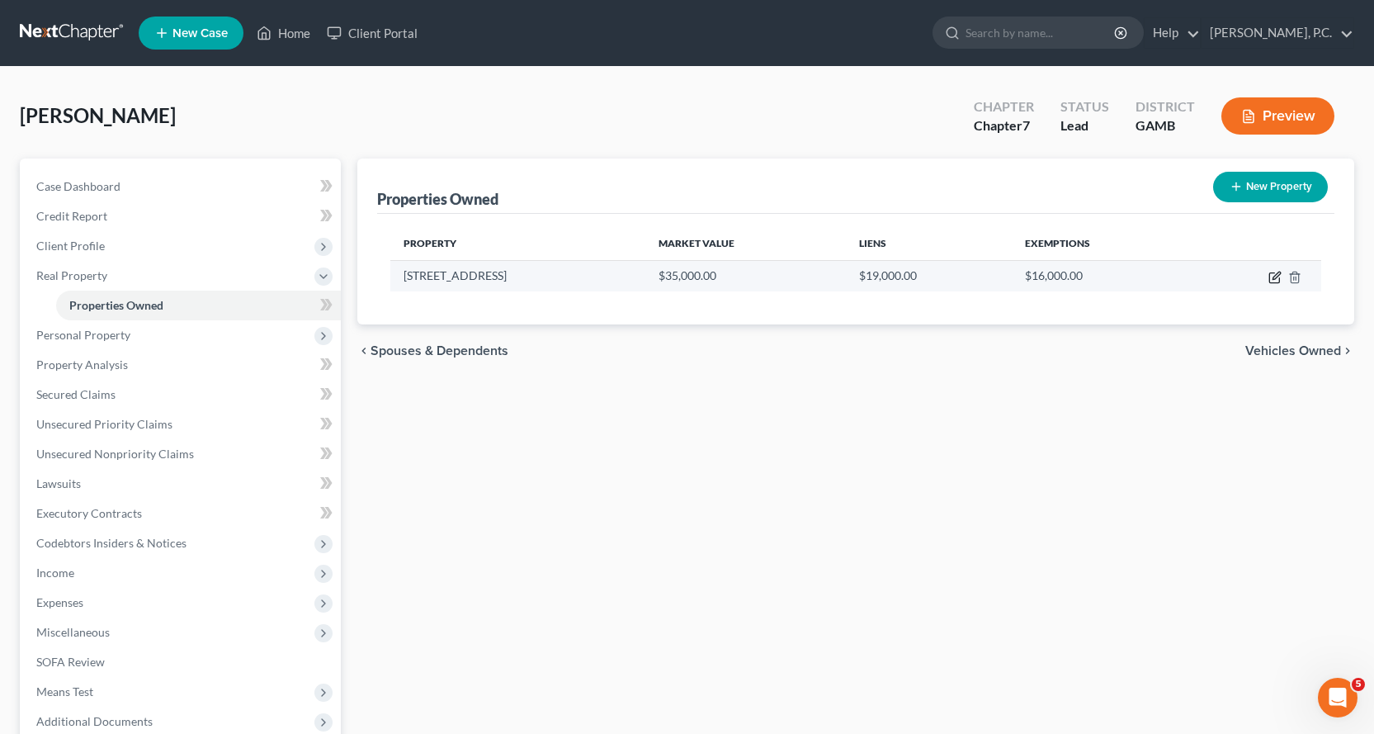
click at [1275, 275] on icon "button" at bounding box center [1276, 275] width 7 height 7
select select "10"
select select "75"
select select "0"
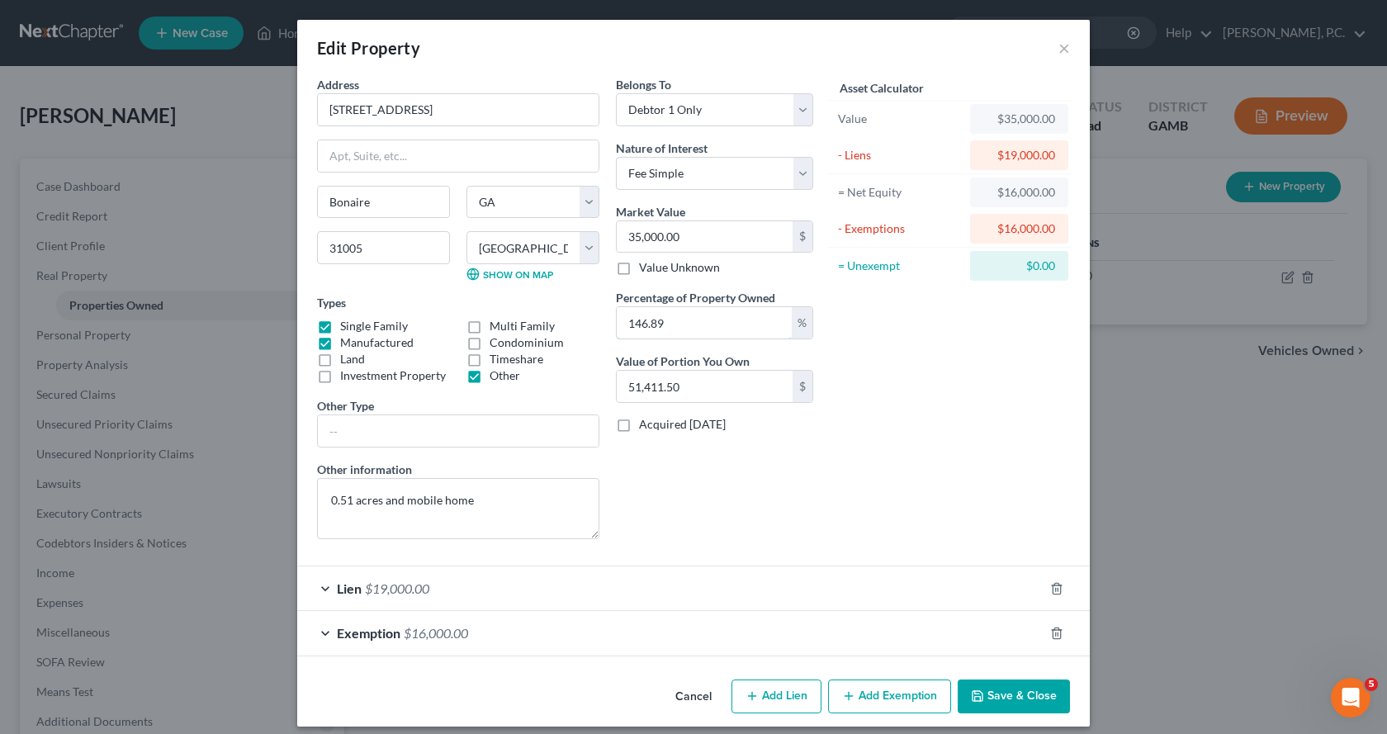
drag, startPoint x: 708, startPoint y: 324, endPoint x: 309, endPoint y: 336, distance: 399.7
click at [319, 328] on div "Address * [GEOGRAPHIC_DATA] [GEOGRAPHIC_DATA] [US_STATE][GEOGRAPHIC_DATA] [GEOG…" at bounding box center [565, 314] width 513 height 476
type input "1"
type input "350.00"
type input "10"
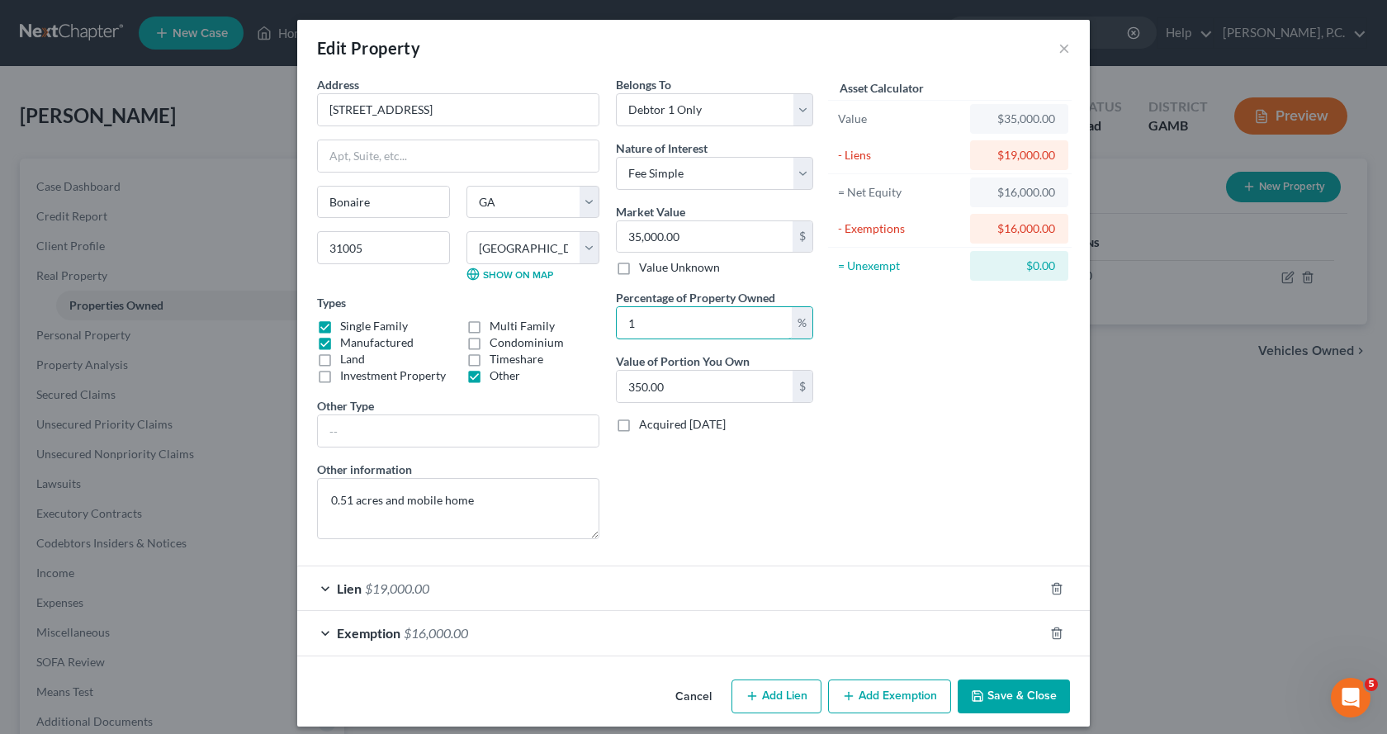
type input "3,500.00"
type input "100"
type input "35,000.00"
type input "100"
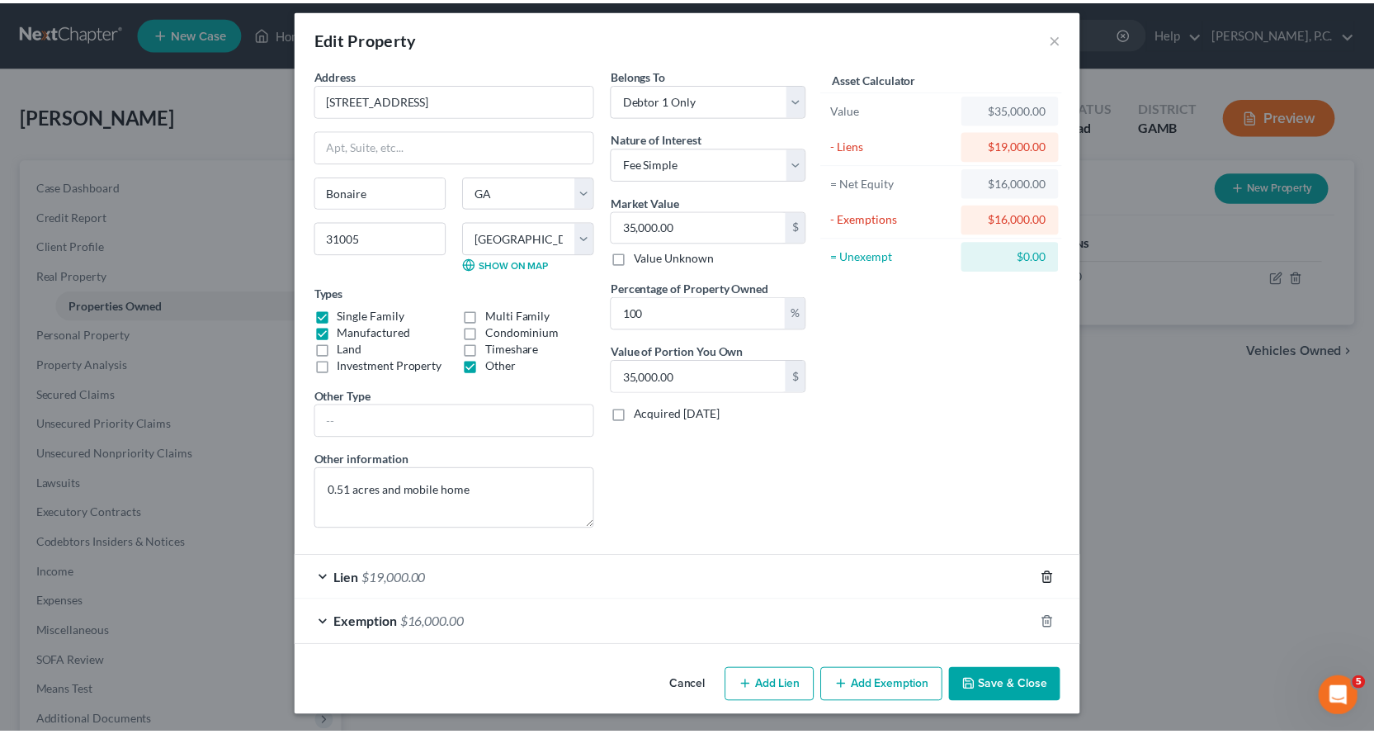
scroll to position [12, 0]
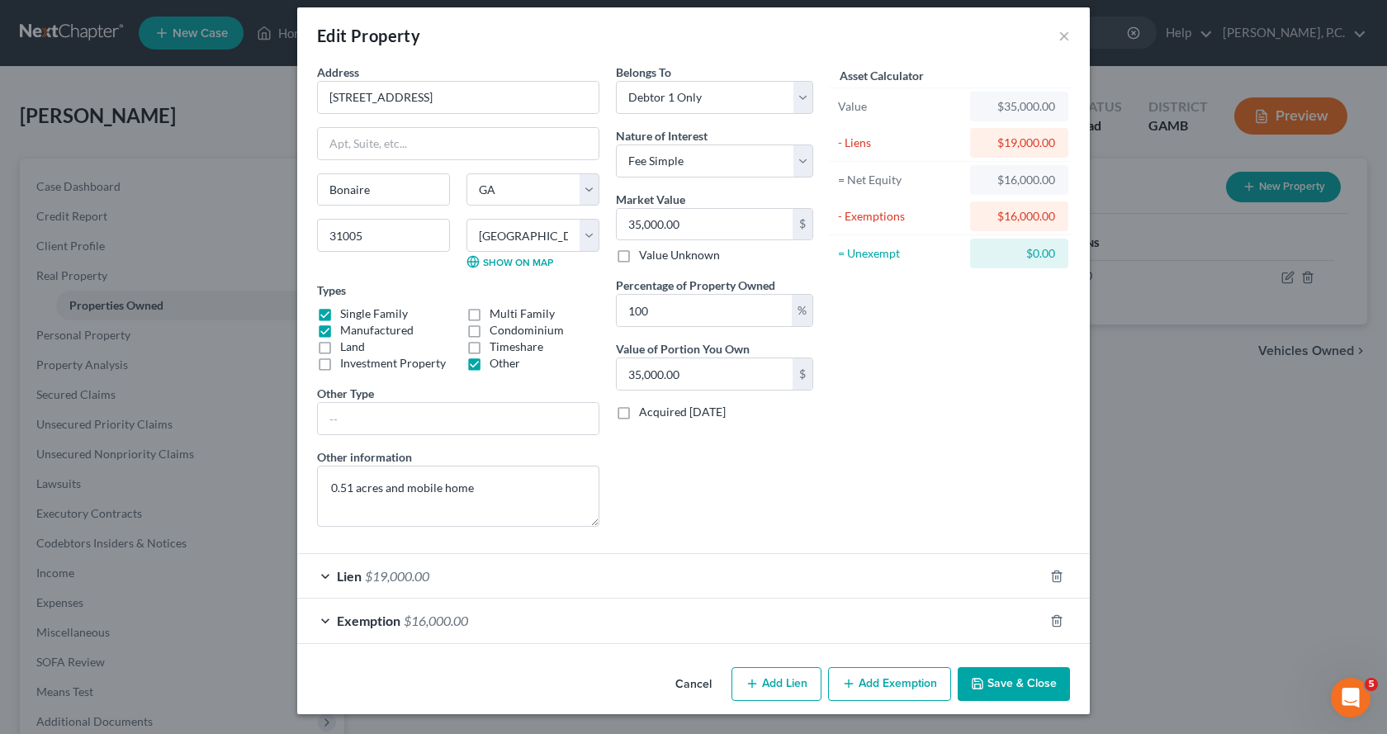
click at [1027, 688] on button "Save & Close" at bounding box center [1014, 684] width 112 height 35
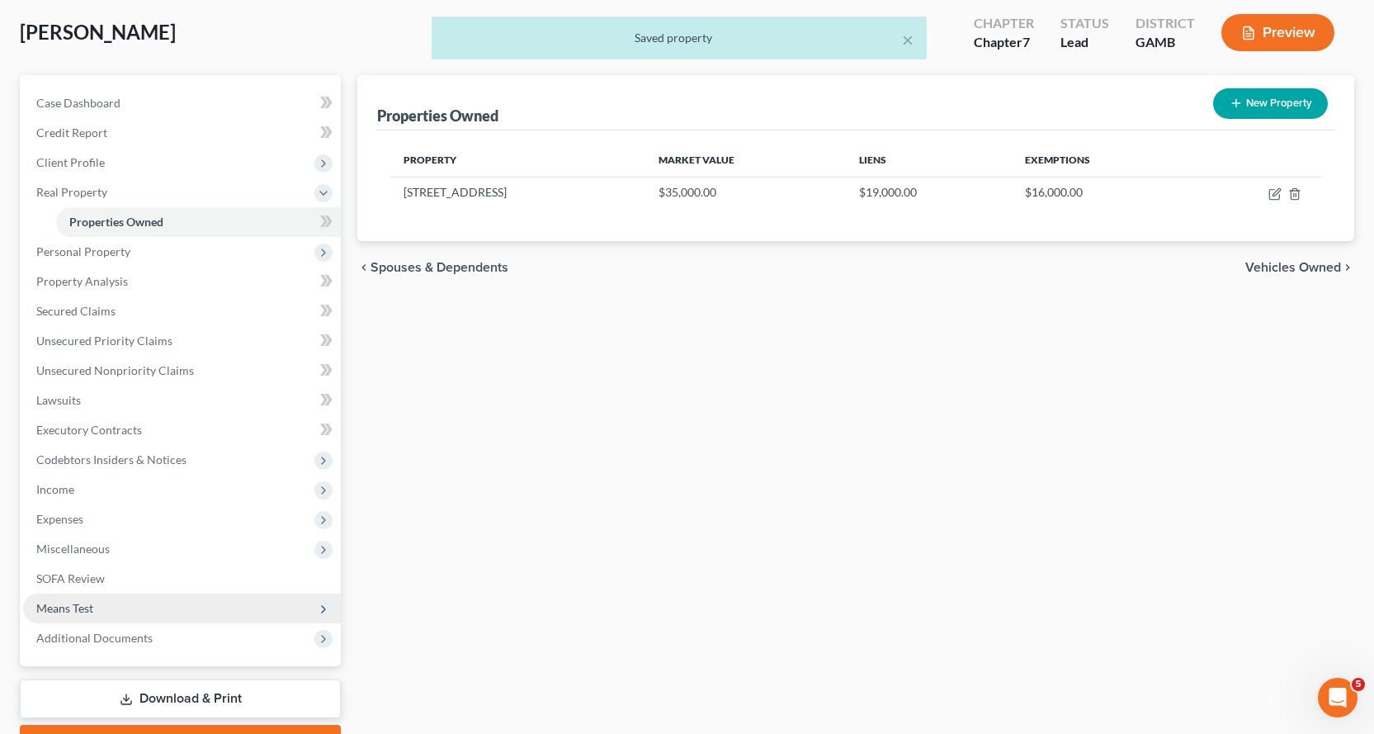
scroll to position [173, 0]
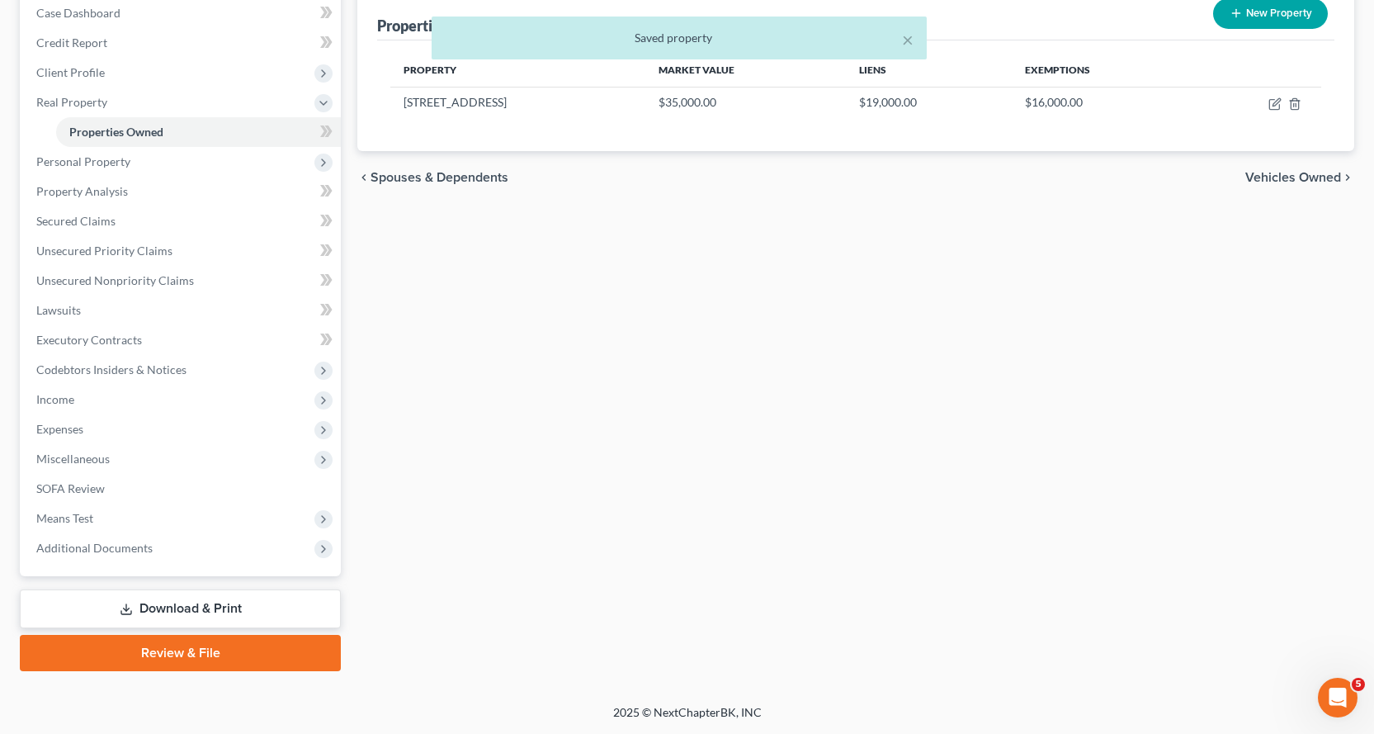
click at [203, 605] on link "Download & Print" at bounding box center [180, 608] width 321 height 39
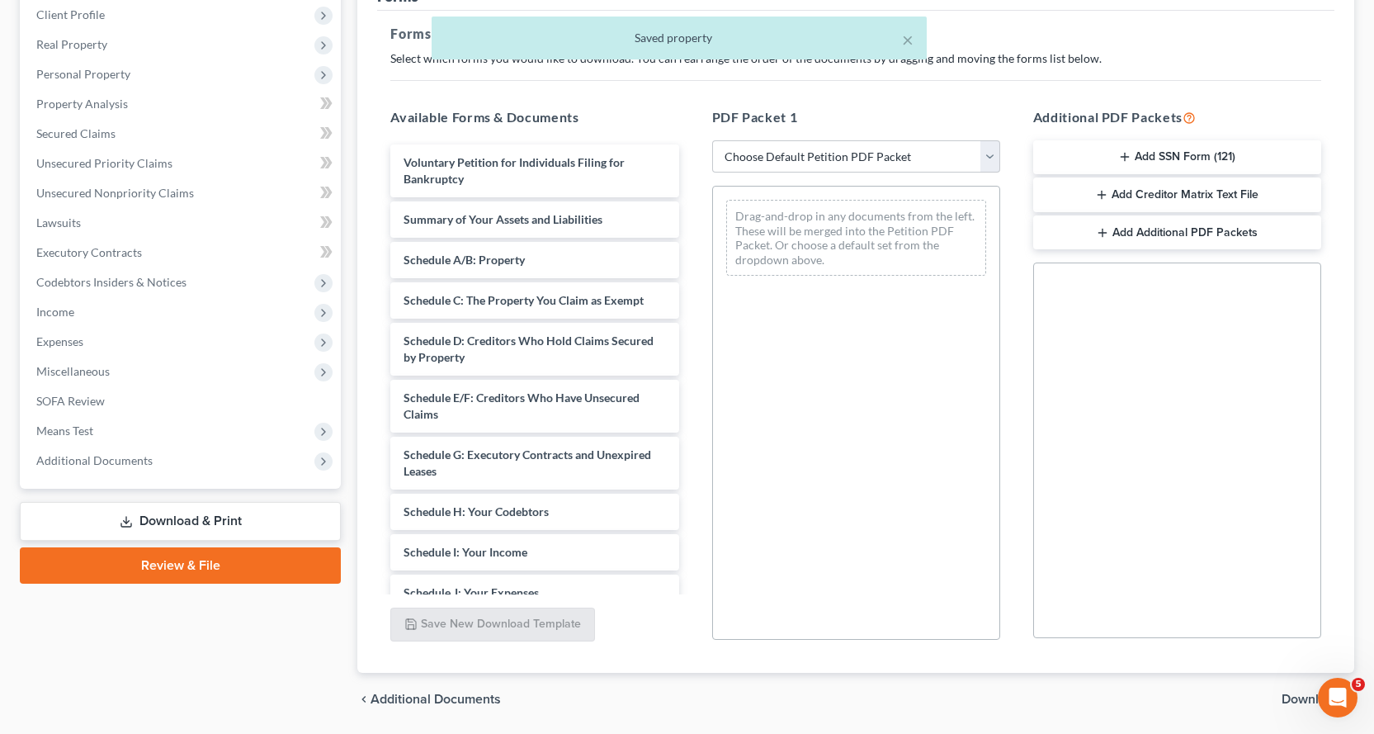
scroll to position [286, 0]
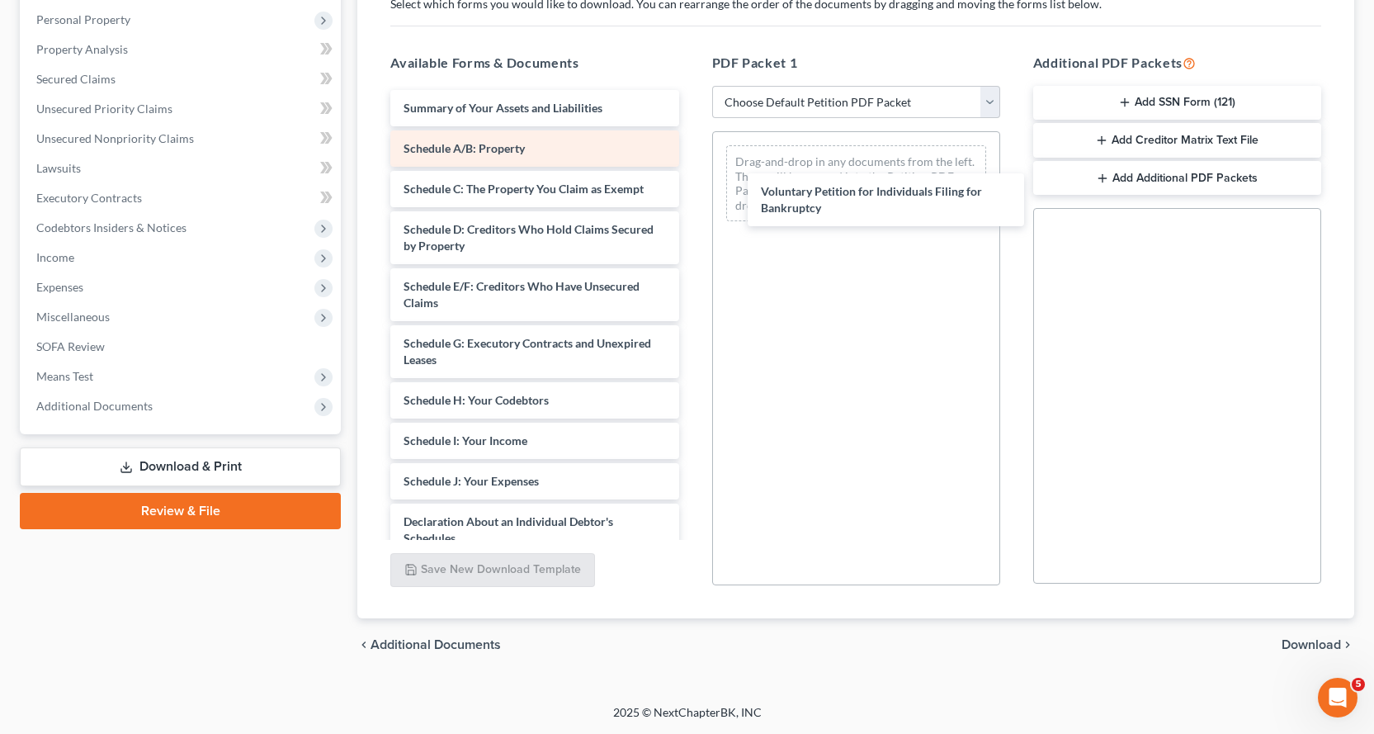
drag, startPoint x: 426, startPoint y: 110, endPoint x: 603, endPoint y: 131, distance: 178.0
click at [692, 192] on div "Voluntary Petition for Individuals Filing for Bankruptcy Voluntary Petition for…" at bounding box center [534, 498] width 315 height 816
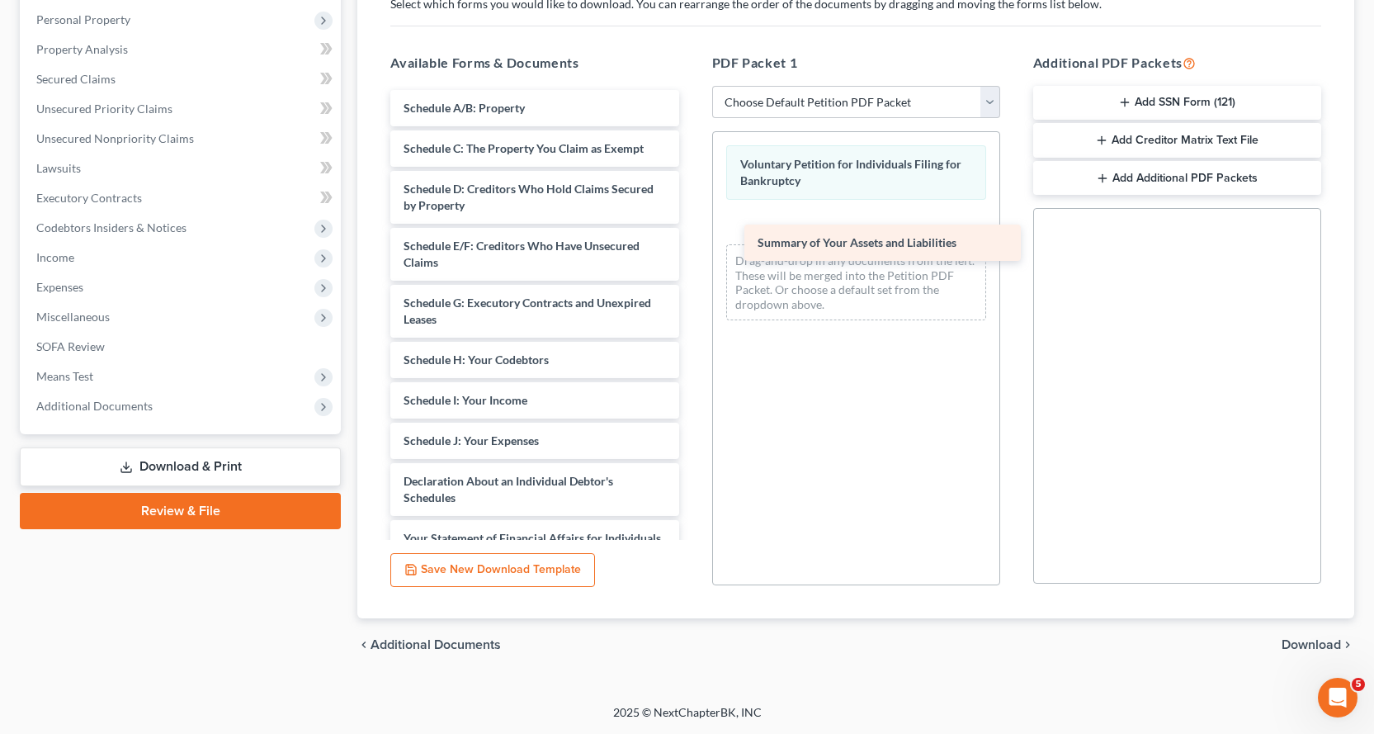
drag, startPoint x: 496, startPoint y: 105, endPoint x: 850, endPoint y: 239, distance: 378.8
click at [692, 239] on div "Summary of Your Assets and Liabilities Summary of Your Assets and Liabilities S…" at bounding box center [534, 477] width 315 height 775
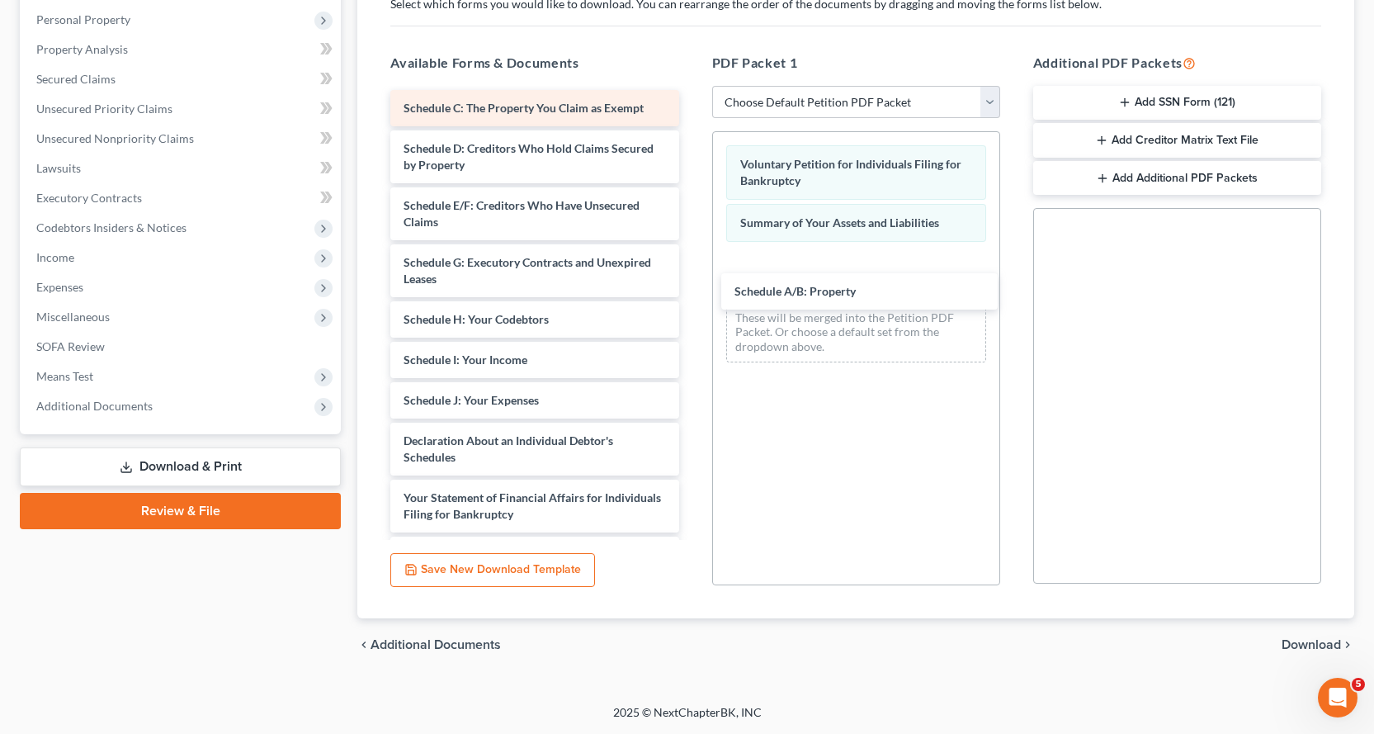
drag, startPoint x: 461, startPoint y: 103, endPoint x: 475, endPoint y: 119, distance: 21.0
click at [692, 286] on div "Schedule A/B: Property Schedule A/B: Property Schedule C: The Property You Clai…" at bounding box center [534, 457] width 315 height 735
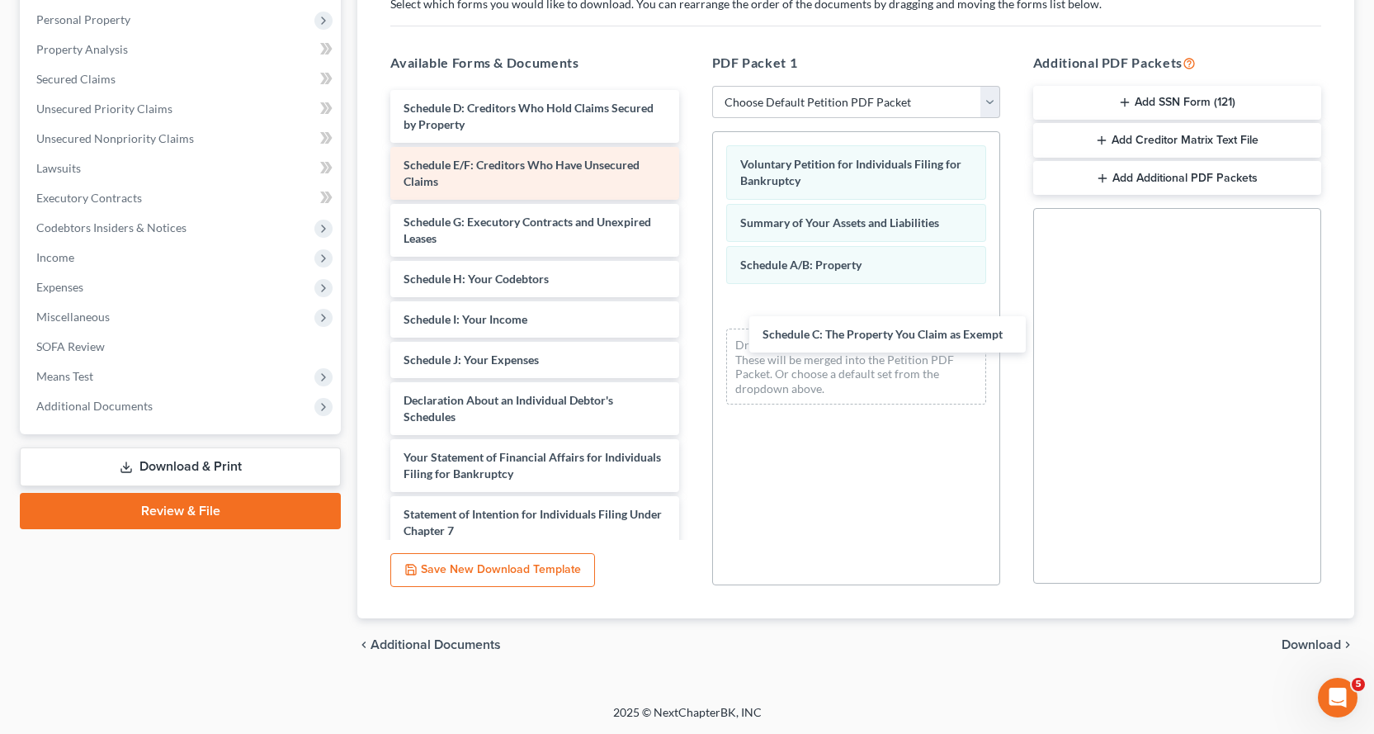
drag, startPoint x: 449, startPoint y: 108, endPoint x: 562, endPoint y: 169, distance: 128.5
click at [692, 334] on div "Schedule C: The Property You Claim as Exempt Schedule C: The Property You Claim…" at bounding box center [534, 437] width 315 height 694
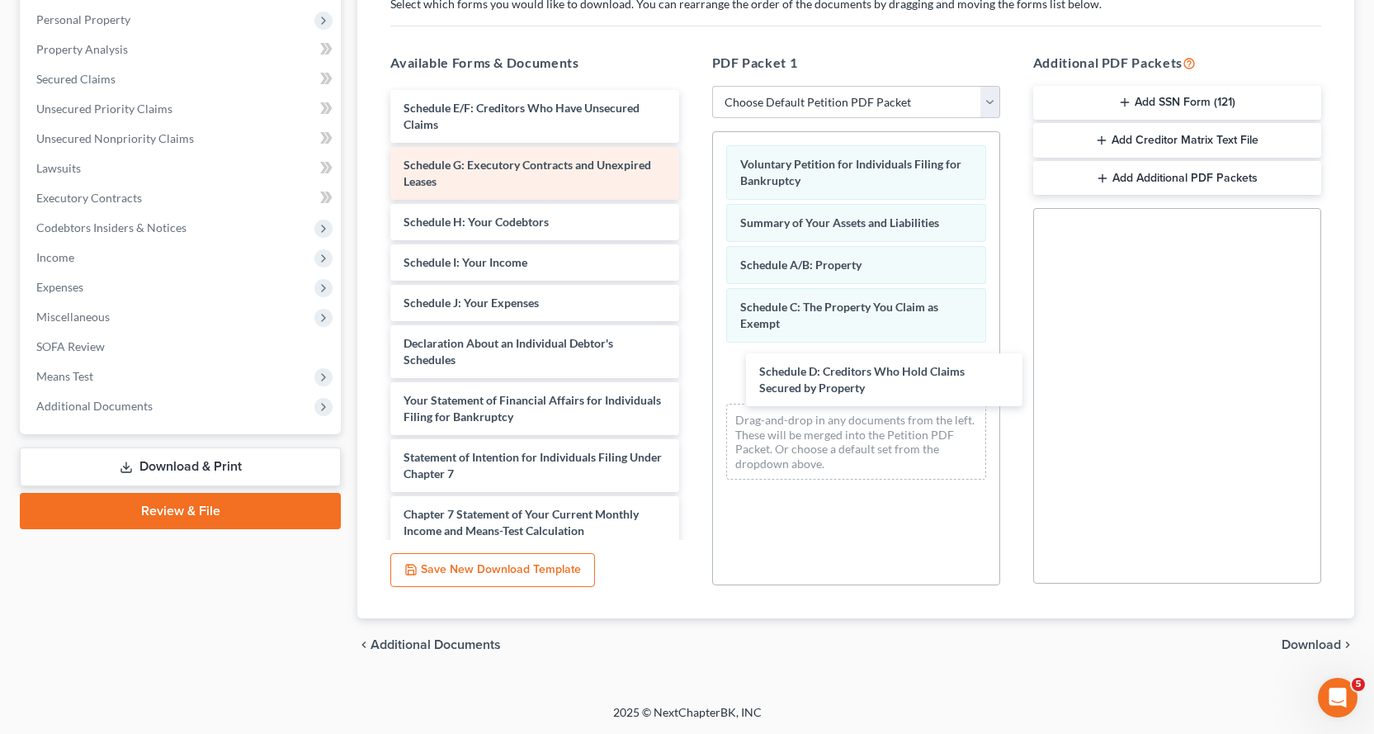
drag, startPoint x: 419, startPoint y: 114, endPoint x: 449, endPoint y: 181, distance: 73.2
click at [692, 368] on div "Schedule D: Creditors Who Hold Claims Secured by Property Schedule D: Creditors…" at bounding box center [534, 408] width 315 height 637
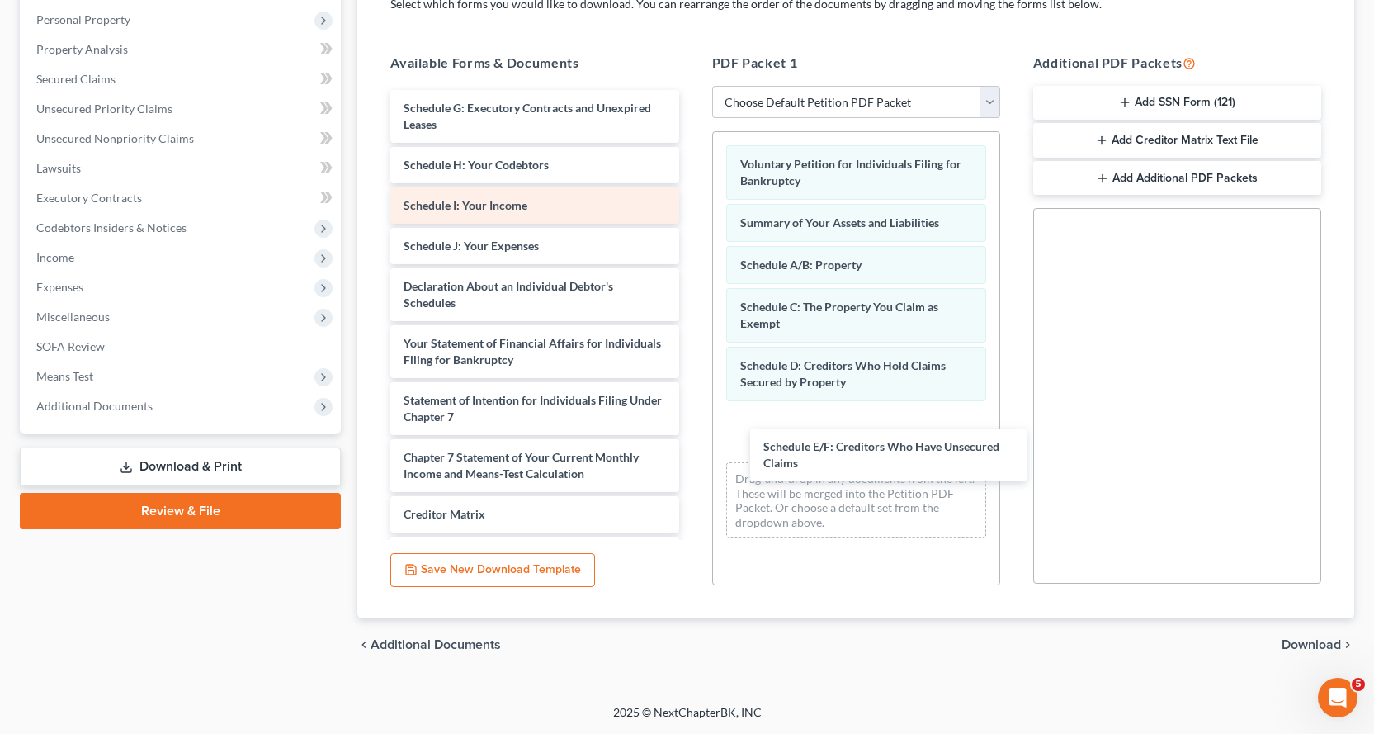
drag, startPoint x: 420, startPoint y: 105, endPoint x: 496, endPoint y: 192, distance: 115.2
click at [692, 437] on div "Schedule E/F: Creditors Who Have Unsecured Claims Schedule E/F: Creditors Who H…" at bounding box center [534, 380] width 315 height 580
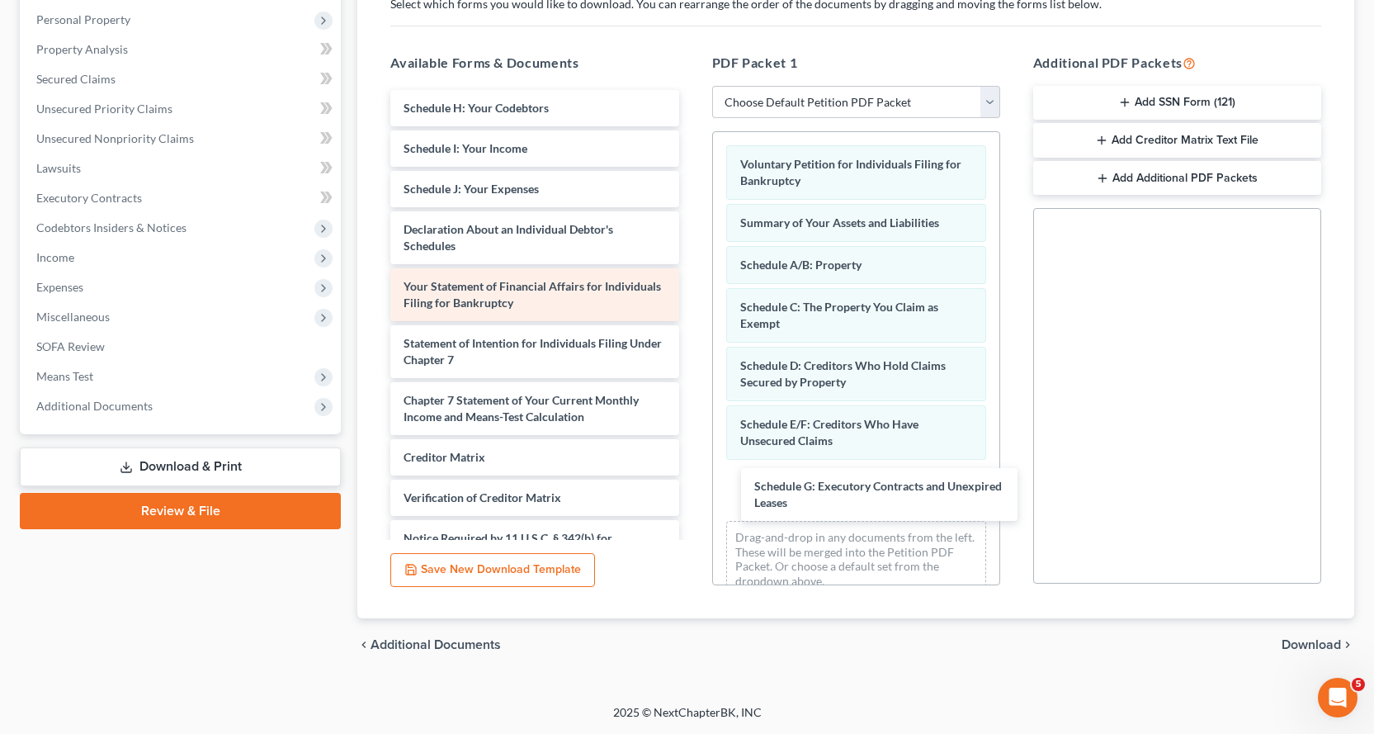
drag, startPoint x: 420, startPoint y: 111, endPoint x: 613, endPoint y: 310, distance: 277.3
click at [692, 480] on div "Schedule G: Executory Contracts and Unexpired Leases Schedule G: Executory Cont…" at bounding box center [534, 351] width 315 height 523
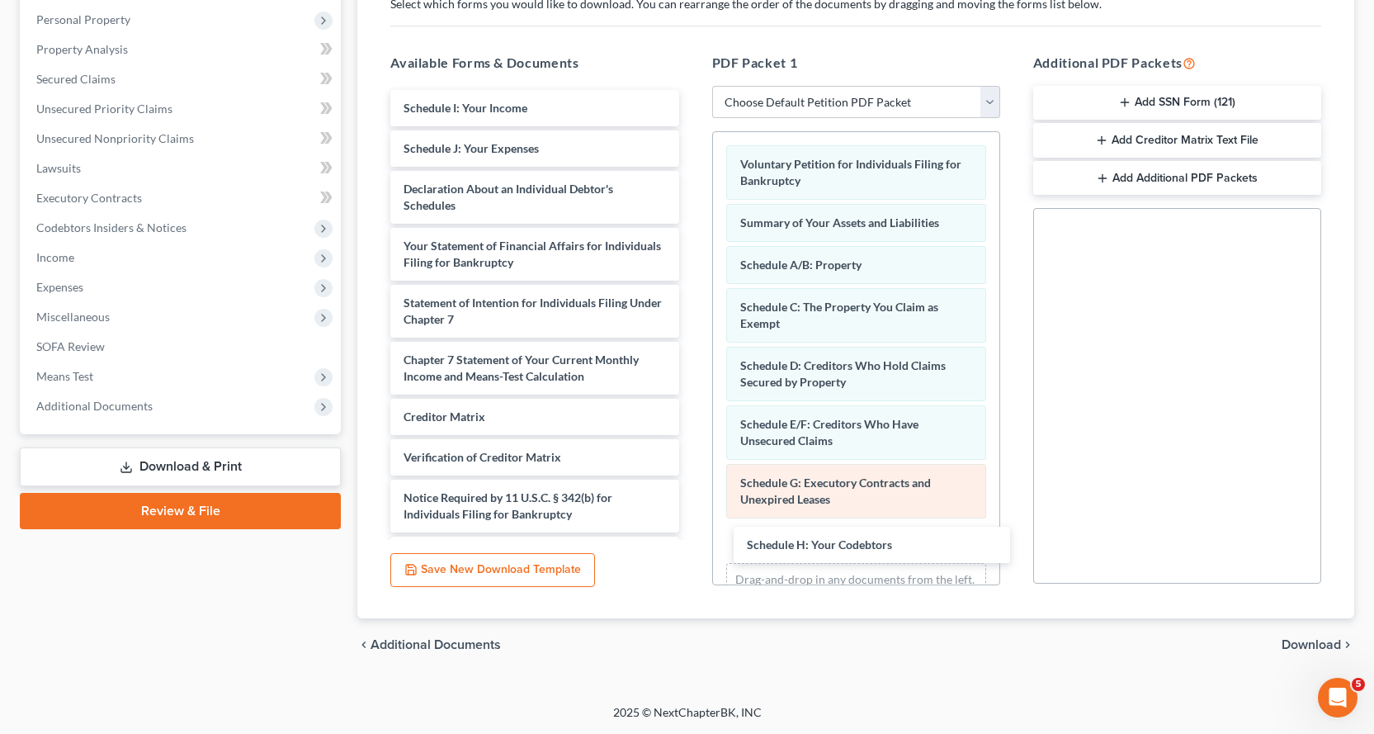
drag, startPoint x: 454, startPoint y: 109, endPoint x: 828, endPoint y: 485, distance: 530.0
click at [692, 529] on div "Schedule H: Your Codebtors Schedule H: Your Codebtors Schedule I: Your Income S…" at bounding box center [534, 331] width 315 height 483
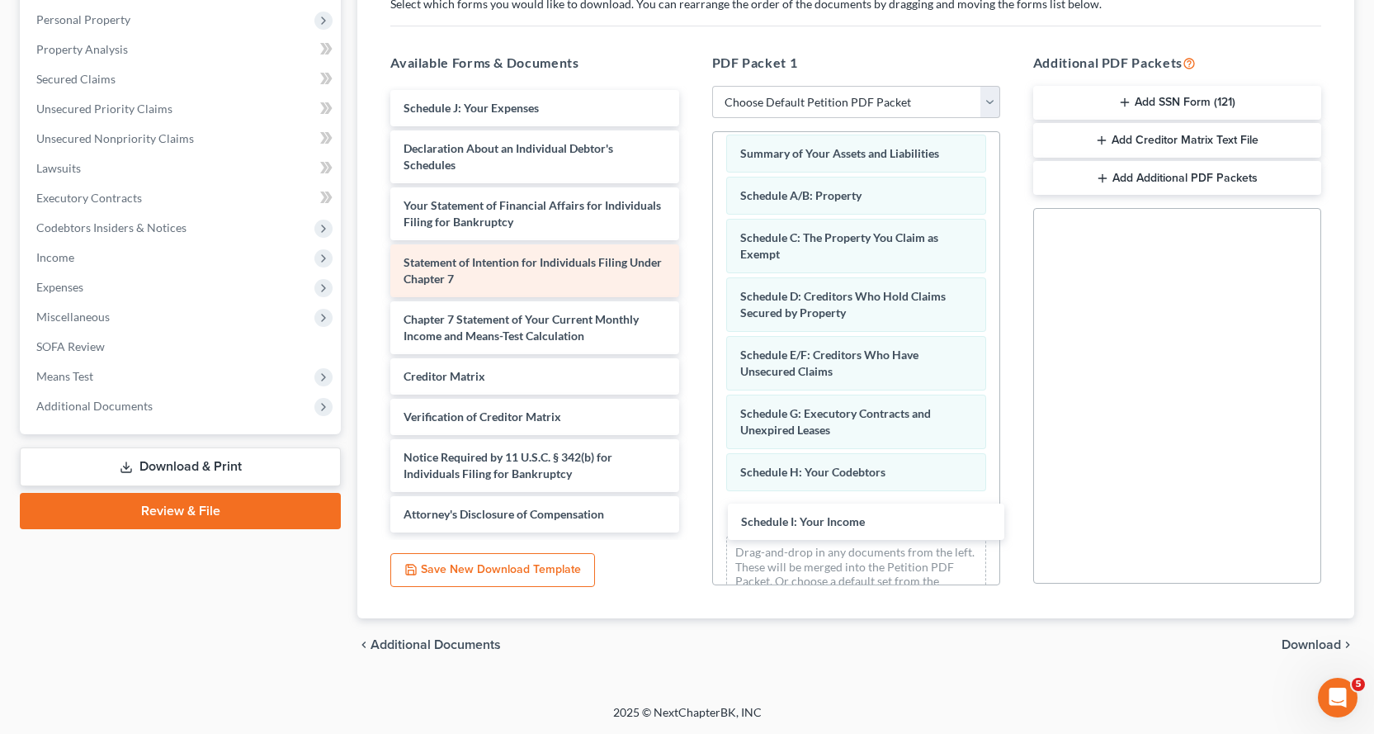
drag, startPoint x: 459, startPoint y: 108, endPoint x: 640, endPoint y: 281, distance: 249.9
click at [692, 499] on div "Schedule I: Your Income Schedule I: Your Income Schedule J: Your Expenses Decla…" at bounding box center [534, 311] width 315 height 442
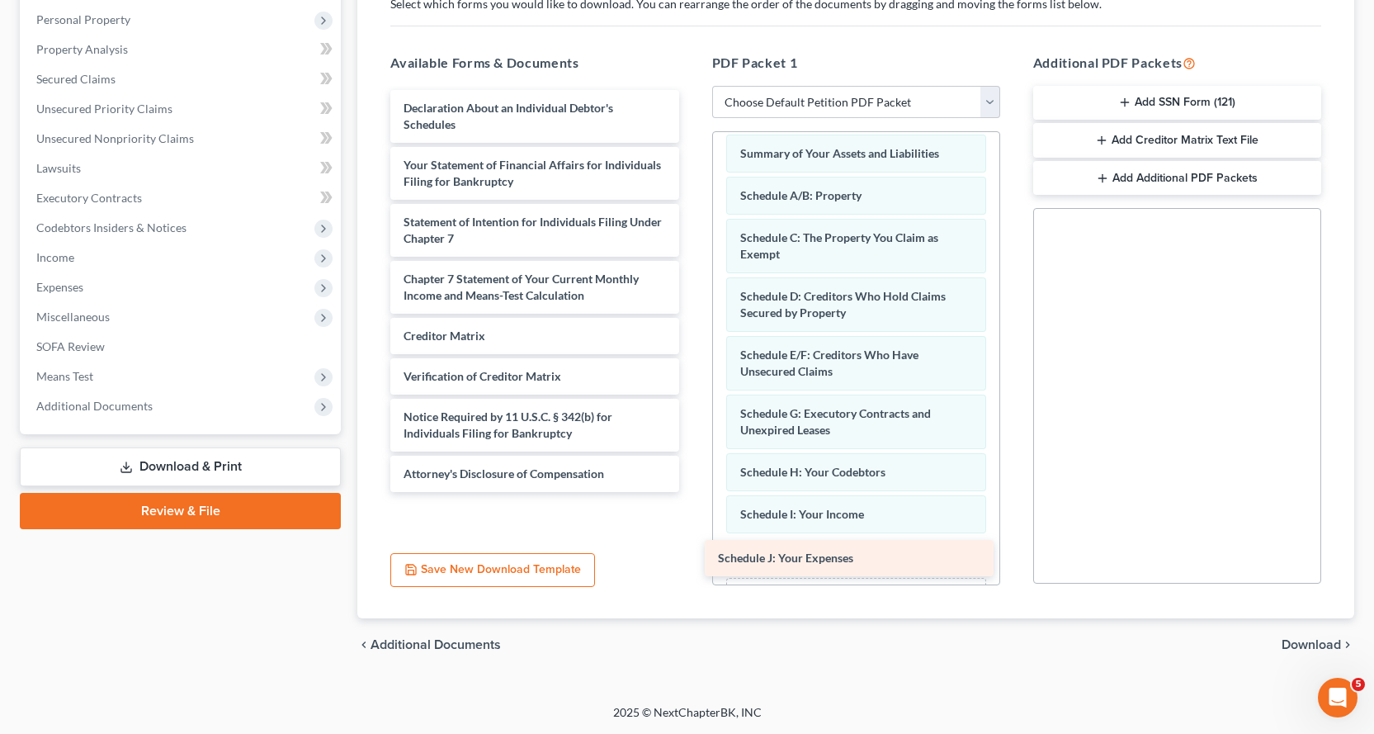
drag, startPoint x: 469, startPoint y: 106, endPoint x: 808, endPoint y: 572, distance: 576.1
click at [692, 492] on div "Schedule J: Your Expenses Schedule J: Your Expenses Declaration About an Indivi…" at bounding box center [534, 291] width 315 height 402
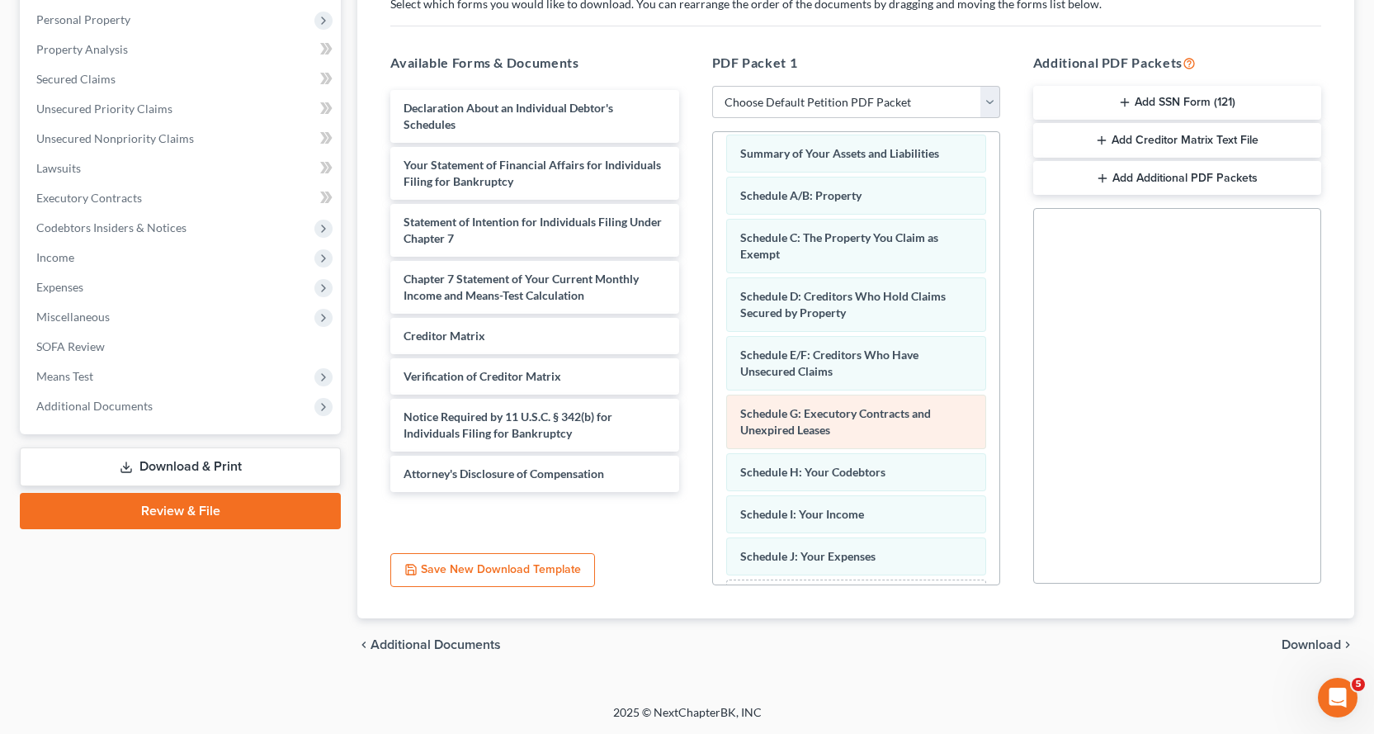
scroll to position [154, 0]
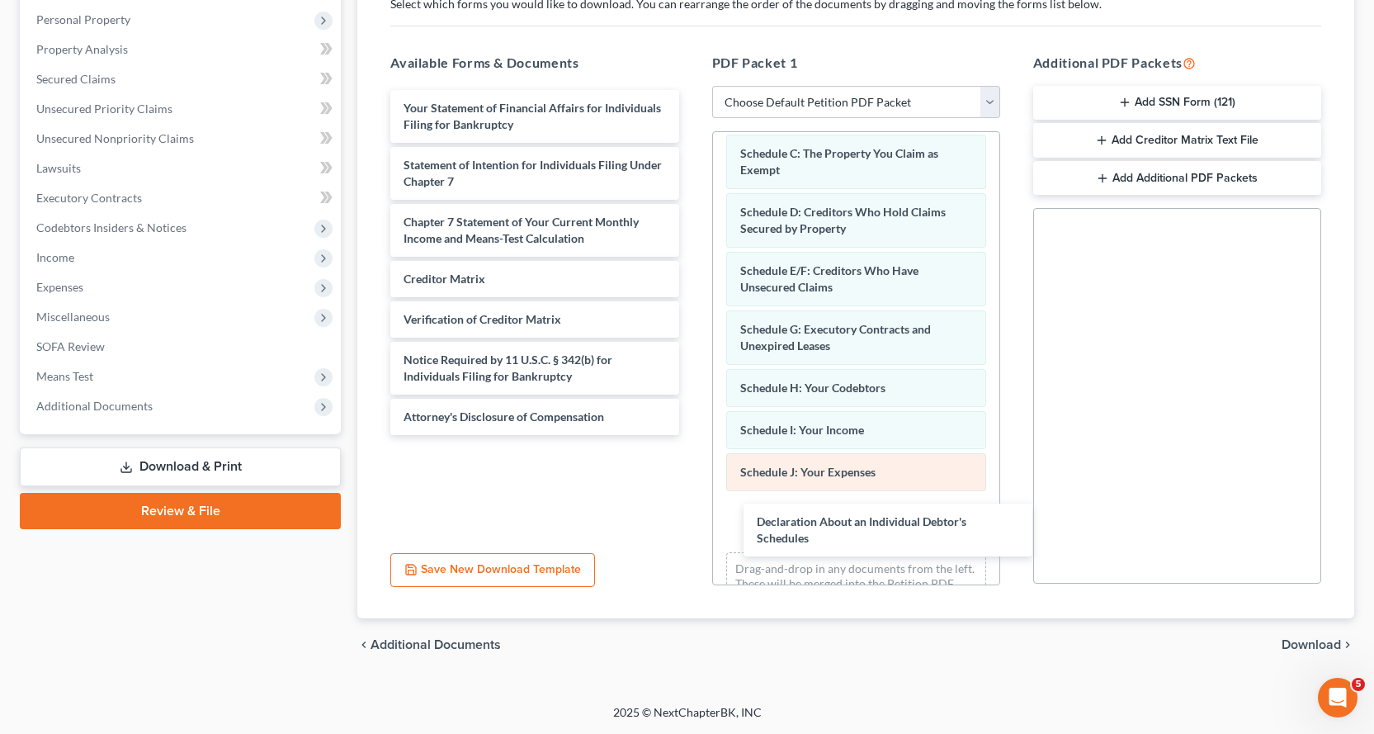
drag, startPoint x: 423, startPoint y: 119, endPoint x: 815, endPoint y: 457, distance: 517.4
click at [692, 435] on div "Declaration About an Individual Debtor's Schedules Declaration About an Individ…" at bounding box center [534, 262] width 315 height 345
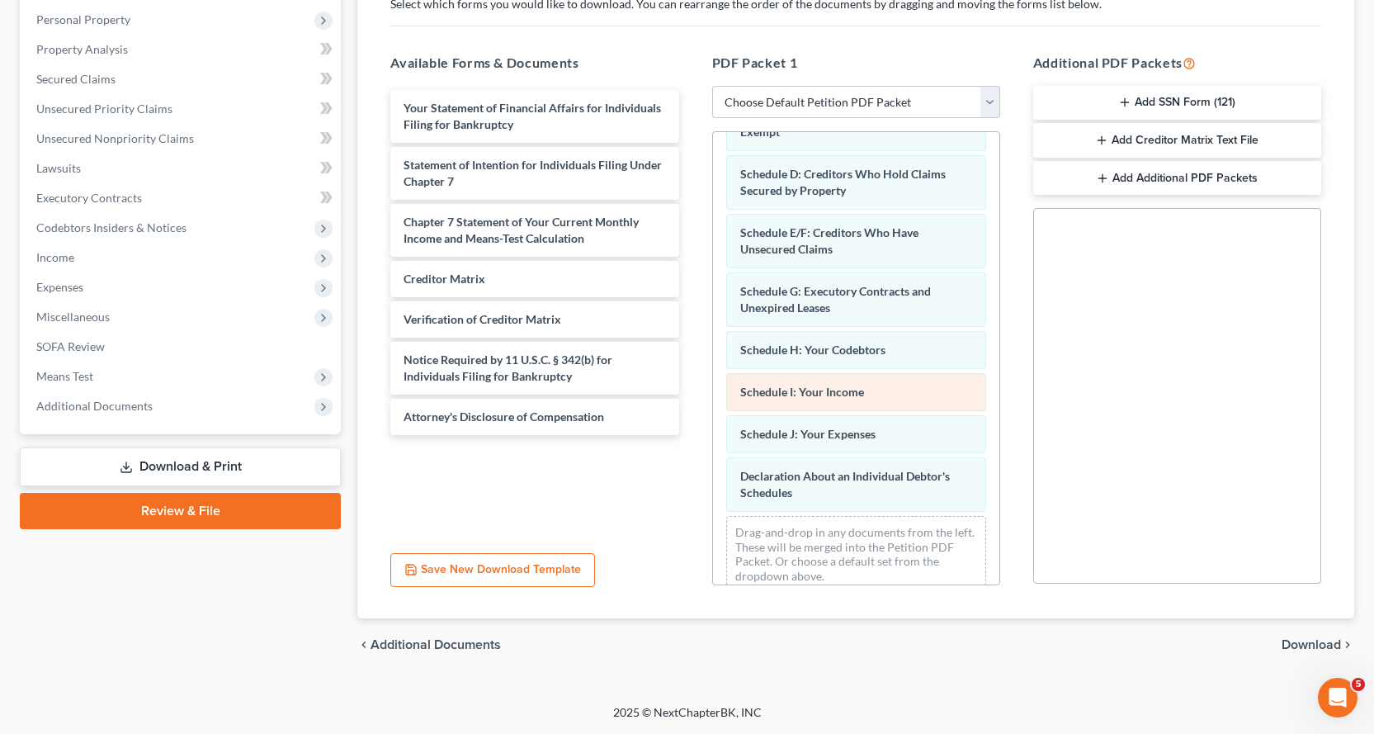
scroll to position [212, 0]
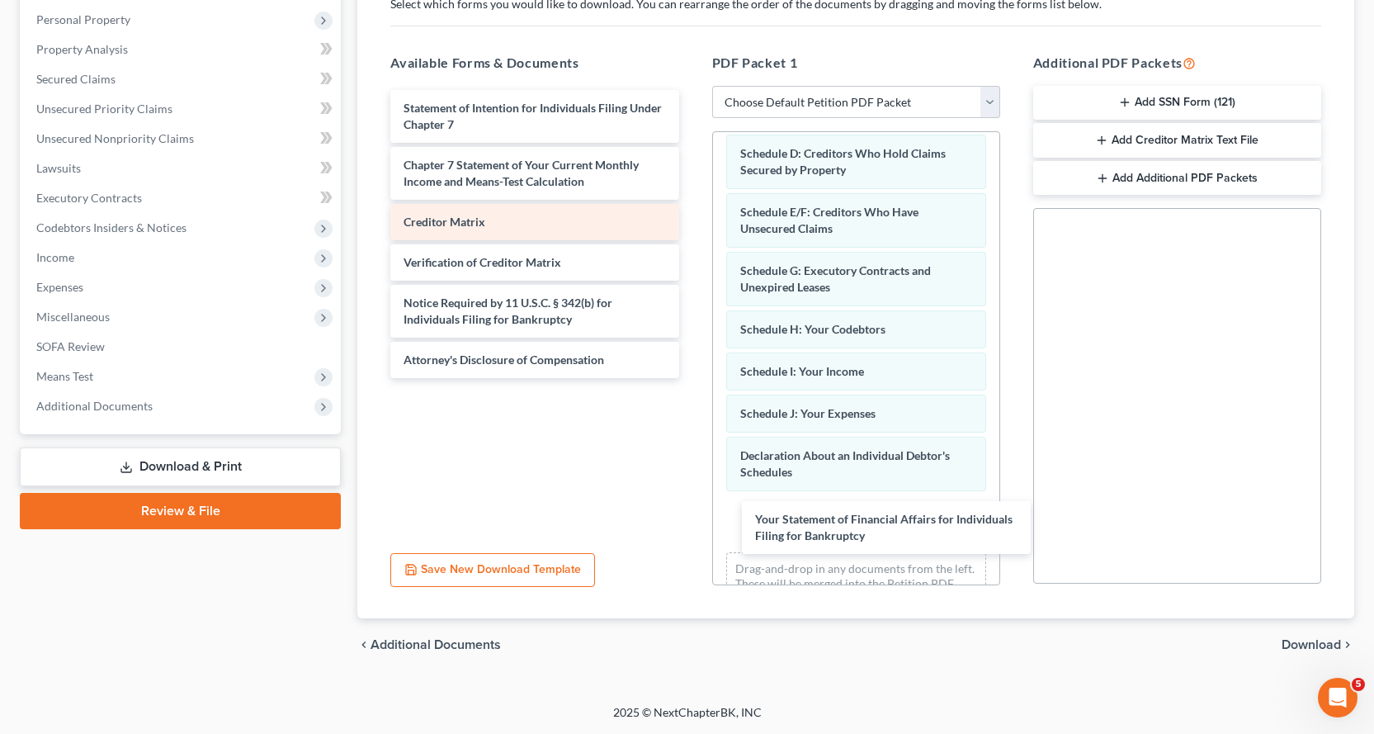
drag, startPoint x: 479, startPoint y: 121, endPoint x: 623, endPoint y: 234, distance: 183.0
click at [692, 378] on div "Your Statement of Financial Affairs for Individuals Filing for Bankruptcy Your …" at bounding box center [534, 234] width 315 height 288
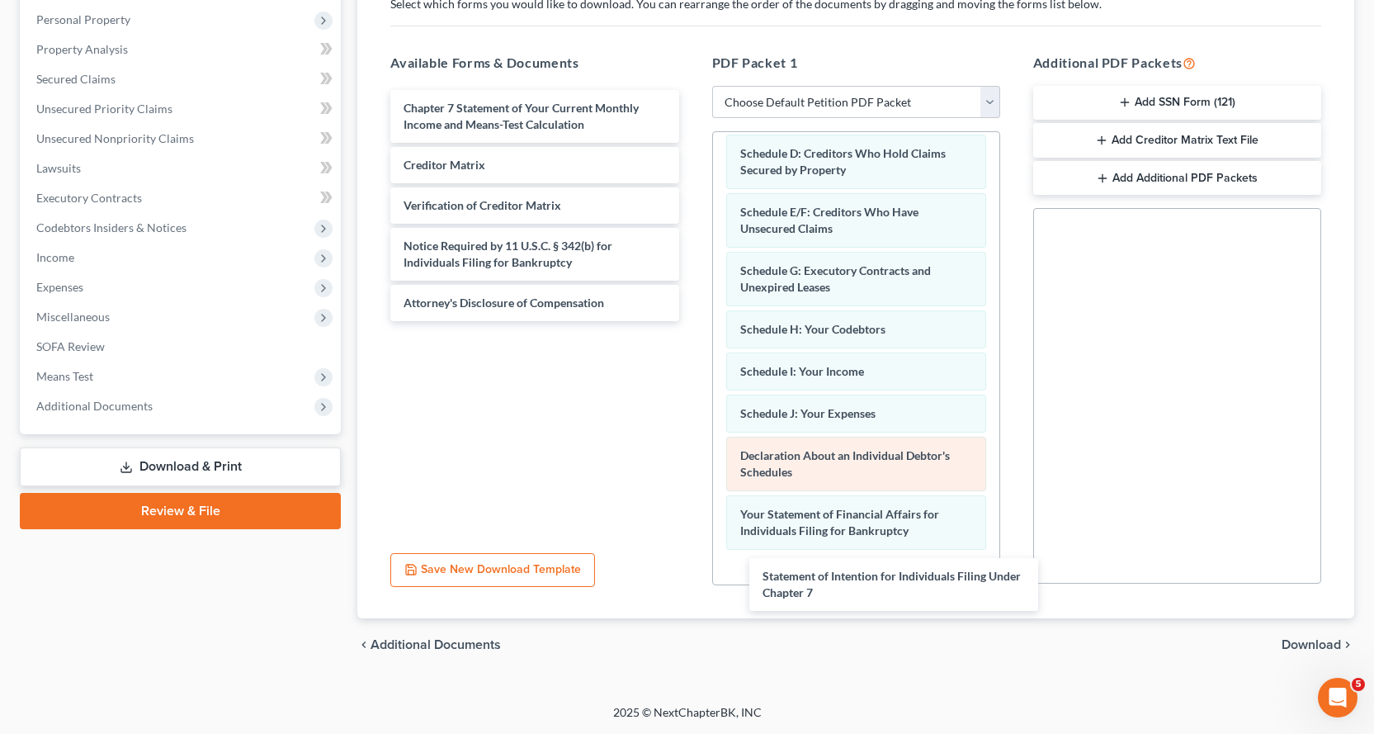
drag, startPoint x: 462, startPoint y: 109, endPoint x: 821, endPoint y: 443, distance: 490.6
click at [692, 321] on div "Statement of Intention for Individuals Filing Under Chapter 7 Statement of Inte…" at bounding box center [534, 205] width 315 height 231
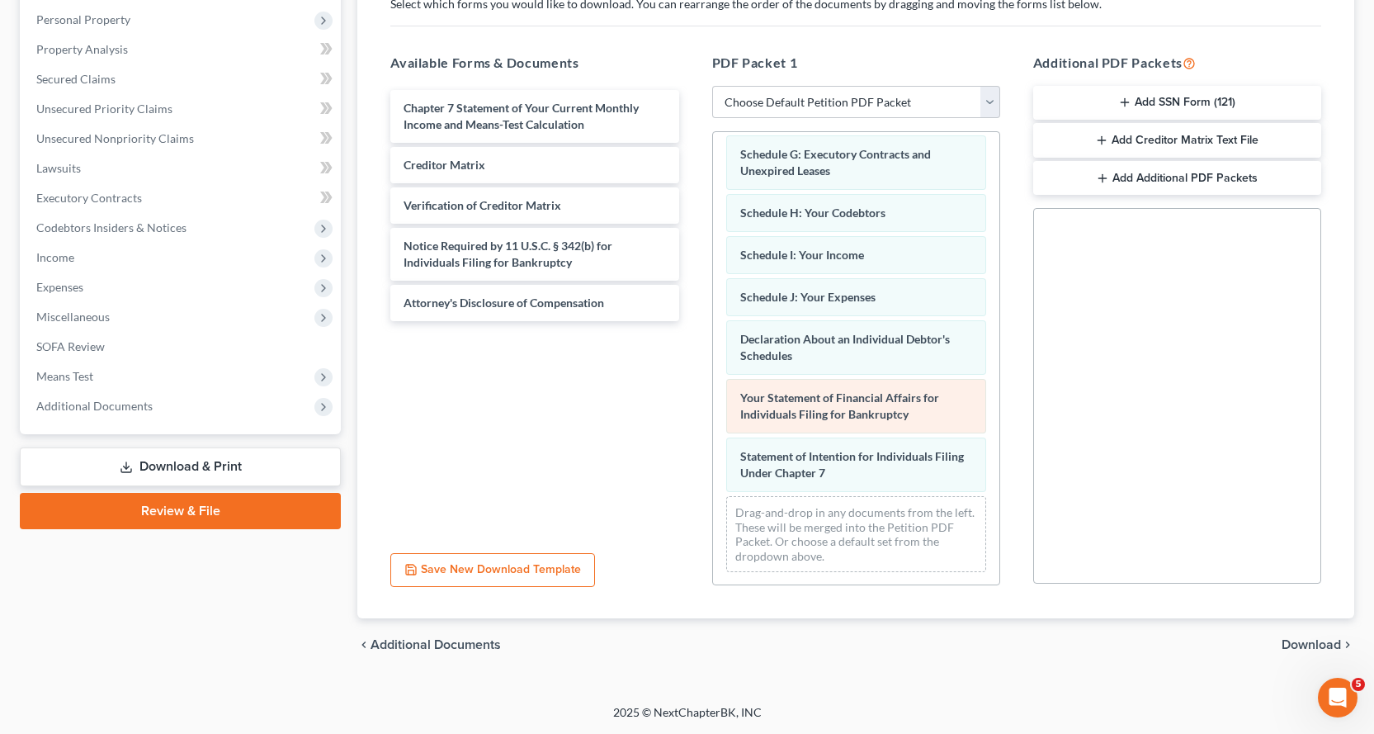
scroll to position [329, 0]
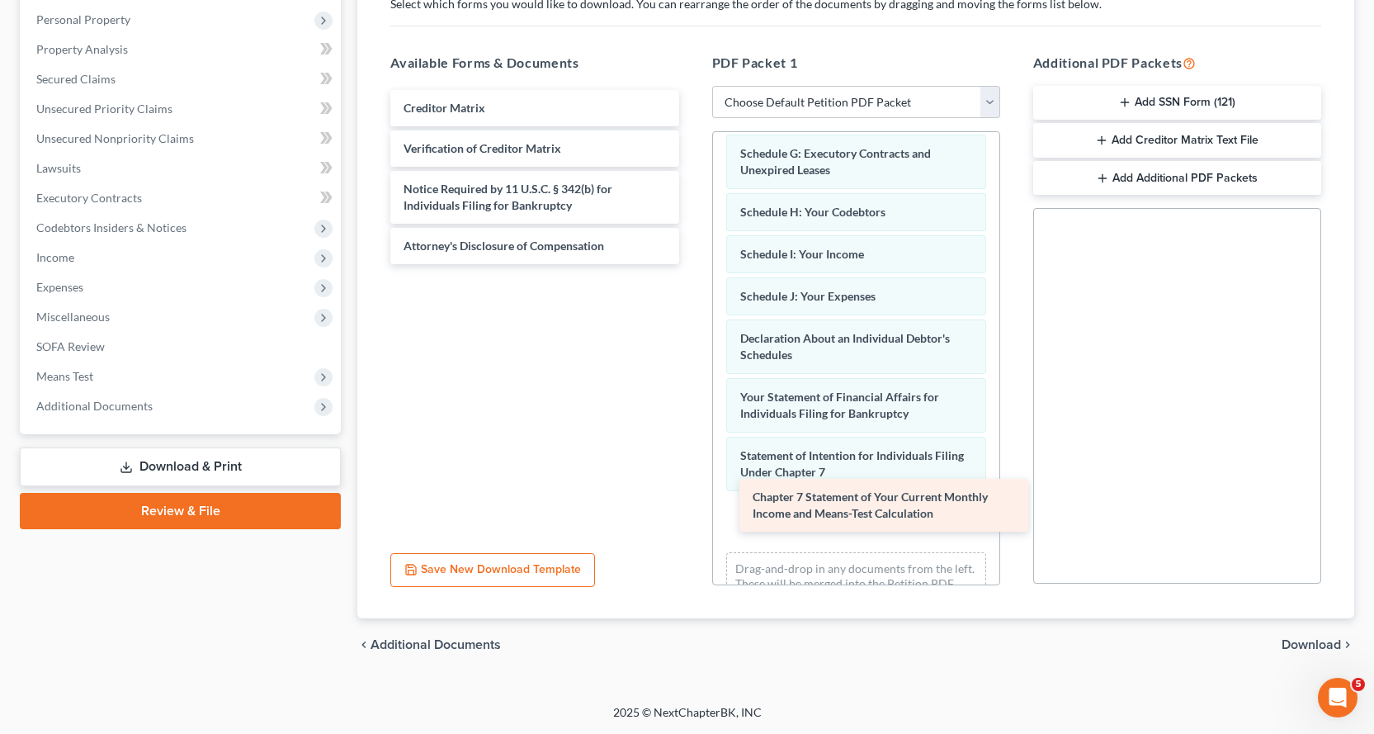
drag, startPoint x: 447, startPoint y: 123, endPoint x: 797, endPoint y: 512, distance: 522.6
click at [692, 264] on div "Chapter 7 Statement of Your Current Monthly Income and Means-Test Calculation C…" at bounding box center [534, 177] width 315 height 174
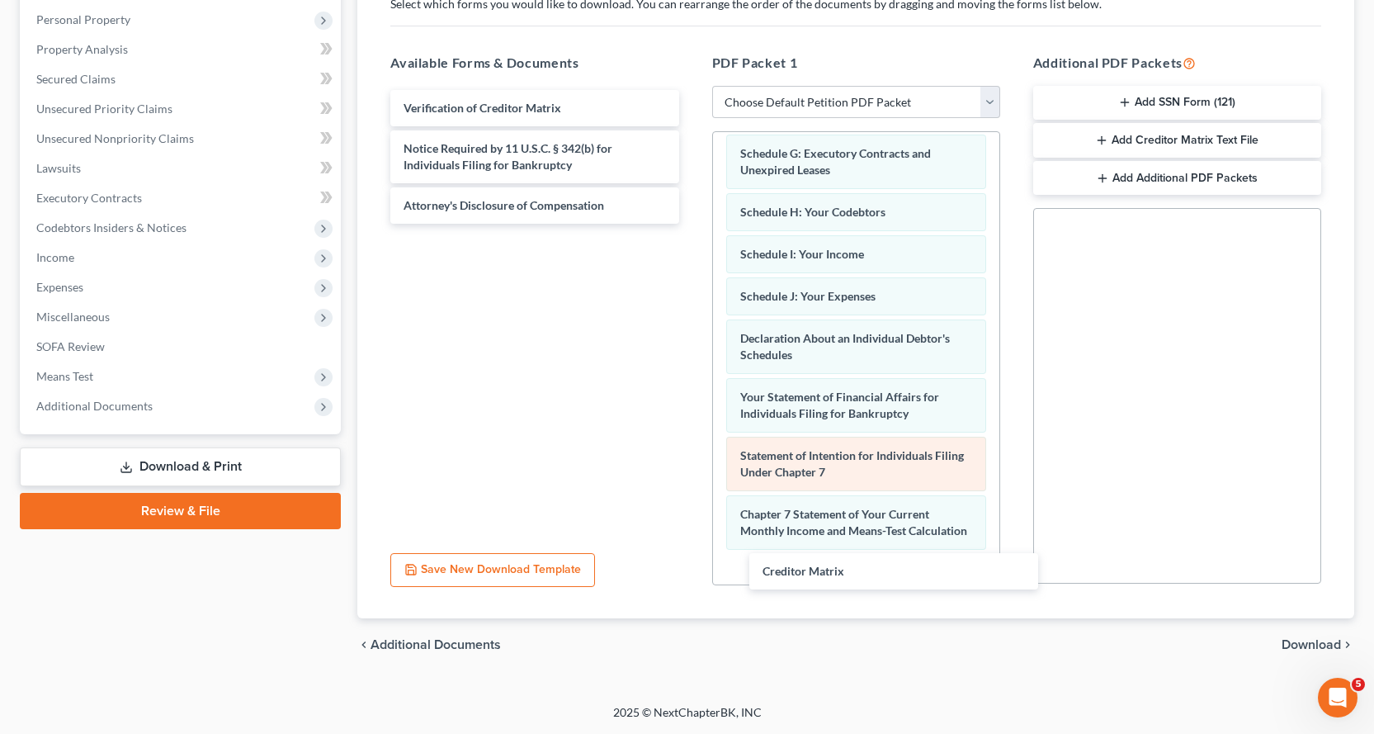
drag, startPoint x: 424, startPoint y: 100, endPoint x: 830, endPoint y: 490, distance: 562.2
click at [692, 224] on div "Creditor Matrix Creditor Matrix Verification of Creditor Matrix Notice Required…" at bounding box center [534, 157] width 315 height 134
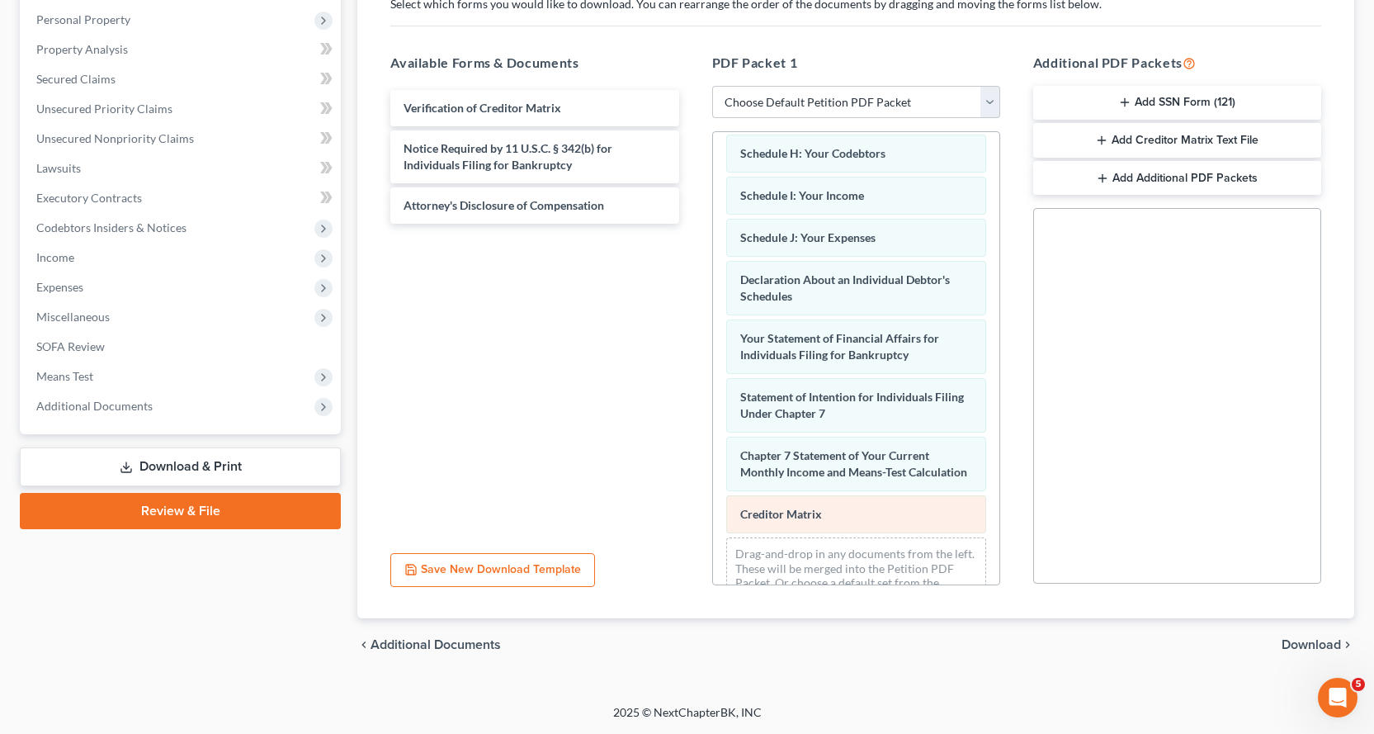
scroll to position [447, 0]
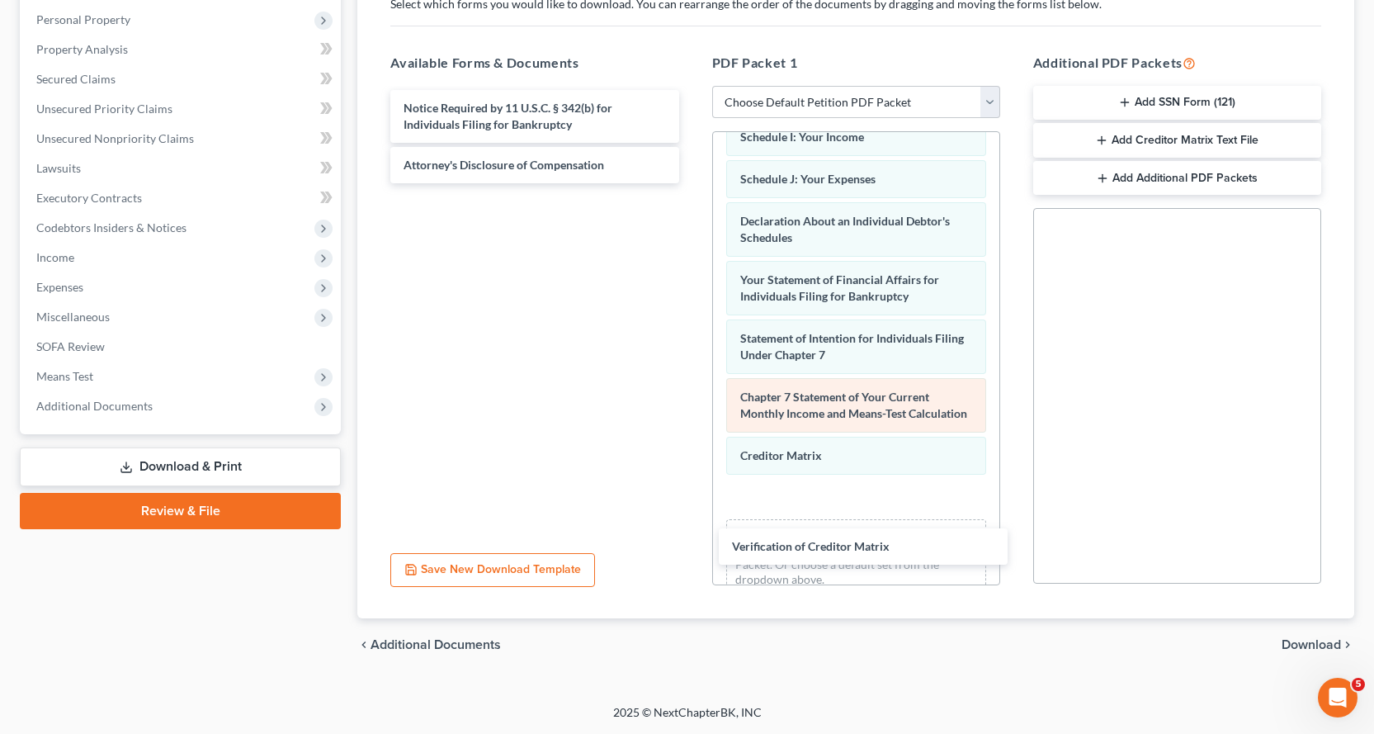
drag, startPoint x: 457, startPoint y: 107, endPoint x: 744, endPoint y: 422, distance: 425.4
click at [692, 183] on div "Verification of Creditor Matrix Verification of Creditor Matrix Notice Required…" at bounding box center [534, 136] width 315 height 93
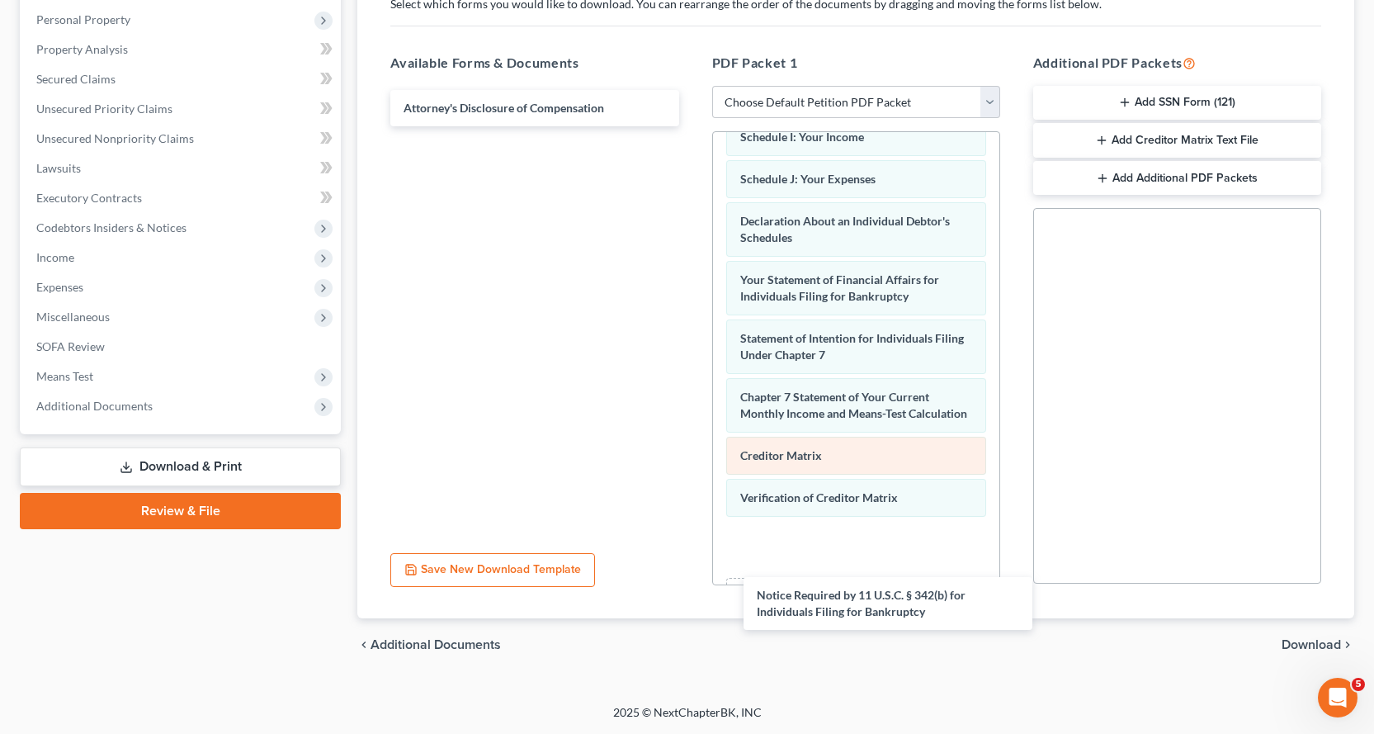
drag, startPoint x: 477, startPoint y: 117, endPoint x: 856, endPoint y: 475, distance: 520.9
click at [692, 126] on div "Notice Required by 11 U.S.C. § 342(b) for Individuals Filing for Bankruptcy Not…" at bounding box center [534, 108] width 315 height 36
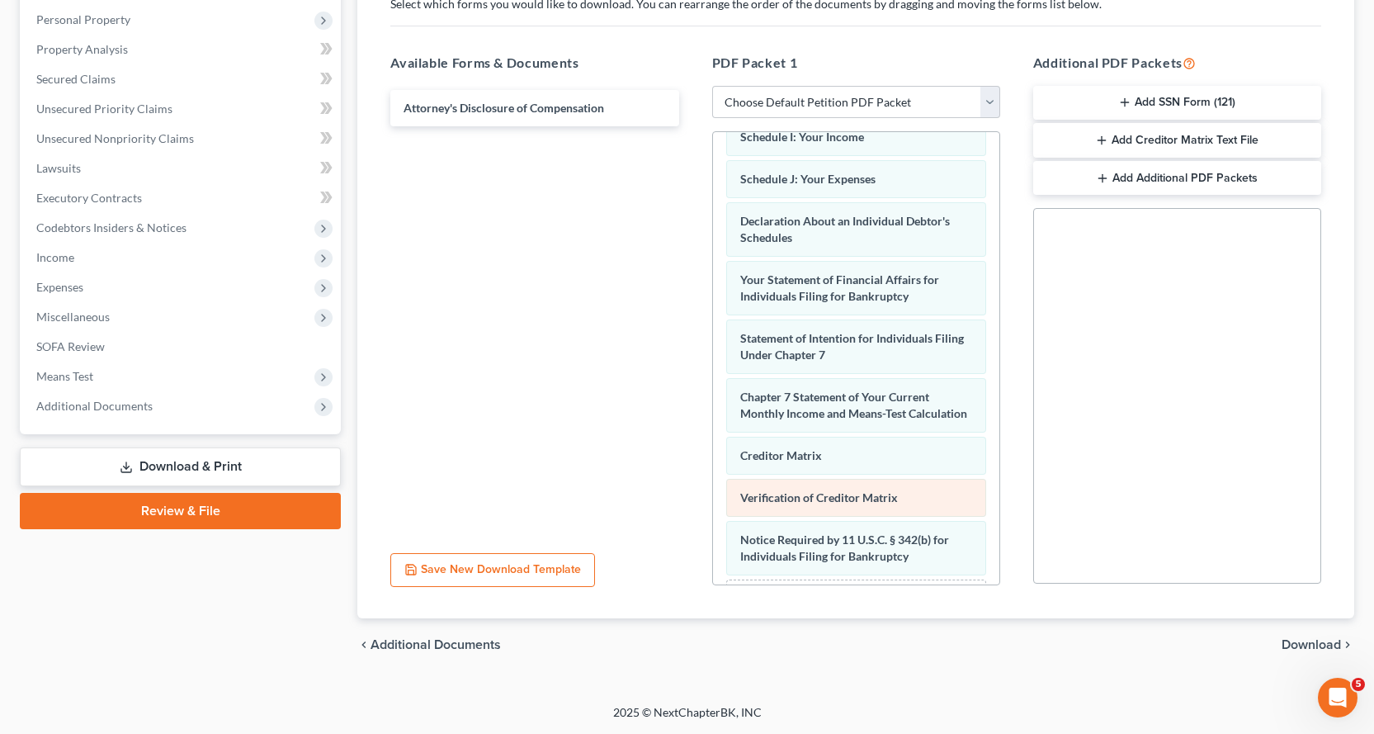
scroll to position [547, 0]
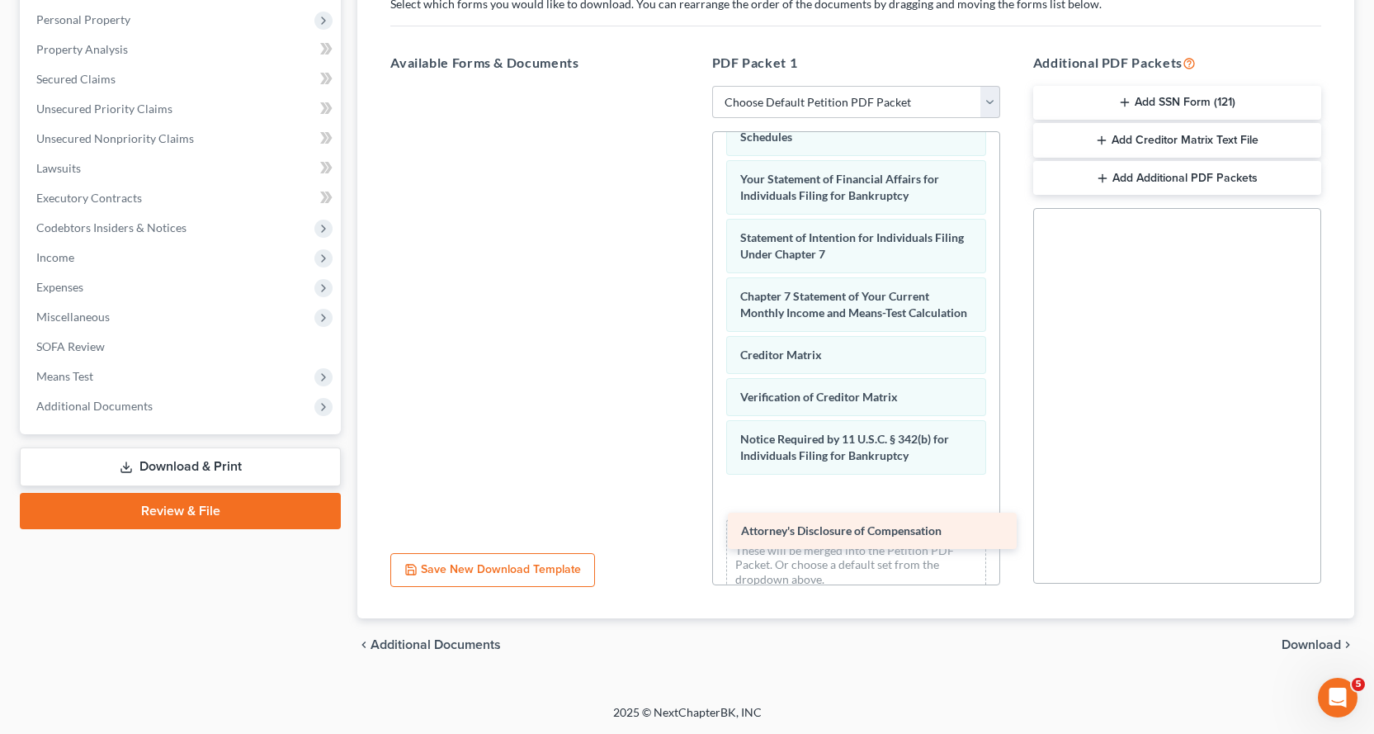
drag, startPoint x: 466, startPoint y: 106, endPoint x: 806, endPoint y: 518, distance: 533.7
click at [692, 86] on div "Attorney's Disclosure of Compensation Attorney's Disclosure of Compensation" at bounding box center [534, 86] width 315 height 0
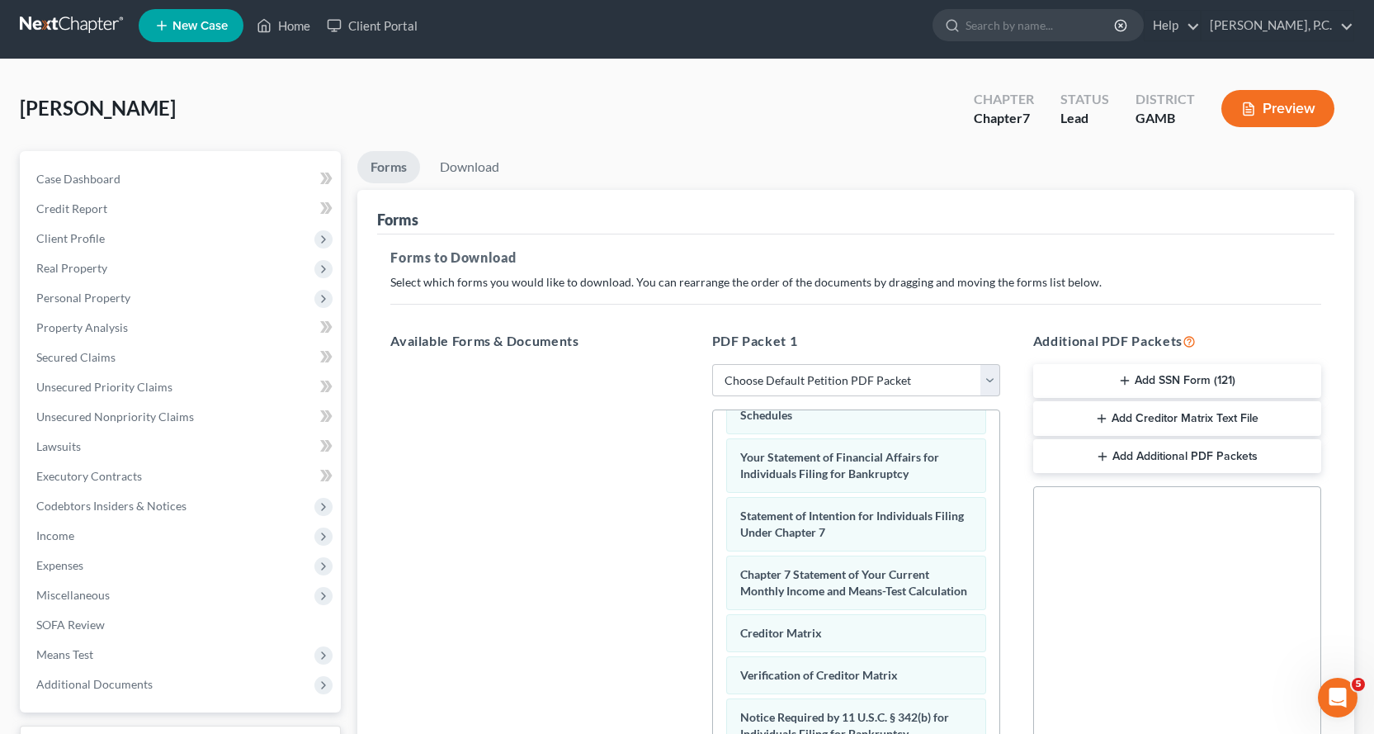
scroll to position [0, 0]
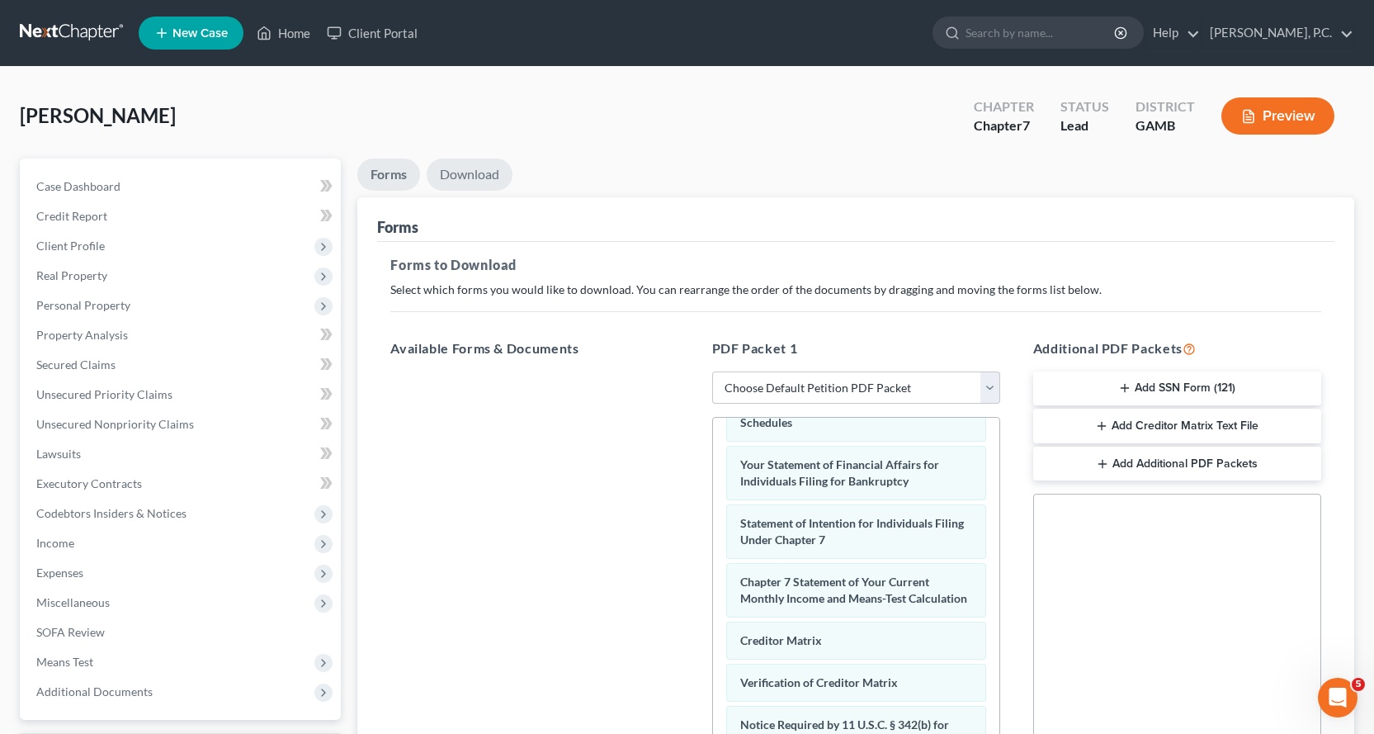
click at [476, 171] on link "Download" at bounding box center [470, 174] width 86 height 32
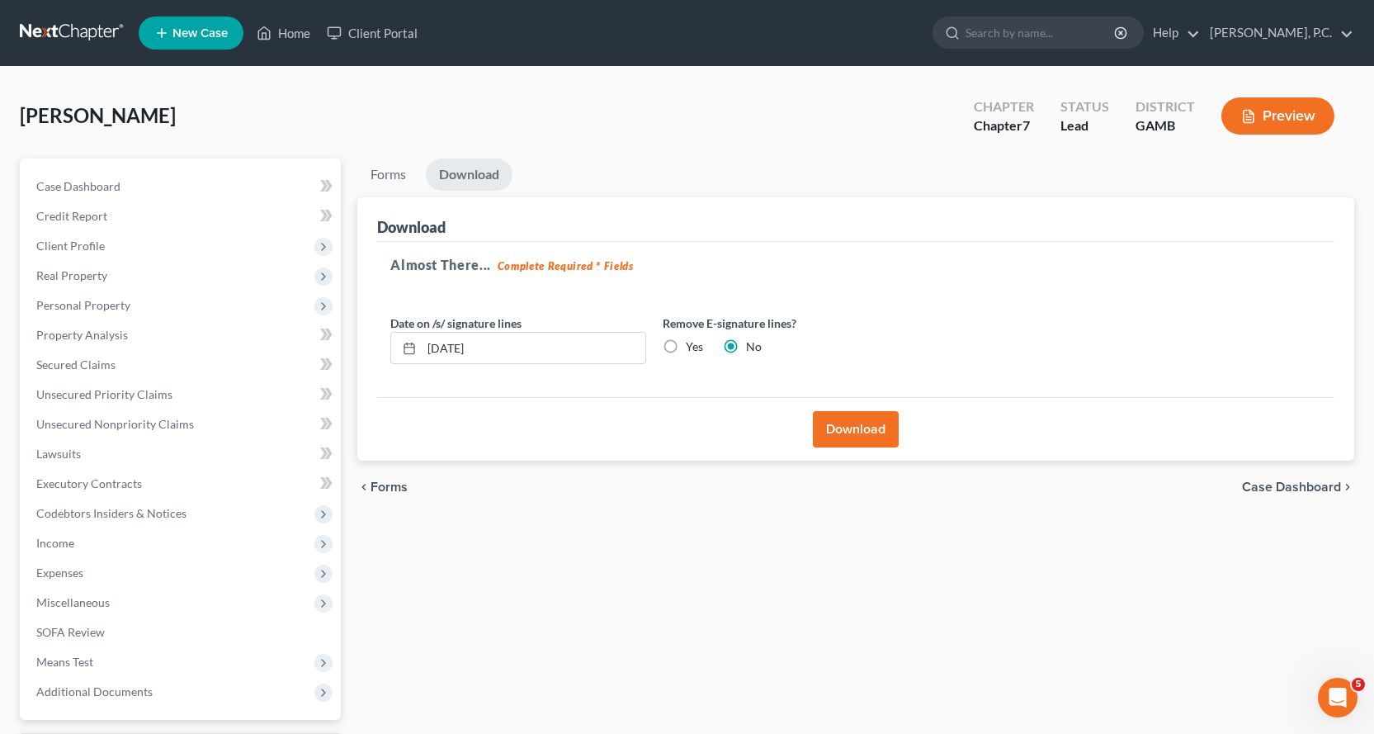
click at [868, 436] on button "Download" at bounding box center [856, 429] width 86 height 36
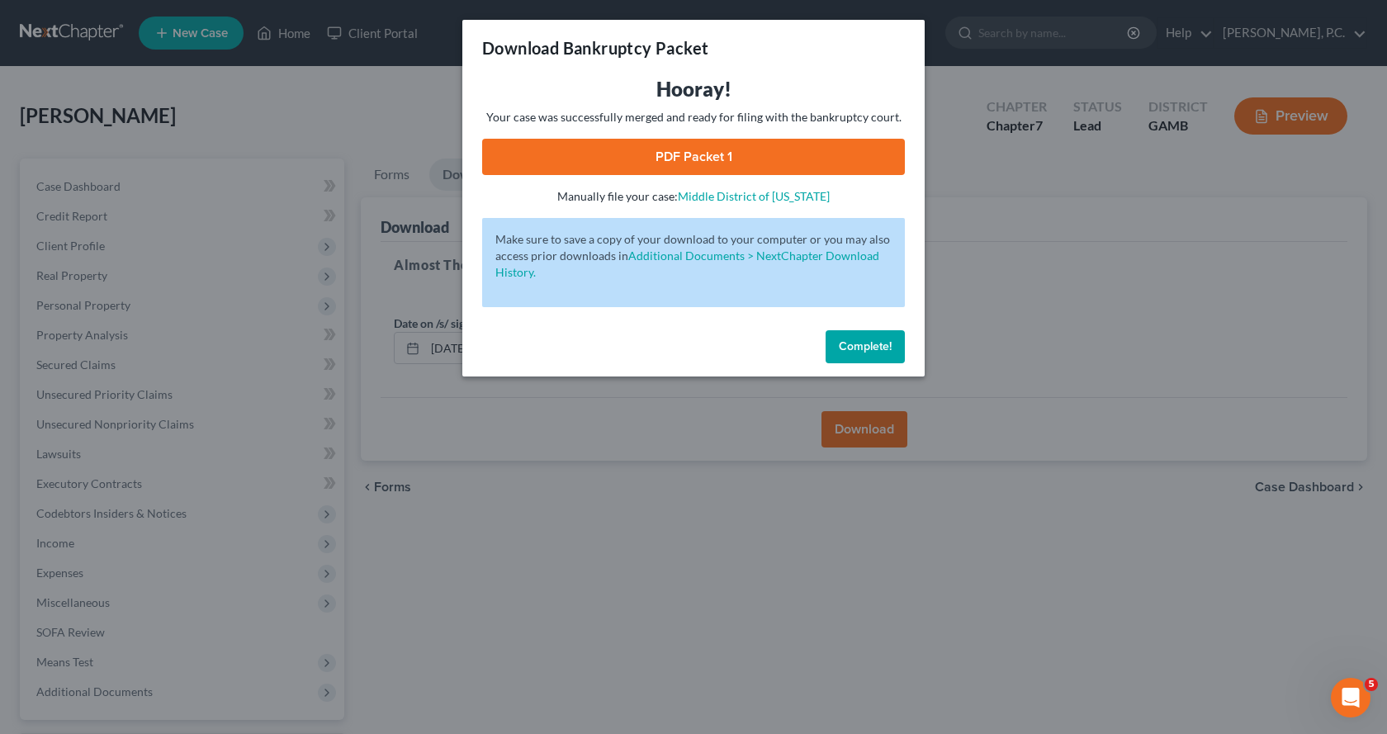
click at [700, 156] on link "PDF Packet 1" at bounding box center [693, 157] width 423 height 36
click at [869, 345] on span "Complete!" at bounding box center [865, 346] width 53 height 14
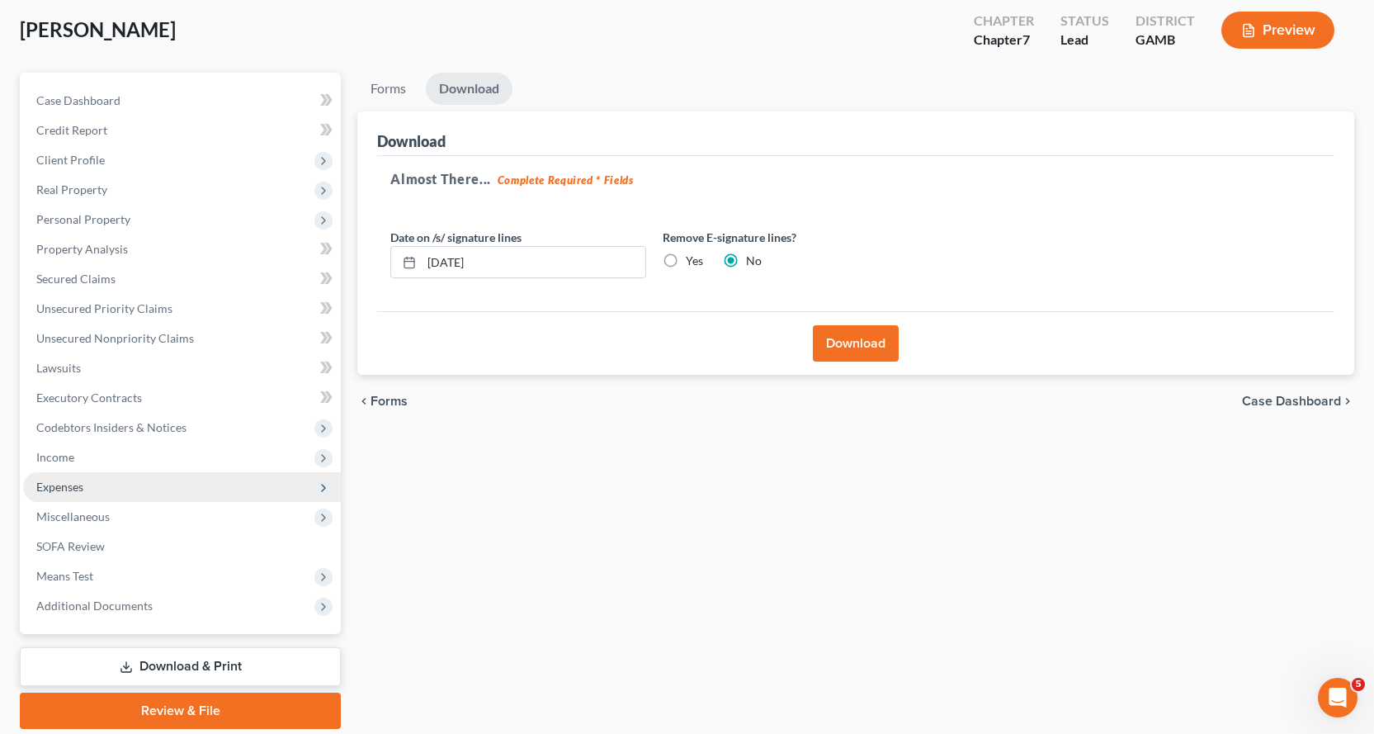
scroll to position [144, 0]
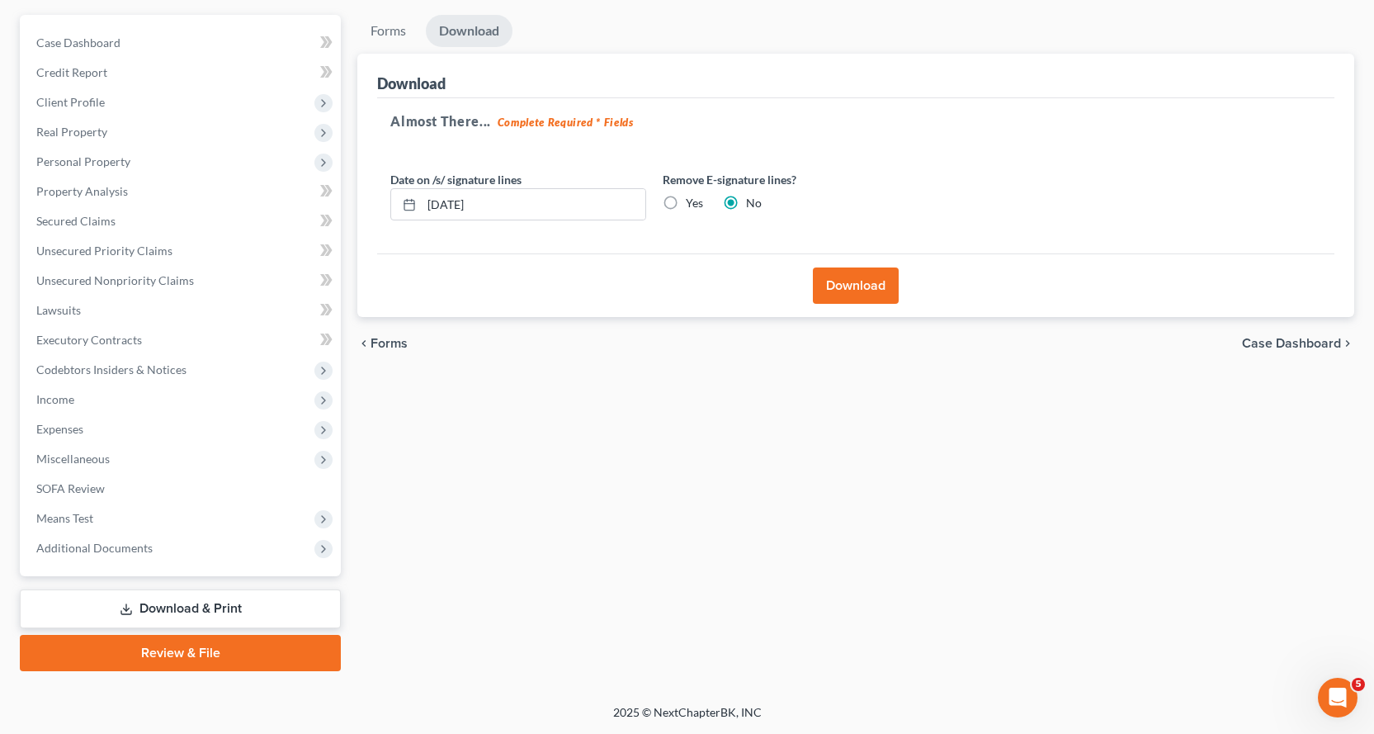
click at [184, 656] on link "Review & File" at bounding box center [180, 653] width 321 height 36
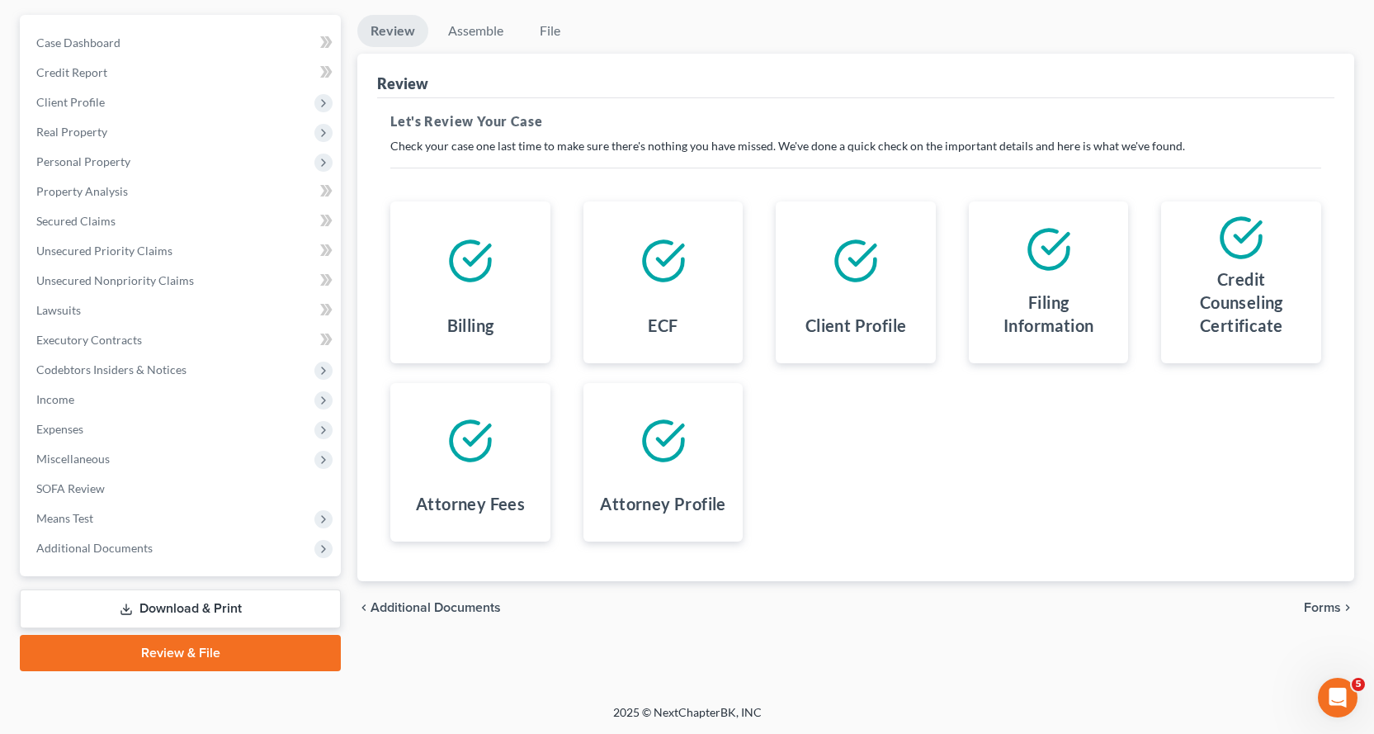
drag, startPoint x: 173, startPoint y: 605, endPoint x: 334, endPoint y: 577, distance: 163.4
click at [174, 605] on link "Download & Print" at bounding box center [180, 608] width 321 height 39
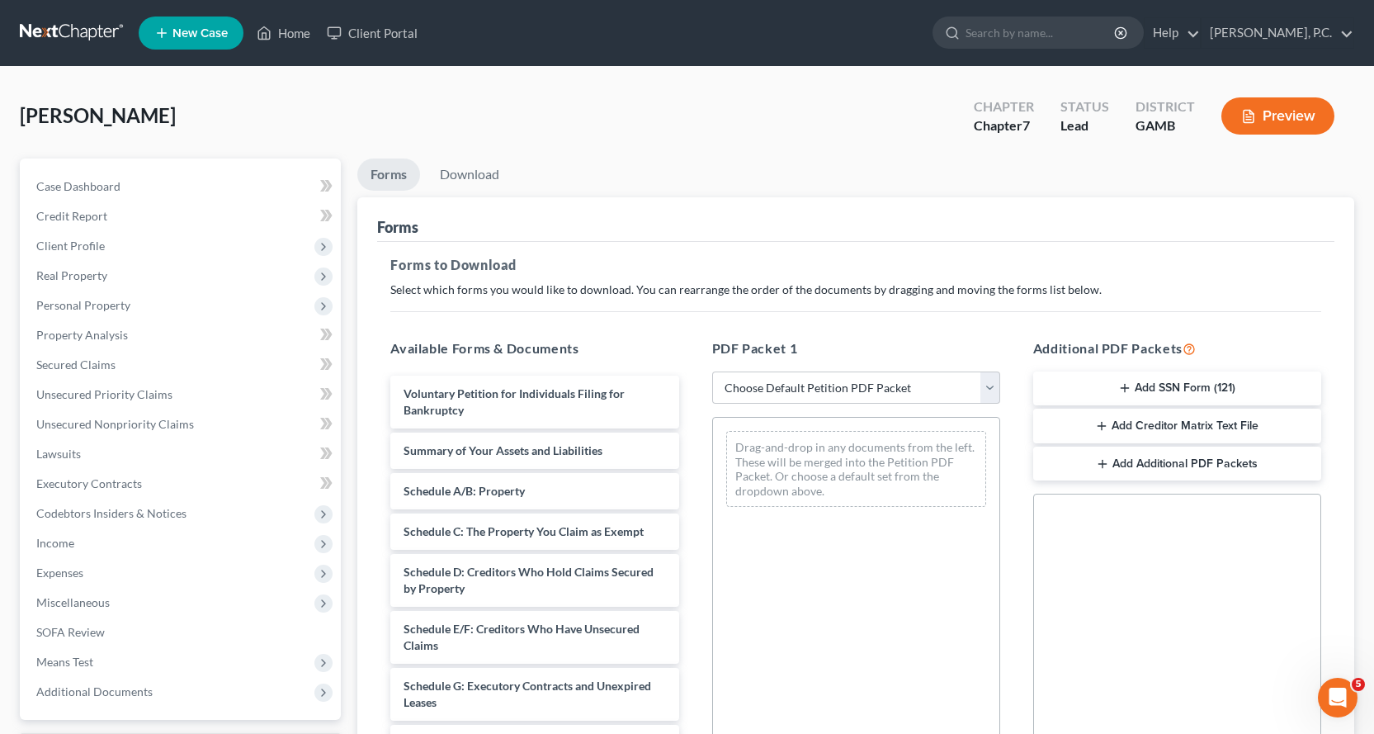
click at [1166, 386] on button "Add SSN Form (121)" at bounding box center [1178, 388] width 288 height 35
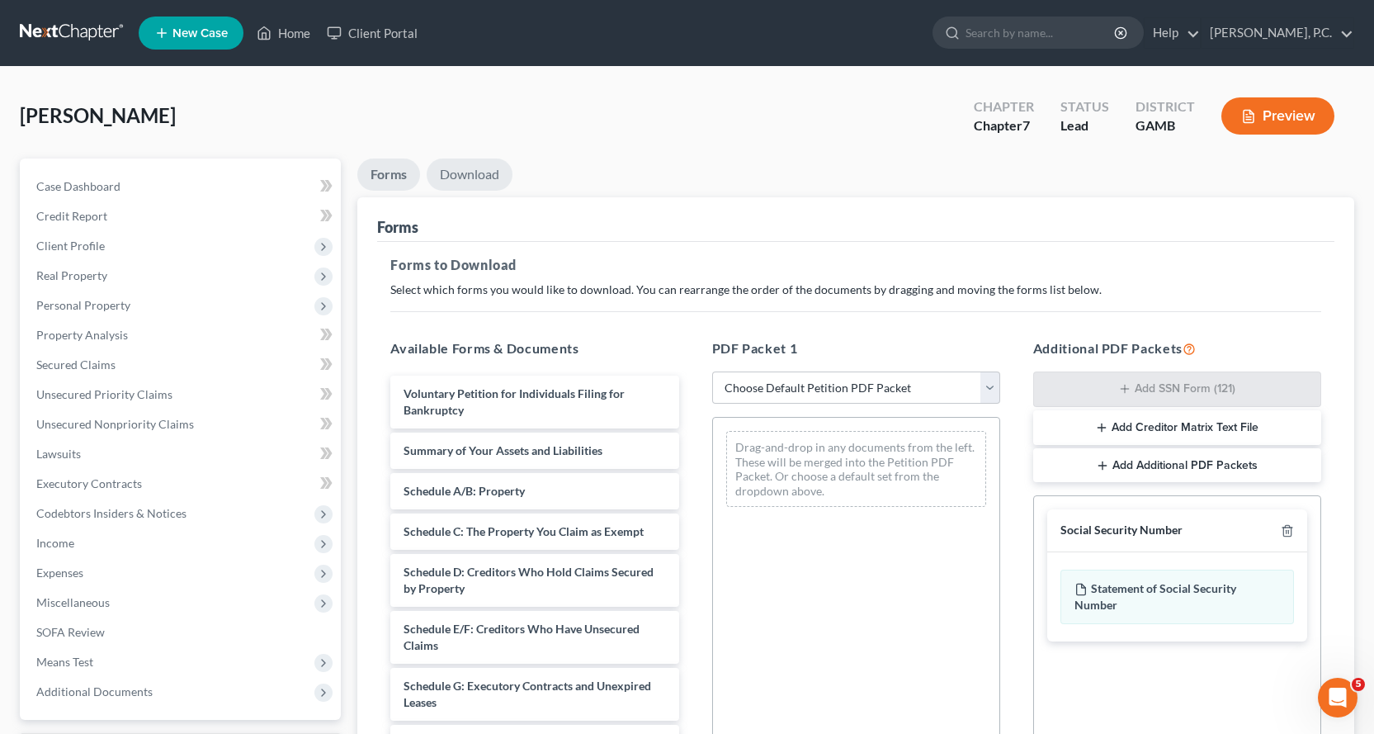
click at [470, 167] on link "Download" at bounding box center [470, 174] width 86 height 32
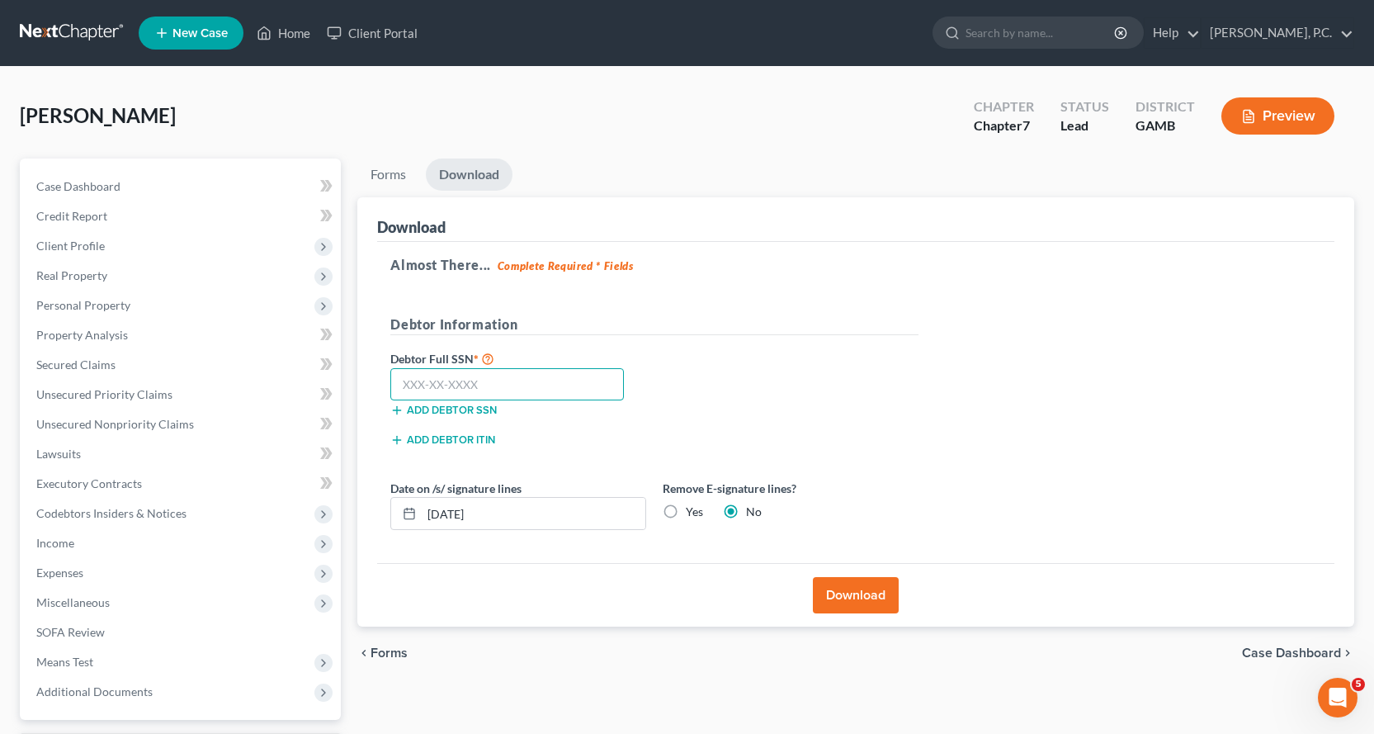
click at [470, 394] on input "text" at bounding box center [507, 384] width 234 height 33
type input "252-11-8293"
click at [859, 592] on button "Download" at bounding box center [856, 595] width 86 height 36
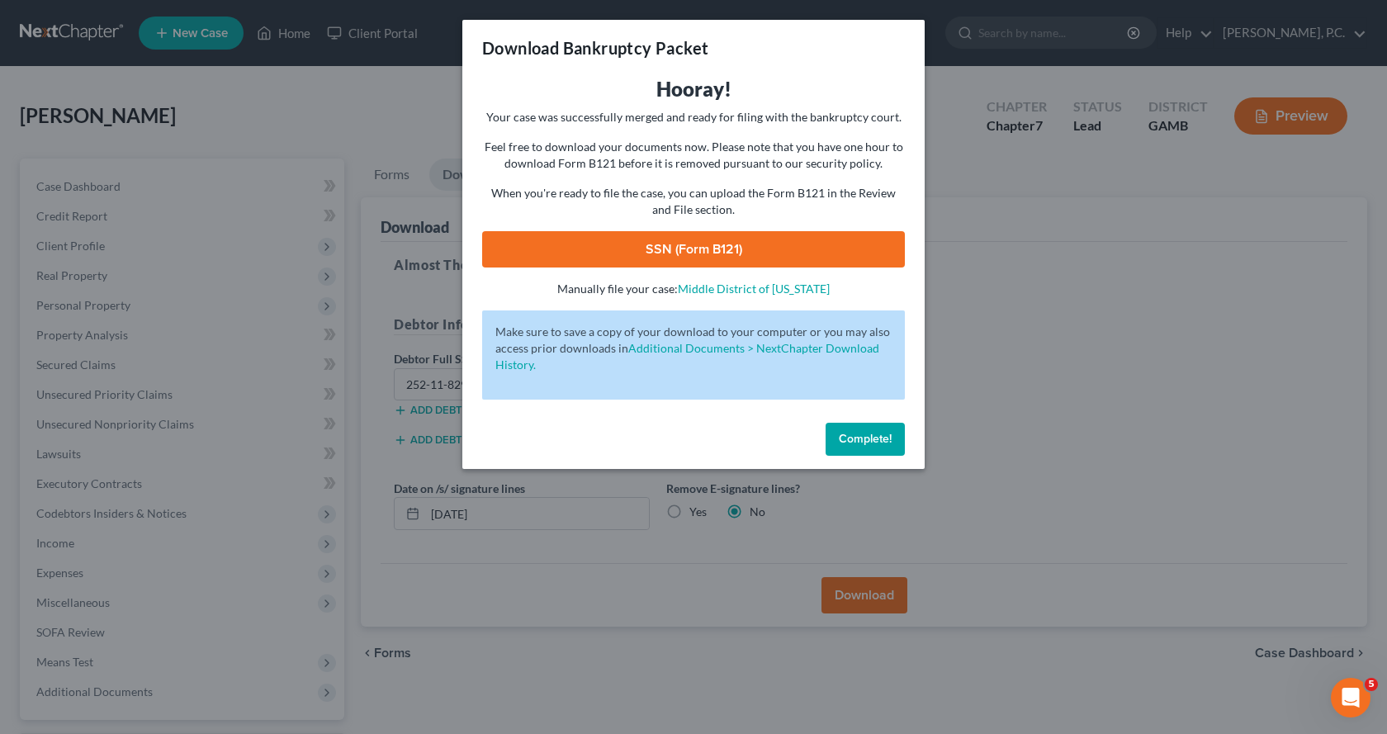
click at [669, 252] on link "SSN (Form B121)" at bounding box center [693, 249] width 423 height 36
click at [854, 440] on span "Complete!" at bounding box center [865, 439] width 53 height 14
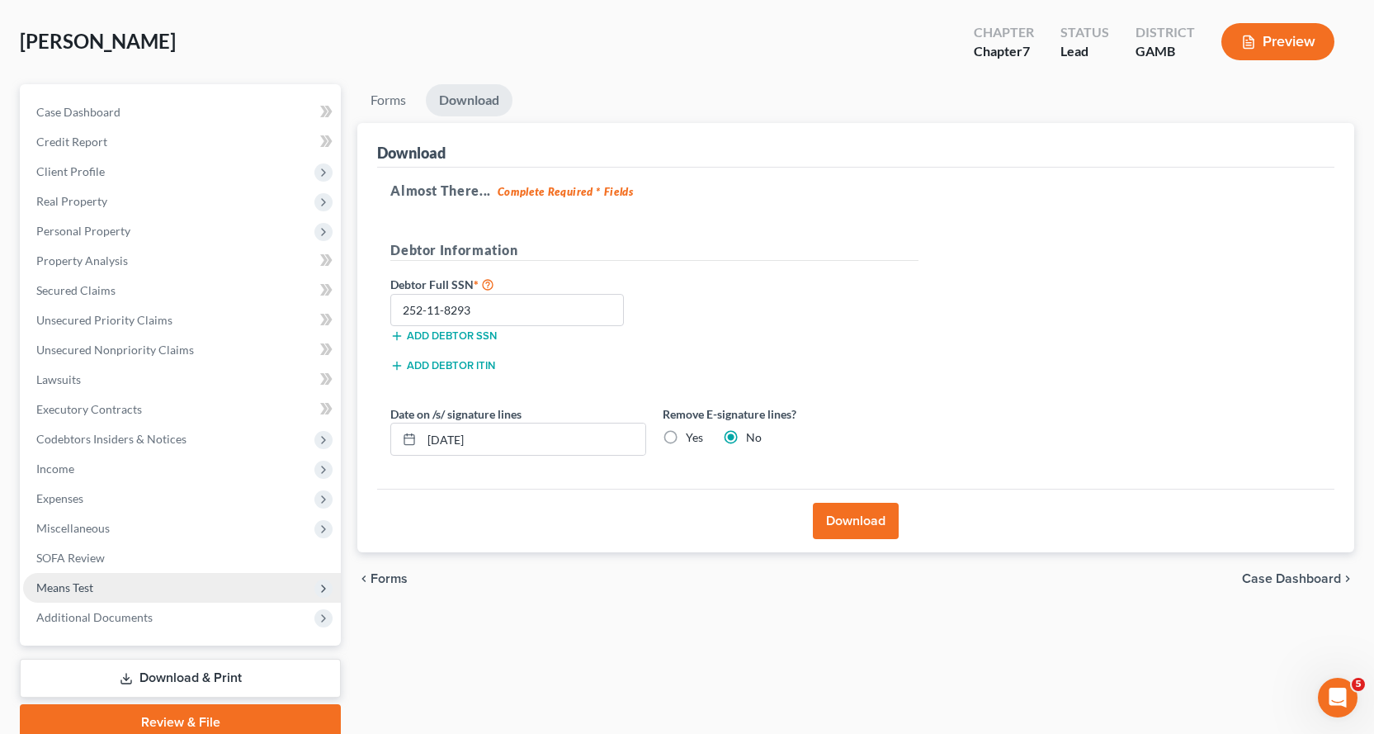
scroll to position [144, 0]
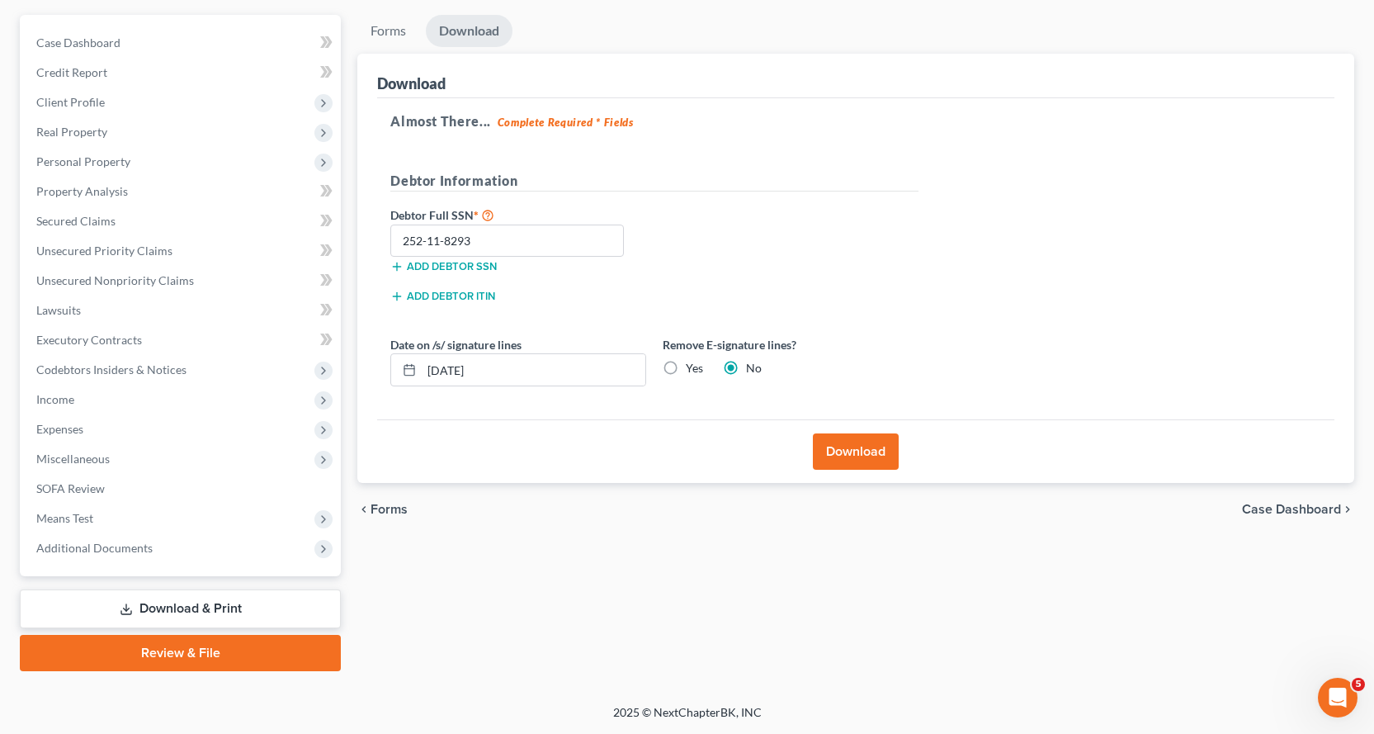
click at [184, 655] on link "Review & File" at bounding box center [180, 653] width 321 height 36
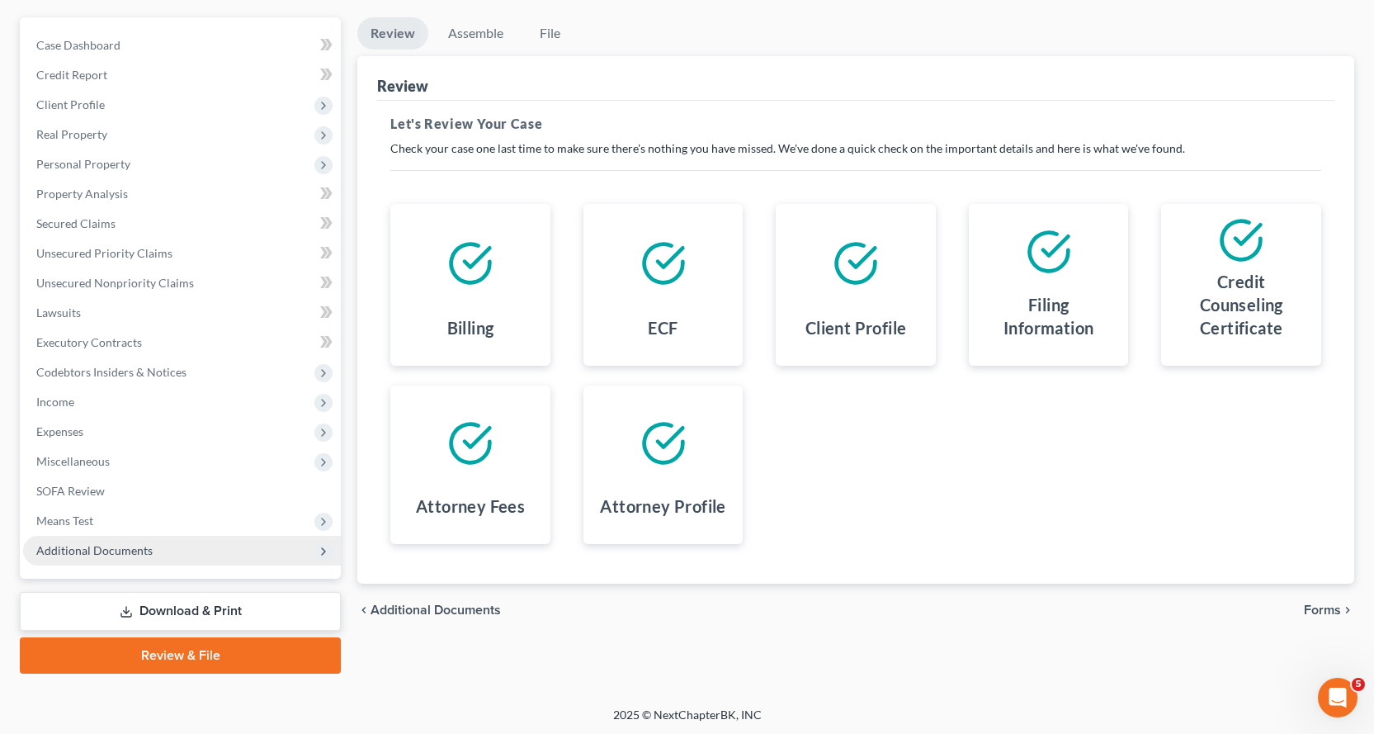
scroll to position [144, 0]
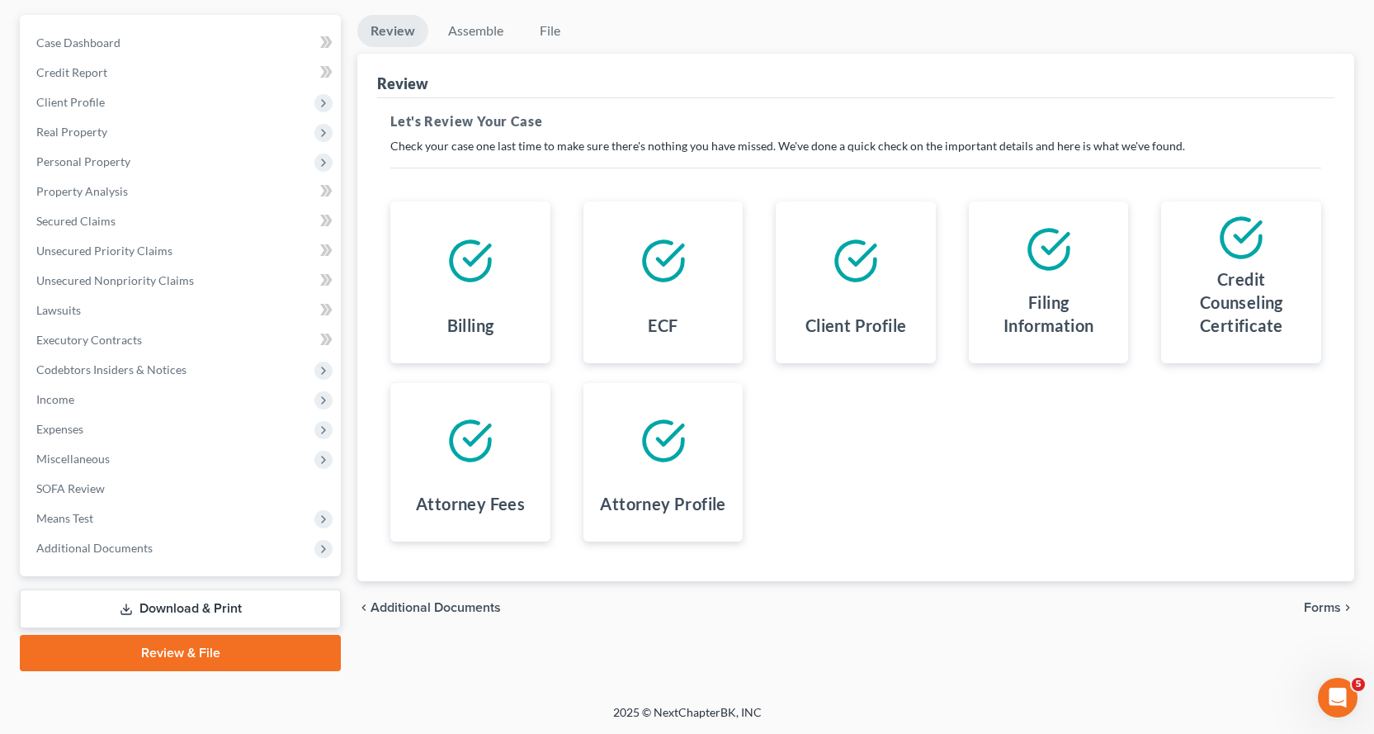
click at [199, 611] on link "Download & Print" at bounding box center [180, 608] width 321 height 39
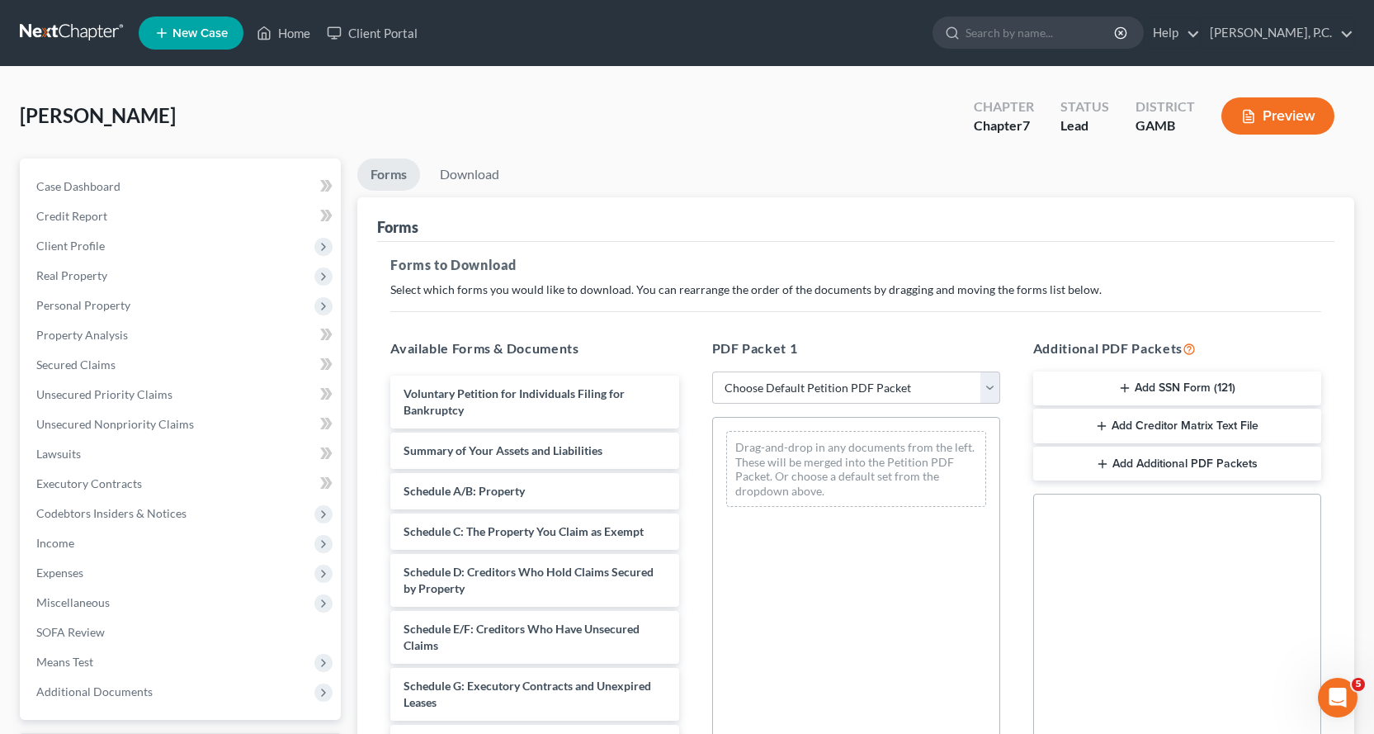
click at [1179, 424] on button "Add Creditor Matrix Text File" at bounding box center [1178, 426] width 288 height 35
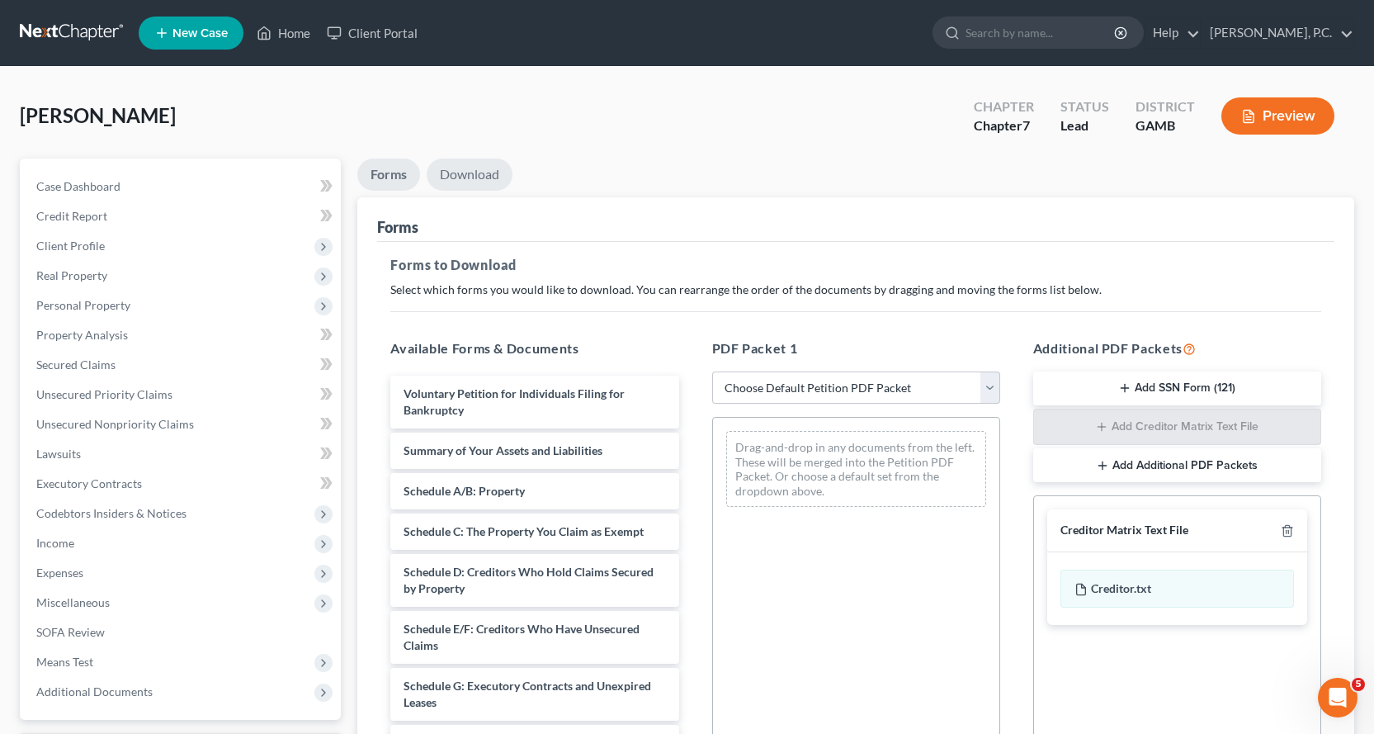
drag, startPoint x: 471, startPoint y: 169, endPoint x: 701, endPoint y: 177, distance: 230.4
click at [471, 168] on link "Download" at bounding box center [470, 174] width 86 height 32
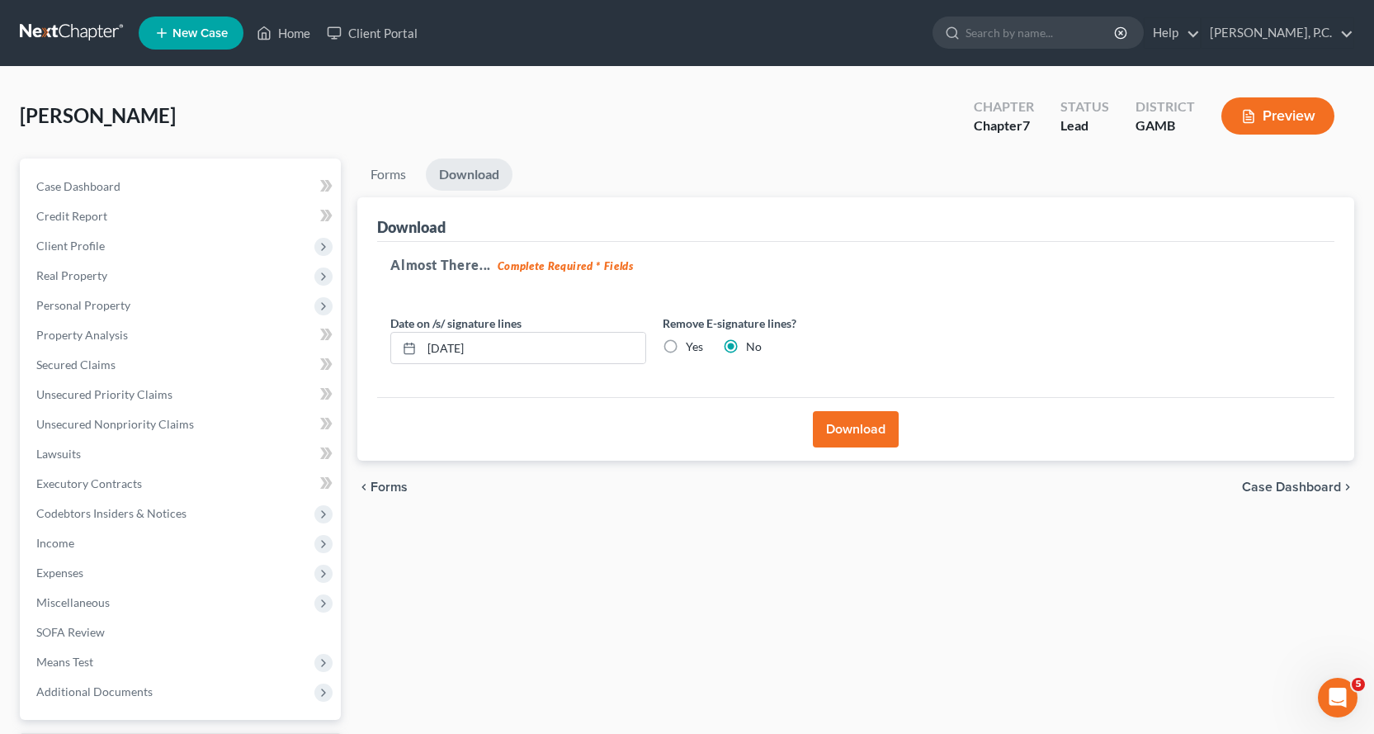
click at [890, 427] on button "Download" at bounding box center [856, 429] width 86 height 36
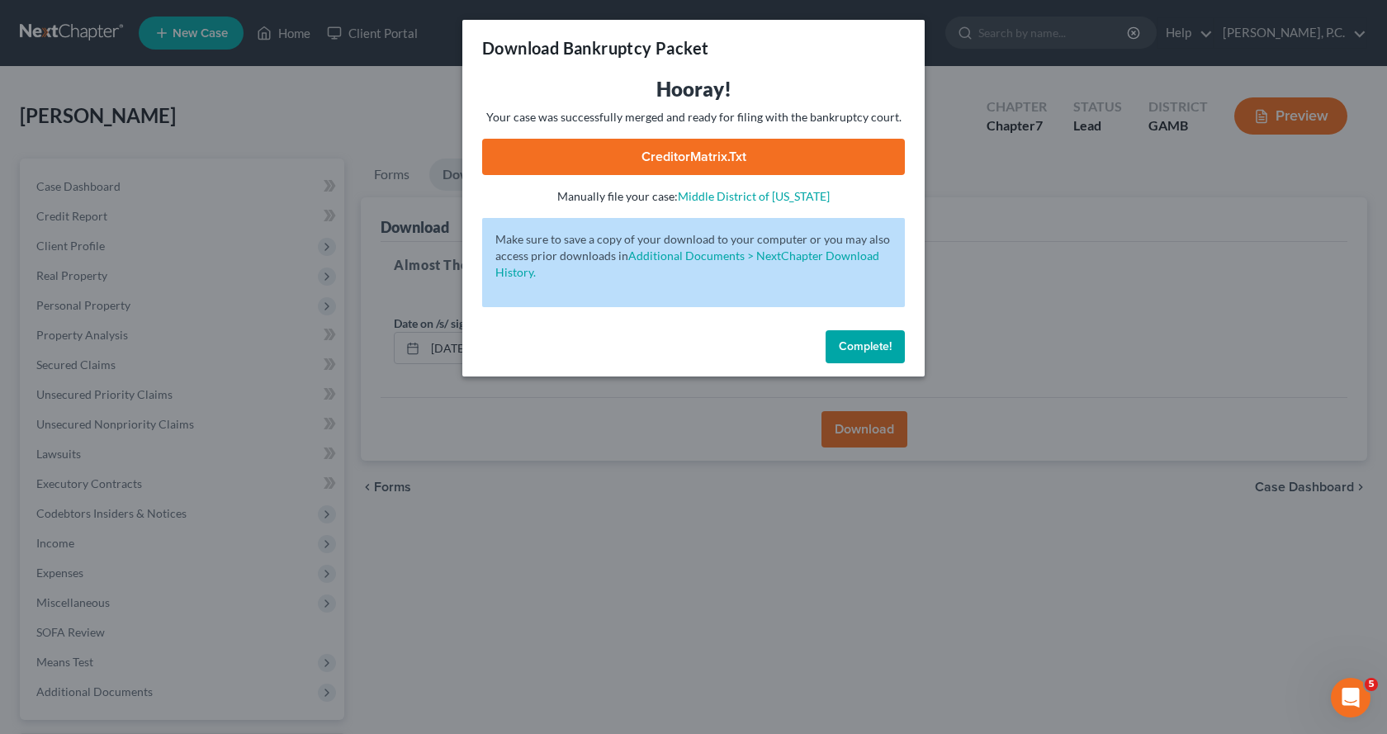
click at [689, 153] on link "CreditorMatrix.txt" at bounding box center [693, 157] width 423 height 36
drag, startPoint x: 860, startPoint y: 329, endPoint x: 844, endPoint y: 350, distance: 26.4
click at [844, 350] on span "Complete!" at bounding box center [865, 346] width 53 height 14
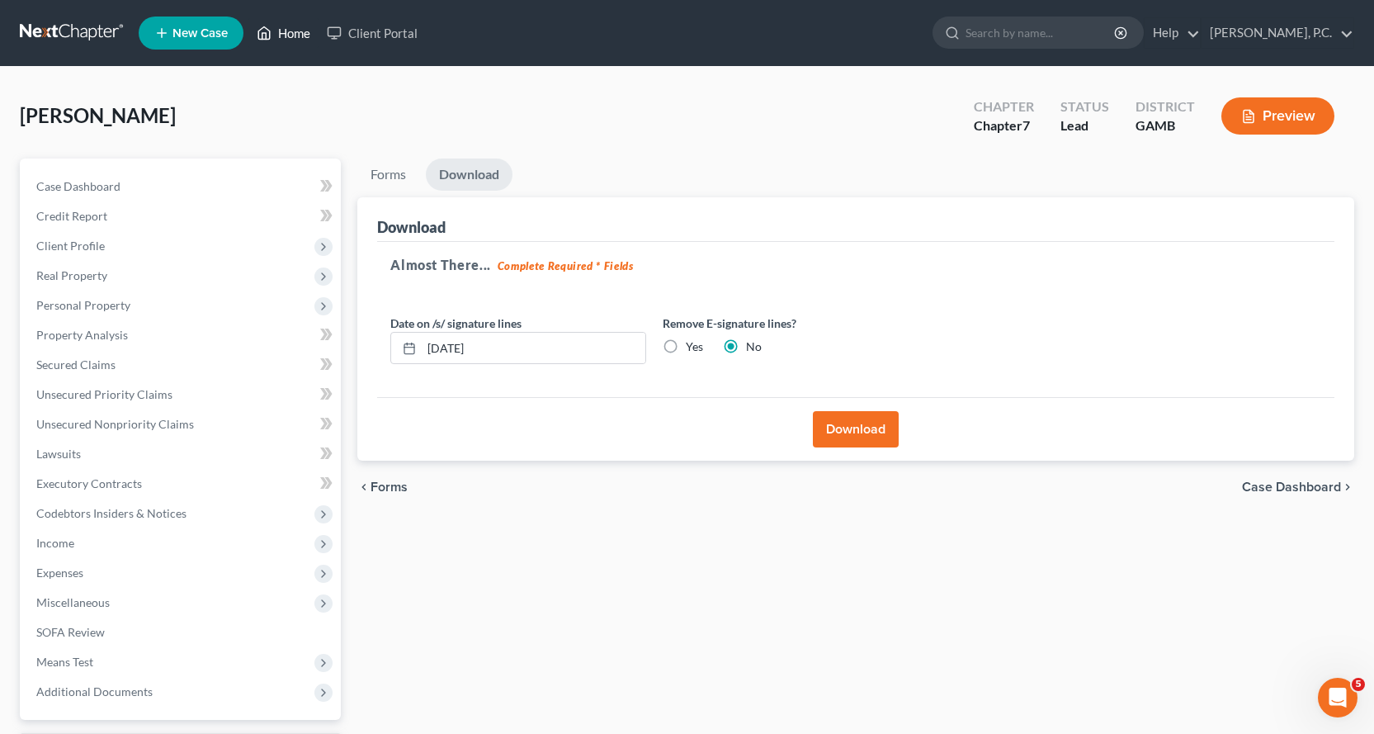
click at [297, 28] on link "Home" at bounding box center [283, 33] width 70 height 30
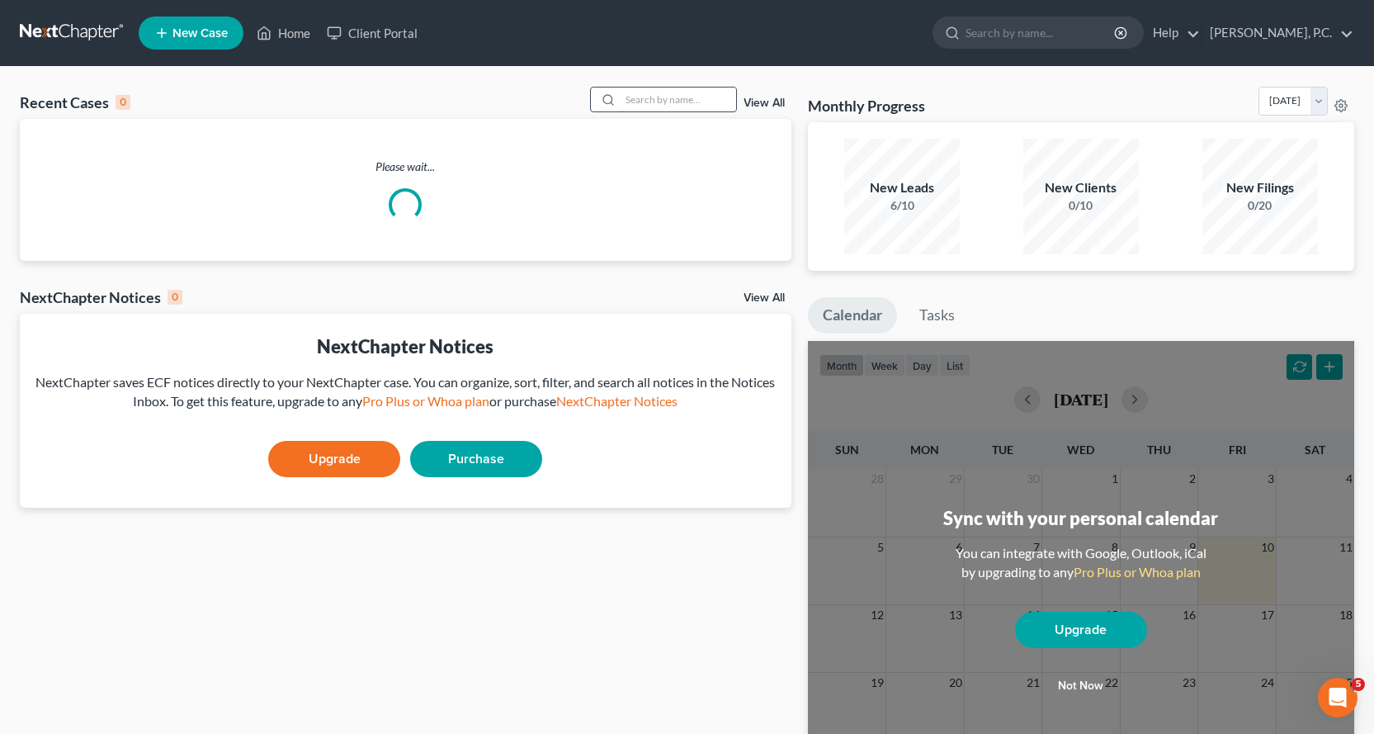
click at [651, 99] on input "search" at bounding box center [679, 100] width 116 height 24
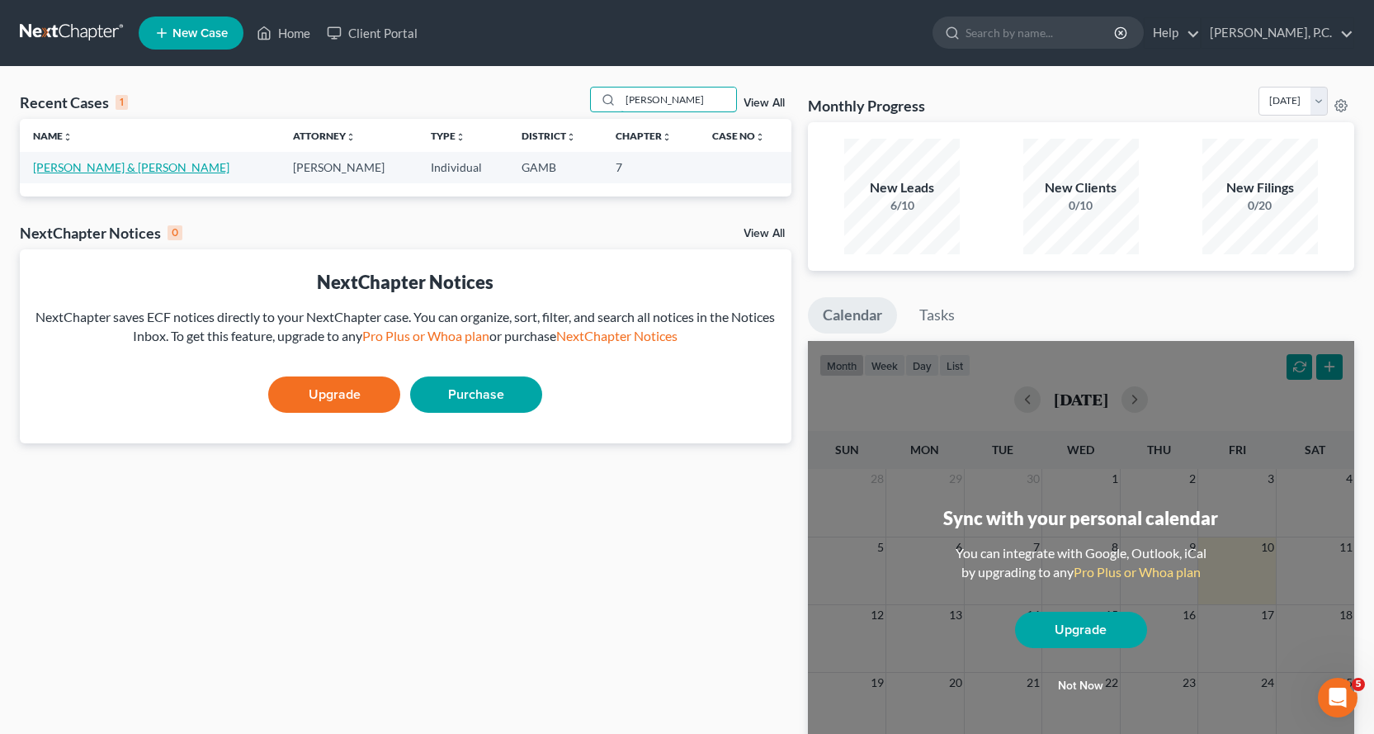
type input "[PERSON_NAME]"
click at [140, 167] on link "[PERSON_NAME] & [PERSON_NAME]" at bounding box center [131, 167] width 196 height 14
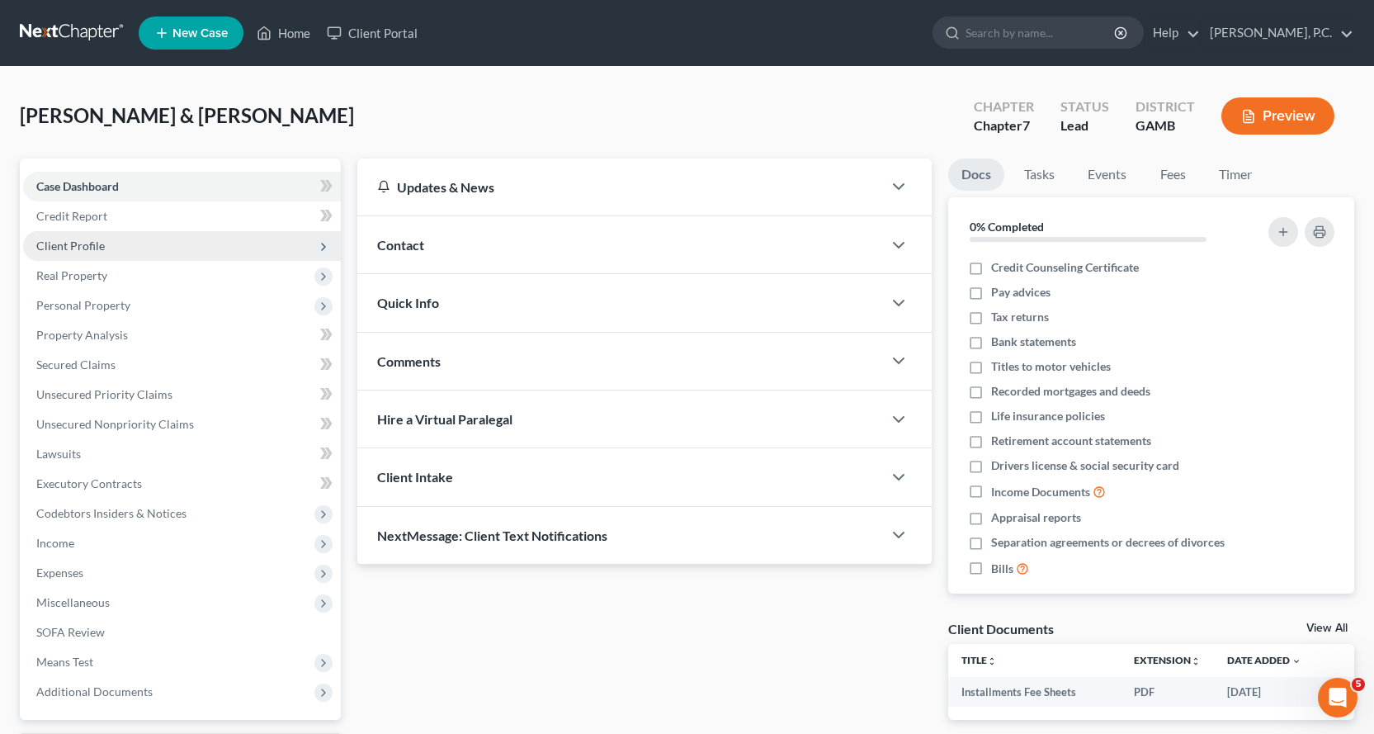
click at [88, 244] on span "Client Profile" at bounding box center [70, 246] width 69 height 14
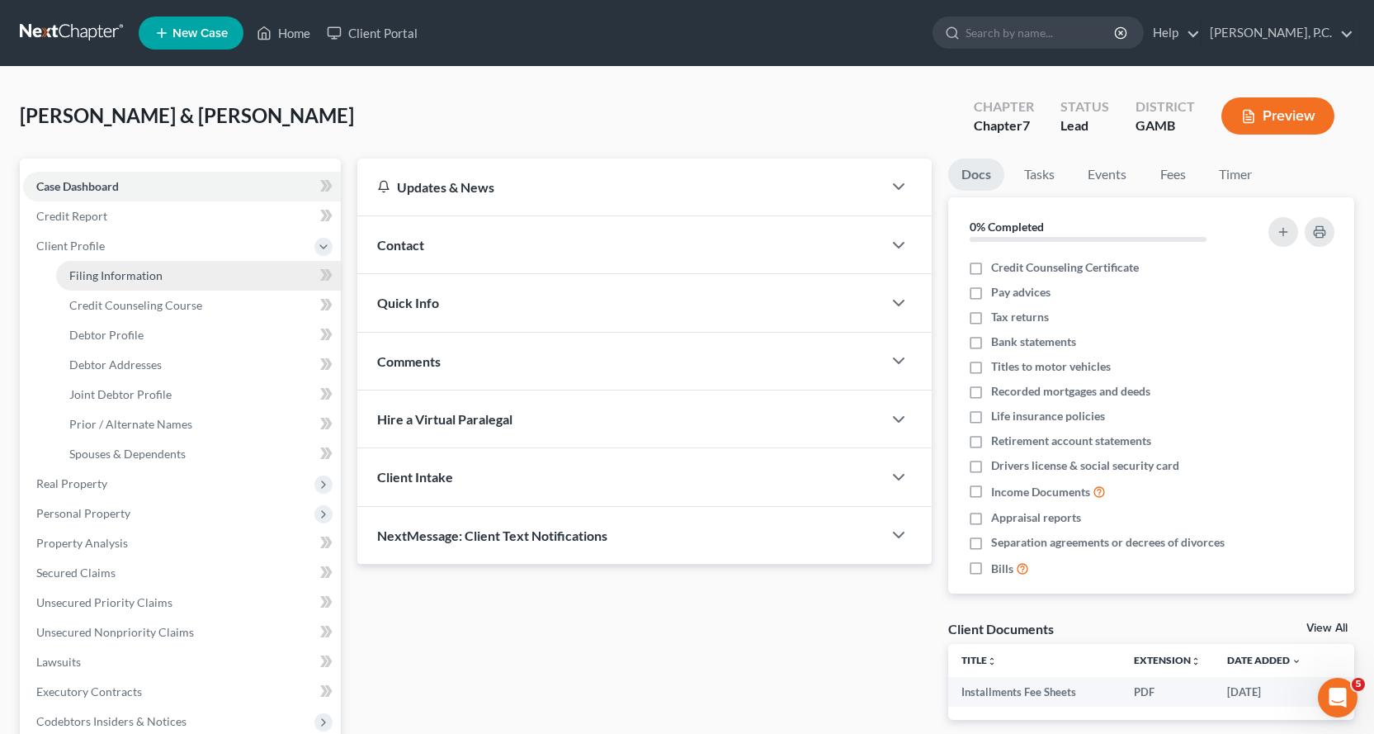
click at [138, 275] on span "Filing Information" at bounding box center [115, 275] width 93 height 14
select select "1"
select select "0"
select select "18"
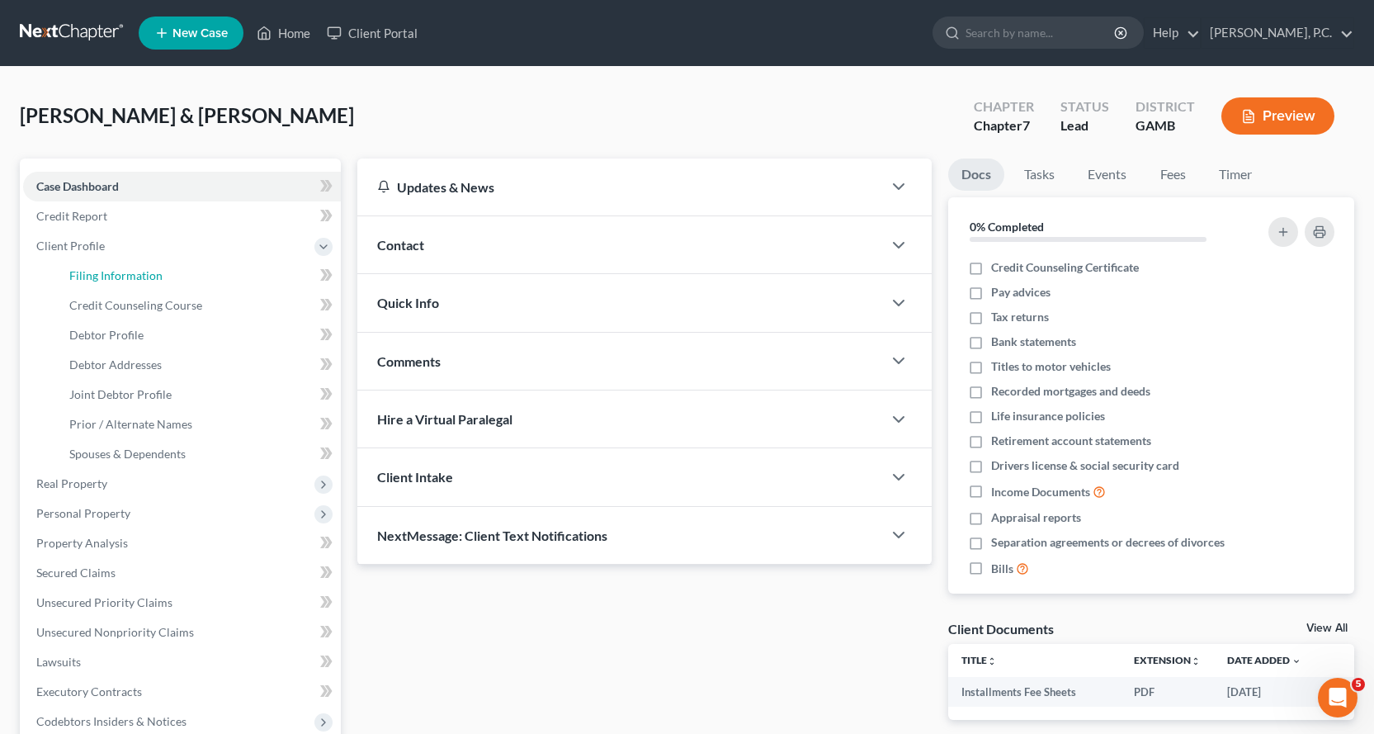
select select "0"
select select "9"
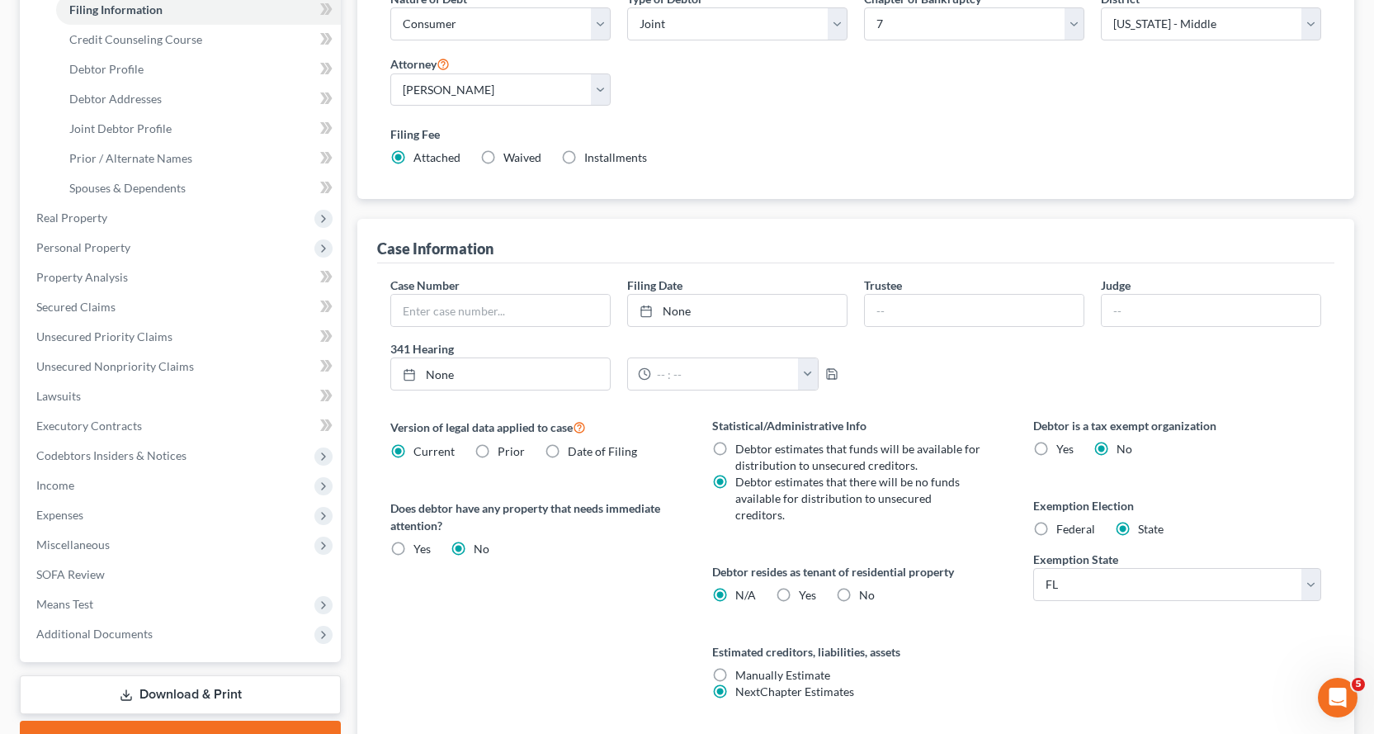
scroll to position [123, 0]
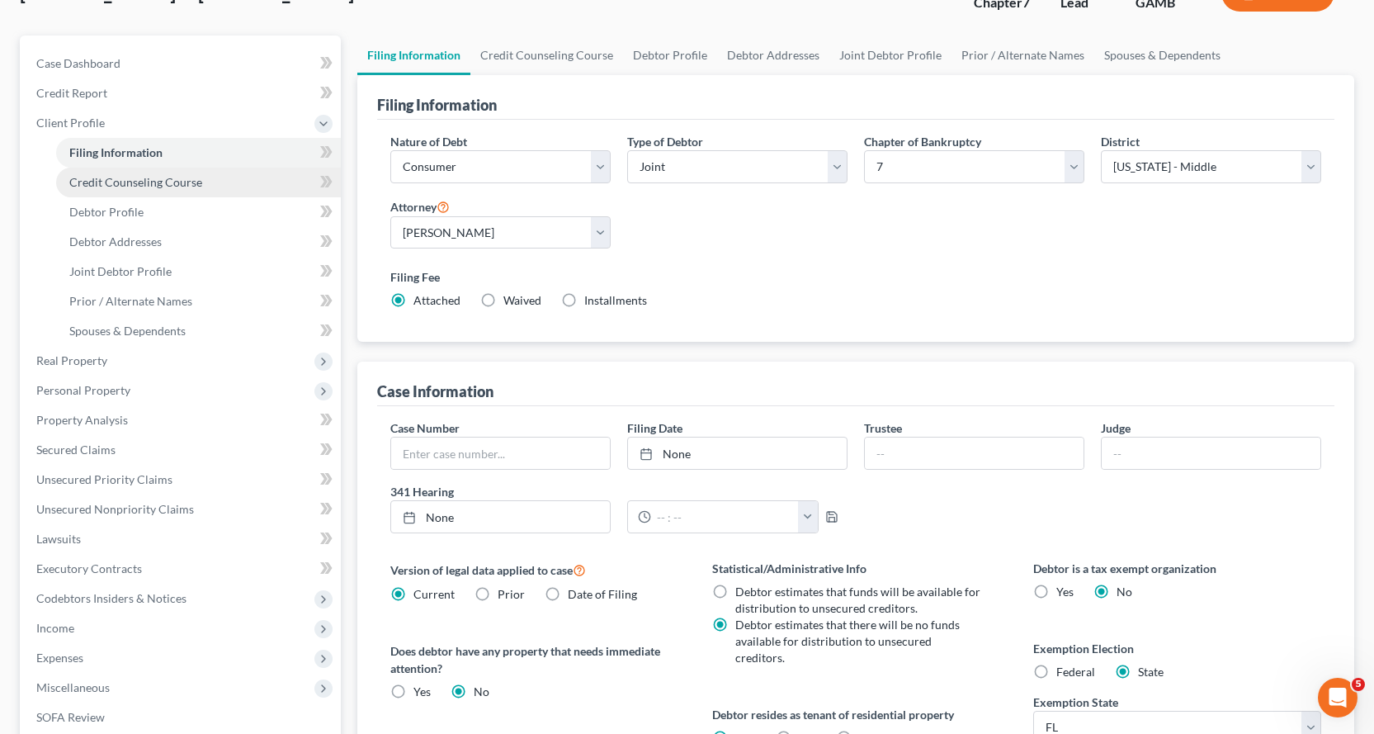
click at [107, 183] on span "Credit Counseling Course" at bounding box center [135, 182] width 133 height 14
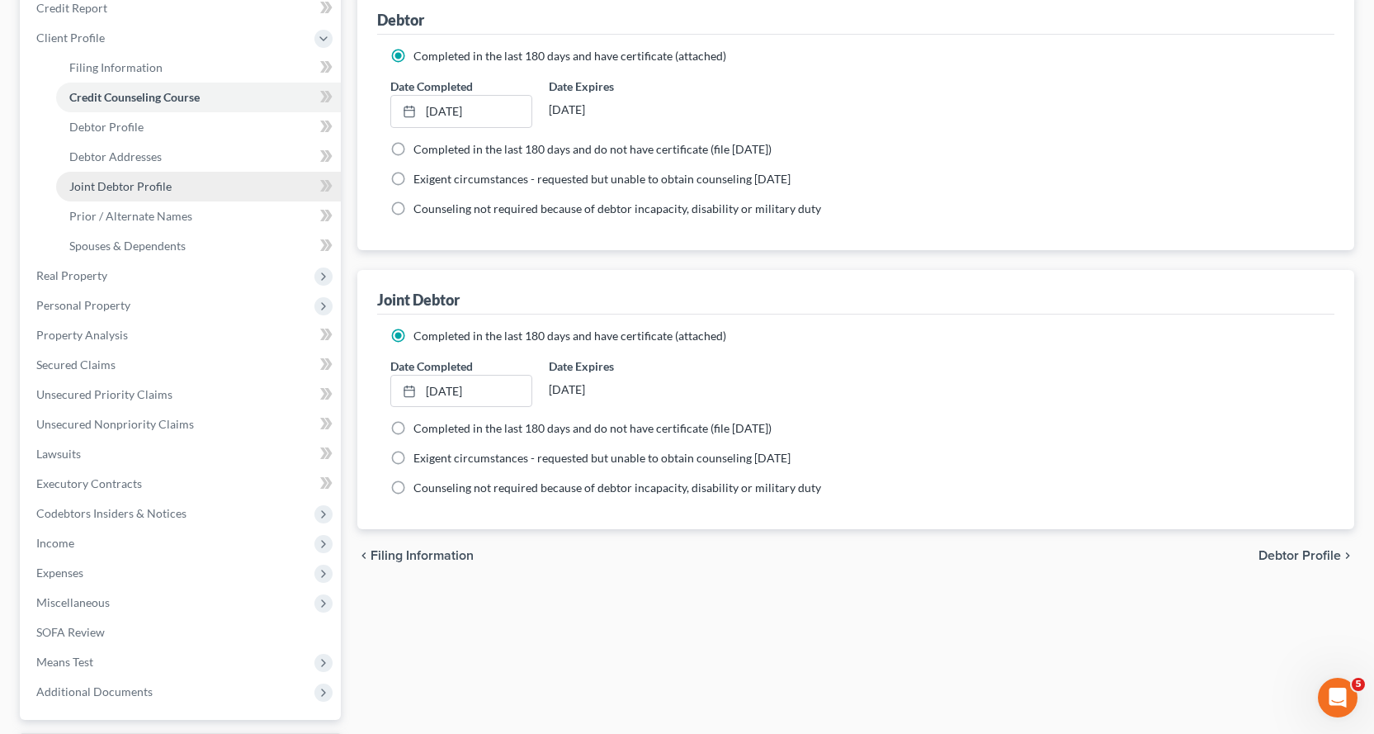
scroll to position [104, 0]
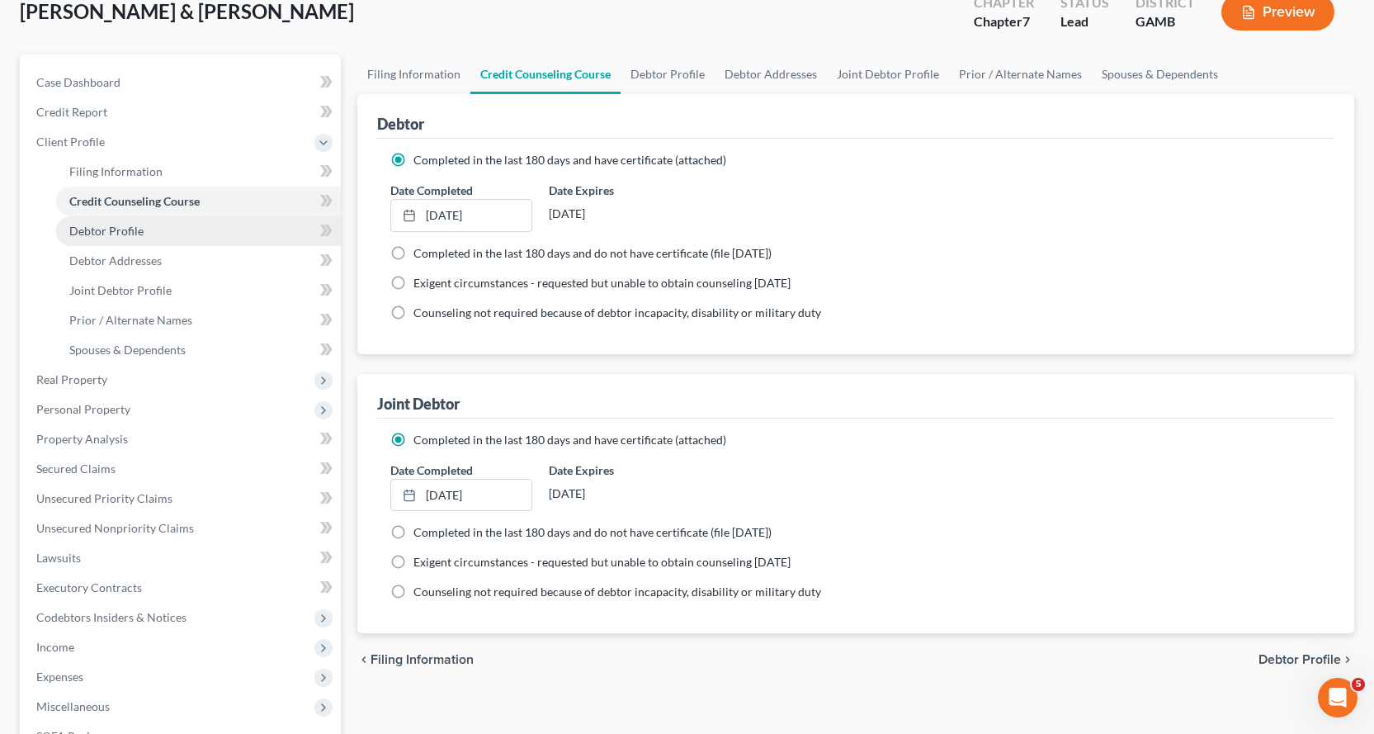
click at [119, 227] on span "Debtor Profile" at bounding box center [106, 231] width 74 height 14
select select "1"
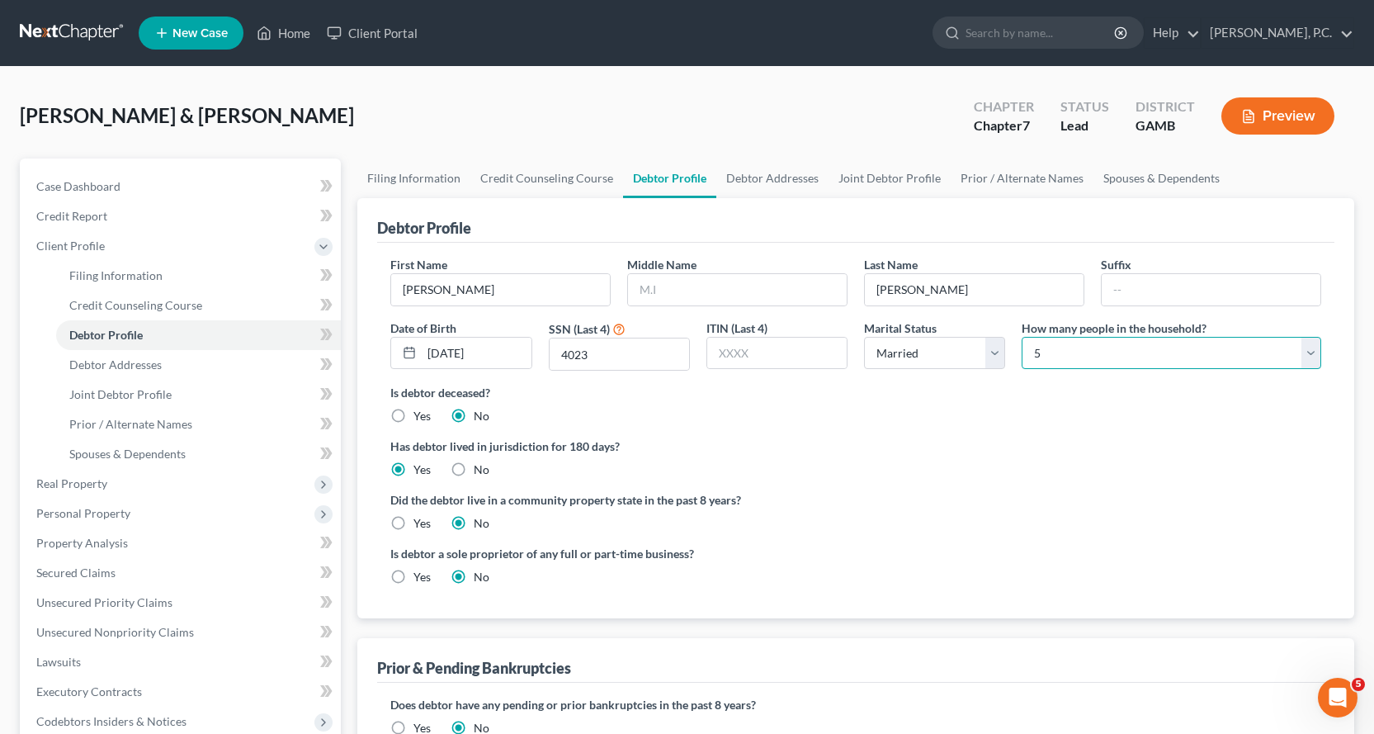
click at [1310, 354] on select "Select 1 2 3 4 5 6 7 8 9 10 11 12 13 14 15 16 17 18 19 20" at bounding box center [1172, 353] width 300 height 33
select select "5"
click at [1022, 337] on select "Select 1 2 3 4 5 6 7 8 9 10 11 12 13 14 15 16 17 18 19 20" at bounding box center [1172, 353] width 300 height 33
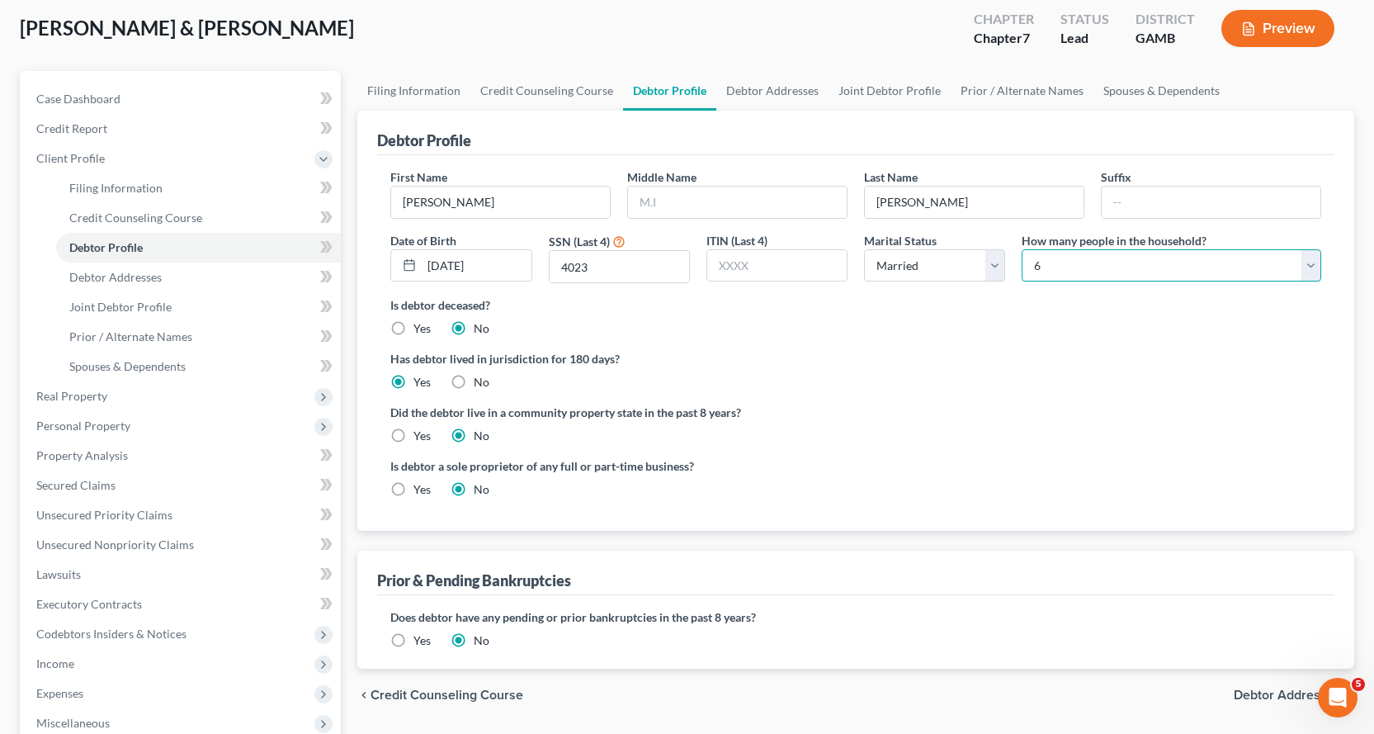
scroll to position [248, 0]
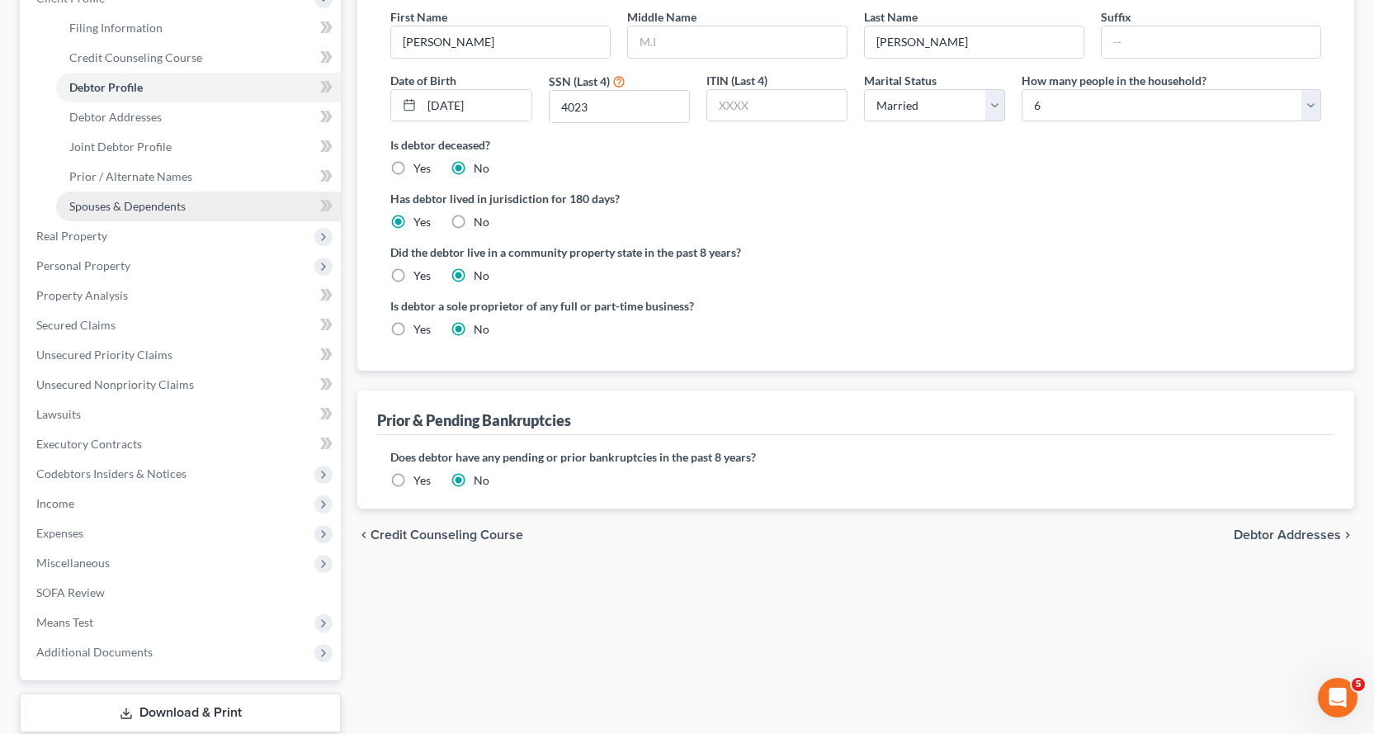
click at [161, 205] on span "Spouses & Dependents" at bounding box center [127, 206] width 116 height 14
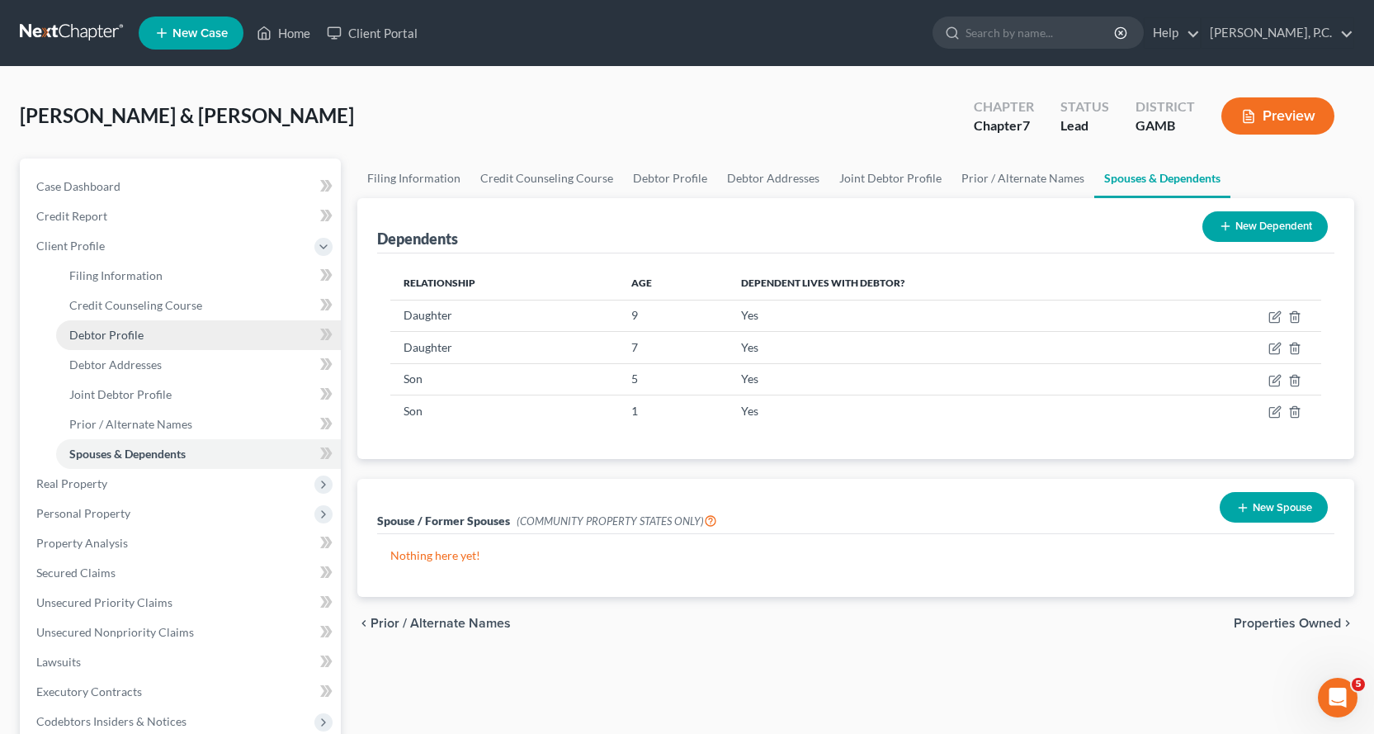
click at [115, 334] on span "Debtor Profile" at bounding box center [106, 335] width 74 height 14
select select "1"
select select "5"
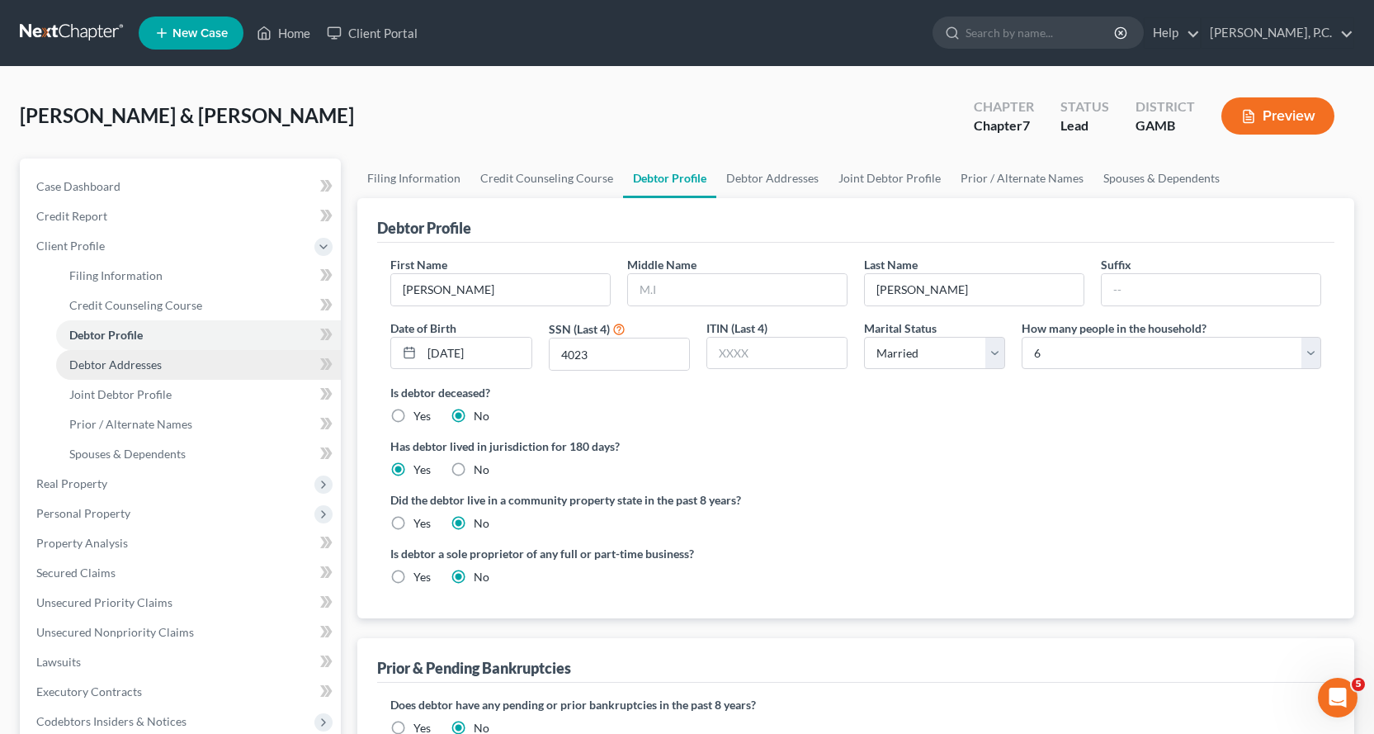
click at [116, 362] on span "Debtor Addresses" at bounding box center [115, 364] width 92 height 14
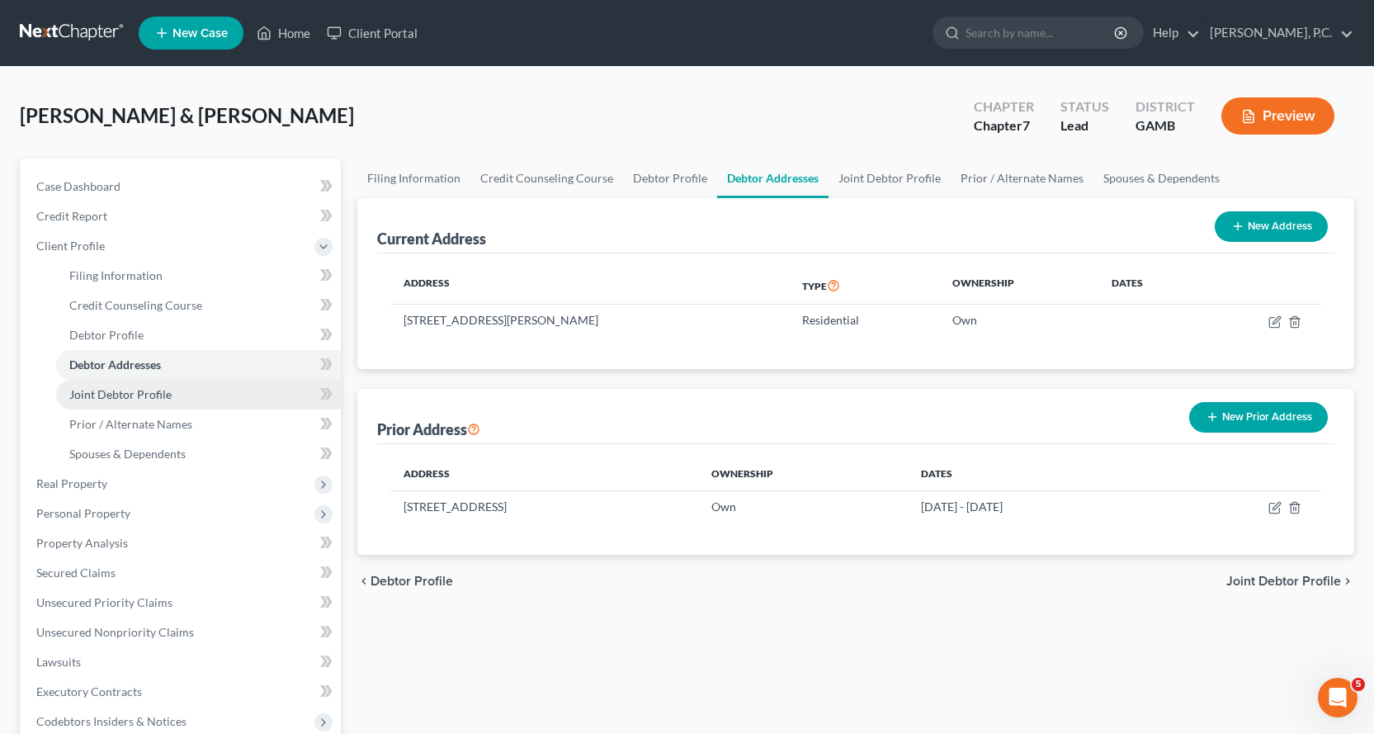
click at [128, 395] on span "Joint Debtor Profile" at bounding box center [120, 394] width 102 height 14
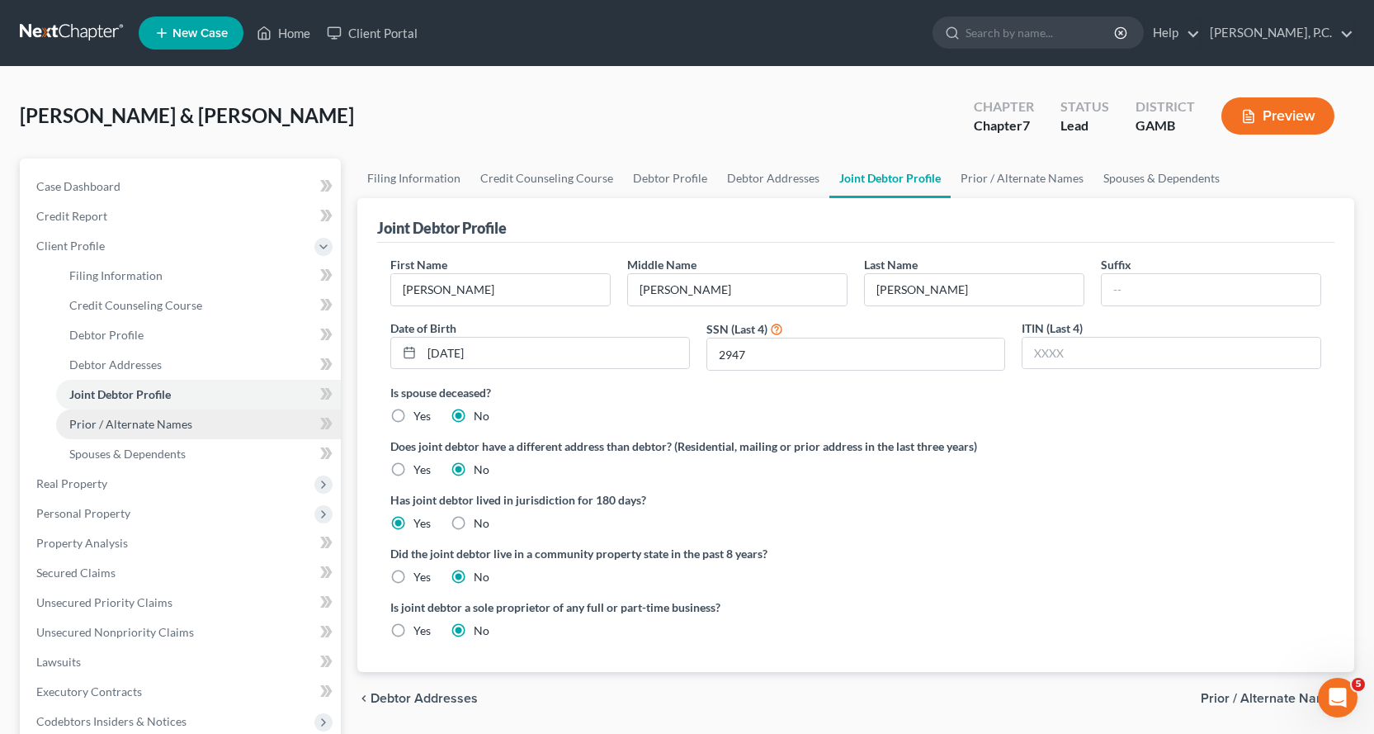
click at [128, 428] on span "Prior / Alternate Names" at bounding box center [130, 424] width 123 height 14
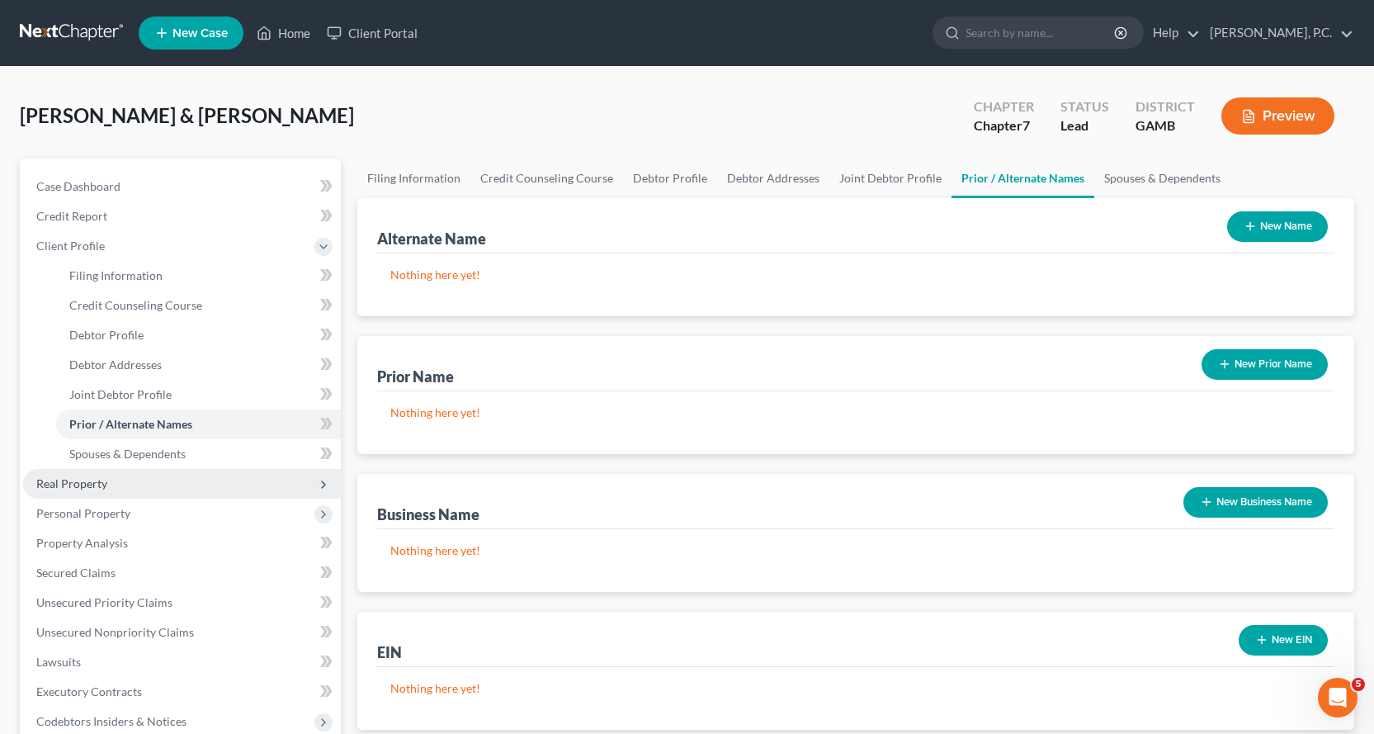
click at [84, 483] on span "Real Property" at bounding box center [71, 483] width 71 height 14
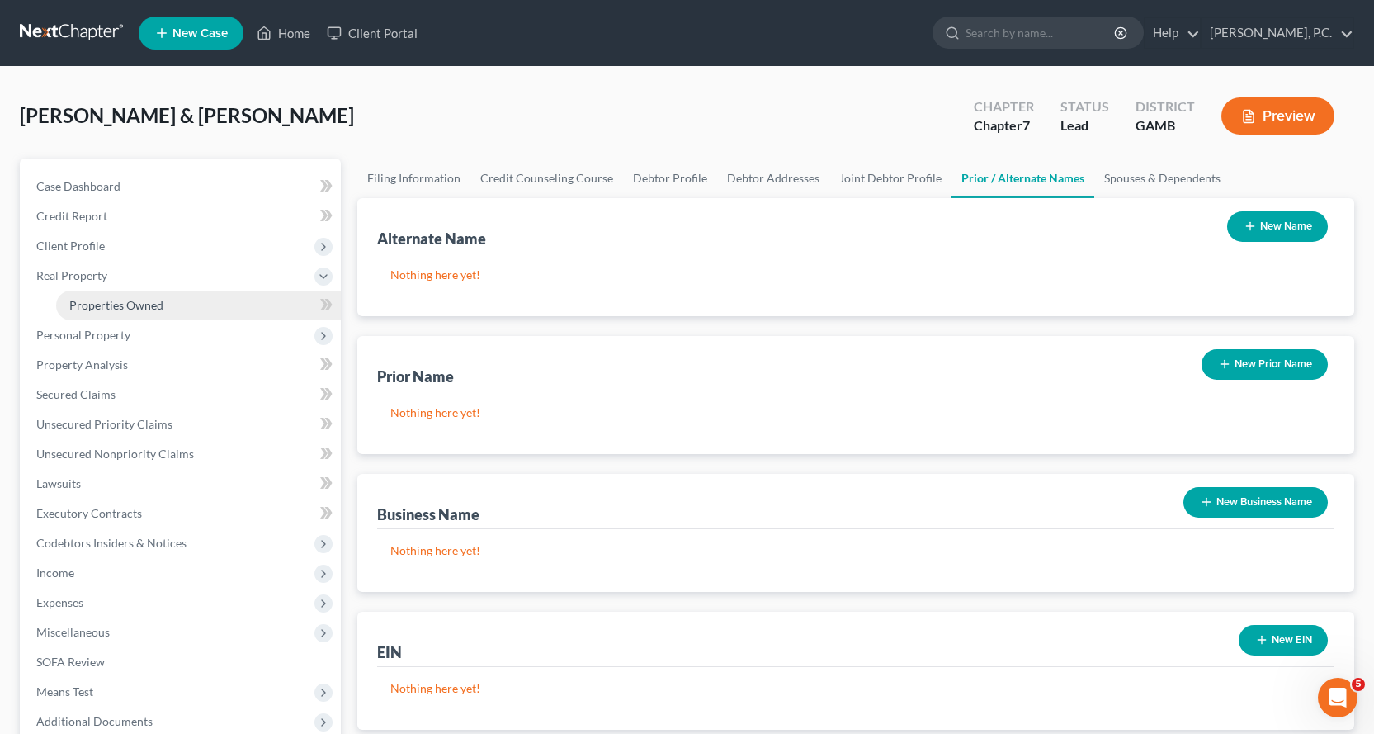
click at [121, 306] on span "Properties Owned" at bounding box center [116, 305] width 94 height 14
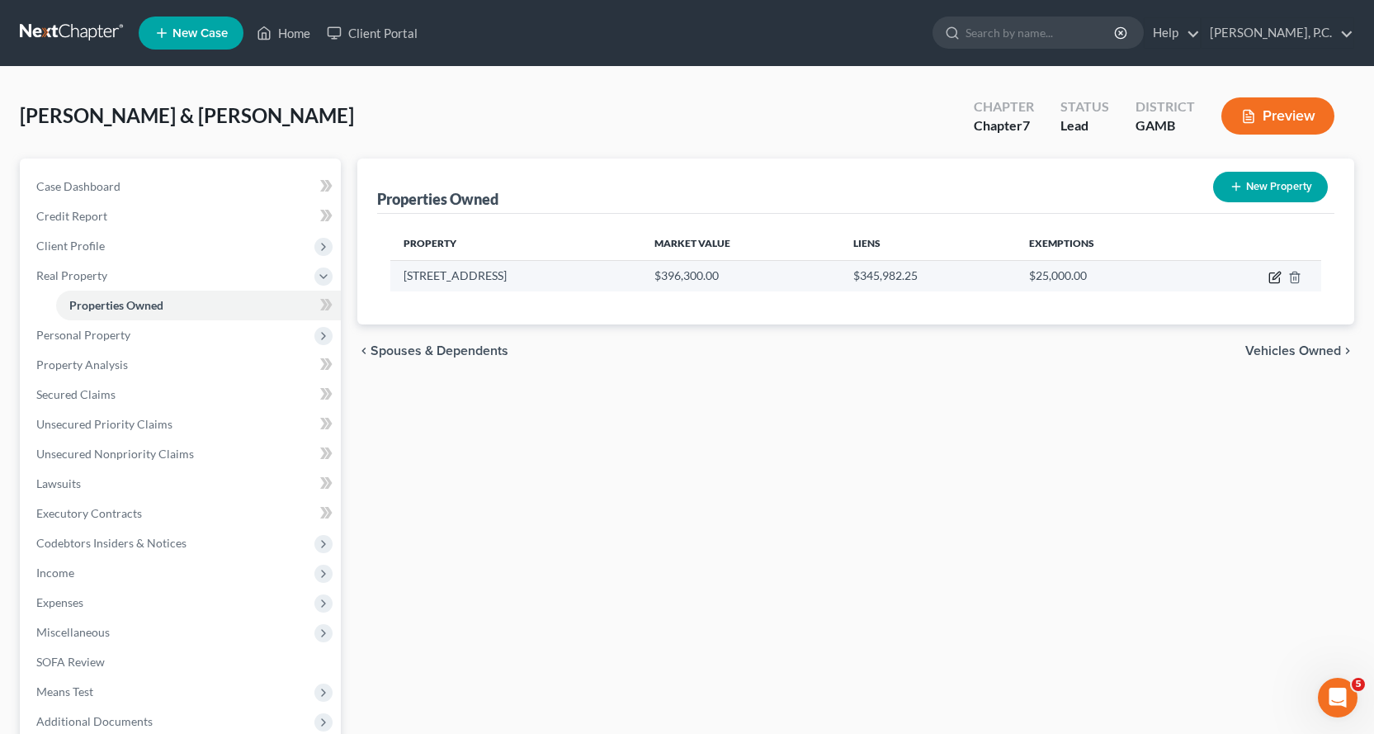
click at [1275, 275] on icon "button" at bounding box center [1275, 277] width 13 height 13
select select "10"
select select "75"
select select "2"
select select "0"
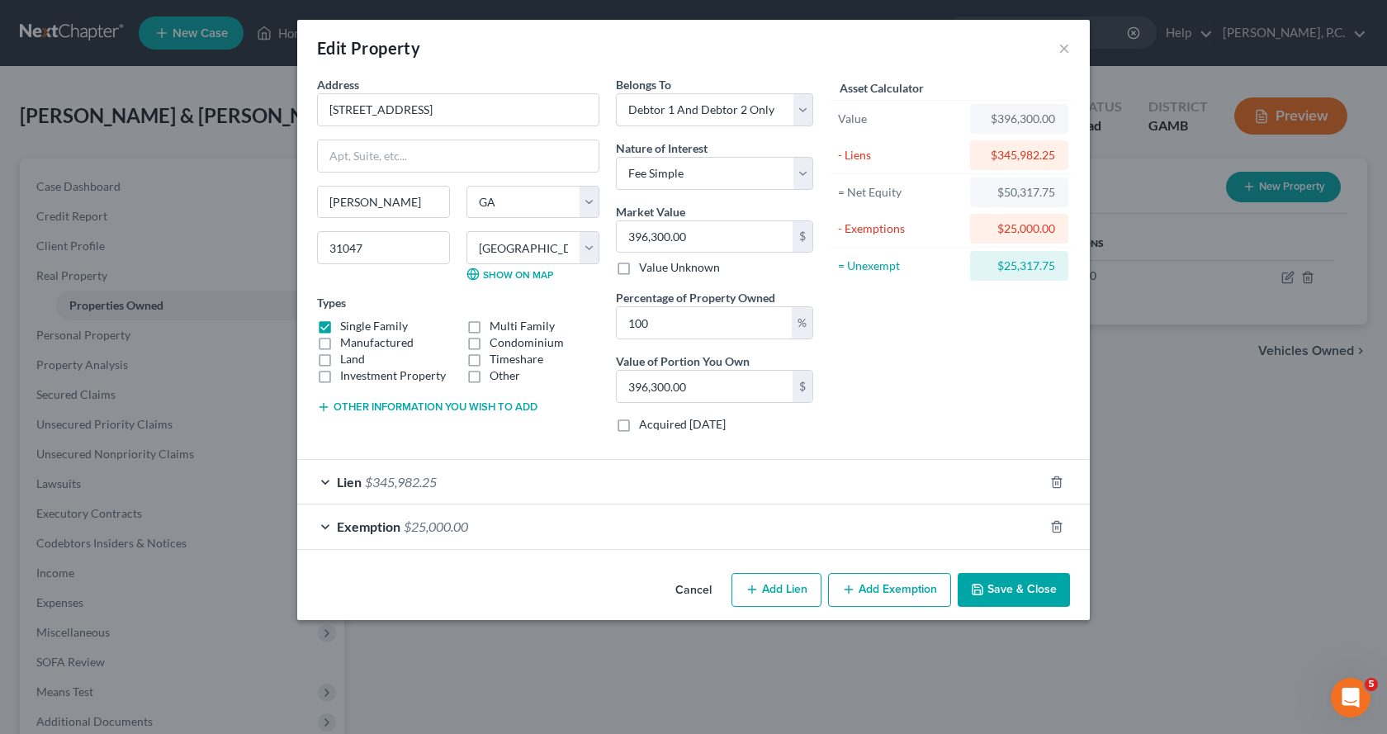
click at [1014, 586] on button "Save & Close" at bounding box center [1014, 590] width 112 height 35
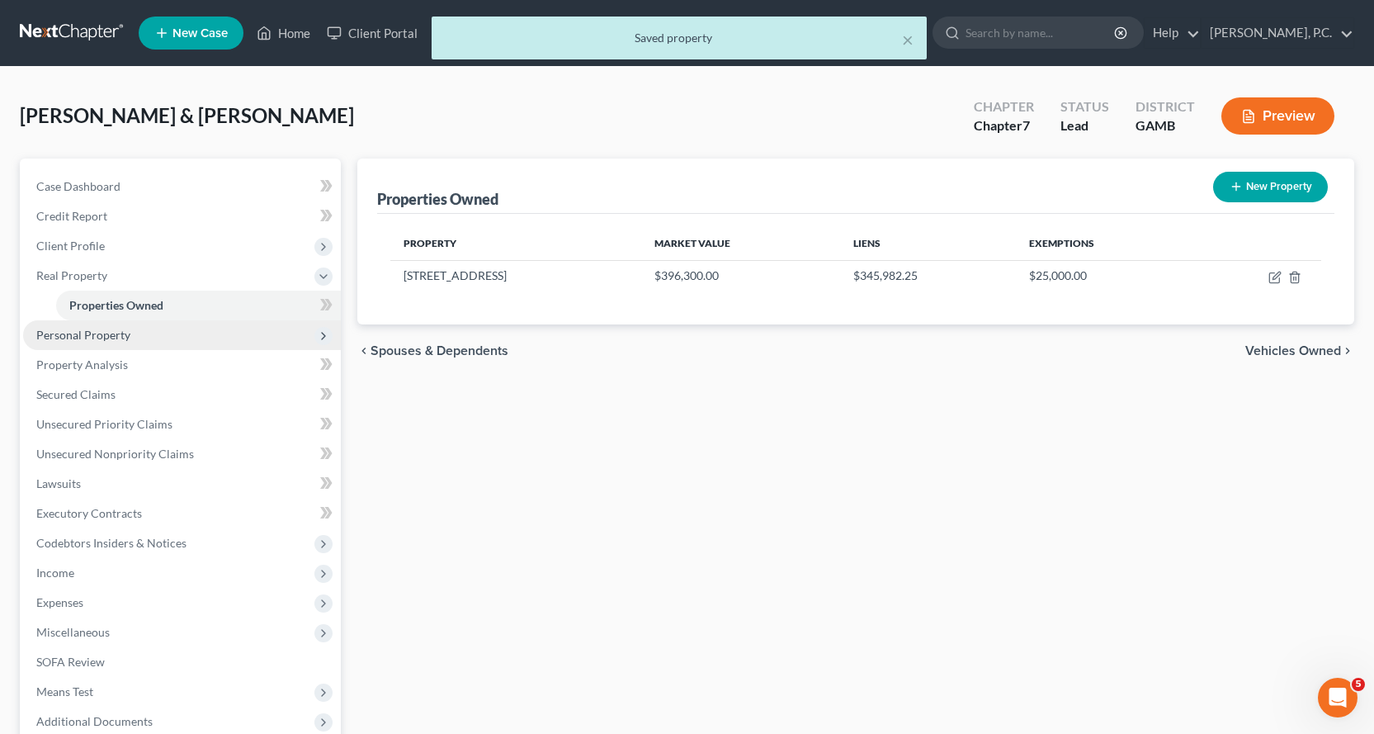
click at [100, 334] on span "Personal Property" at bounding box center [83, 335] width 94 height 14
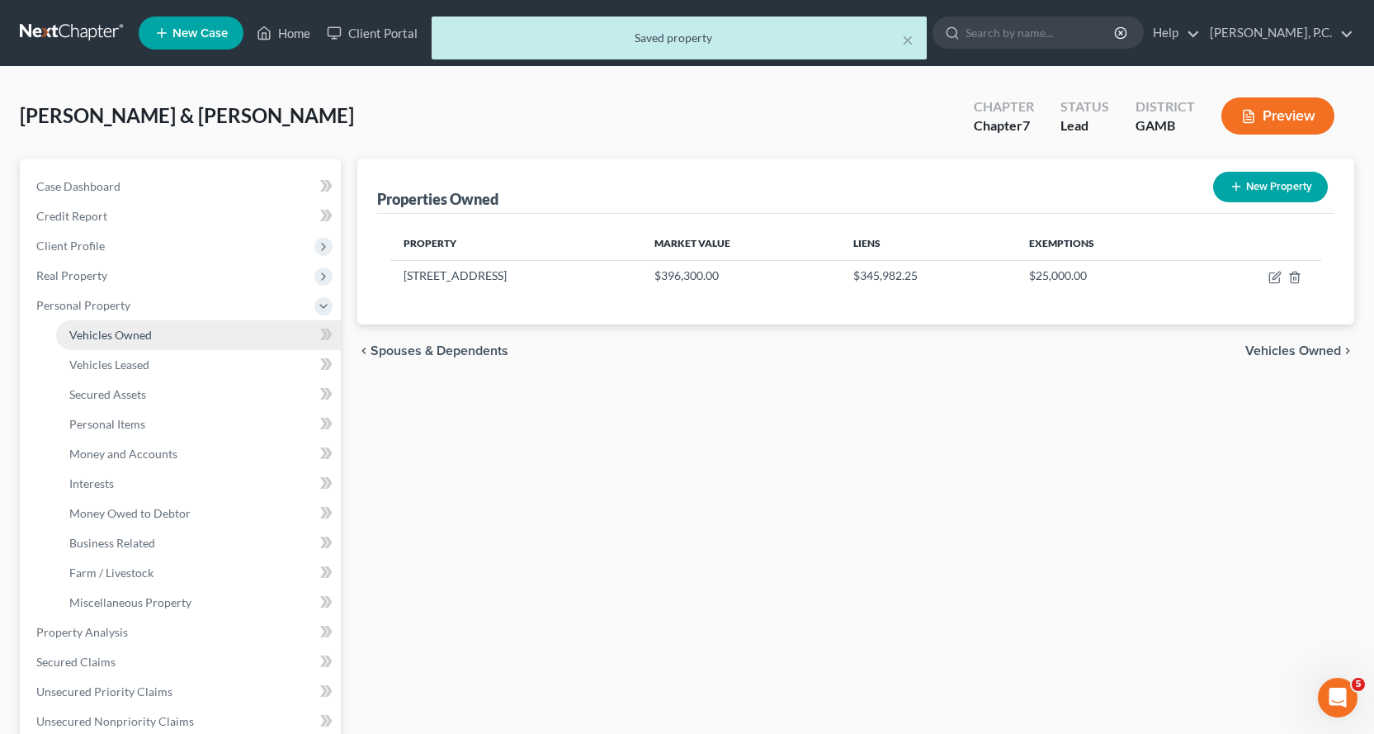
click at [102, 333] on span "Vehicles Owned" at bounding box center [110, 335] width 83 height 14
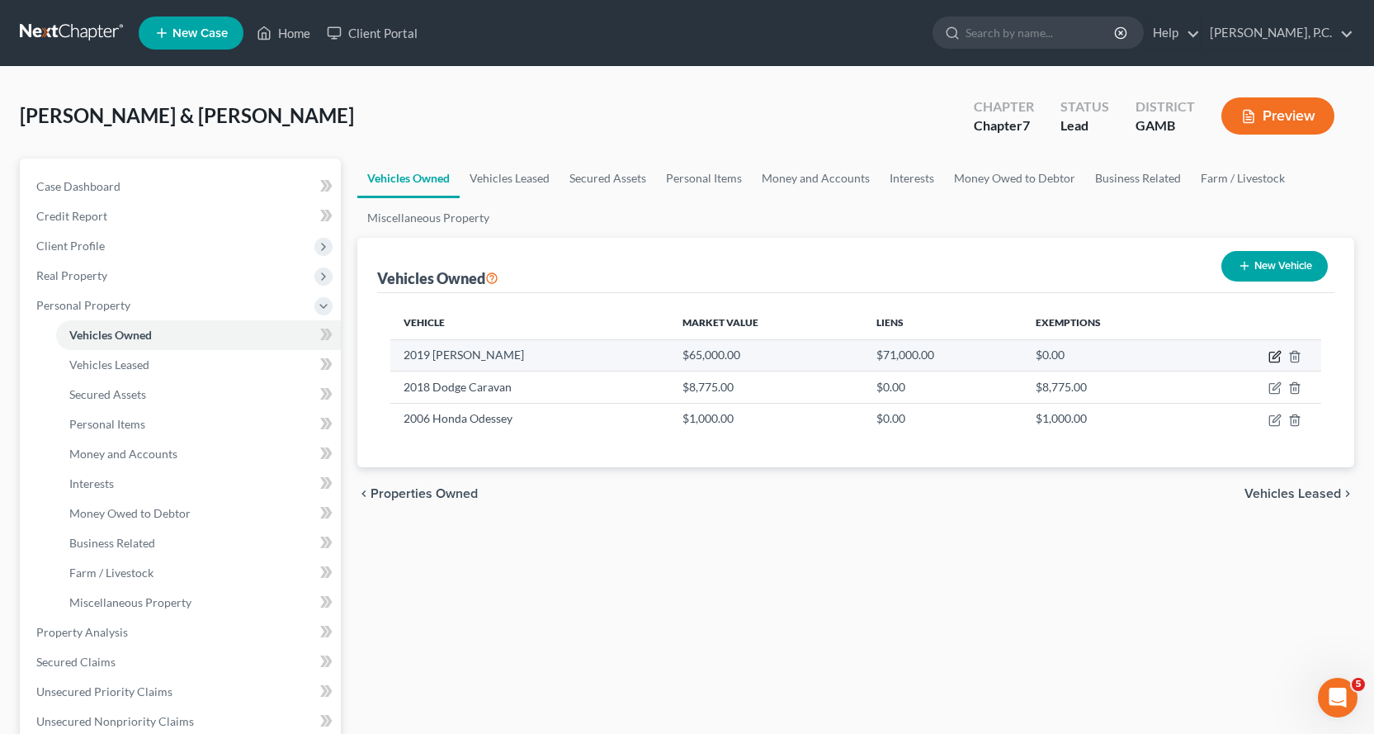
click at [1274, 354] on icon "button" at bounding box center [1275, 356] width 13 height 13
select select "5"
select select "7"
select select "1"
select select "2"
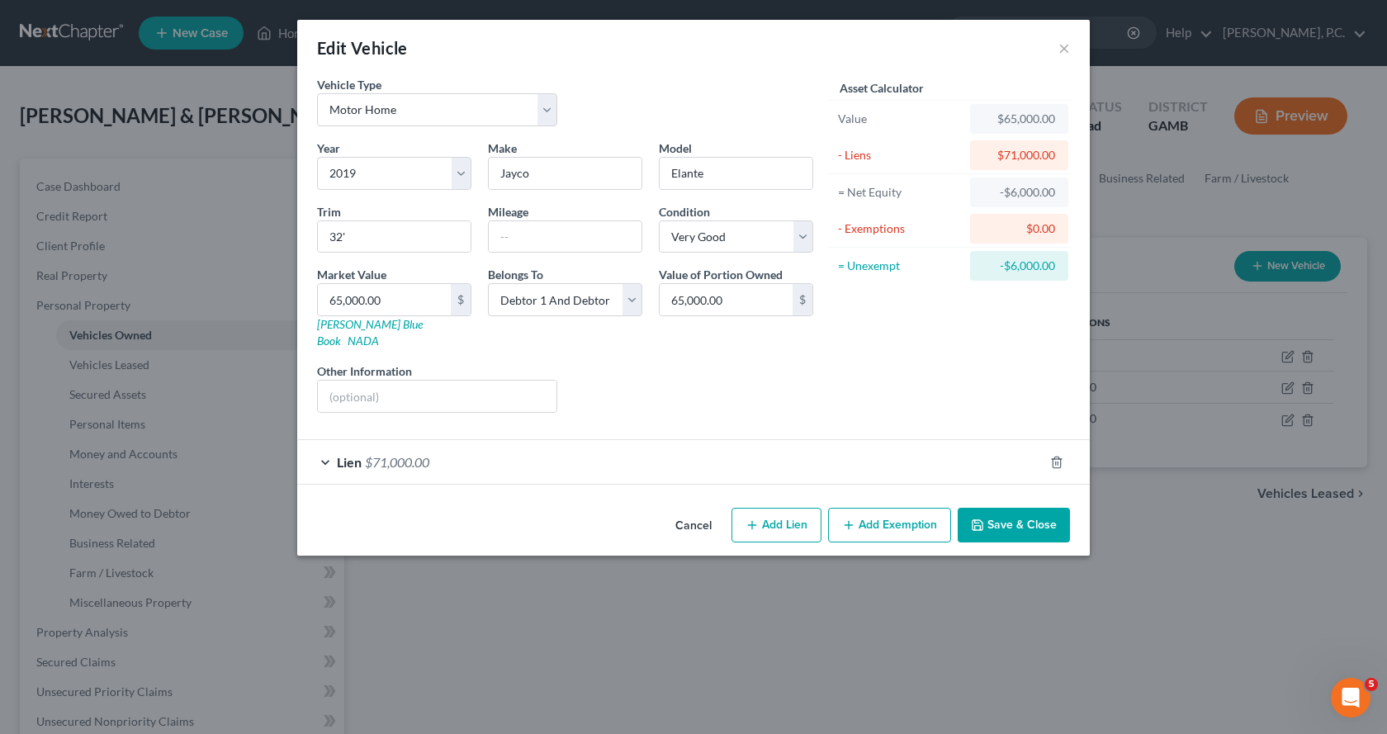
click at [1038, 509] on button "Save & Close" at bounding box center [1014, 525] width 112 height 35
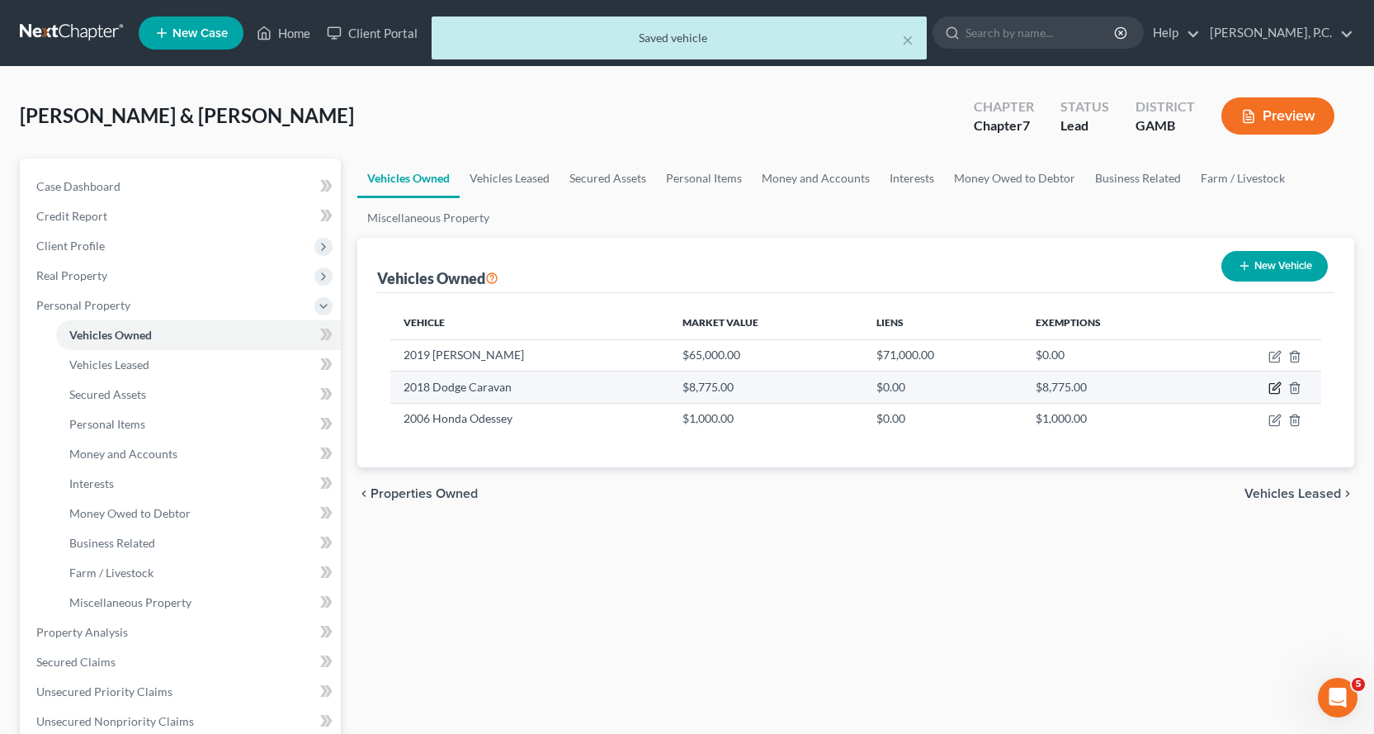
click at [1273, 387] on icon "button" at bounding box center [1275, 387] width 13 height 13
select select "0"
select select "8"
select select "2"
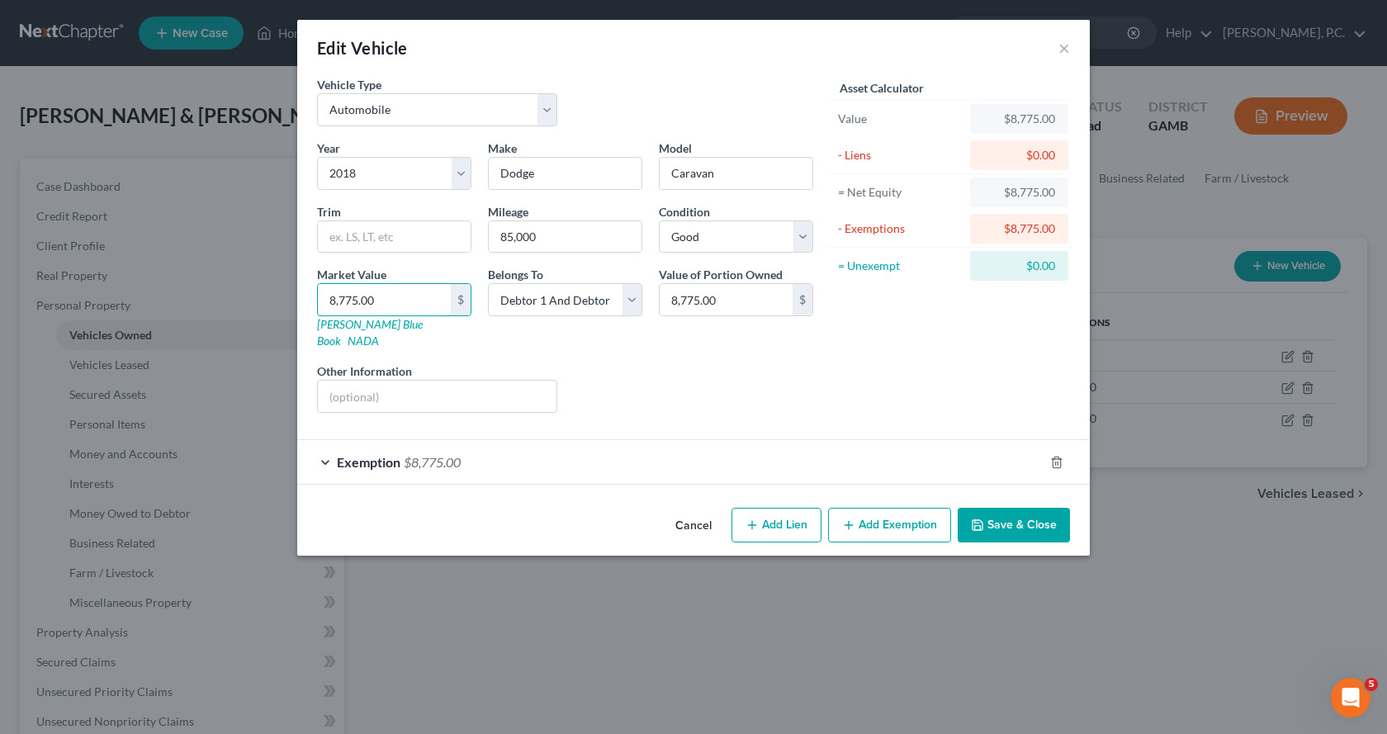
type input "3"
type input "3.00"
type input "32"
type input "32.00"
type input "325"
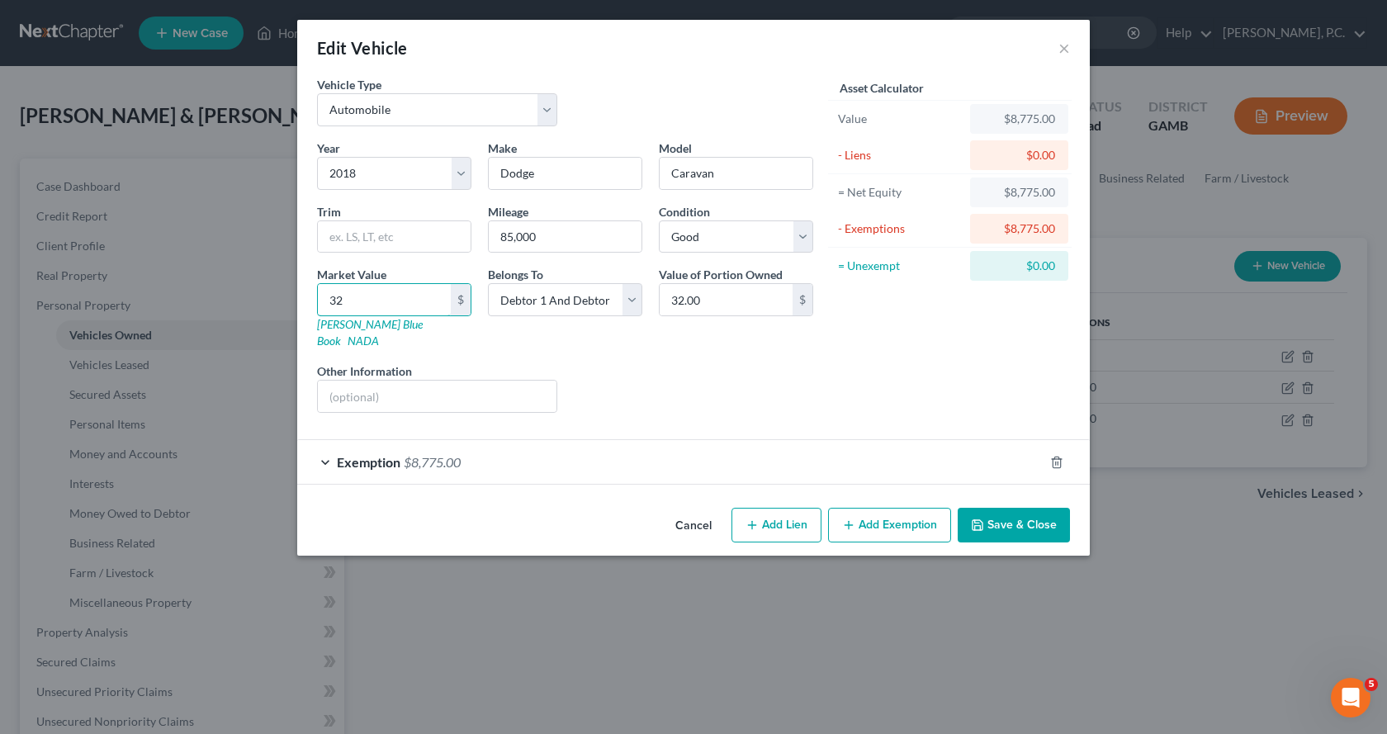
type input "325.00"
type input "3250"
type input "3,250.00"
click at [327, 441] on div "Exemption $8,775.00" at bounding box center [670, 462] width 746 height 44
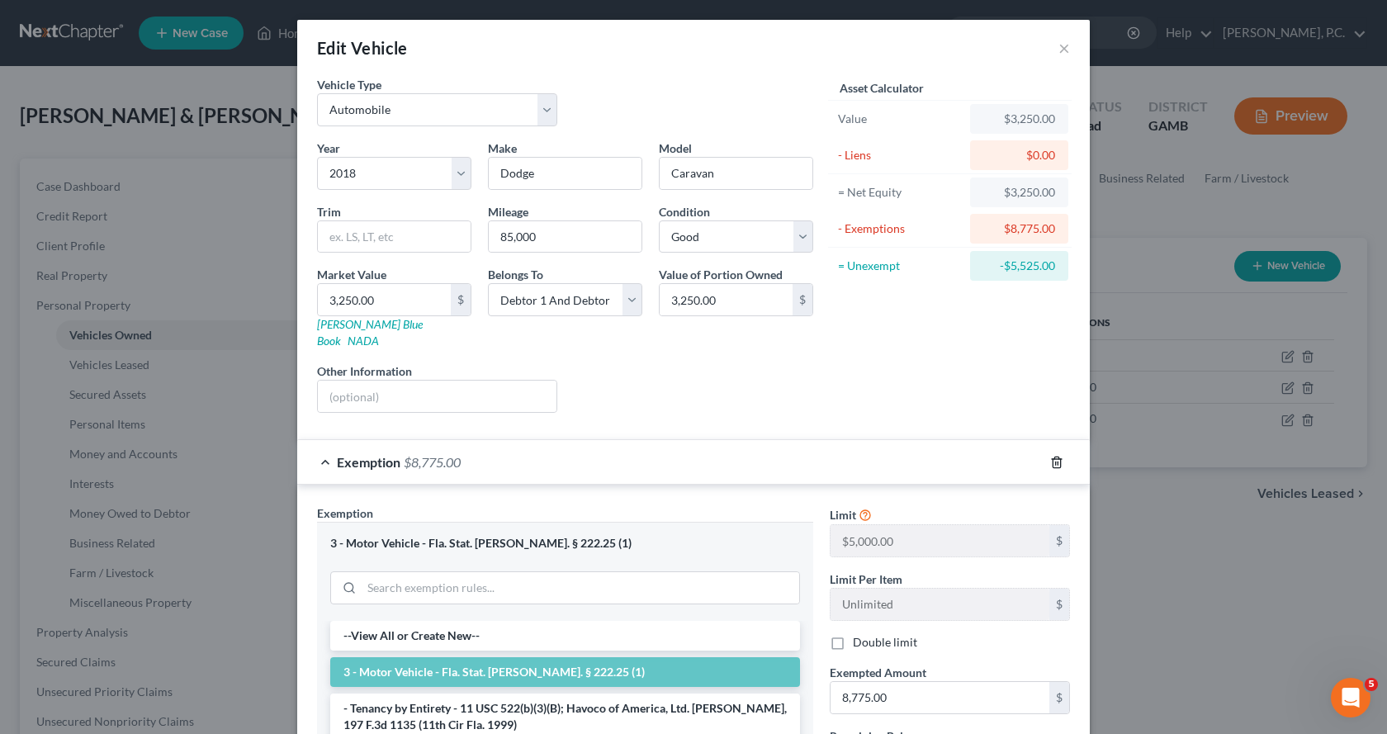
click at [1051, 456] on icon "button" at bounding box center [1056, 462] width 13 height 13
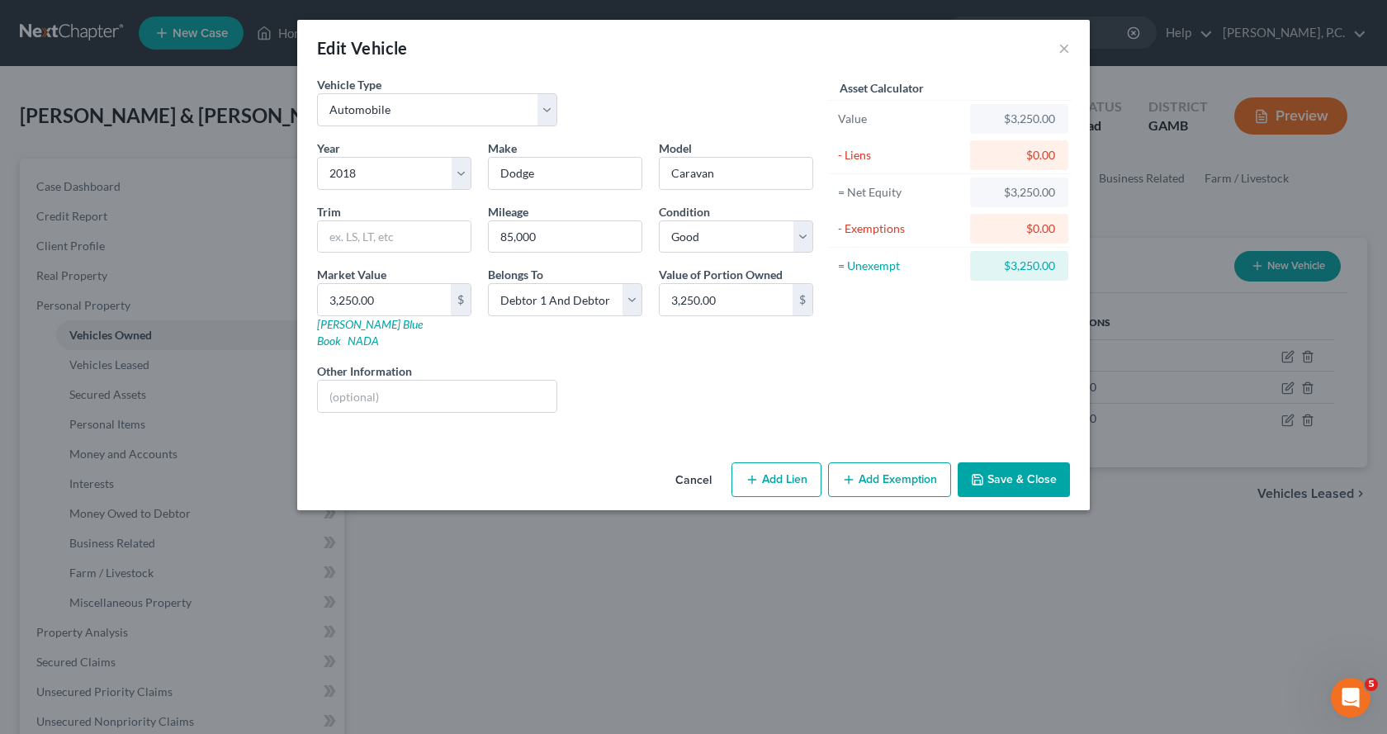
click at [889, 463] on button "Add Exemption" at bounding box center [889, 479] width 123 height 35
select select "2"
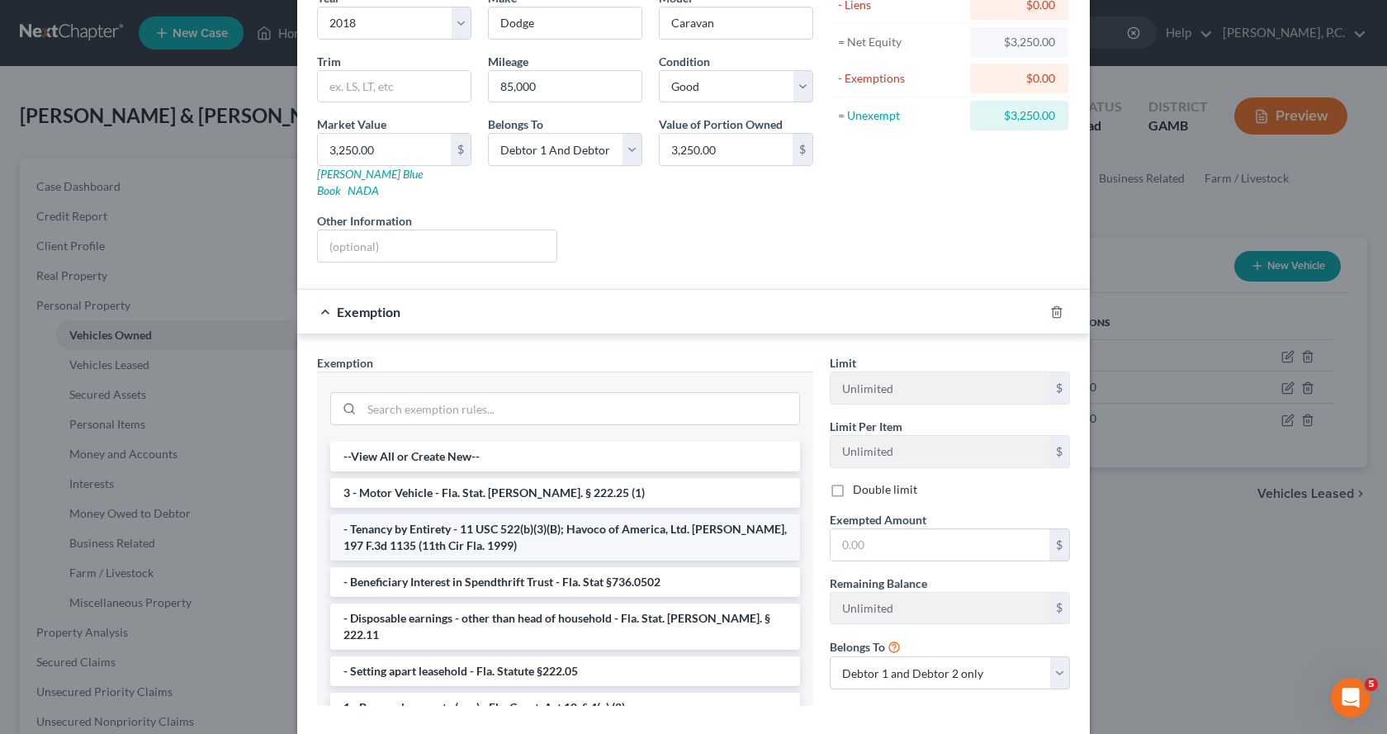
scroll to position [165, 0]
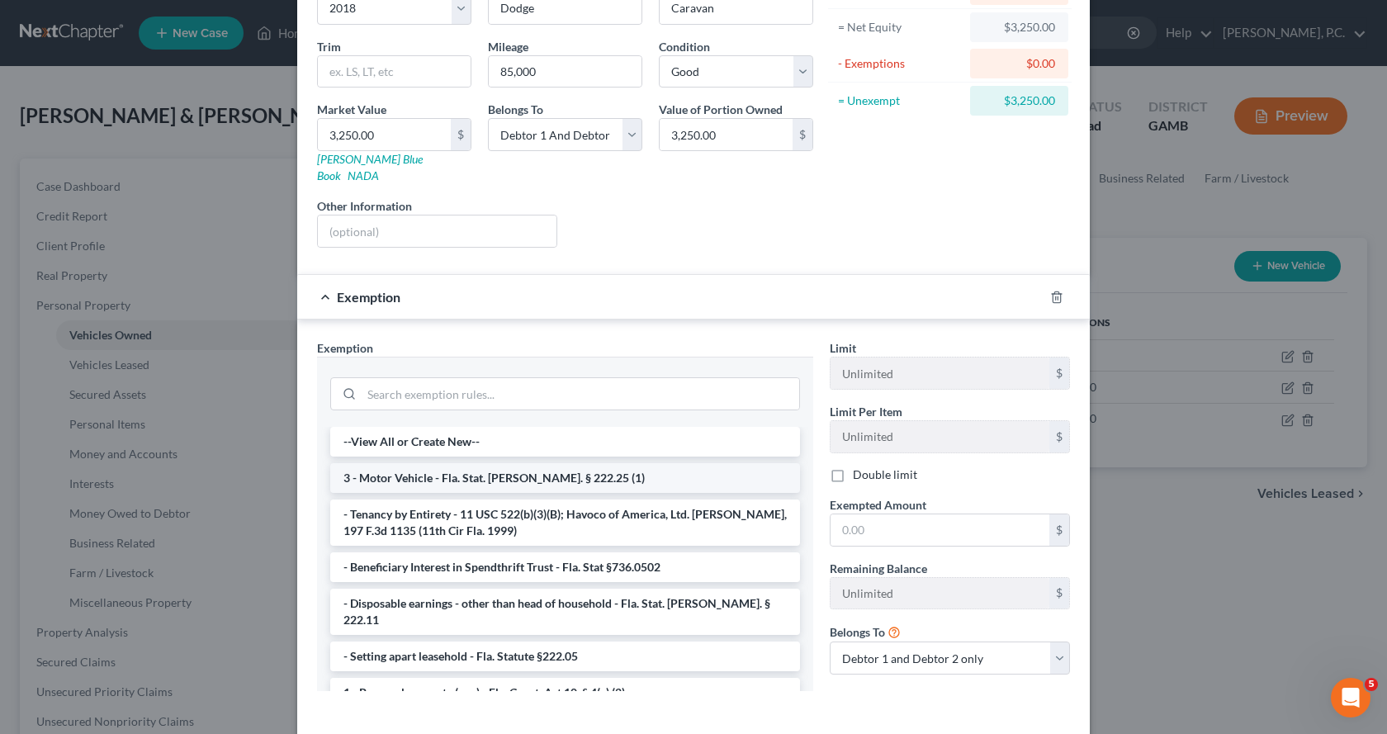
click at [426, 463] on li "3 - Motor Vehicle - Fla. Stat. [PERSON_NAME]. § 222.25 (1)" at bounding box center [565, 478] width 470 height 30
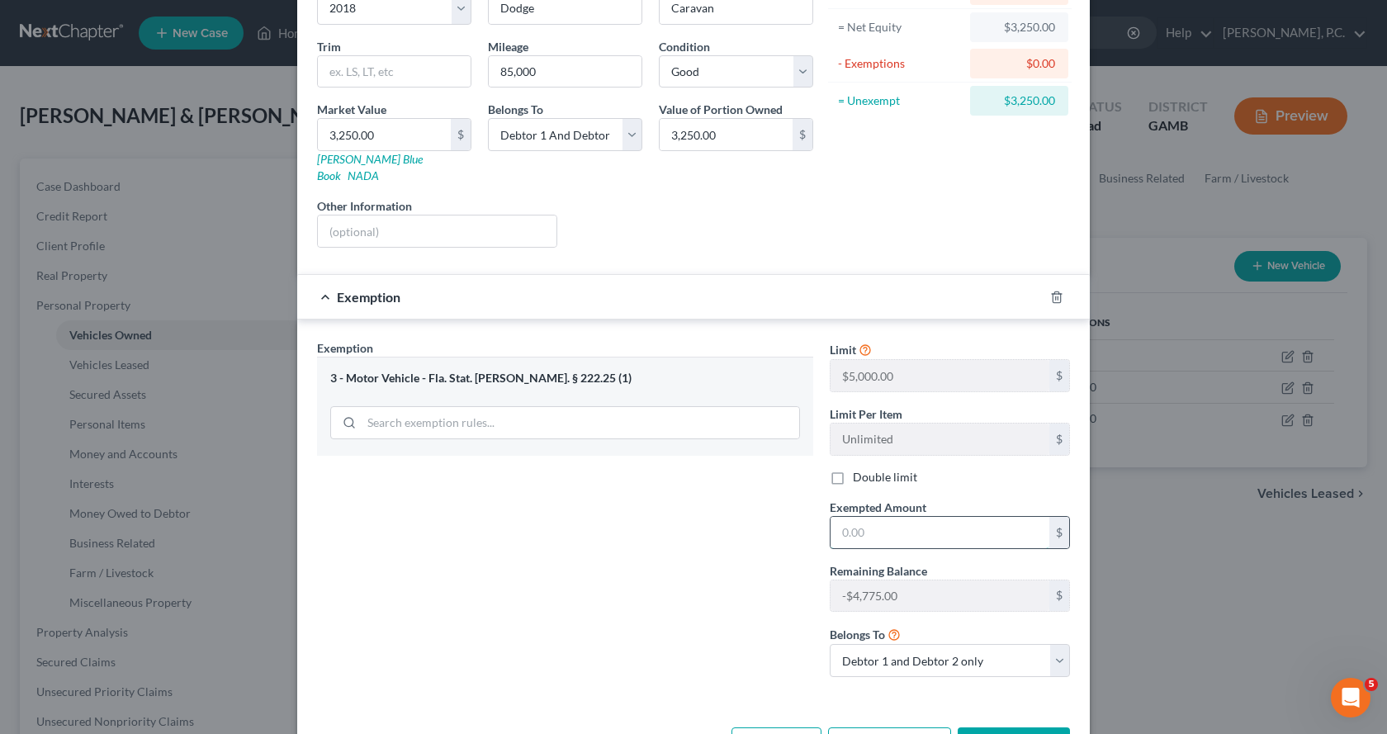
click at [903, 517] on input "text" at bounding box center [939, 532] width 219 height 31
type input "3,250.00"
click at [994, 727] on button "Save & Close" at bounding box center [1014, 744] width 112 height 35
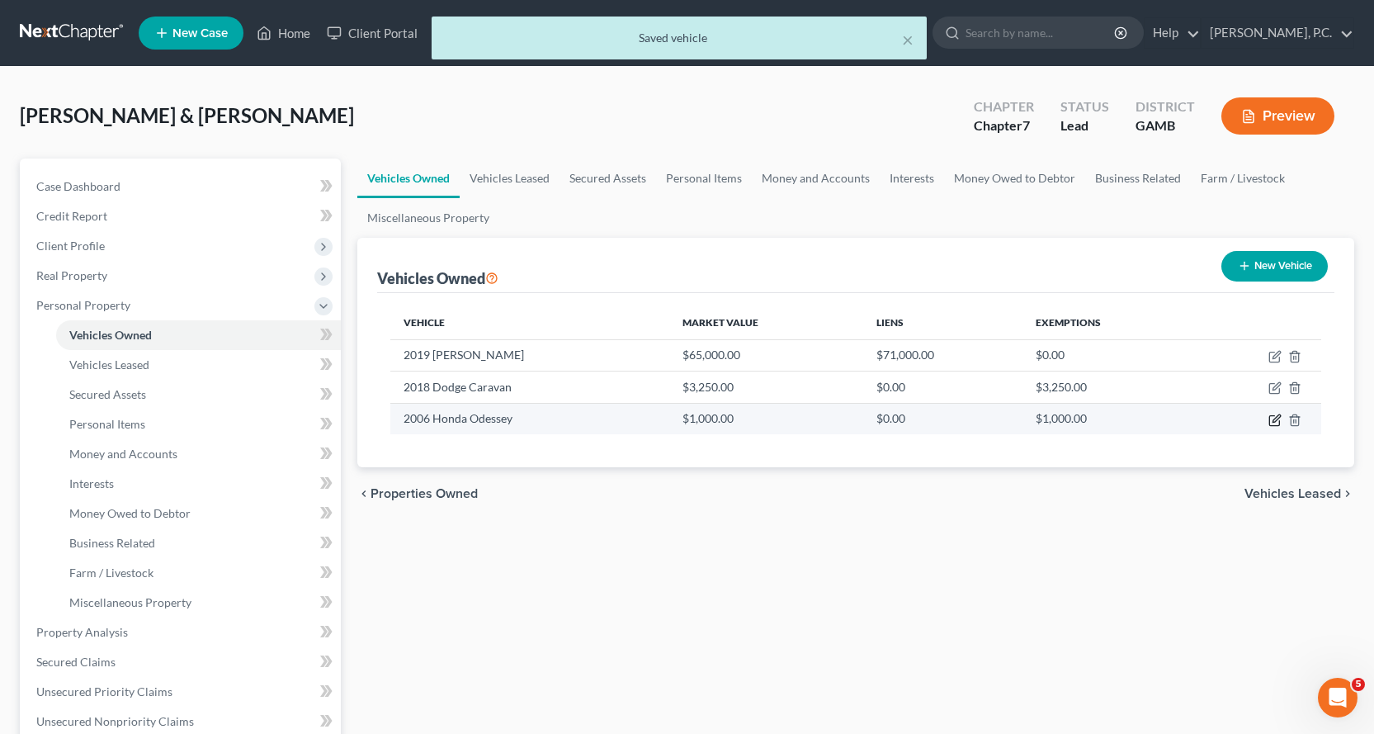
click at [1278, 418] on icon "button" at bounding box center [1275, 420] width 13 height 13
select select "0"
select select "20"
select select "2"
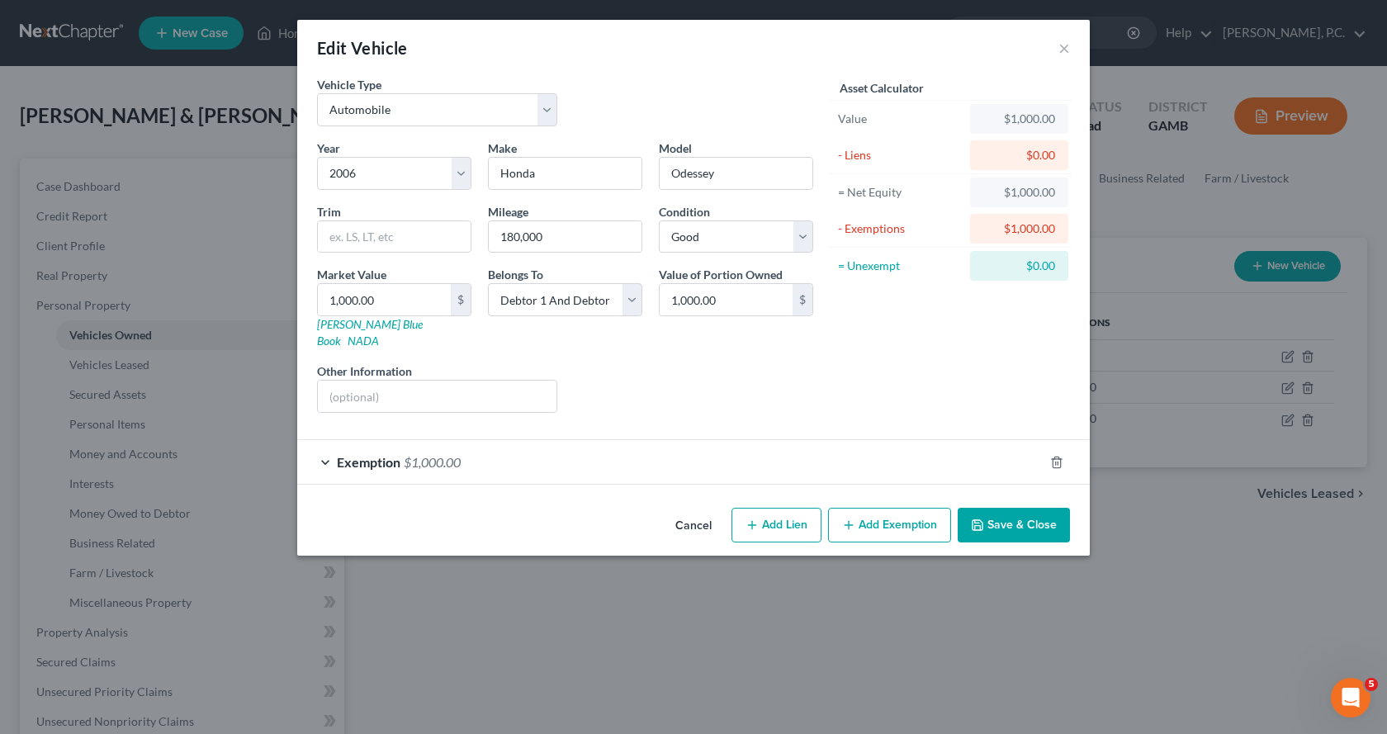
drag, startPoint x: 896, startPoint y: 511, endPoint x: 542, endPoint y: 523, distance: 354.3
click at [896, 510] on button "Add Exemption" at bounding box center [889, 525] width 123 height 35
select select "2"
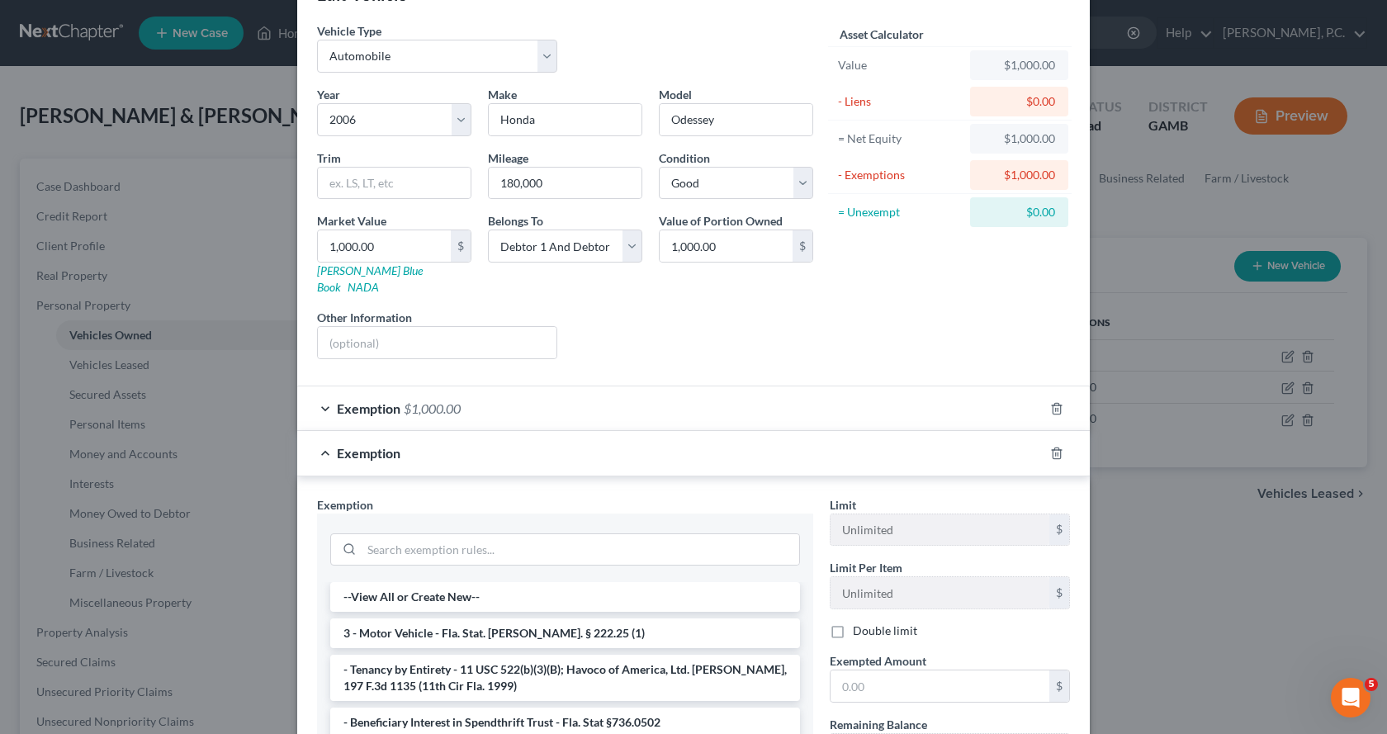
scroll to position [83, 0]
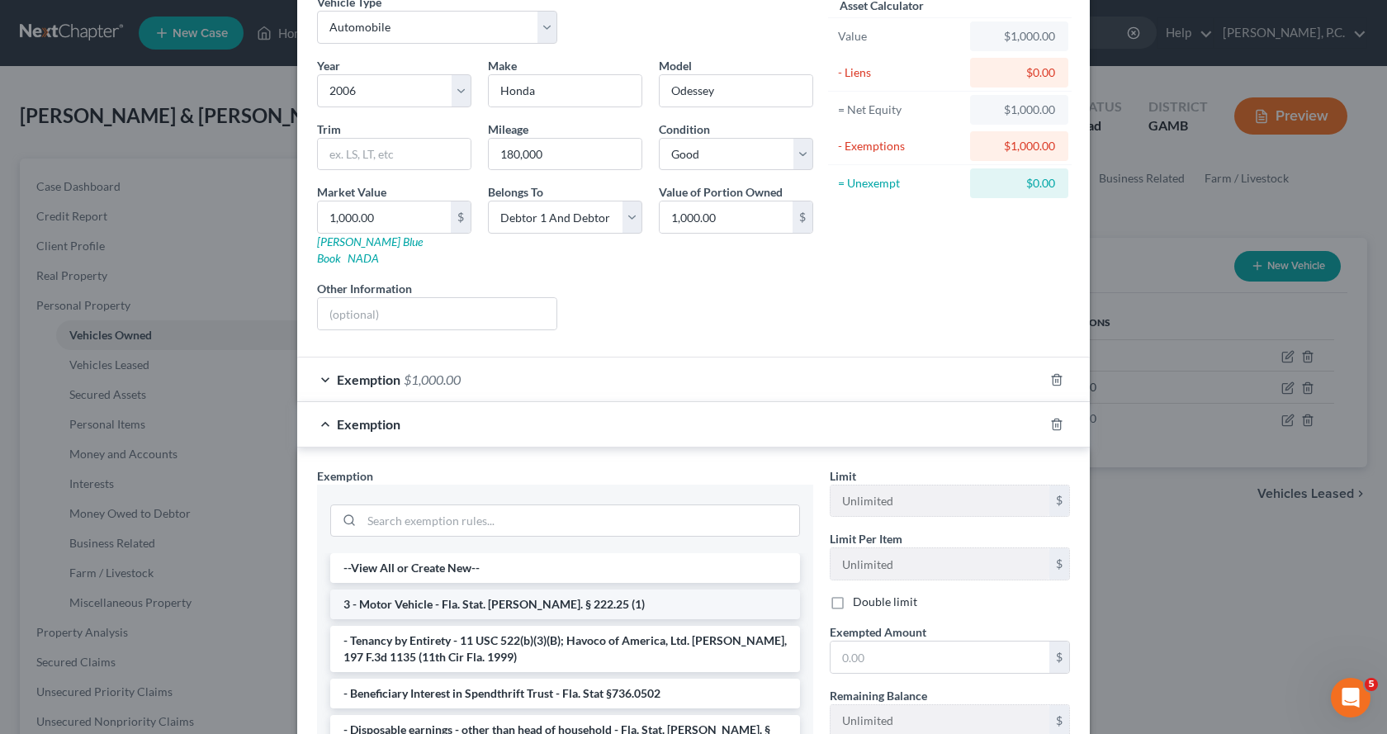
click at [408, 589] on li "3 - Motor Vehicle - Fla. Stat. [PERSON_NAME]. § 222.25 (1)" at bounding box center [565, 604] width 470 height 30
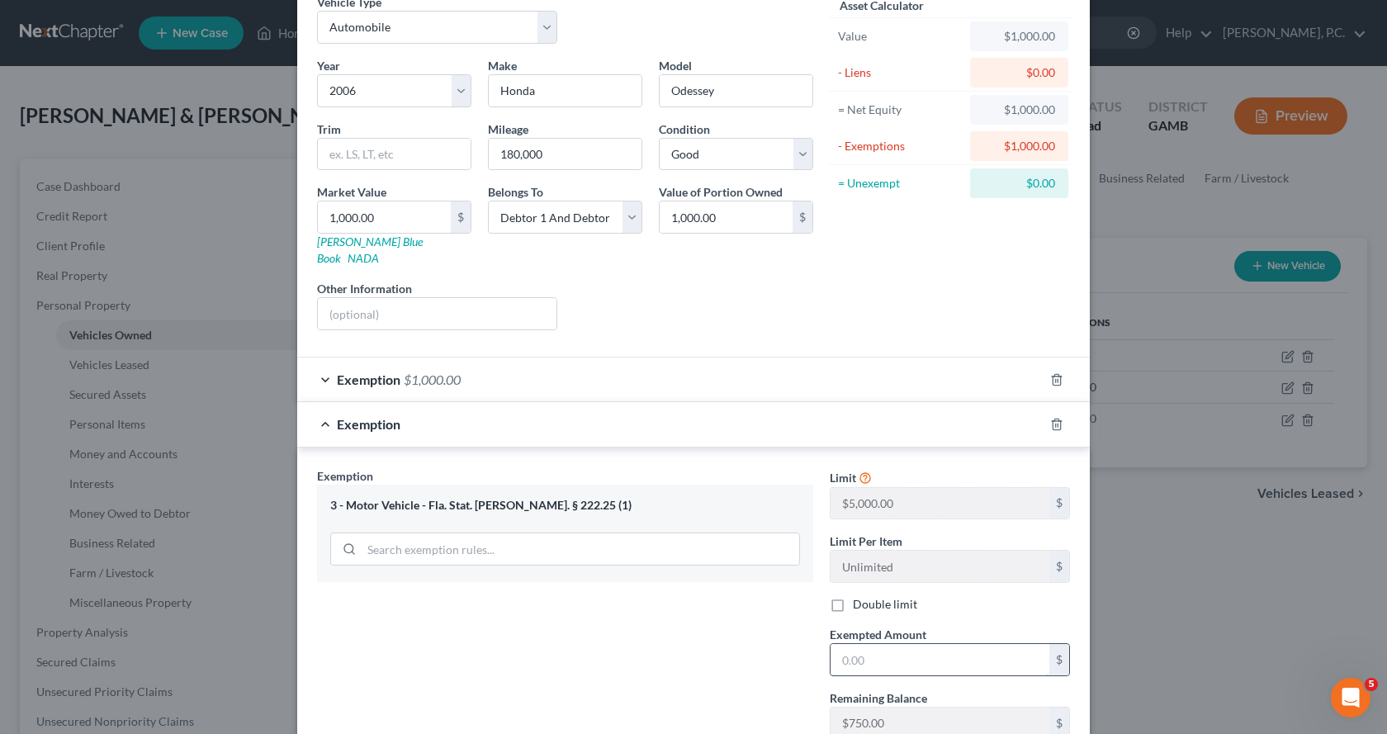
click at [895, 655] on input "text" at bounding box center [939, 659] width 219 height 31
type input "1,000.00"
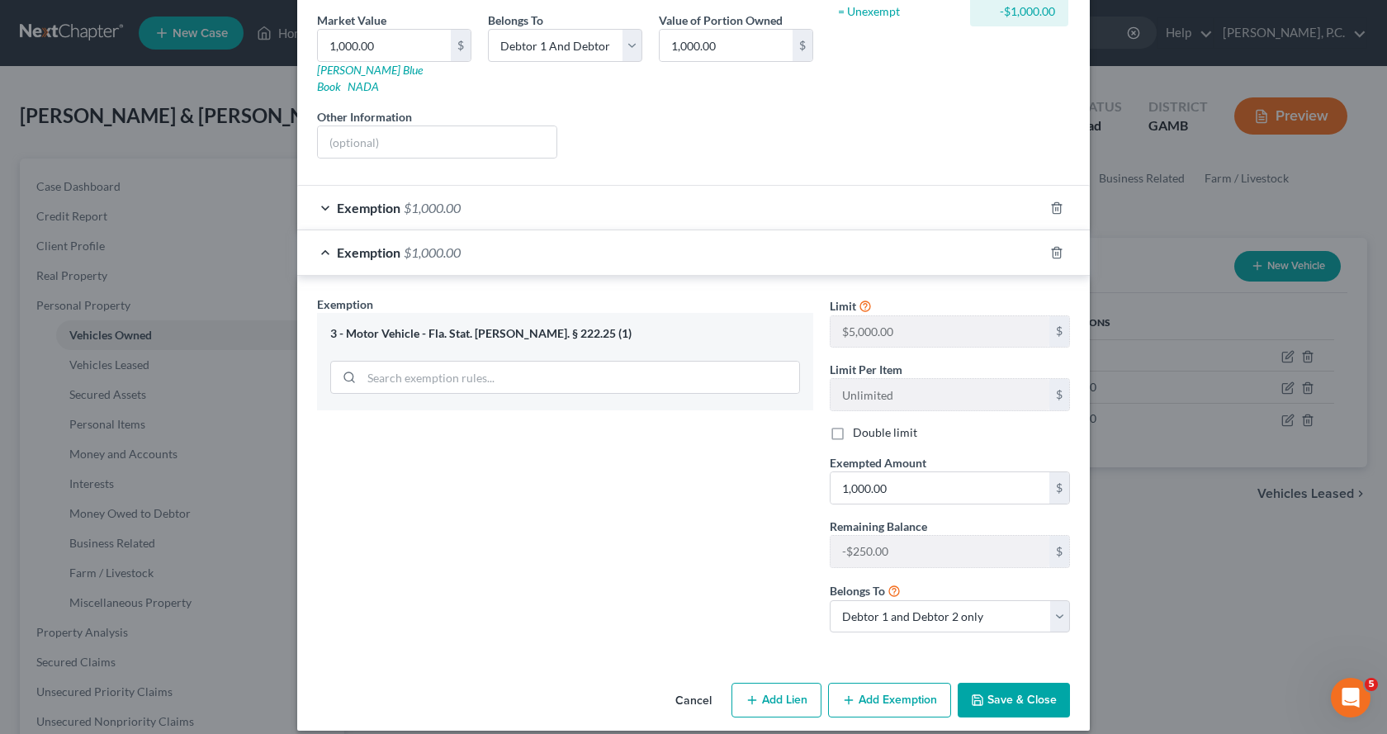
click at [1001, 688] on button "Save & Close" at bounding box center [1014, 700] width 112 height 35
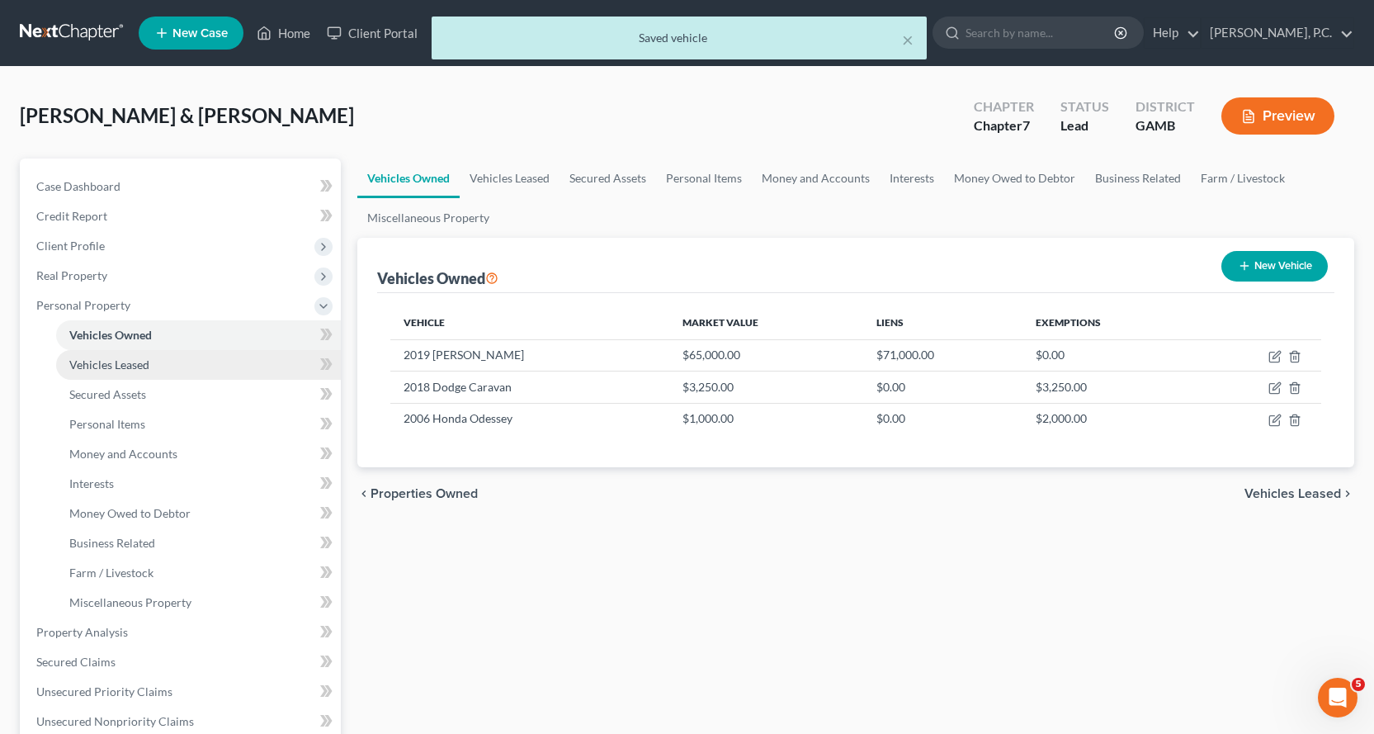
click at [98, 366] on span "Vehicles Leased" at bounding box center [109, 364] width 80 height 14
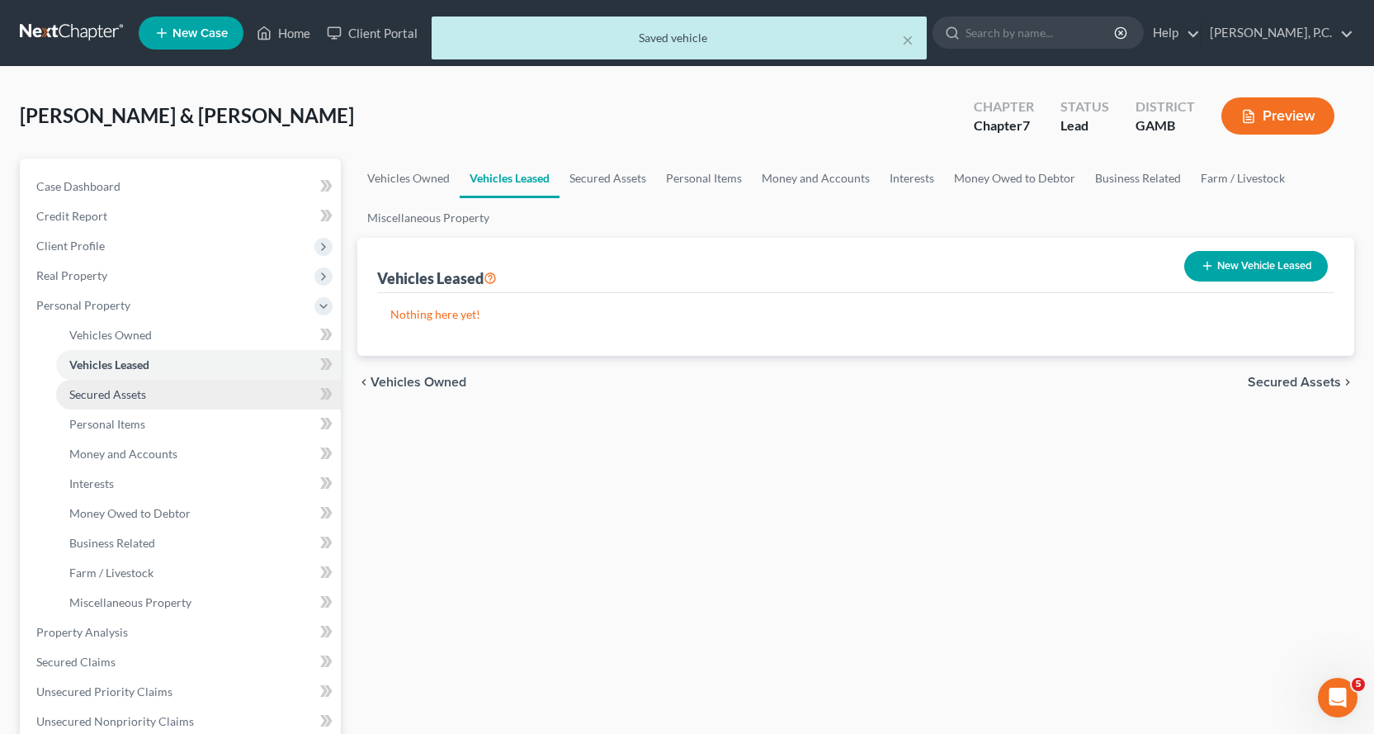
click at [96, 393] on span "Secured Assets" at bounding box center [107, 394] width 77 height 14
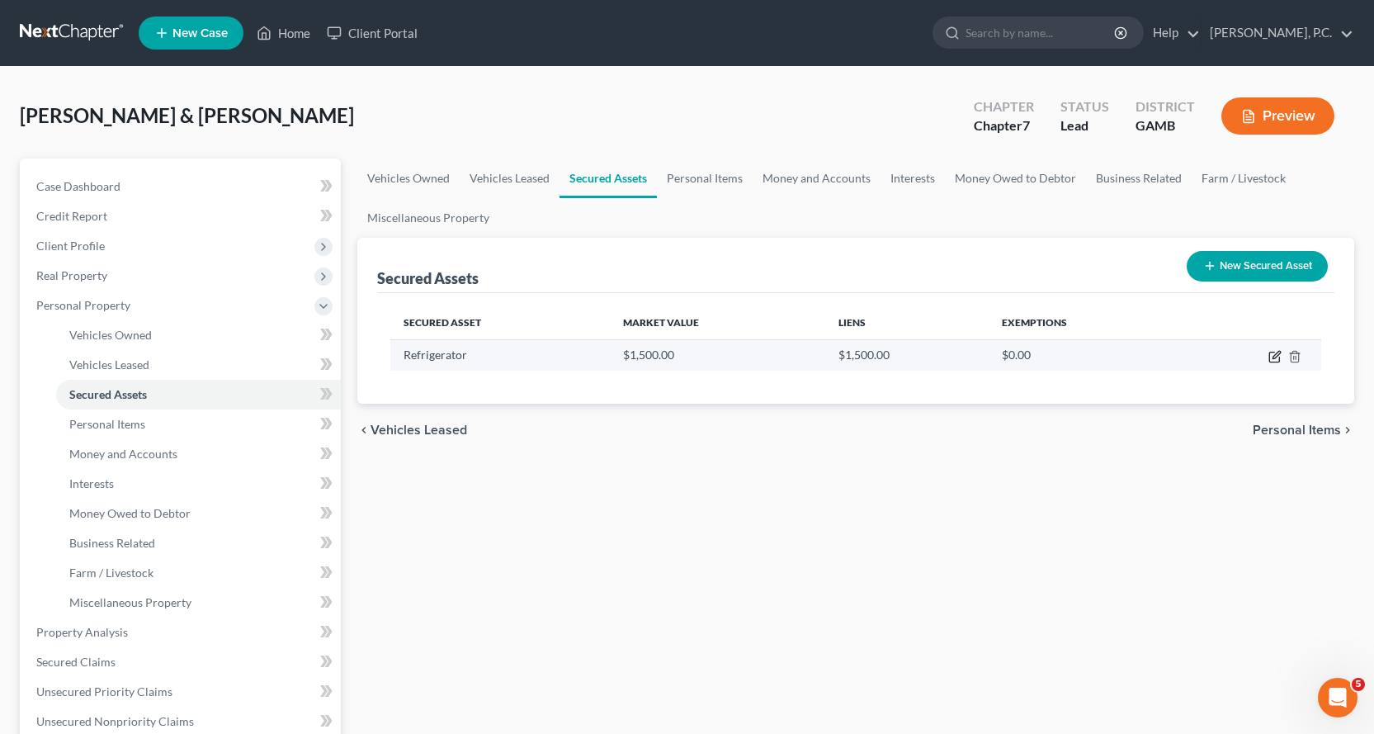
click at [1275, 354] on icon "button" at bounding box center [1276, 354] width 7 height 7
select select "household_goods"
select select "0"
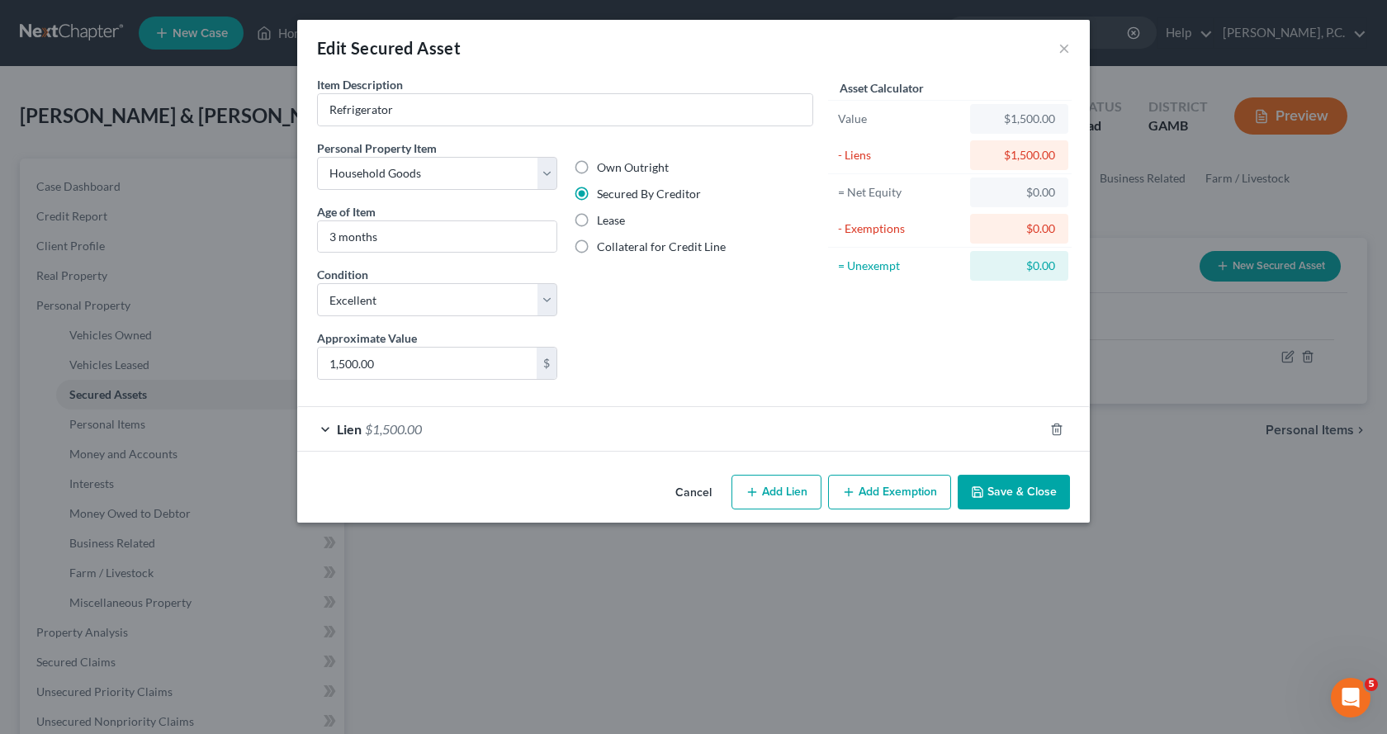
click at [326, 428] on div "Lien $1,500.00" at bounding box center [670, 429] width 746 height 44
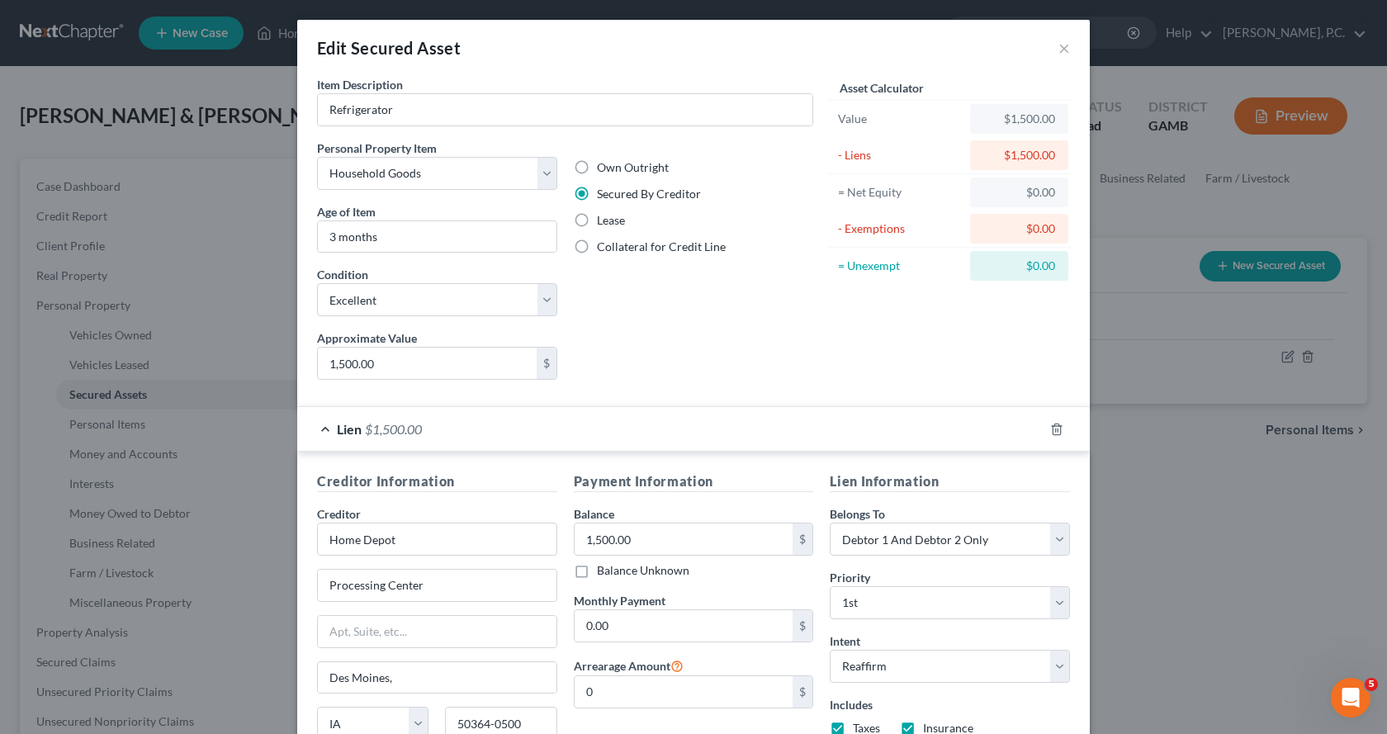
scroll to position [83, 0]
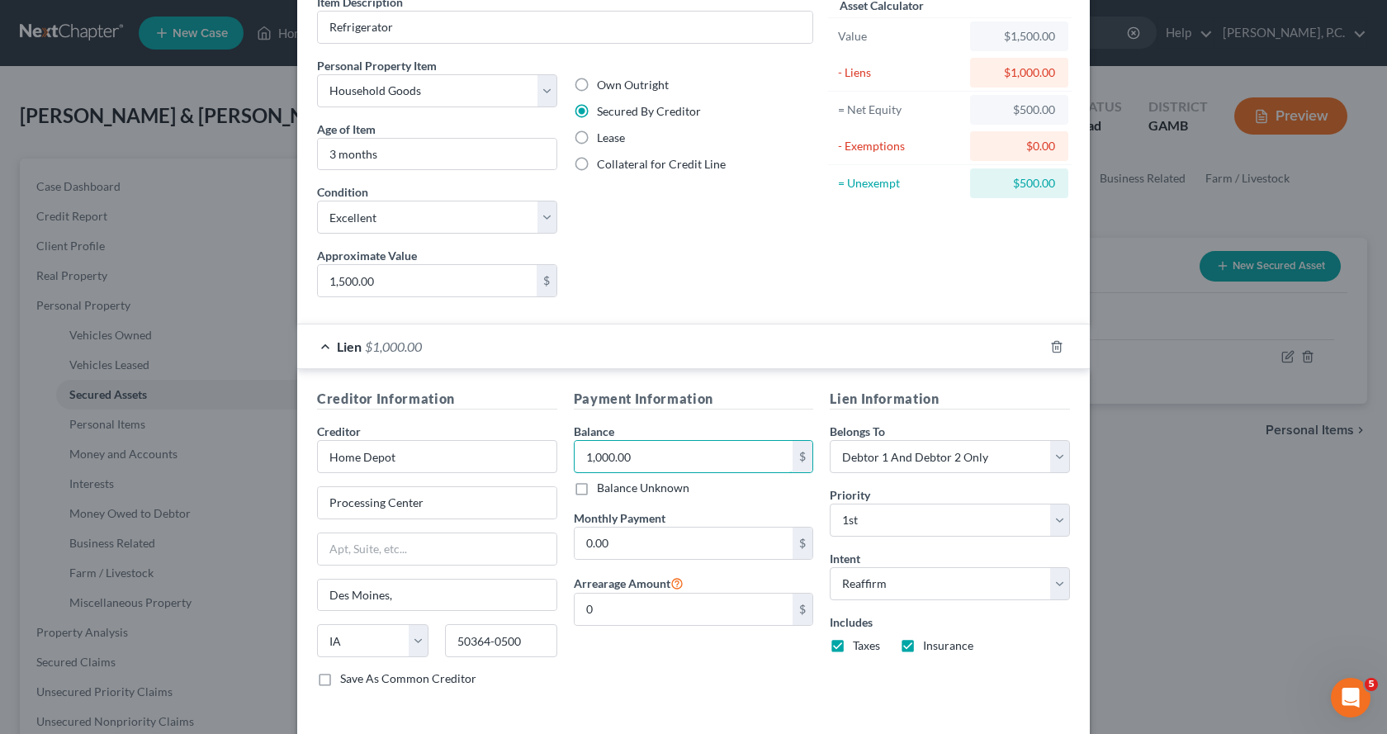
type input "1,000.00"
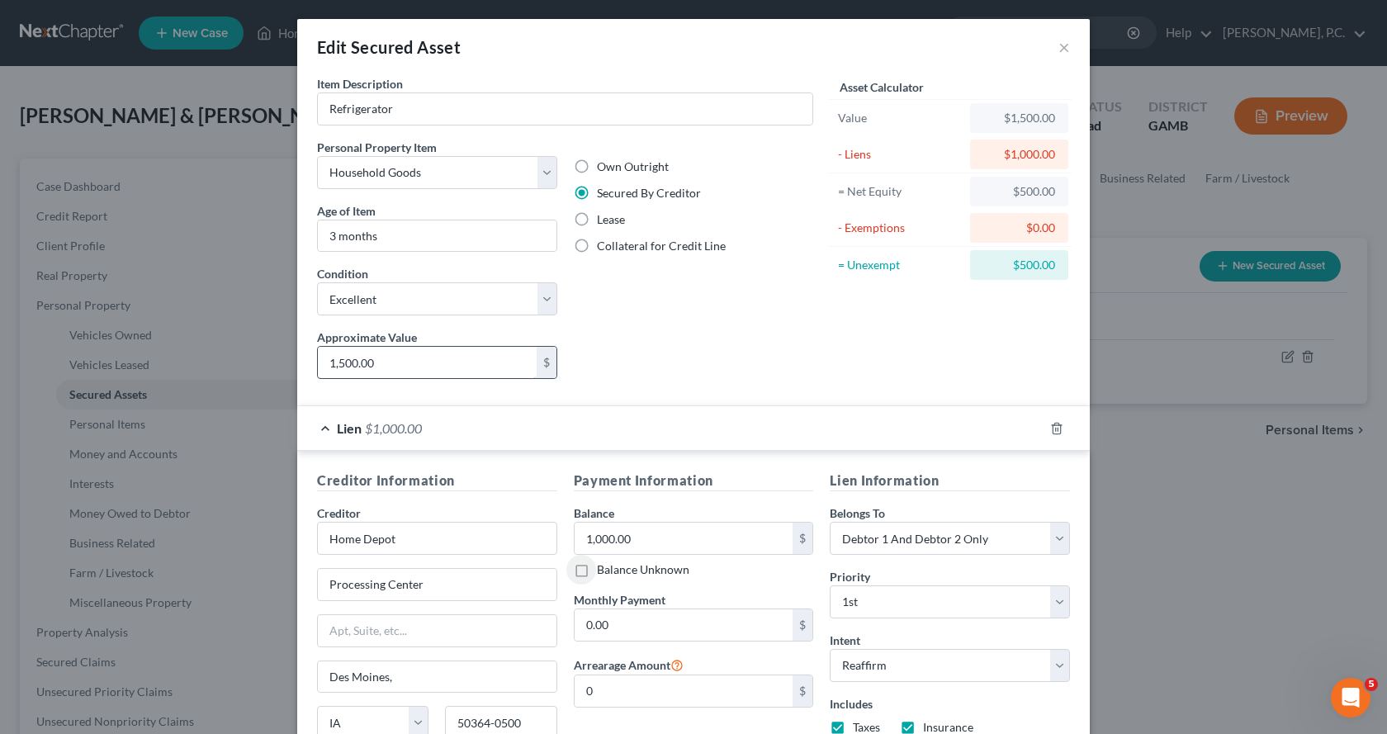
scroll to position [0, 0]
type input "1,000.00"
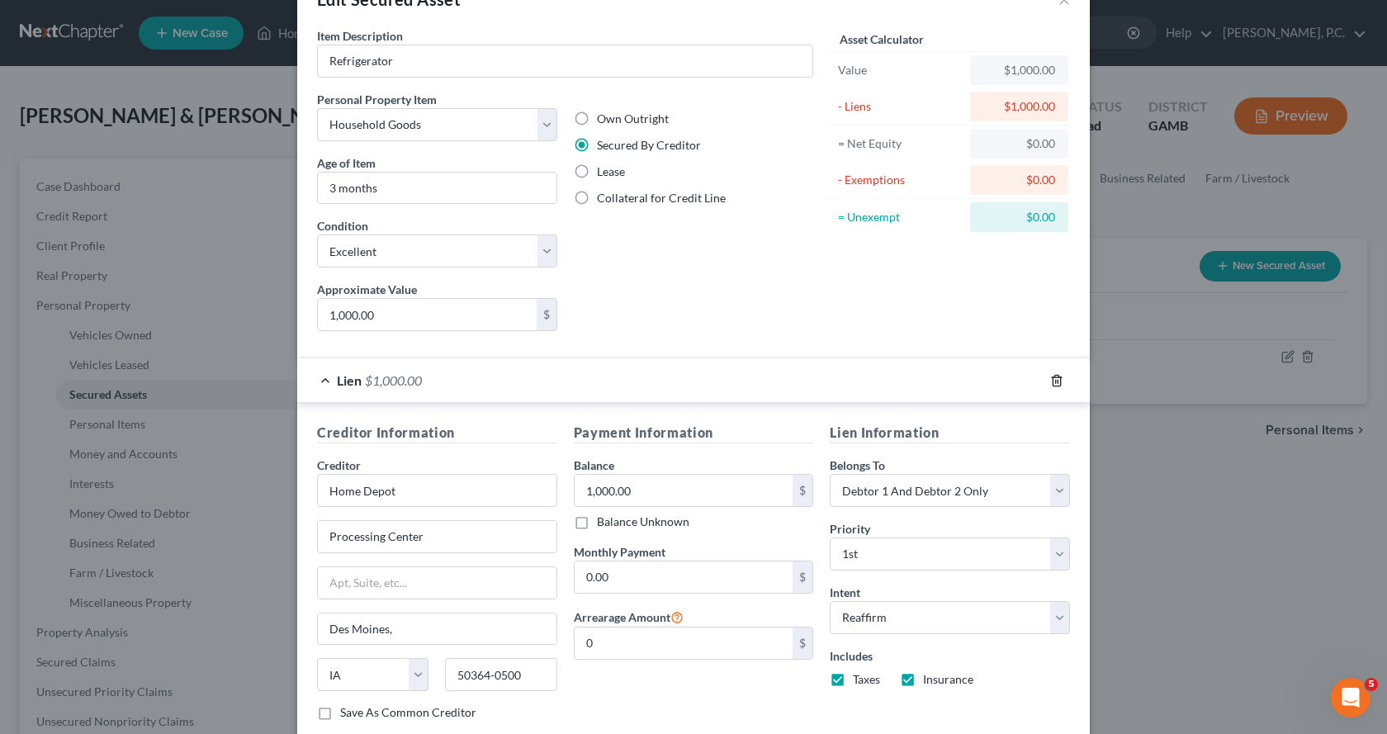
scroll to position [153, 0]
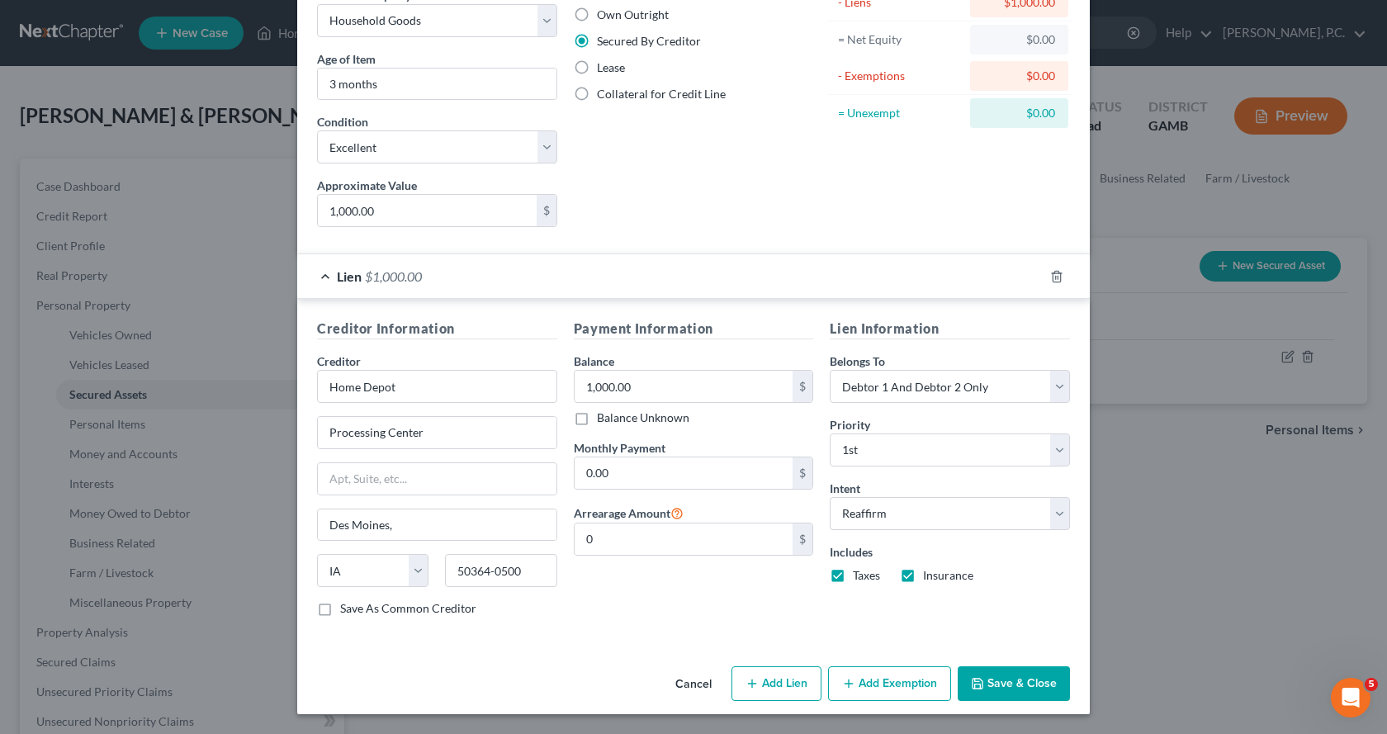
click at [1017, 679] on button "Save & Close" at bounding box center [1014, 683] width 112 height 35
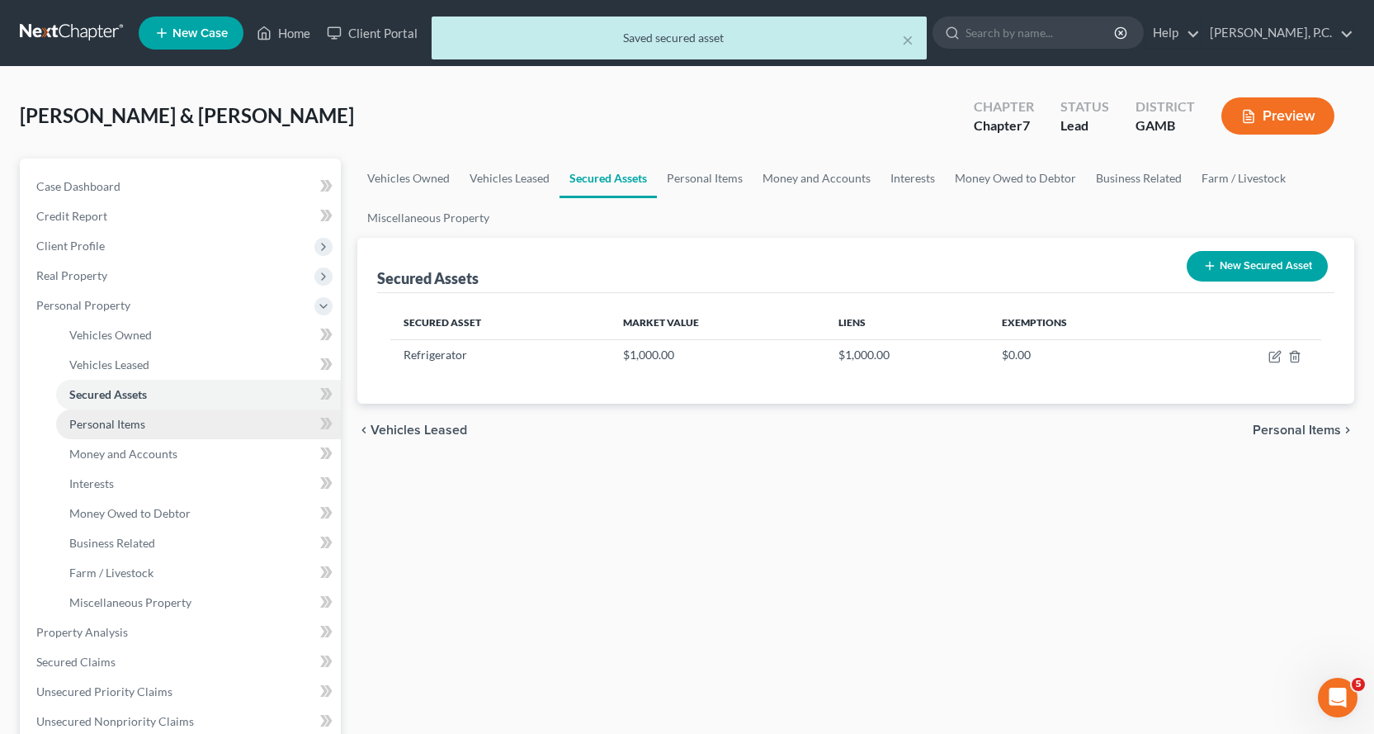
click at [98, 417] on span "Personal Items" at bounding box center [107, 424] width 76 height 14
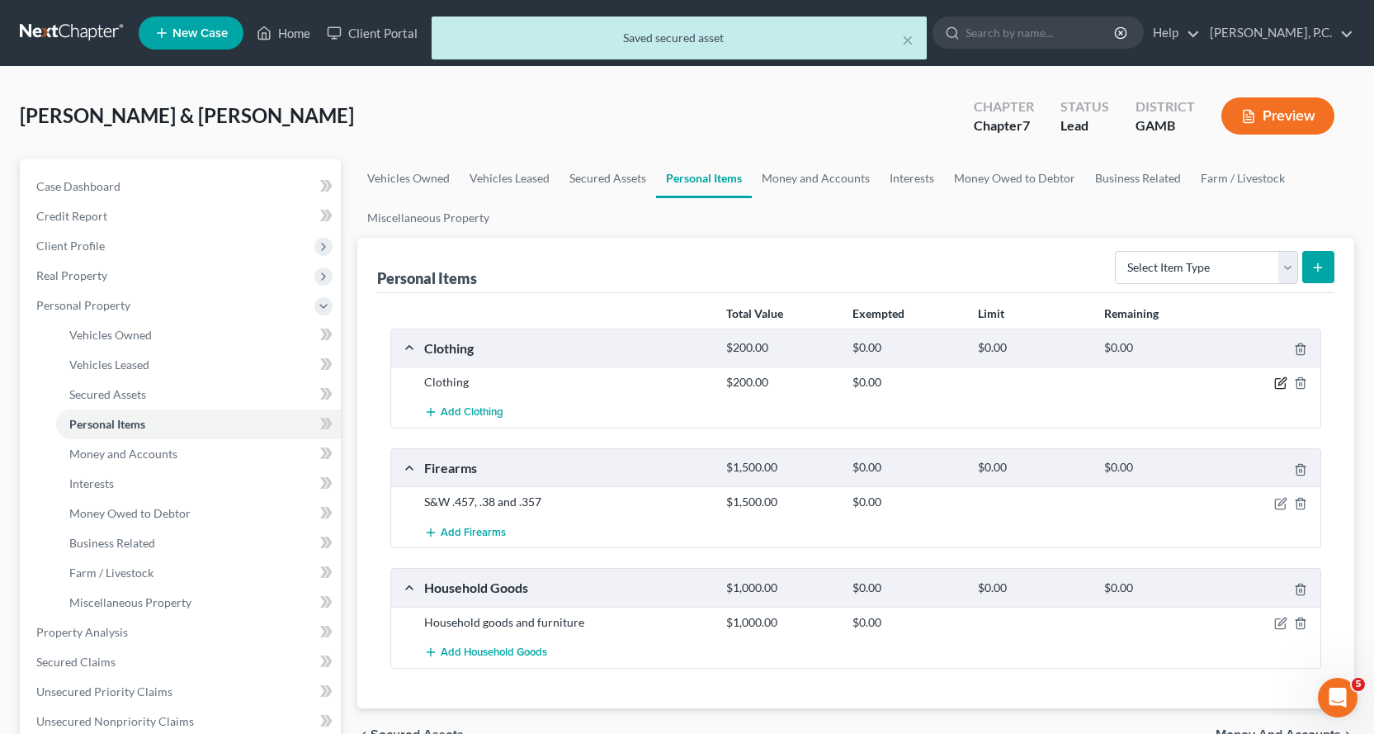
click at [1276, 383] on icon "button" at bounding box center [1281, 382] width 13 height 13
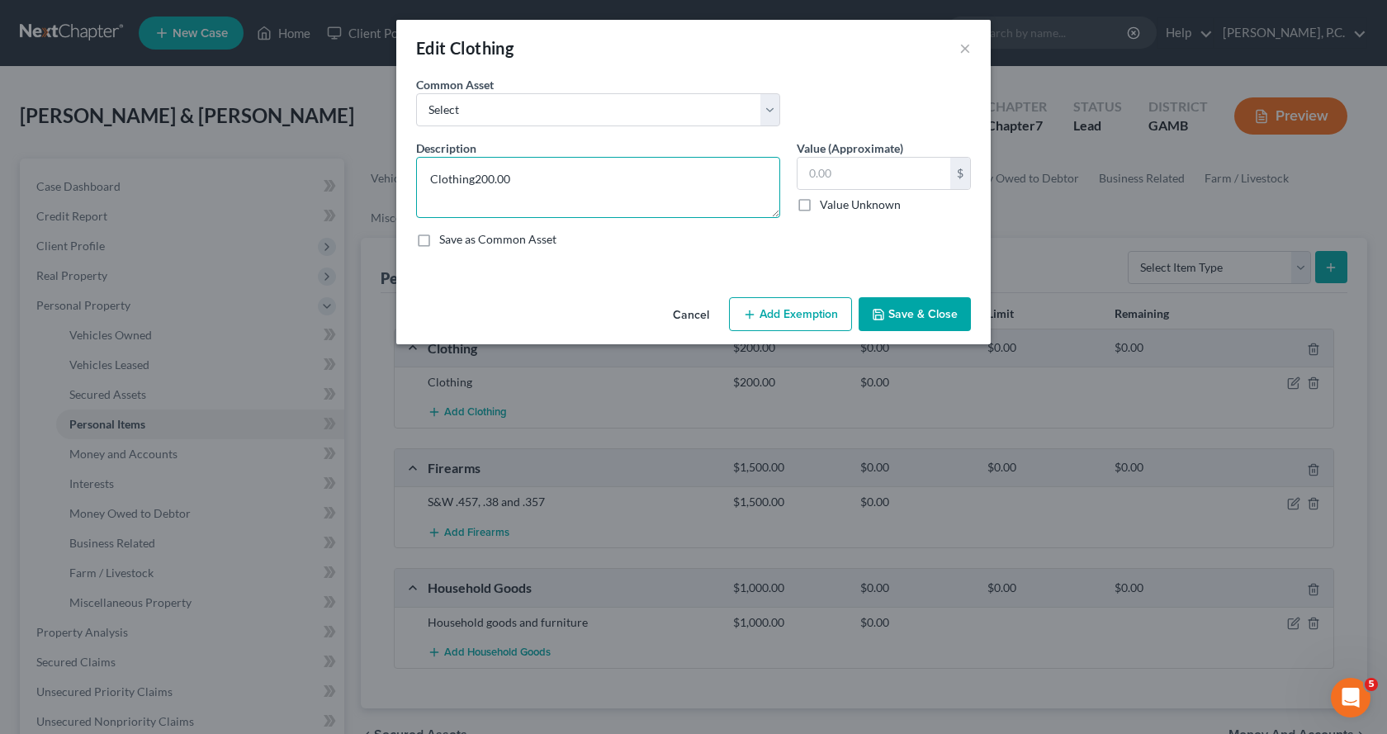
type textarea "Clothing"
type input "350.00"
click at [813, 314] on button "Add Exemption" at bounding box center [790, 314] width 123 height 35
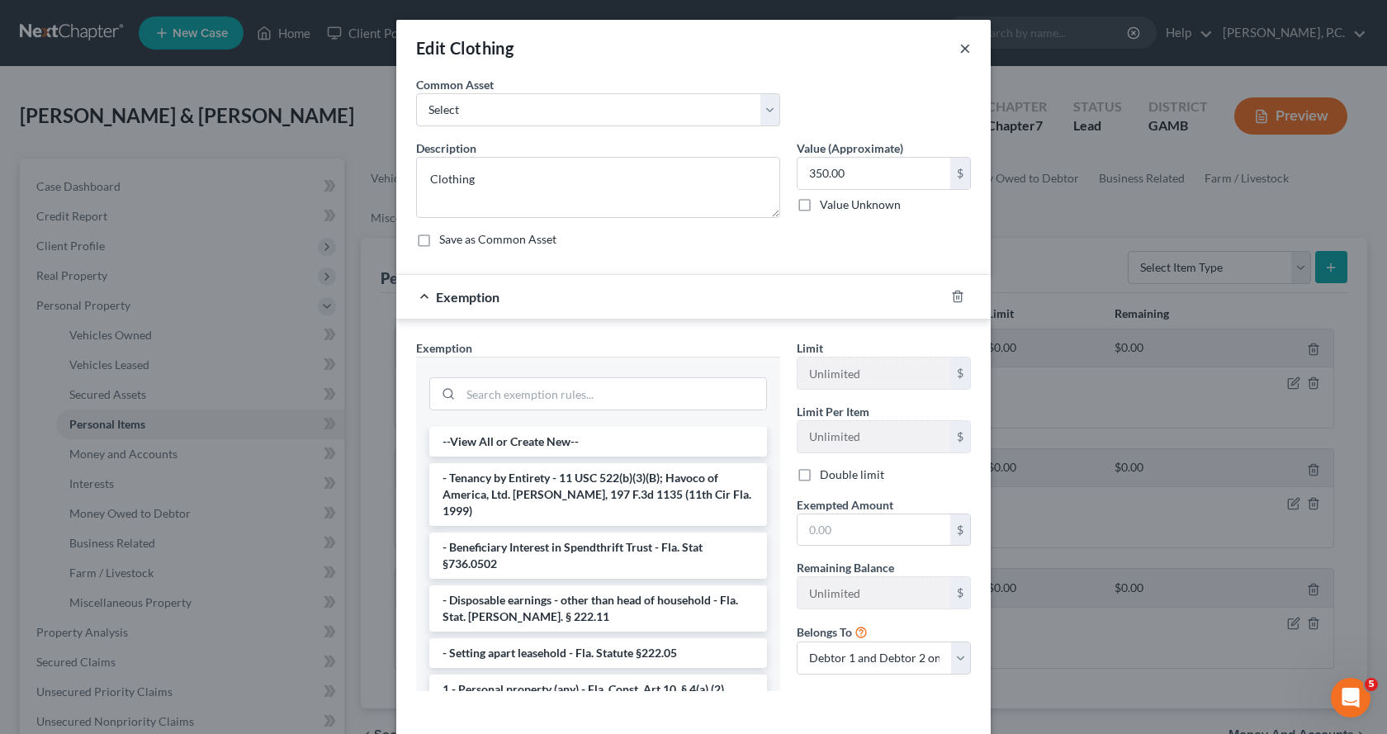
click at [961, 45] on button "×" at bounding box center [965, 48] width 12 height 20
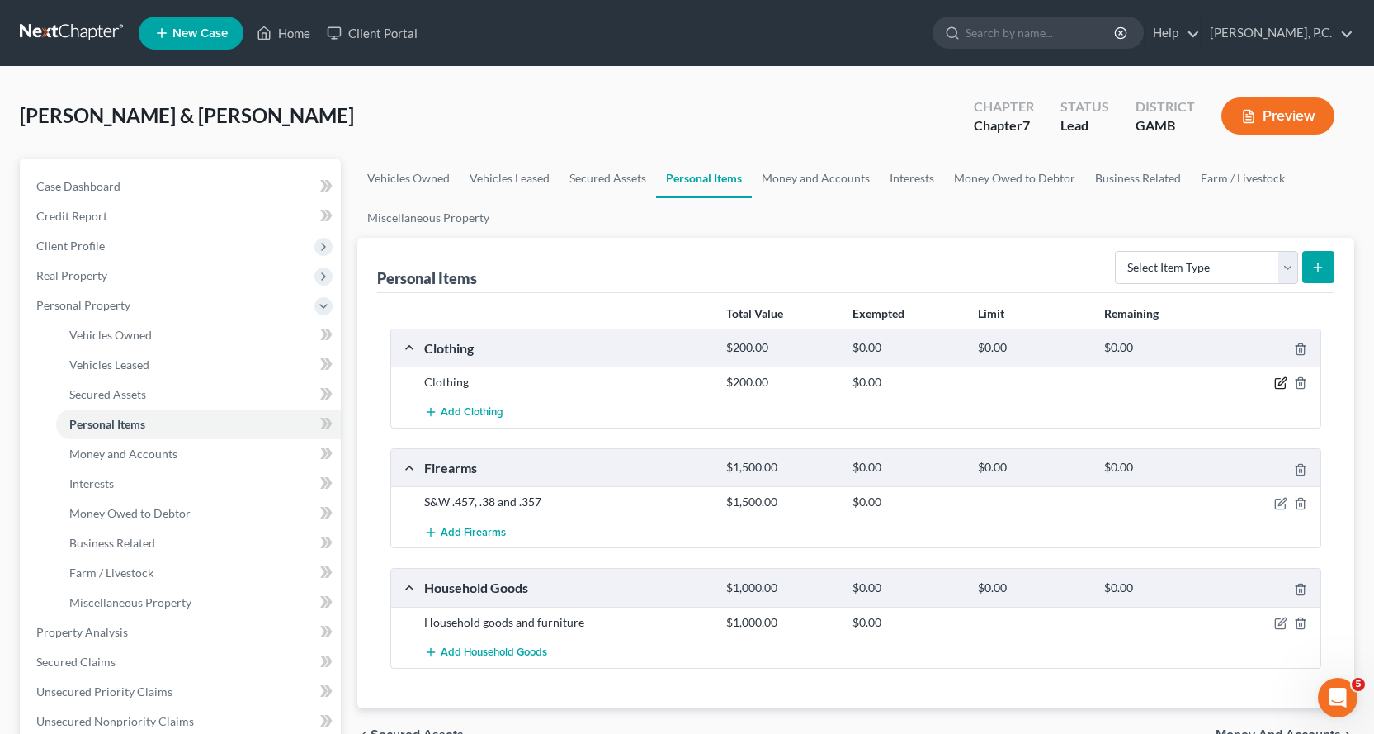
click at [1284, 386] on icon "button" at bounding box center [1281, 382] width 13 height 13
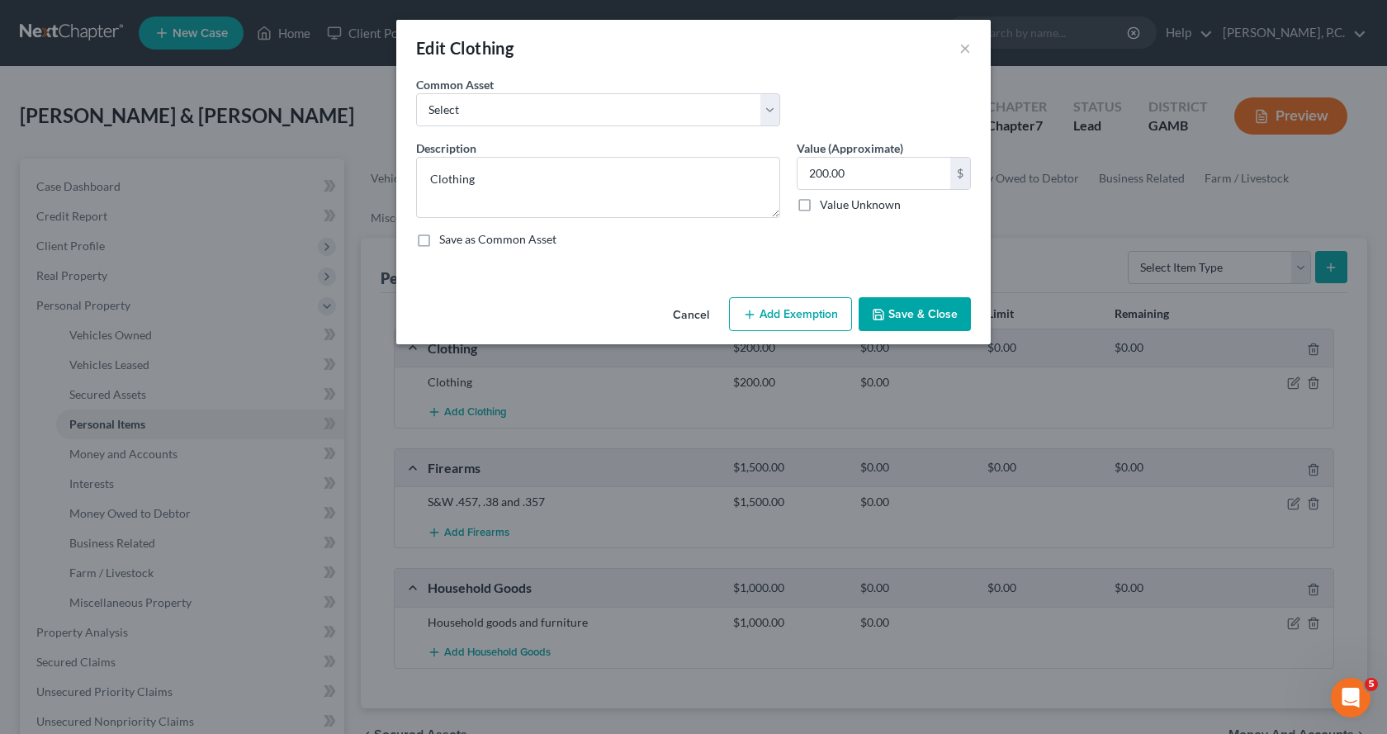
click at [788, 318] on button "Add Exemption" at bounding box center [790, 314] width 123 height 35
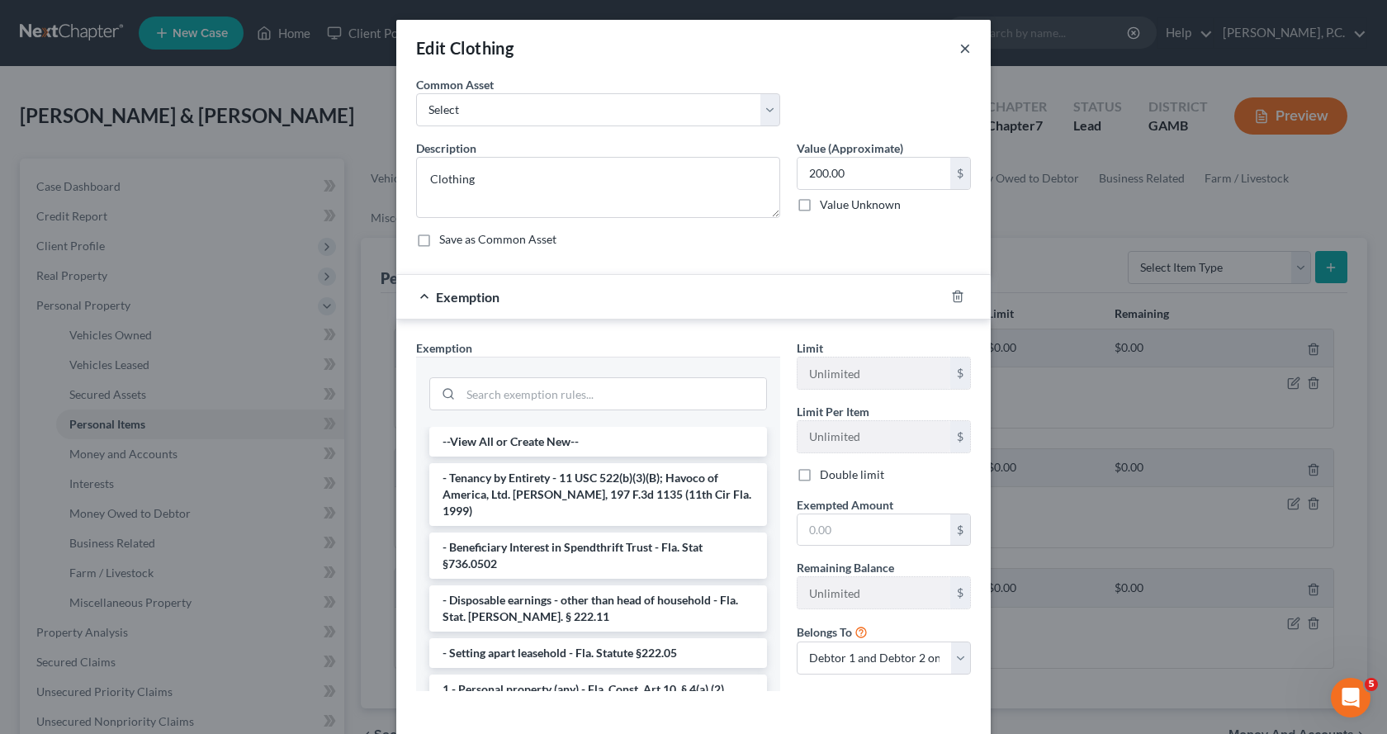
click at [962, 47] on button "×" at bounding box center [965, 48] width 12 height 20
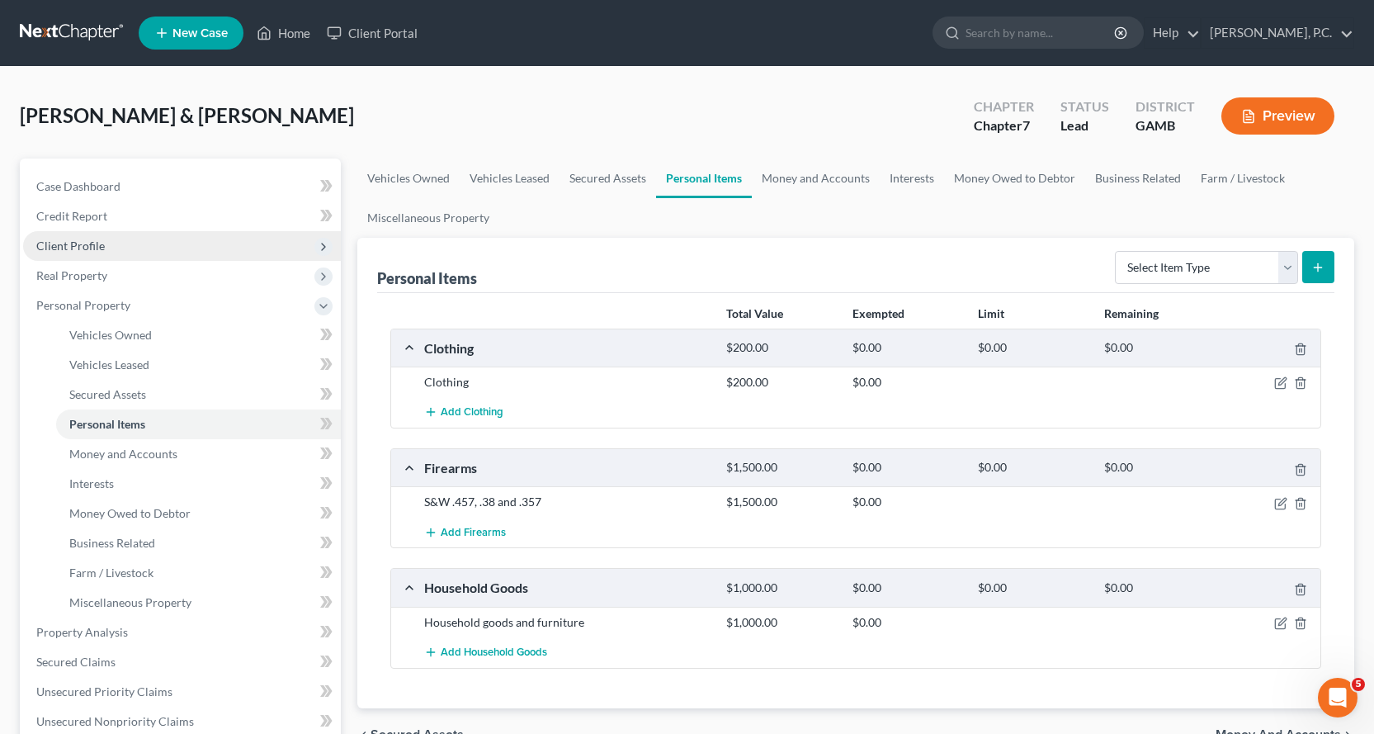
click at [80, 242] on span "Client Profile" at bounding box center [70, 246] width 69 height 14
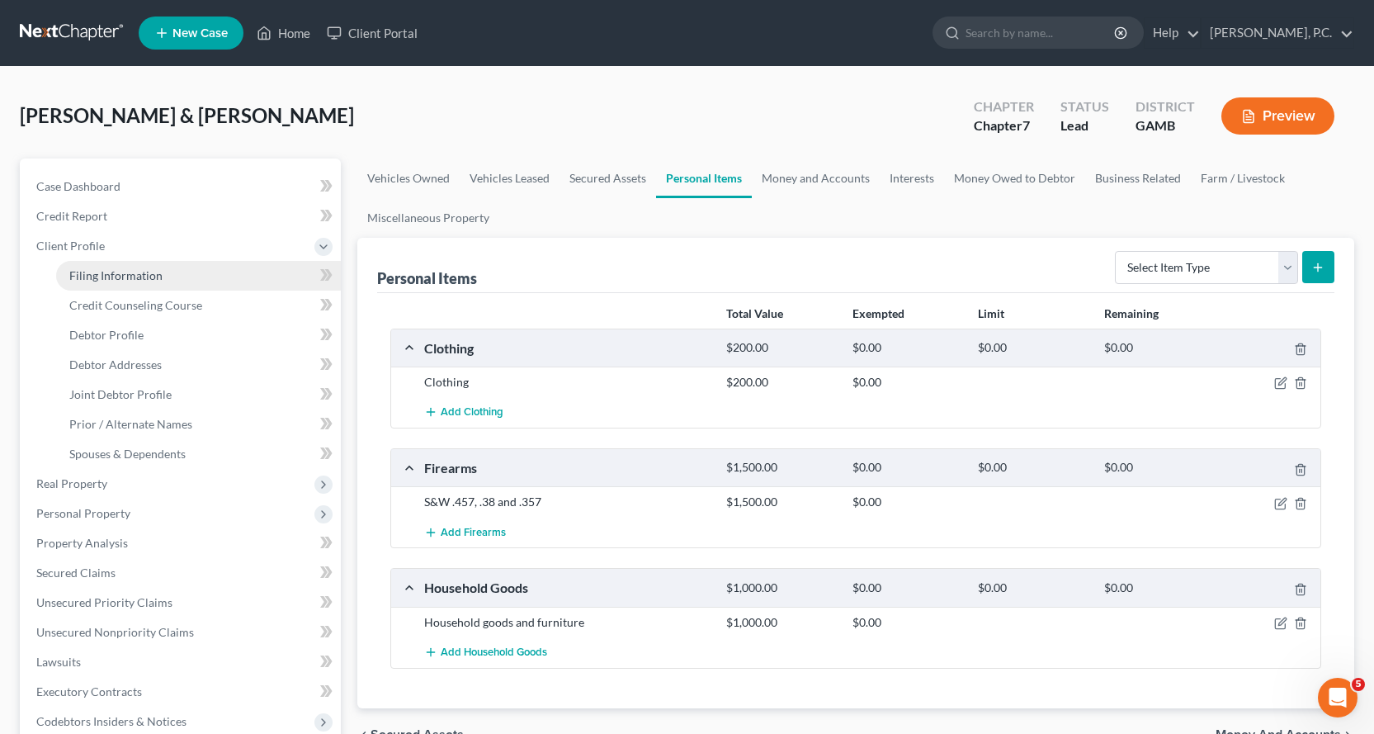
click at [131, 278] on span "Filing Information" at bounding box center [115, 275] width 93 height 14
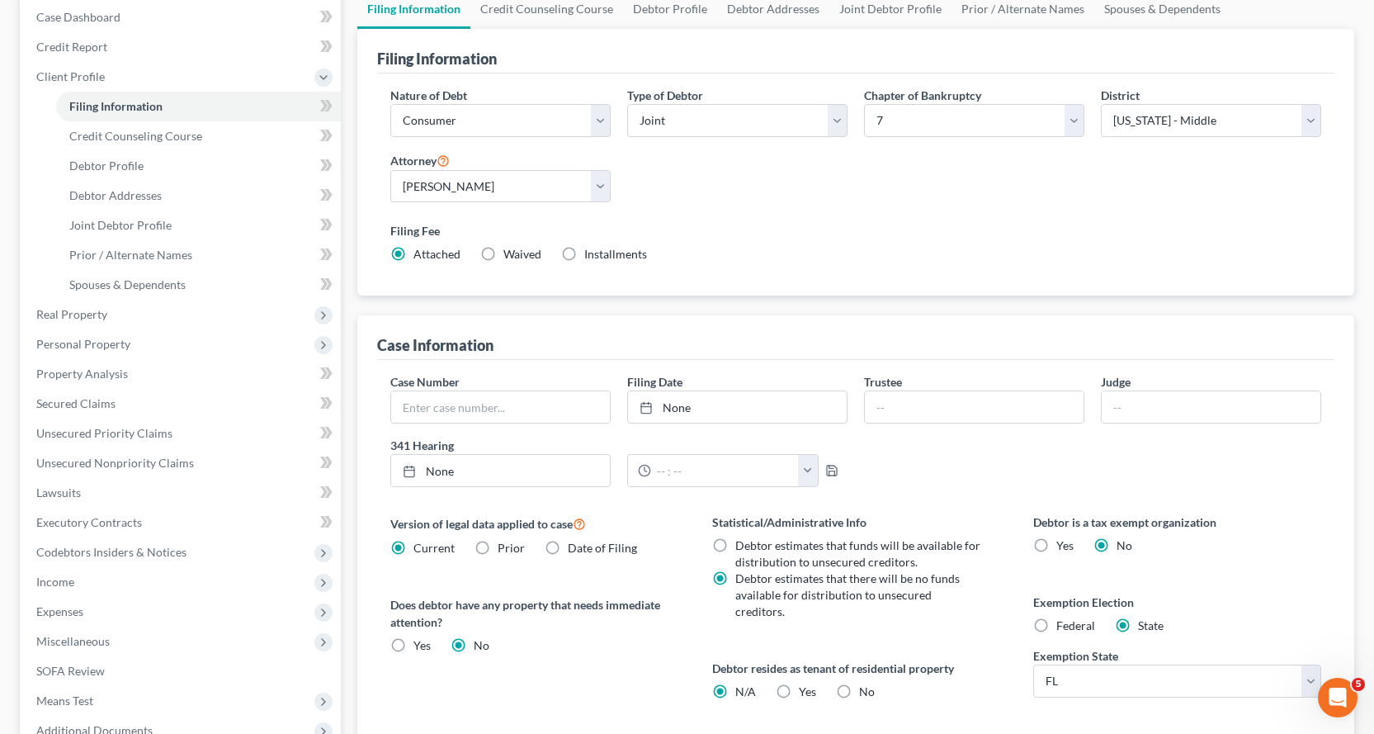
scroll to position [330, 0]
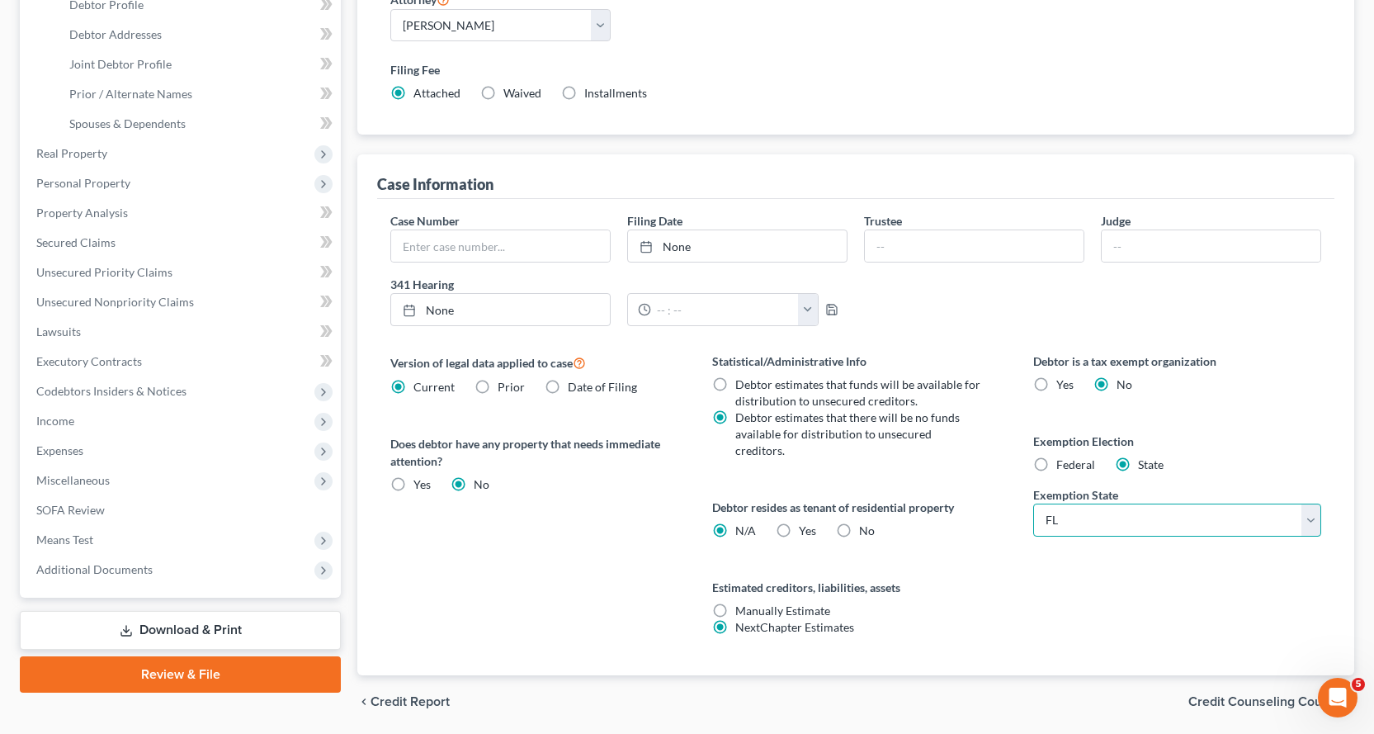
click at [1313, 523] on select "State [US_STATE] AK AR AZ CA CO CT DE DC [GEOGRAPHIC_DATA] [GEOGRAPHIC_DATA] GU…" at bounding box center [1178, 520] width 288 height 33
click at [1034, 504] on select "State [US_STATE] AK AR AZ CA CO CT DE DC [GEOGRAPHIC_DATA] [GEOGRAPHIC_DATA] GU…" at bounding box center [1178, 520] width 288 height 33
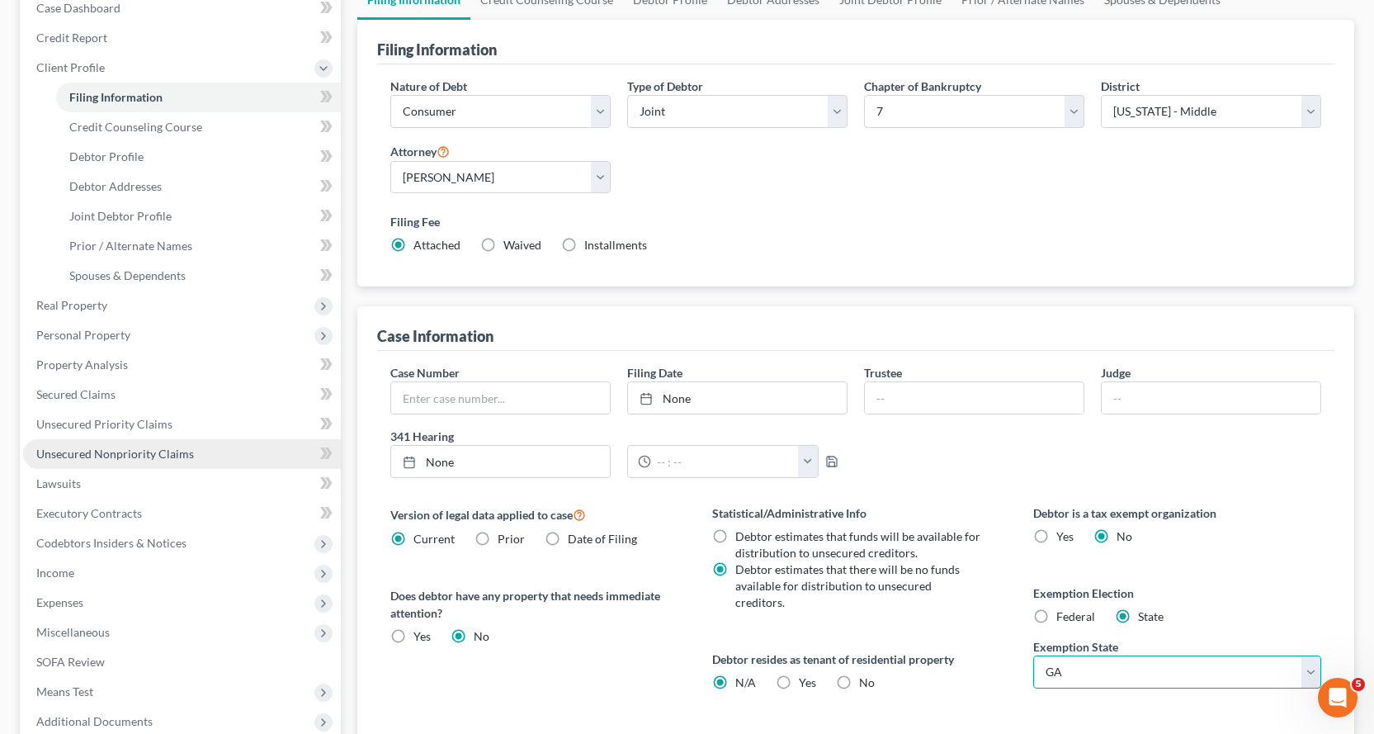
scroll to position [165, 0]
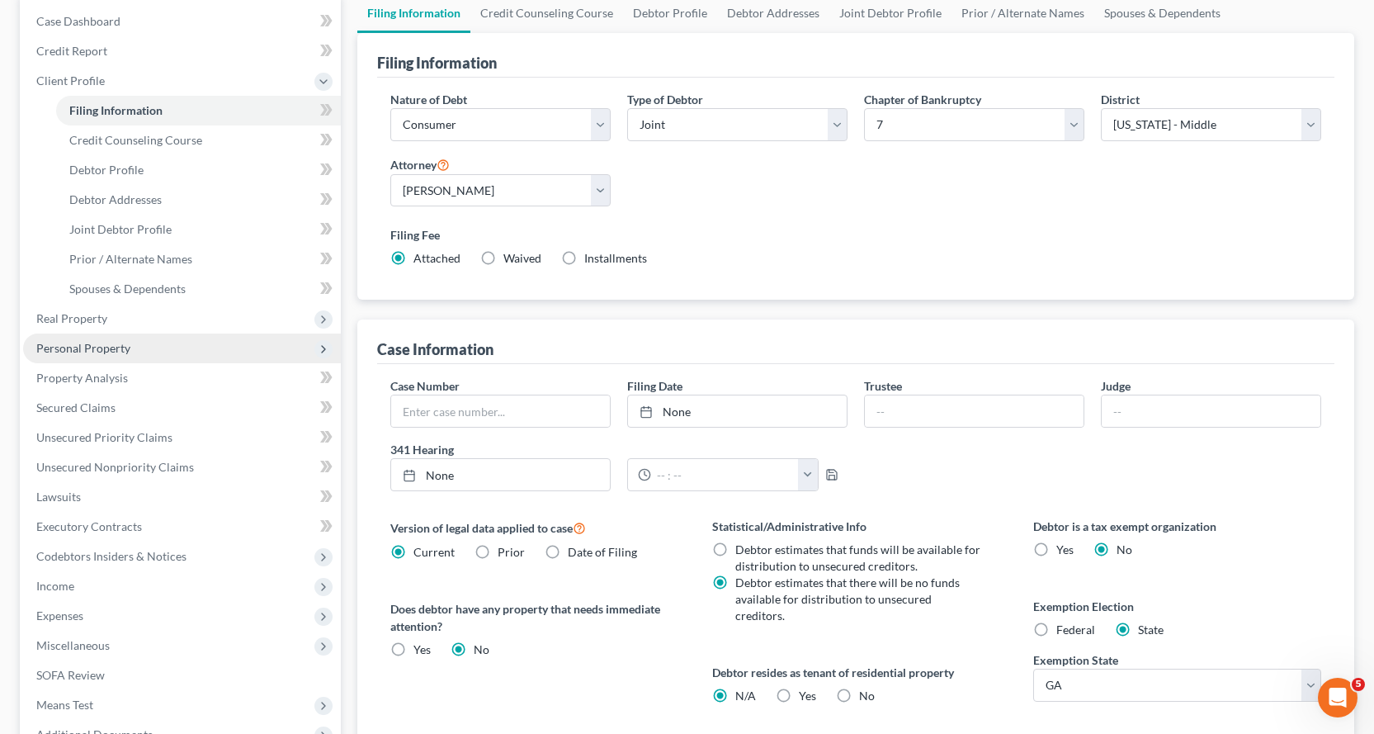
click at [83, 346] on span "Personal Property" at bounding box center [83, 348] width 94 height 14
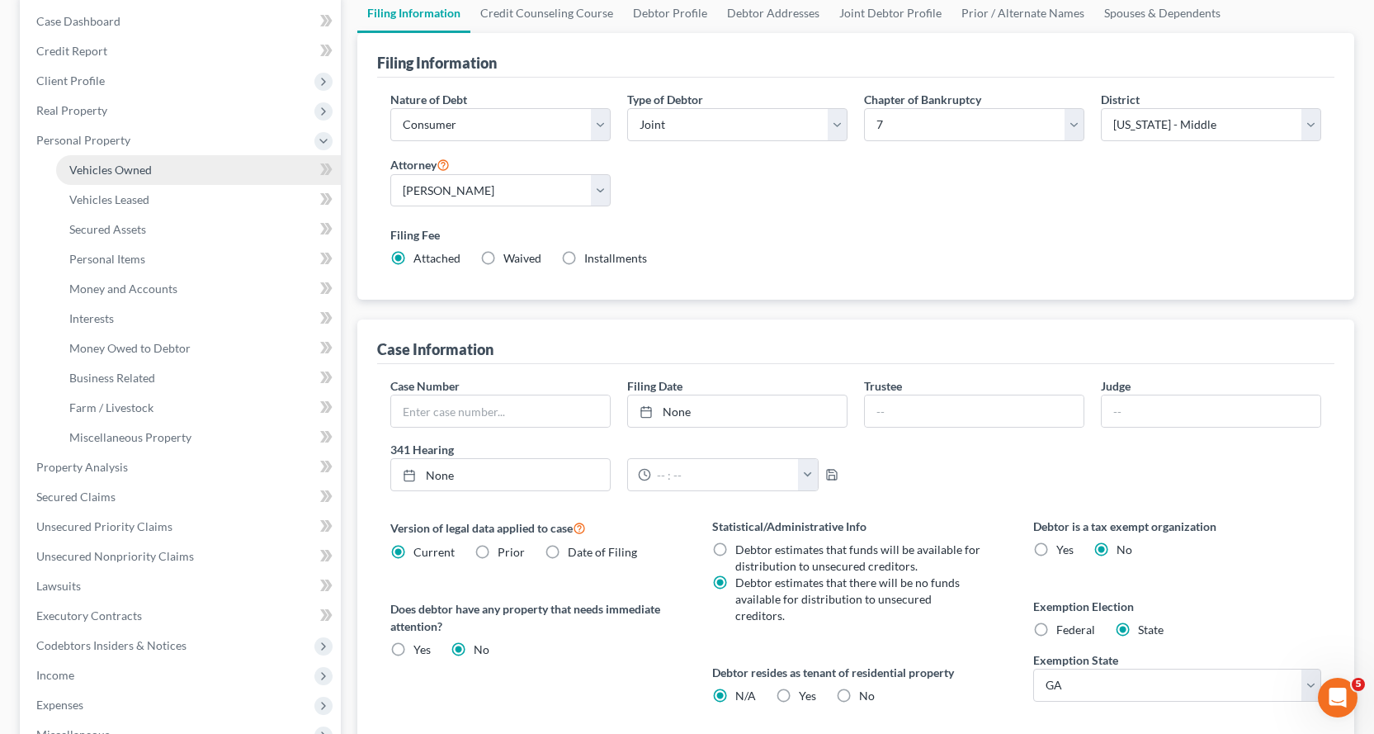
click at [131, 170] on span "Vehicles Owned" at bounding box center [110, 170] width 83 height 14
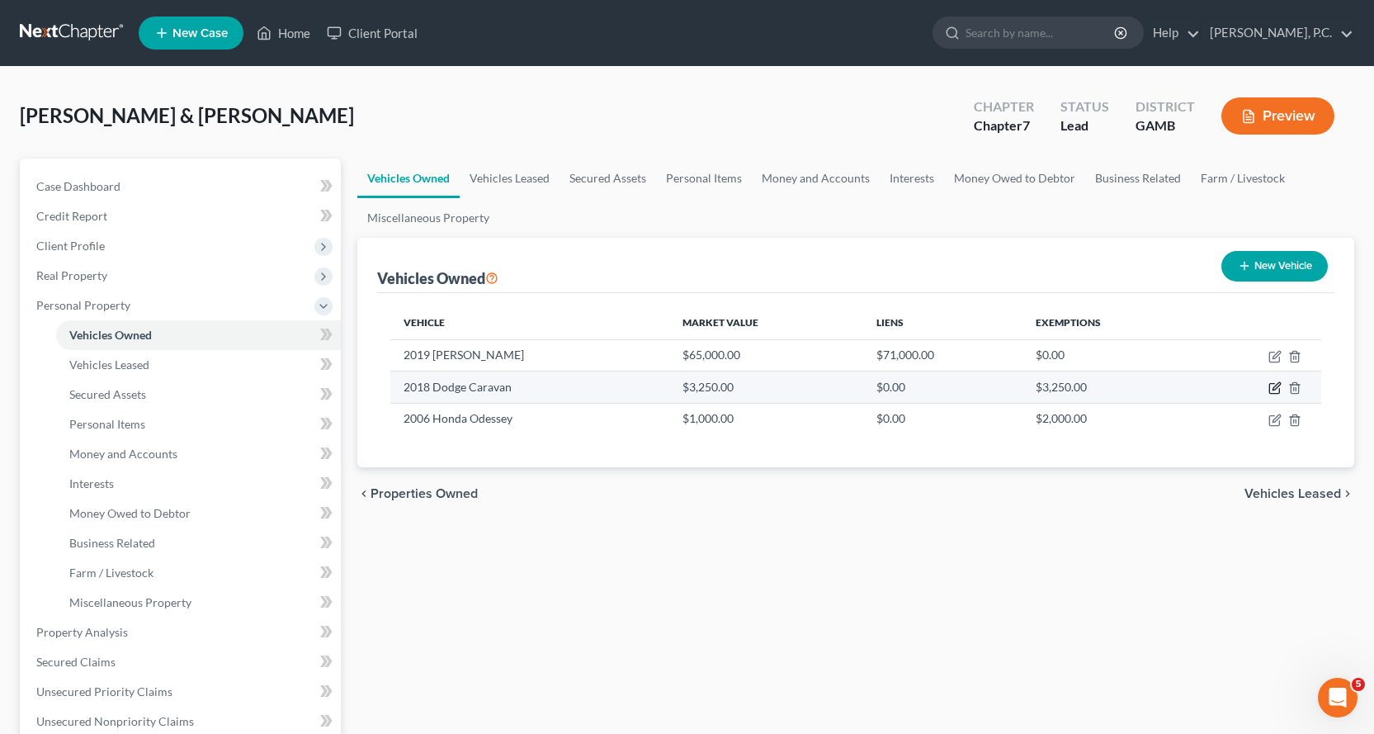
click at [1275, 388] on icon "button" at bounding box center [1275, 387] width 13 height 13
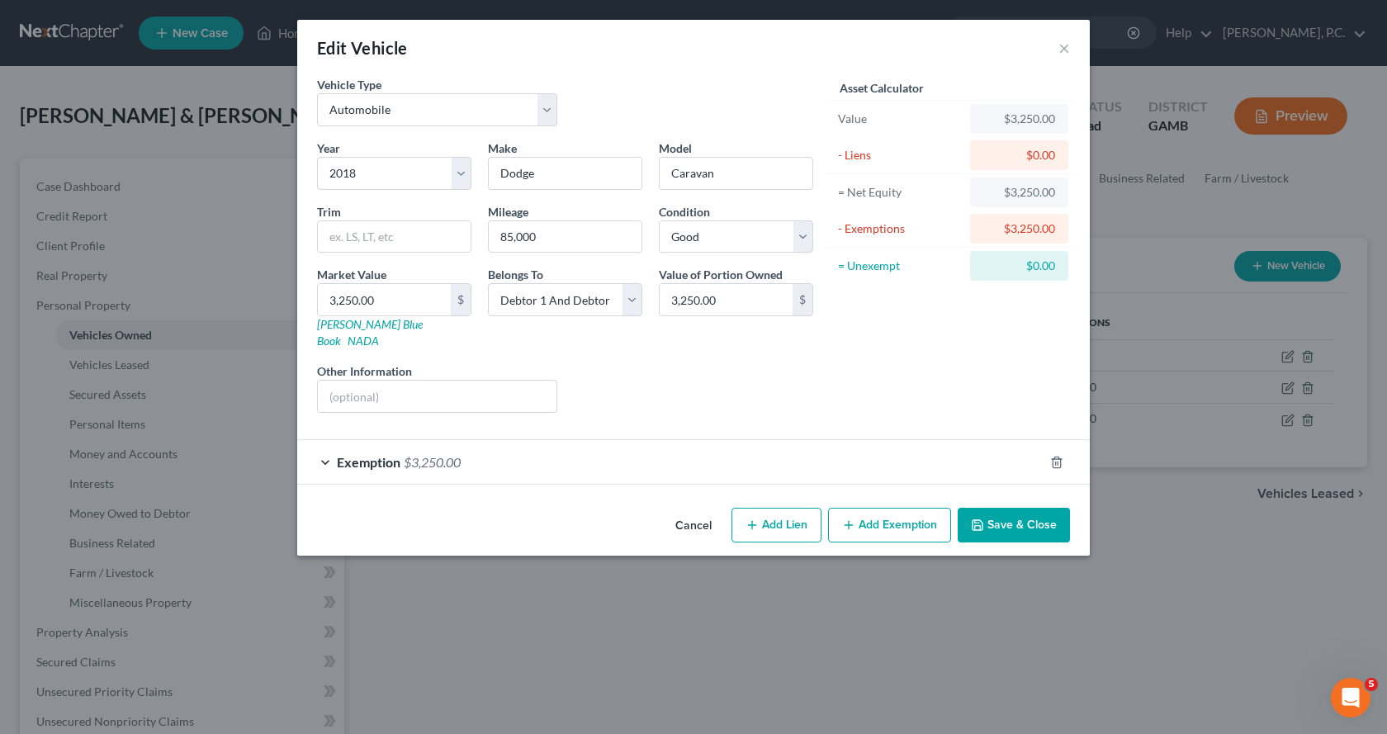
click at [327, 442] on div "Exemption $3,250.00" at bounding box center [670, 462] width 746 height 44
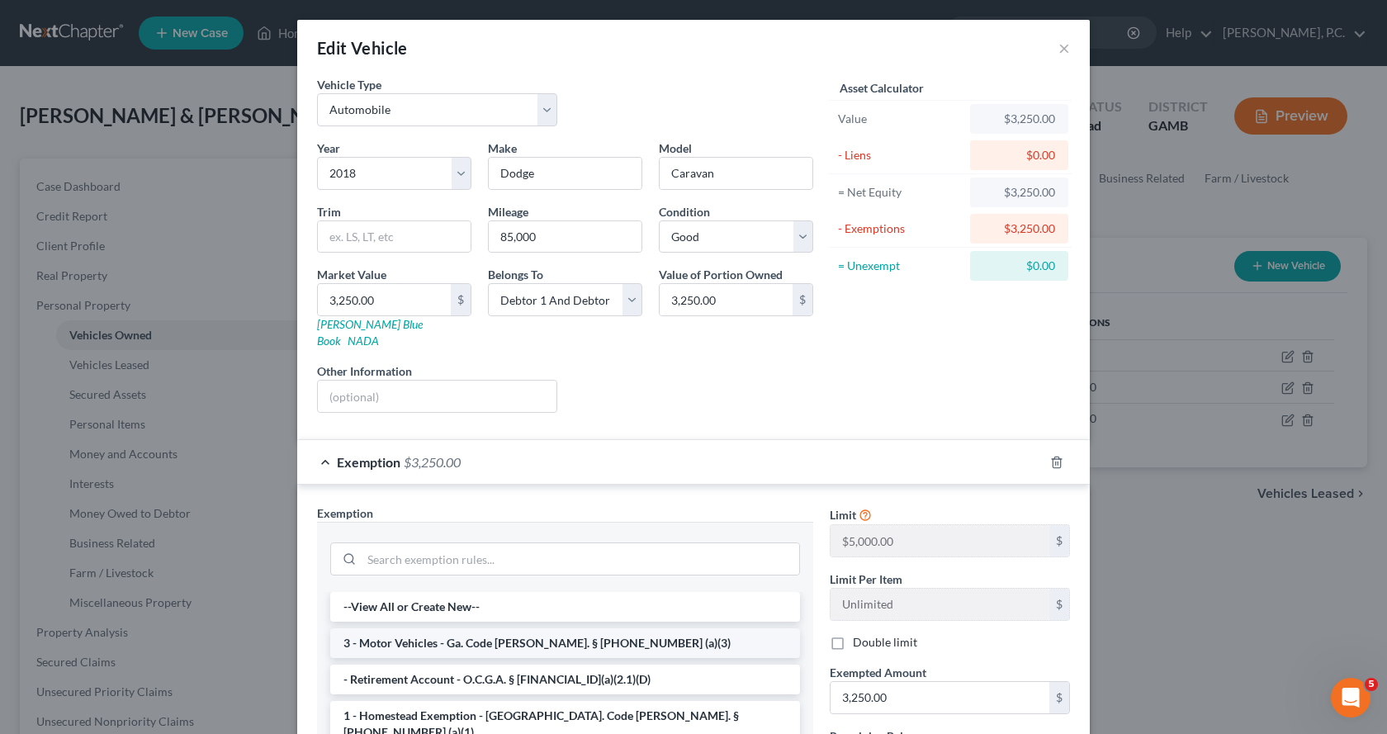
click at [403, 628] on li "3 - Motor Vehicles - Ga. Code [PERSON_NAME]. § [PHONE_NUMBER] (a)(3)" at bounding box center [565, 643] width 470 height 30
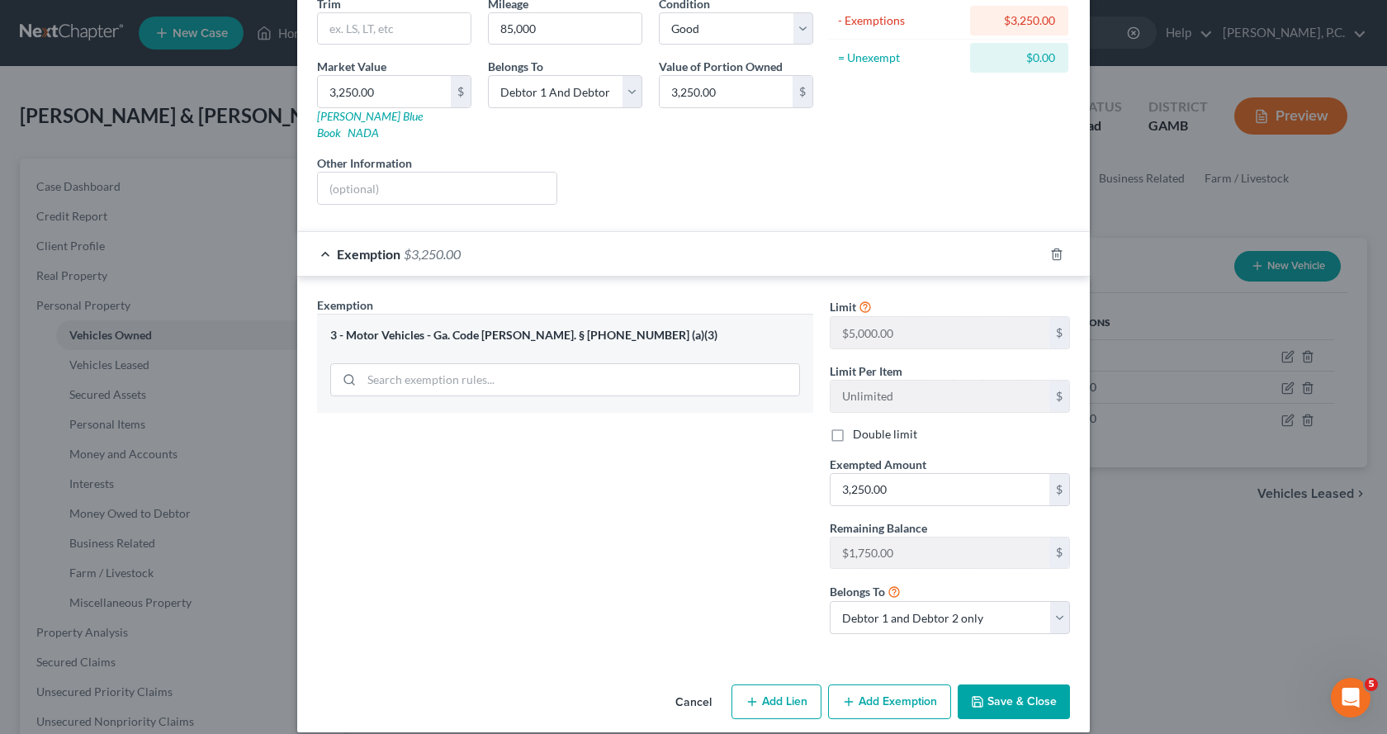
scroll to position [210, 0]
click at [997, 684] on button "Save & Close" at bounding box center [1014, 700] width 112 height 35
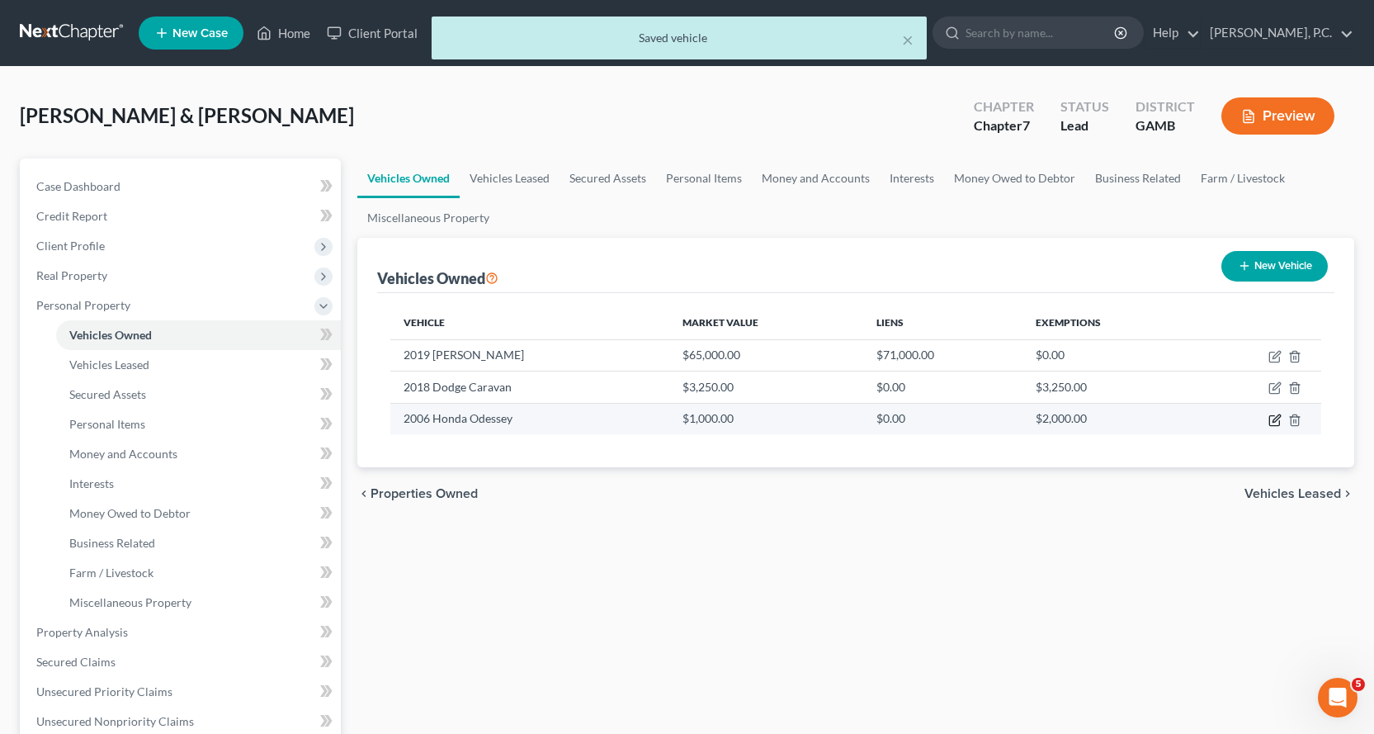
click at [1279, 418] on icon "button" at bounding box center [1276, 417] width 7 height 7
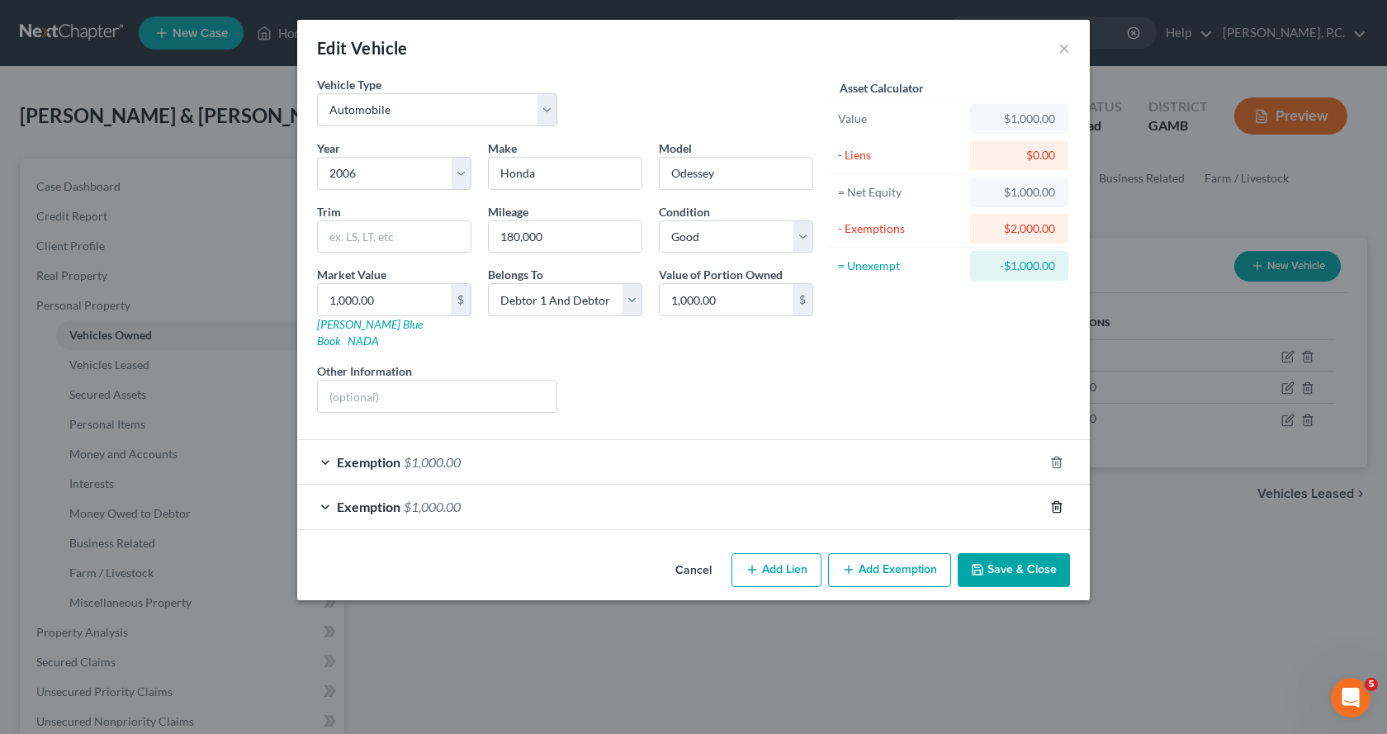
click at [1055, 500] on icon "button" at bounding box center [1056, 506] width 13 height 13
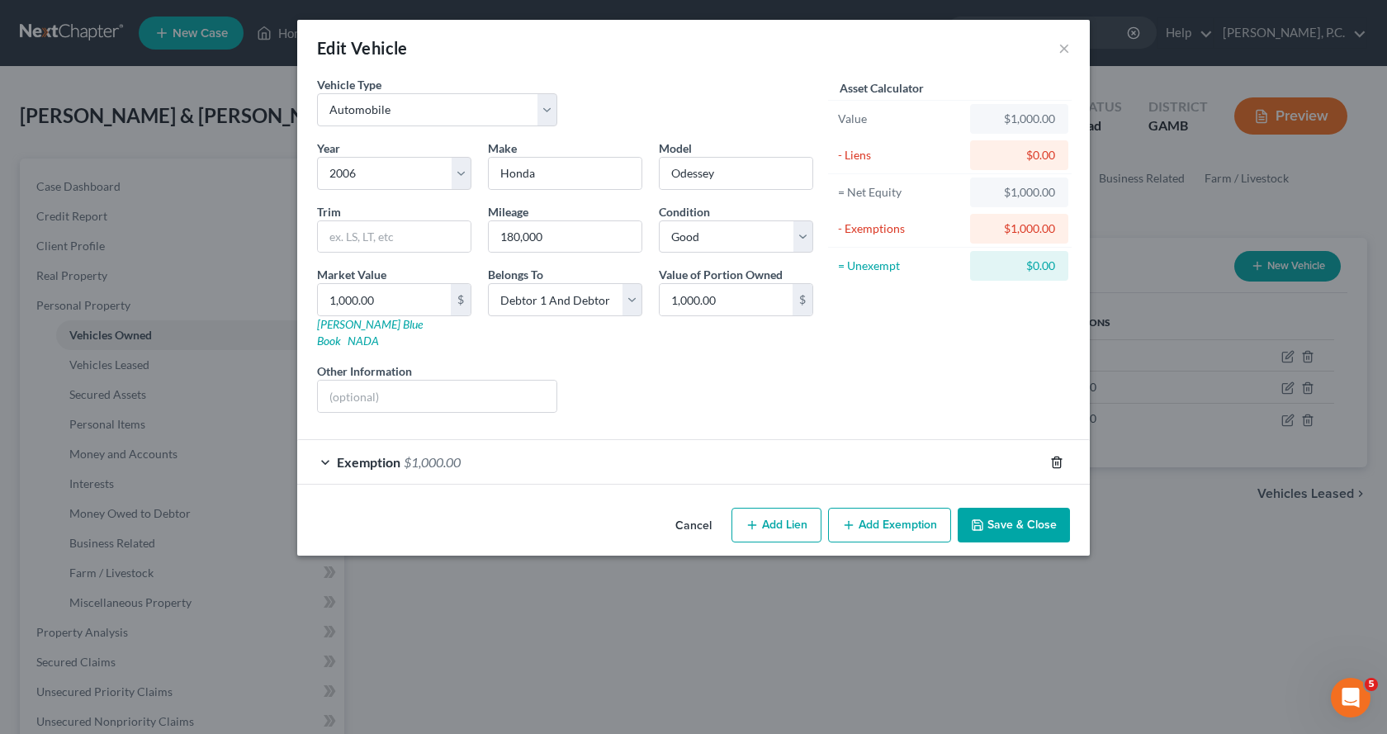
click at [1057, 461] on line "button" at bounding box center [1057, 462] width 0 height 3
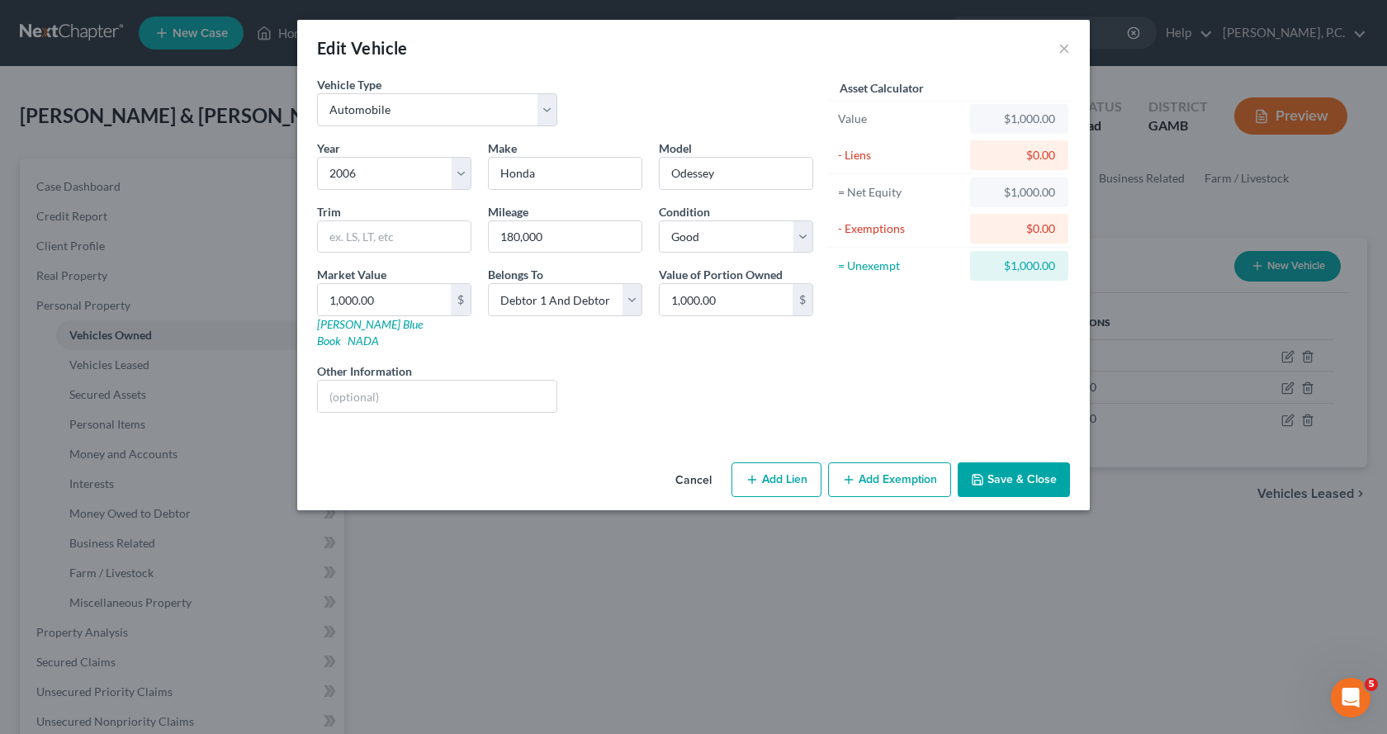
click at [887, 462] on button "Add Exemption" at bounding box center [889, 479] width 123 height 35
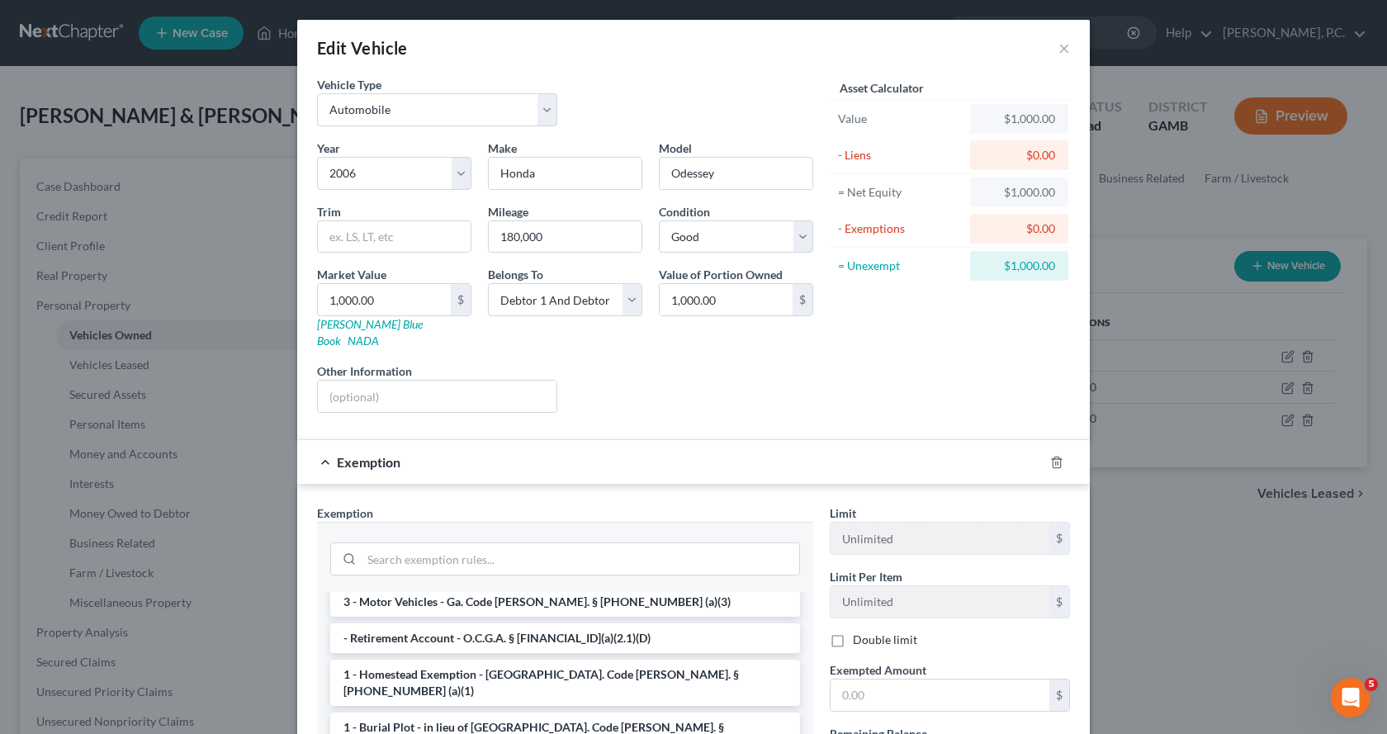
scroll to position [0, 0]
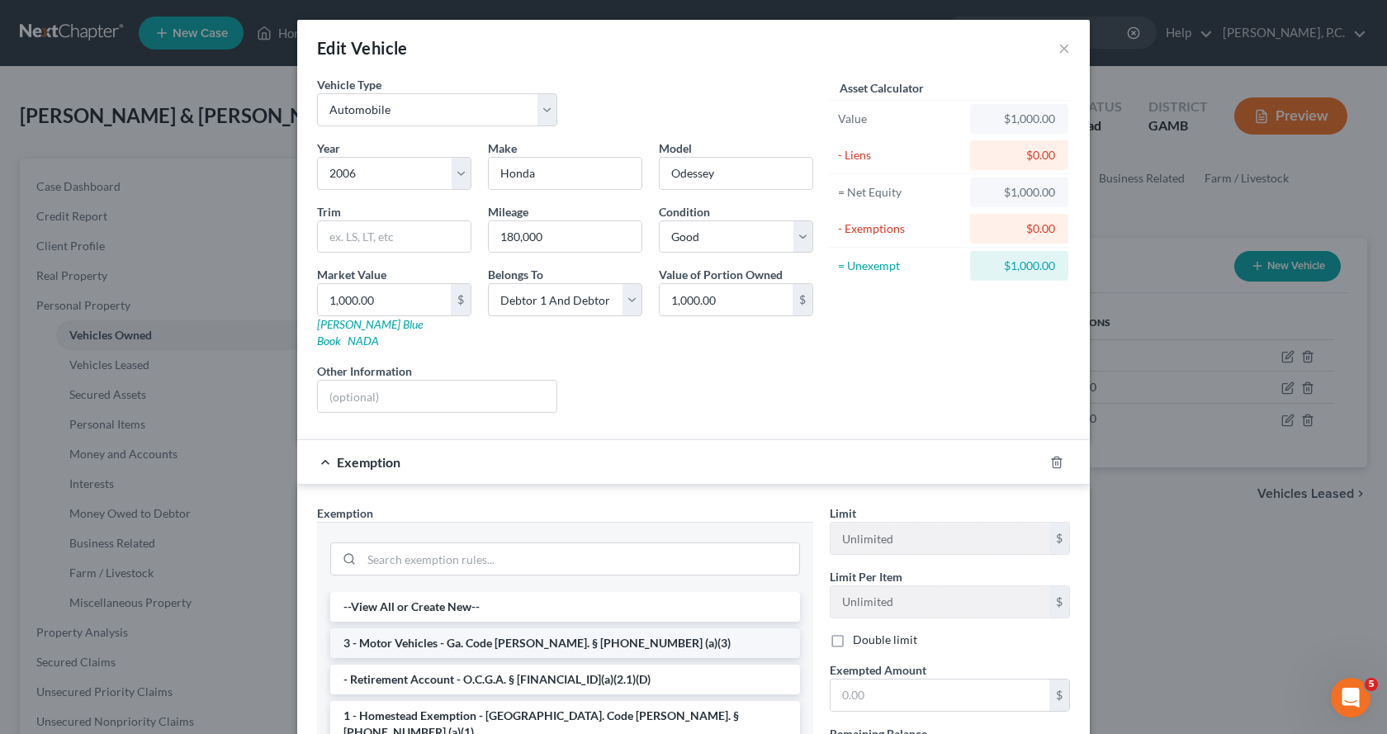
click at [407, 628] on li "3 - Motor Vehicles - Ga. Code [PERSON_NAME]. § [PHONE_NUMBER] (a)(3)" at bounding box center [565, 643] width 470 height 30
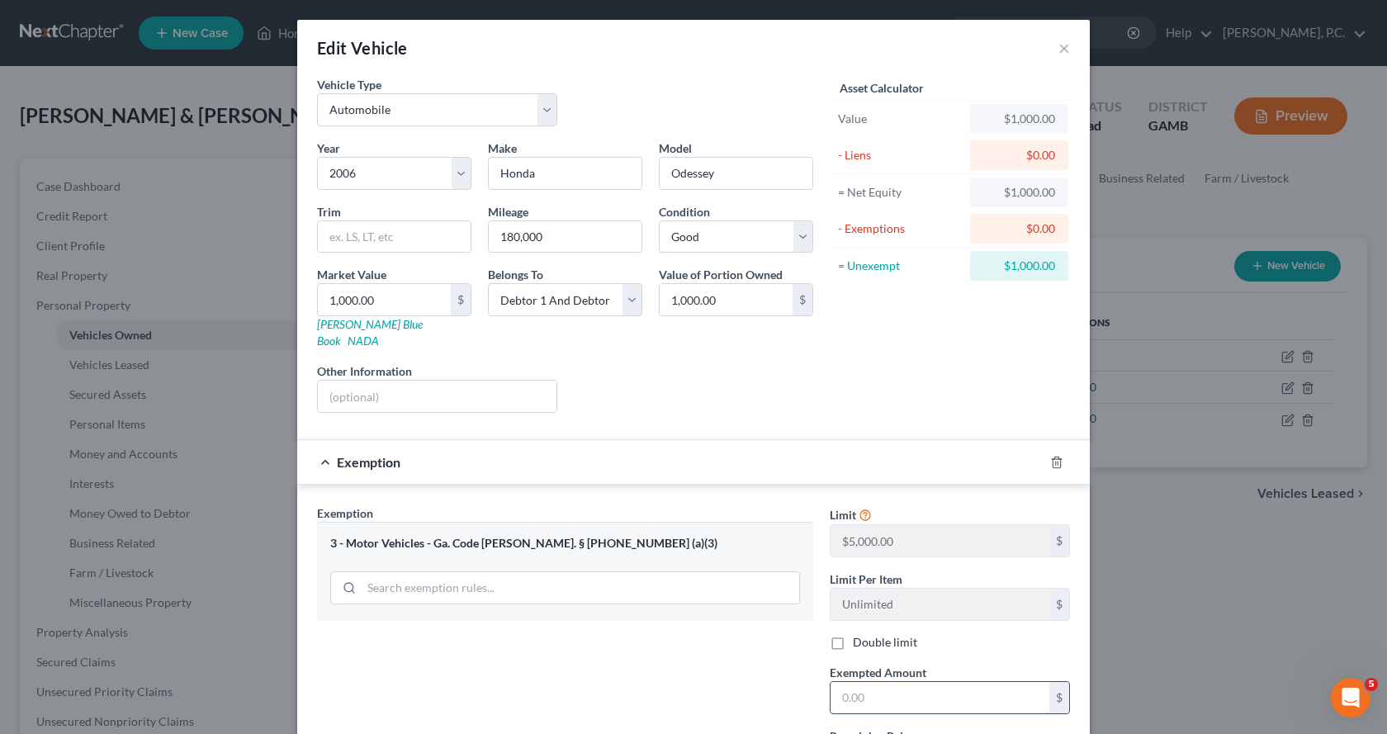
click at [877, 682] on input "text" at bounding box center [939, 697] width 219 height 31
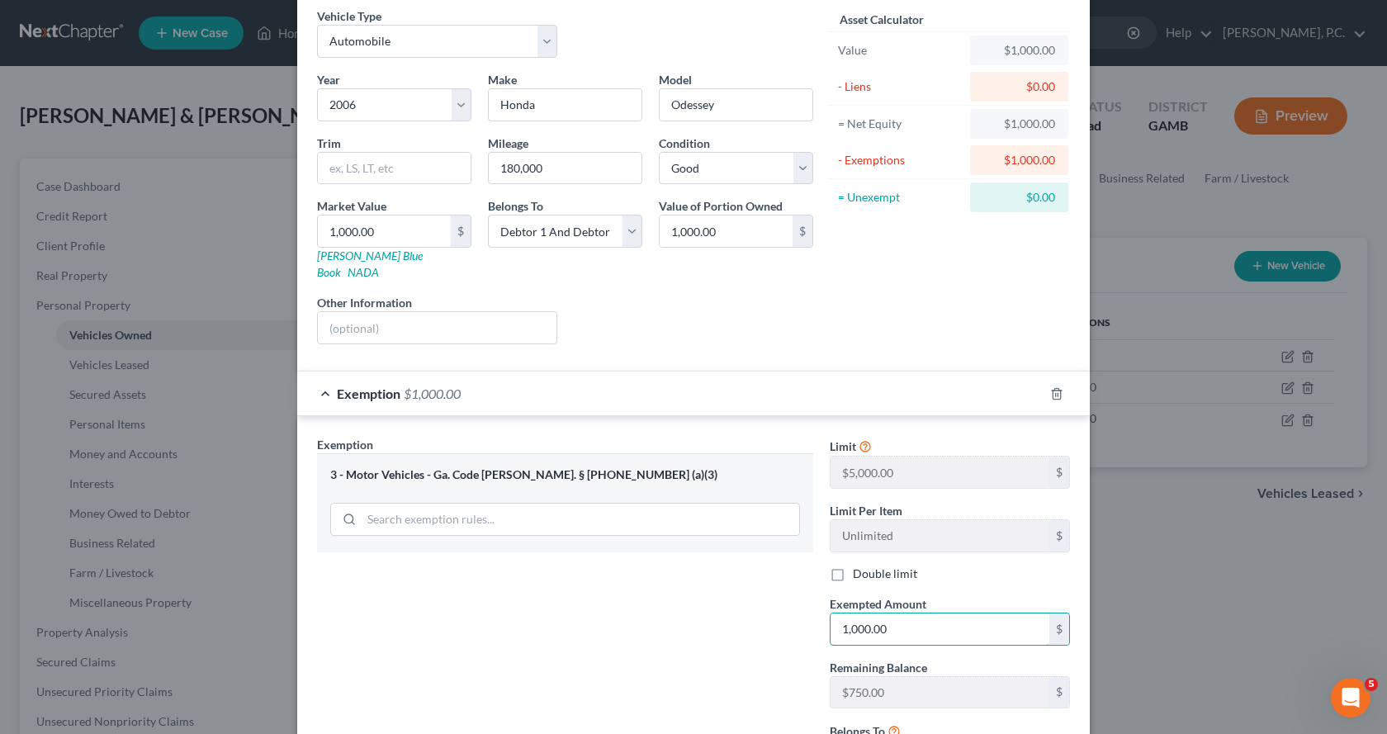
scroll to position [210, 0]
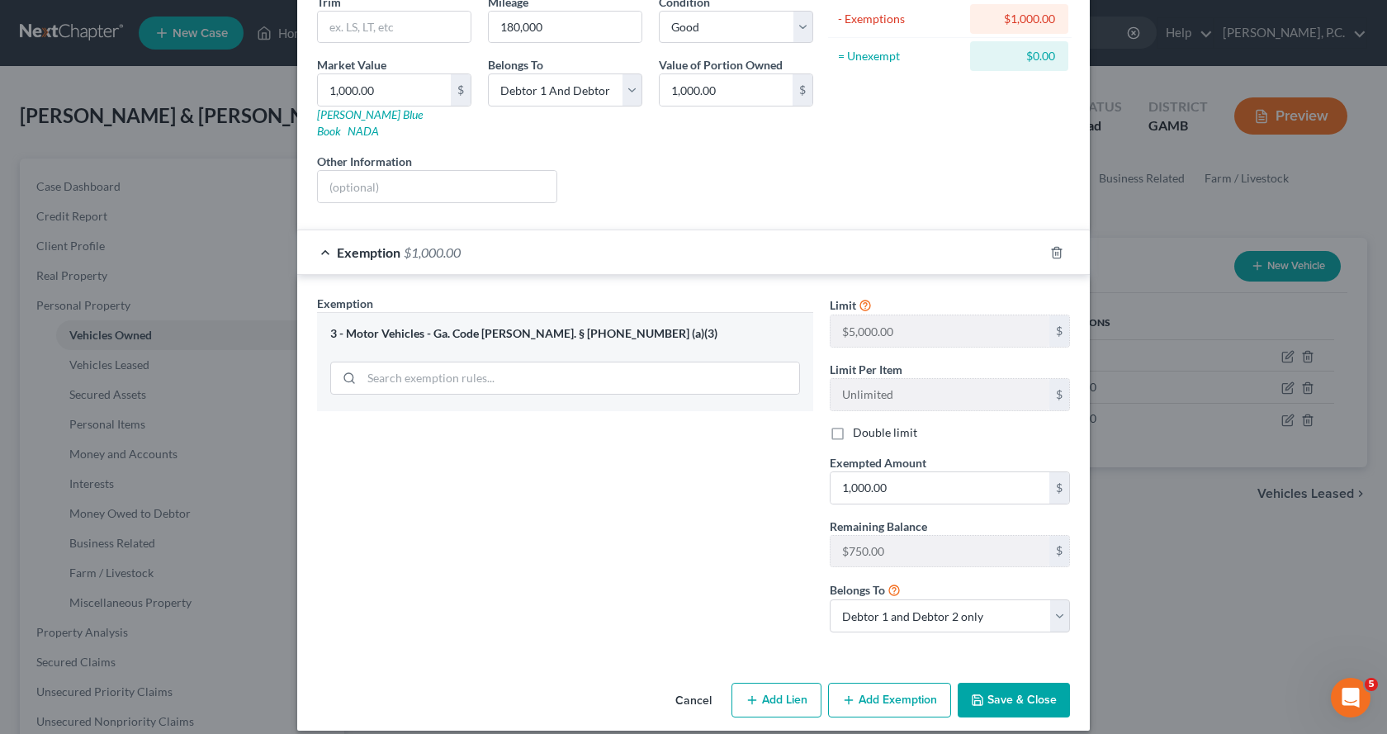
click at [1010, 683] on button "Save & Close" at bounding box center [1014, 700] width 112 height 35
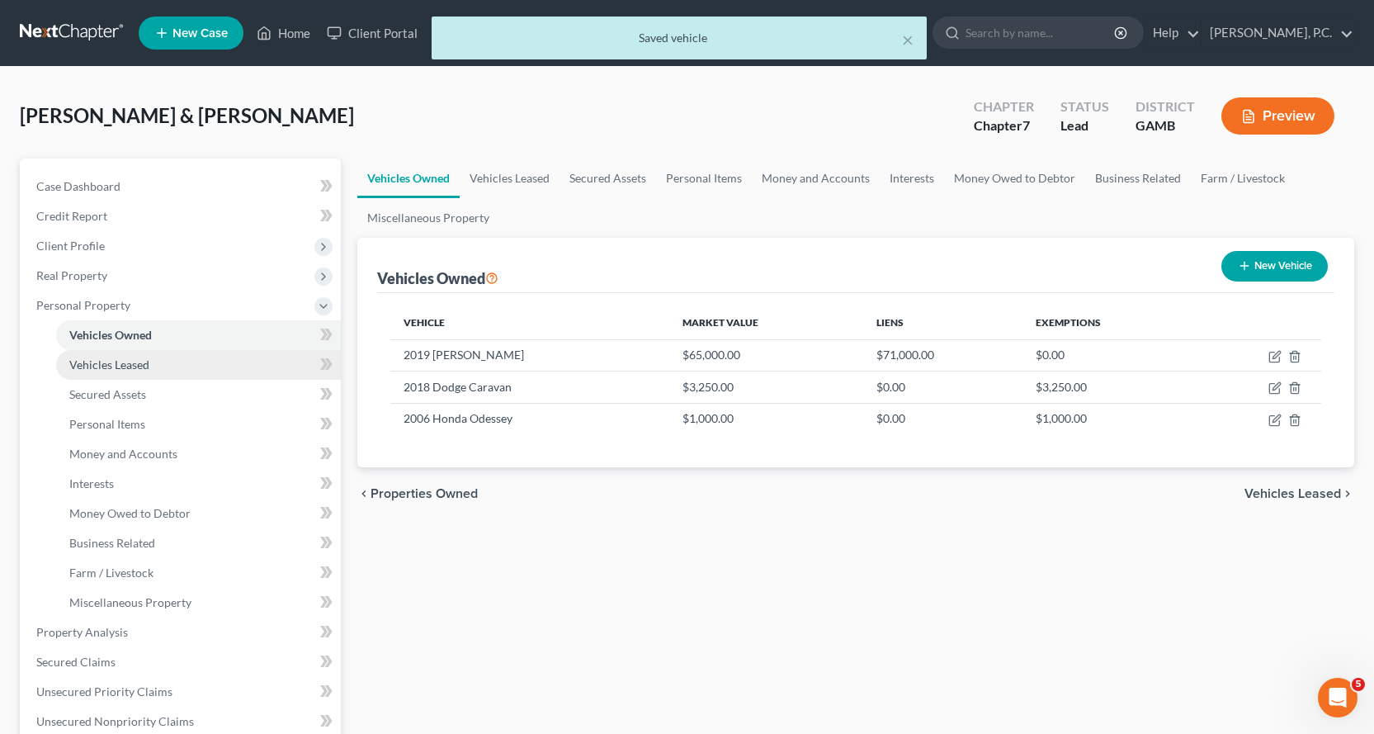
click at [120, 367] on span "Vehicles Leased" at bounding box center [109, 364] width 80 height 14
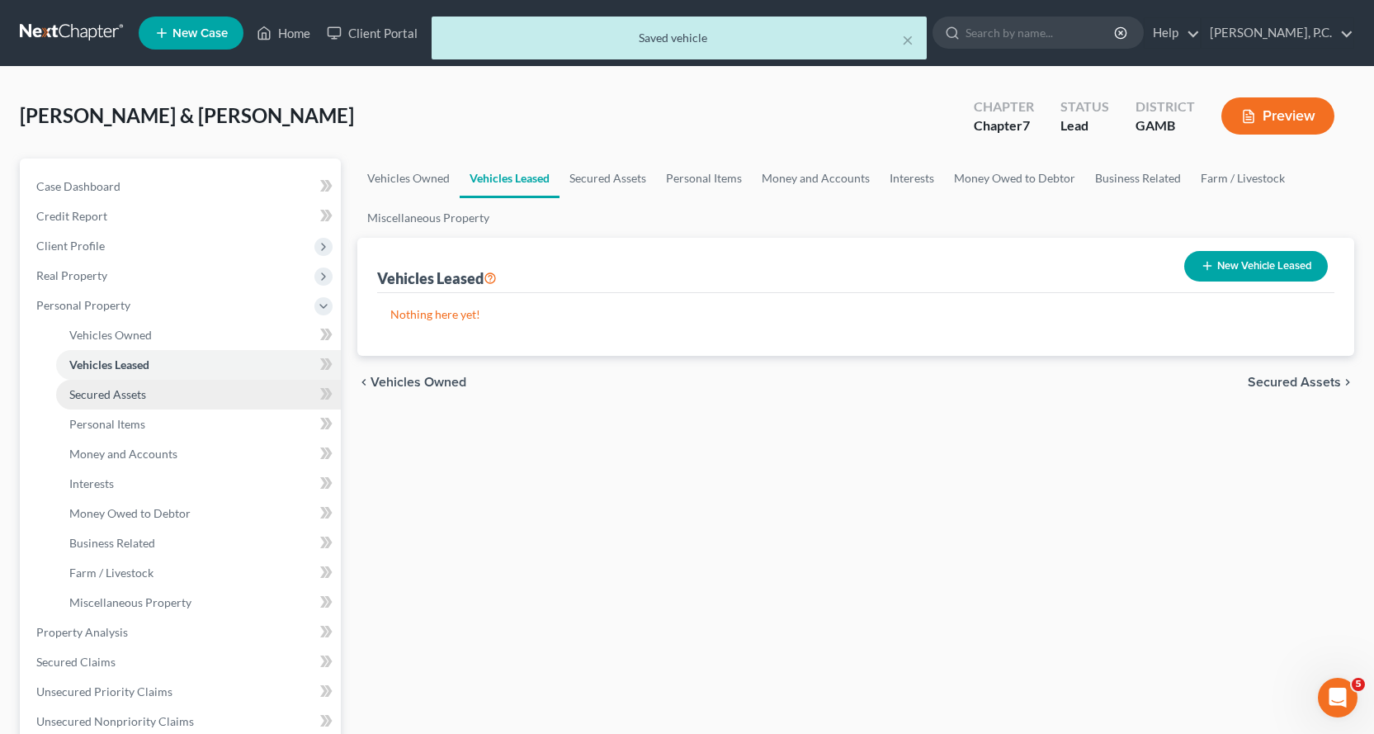
click at [111, 394] on span "Secured Assets" at bounding box center [107, 394] width 77 height 14
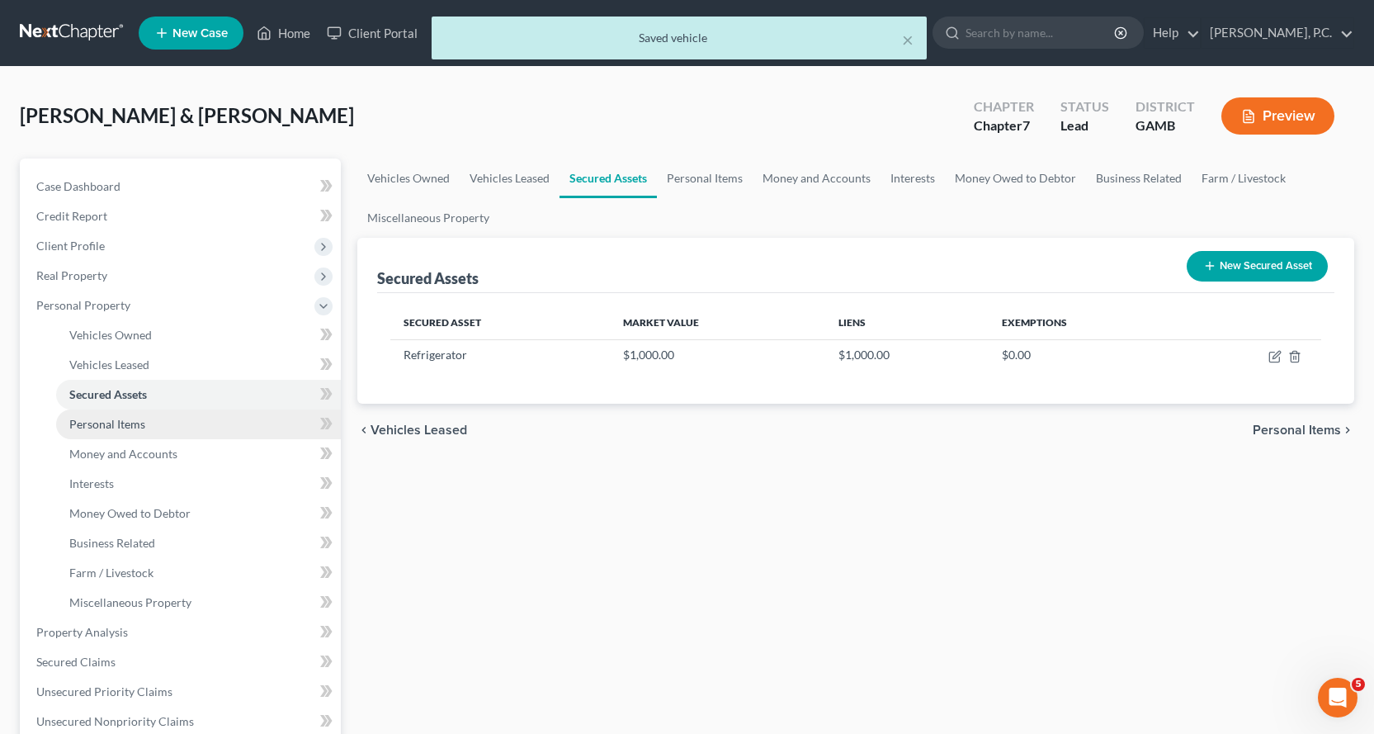
click at [130, 424] on span "Personal Items" at bounding box center [107, 424] width 76 height 14
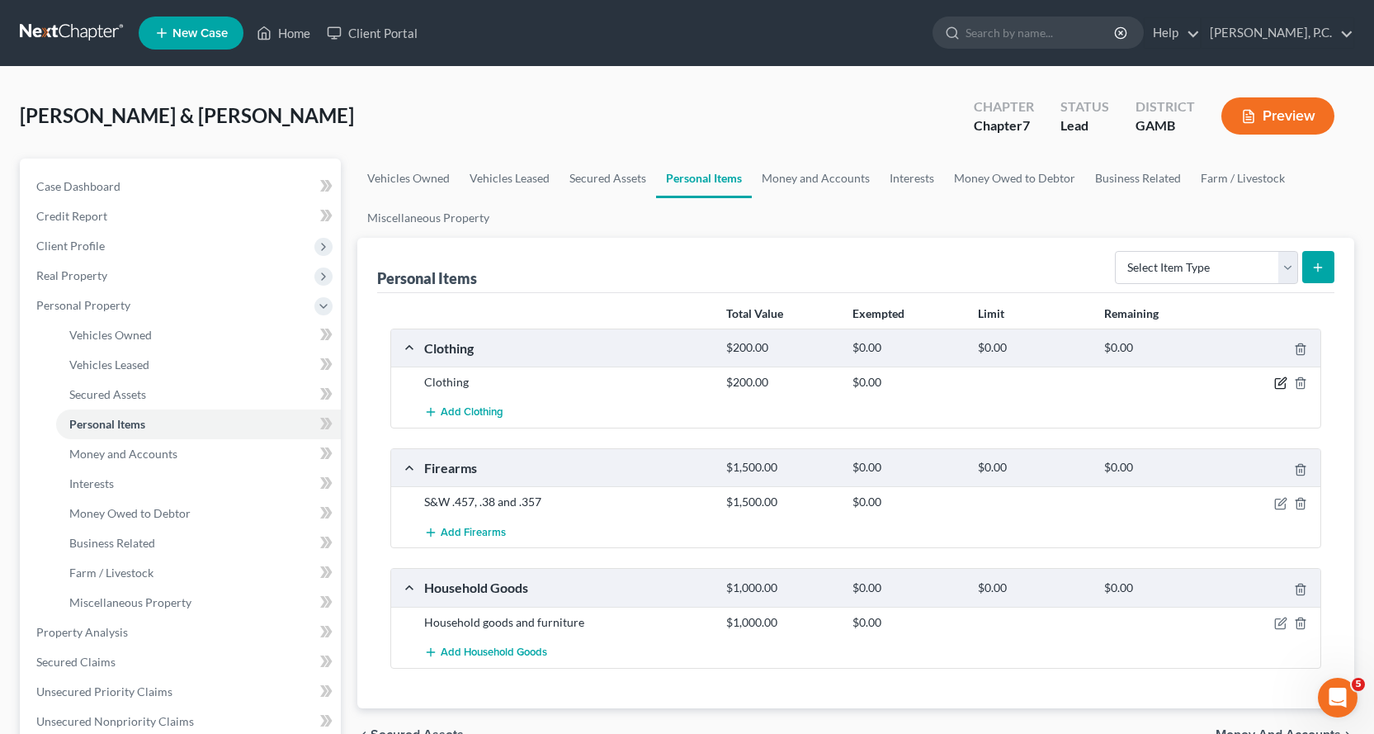
click at [1284, 379] on icon "button" at bounding box center [1282, 381] width 7 height 7
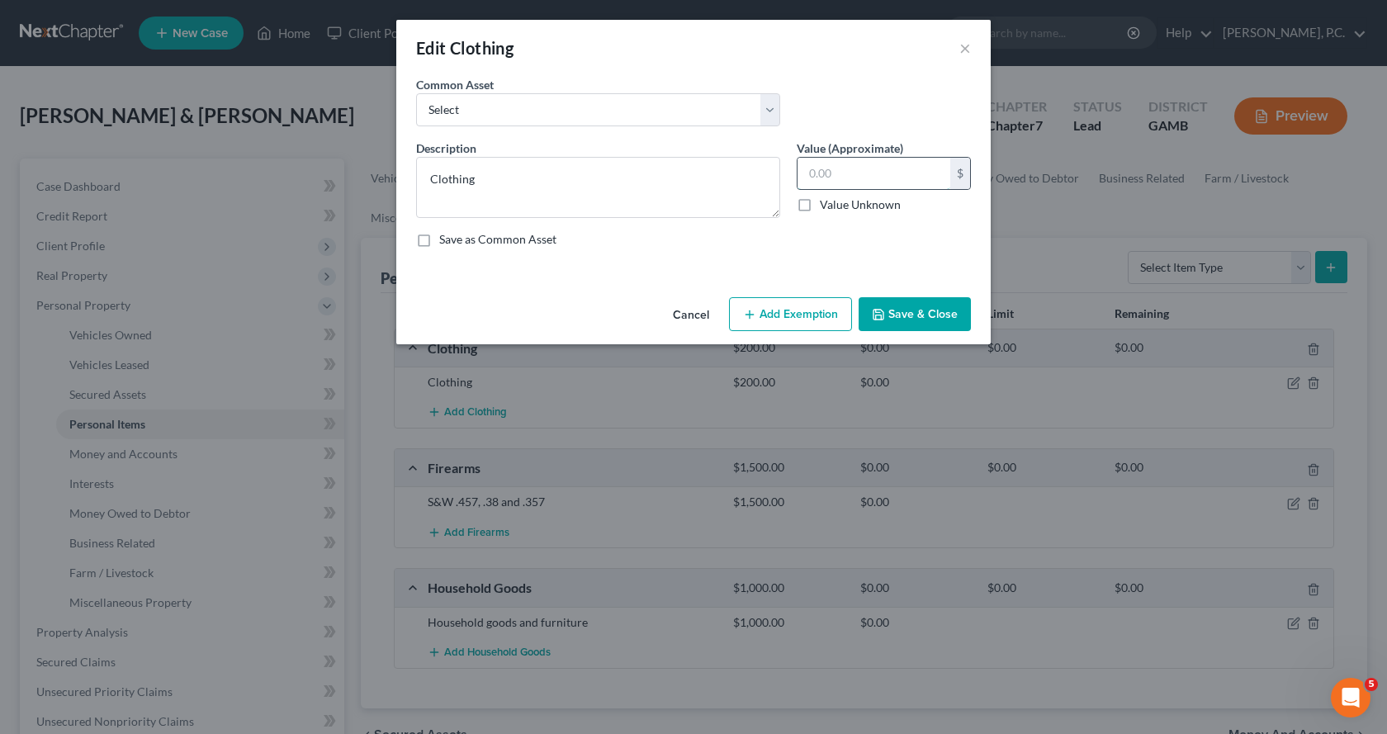
click at [851, 171] on input "text" at bounding box center [873, 173] width 153 height 31
click at [822, 312] on button "Add Exemption" at bounding box center [790, 314] width 123 height 35
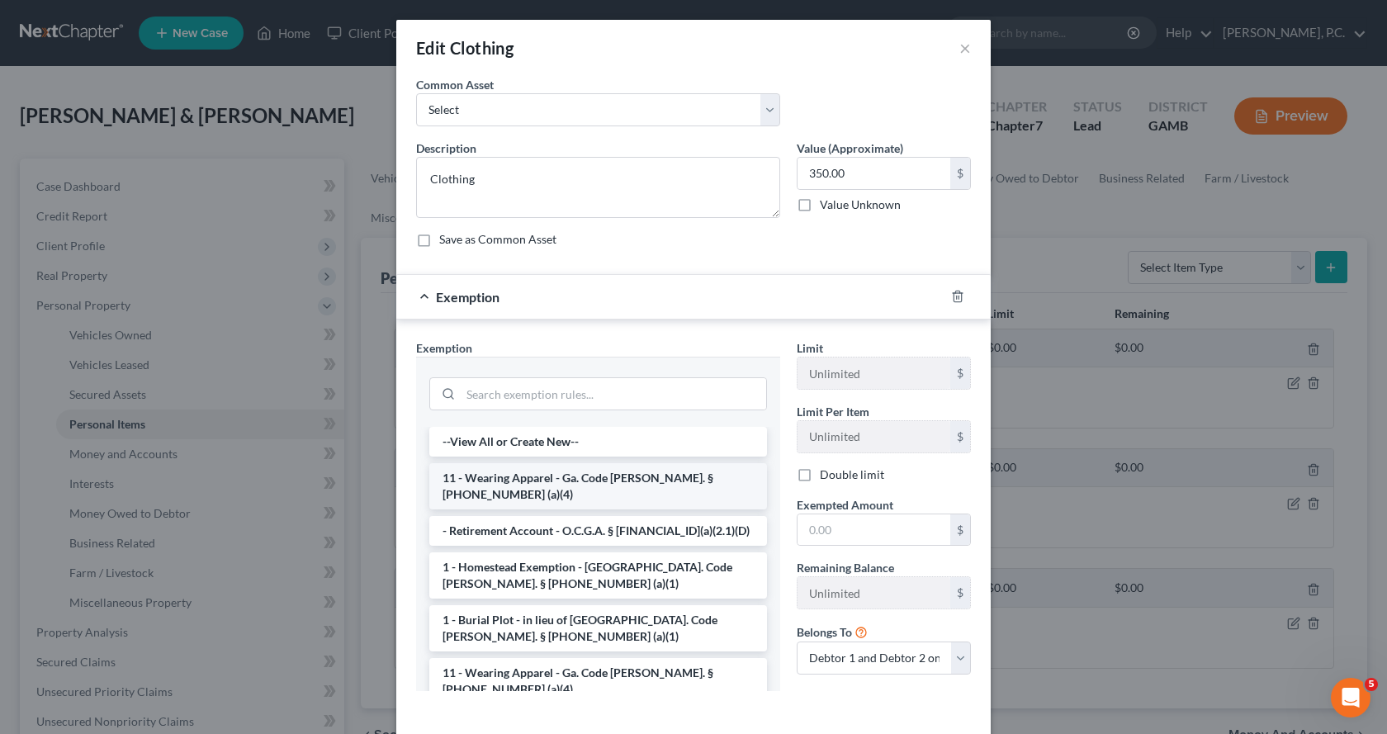
click at [523, 480] on li "11 - Wearing Apparel - Ga. Code [PERSON_NAME]. § [PHONE_NUMBER] (a)(4)" at bounding box center [598, 486] width 338 height 46
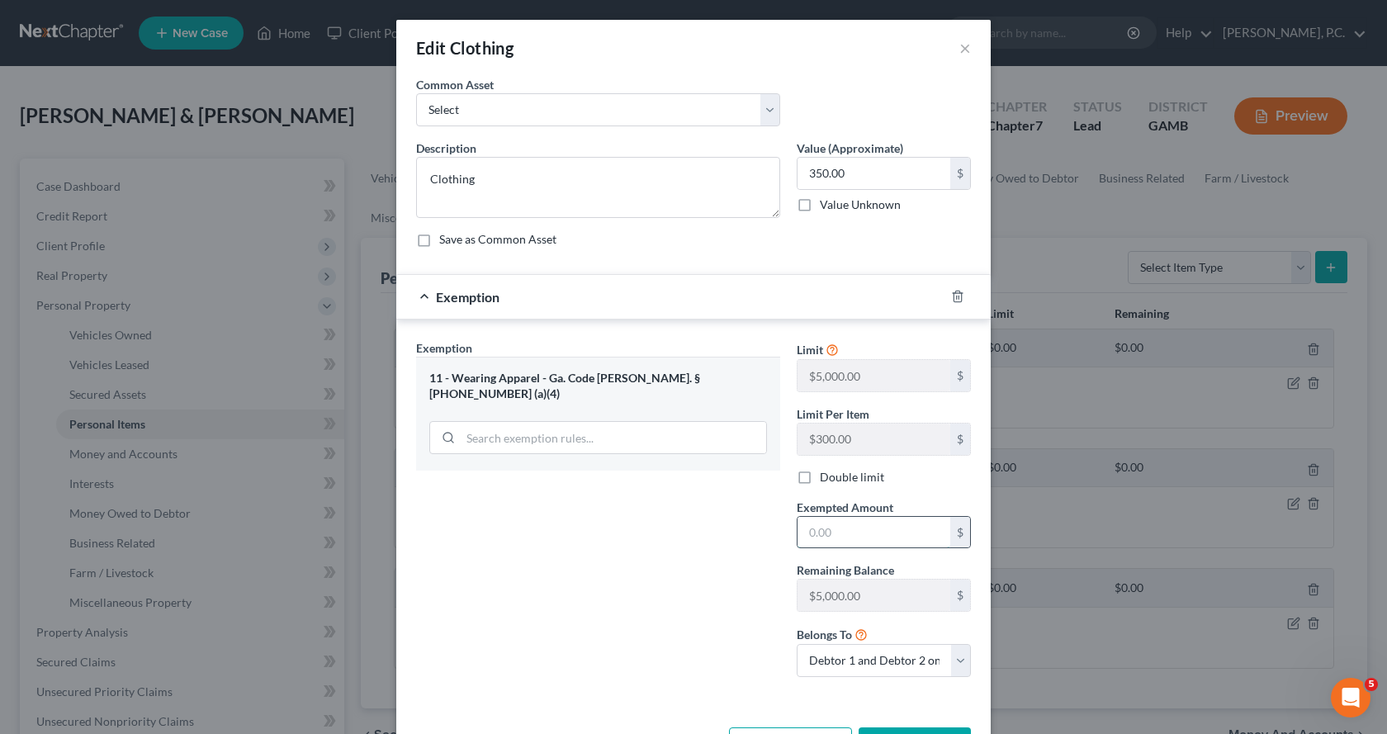
click at [871, 539] on input "text" at bounding box center [873, 532] width 153 height 31
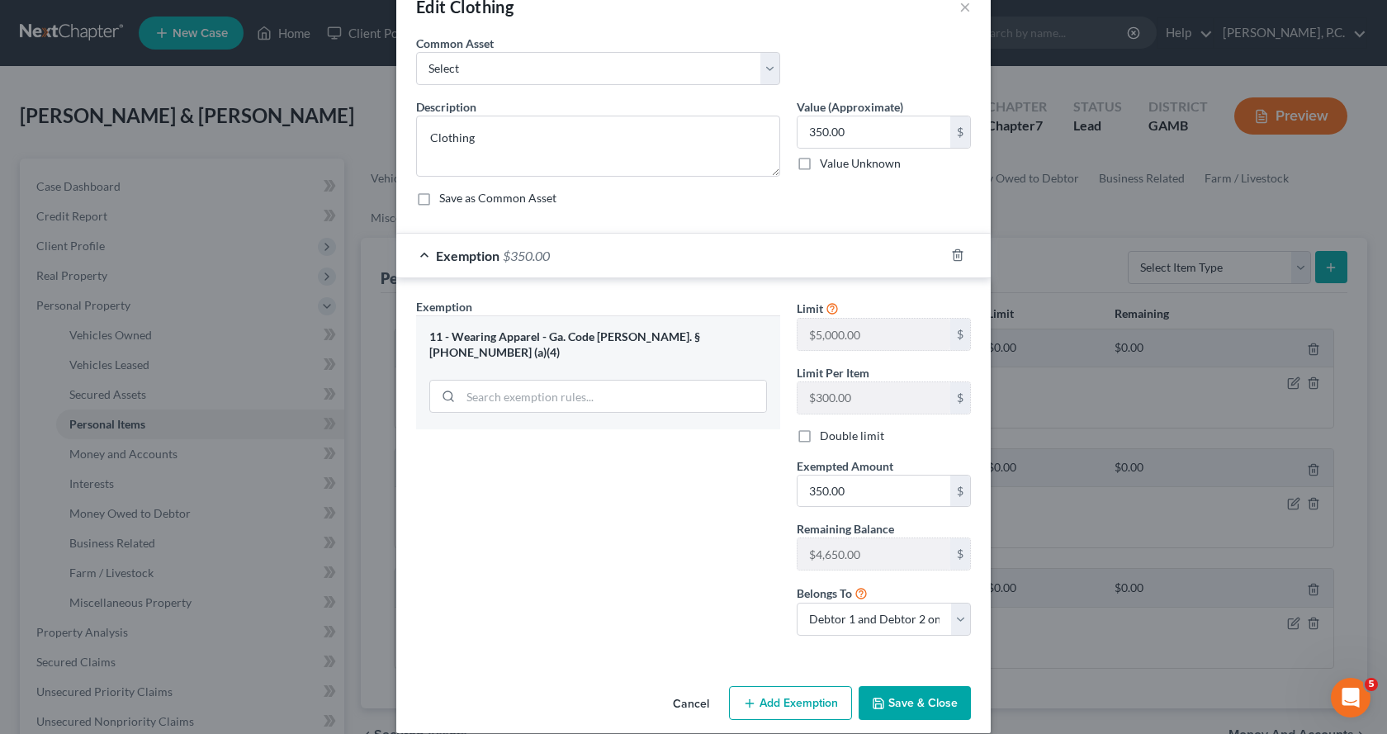
scroll to position [60, 0]
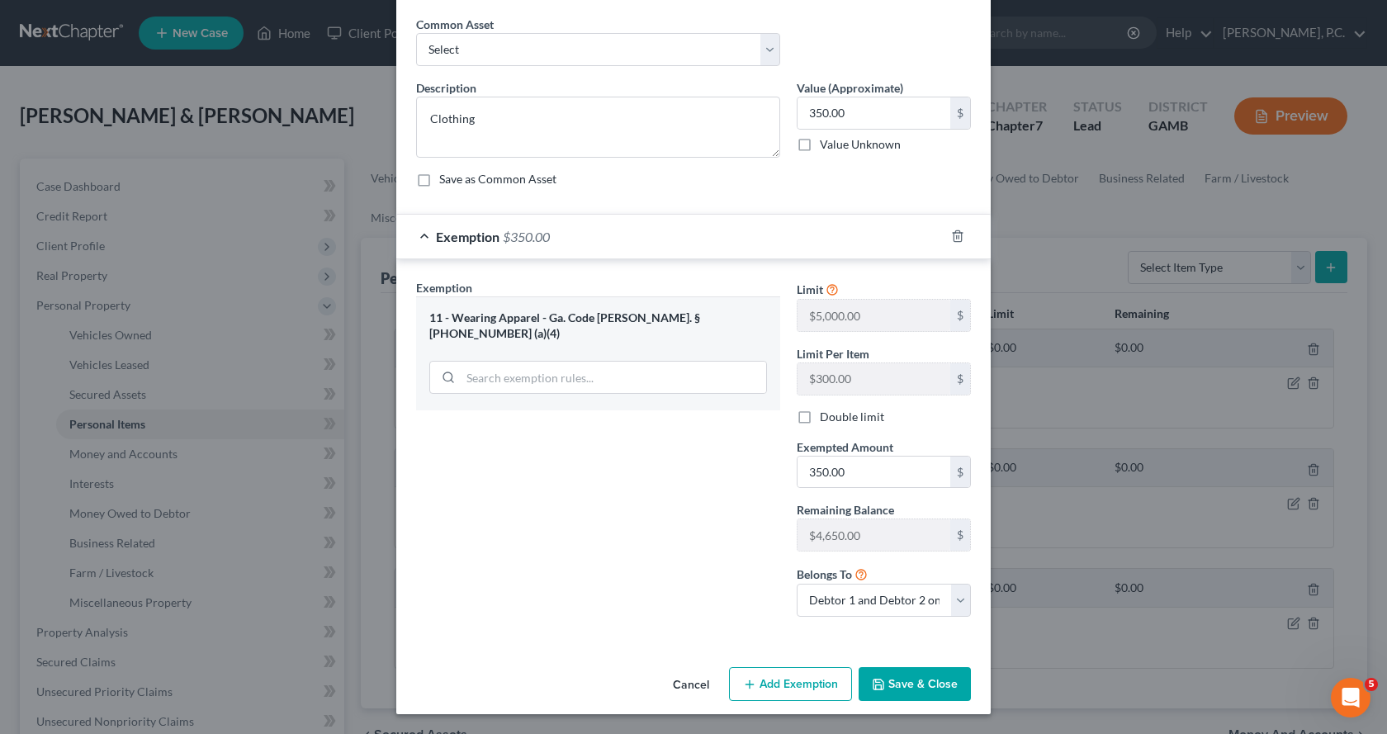
click at [948, 688] on button "Save & Close" at bounding box center [915, 684] width 112 height 35
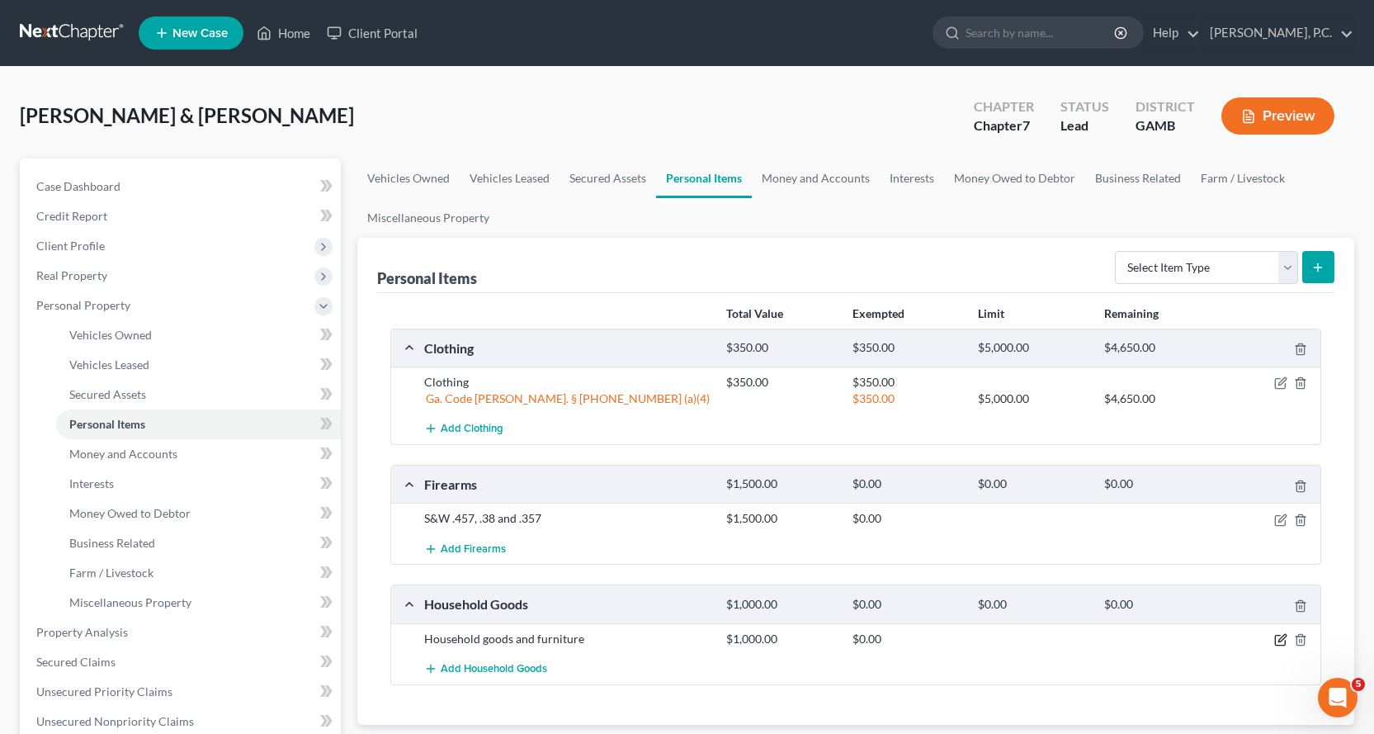
click at [1283, 642] on icon "button" at bounding box center [1281, 639] width 13 height 13
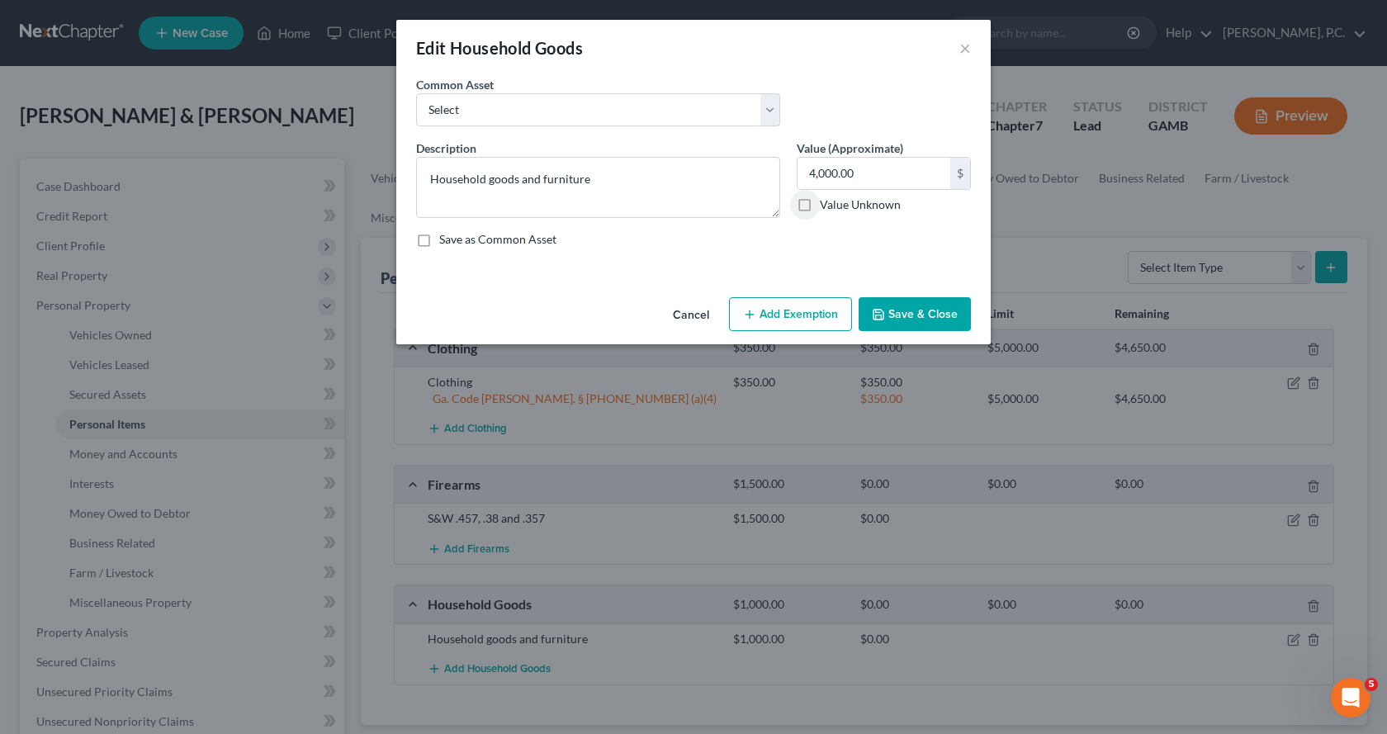
click at [808, 315] on button "Add Exemption" at bounding box center [790, 314] width 123 height 35
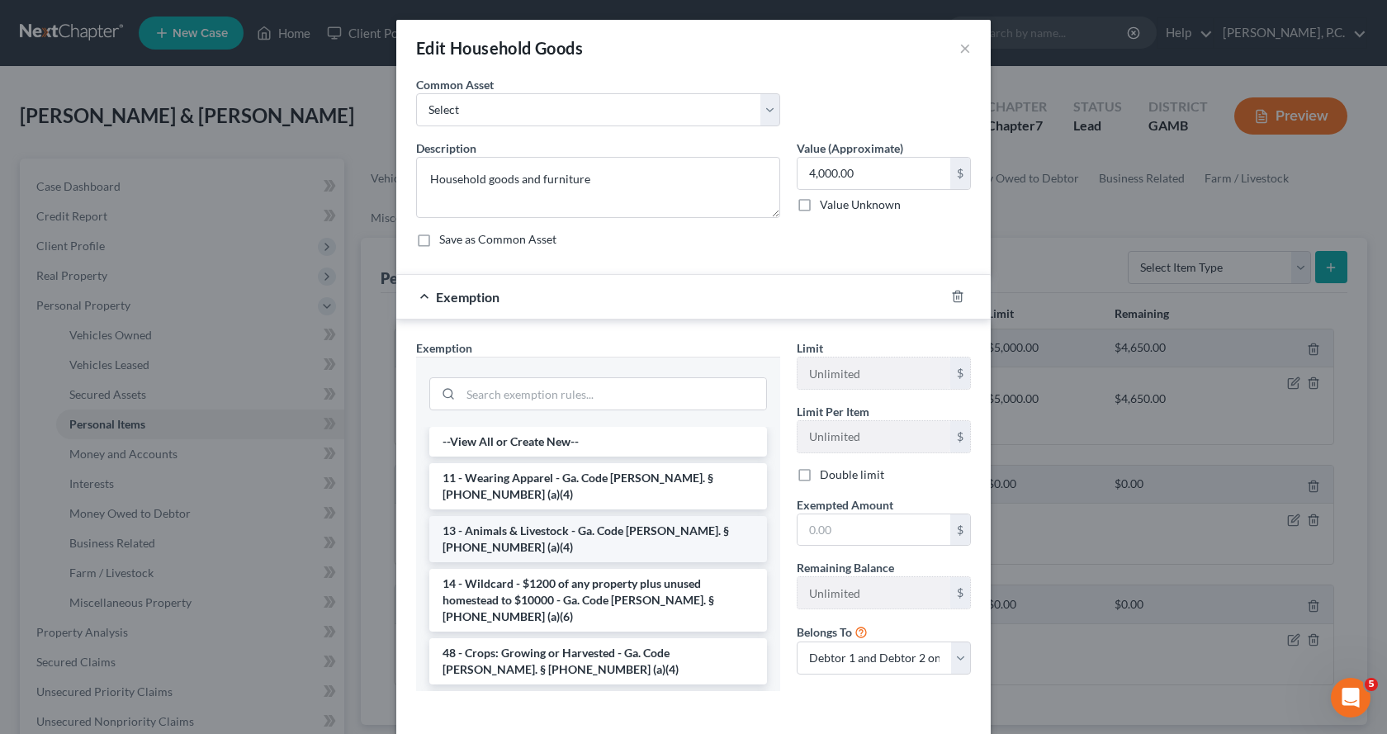
scroll to position [83, 0]
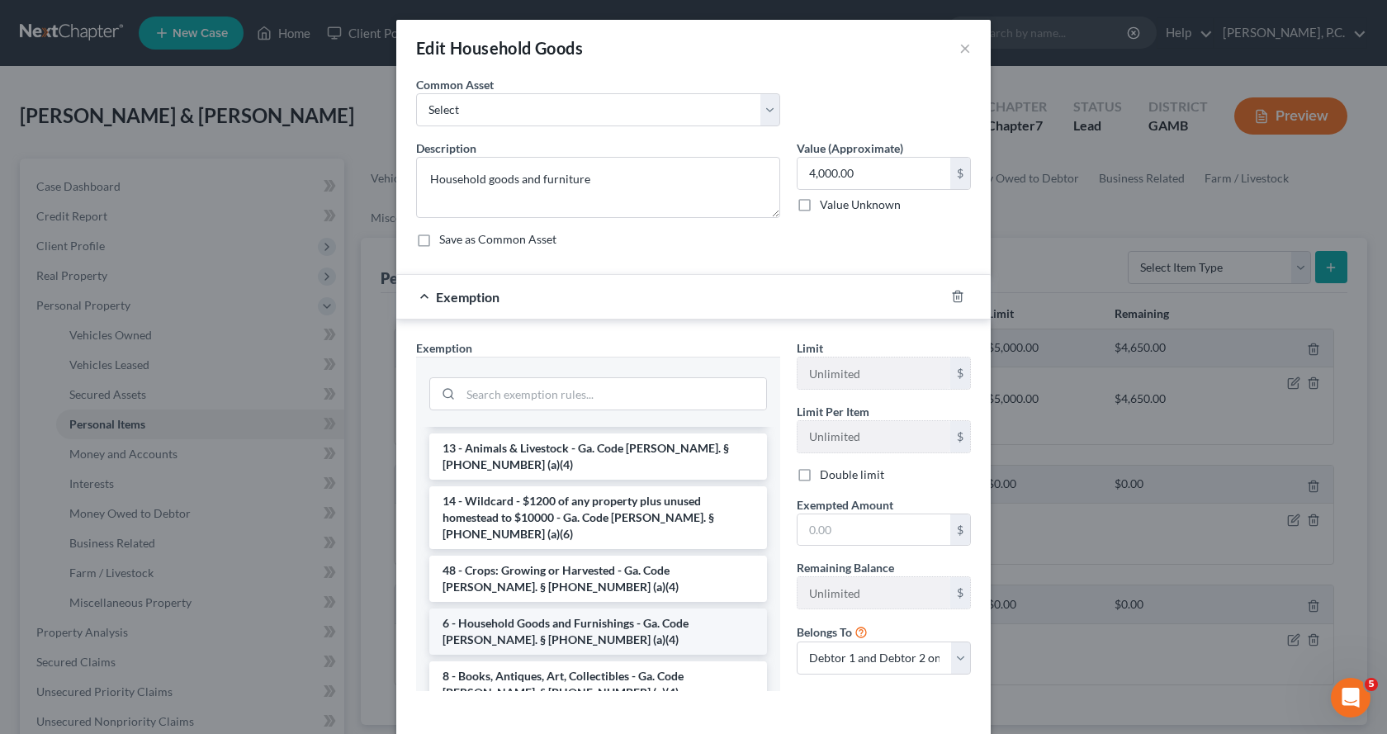
click at [570, 608] on li "6 - Household Goods and Furnishings - Ga. Code [PERSON_NAME]. § [PHONE_NUMBER] …" at bounding box center [598, 631] width 338 height 46
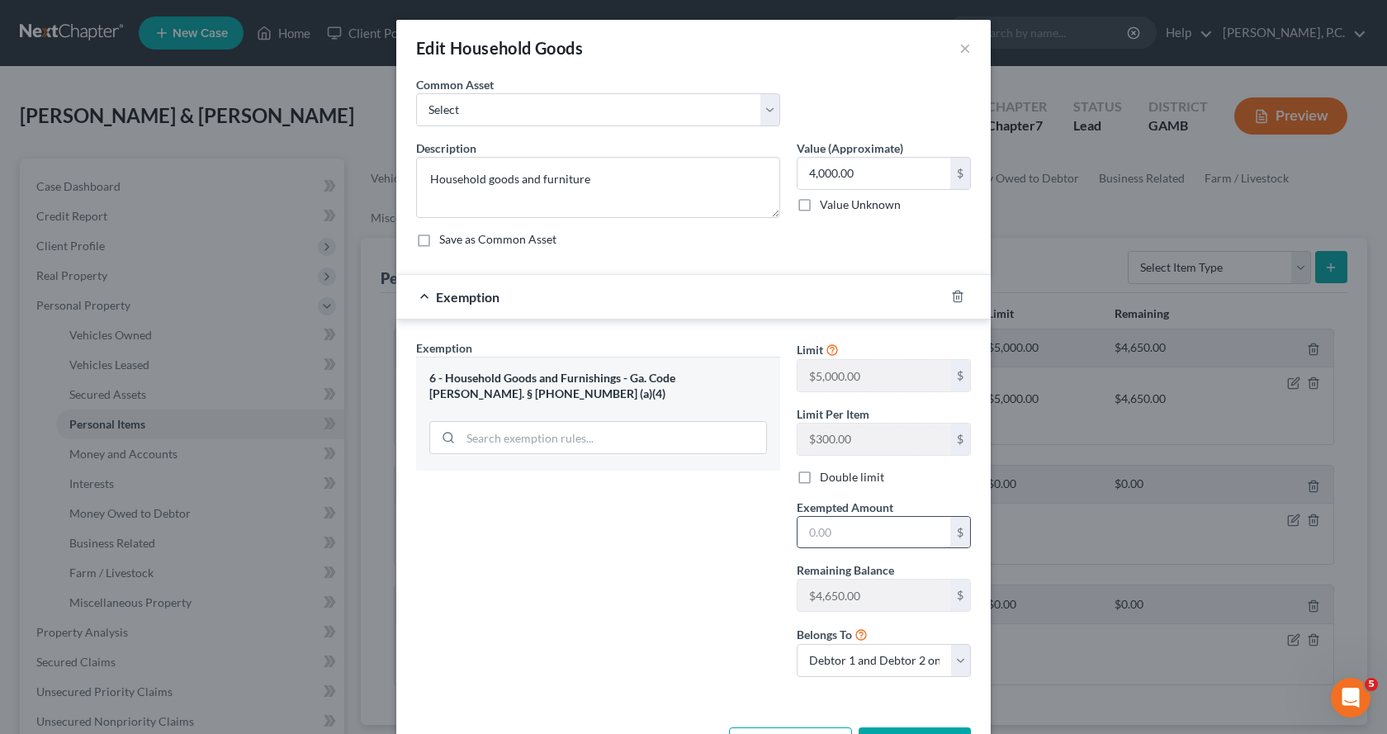
click at [905, 529] on input "text" at bounding box center [873, 532] width 153 height 31
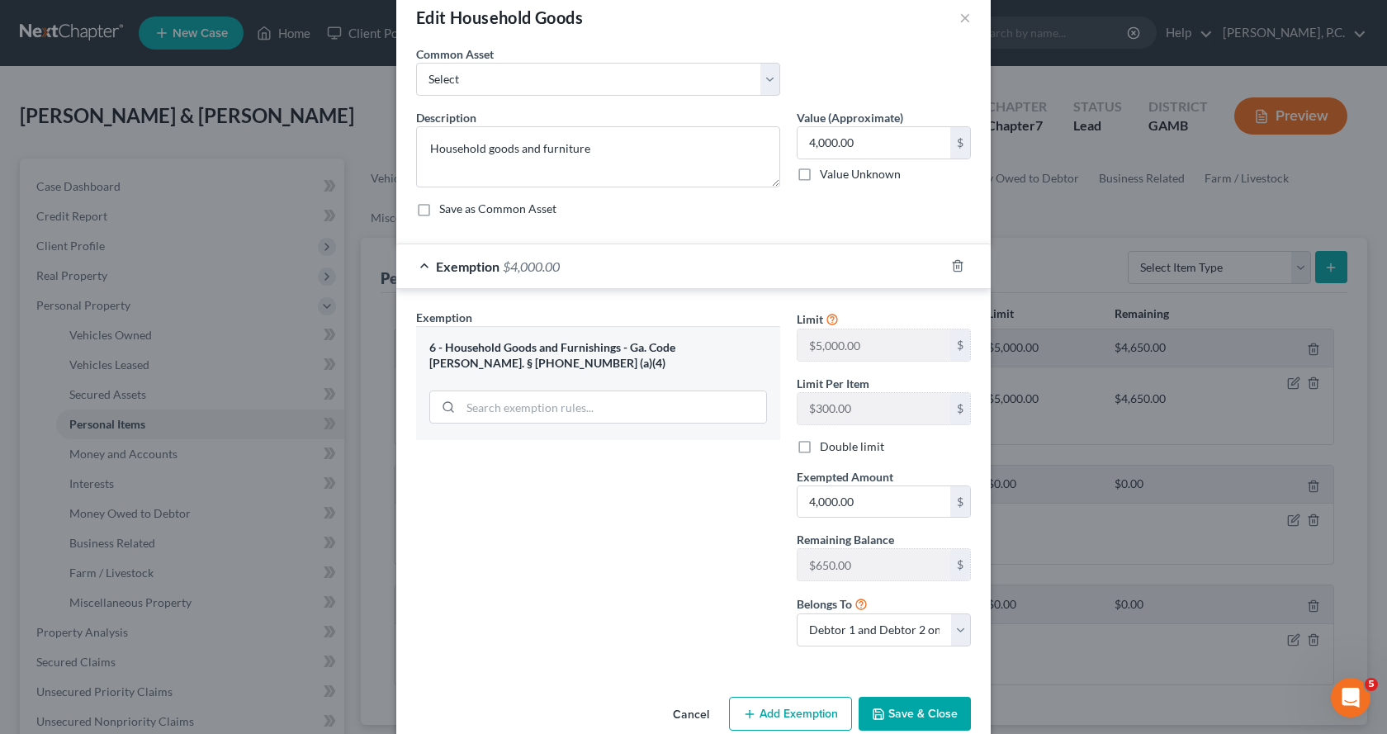
scroll to position [60, 0]
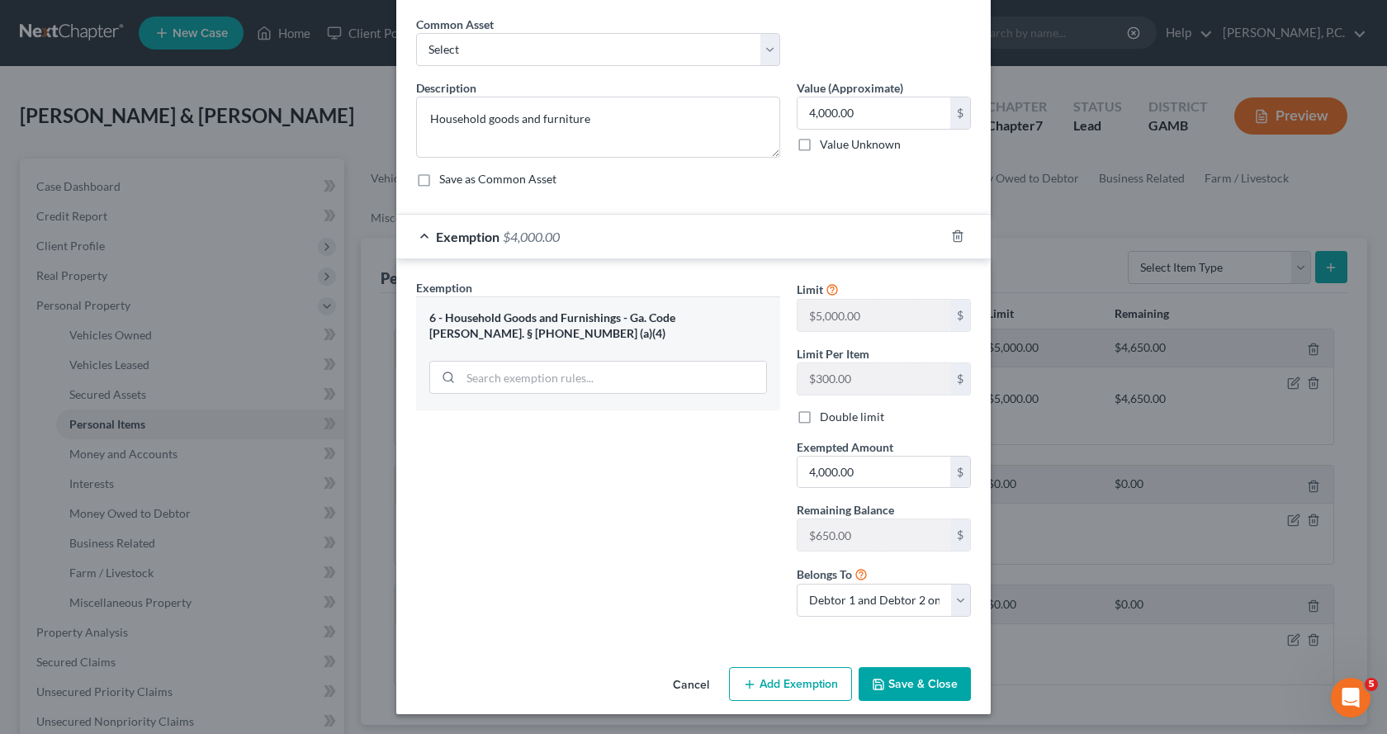
click at [915, 684] on button "Save & Close" at bounding box center [915, 684] width 112 height 35
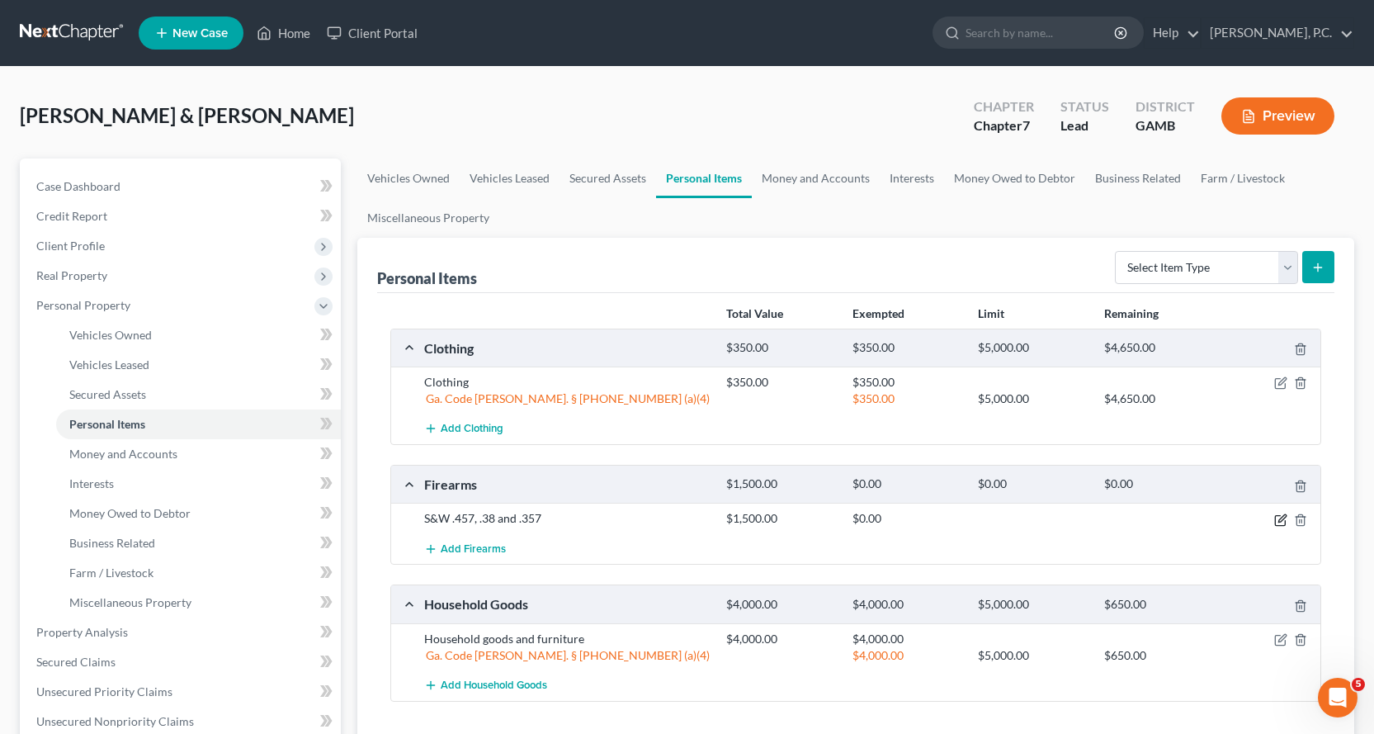
click at [1283, 523] on icon "button" at bounding box center [1281, 519] width 13 height 13
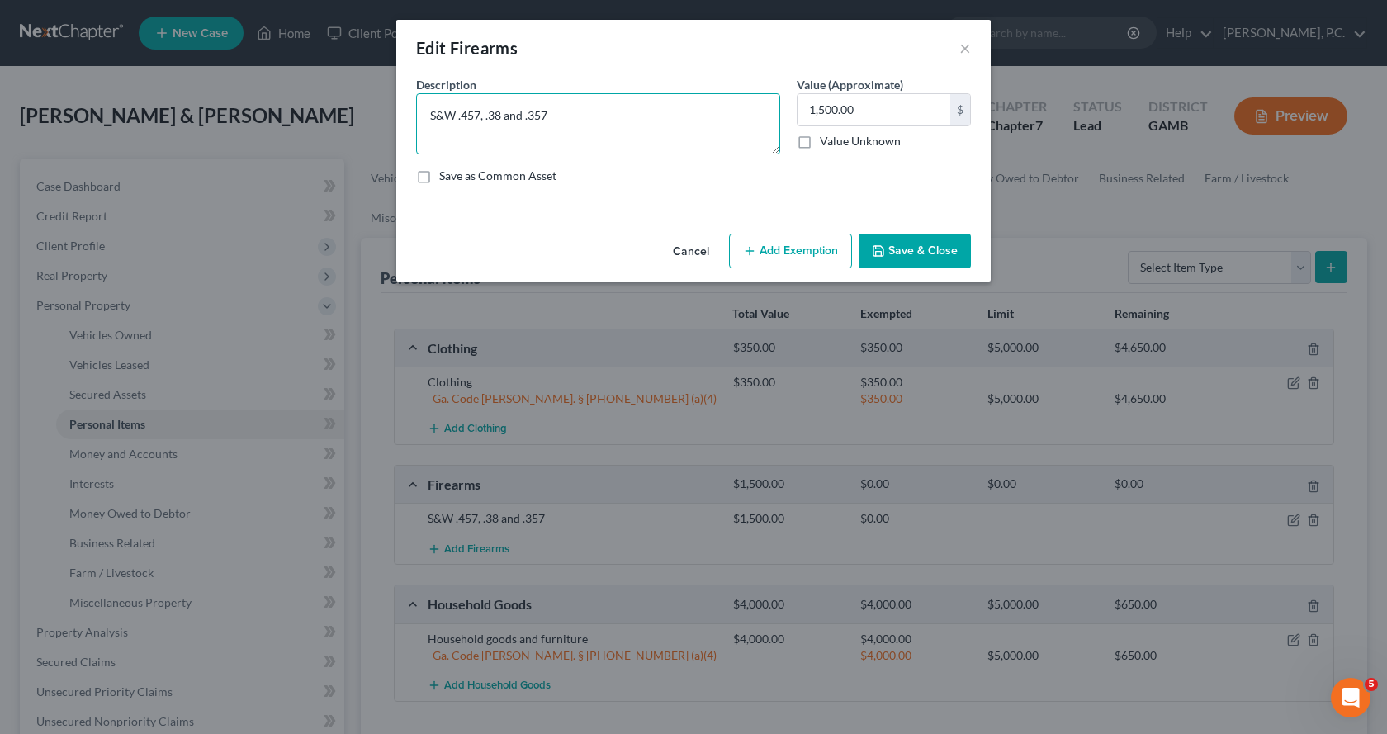
click at [471, 113] on textarea "S&W .457, .38 and .357" at bounding box center [598, 123] width 364 height 61
click at [781, 250] on button "Add Exemption" at bounding box center [790, 251] width 123 height 35
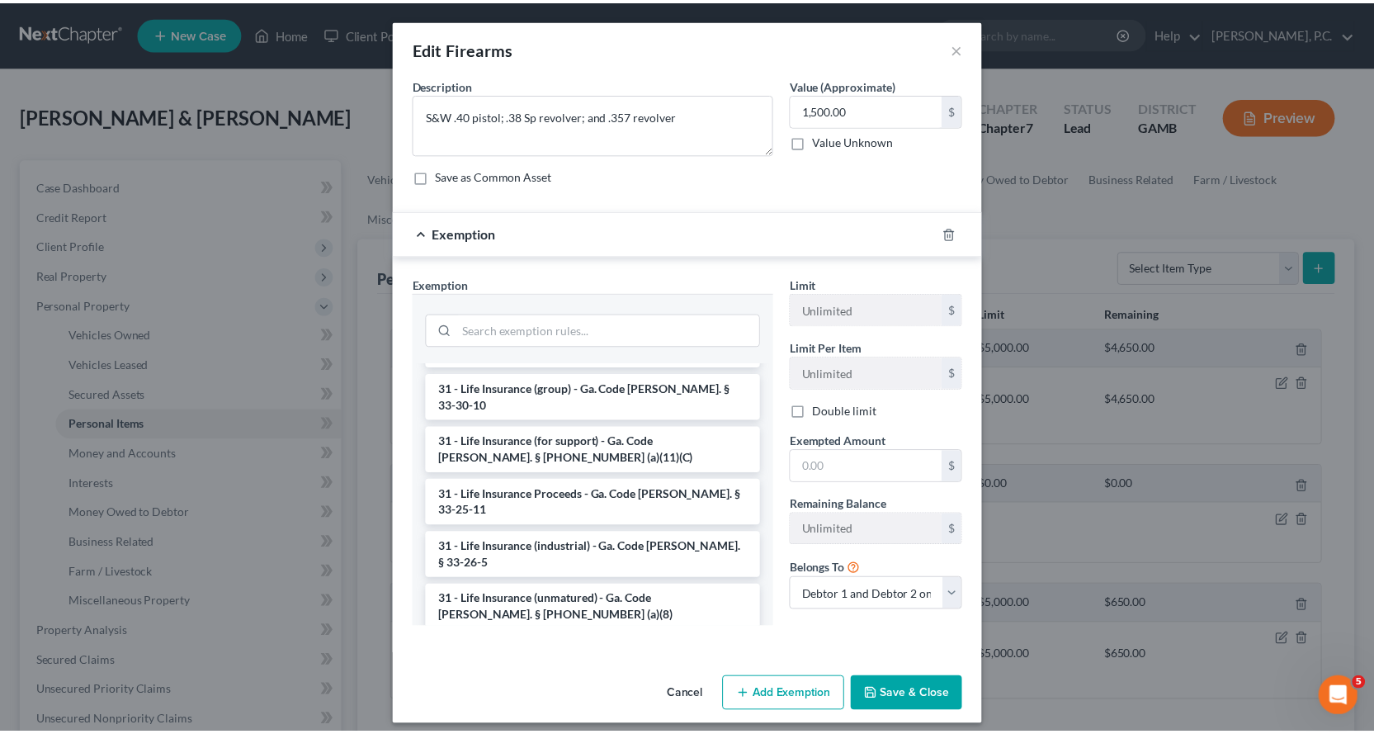
scroll to position [2249, 0]
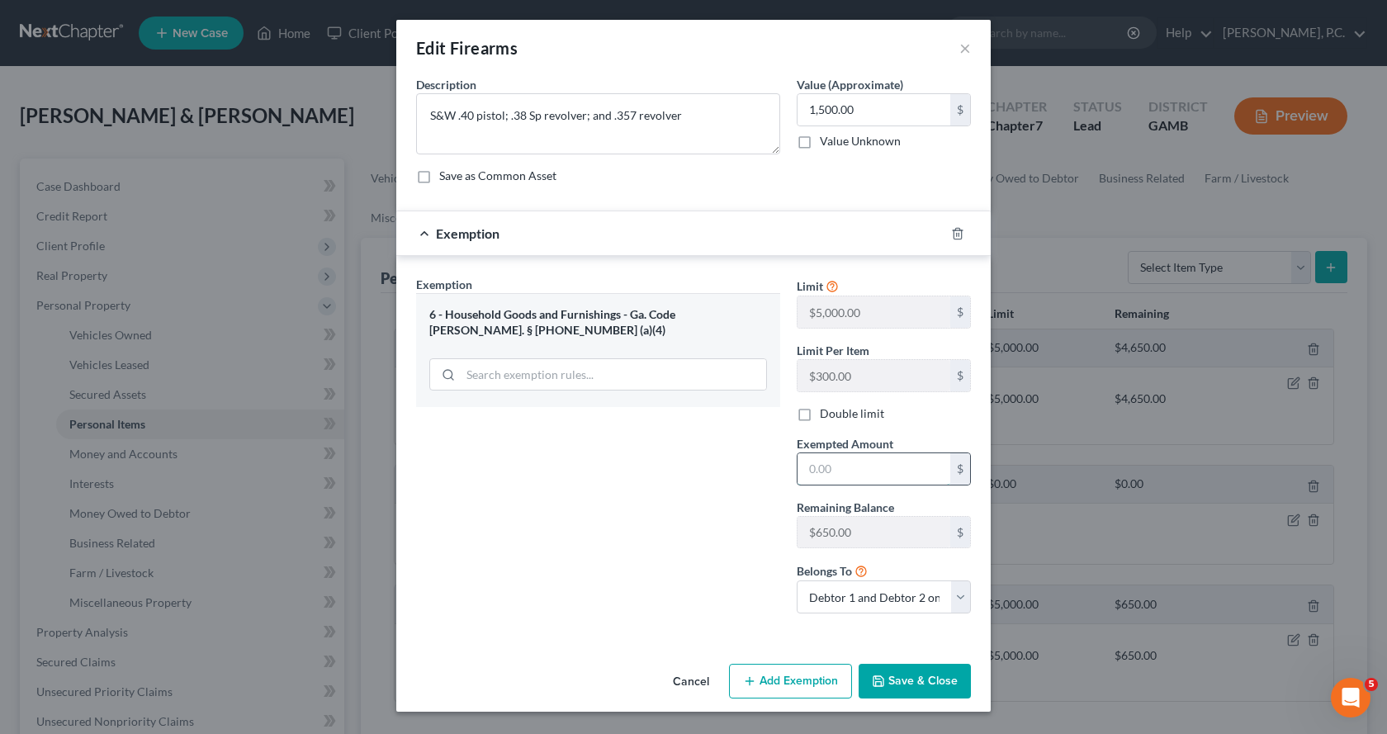
click at [855, 470] on input "text" at bounding box center [873, 468] width 153 height 31
click at [917, 681] on button "Save & Close" at bounding box center [915, 681] width 112 height 35
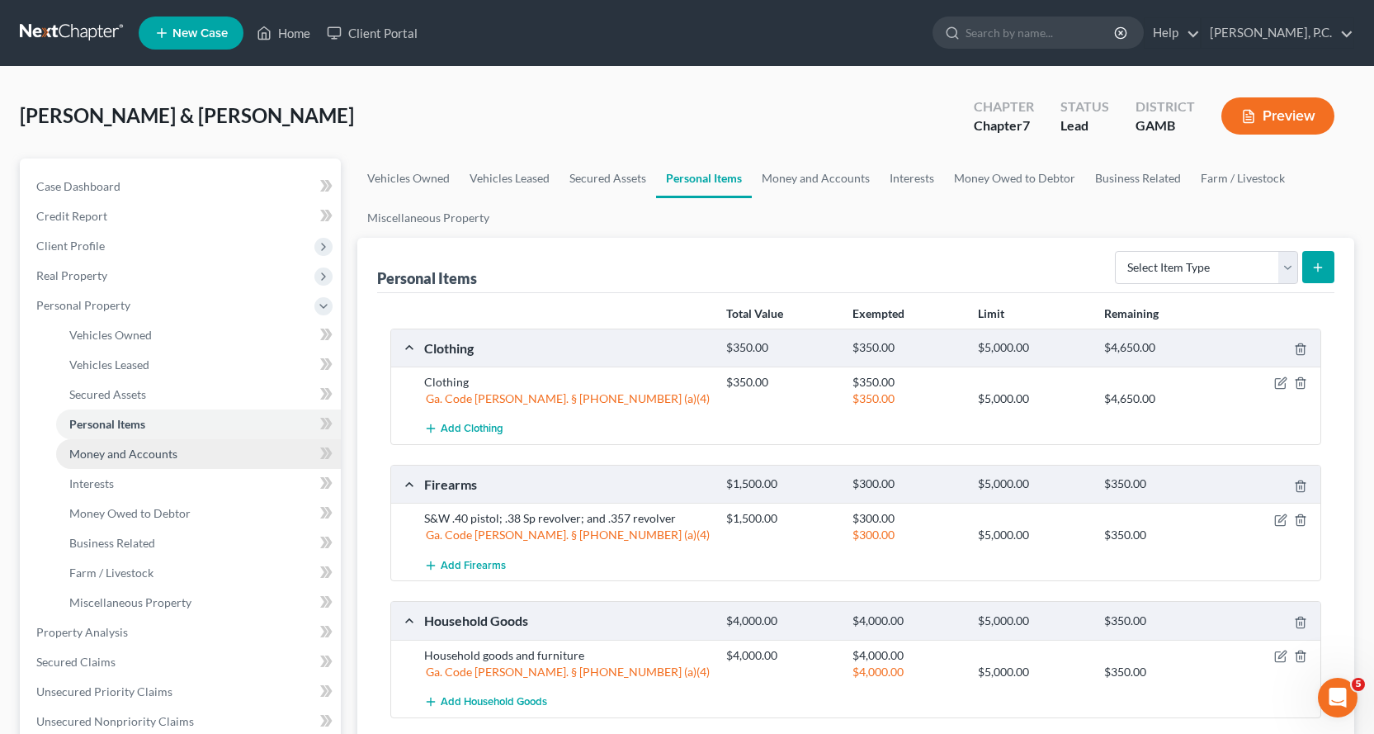
click at [108, 452] on span "Money and Accounts" at bounding box center [123, 454] width 108 height 14
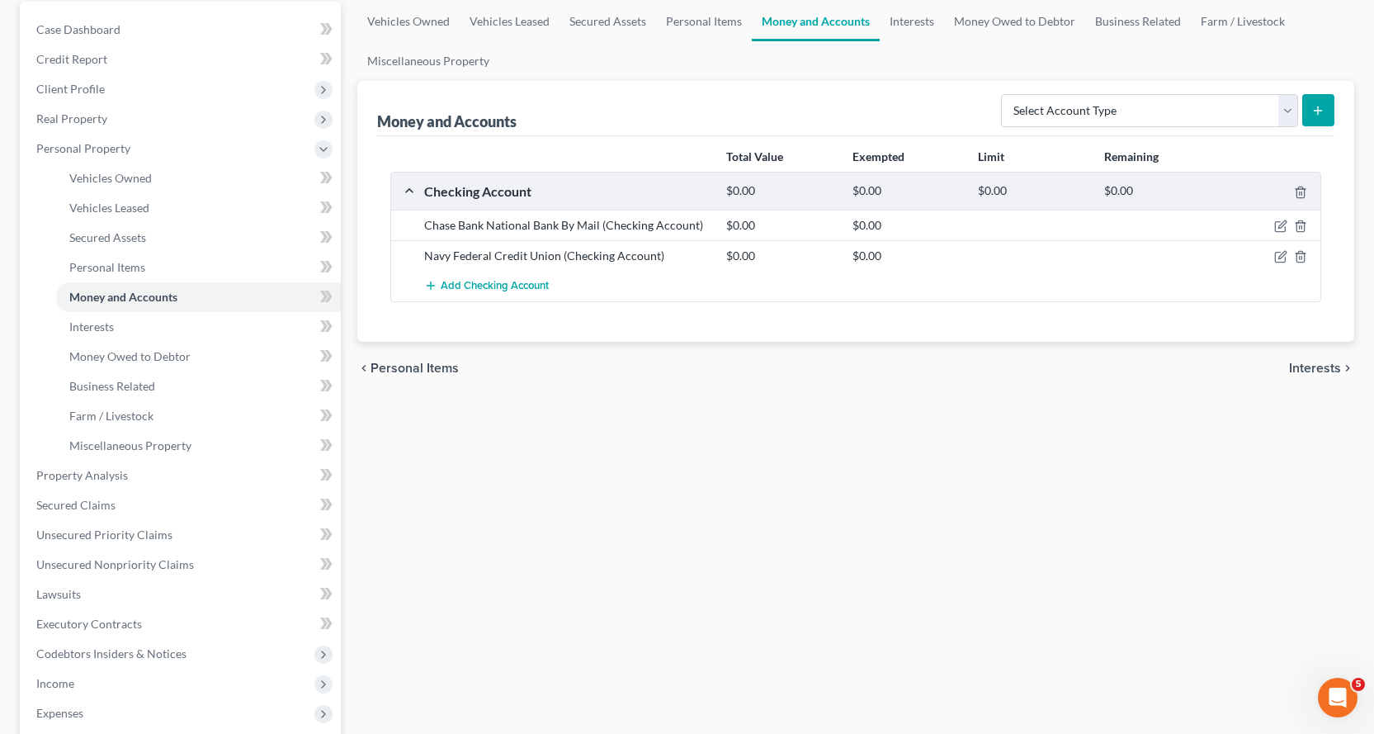
scroll to position [165, 0]
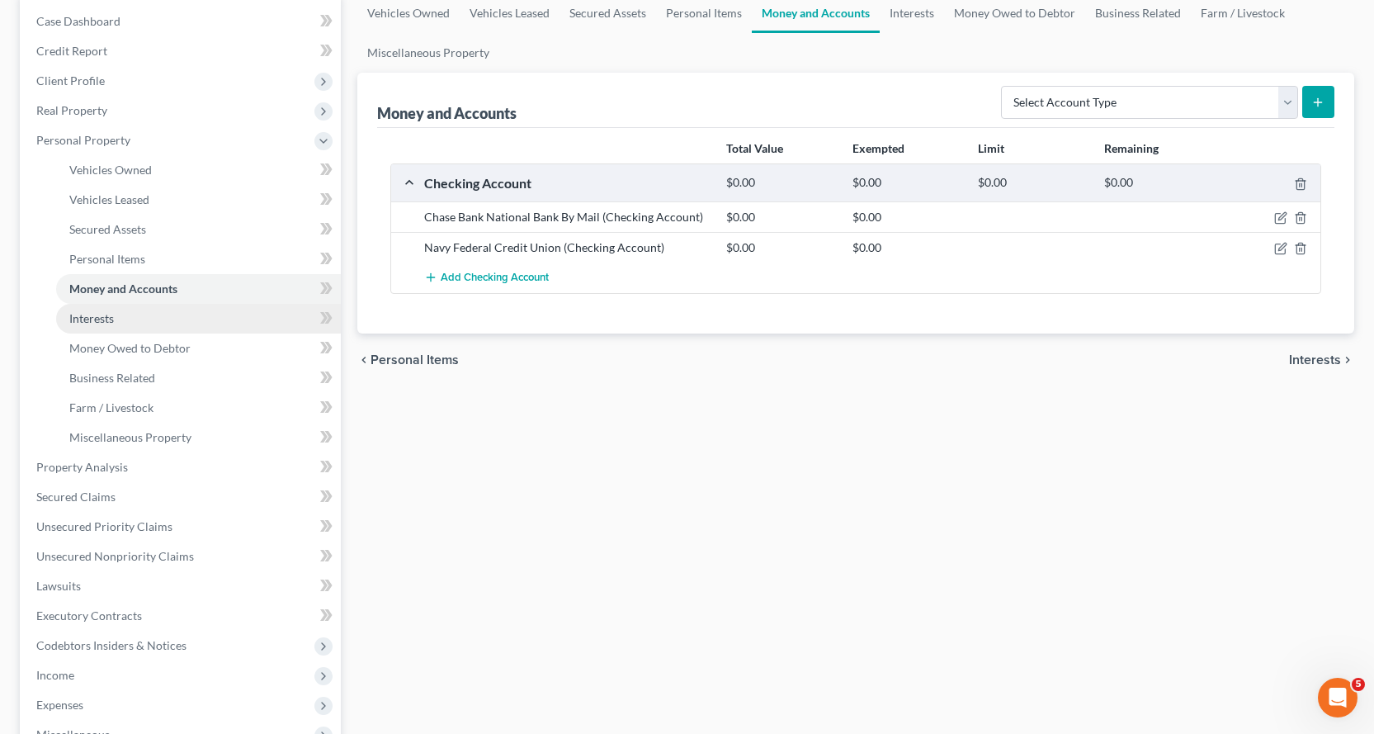
click at [83, 317] on span "Interests" at bounding box center [91, 318] width 45 height 14
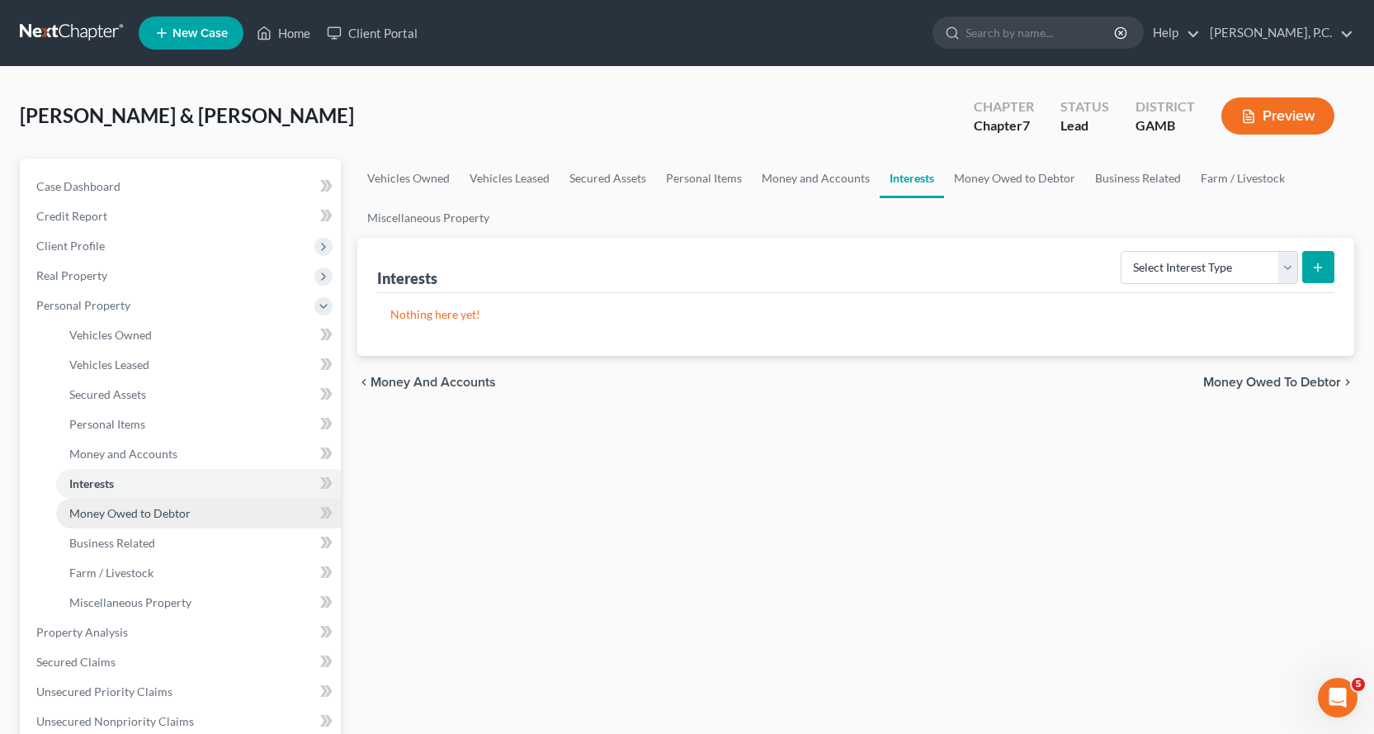
click at [93, 506] on span "Money Owed to Debtor" at bounding box center [129, 513] width 121 height 14
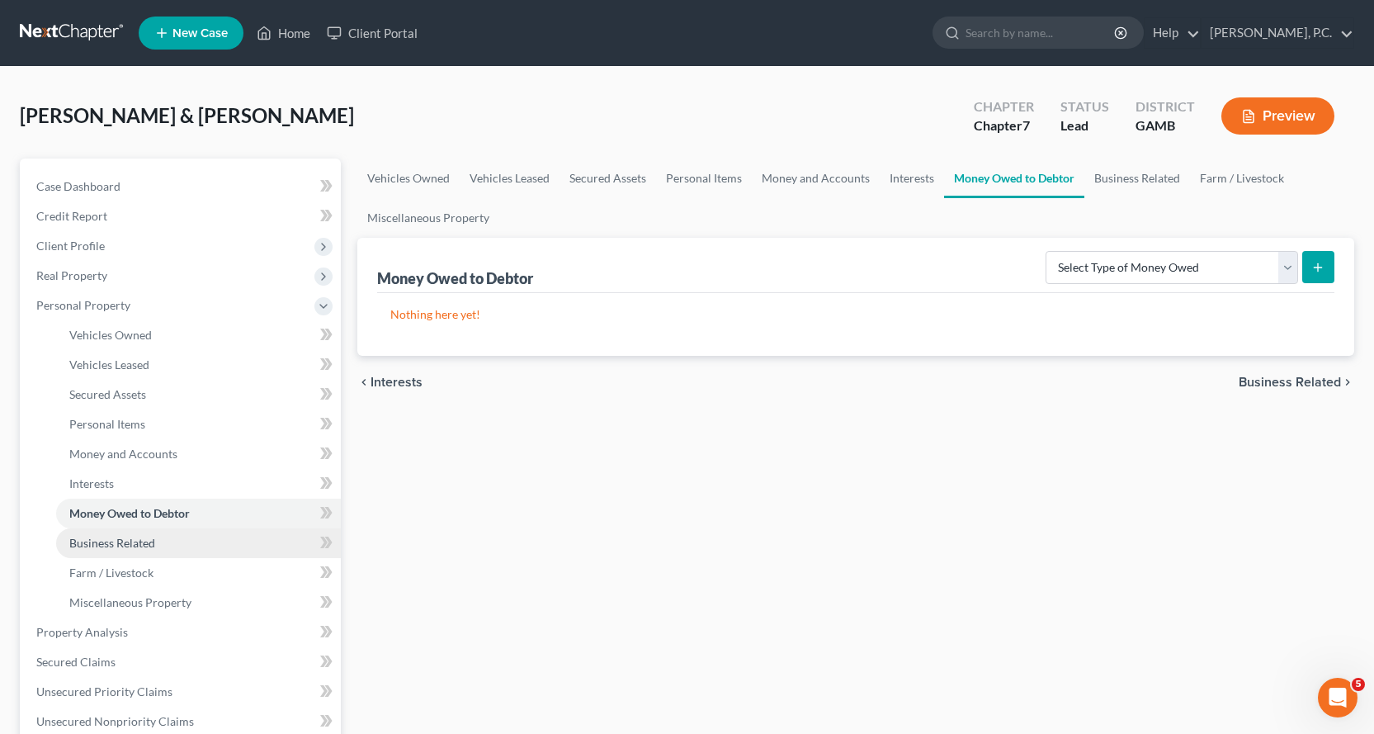
click at [123, 543] on span "Business Related" at bounding box center [112, 543] width 86 height 14
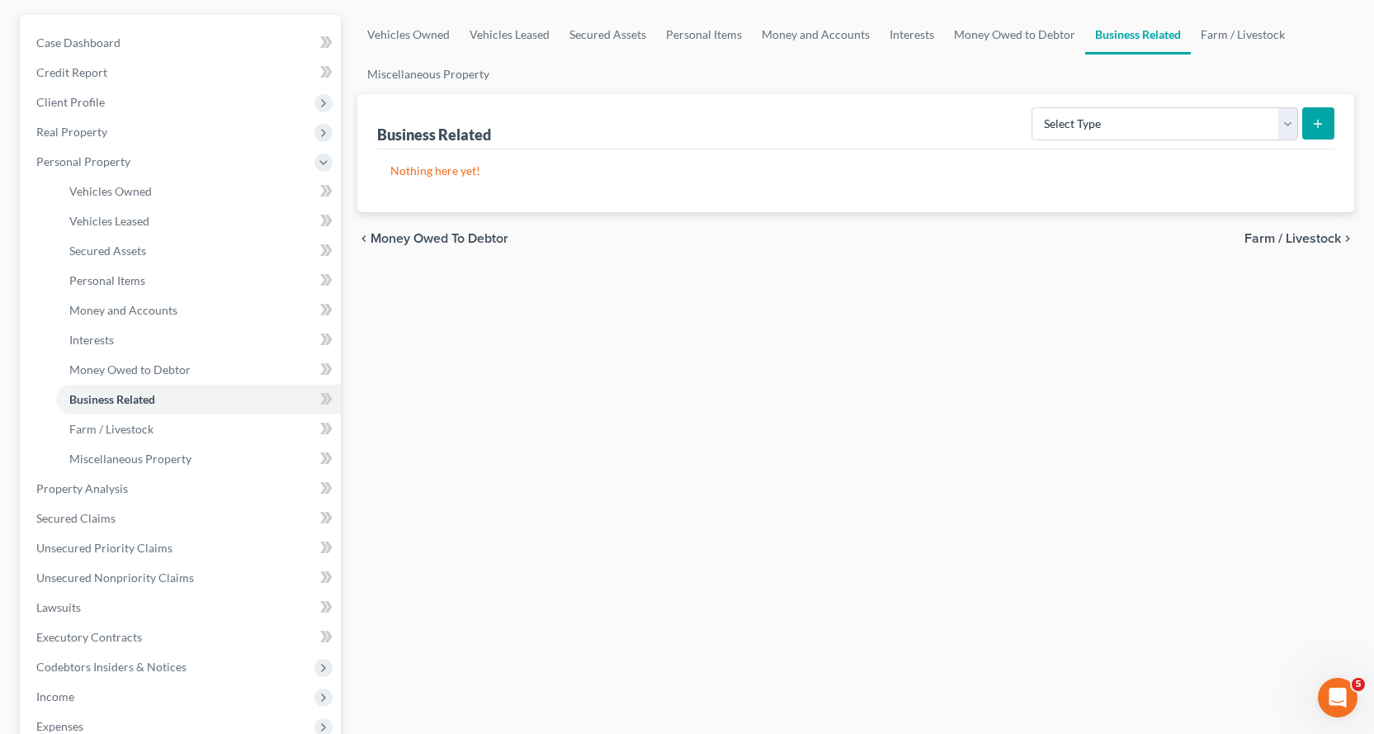
scroll to position [165, 0]
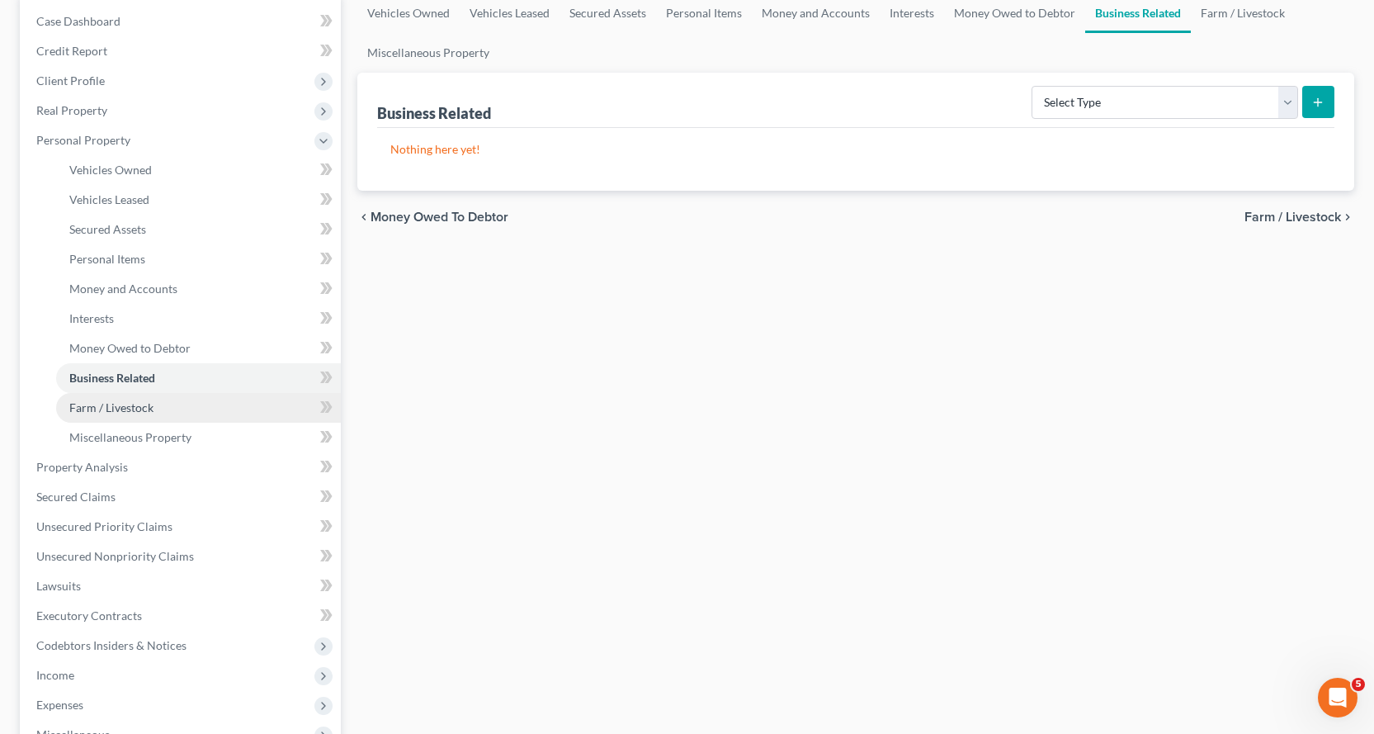
click at [129, 409] on span "Farm / Livestock" at bounding box center [111, 407] width 84 height 14
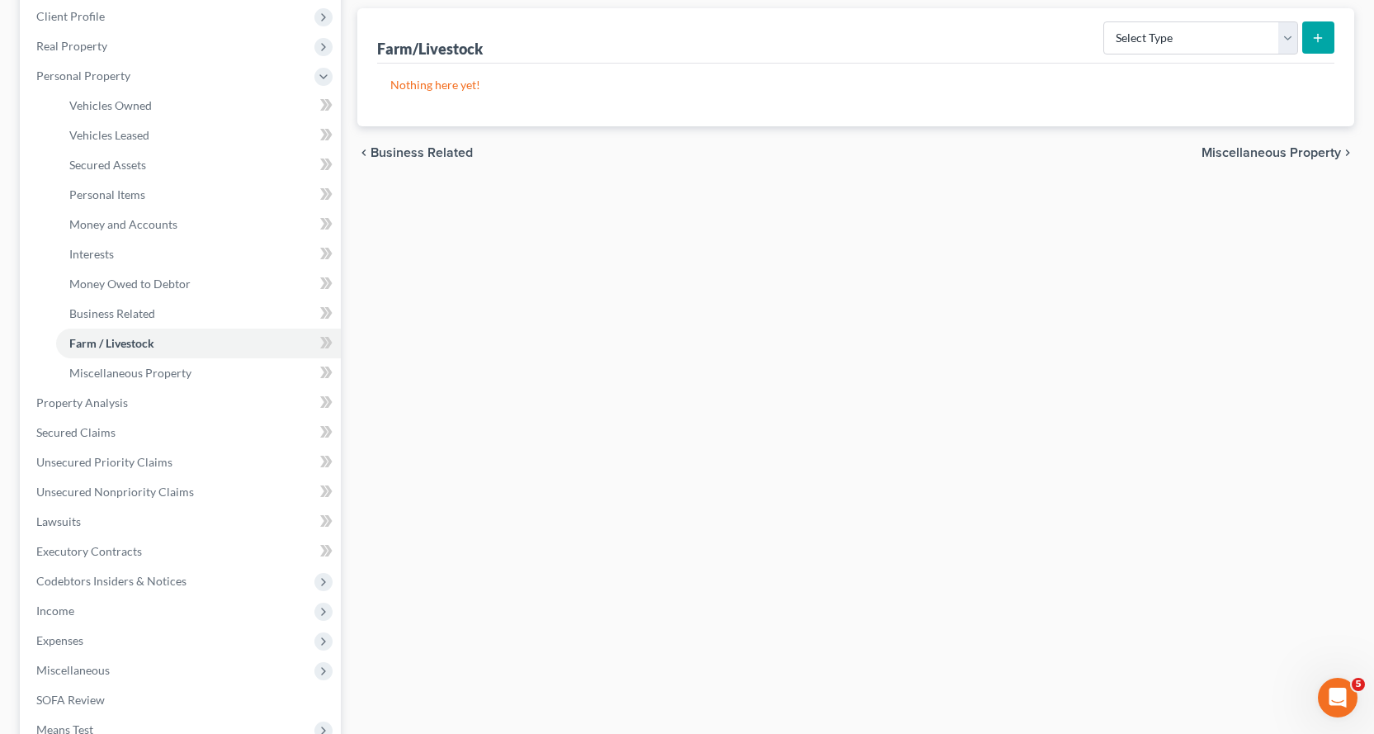
scroll to position [248, 0]
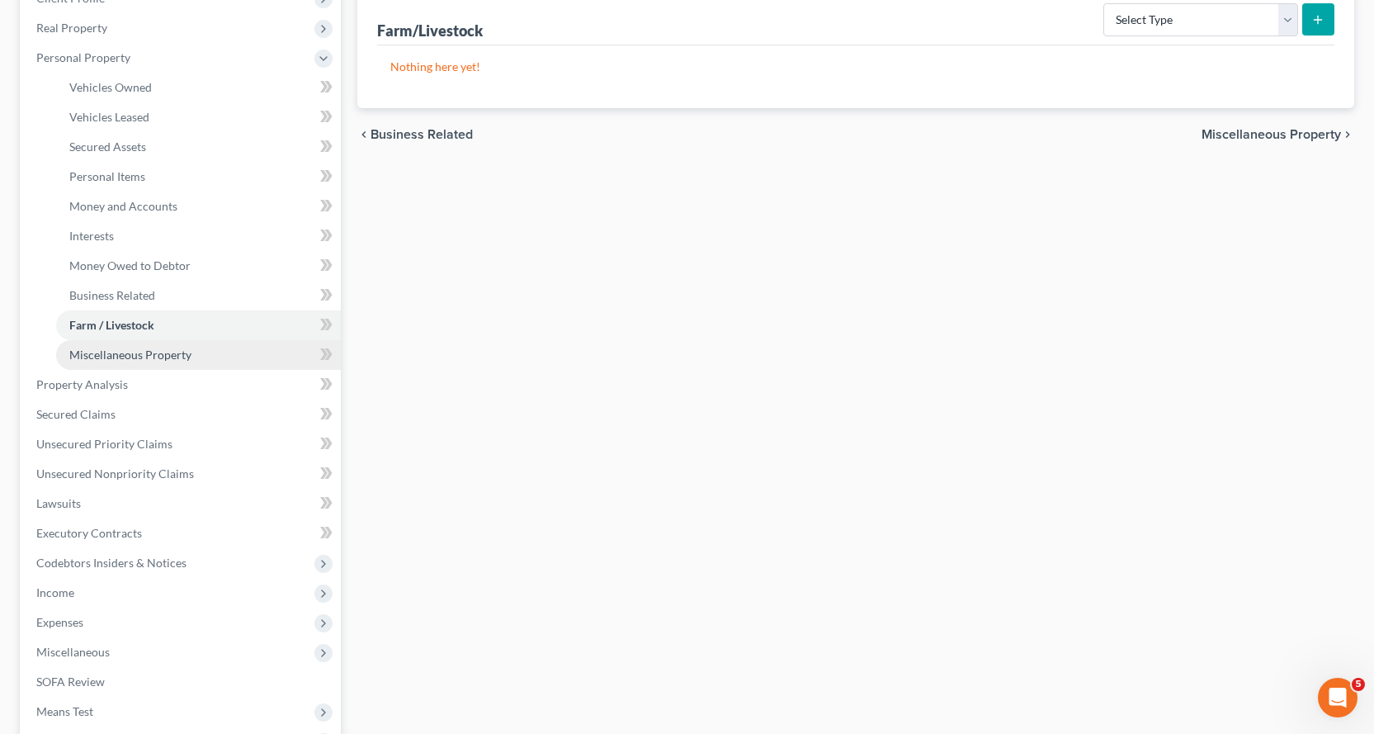
click at [140, 352] on span "Miscellaneous Property" at bounding box center [130, 355] width 122 height 14
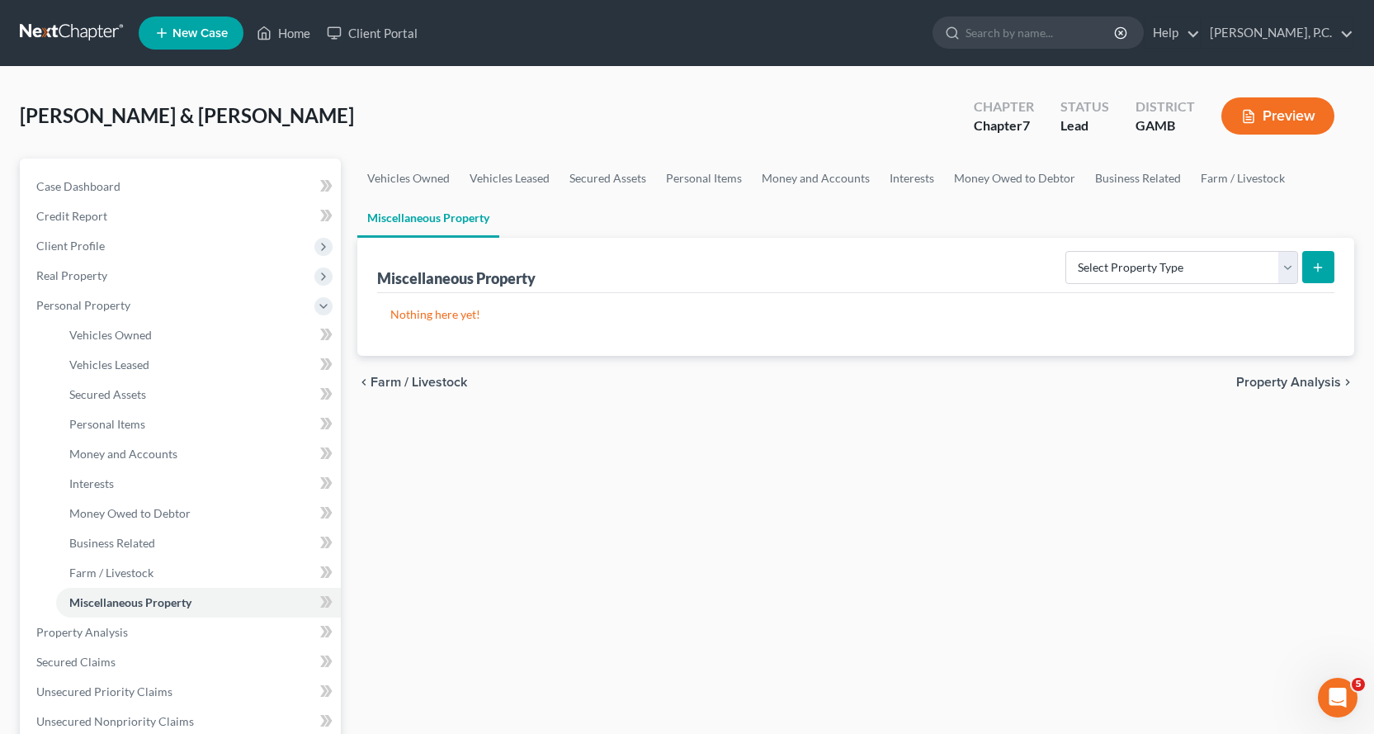
click at [56, 588] on link "Miscellaneous Property" at bounding box center [198, 603] width 285 height 30
click at [117, 457] on span "Money and Accounts" at bounding box center [123, 454] width 108 height 14
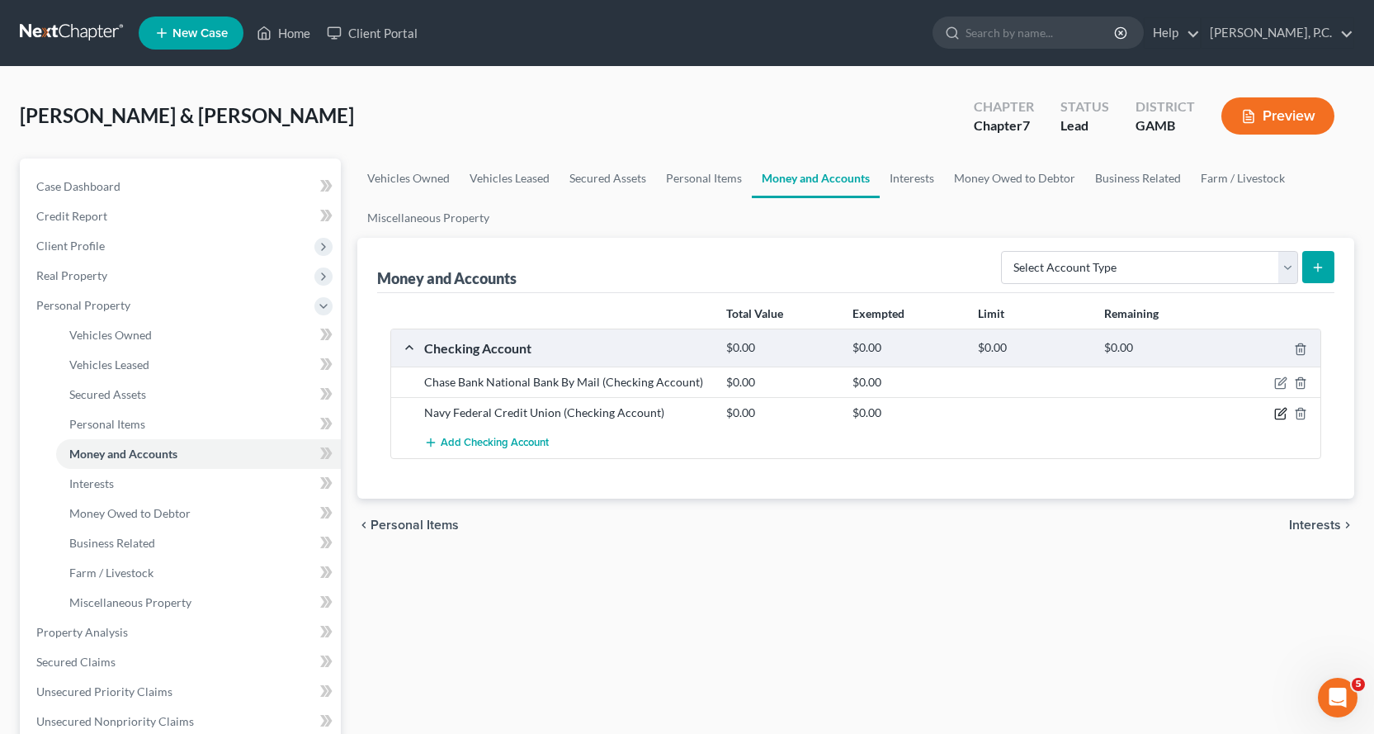
click at [1284, 410] on icon "button" at bounding box center [1282, 412] width 7 height 7
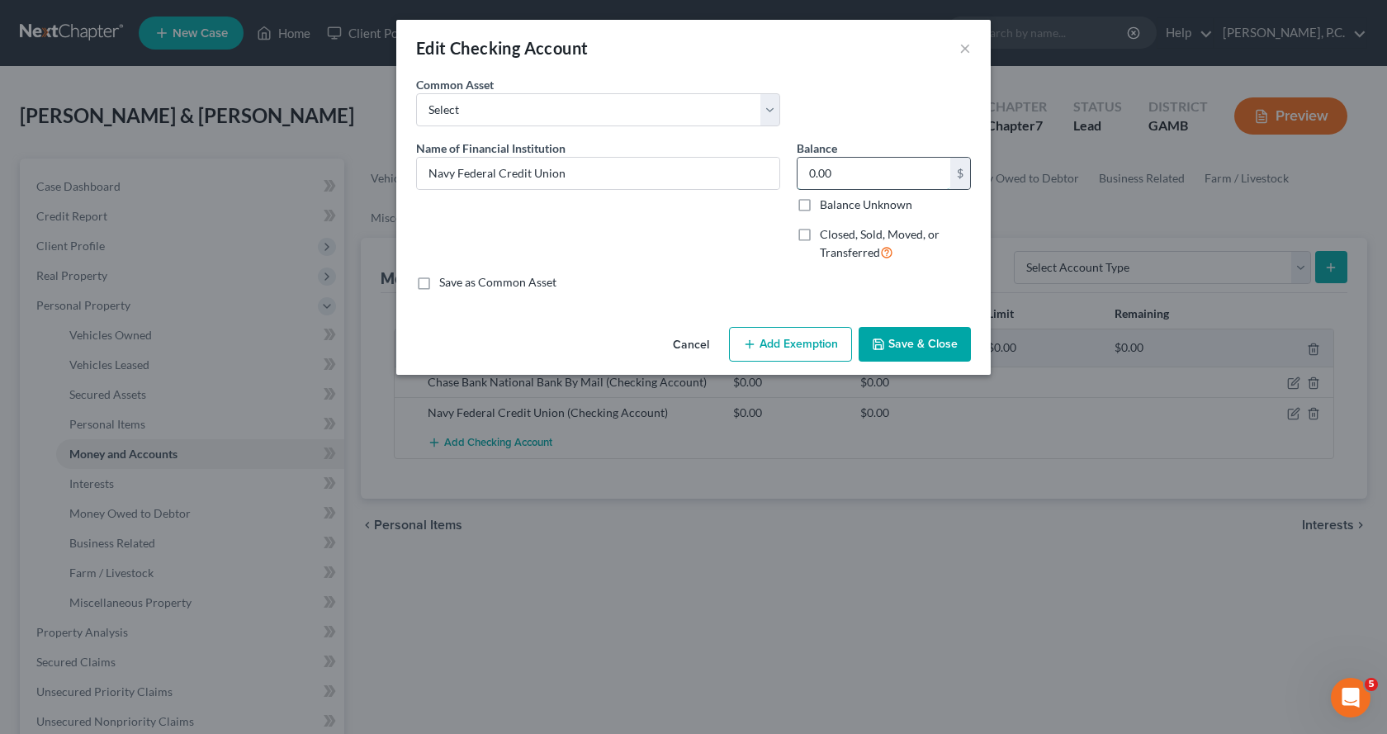
click at [887, 173] on input "0.00" at bounding box center [873, 173] width 153 height 31
click at [819, 344] on button "Add Exemption" at bounding box center [790, 344] width 123 height 35
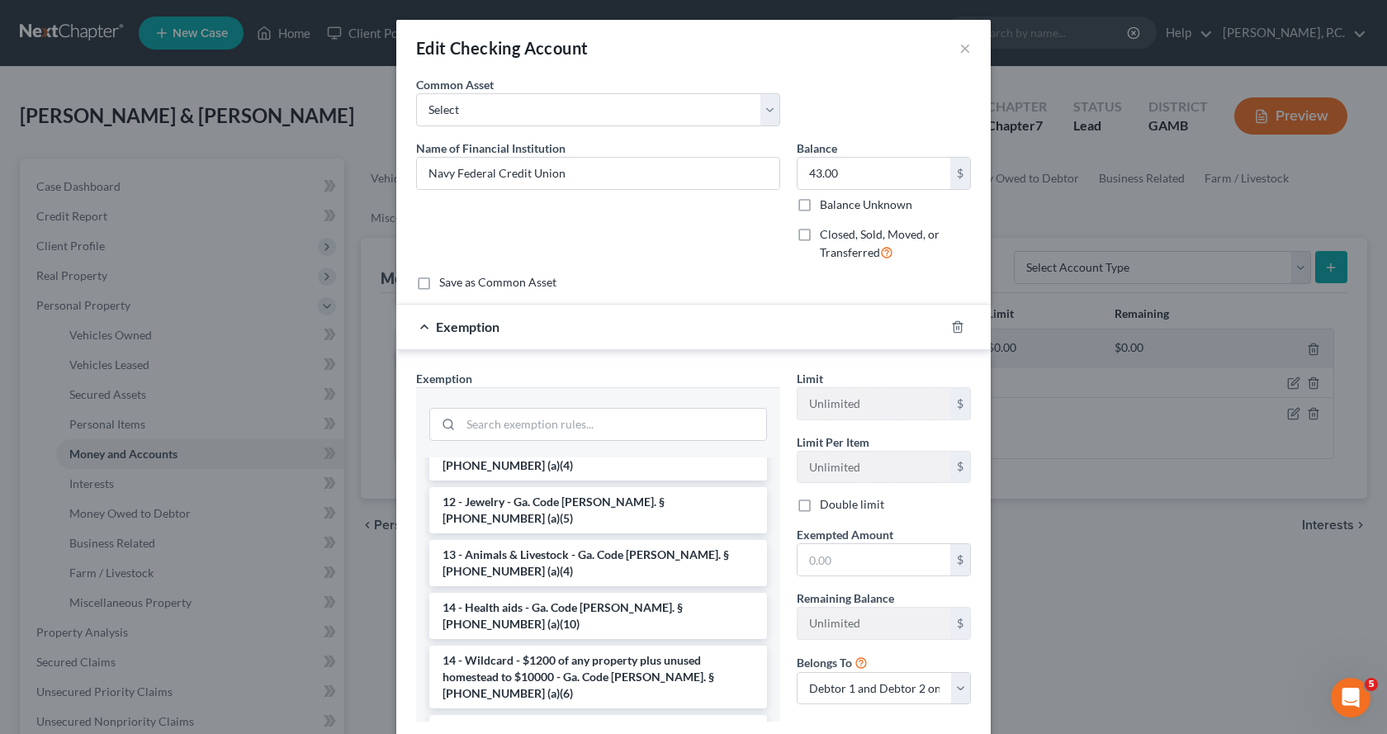
scroll to position [248, 0]
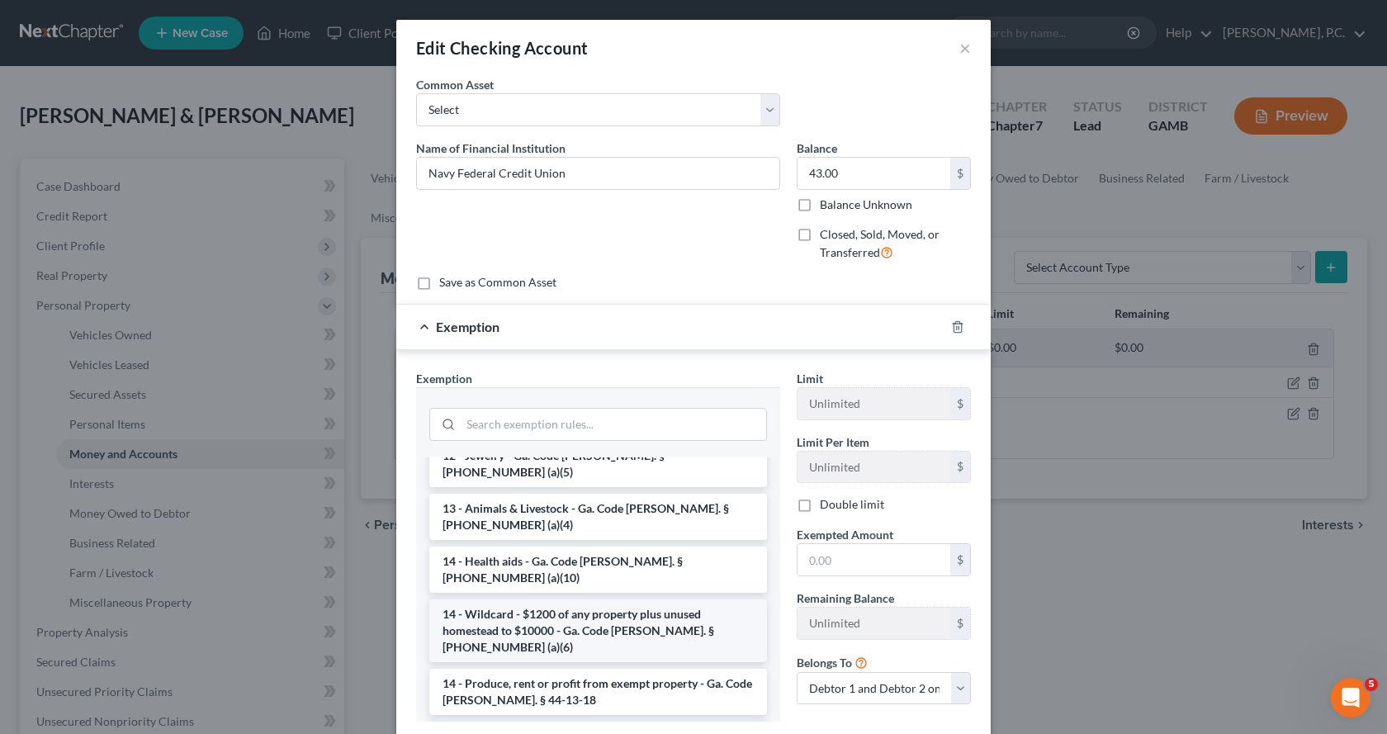
click at [499, 599] on li "14 - Wildcard - $1200 of any property plus unused homestead to $10000 - Ga. Cod…" at bounding box center [598, 630] width 338 height 63
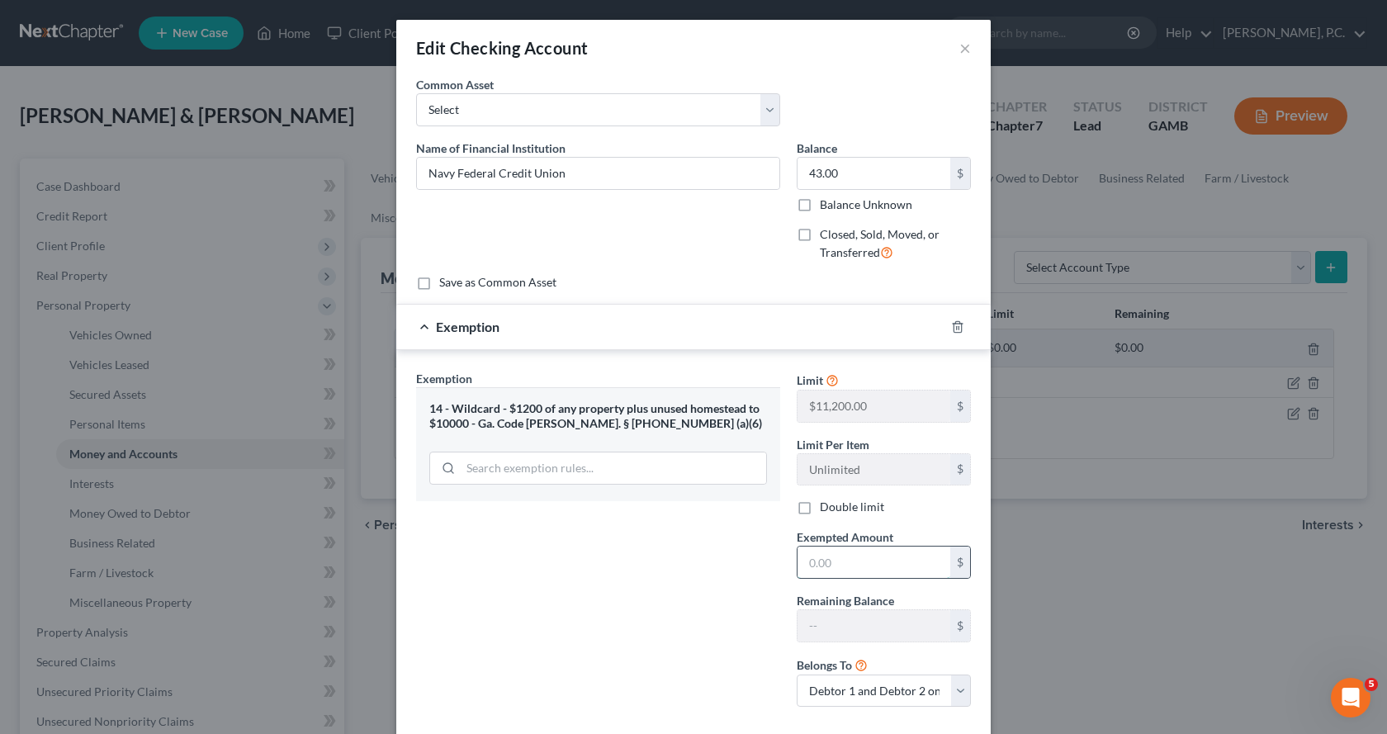
click at [856, 556] on input "text" at bounding box center [873, 561] width 153 height 31
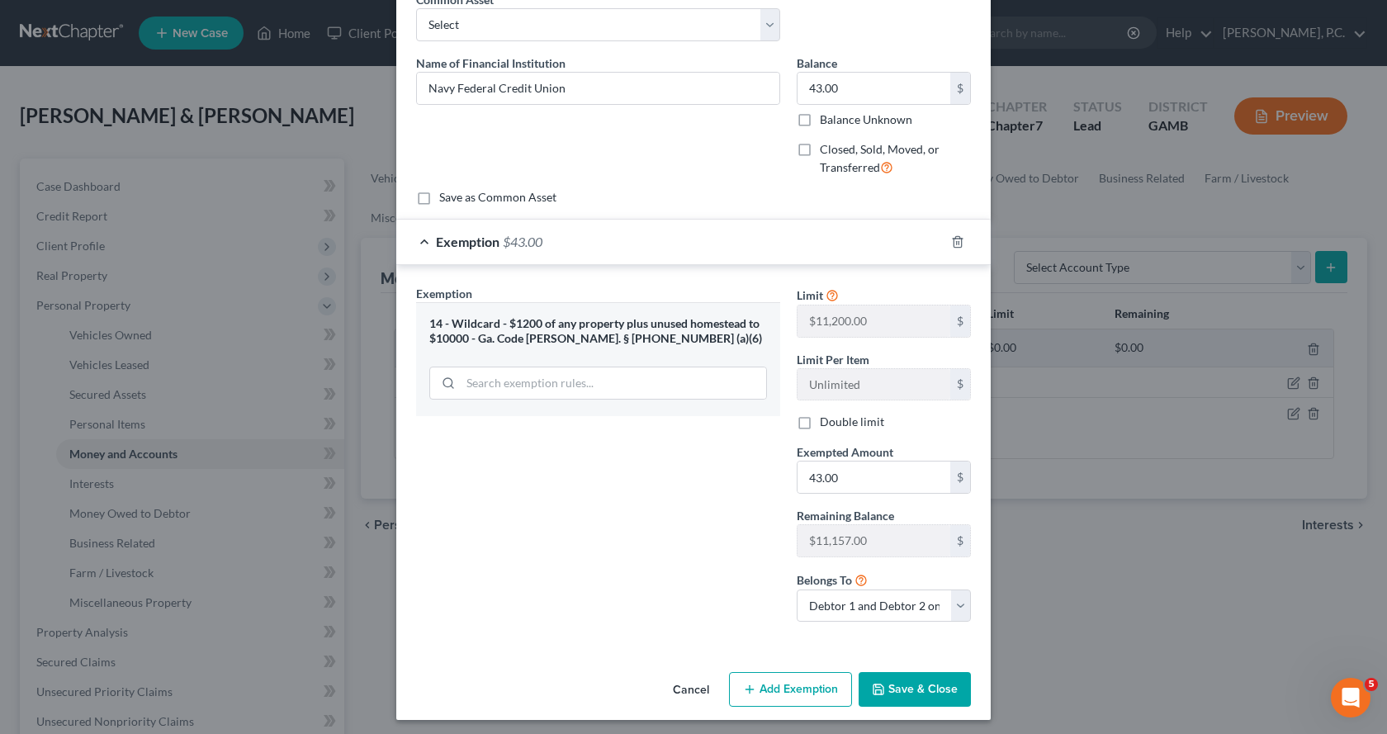
scroll to position [91, 0]
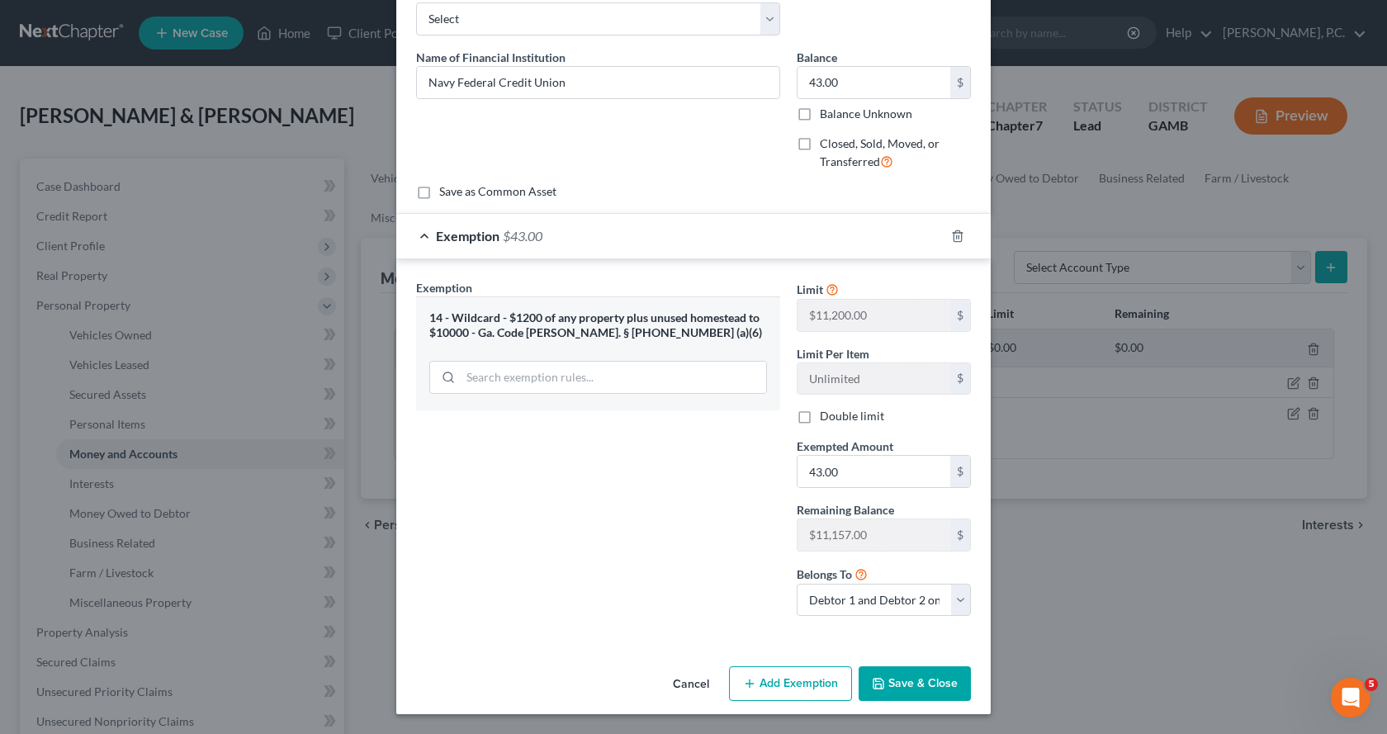
click at [919, 680] on button "Save & Close" at bounding box center [915, 683] width 112 height 35
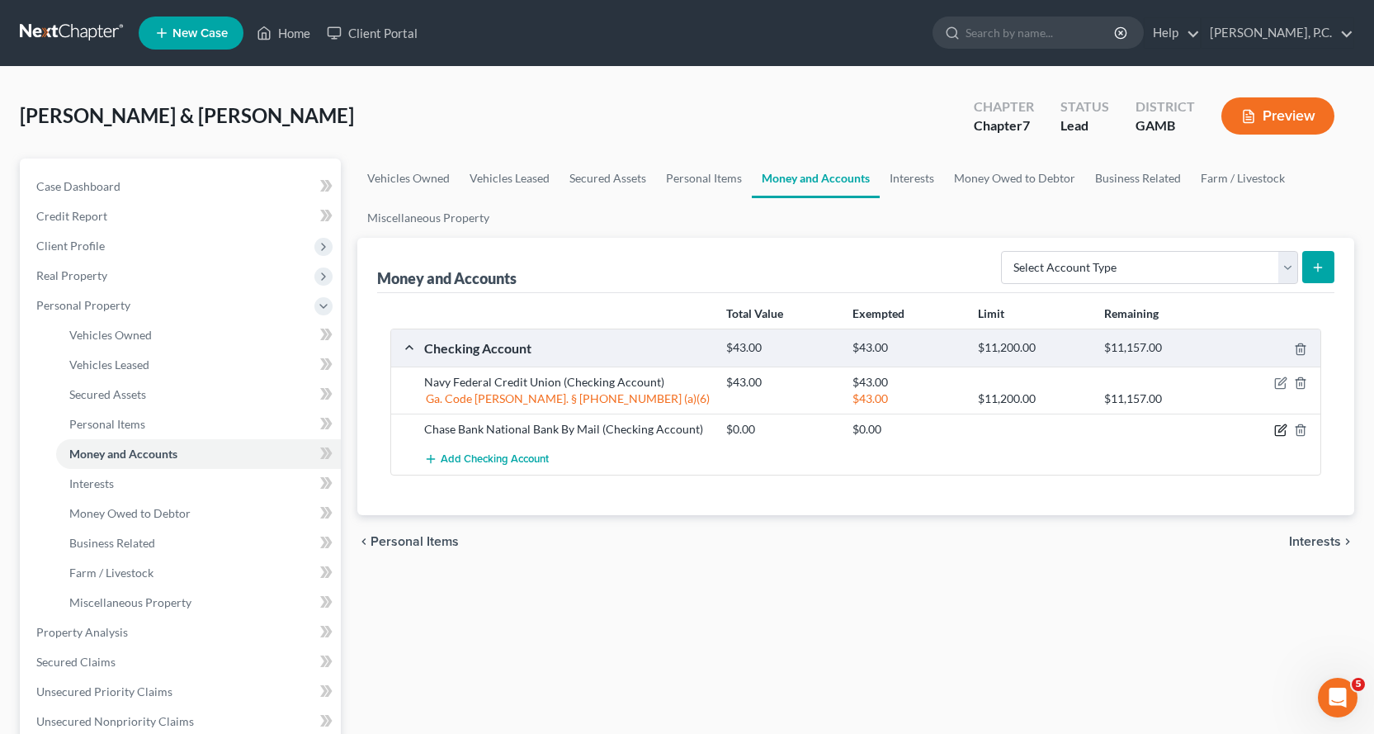
click at [1285, 432] on icon "button" at bounding box center [1281, 429] width 13 height 13
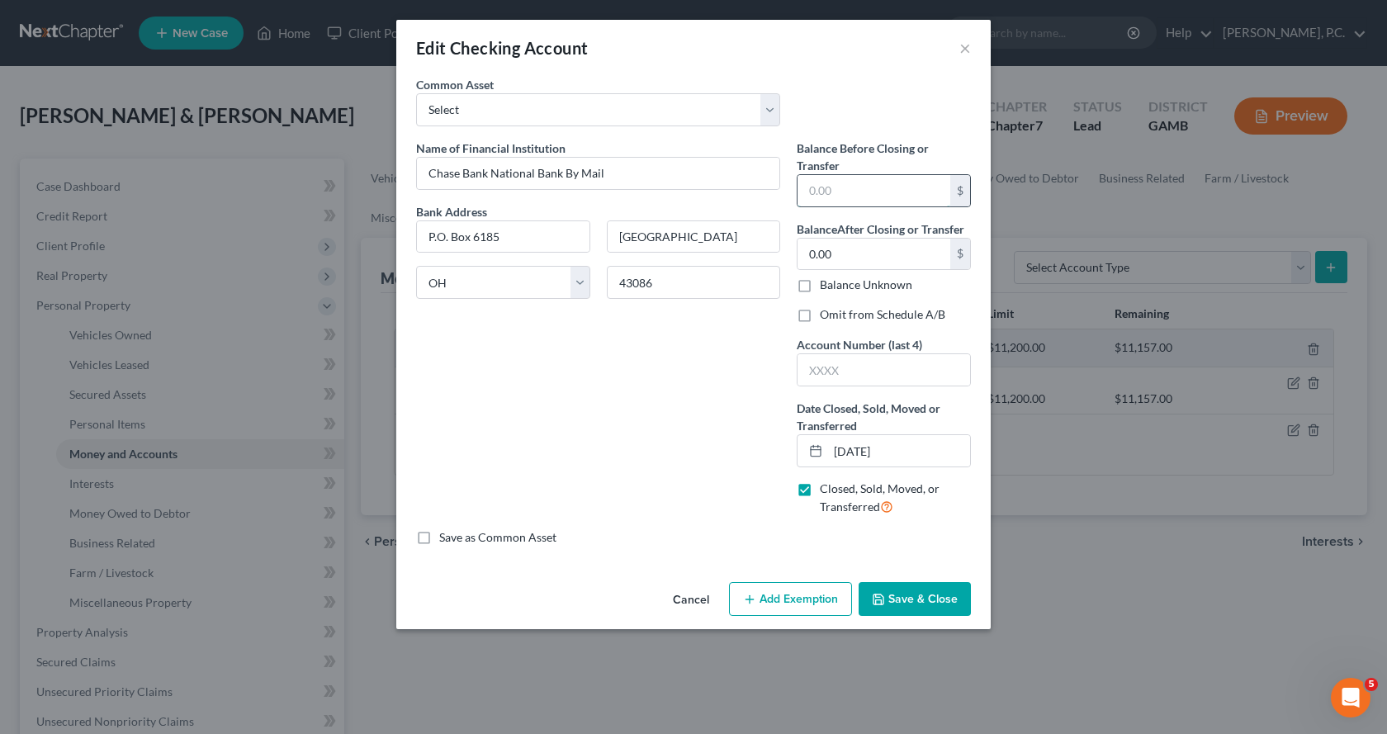
click at [879, 192] on input "text" at bounding box center [873, 190] width 153 height 31
click at [808, 607] on button "Add Exemption" at bounding box center [790, 599] width 123 height 35
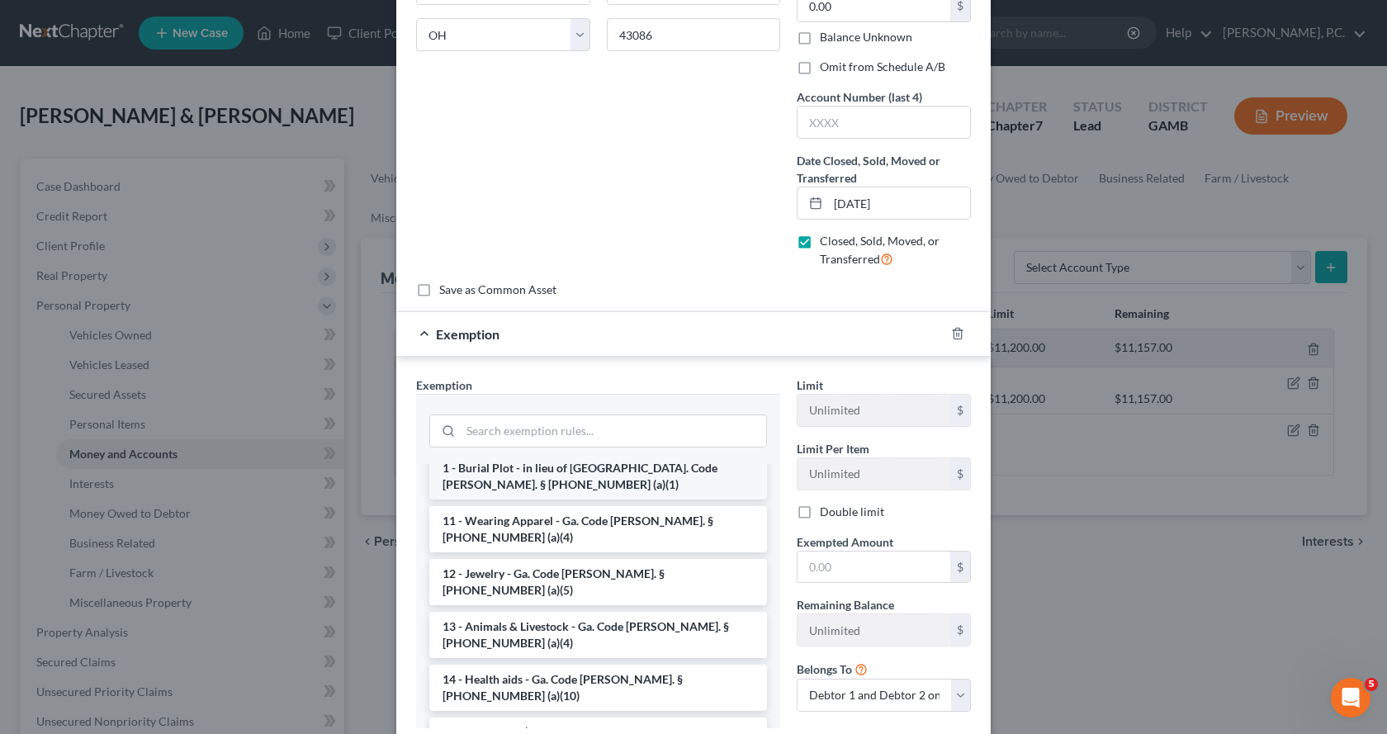
scroll to position [165, 0]
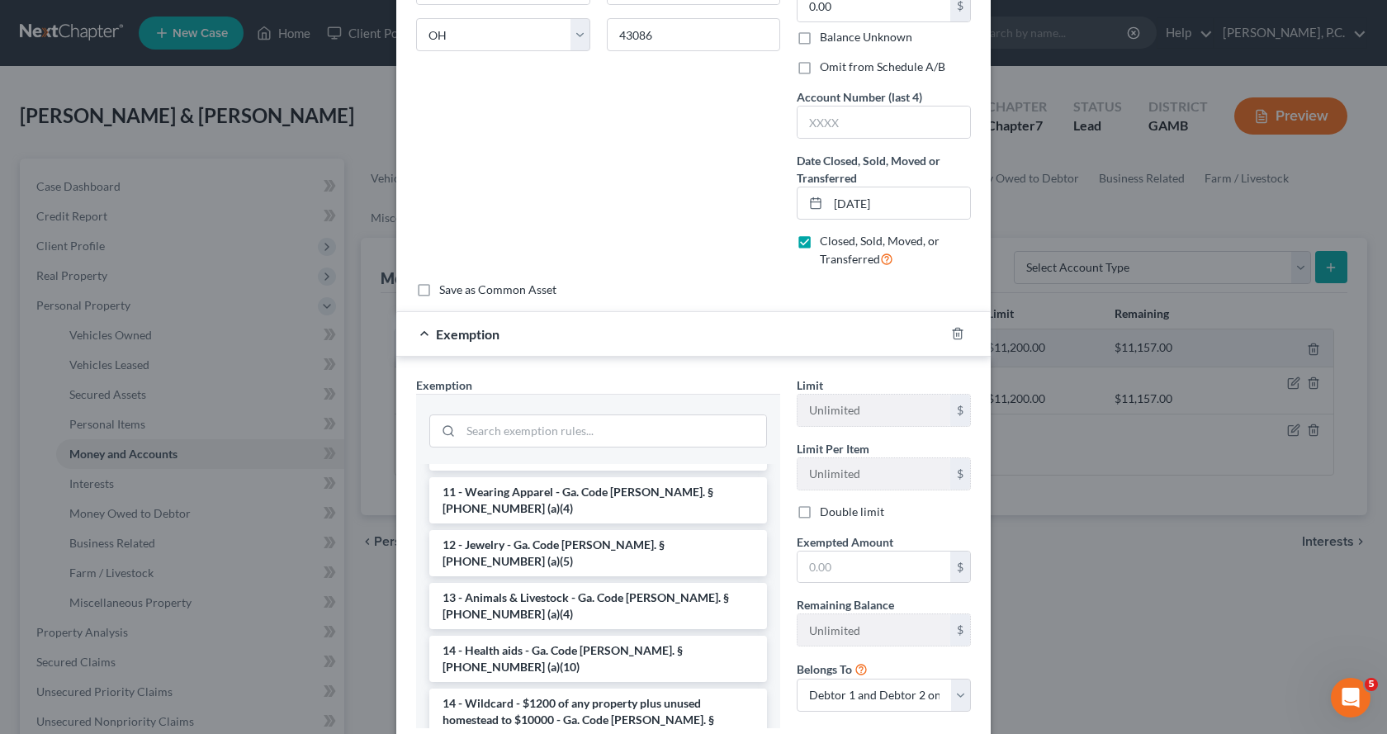
drag, startPoint x: 547, startPoint y: 662, endPoint x: 789, endPoint y: 589, distance: 252.8
click at [546, 688] on li "14 - Wildcard - $1200 of any property plus unused homestead to $10000 - Ga. Cod…" at bounding box center [598, 719] width 338 height 63
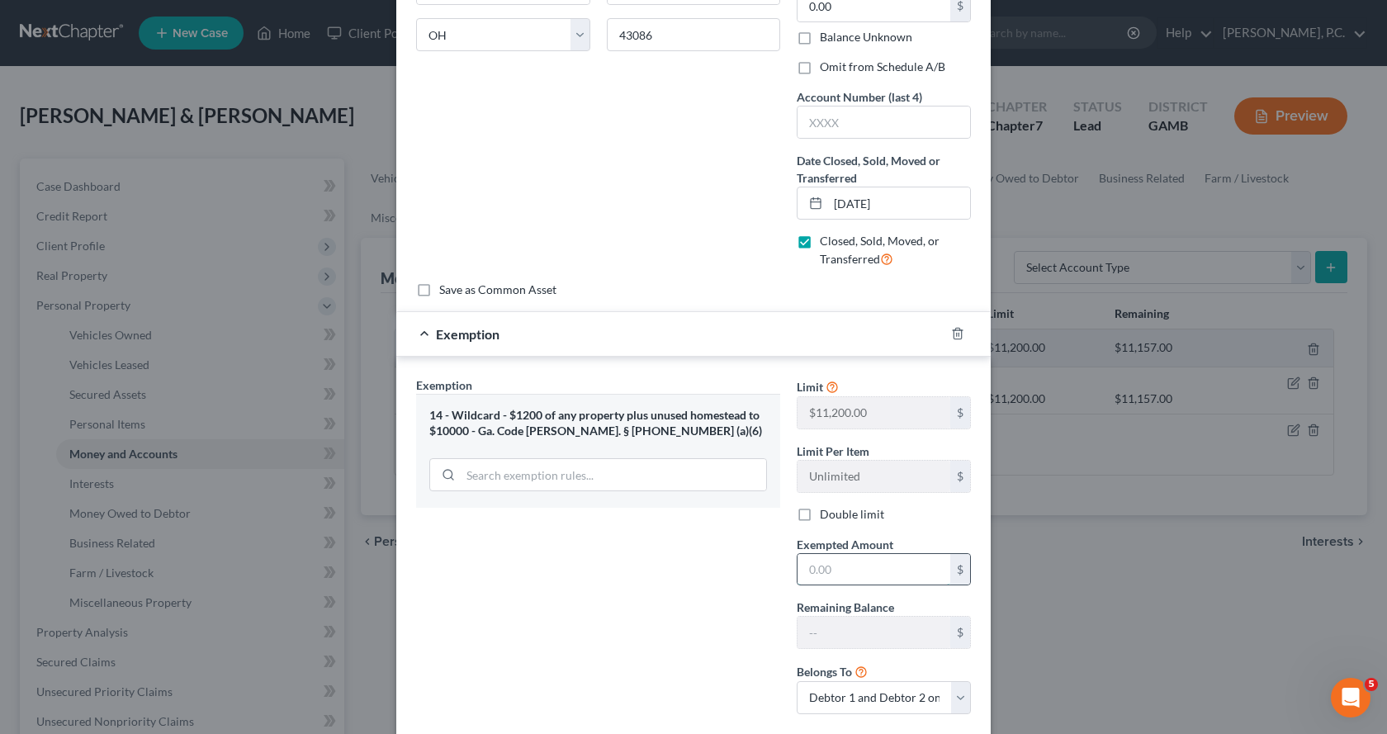
drag, startPoint x: 862, startPoint y: 567, endPoint x: 862, endPoint y: 606, distance: 38.8
click at [865, 570] on input "text" at bounding box center [873, 569] width 153 height 31
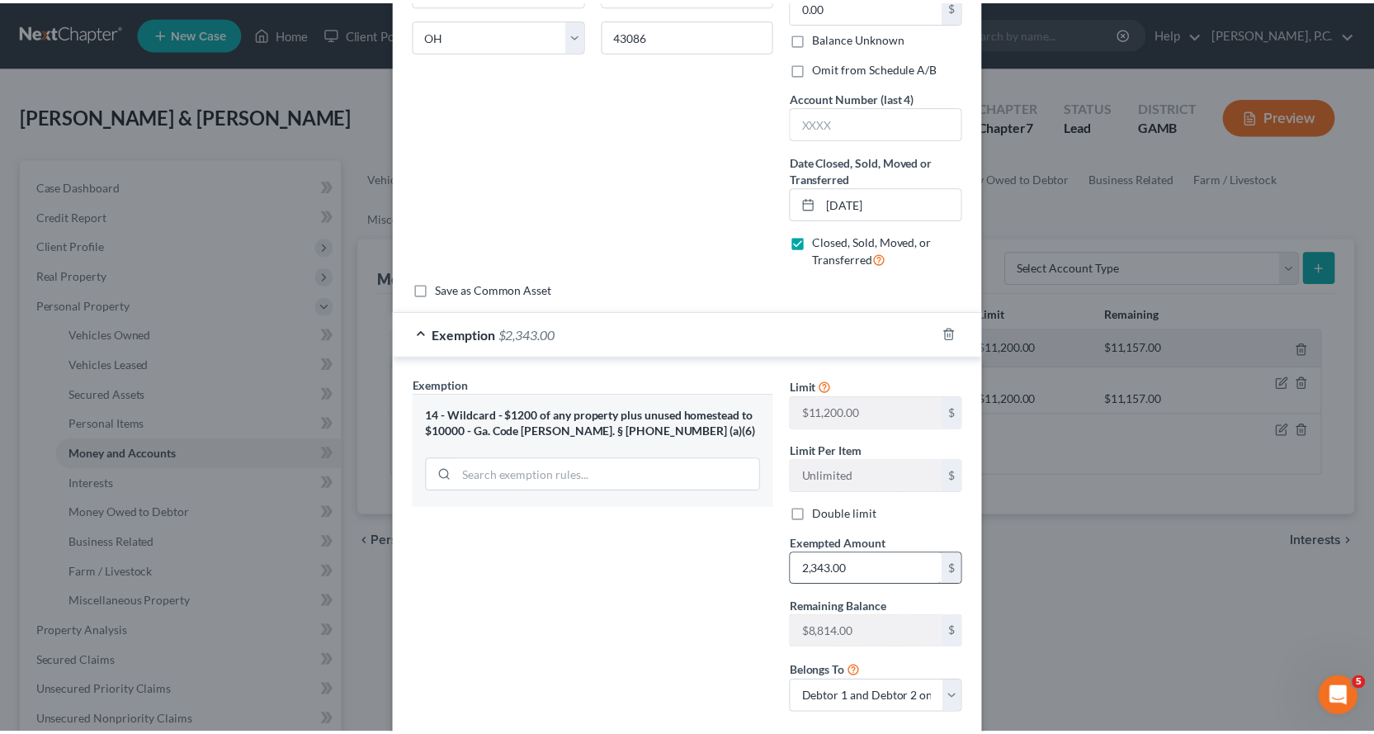
scroll to position [345, 0]
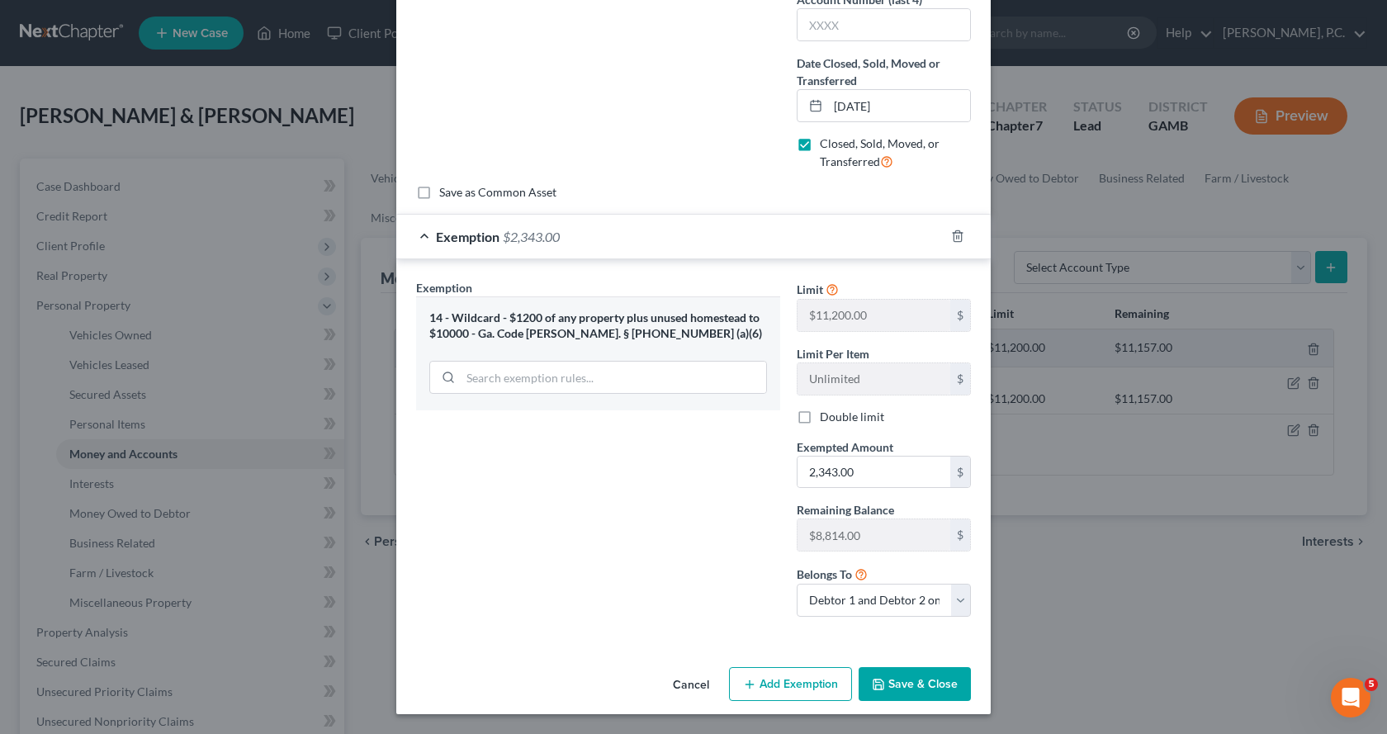
click at [934, 684] on button "Save & Close" at bounding box center [915, 684] width 112 height 35
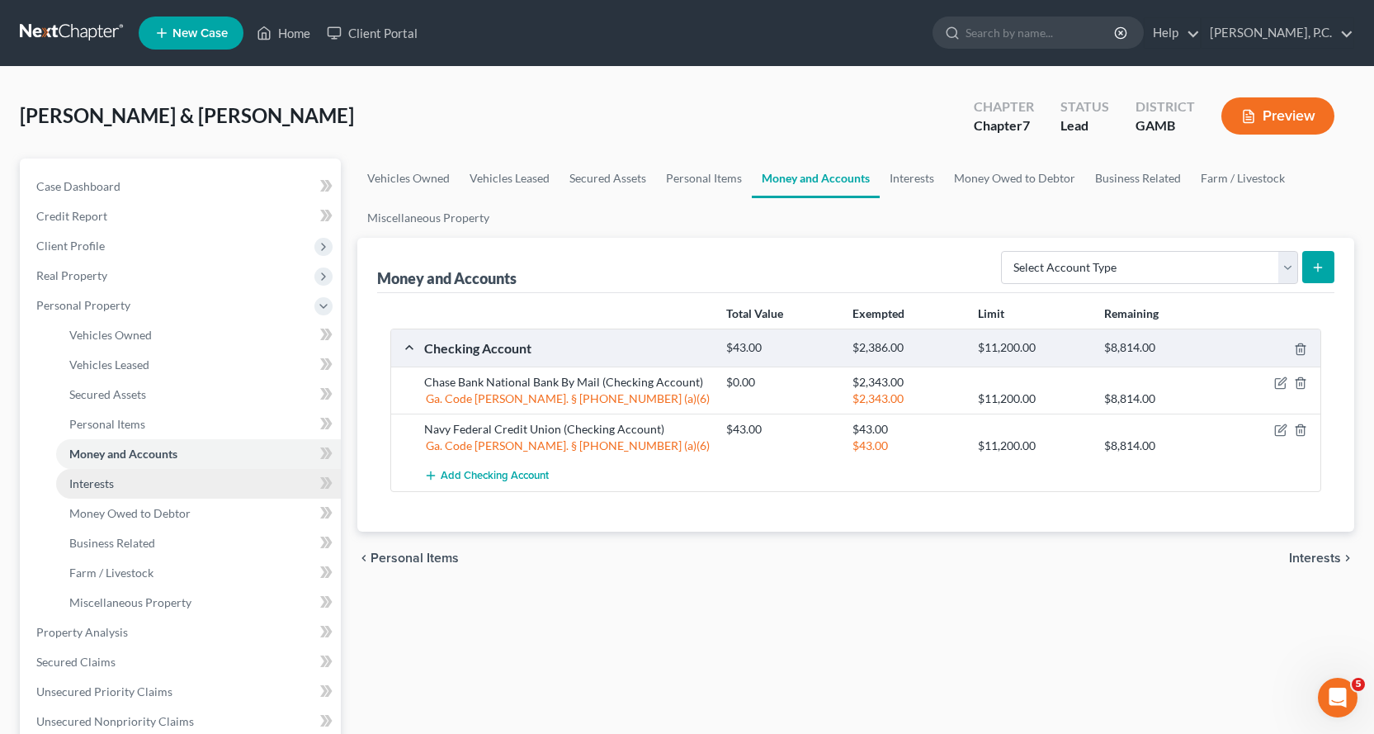
click at [95, 481] on span "Interests" at bounding box center [91, 483] width 45 height 14
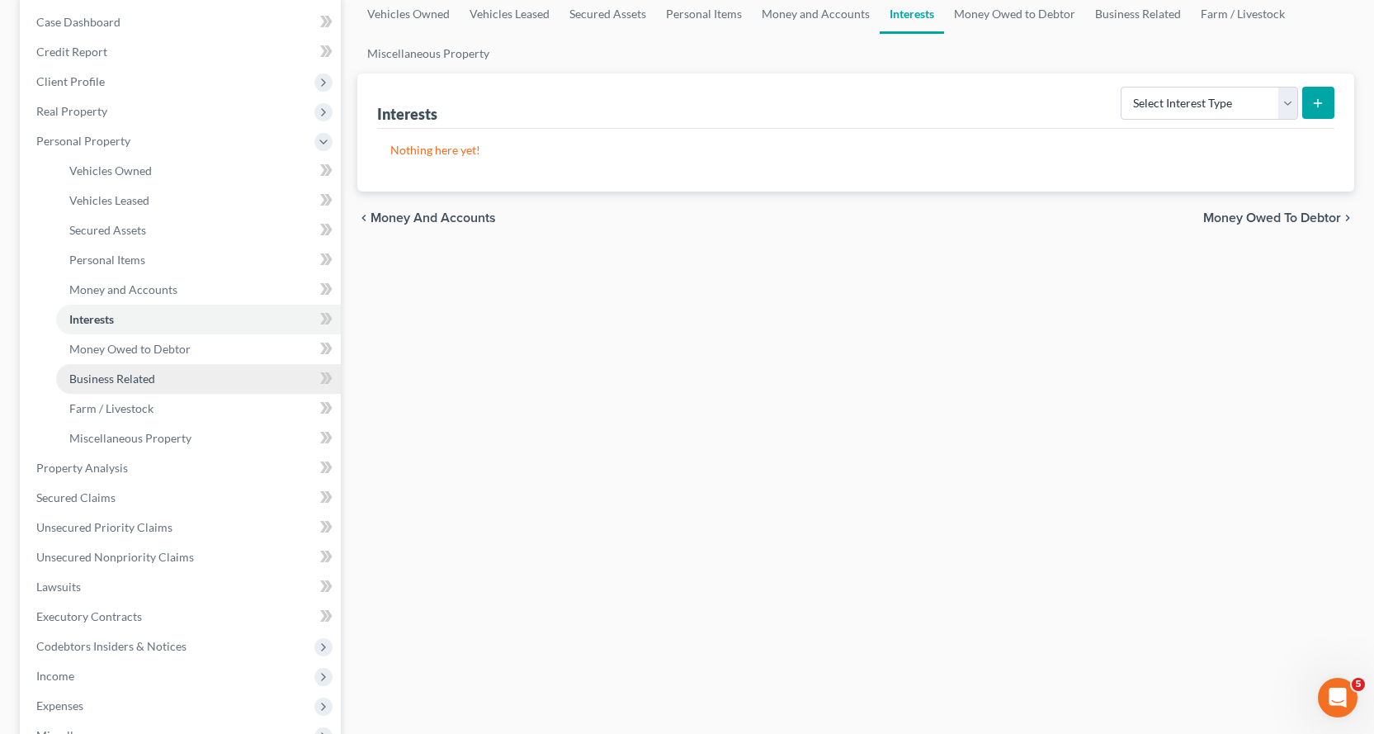
scroll to position [165, 0]
click at [121, 343] on span "Money Owed to Debtor" at bounding box center [129, 348] width 121 height 14
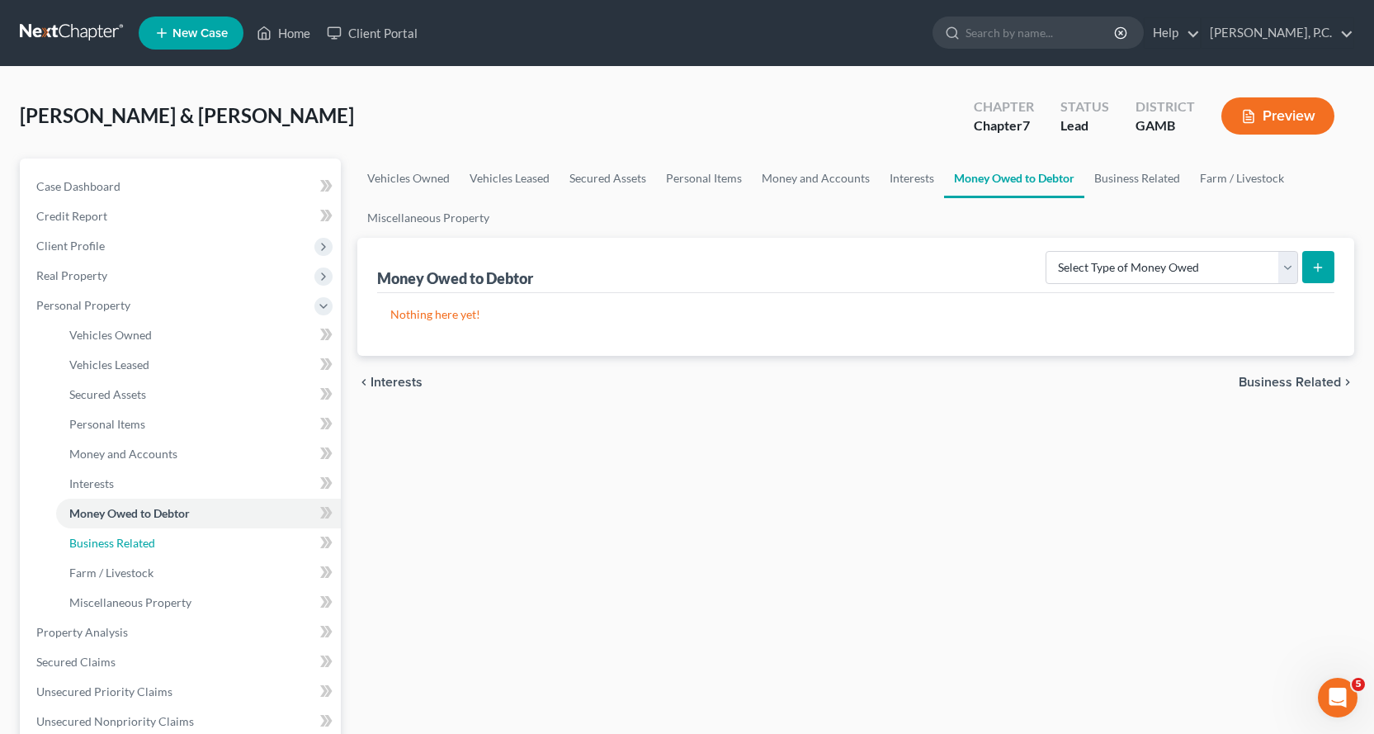
click at [115, 541] on span "Business Related" at bounding box center [112, 543] width 86 height 14
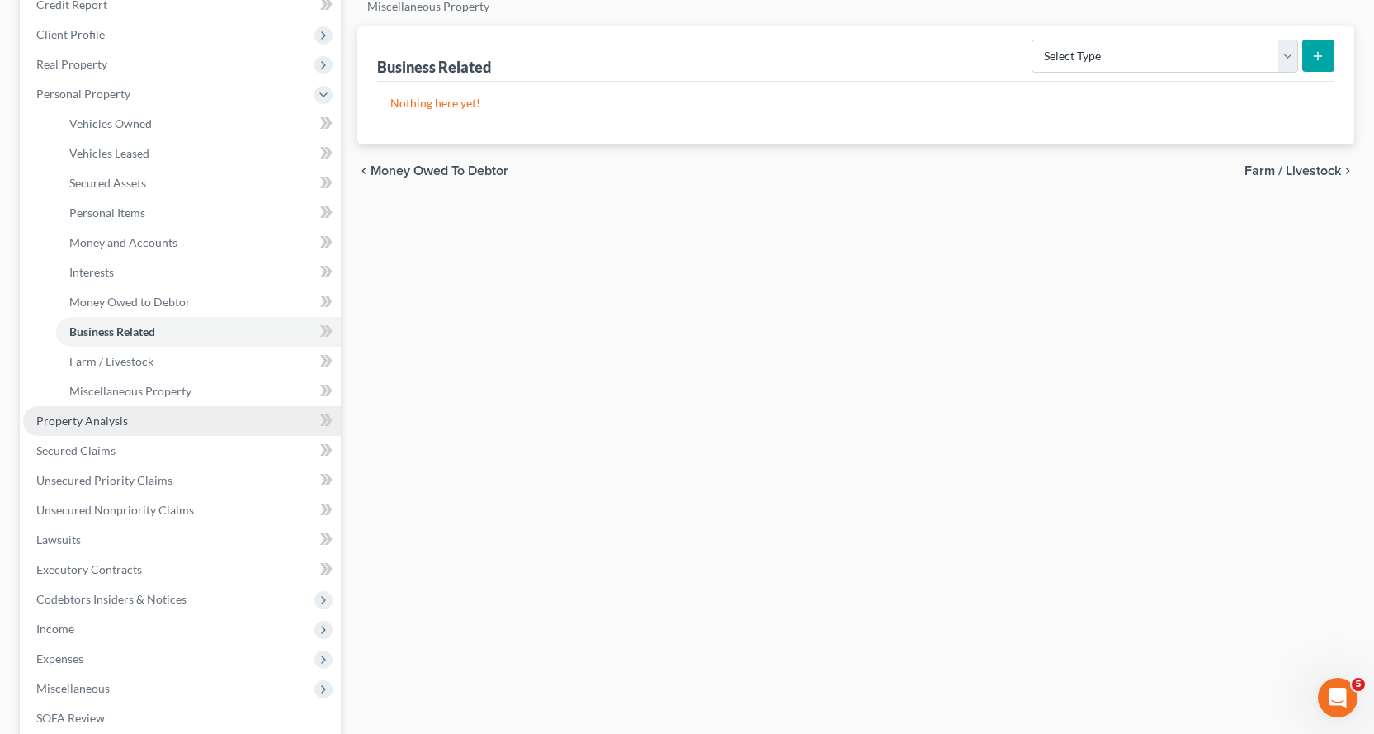
scroll to position [248, 0]
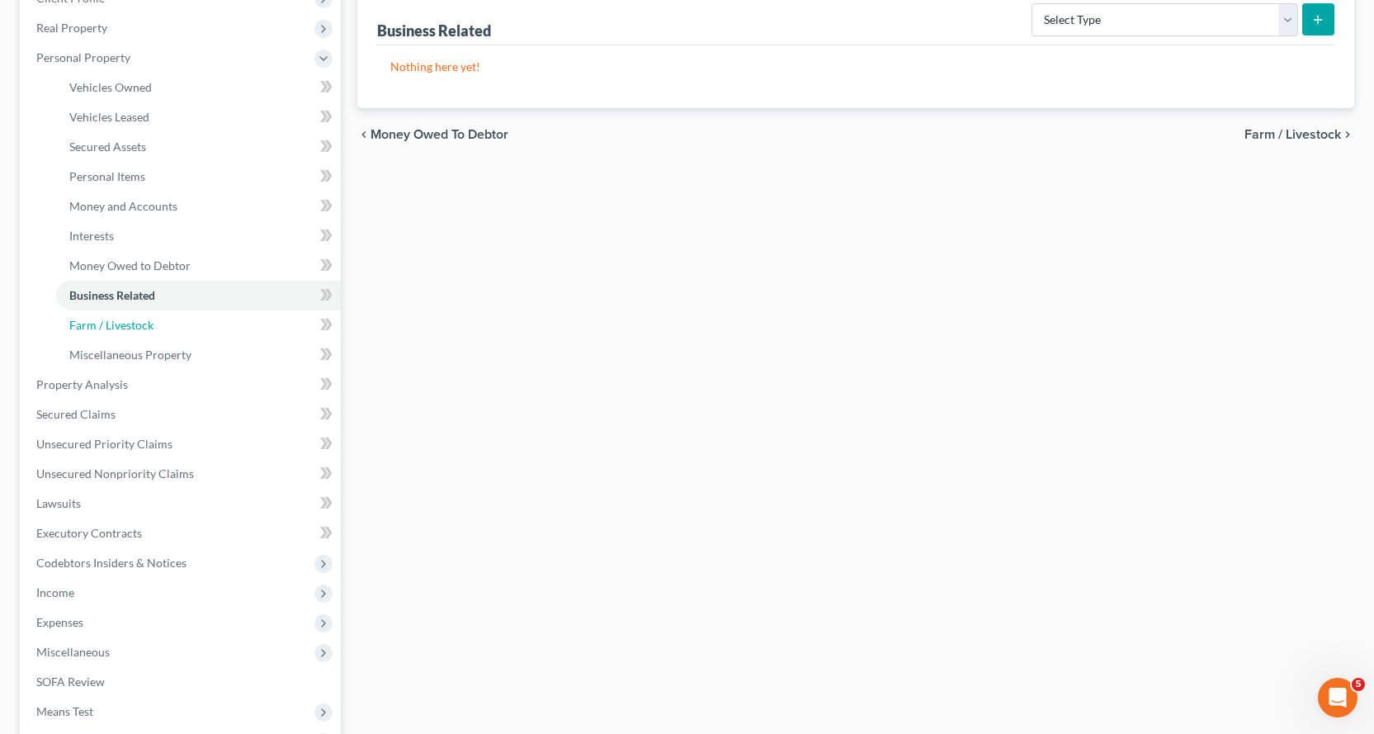
click at [139, 326] on span "Farm / Livestock" at bounding box center [111, 325] width 84 height 14
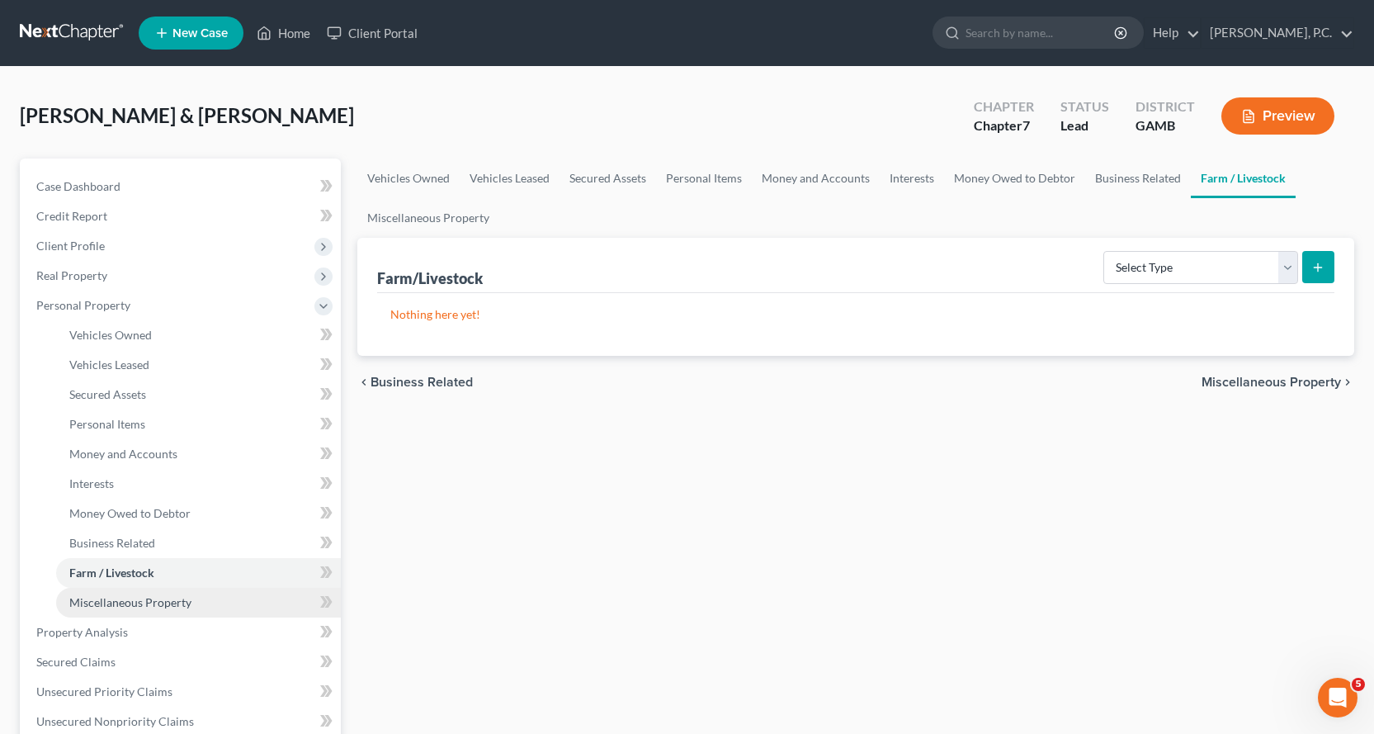
click at [165, 599] on span "Miscellaneous Property" at bounding box center [130, 602] width 122 height 14
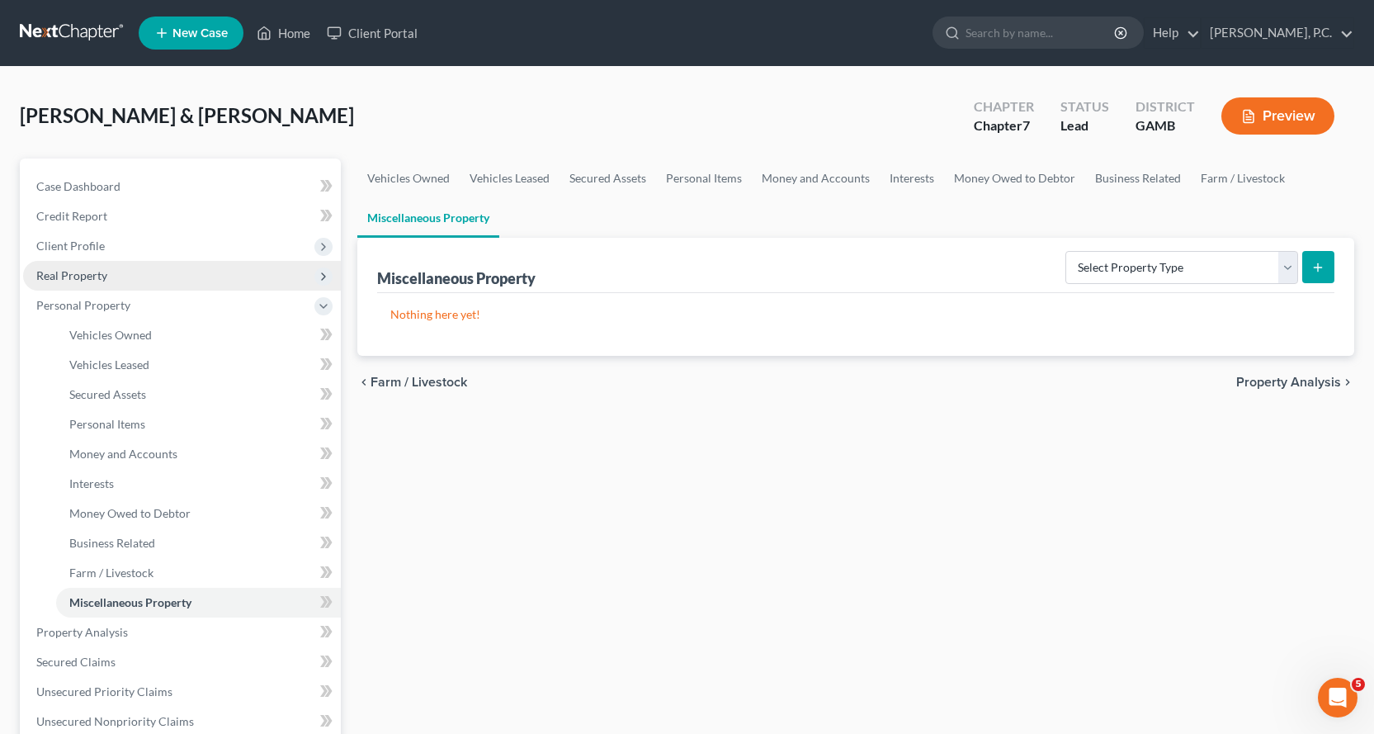
click at [94, 272] on span "Real Property" at bounding box center [71, 275] width 71 height 14
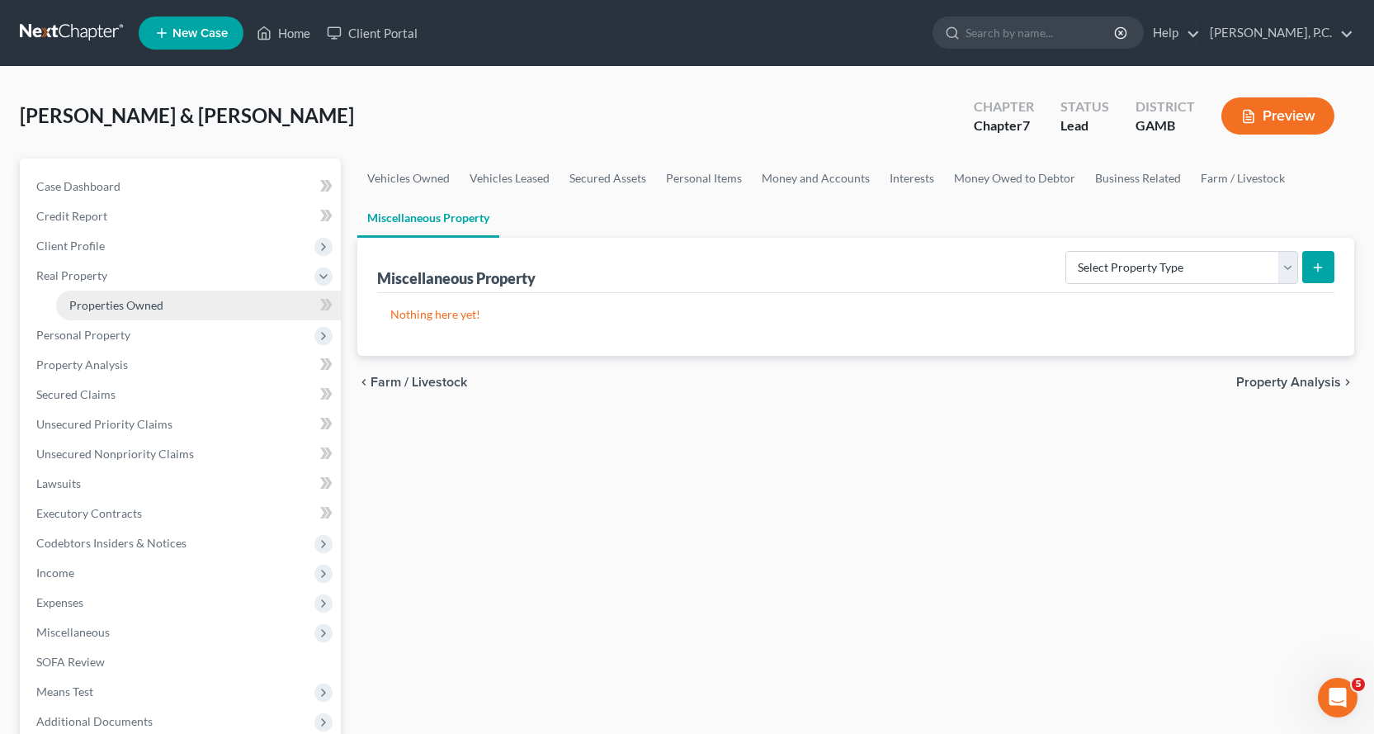
click at [152, 304] on span "Properties Owned" at bounding box center [116, 305] width 94 height 14
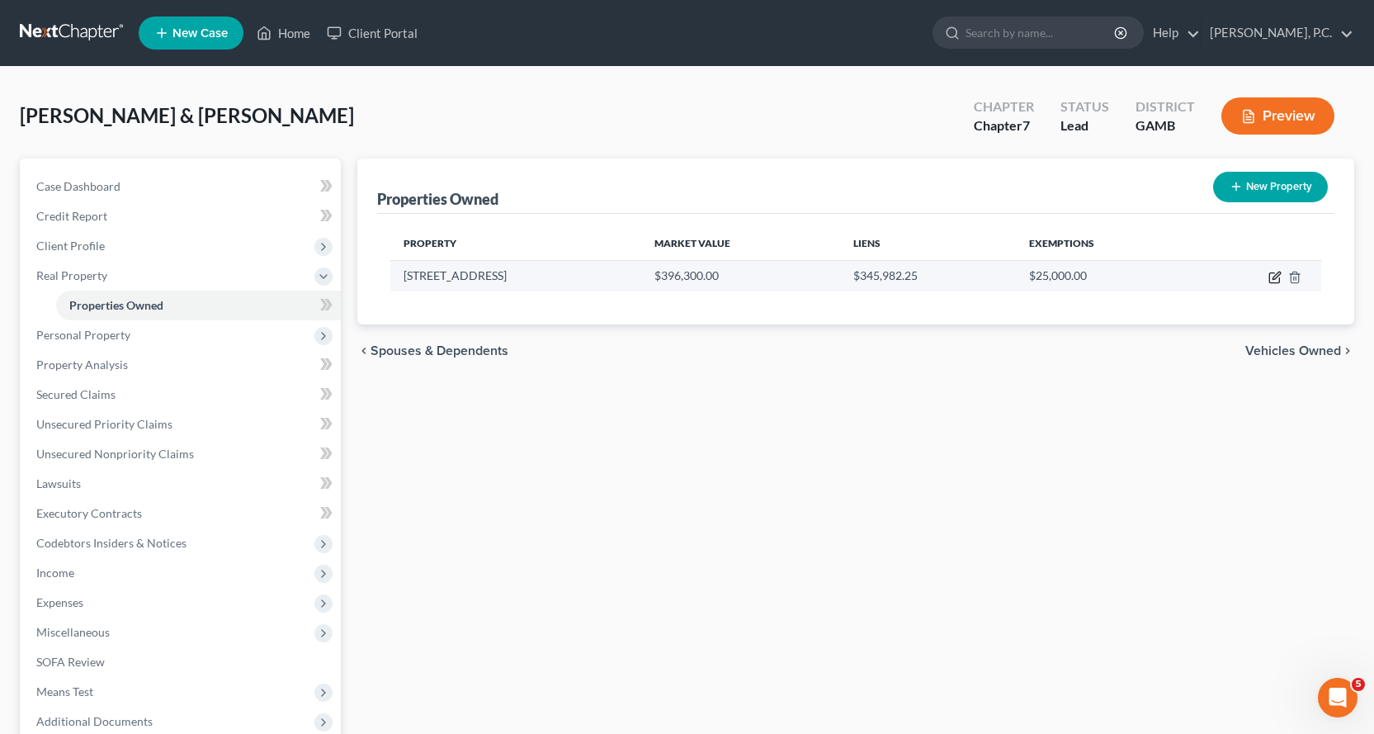
click at [1275, 279] on icon "button" at bounding box center [1276, 275] width 7 height 7
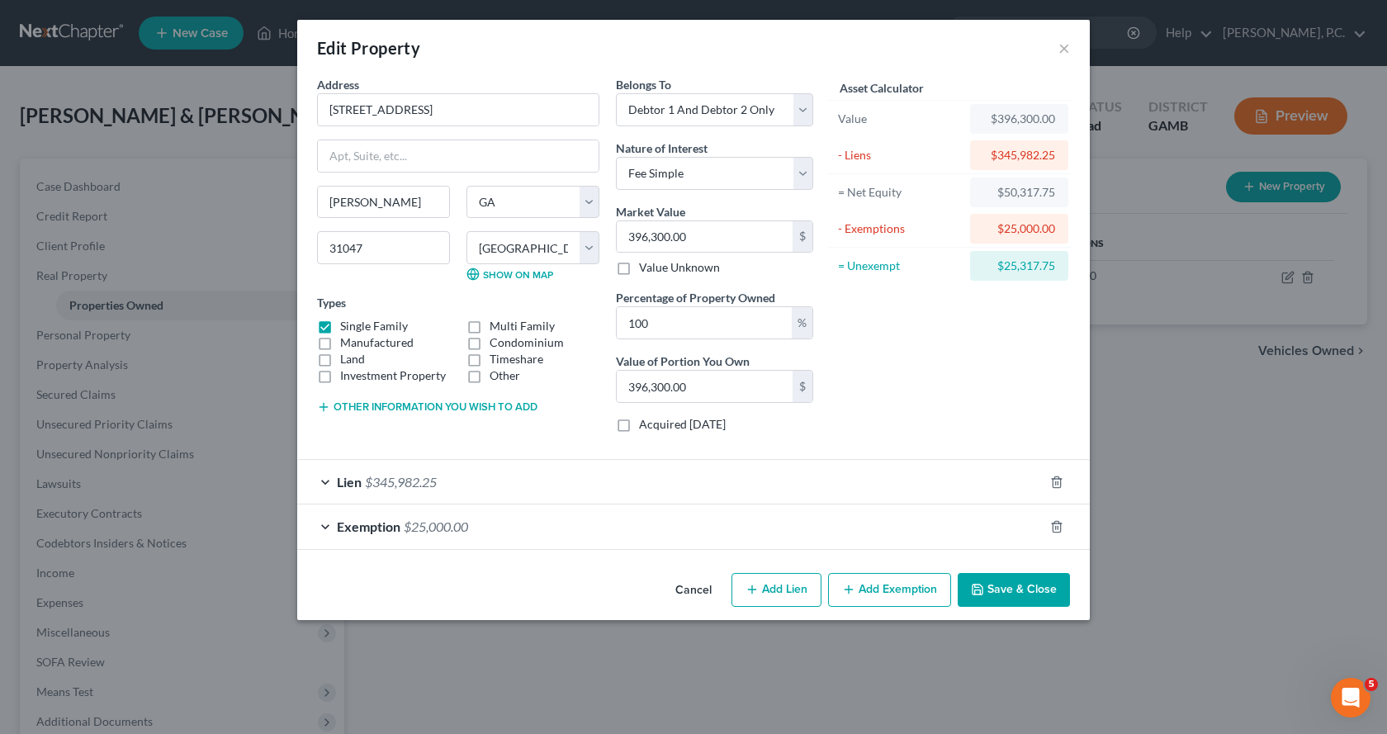
click at [327, 522] on div "Exemption $25,000.00" at bounding box center [670, 526] width 746 height 44
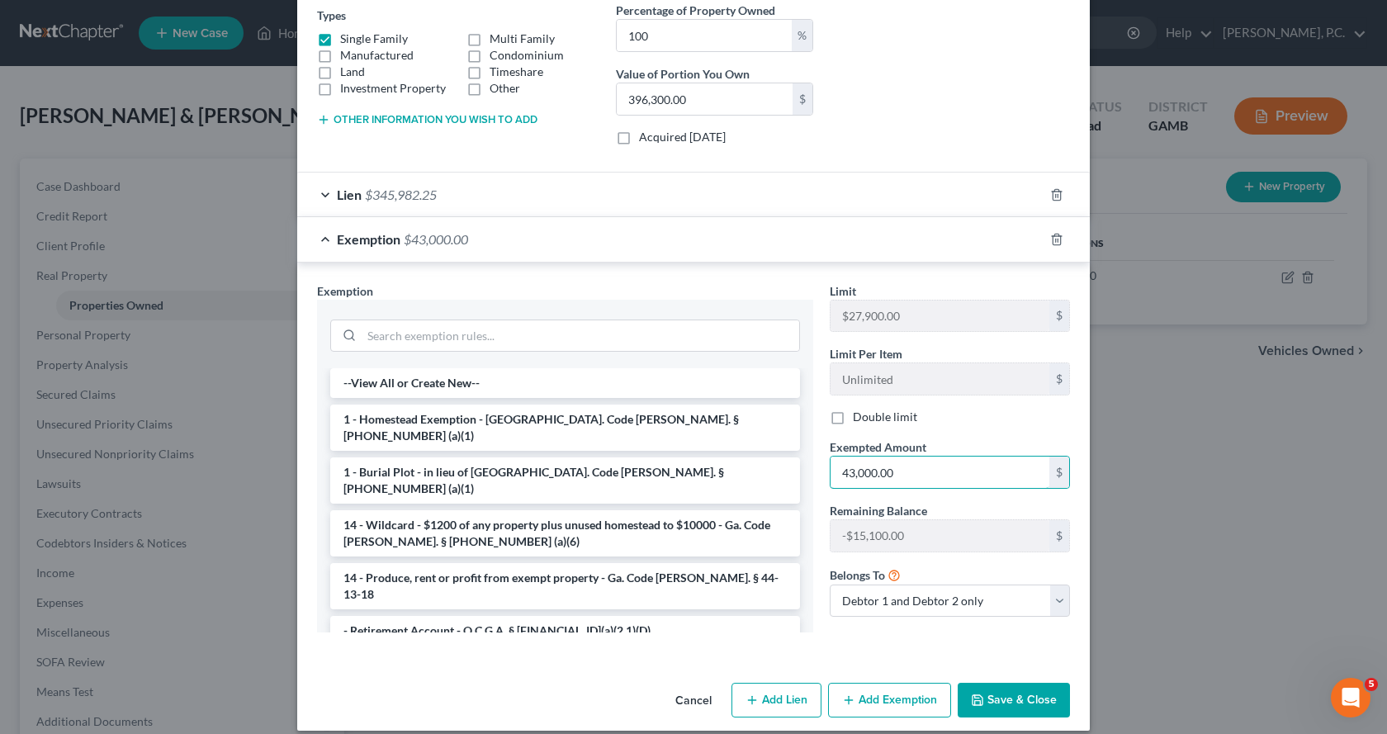
scroll to position [304, 0]
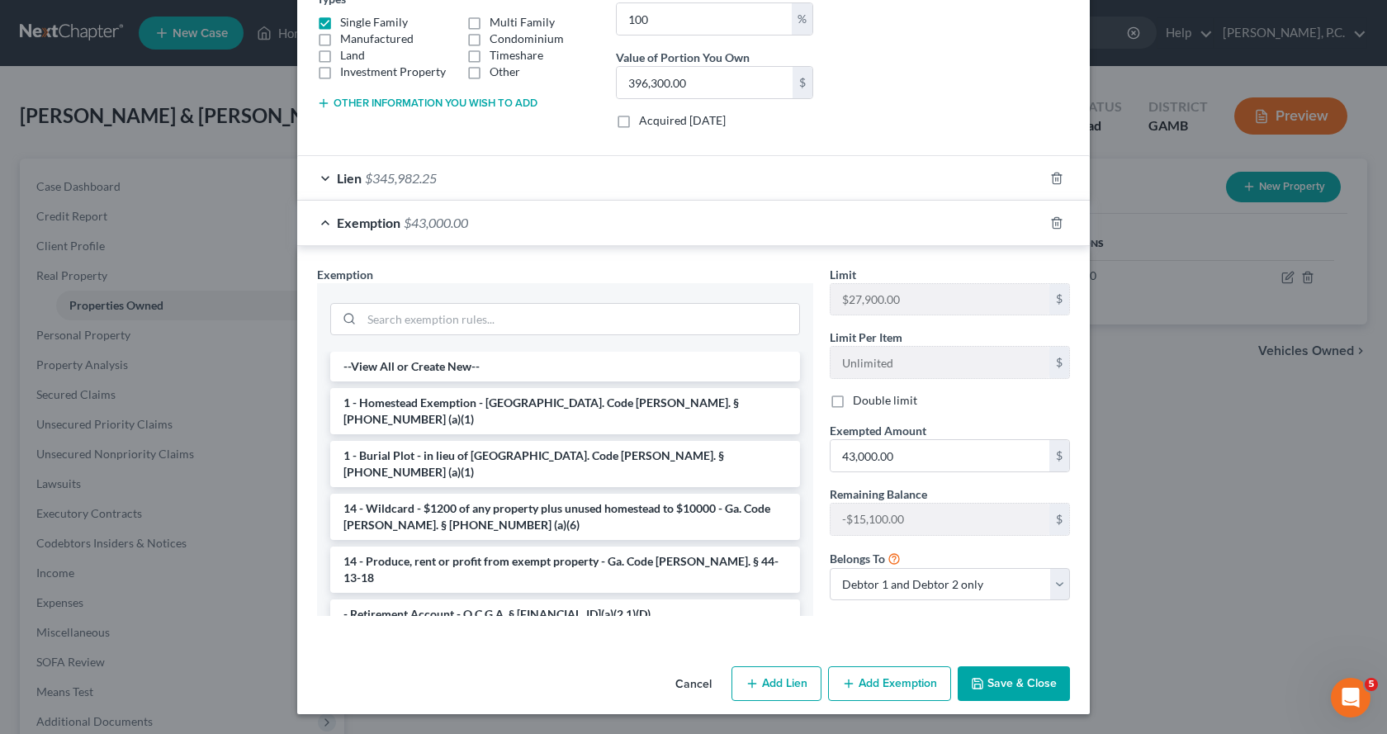
click at [1017, 686] on button "Save & Close" at bounding box center [1014, 683] width 112 height 35
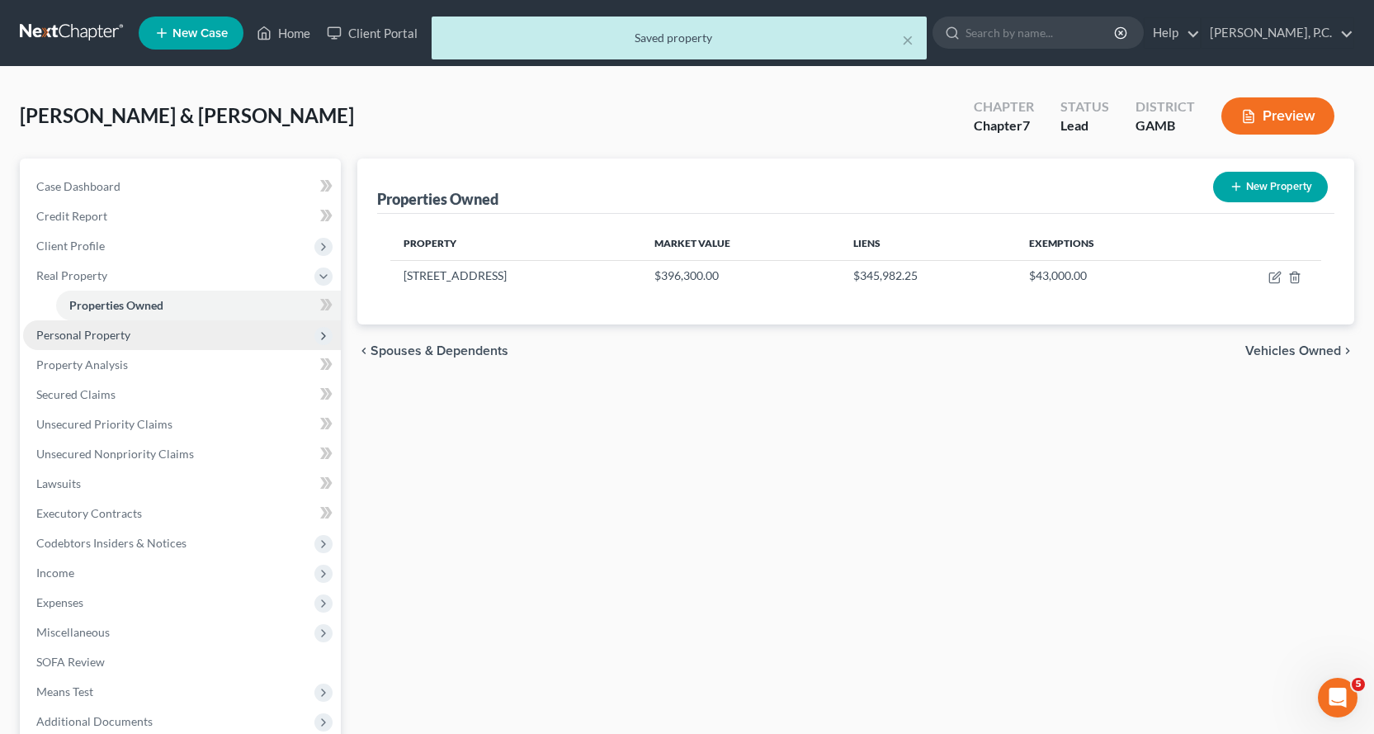
click at [104, 334] on span "Personal Property" at bounding box center [83, 335] width 94 height 14
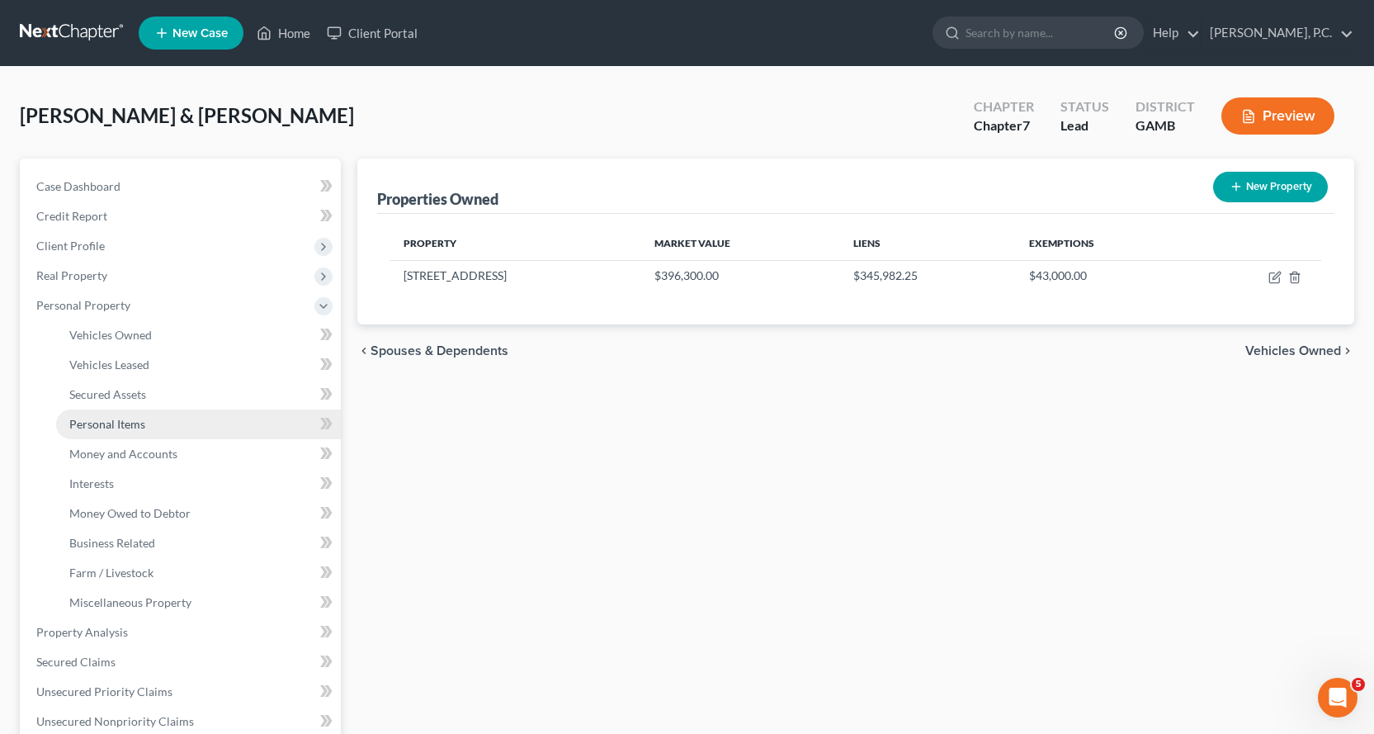
click at [125, 423] on span "Personal Items" at bounding box center [107, 424] width 76 height 14
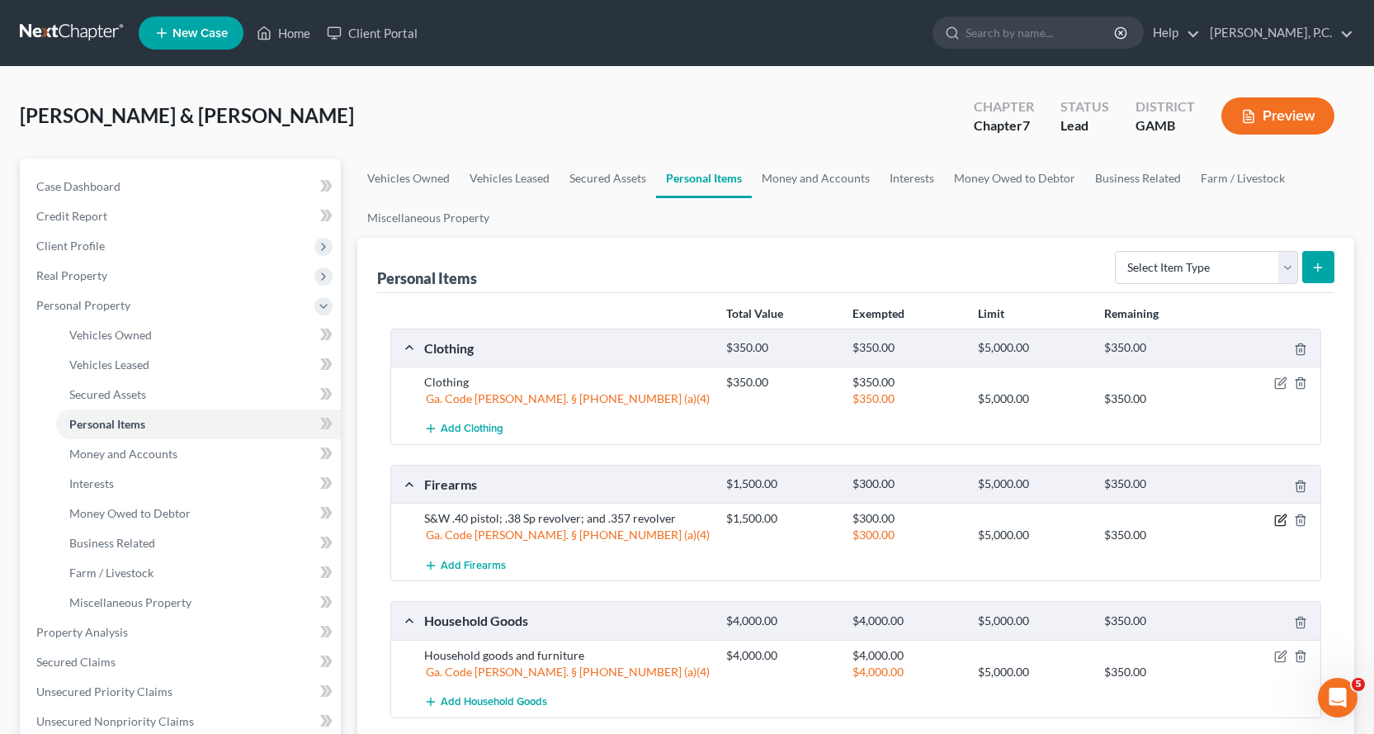
click at [1279, 518] on icon "button" at bounding box center [1281, 519] width 13 height 13
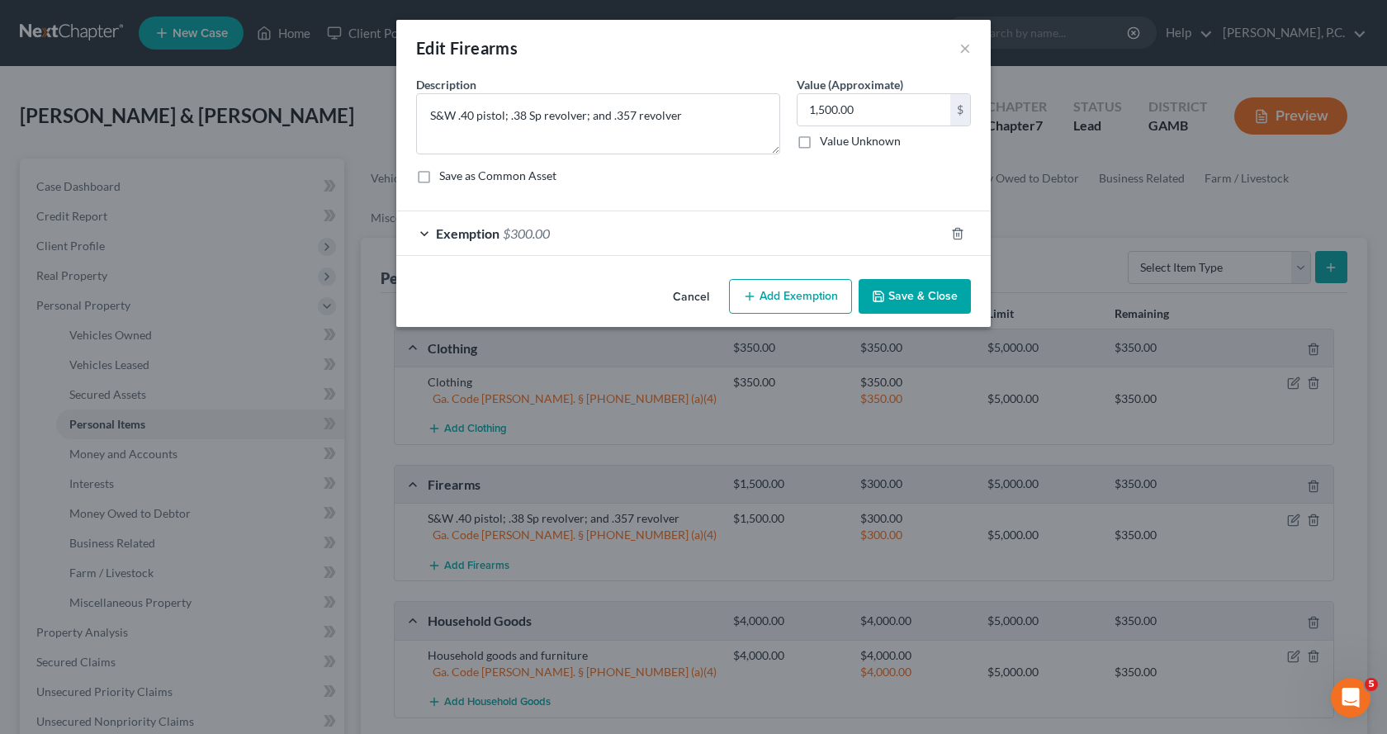
click at [783, 295] on button "Add Exemption" at bounding box center [790, 296] width 123 height 35
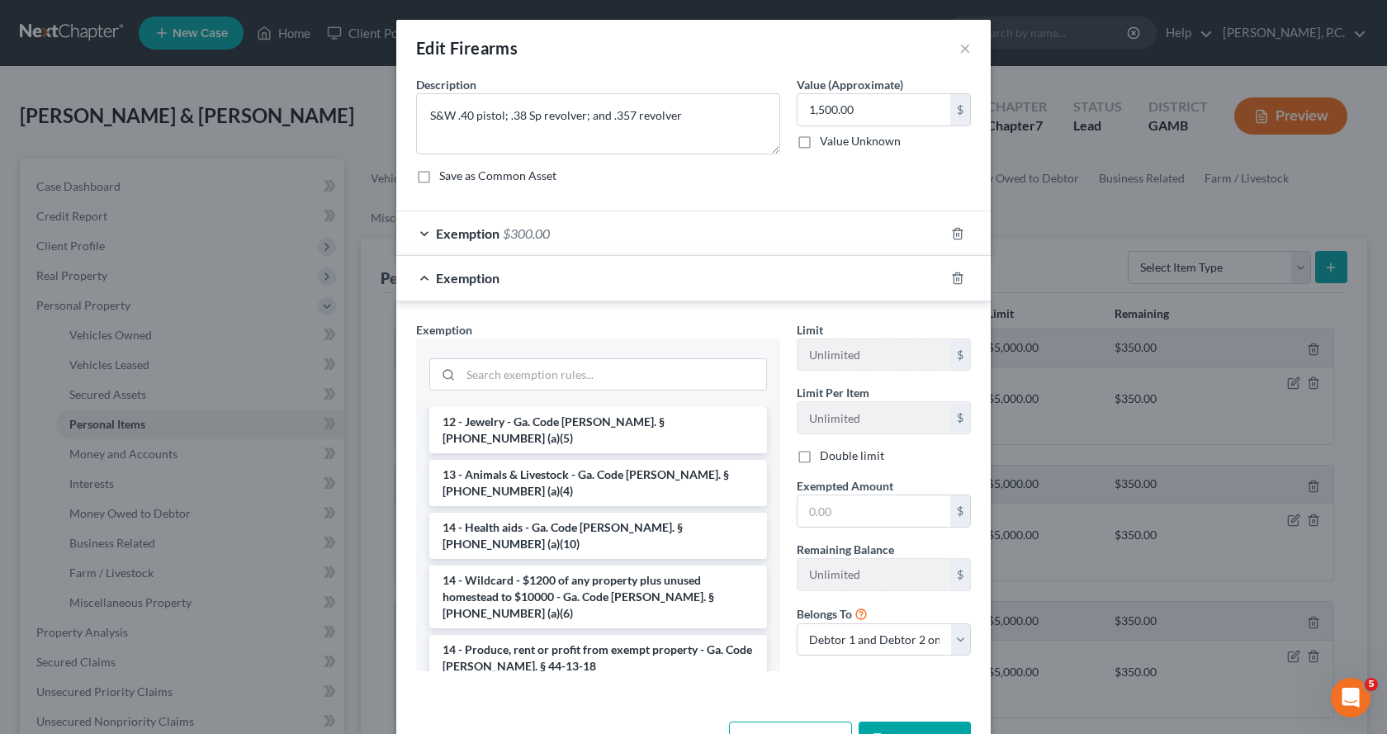
scroll to position [248, 0]
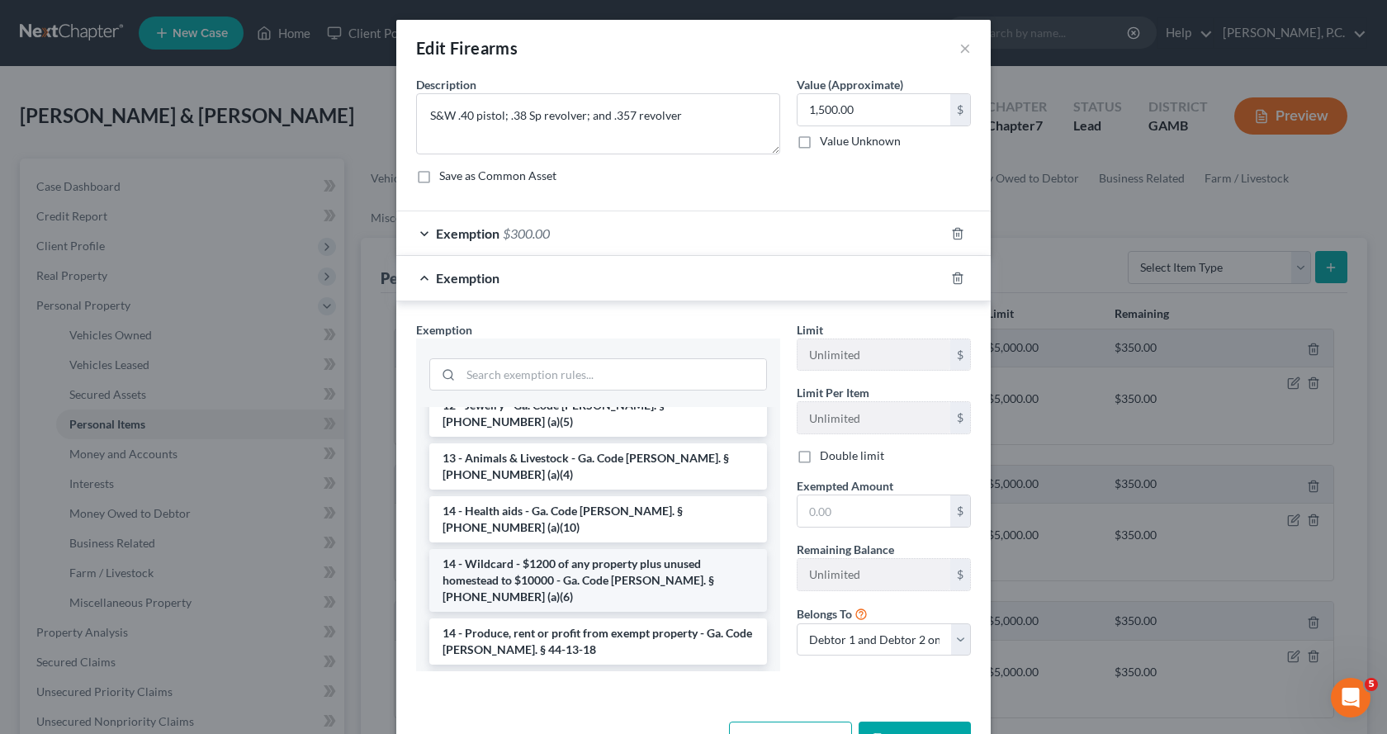
click at [490, 549] on li "14 - Wildcard - $1200 of any property plus unused homestead to $10000 - Ga. Cod…" at bounding box center [598, 580] width 338 height 63
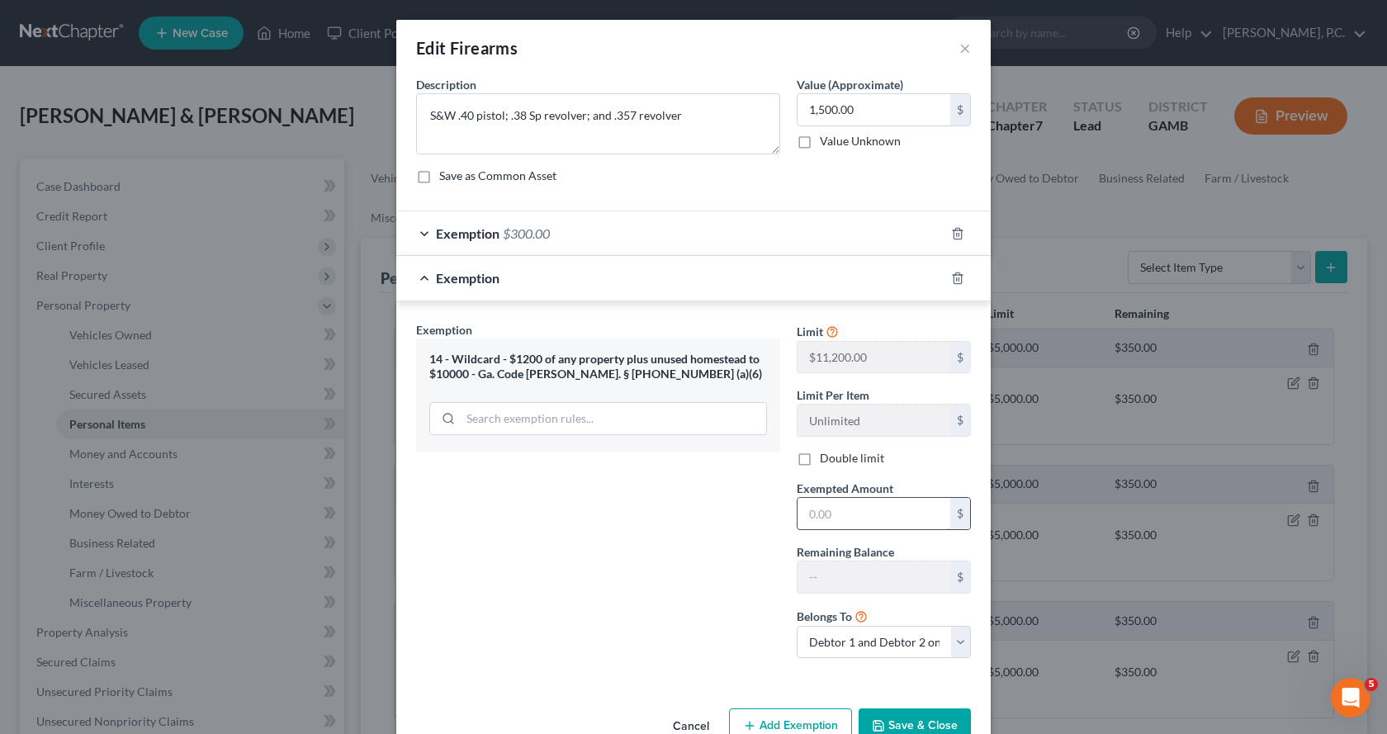
click at [869, 514] on input "text" at bounding box center [873, 513] width 153 height 31
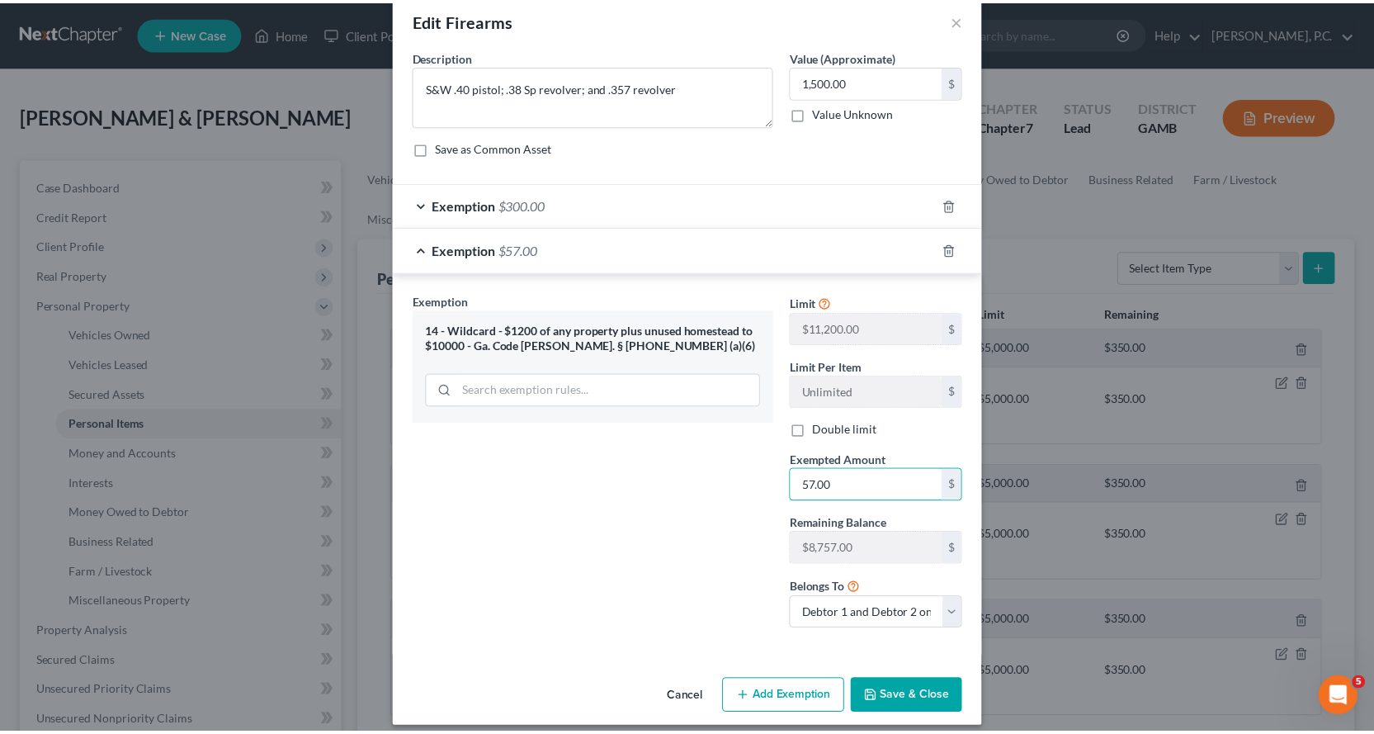
scroll to position [42, 0]
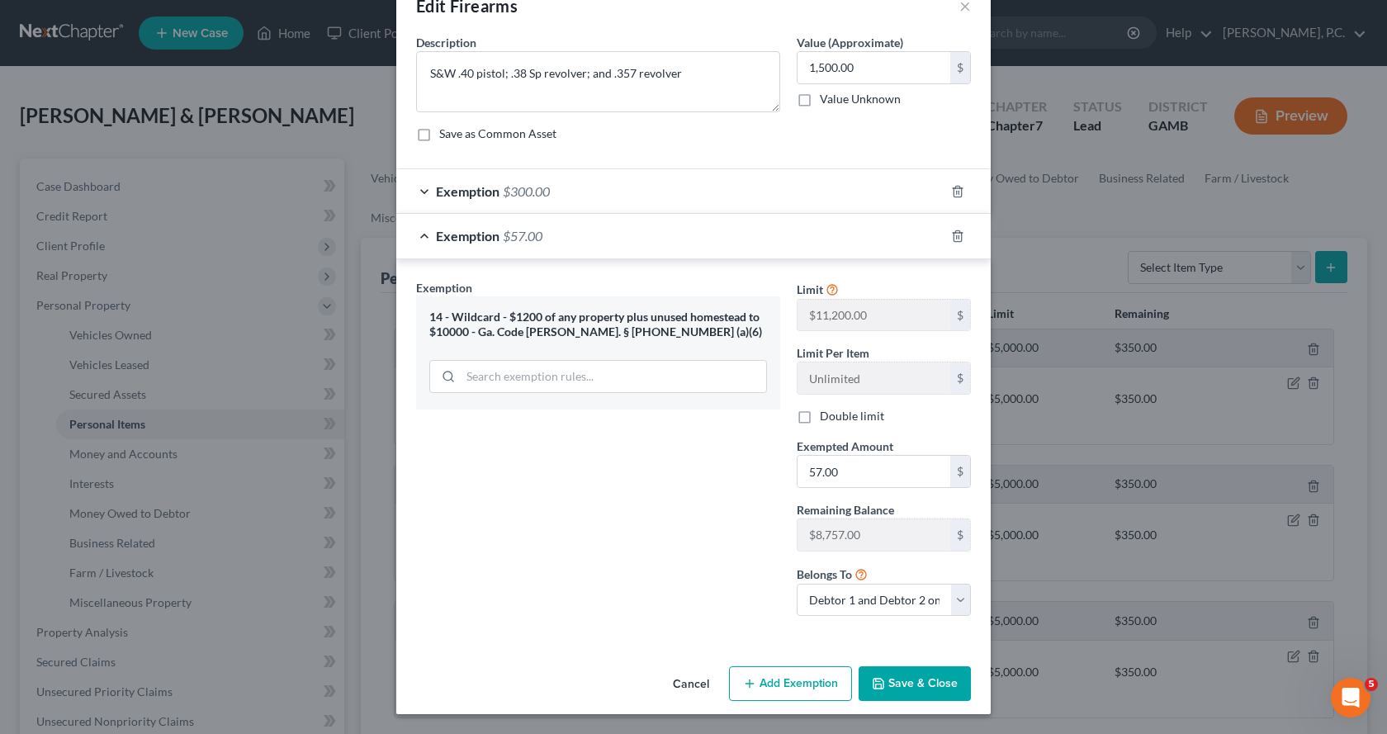
click at [913, 685] on button "Save & Close" at bounding box center [915, 683] width 112 height 35
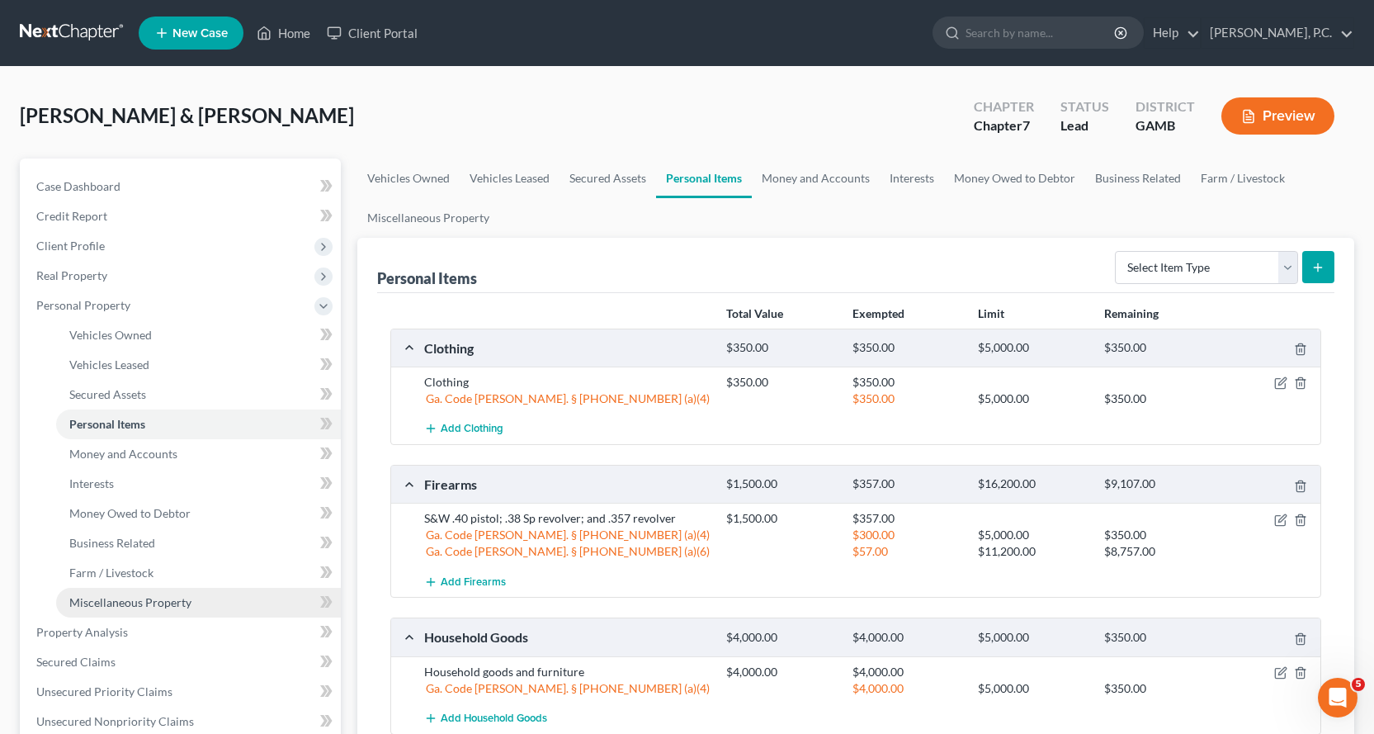
click at [123, 598] on span "Miscellaneous Property" at bounding box center [130, 602] width 122 height 14
